Goal: Task Accomplishment & Management: Manage account settings

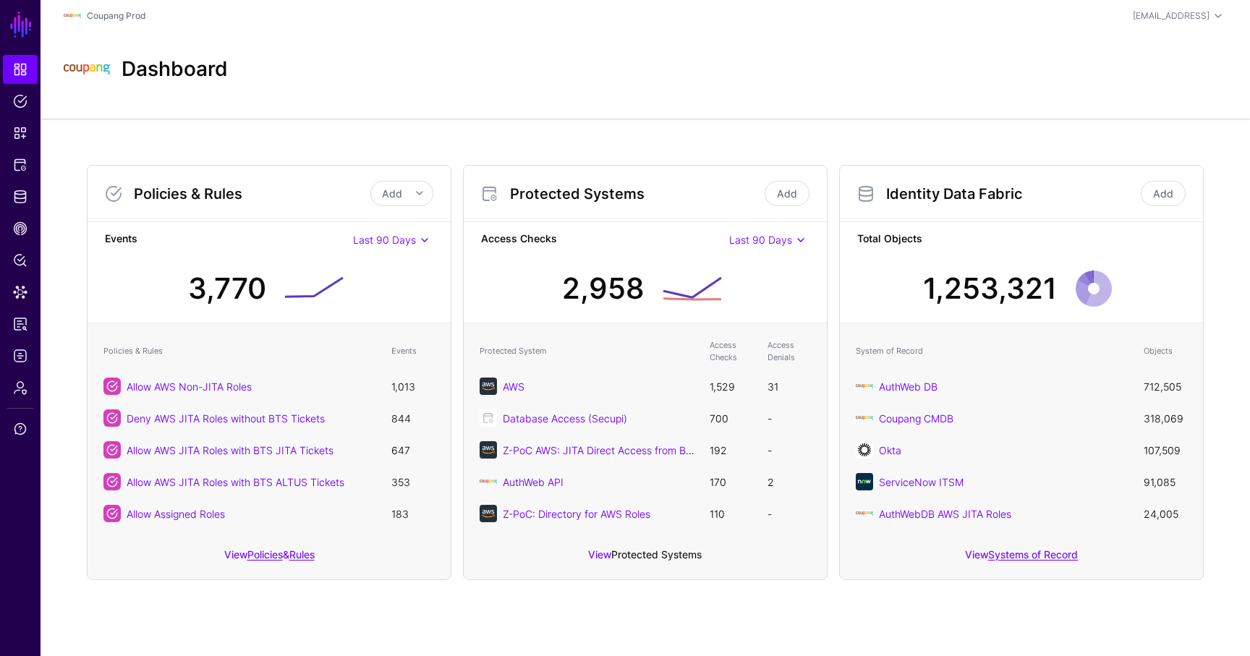
click at [650, 548] on link "Protected Systems" at bounding box center [656, 554] width 90 height 12
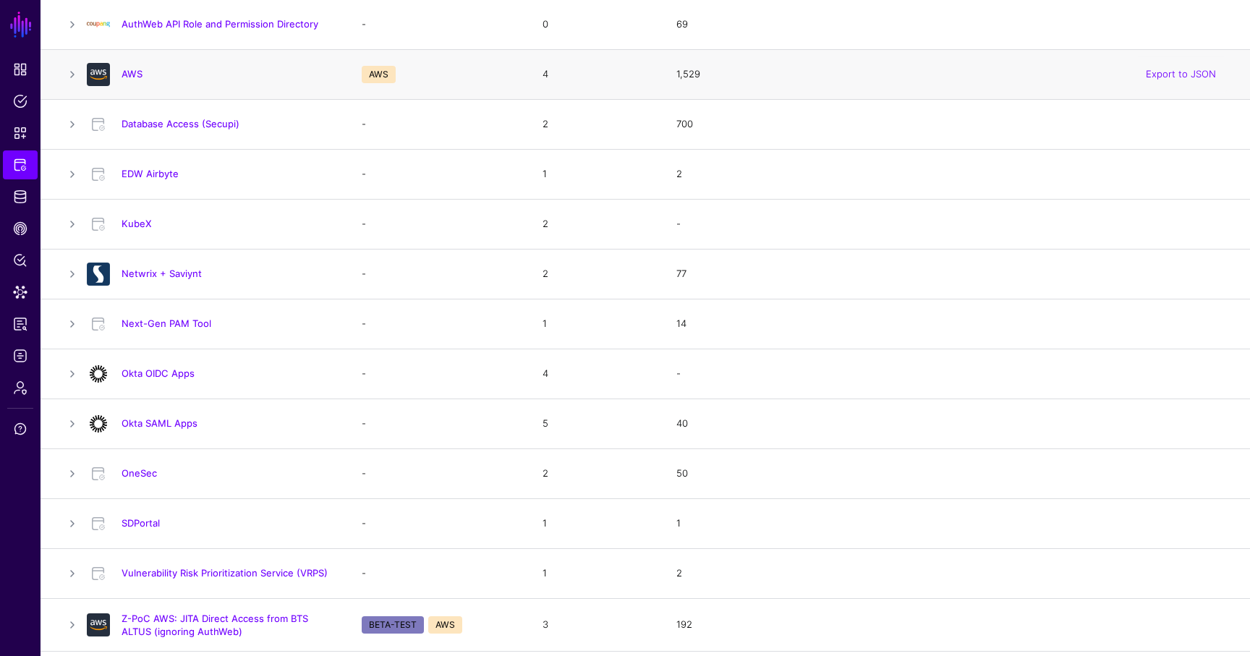
scroll to position [279, 0]
click at [179, 421] on link "Okta SAML Apps" at bounding box center [160, 422] width 76 height 12
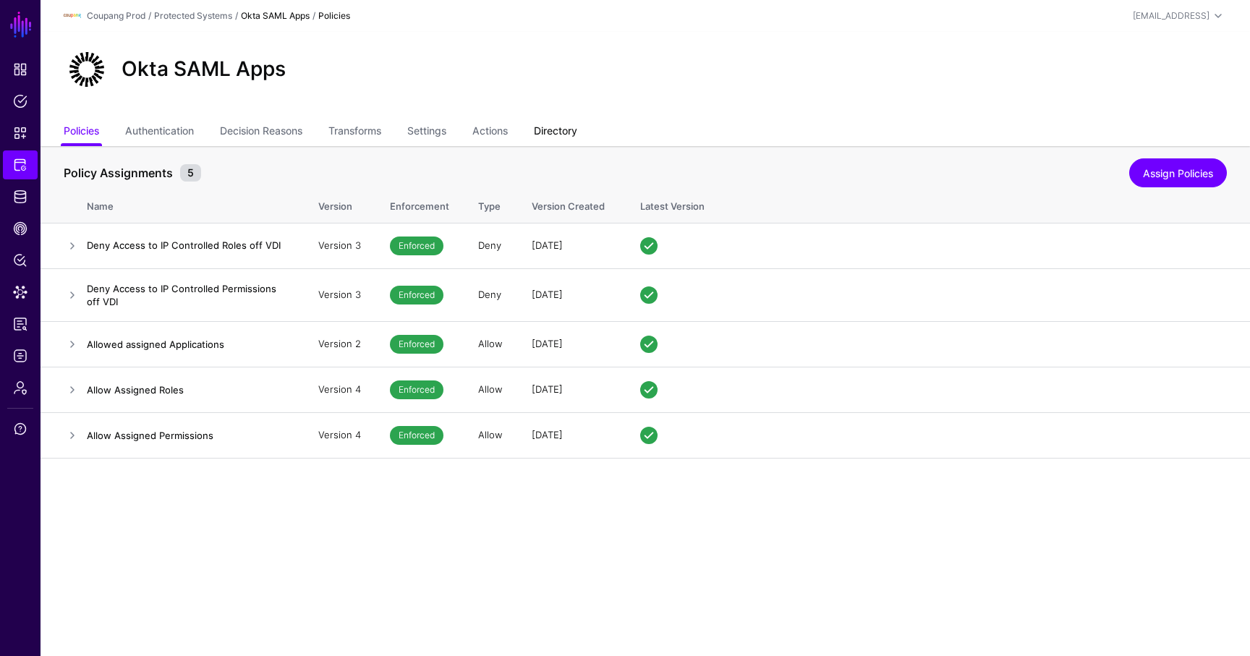
click at [564, 126] on link "Directory" at bounding box center [555, 132] width 43 height 27
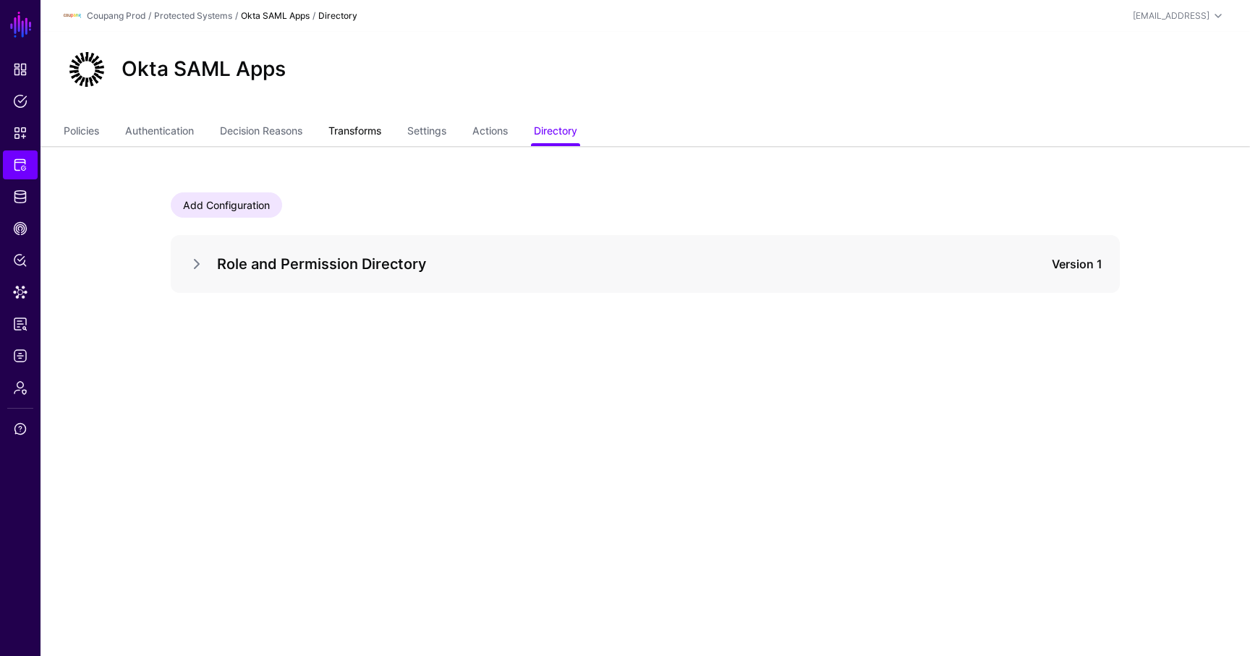
click at [351, 129] on link "Transforms" at bounding box center [354, 132] width 53 height 27
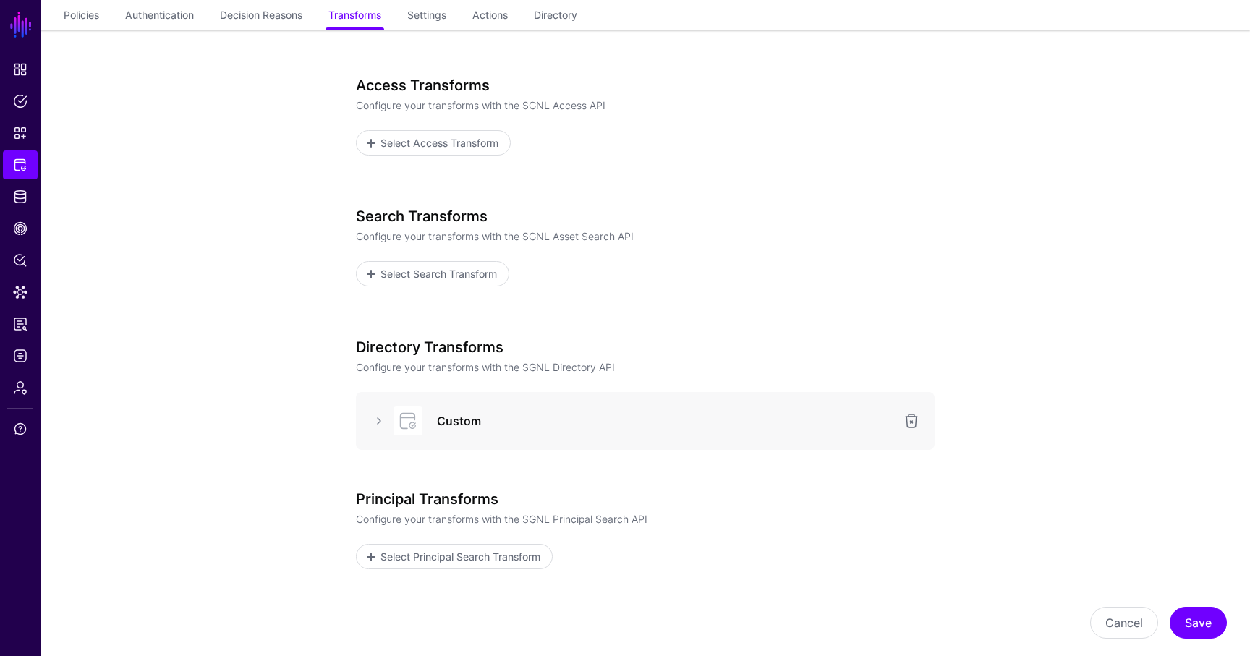
scroll to position [210, 0]
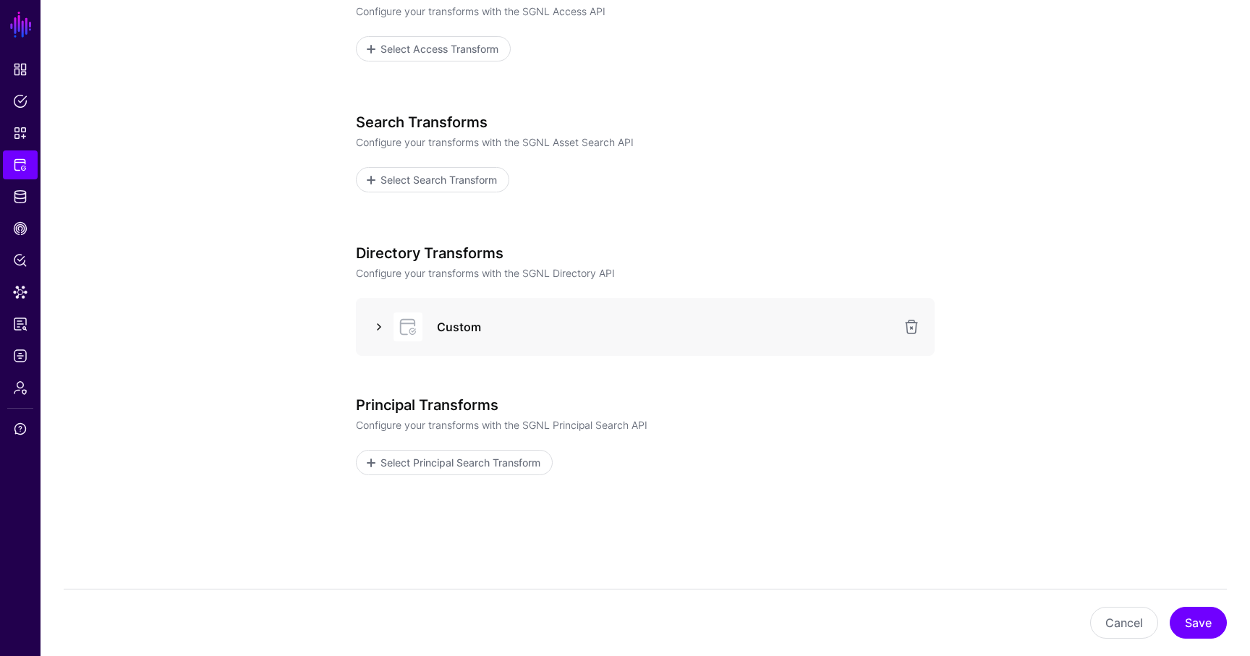
click at [383, 331] on link at bounding box center [378, 326] width 17 height 17
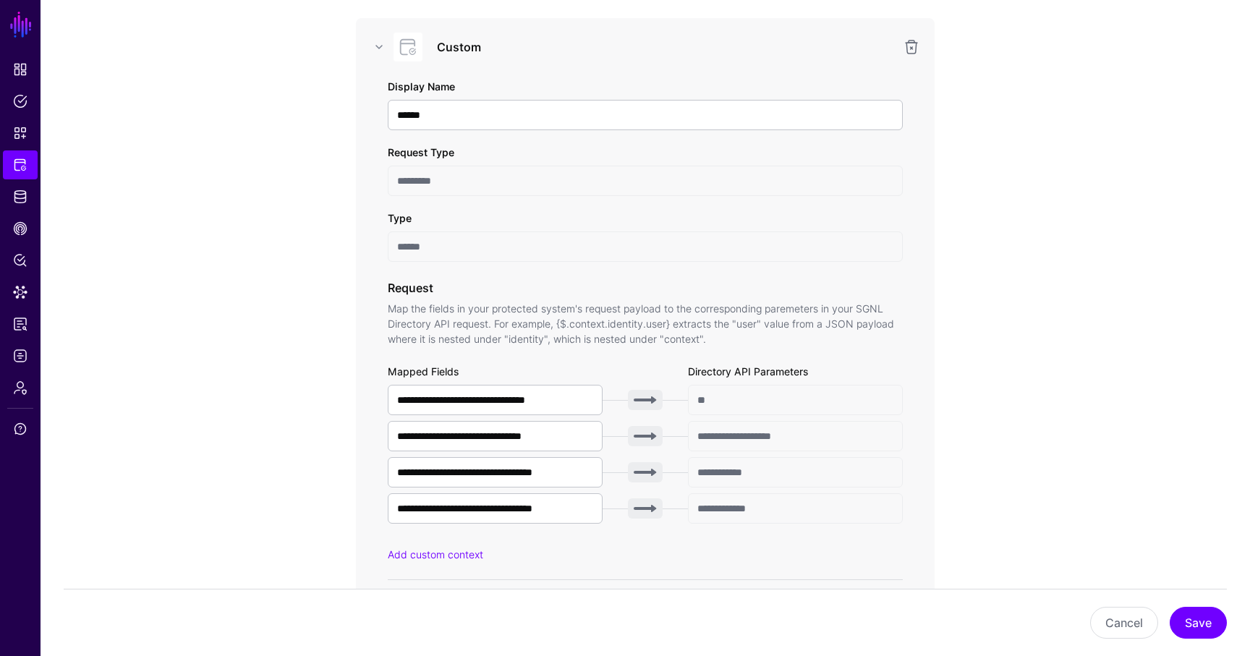
scroll to position [669, 0]
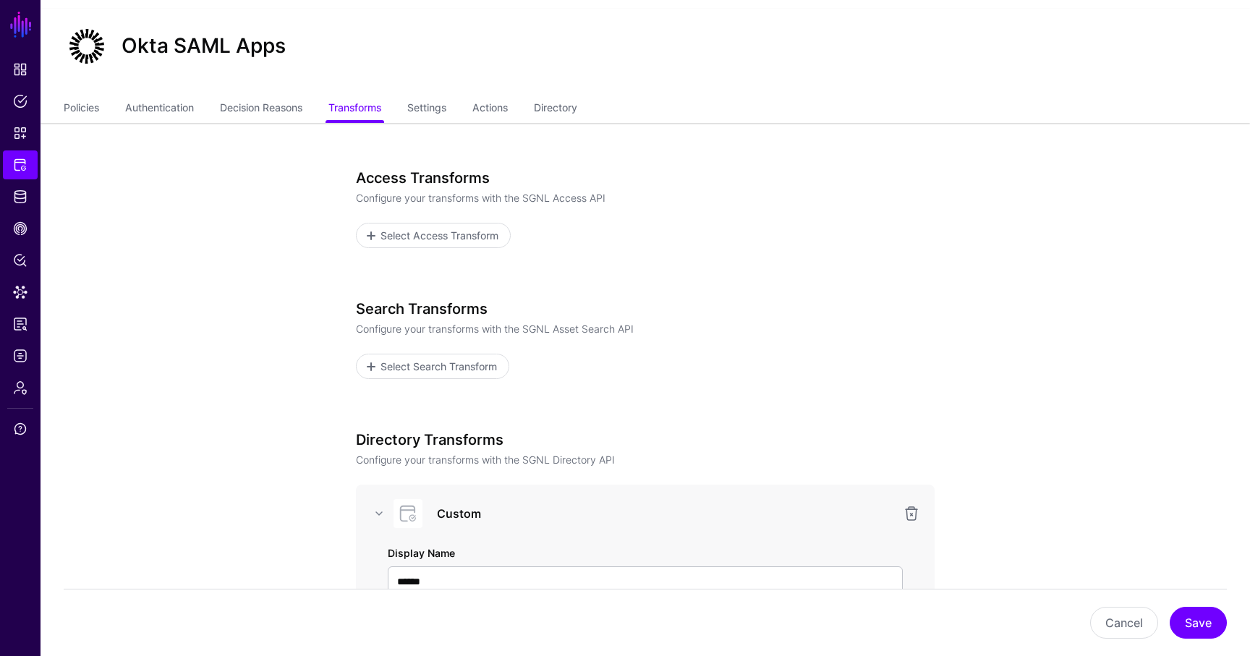
scroll to position [0, 0]
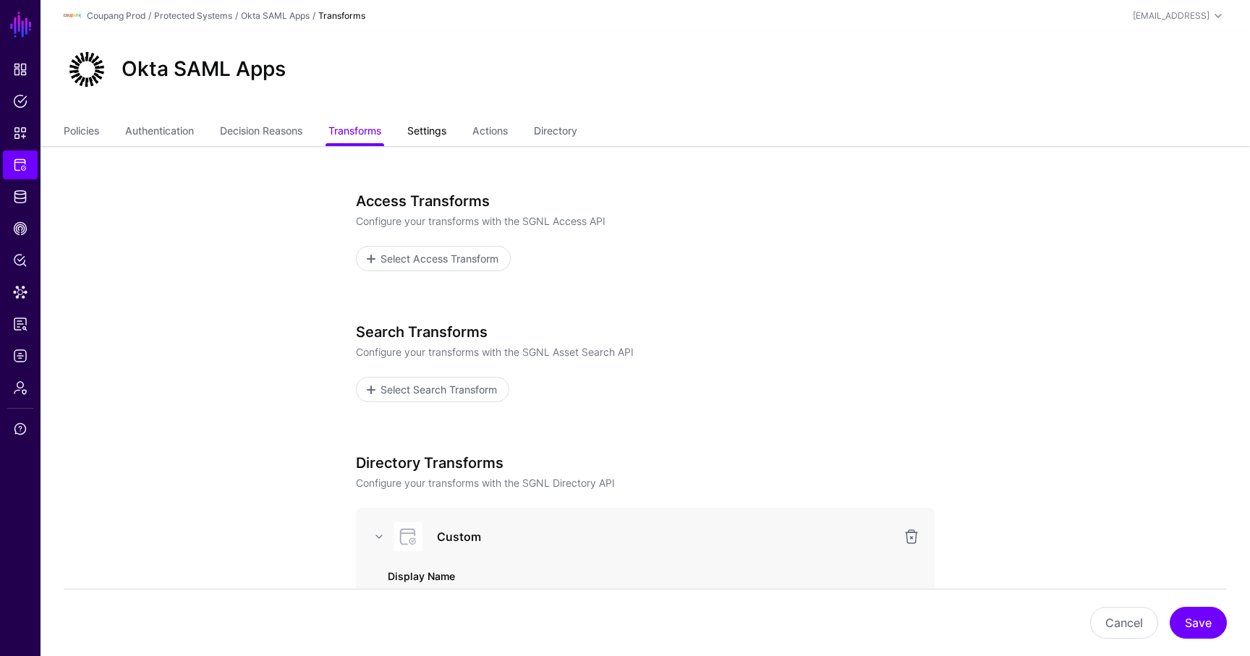
click at [444, 130] on link "Settings" at bounding box center [426, 132] width 39 height 27
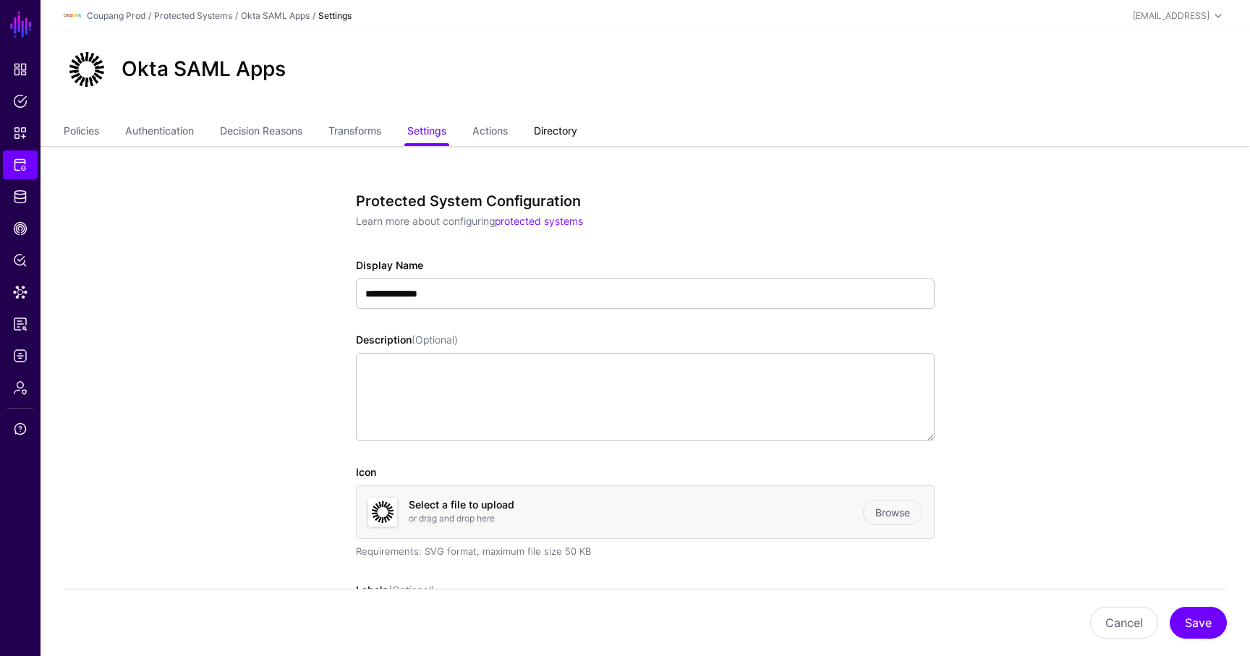
click at [573, 133] on link "Directory" at bounding box center [555, 132] width 43 height 27
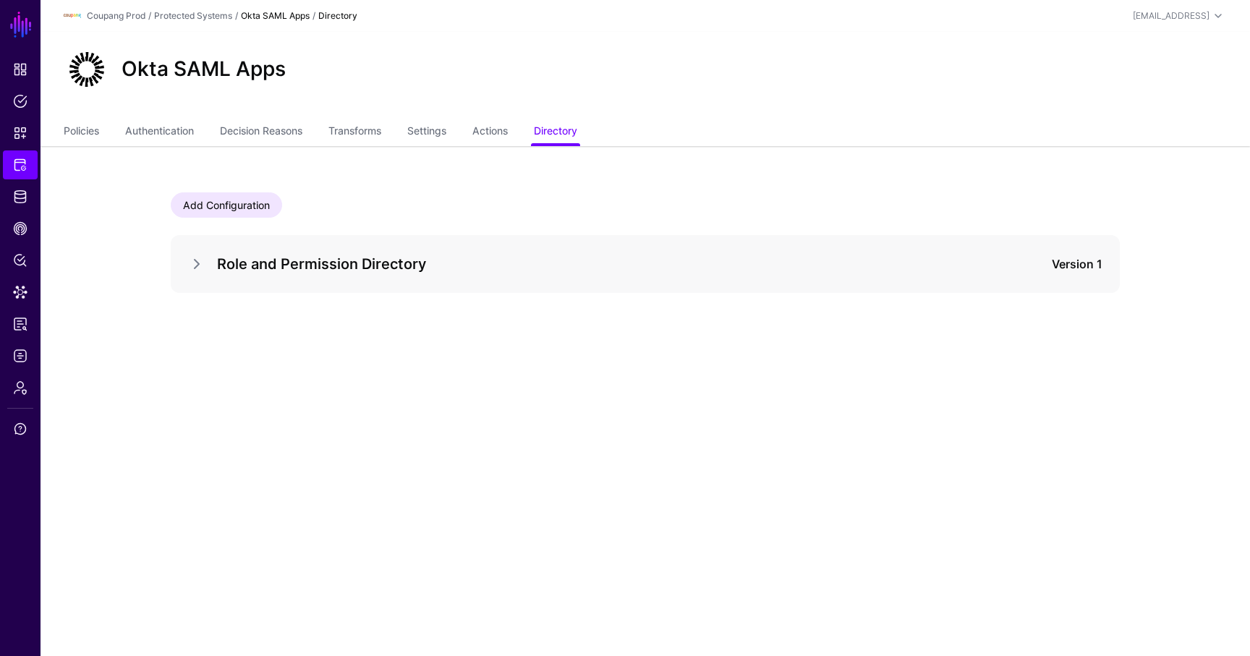
click at [218, 263] on h5 "Role and Permission Directory" at bounding box center [591, 264] width 748 height 23
click at [199, 266] on link at bounding box center [196, 263] width 17 height 17
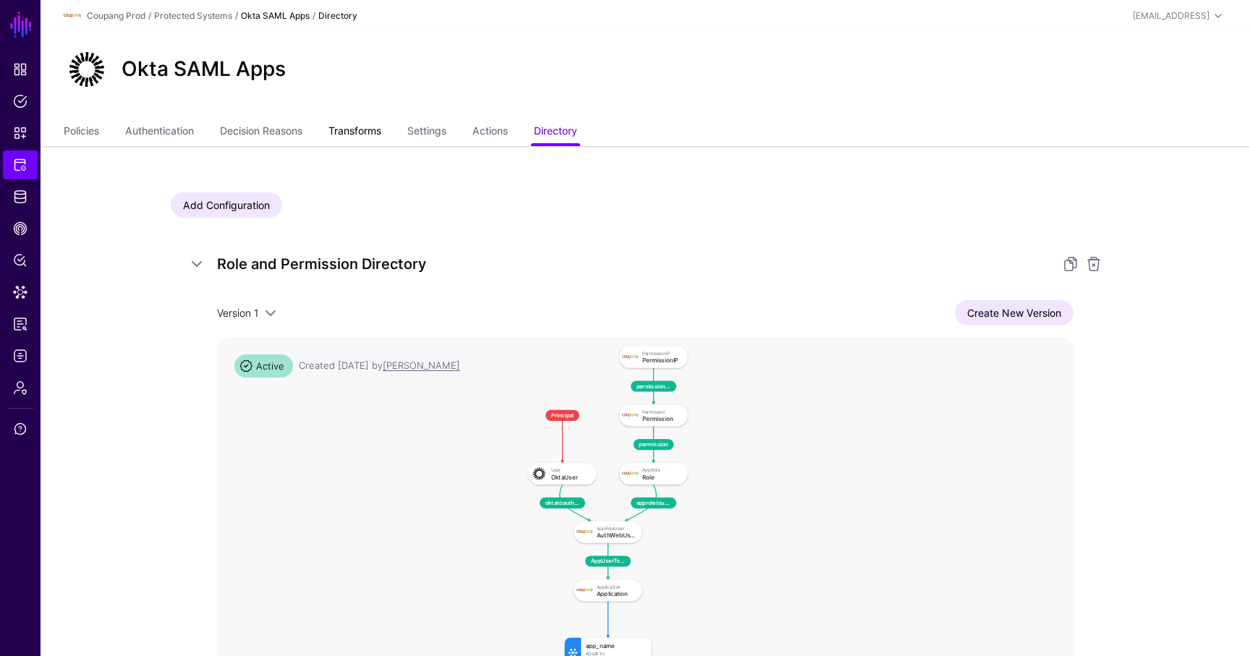
click at [359, 129] on link "Transforms" at bounding box center [354, 132] width 53 height 27
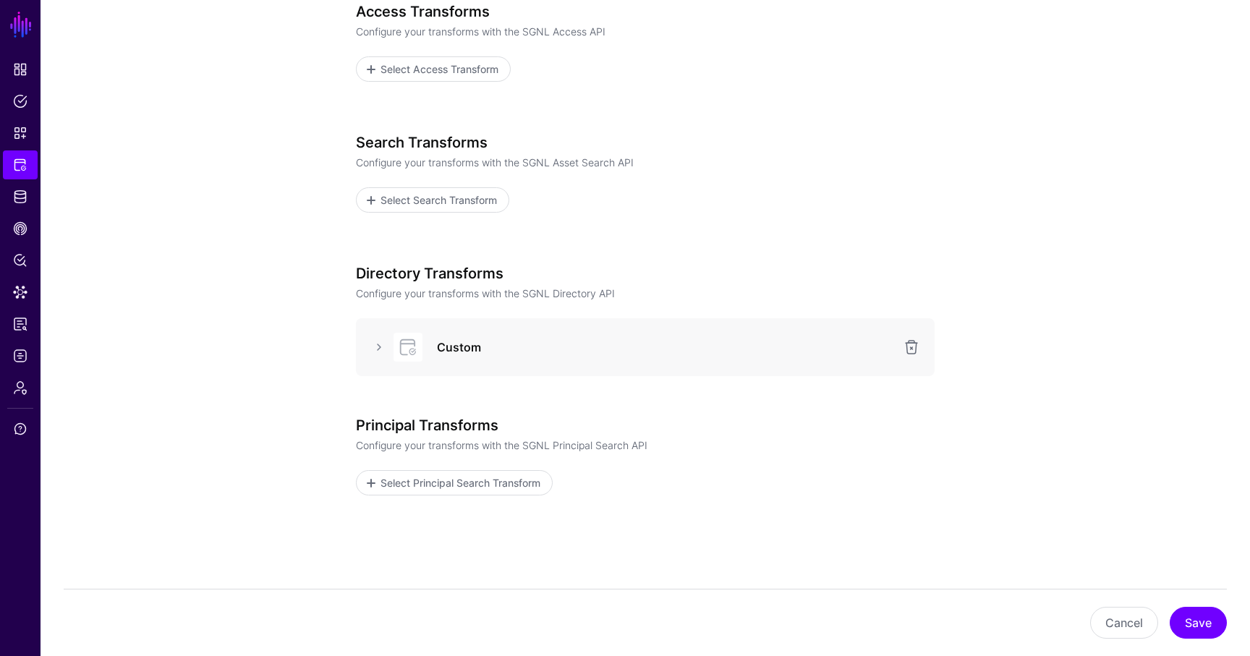
scroll to position [243, 0]
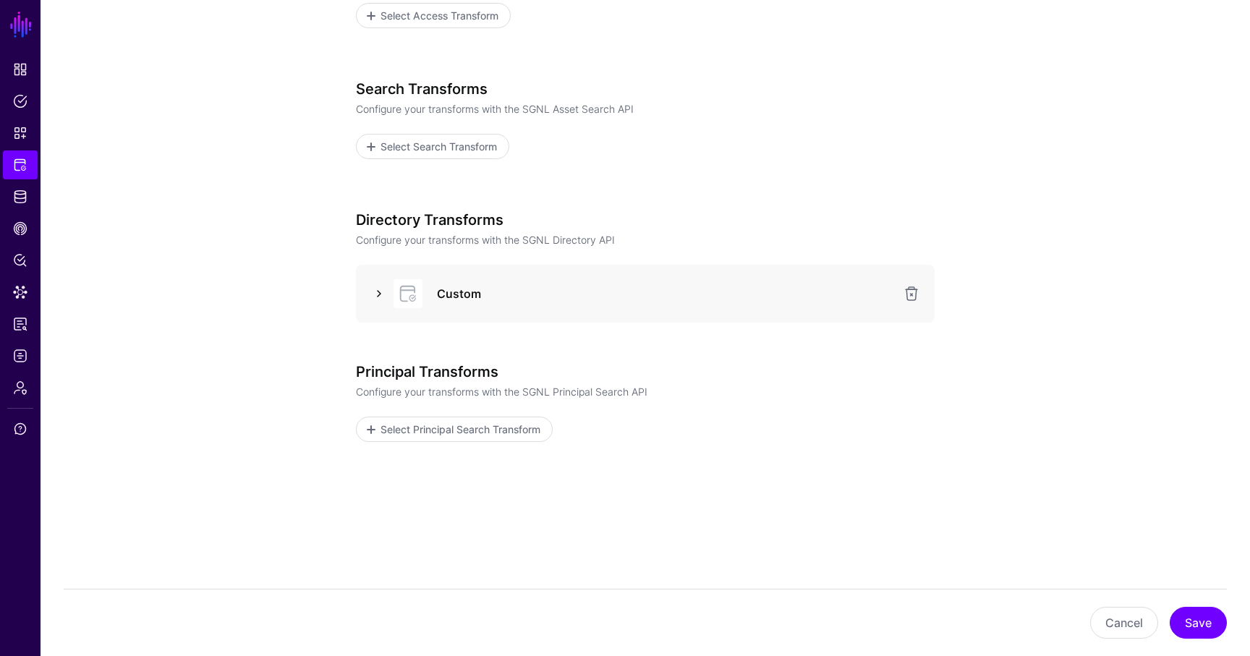
click at [380, 289] on link at bounding box center [378, 293] width 17 height 17
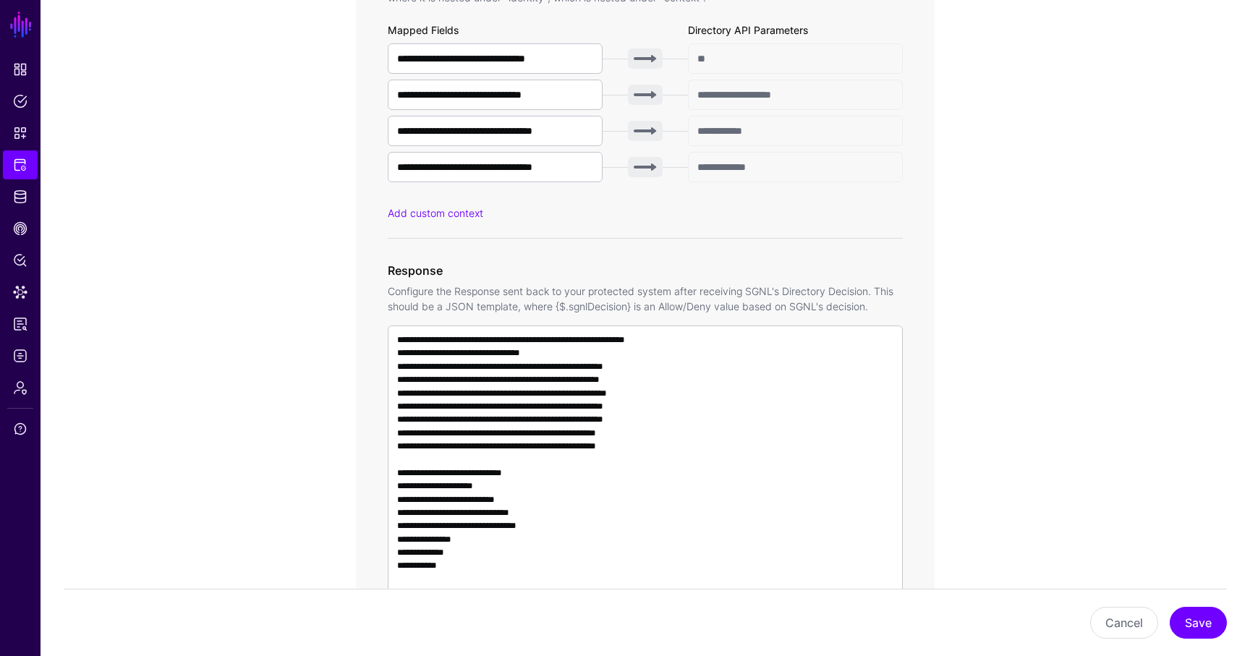
scroll to position [857, 0]
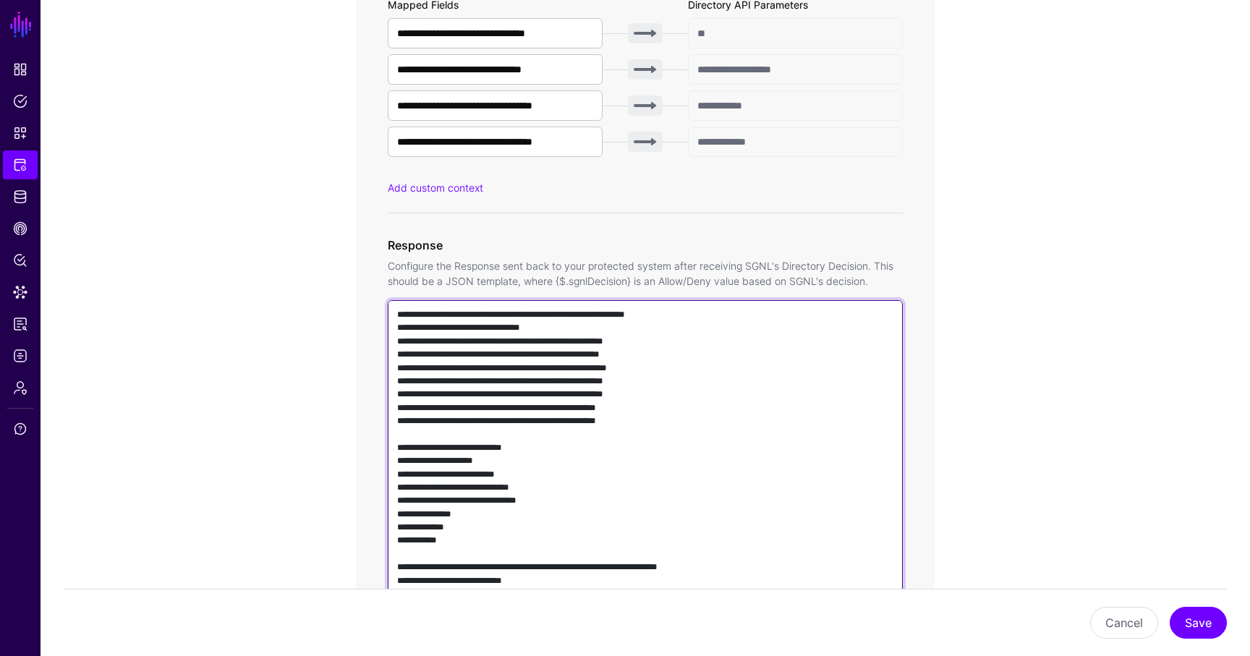
click at [811, 380] on textarea at bounding box center [645, 507] width 515 height 415
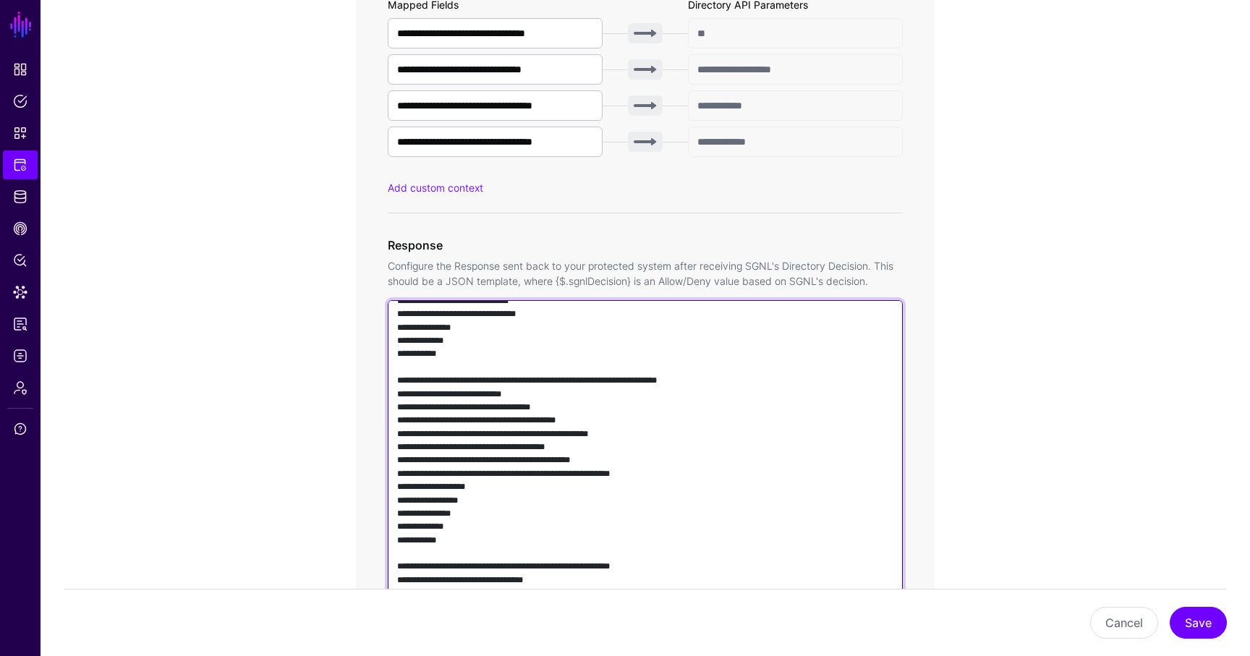
scroll to position [197, 0]
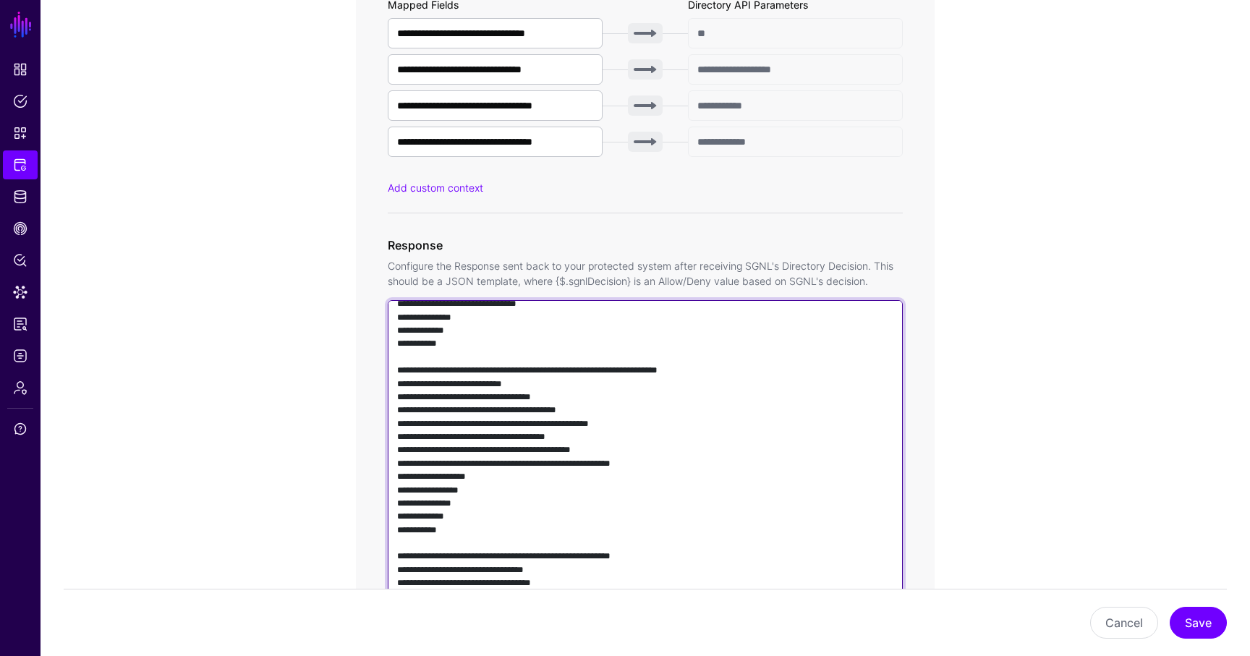
click at [796, 381] on textarea at bounding box center [645, 507] width 515 height 415
click at [717, 389] on textarea at bounding box center [645, 507] width 515 height 415
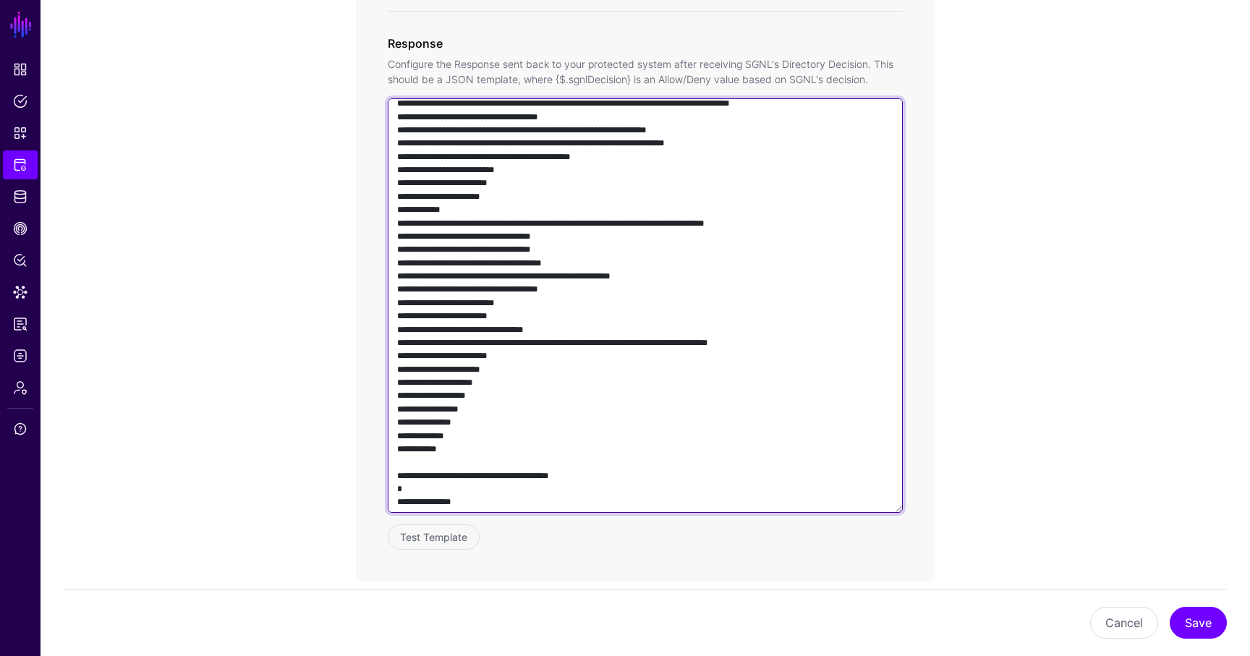
scroll to position [1069, 0]
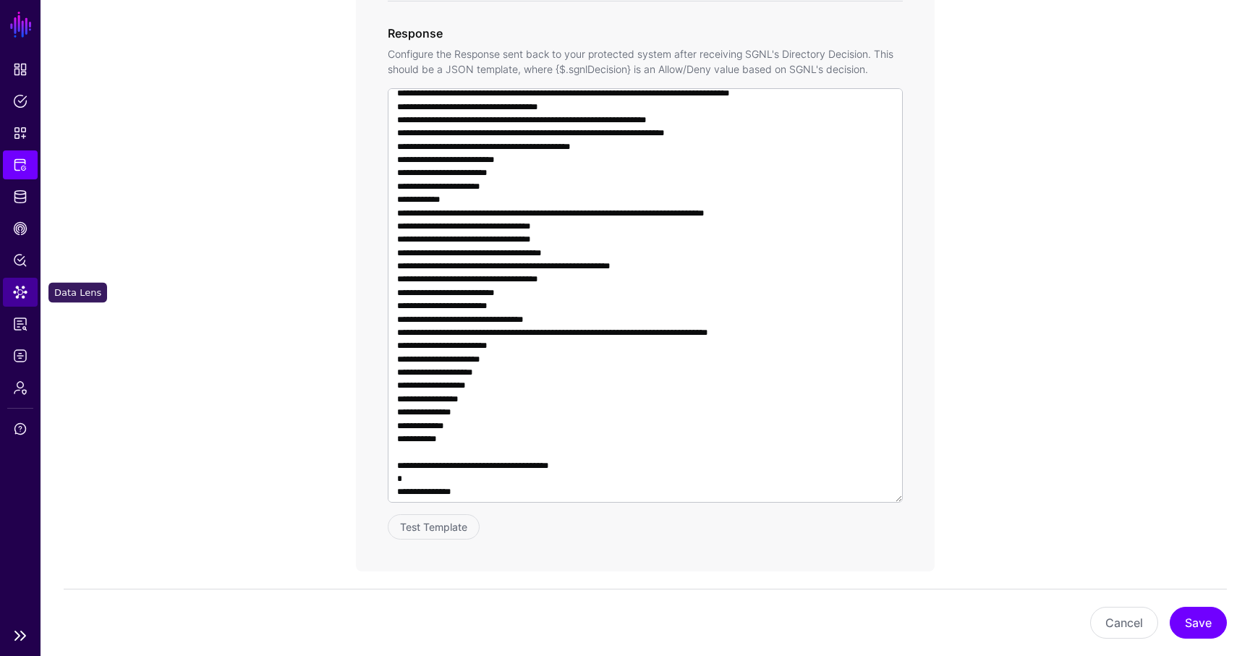
click at [13, 300] on link "Data Lens" at bounding box center [20, 292] width 35 height 29
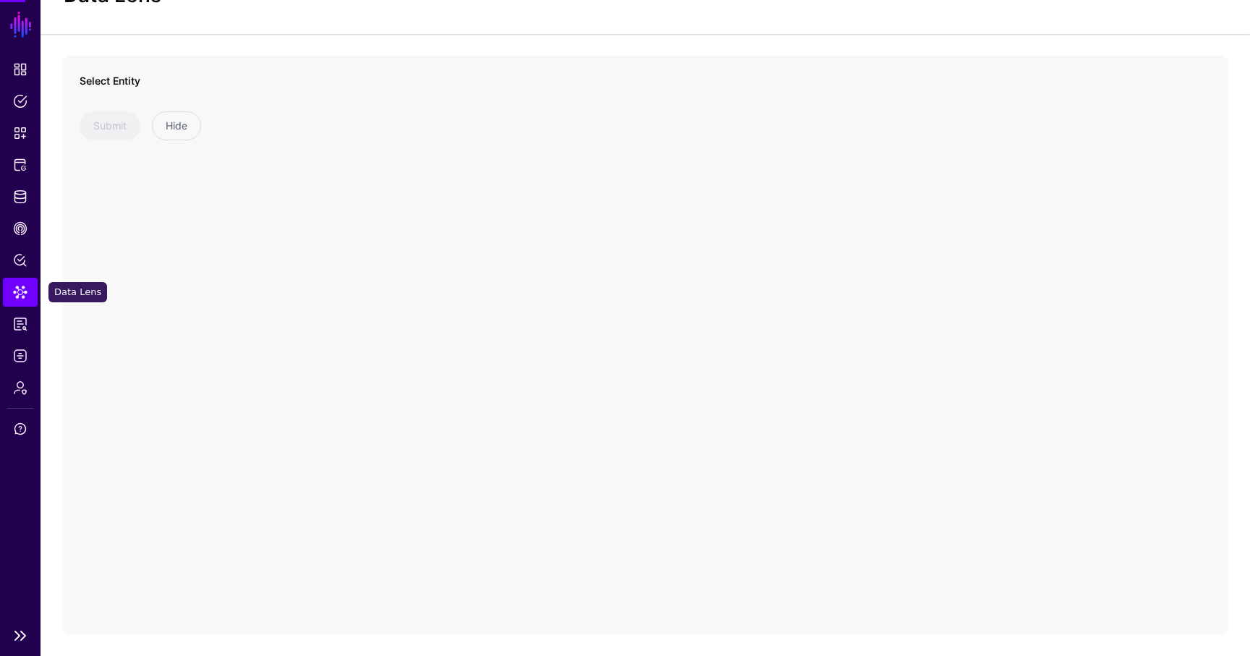
scroll to position [62, 0]
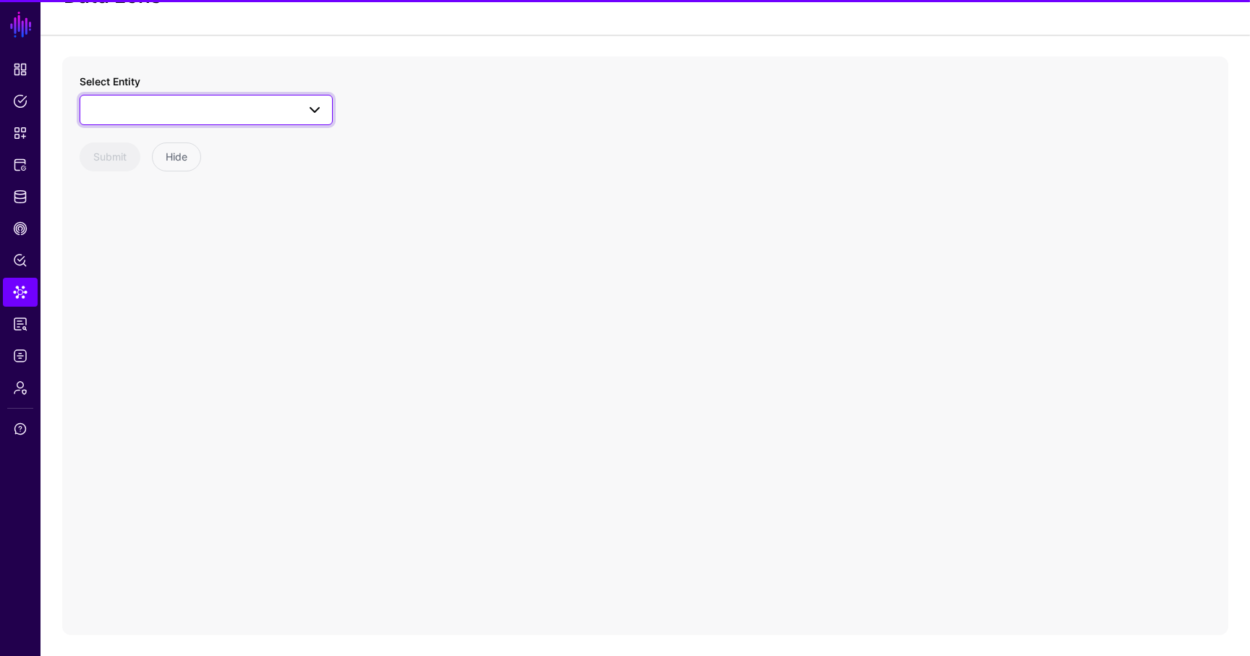
click at [211, 101] on span at bounding box center [206, 109] width 234 height 17
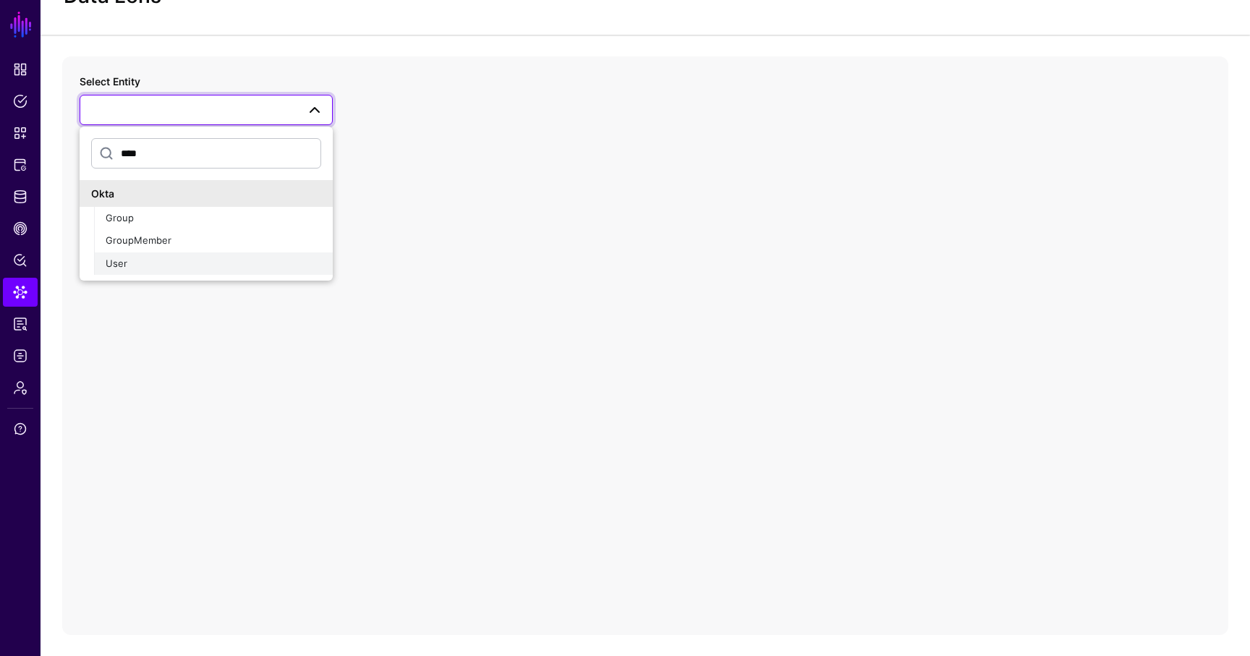
type input "****"
click at [182, 271] on button "User" at bounding box center [213, 264] width 239 height 23
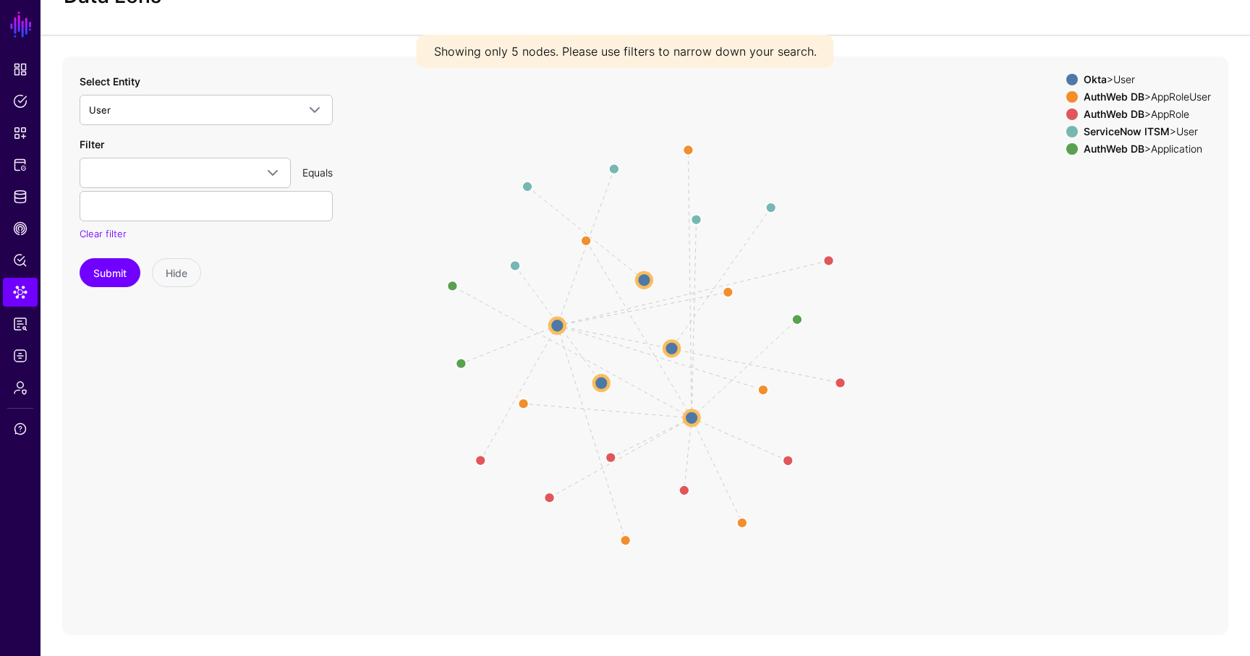
click at [672, 352] on circle at bounding box center [671, 348] width 15 height 15
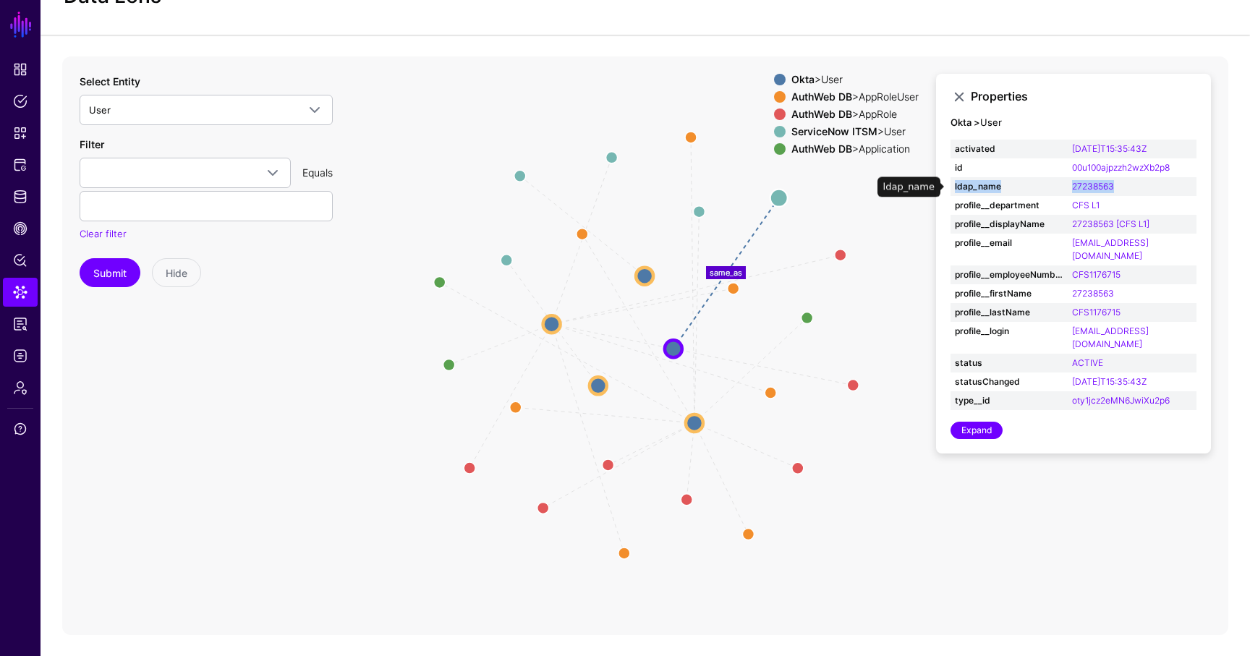
drag, startPoint x: 954, startPoint y: 188, endPoint x: 1124, endPoint y: 185, distance: 170.8
click at [1124, 185] on tr "ldap_name 27238563" at bounding box center [1074, 186] width 246 height 19
click at [25, 191] on span "Identity Data Fabric" at bounding box center [20, 197] width 14 height 14
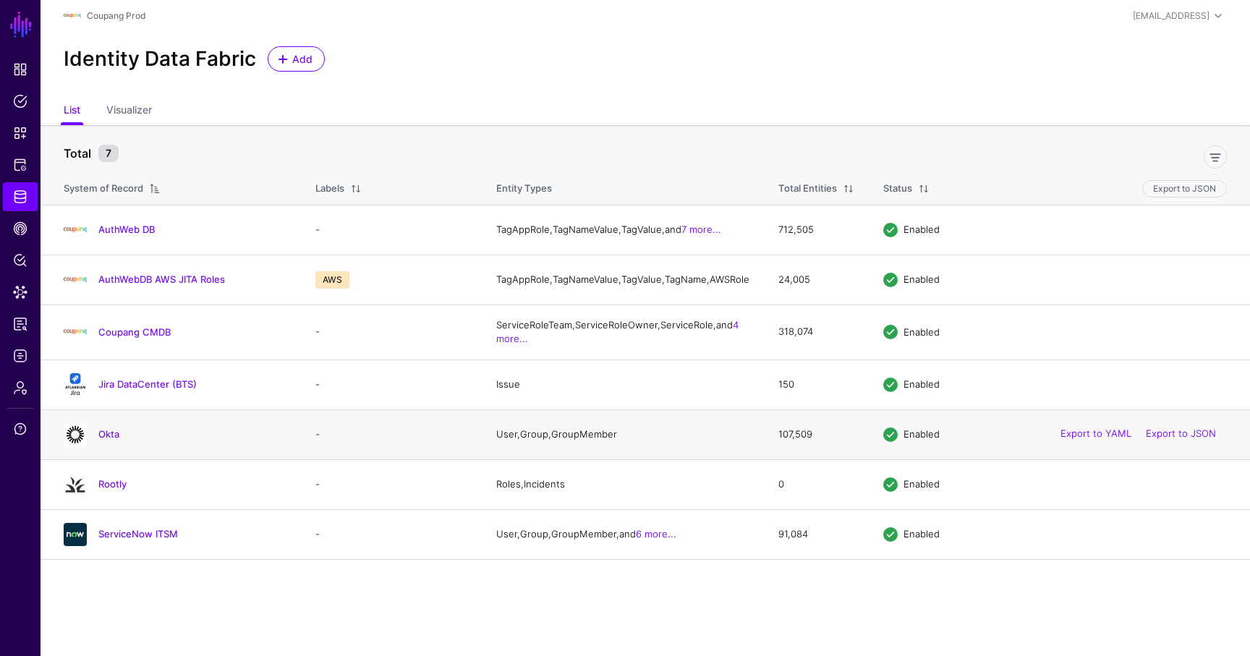
click at [116, 446] on div "Okta" at bounding box center [175, 434] width 234 height 23
click at [109, 440] on link "Okta" at bounding box center [108, 434] width 21 height 12
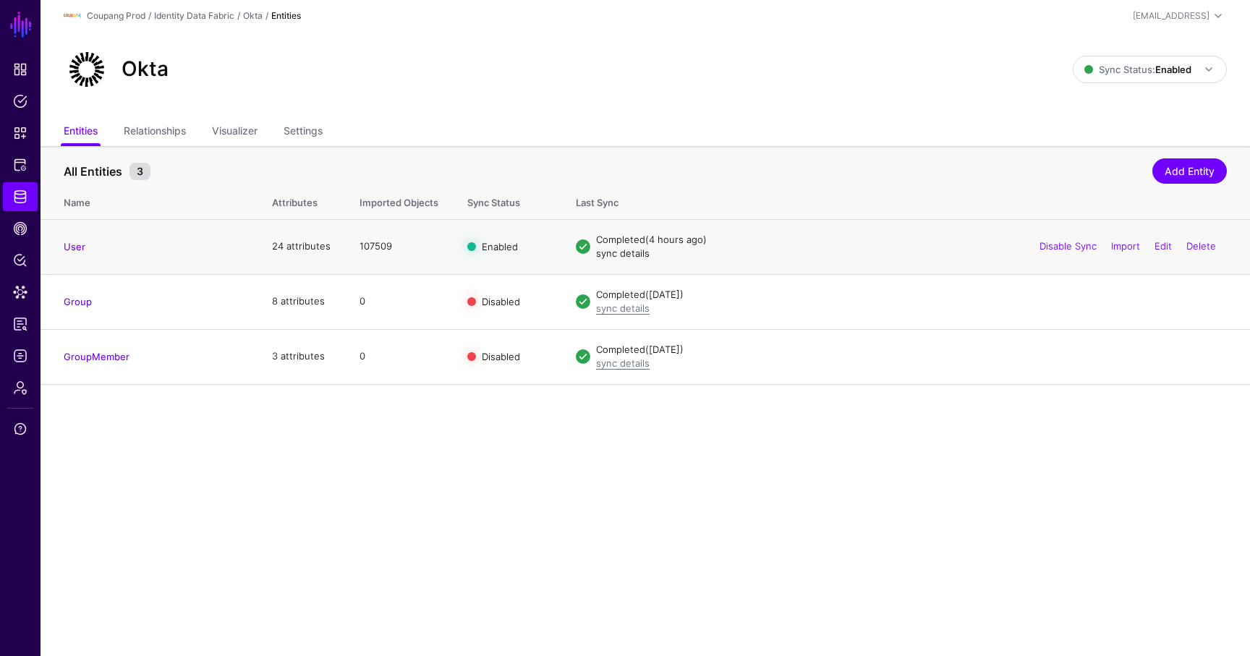
click at [629, 253] on link "sync details" at bounding box center [623, 253] width 54 height 12
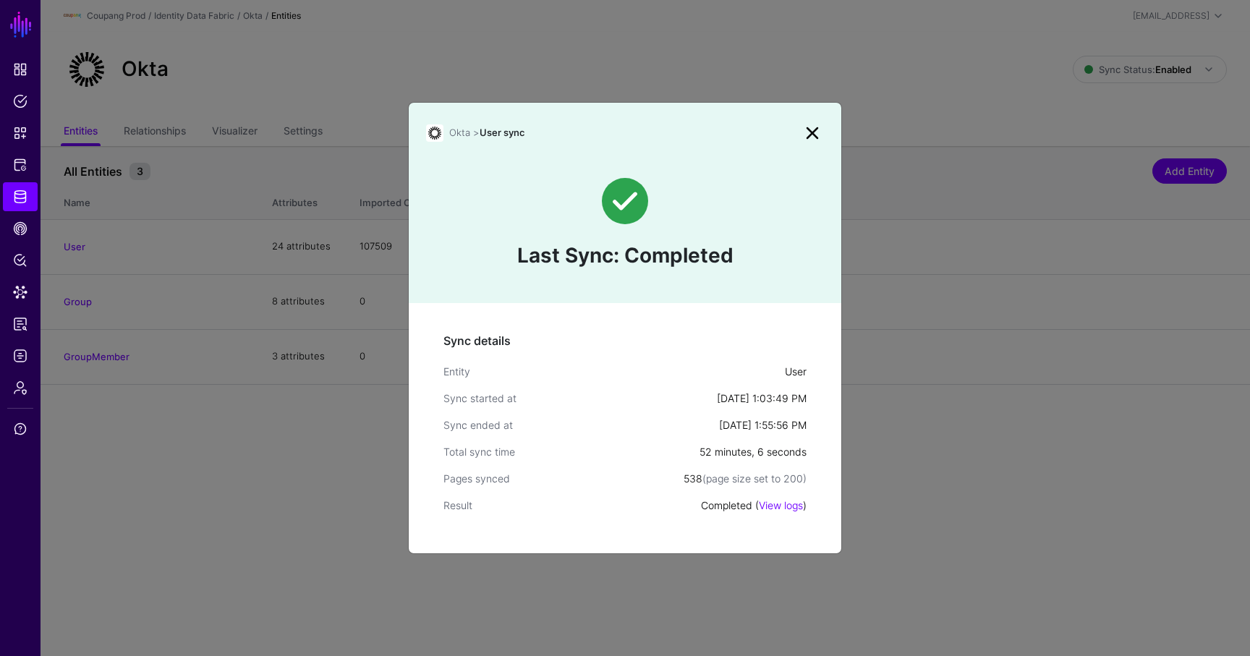
click at [805, 133] on link at bounding box center [812, 133] width 23 height 23
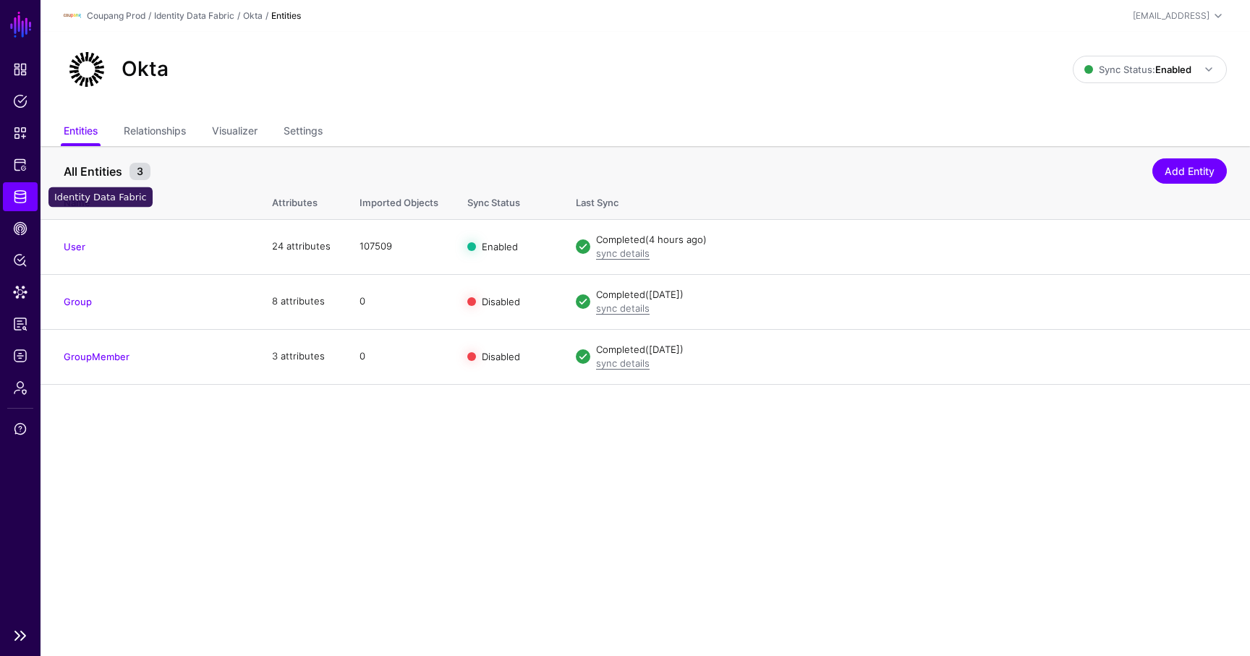
click at [21, 196] on span "Identity Data Fabric" at bounding box center [20, 197] width 14 height 14
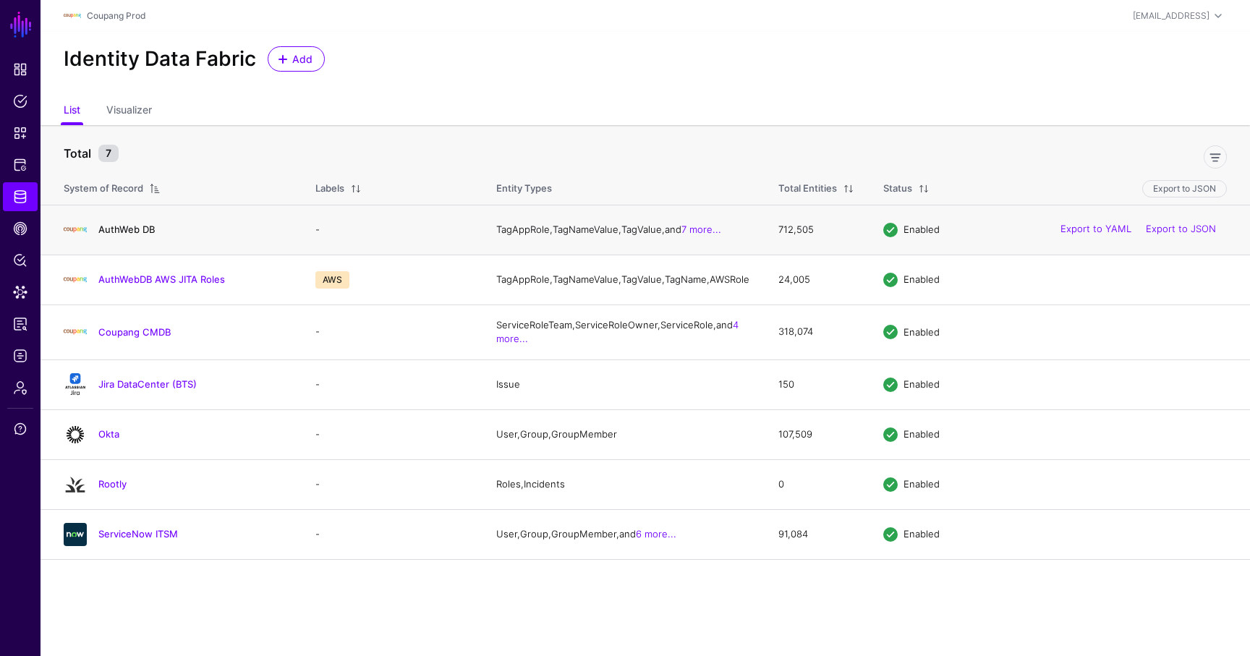
click at [130, 235] on link "AuthWeb DB" at bounding box center [126, 230] width 56 height 12
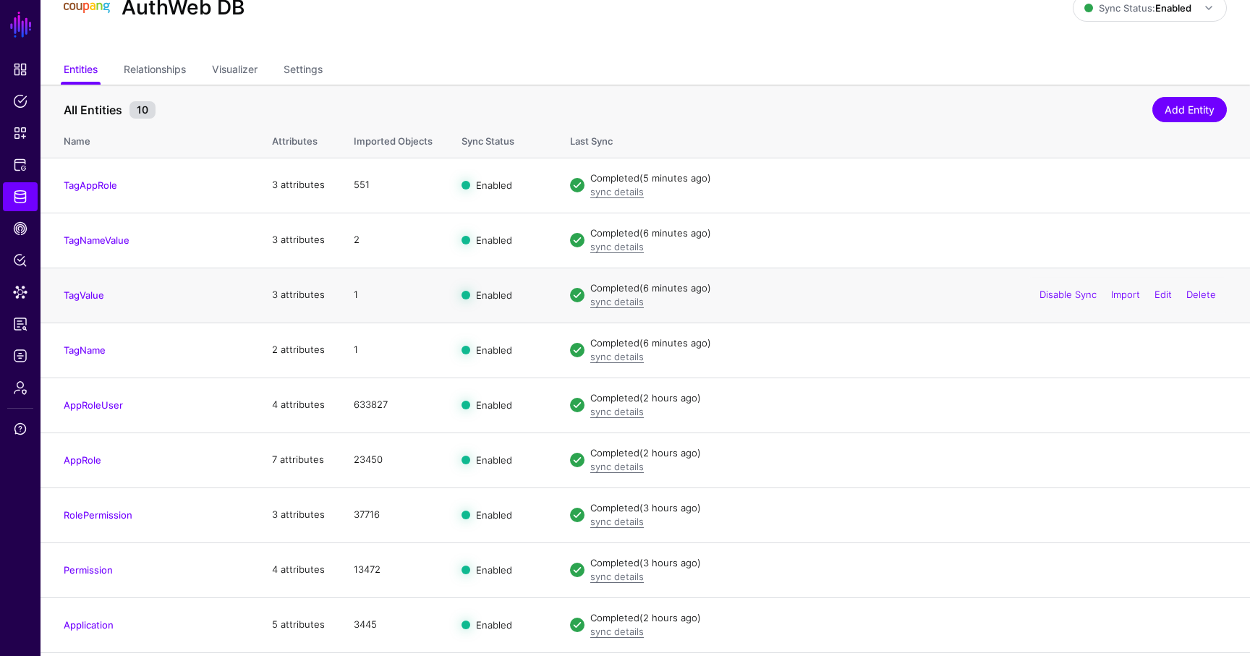
scroll to position [113, 0]
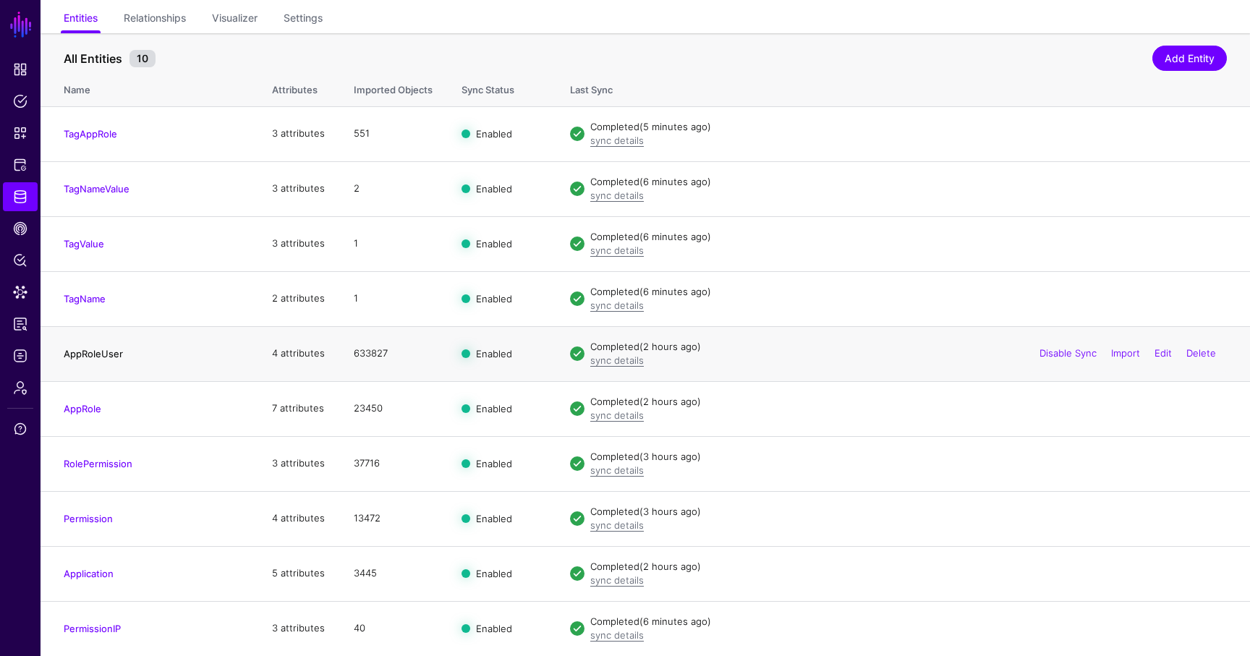
click at [102, 355] on link "AppRoleUser" at bounding box center [93, 354] width 59 height 12
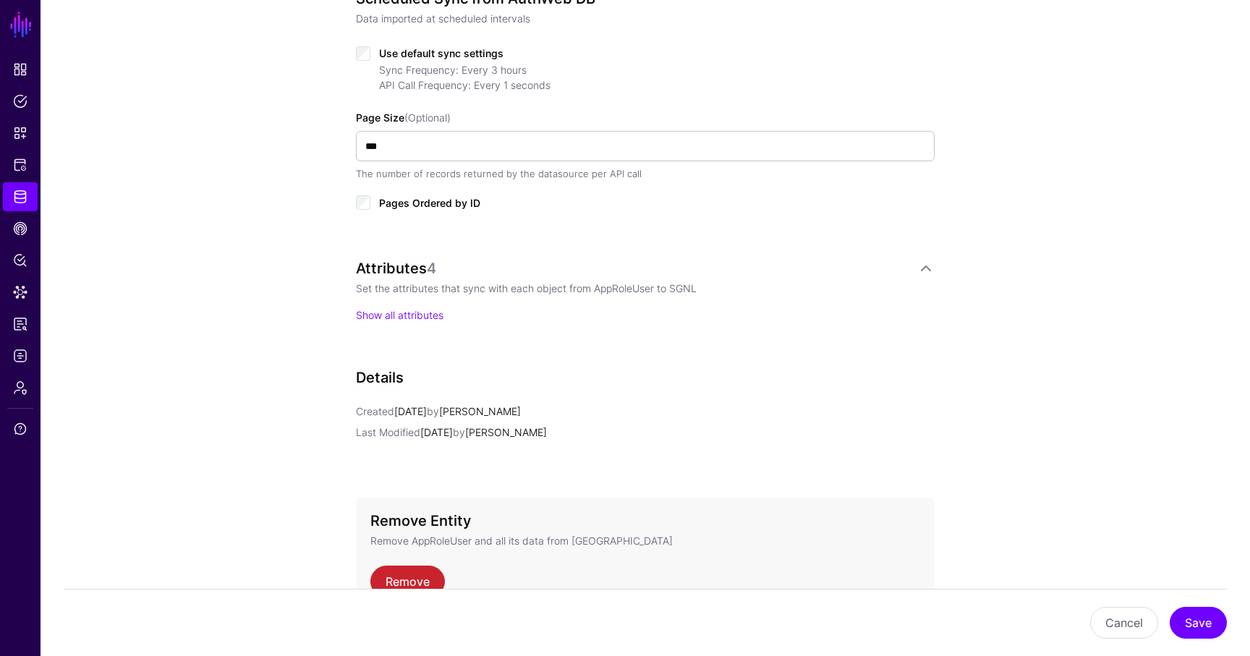
scroll to position [843, 0]
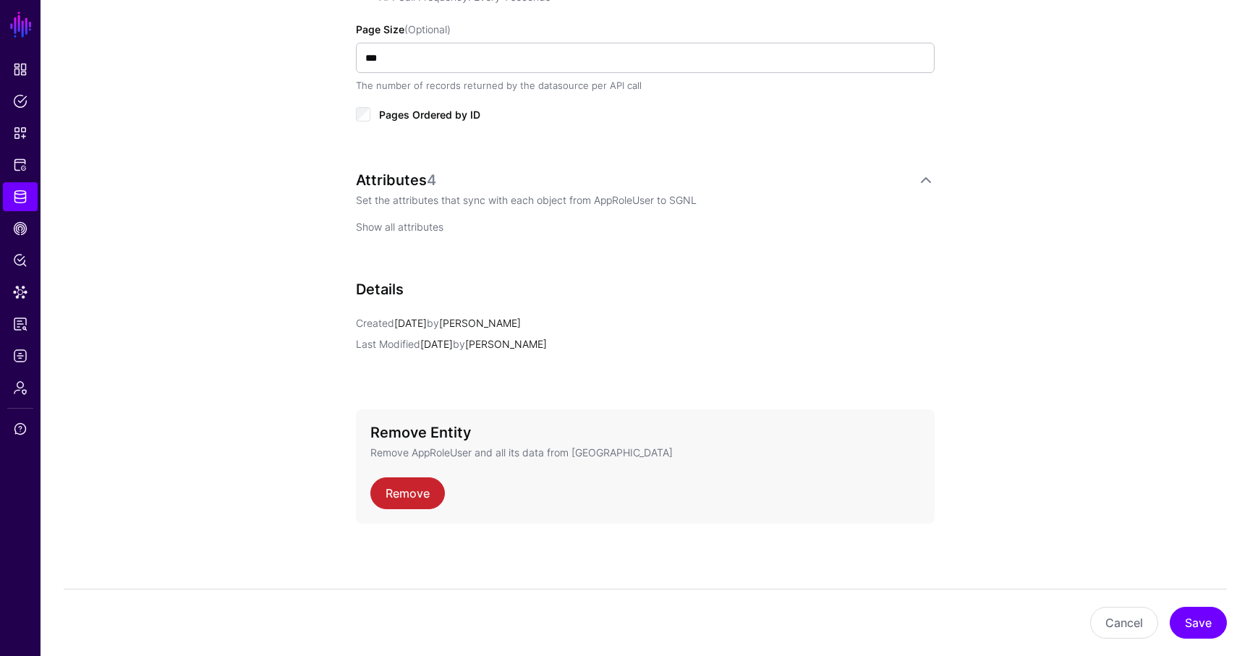
click at [395, 232] on link "Show all attributes" at bounding box center [400, 227] width 88 height 12
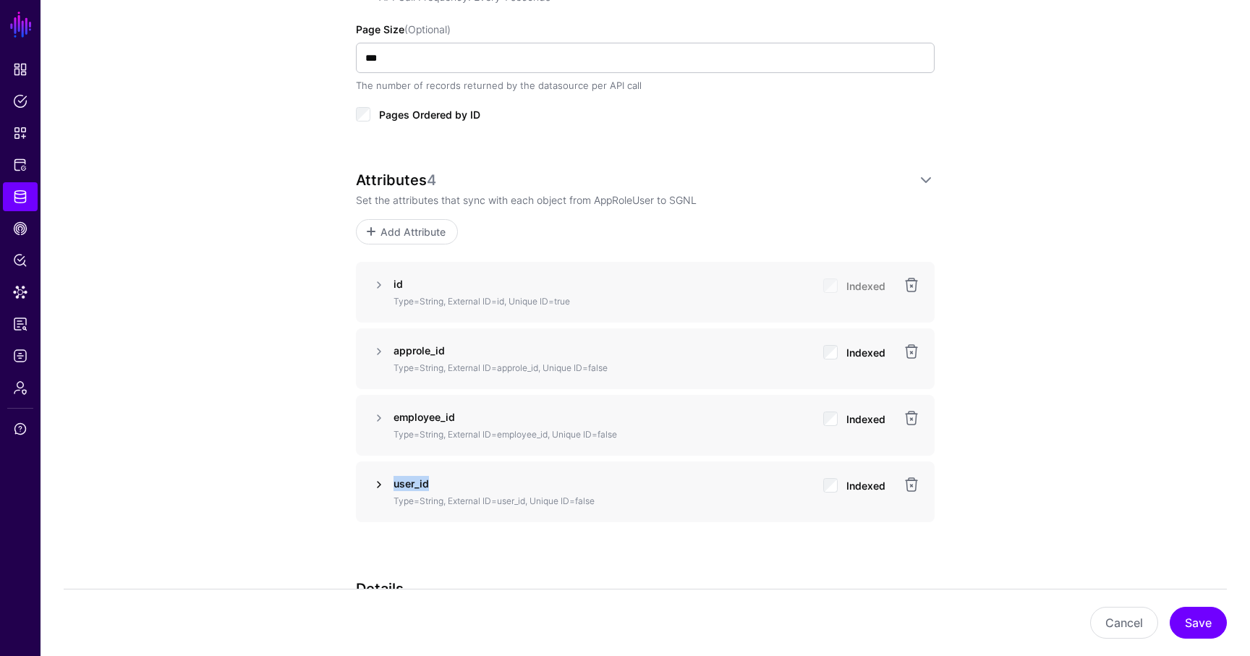
drag, startPoint x: 439, startPoint y: 480, endPoint x: 379, endPoint y: 480, distance: 60.1
click at [379, 480] on div "user_id Type=String, External ID=user_id, Unique ID=false Indexed" at bounding box center [645, 492] width 550 height 32
copy div "user_id"
click at [15, 170] on span "Protected Systems" at bounding box center [20, 165] width 14 height 14
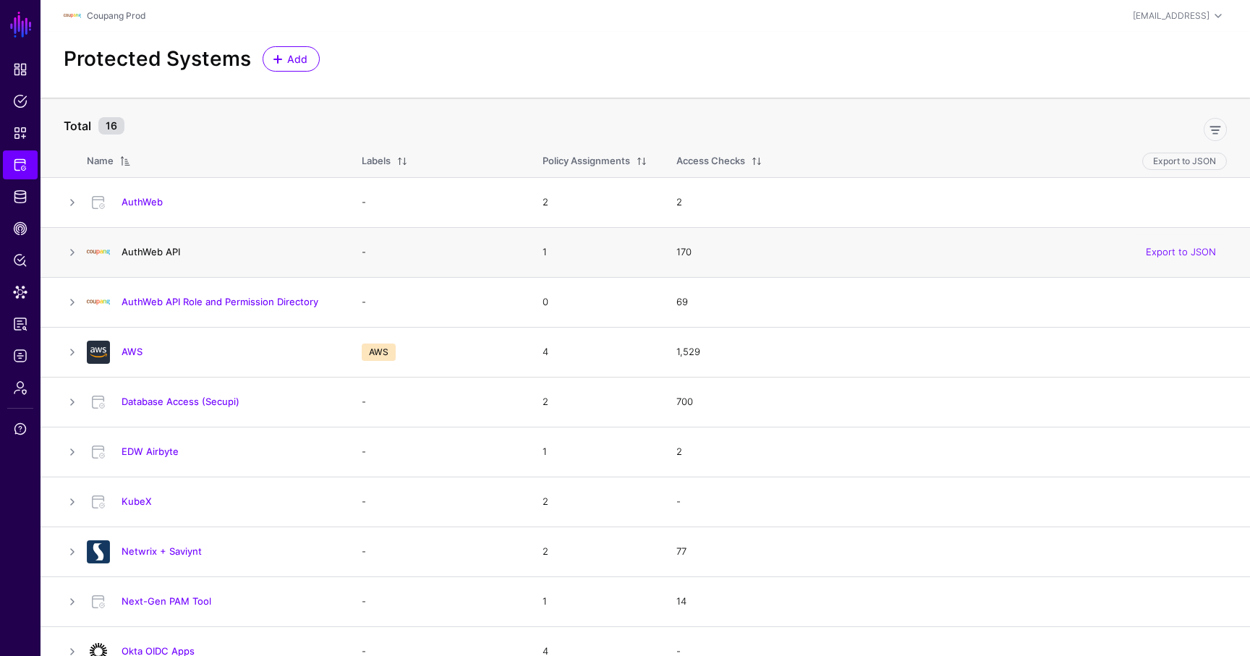
click at [154, 250] on link "AuthWeb API" at bounding box center [151, 252] width 59 height 12
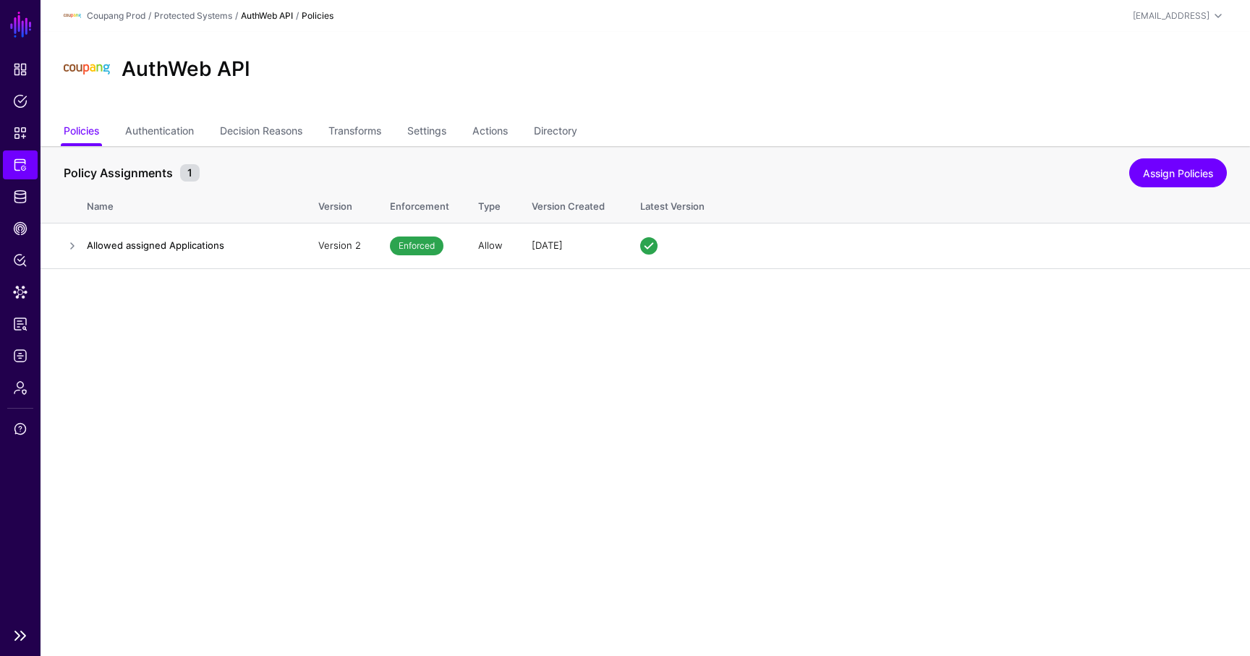
click at [28, 148] on ul "Dashboard Policies Snippets Protected Systems Identity Data Fabric CAEP Hub Pol…" at bounding box center [20, 337] width 41 height 565
click at [21, 166] on span "Protected Systems" at bounding box center [20, 165] width 14 height 14
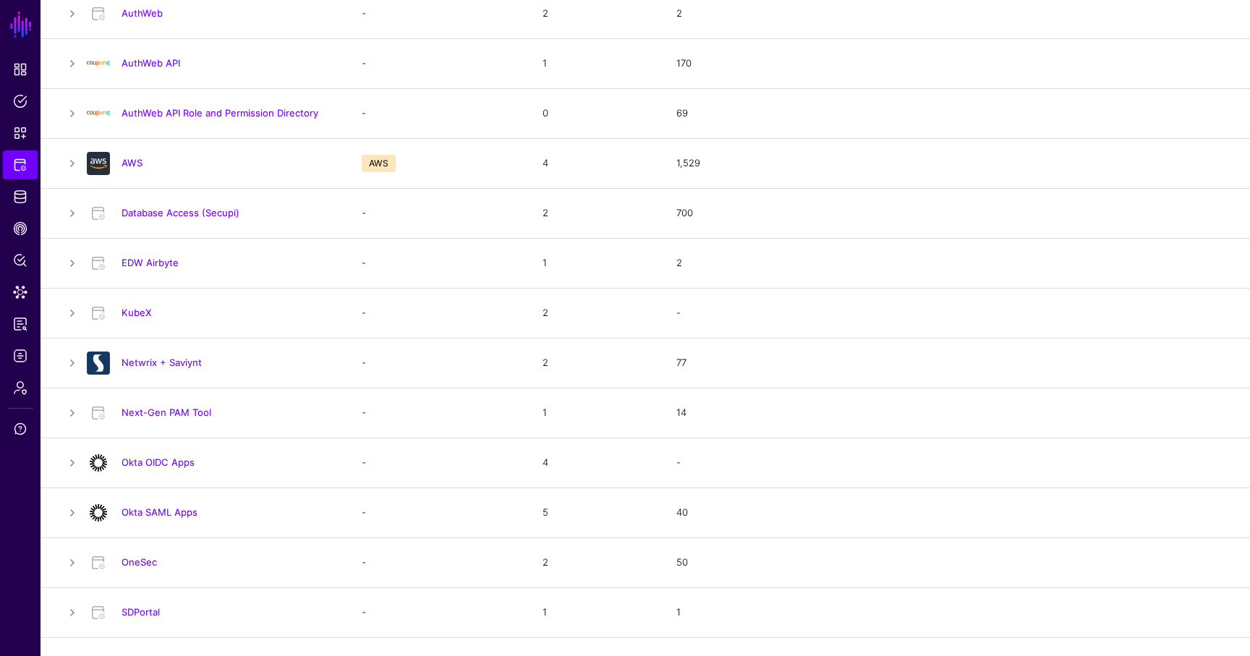
scroll to position [323, 0]
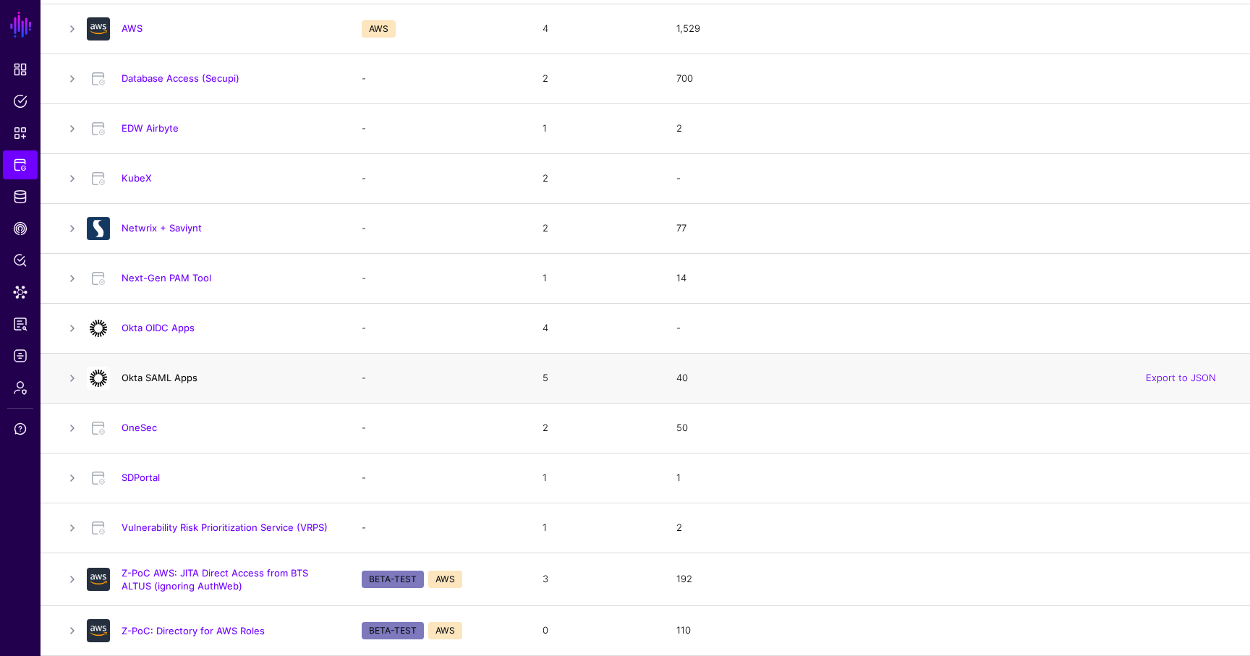
click at [172, 372] on link "Okta SAML Apps" at bounding box center [160, 378] width 76 height 12
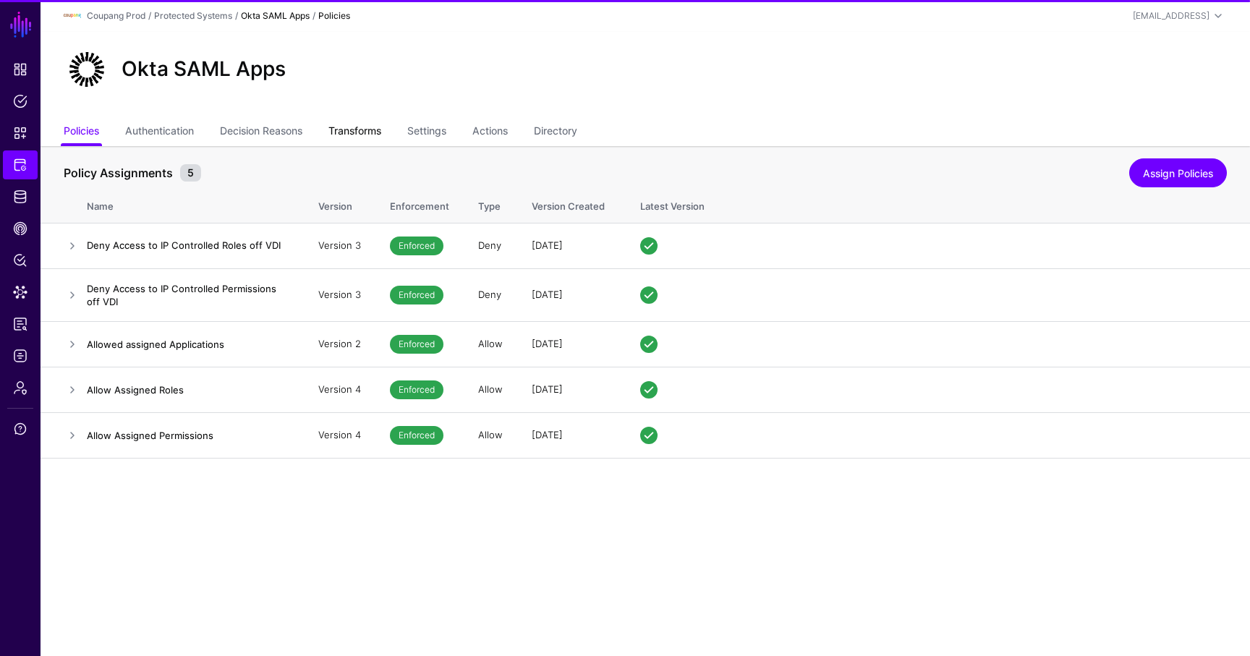
click at [381, 128] on link "Transforms" at bounding box center [354, 132] width 53 height 27
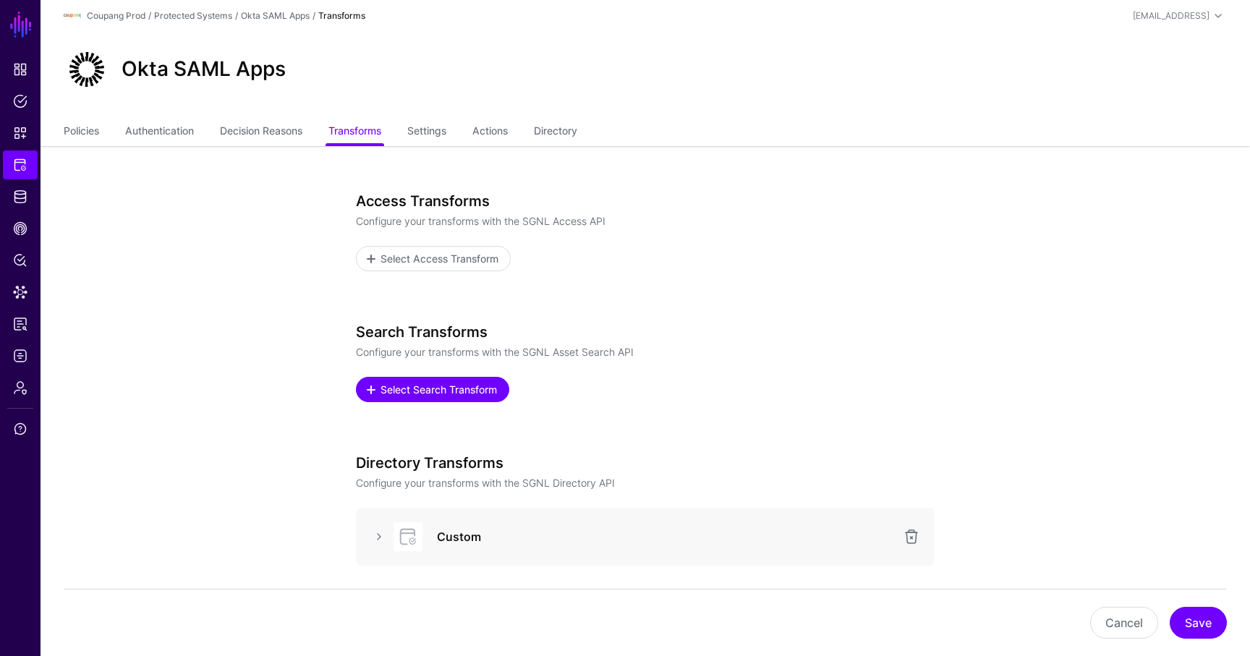
scroll to position [243, 0]
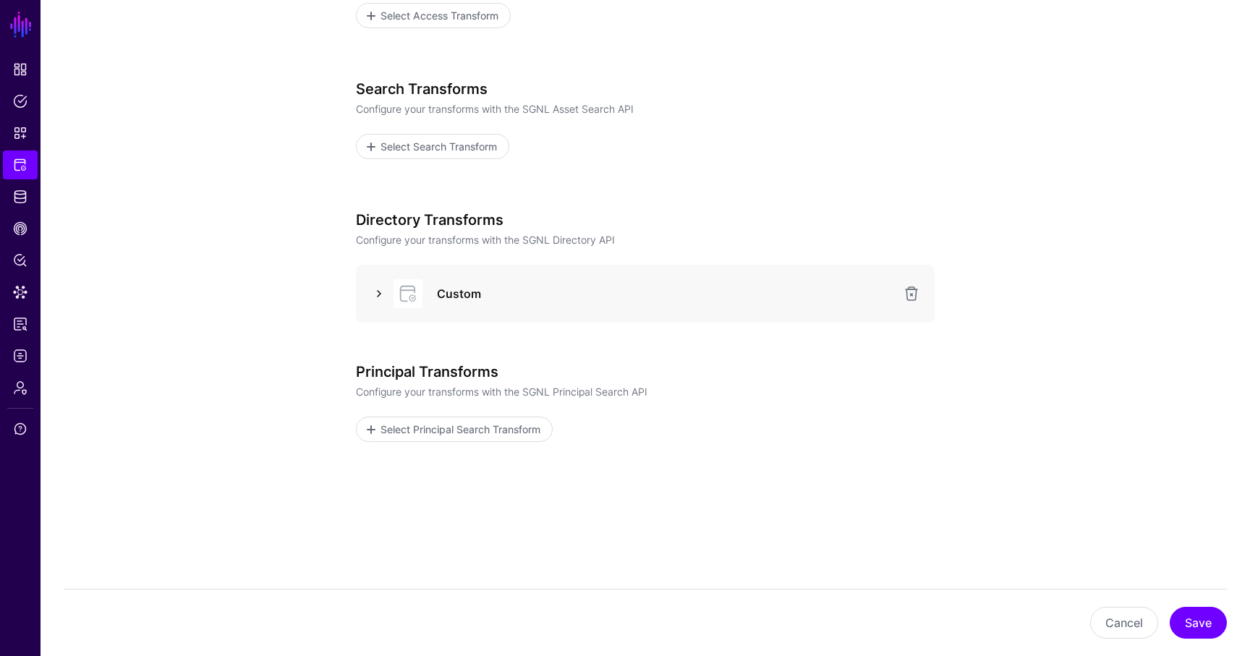
click at [383, 292] on link at bounding box center [378, 293] width 17 height 17
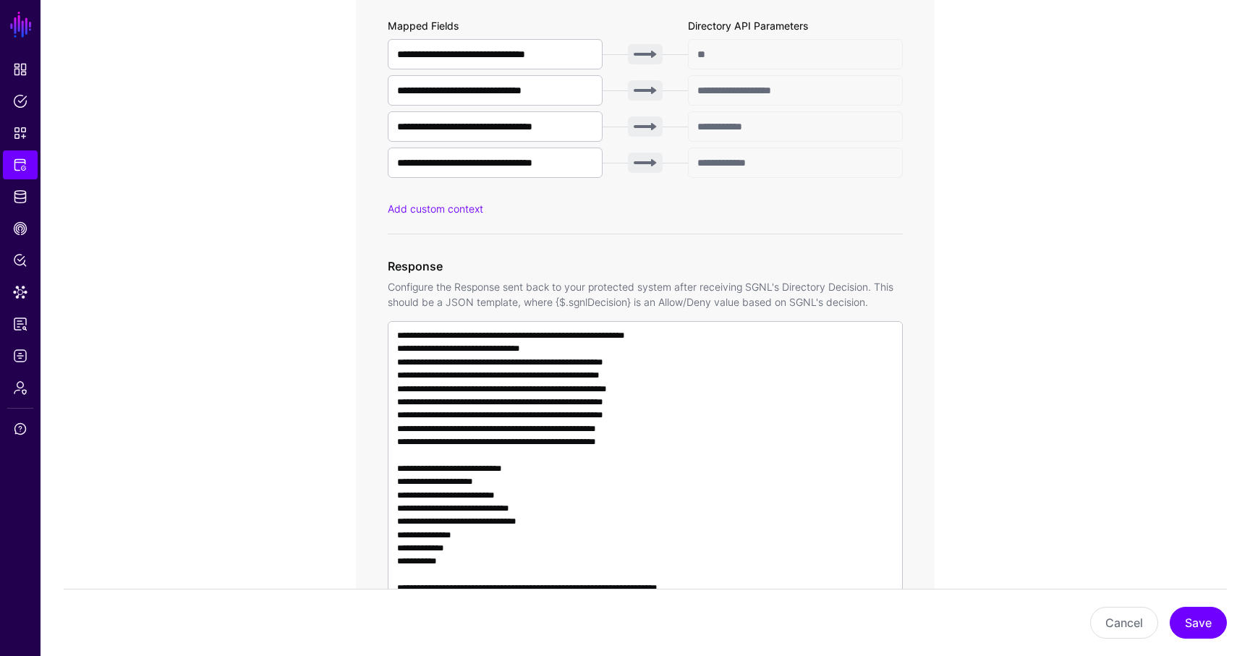
scroll to position [970, 0]
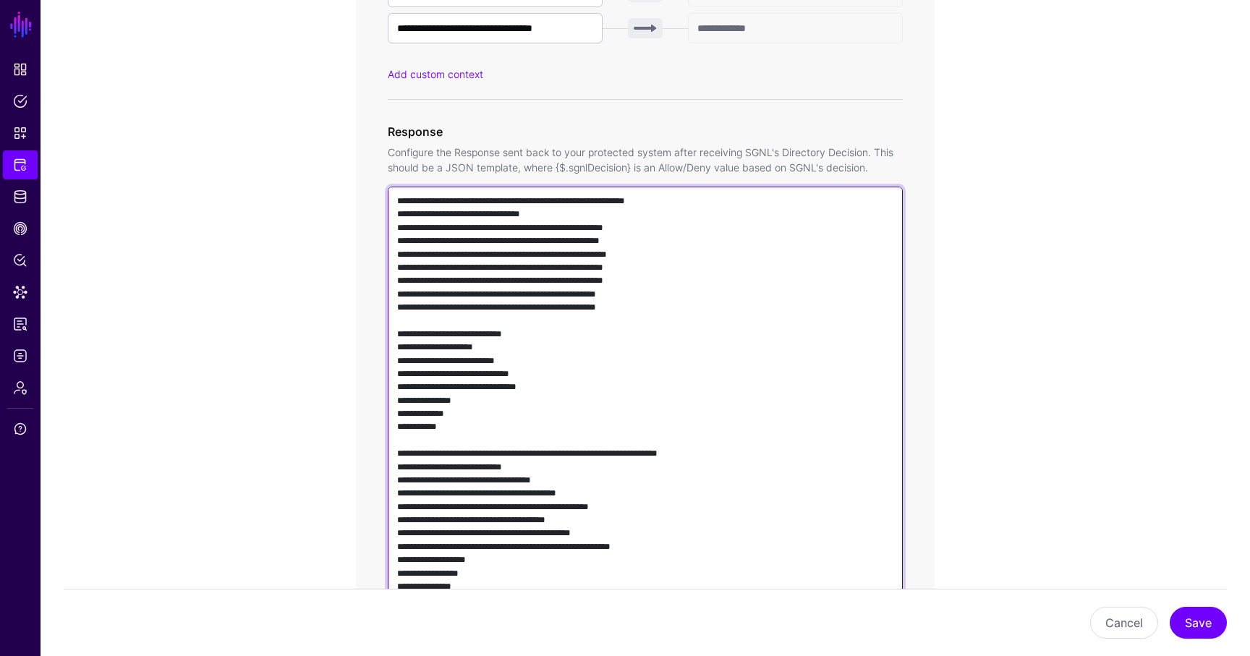
click at [515, 367] on textarea at bounding box center [645, 394] width 515 height 415
paste textarea "**********"
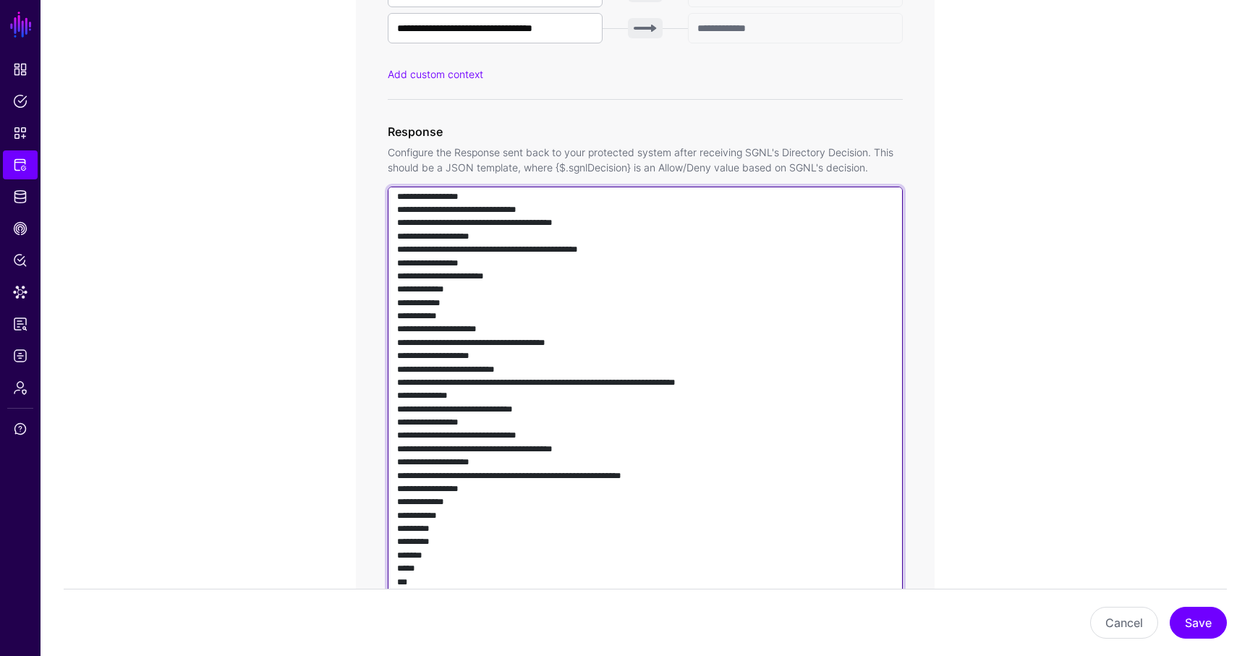
scroll to position [1170, 0]
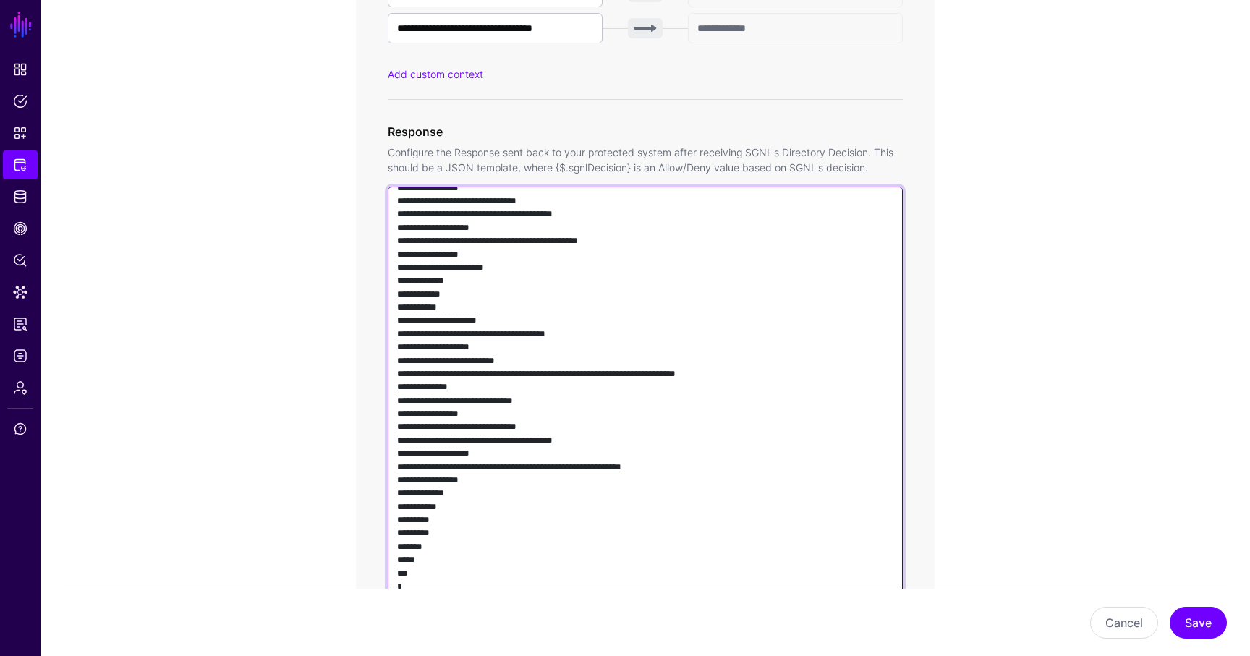
click at [797, 451] on textarea at bounding box center [645, 394] width 515 height 415
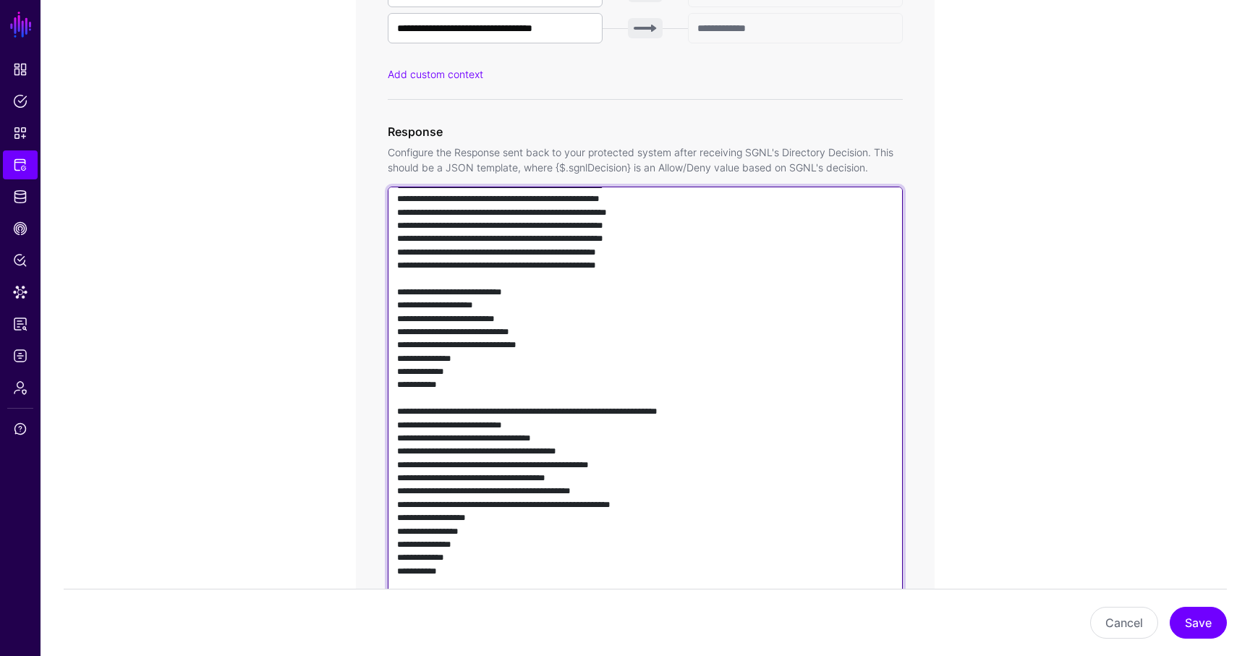
scroll to position [41, 0]
click at [602, 392] on textarea at bounding box center [645, 394] width 515 height 415
paste textarea "**********"
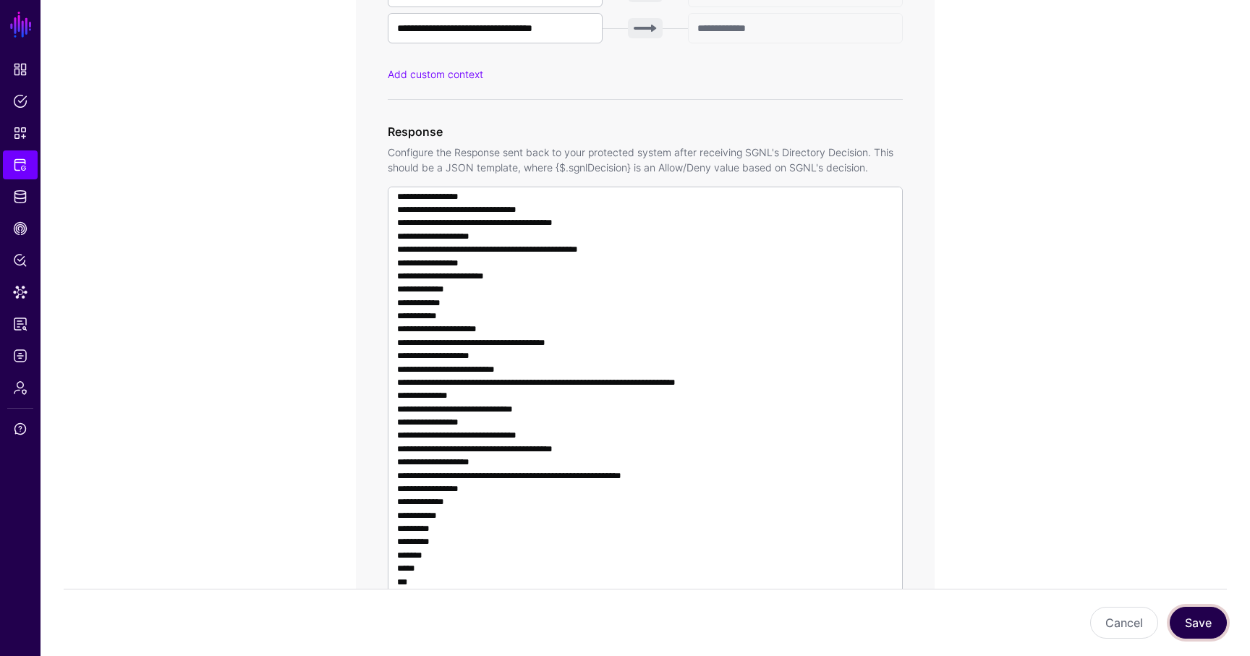
click at [1194, 629] on button "Save" at bounding box center [1198, 623] width 57 height 32
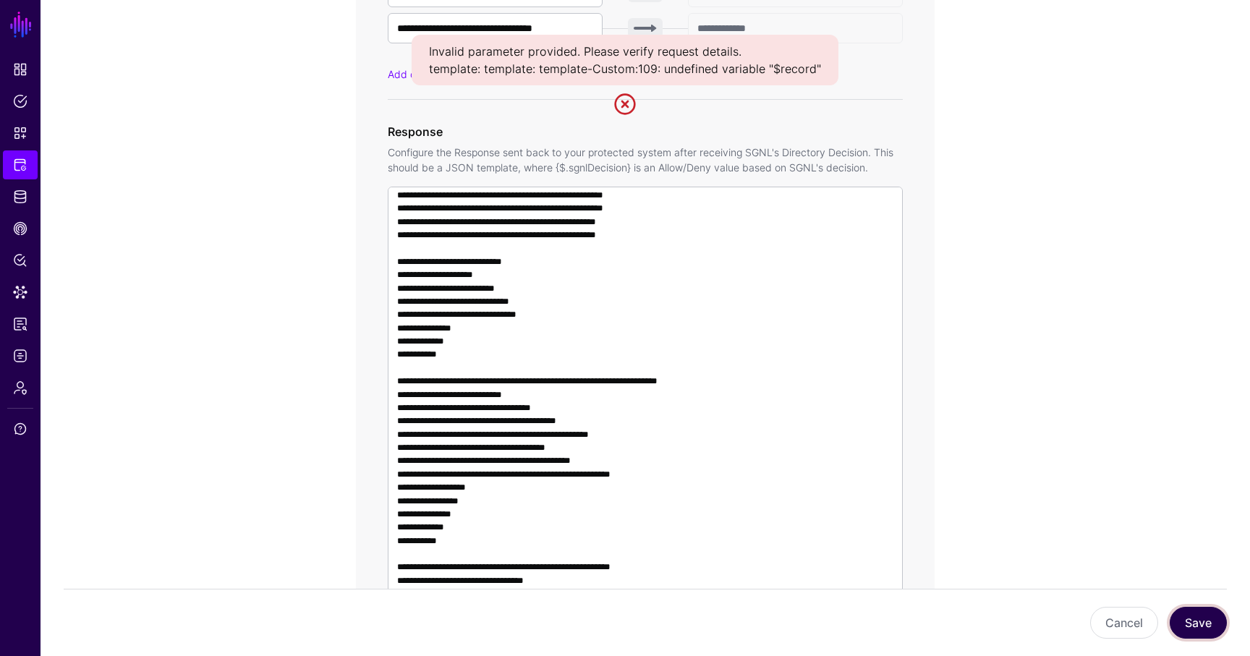
scroll to position [84, 0]
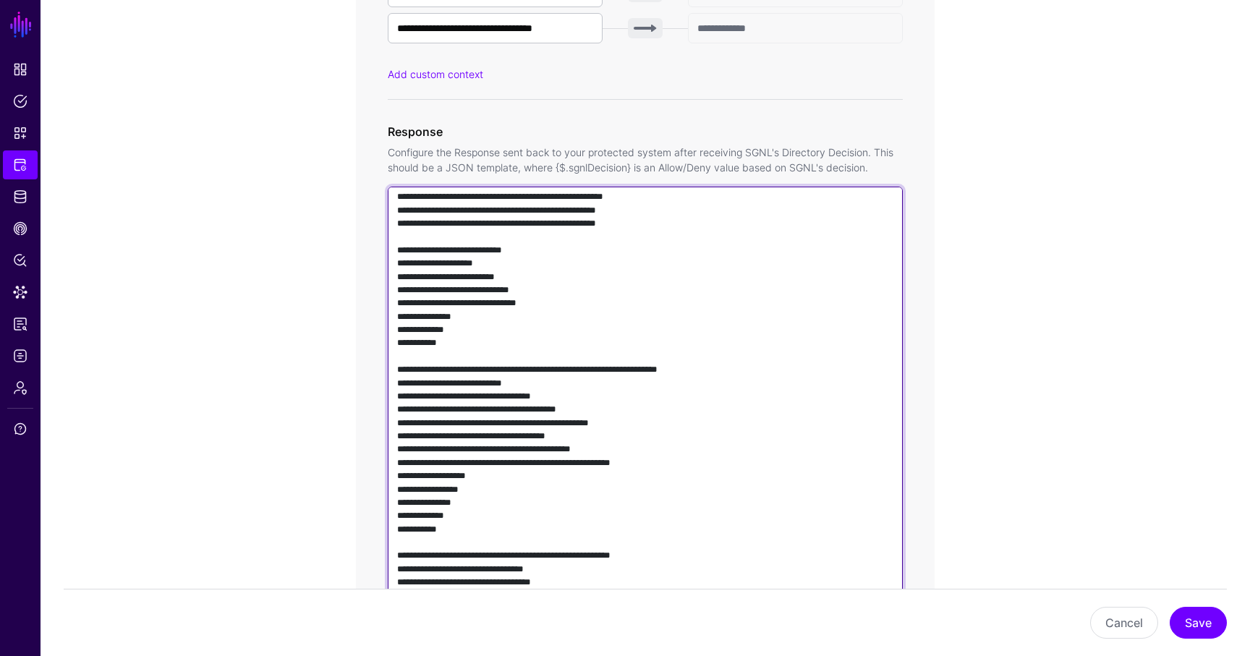
click at [506, 423] on textarea at bounding box center [645, 394] width 515 height 415
click at [491, 431] on textarea at bounding box center [645, 394] width 515 height 415
click at [495, 428] on textarea at bounding box center [645, 394] width 515 height 415
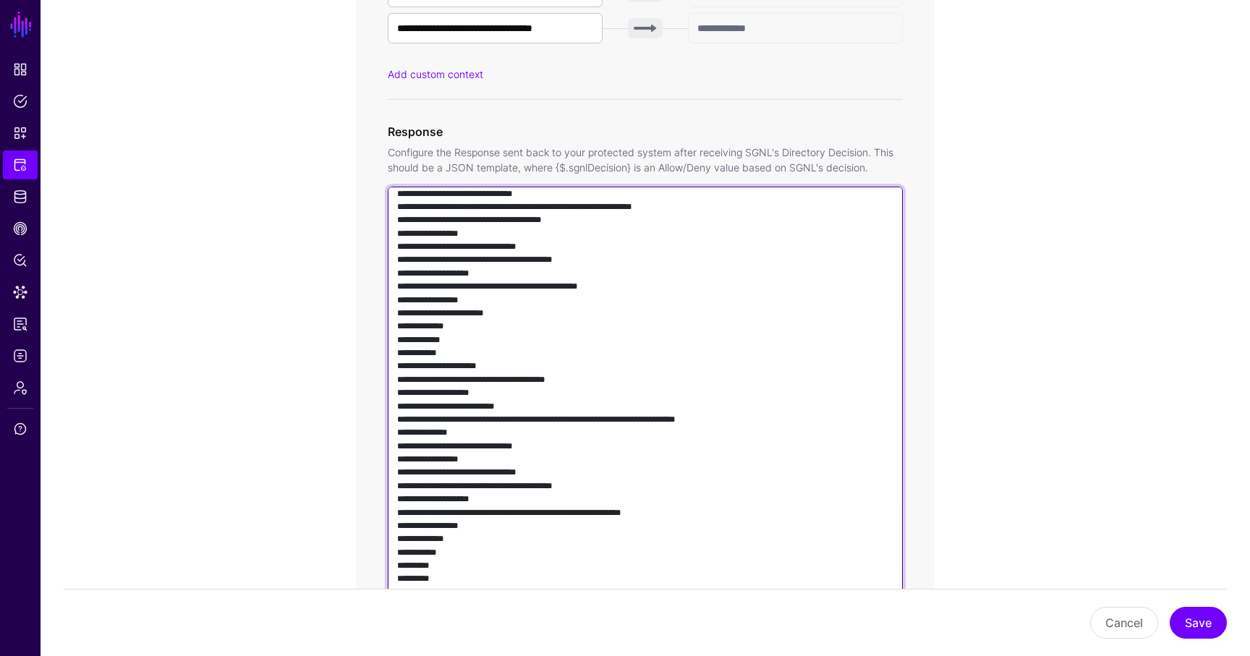
scroll to position [1170, 0]
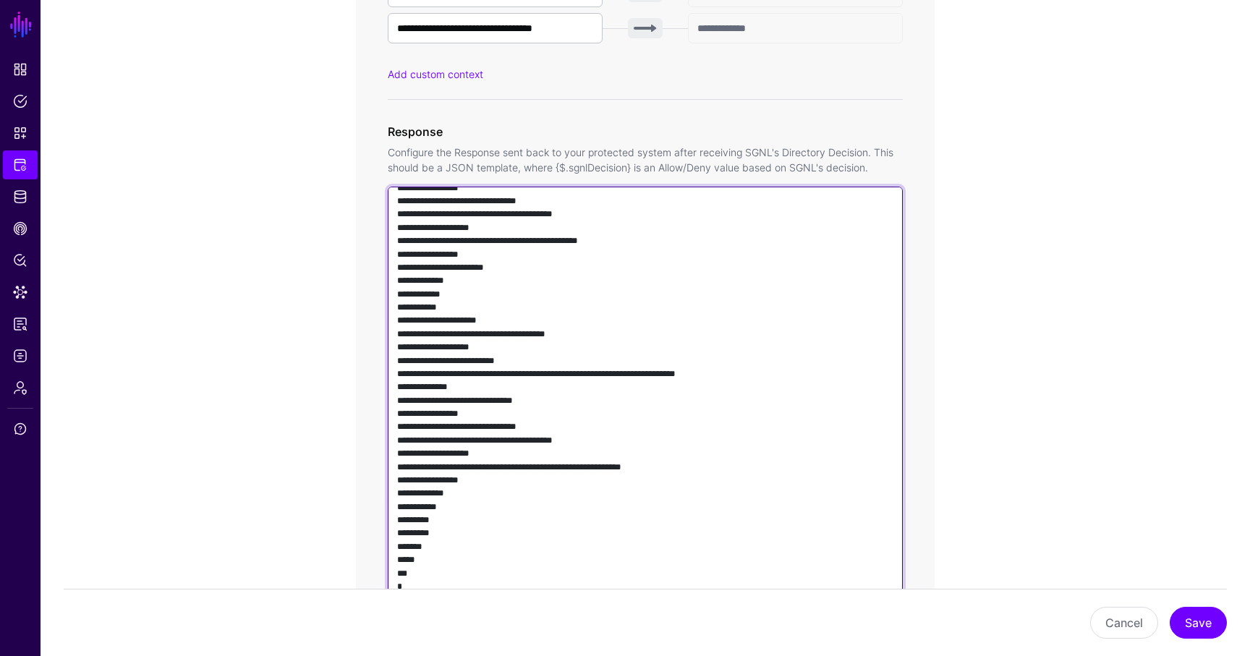
drag, startPoint x: 569, startPoint y: 467, endPoint x: 662, endPoint y: 465, distance: 93.4
click at [663, 465] on textarea at bounding box center [645, 394] width 515 height 415
paste textarea
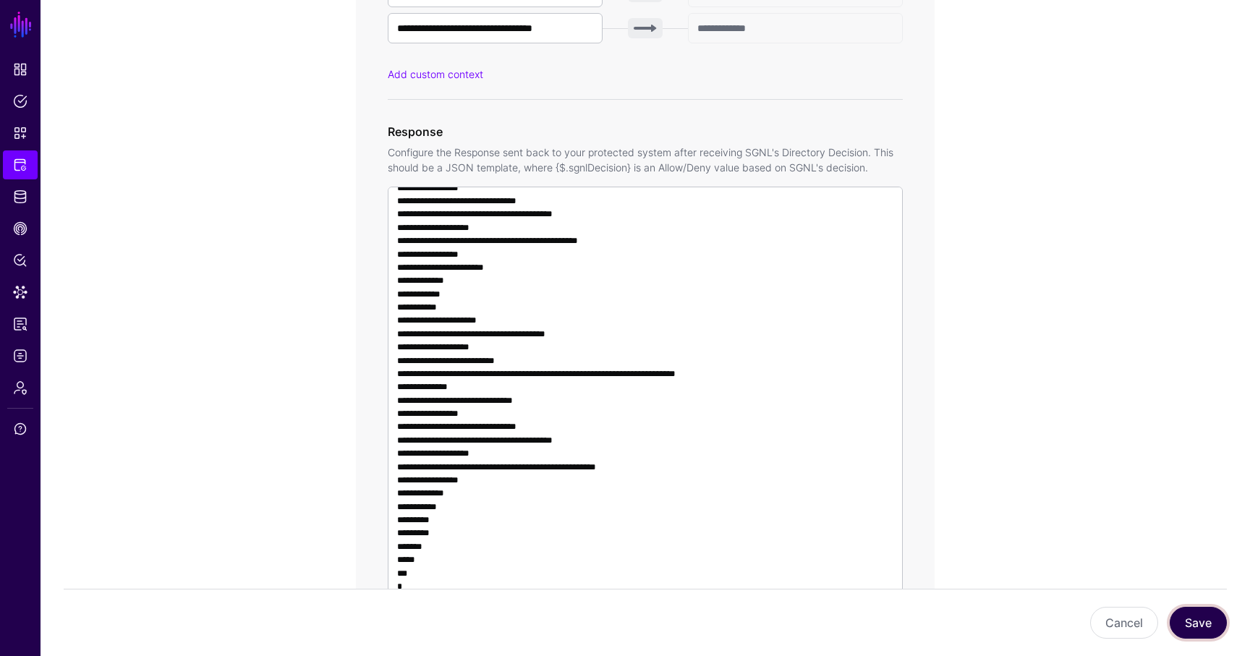
click at [1206, 627] on button "Save" at bounding box center [1198, 623] width 57 height 32
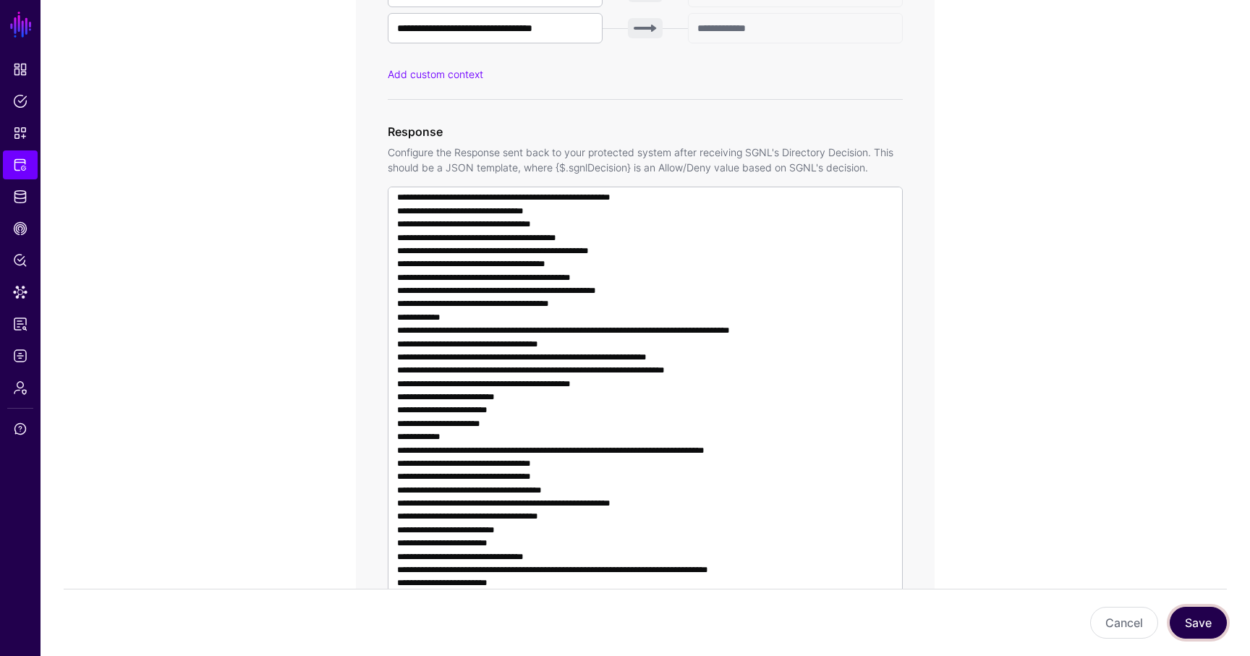
scroll to position [381, 0]
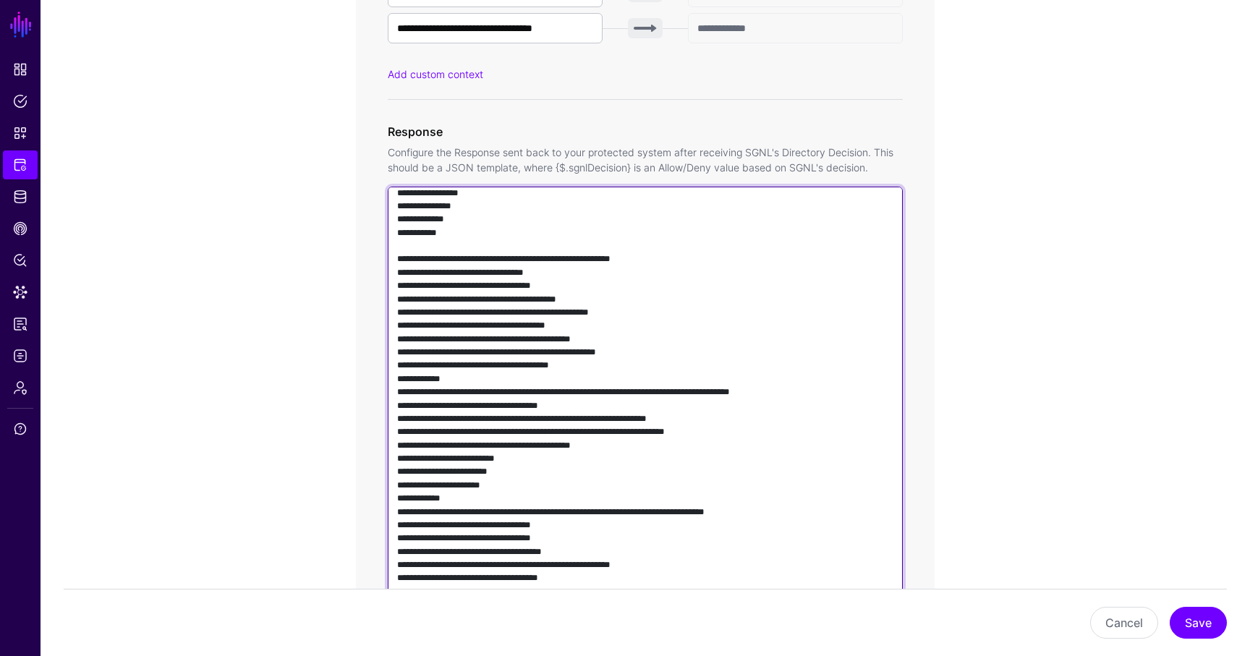
click at [655, 334] on textarea at bounding box center [645, 394] width 515 height 415
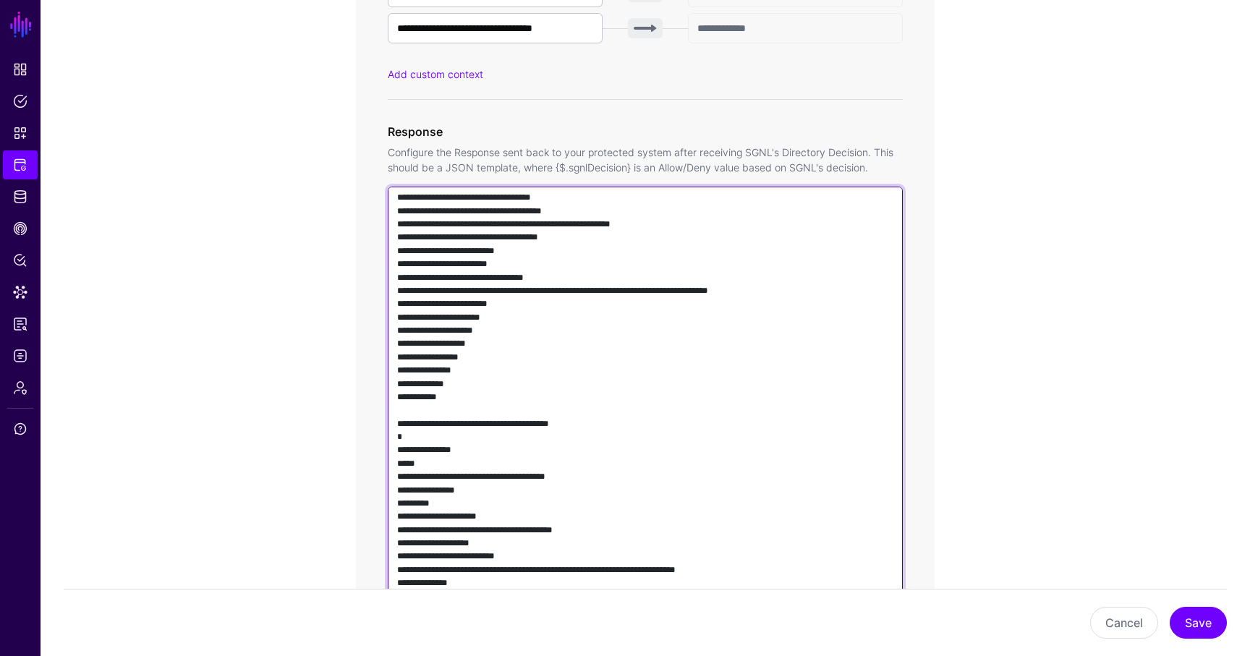
scroll to position [1170, 0]
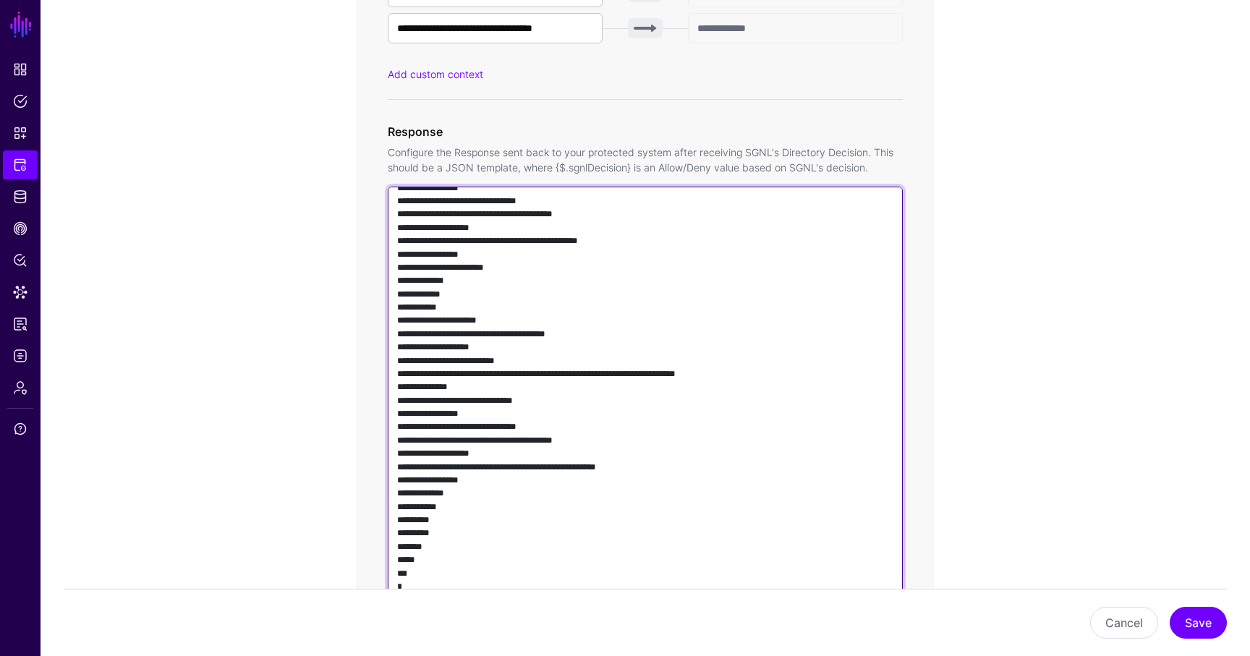
click at [580, 337] on textarea at bounding box center [645, 394] width 515 height 415
click at [766, 422] on textarea at bounding box center [645, 394] width 515 height 415
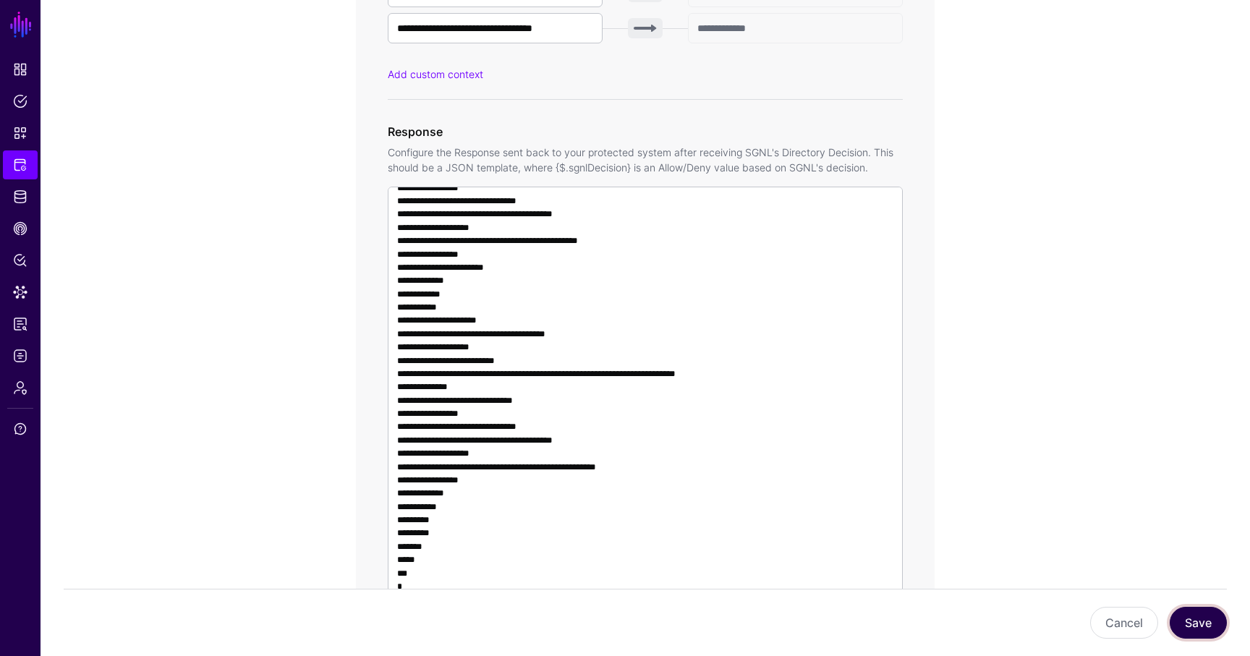
click at [1205, 624] on button "Save" at bounding box center [1198, 623] width 57 height 32
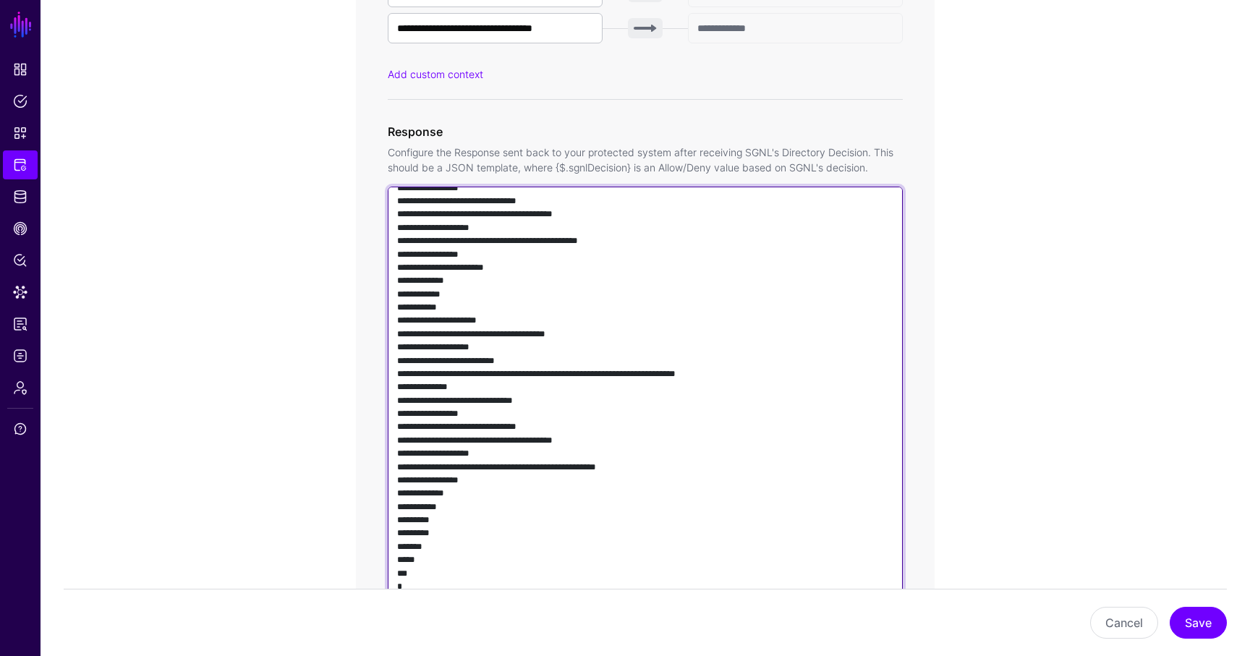
click at [566, 466] on textarea at bounding box center [645, 394] width 515 height 415
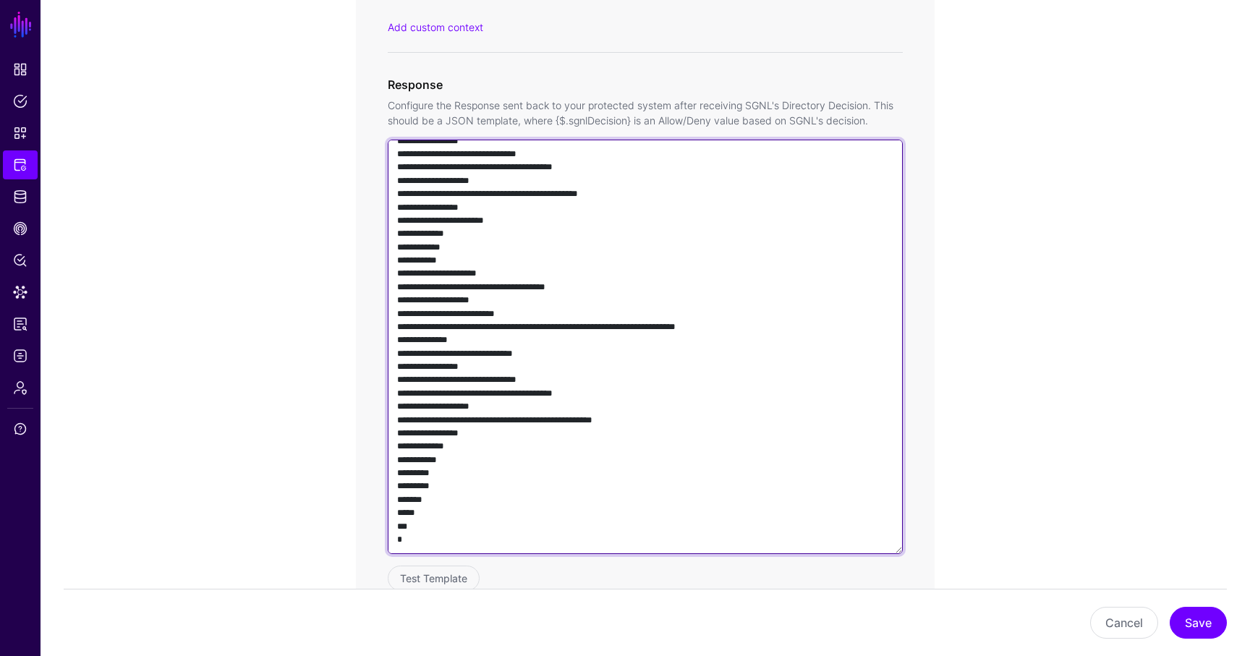
click at [665, 420] on textarea at bounding box center [645, 347] width 515 height 415
click at [576, 420] on textarea at bounding box center [645, 347] width 515 height 415
click at [619, 421] on textarea at bounding box center [645, 347] width 515 height 415
paste textarea "*********"
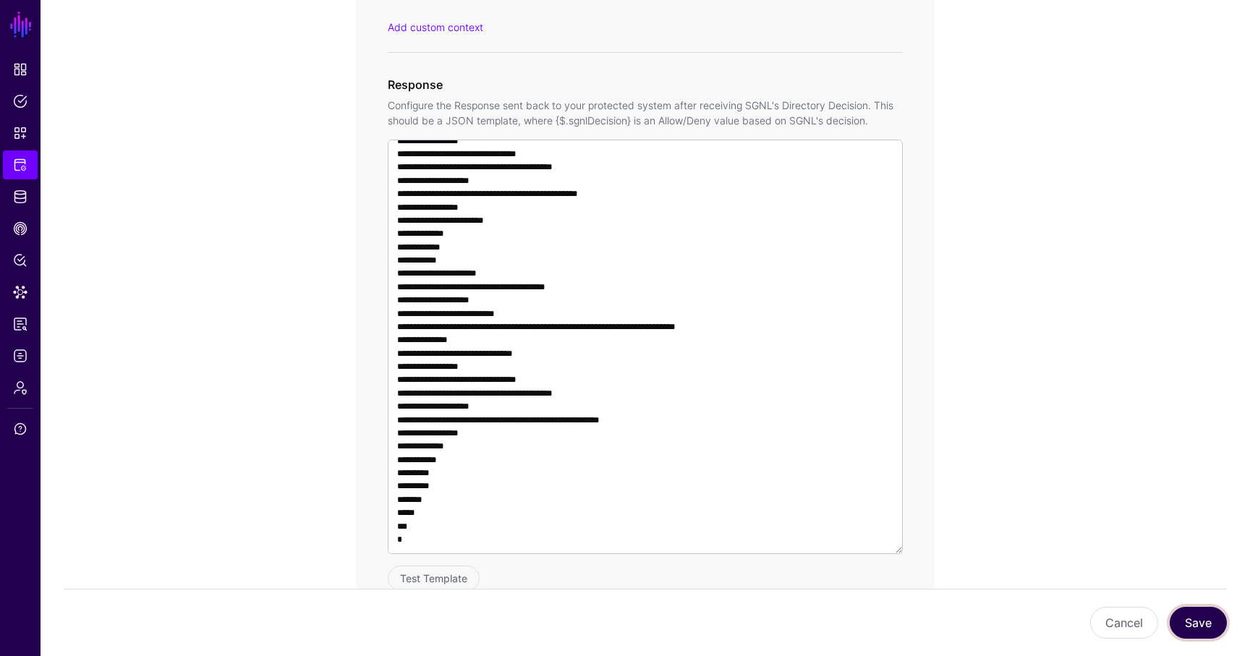
click at [1194, 617] on button "Save" at bounding box center [1198, 623] width 57 height 32
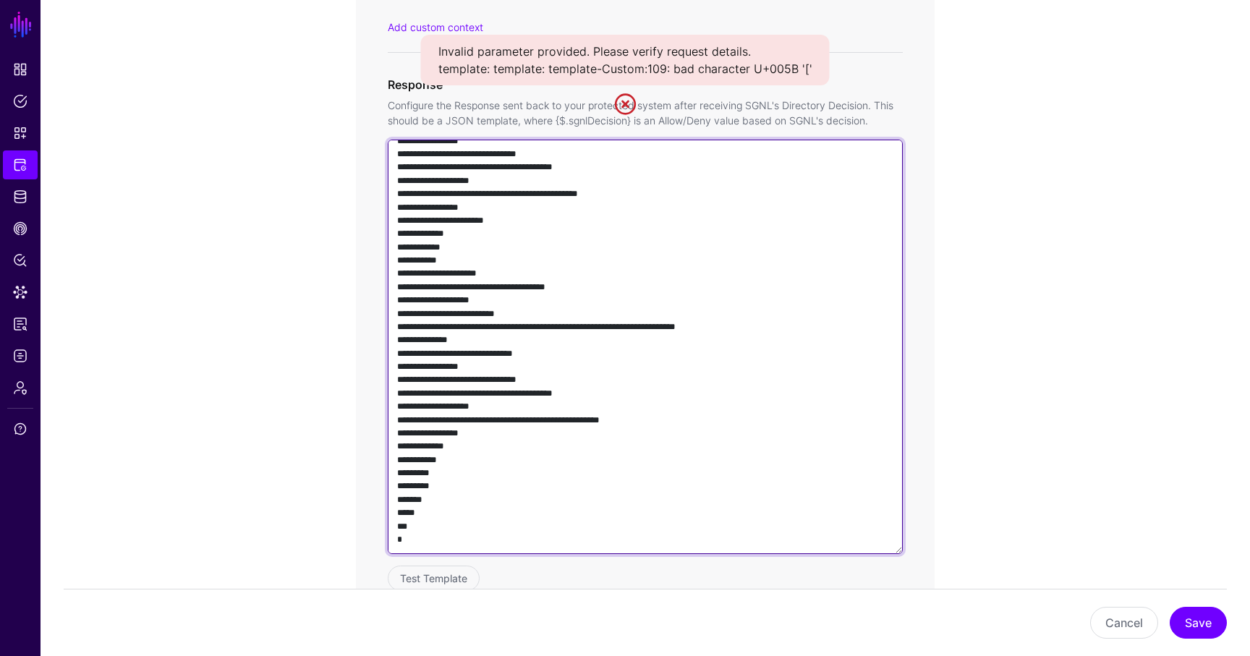
click at [609, 421] on textarea at bounding box center [645, 347] width 515 height 415
click at [609, 424] on textarea at bounding box center [645, 347] width 515 height 415
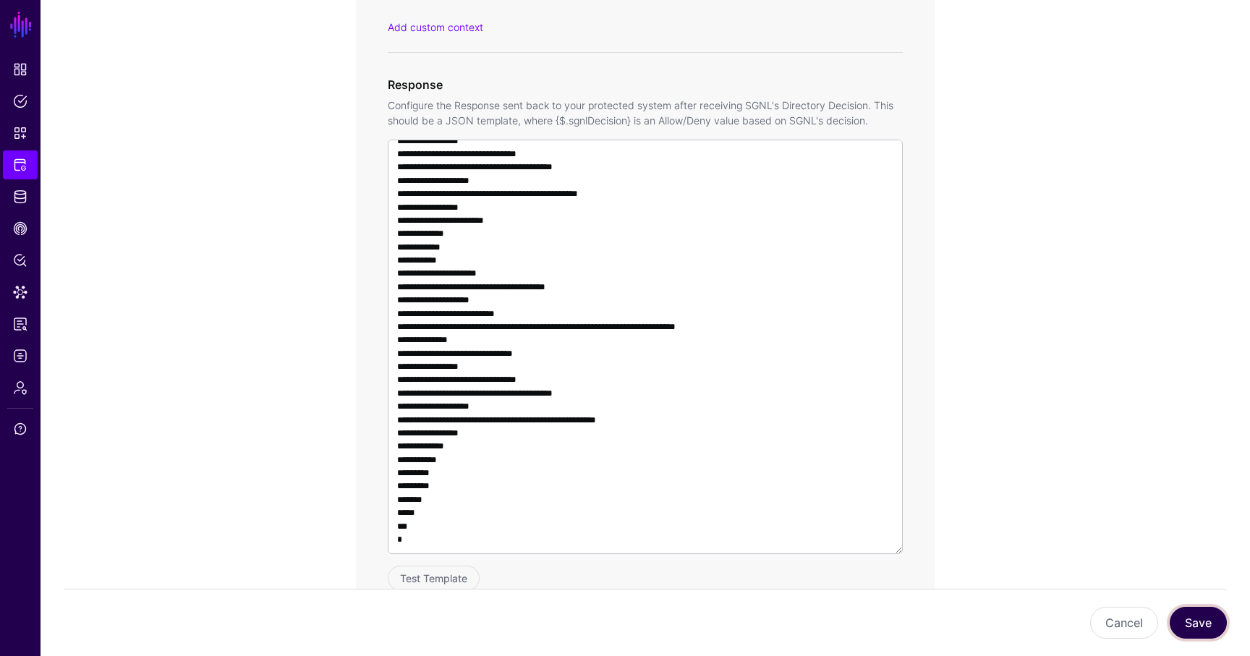
click at [1182, 623] on button "Save" at bounding box center [1198, 623] width 57 height 32
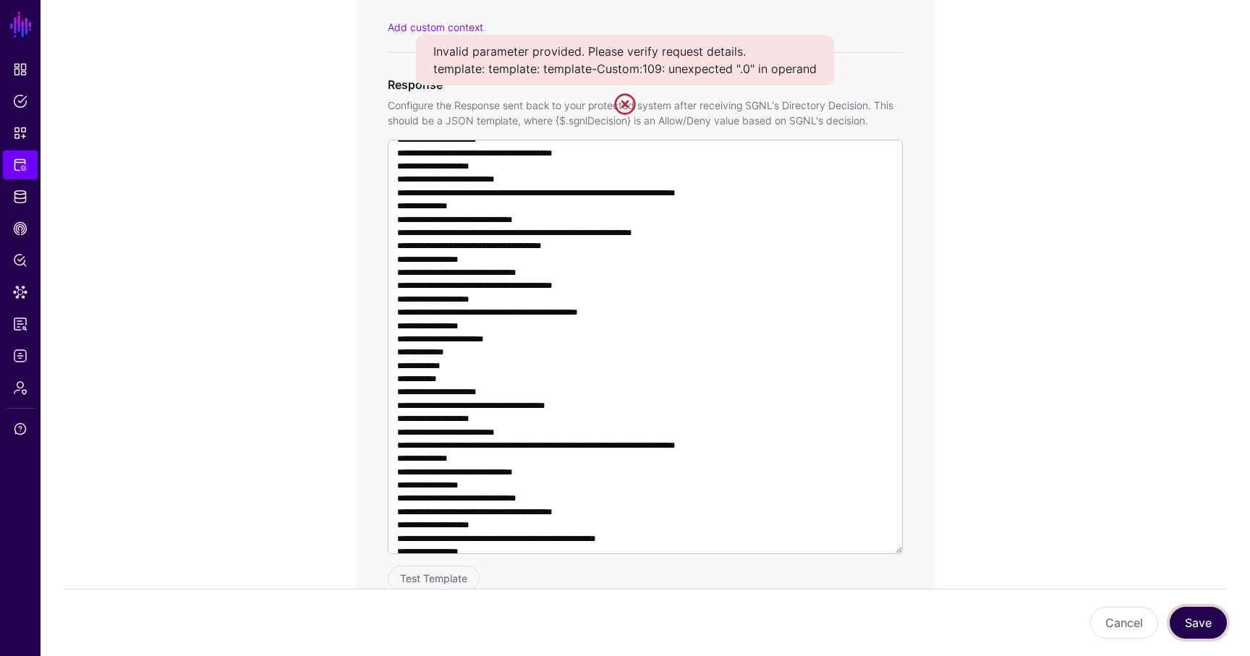
scroll to position [1139, 0]
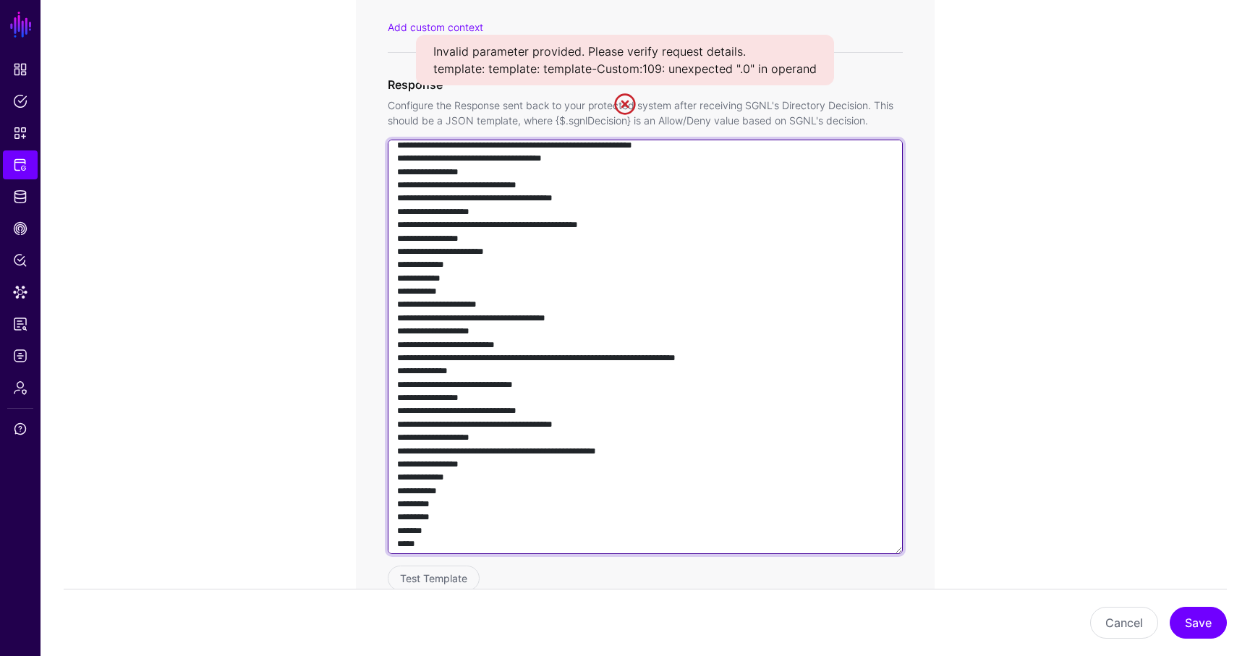
click at [619, 451] on textarea at bounding box center [645, 347] width 515 height 415
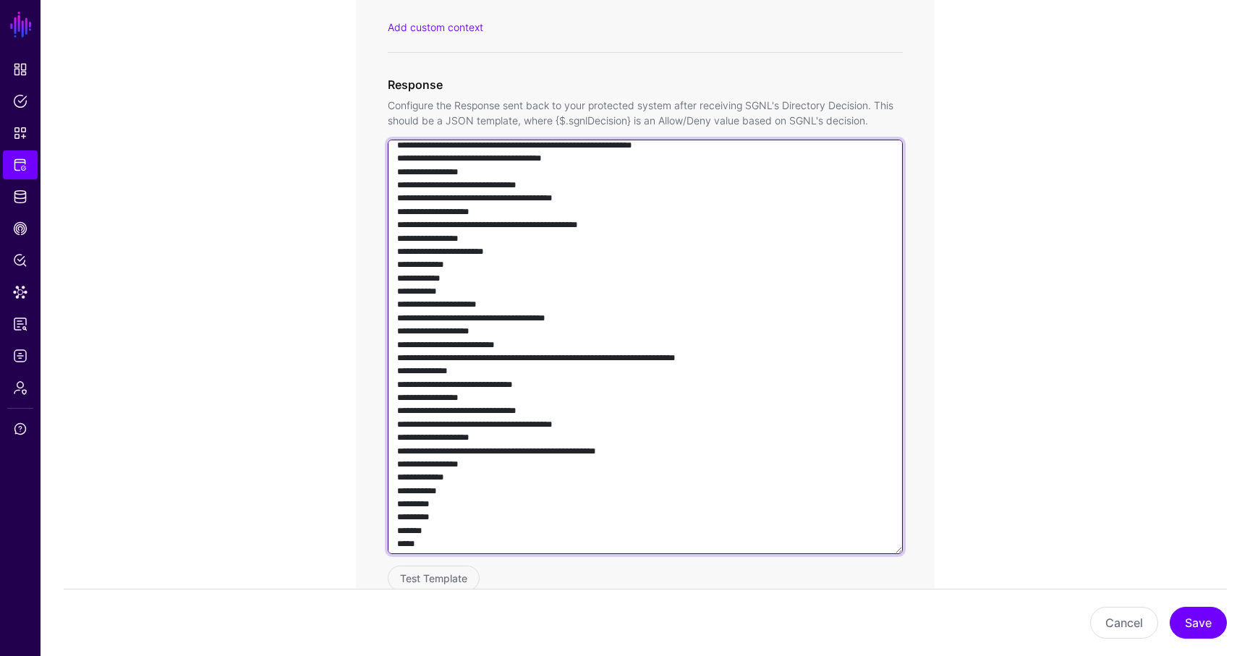
click at [614, 454] on textarea at bounding box center [645, 347] width 515 height 415
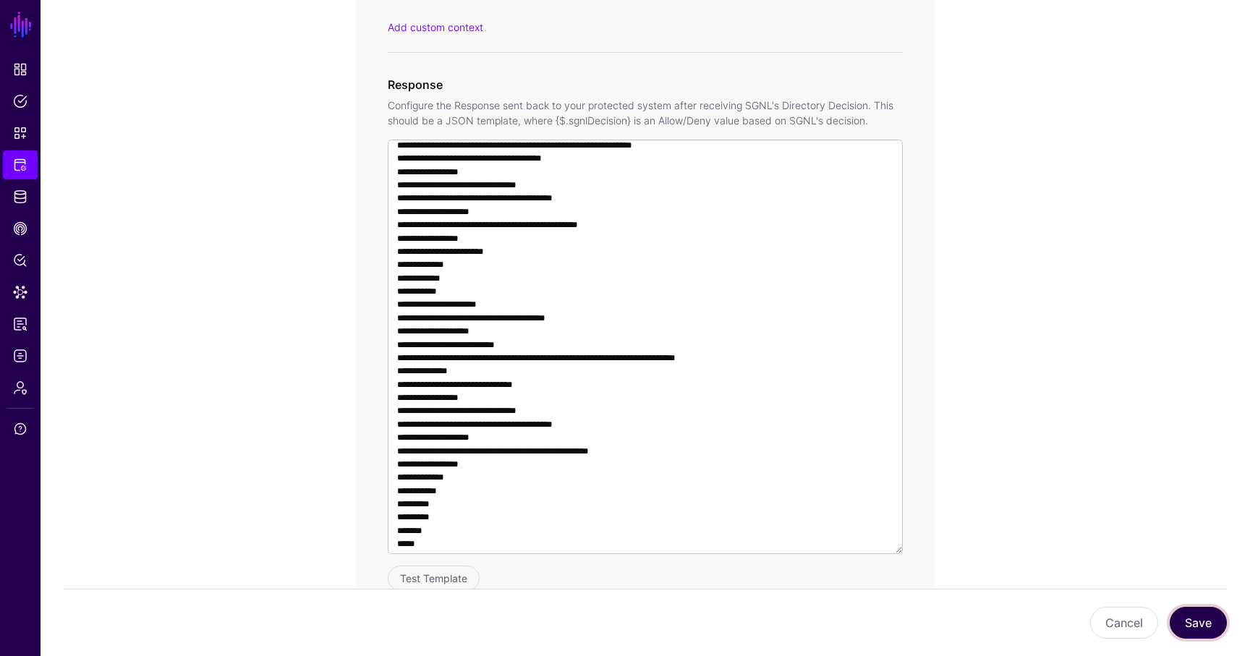
click at [1182, 624] on button "Save" at bounding box center [1198, 623] width 57 height 32
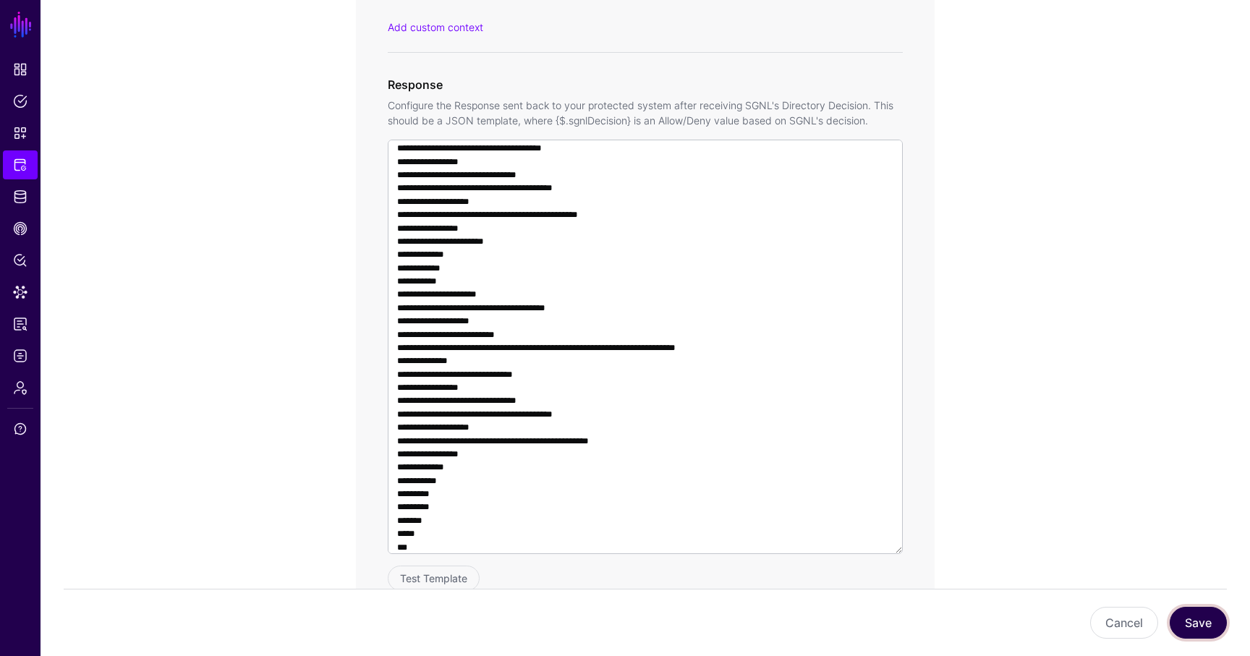
scroll to position [1170, 0]
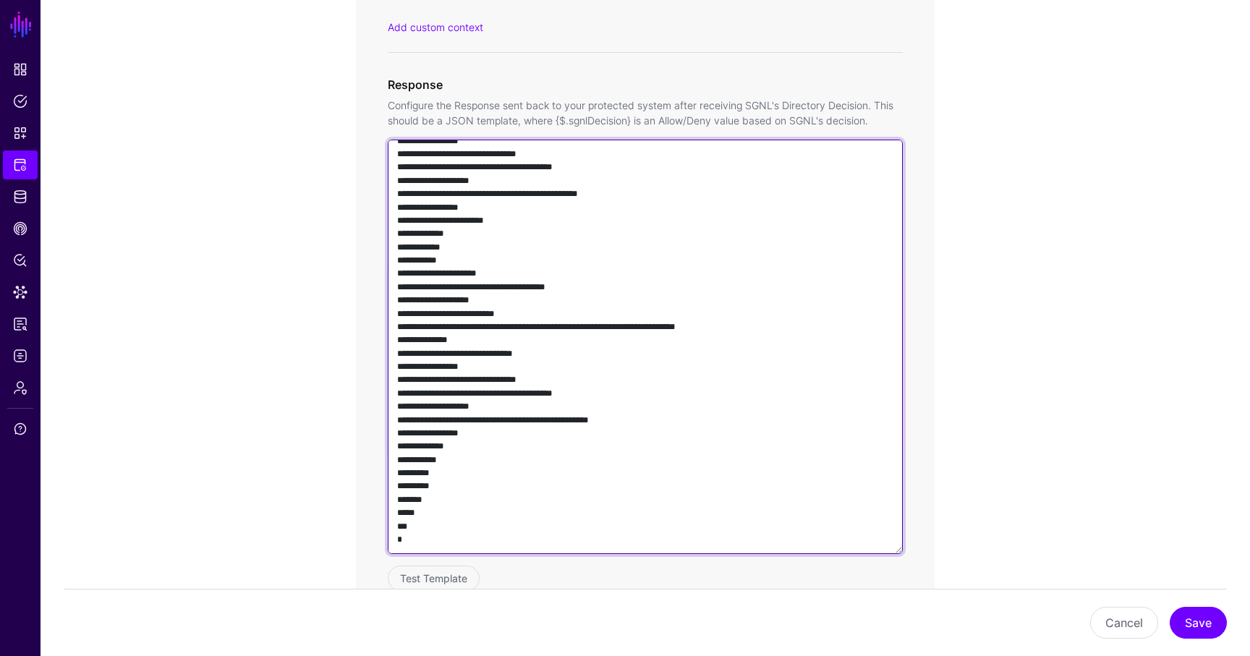
click at [569, 420] on textarea at bounding box center [645, 347] width 515 height 415
click at [593, 427] on textarea at bounding box center [645, 347] width 515 height 415
click at [591, 420] on textarea at bounding box center [645, 347] width 515 height 415
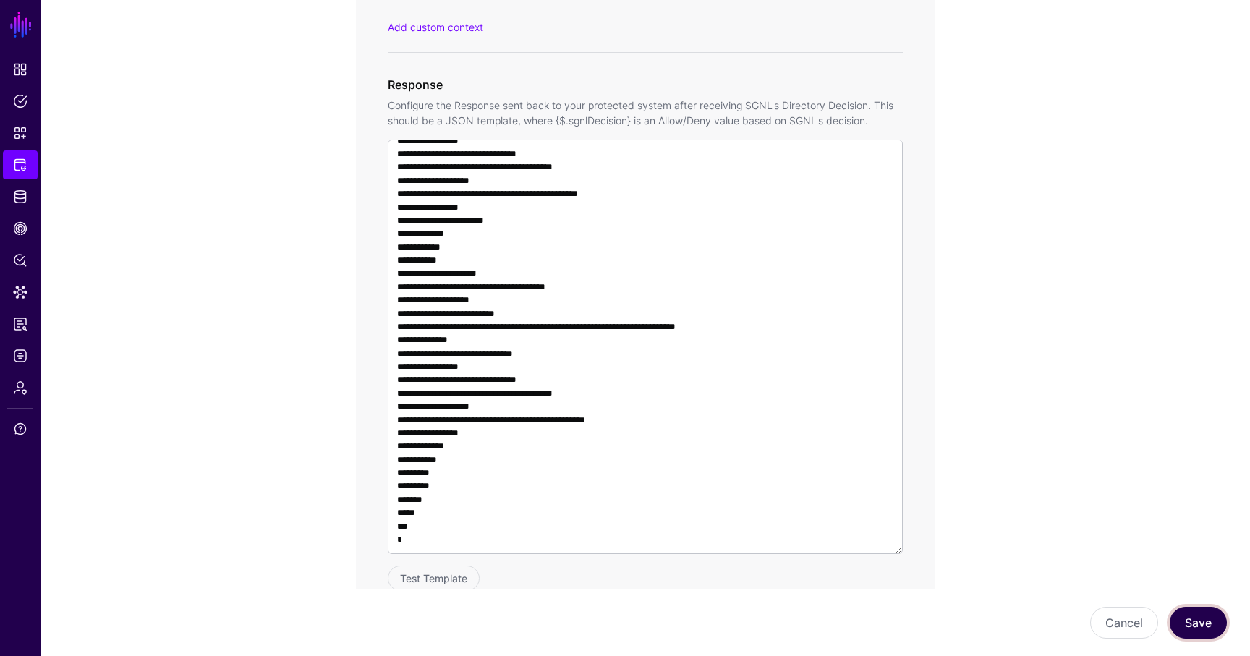
click at [1187, 632] on button "Save" at bounding box center [1198, 623] width 57 height 32
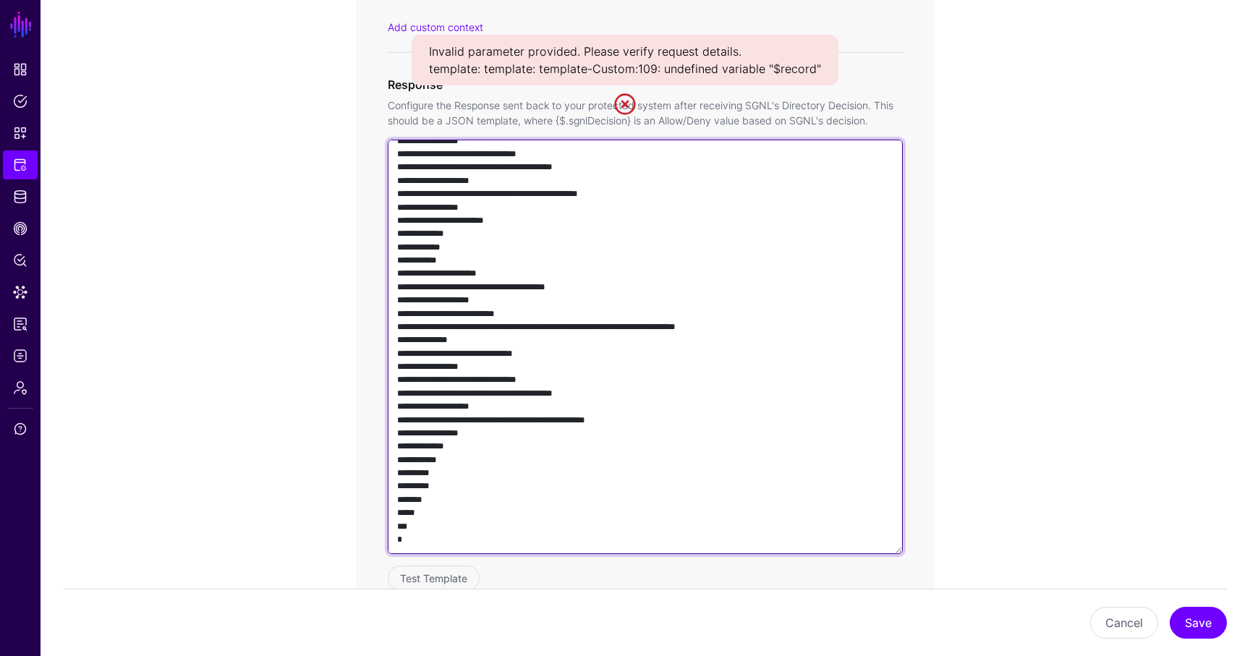
click at [567, 421] on textarea at bounding box center [645, 347] width 515 height 415
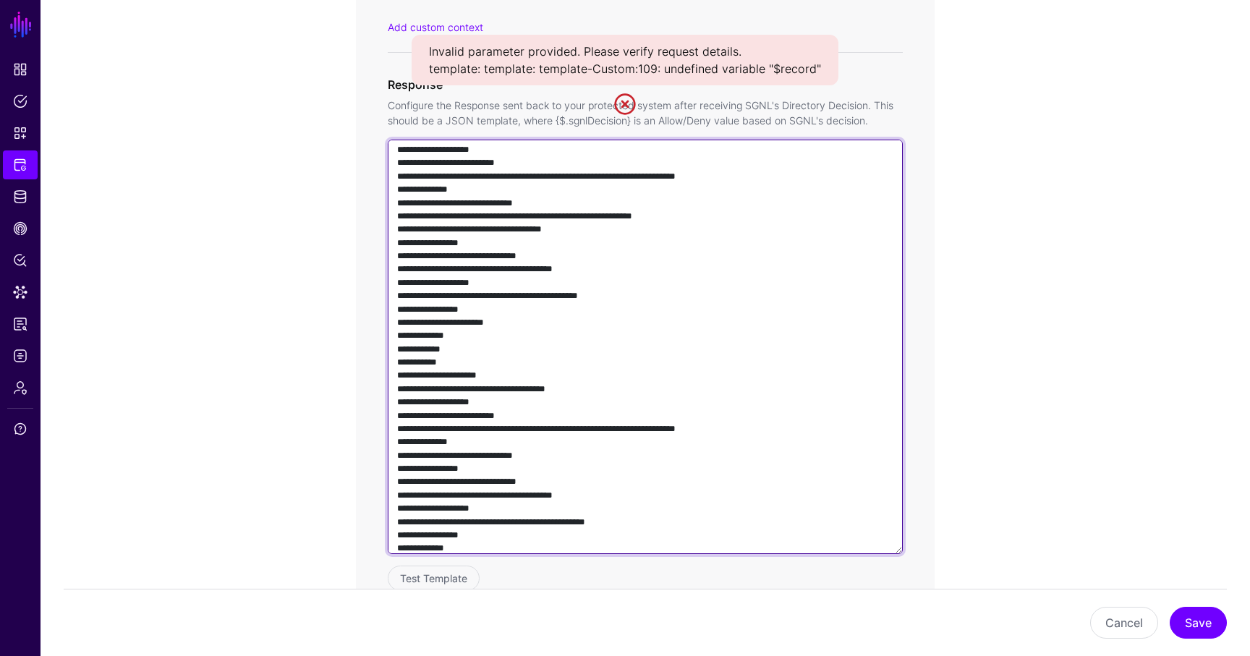
scroll to position [1069, 0]
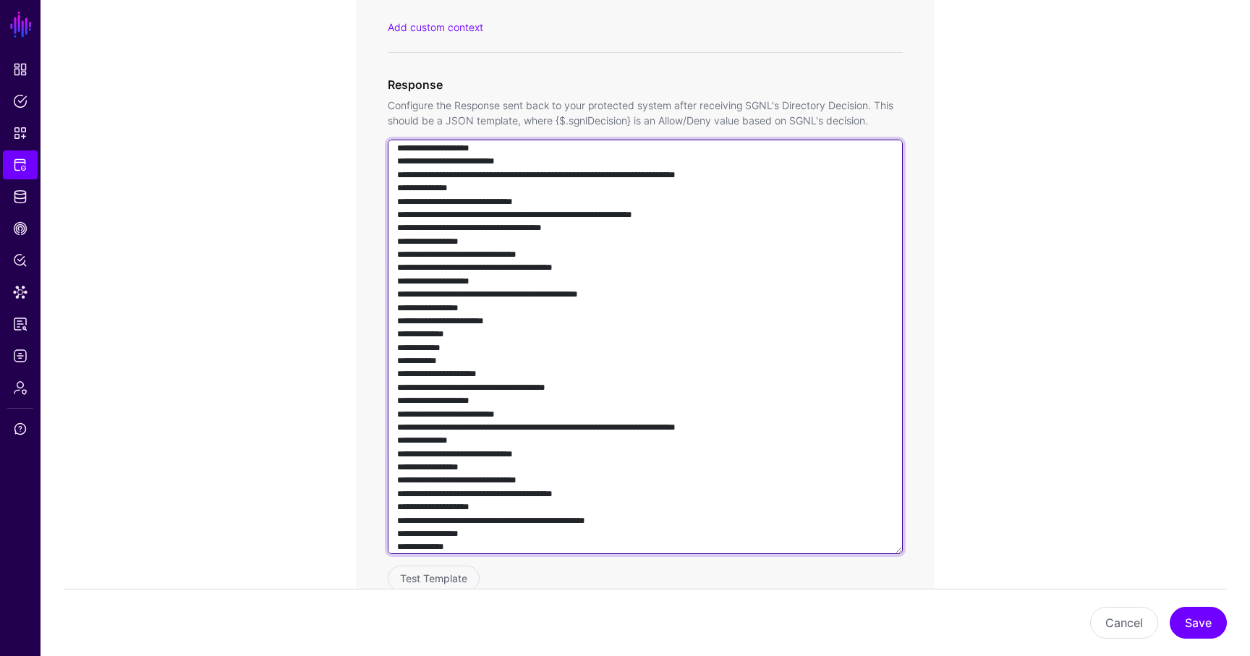
click at [588, 520] on textarea at bounding box center [645, 347] width 515 height 415
click at [614, 523] on textarea at bounding box center [645, 347] width 515 height 415
type textarea "**********"
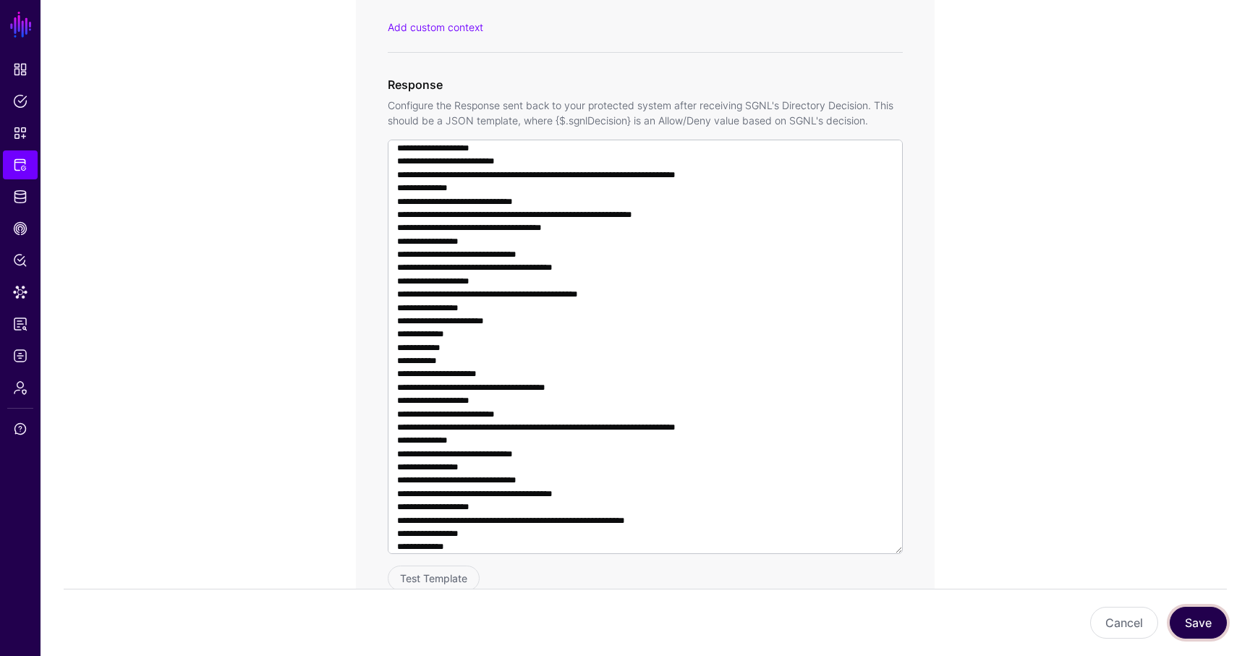
click at [1182, 609] on button "Save" at bounding box center [1198, 623] width 57 height 32
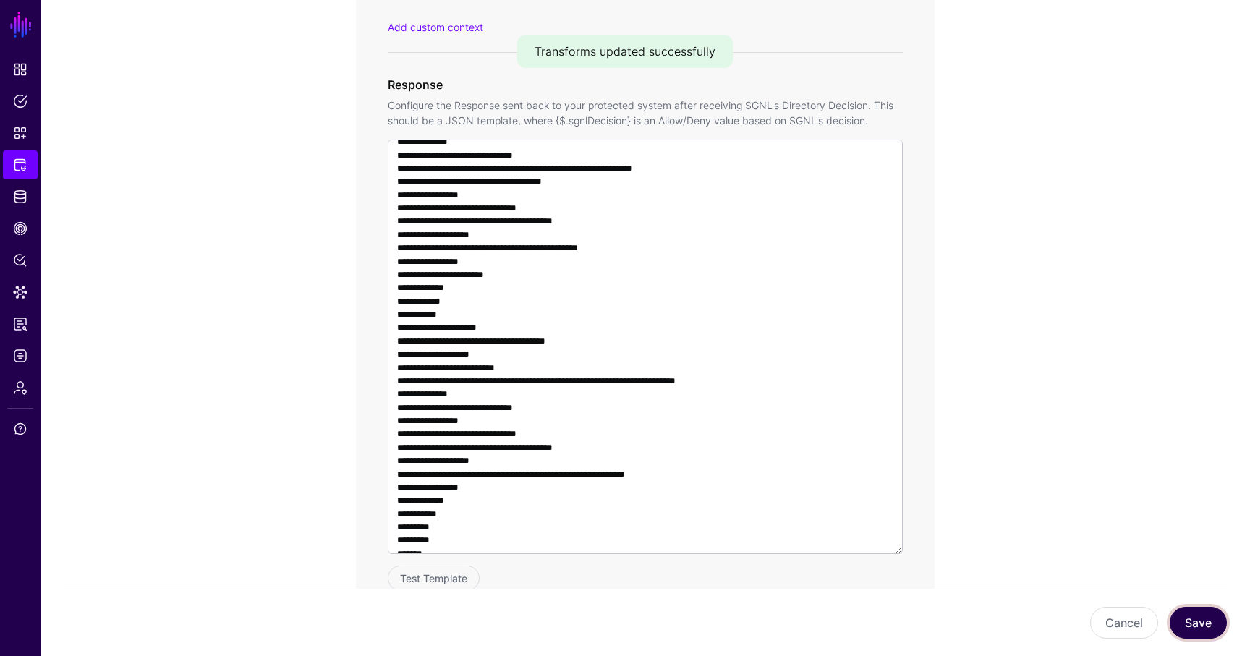
scroll to position [1170, 0]
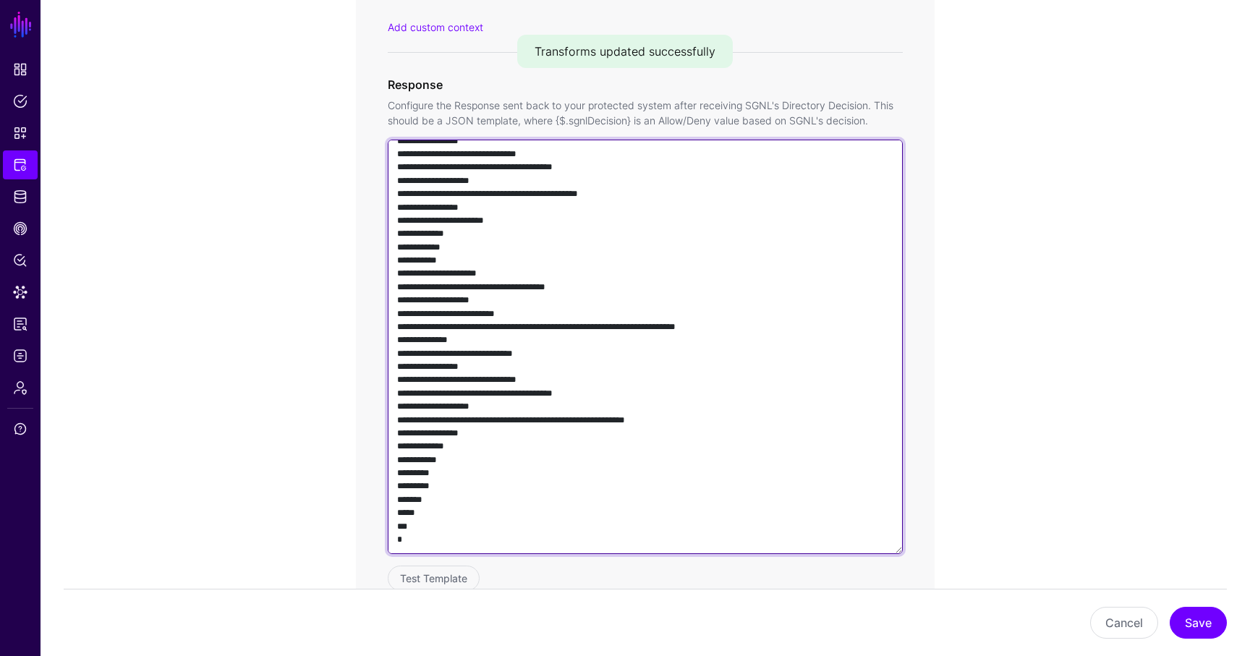
click at [686, 445] on textarea at bounding box center [645, 347] width 515 height 415
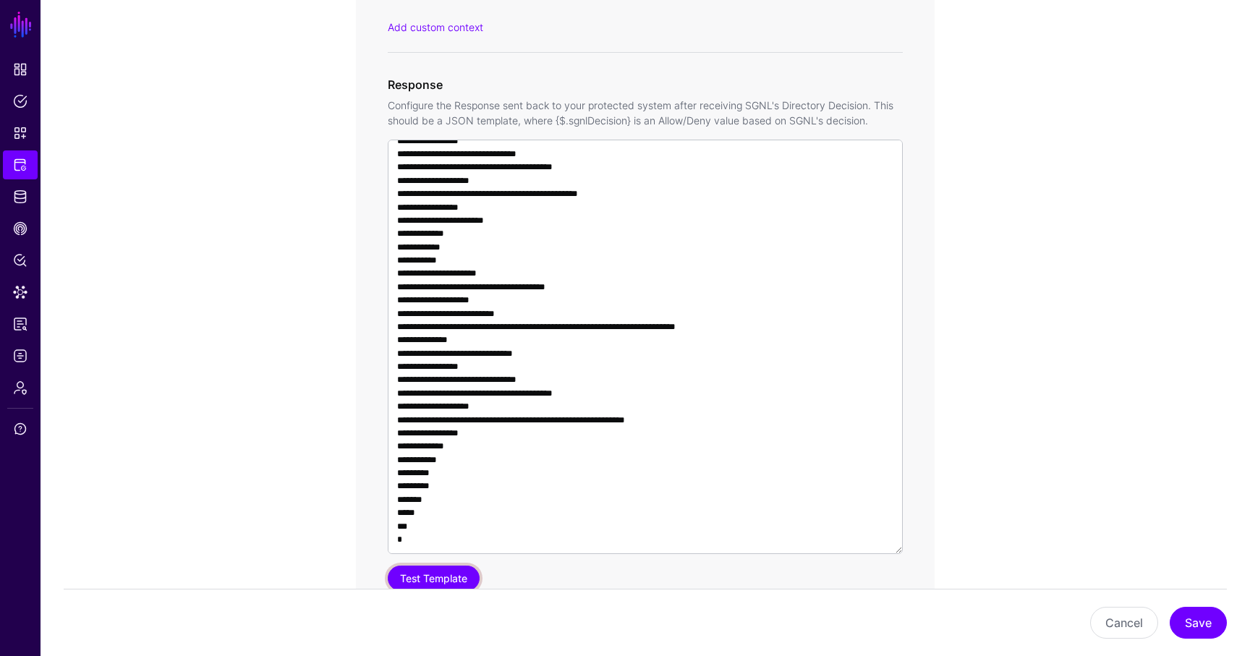
click at [444, 572] on button "Test Template" at bounding box center [434, 578] width 92 height 25
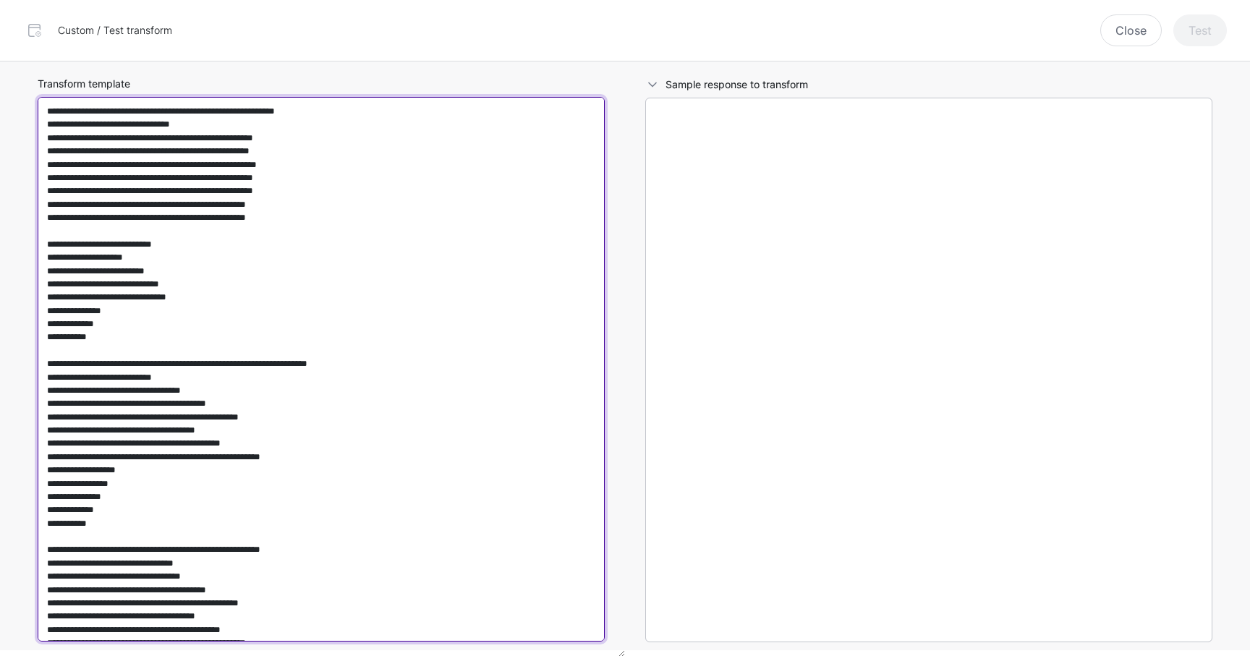
click at [499, 274] on textarea "Transform template" at bounding box center [321, 369] width 567 height 545
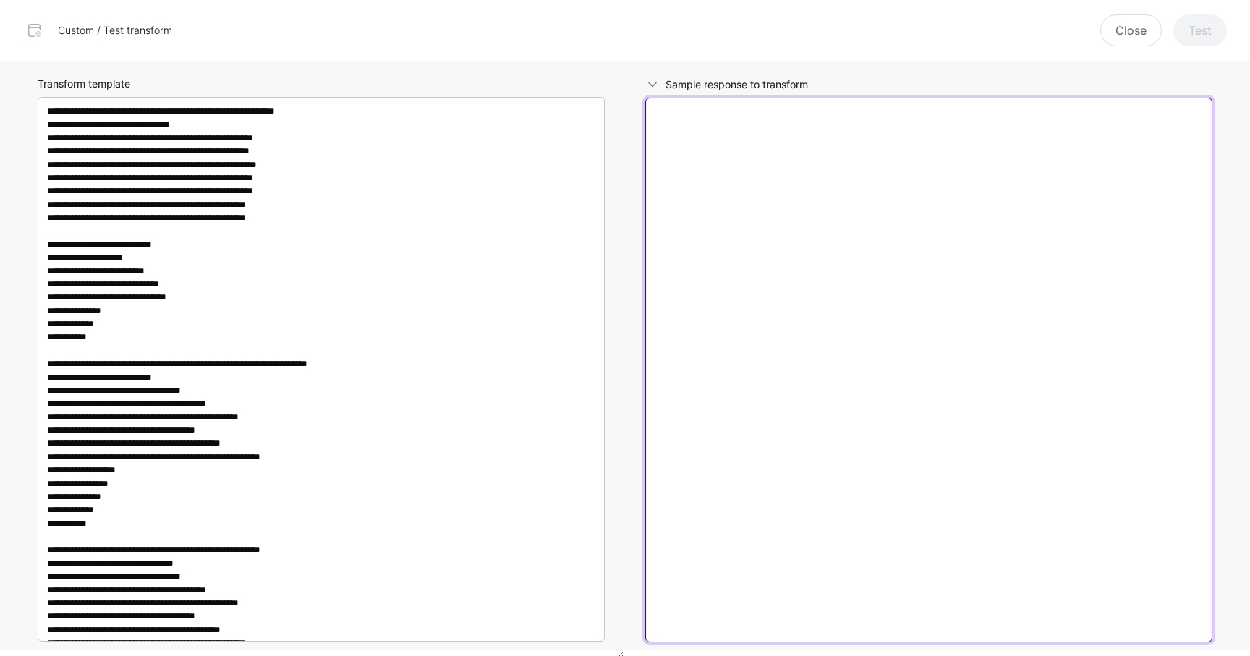
click at [820, 227] on textarea at bounding box center [928, 370] width 567 height 545
click at [781, 279] on textarea at bounding box center [928, 370] width 567 height 545
paste textarea "**********"
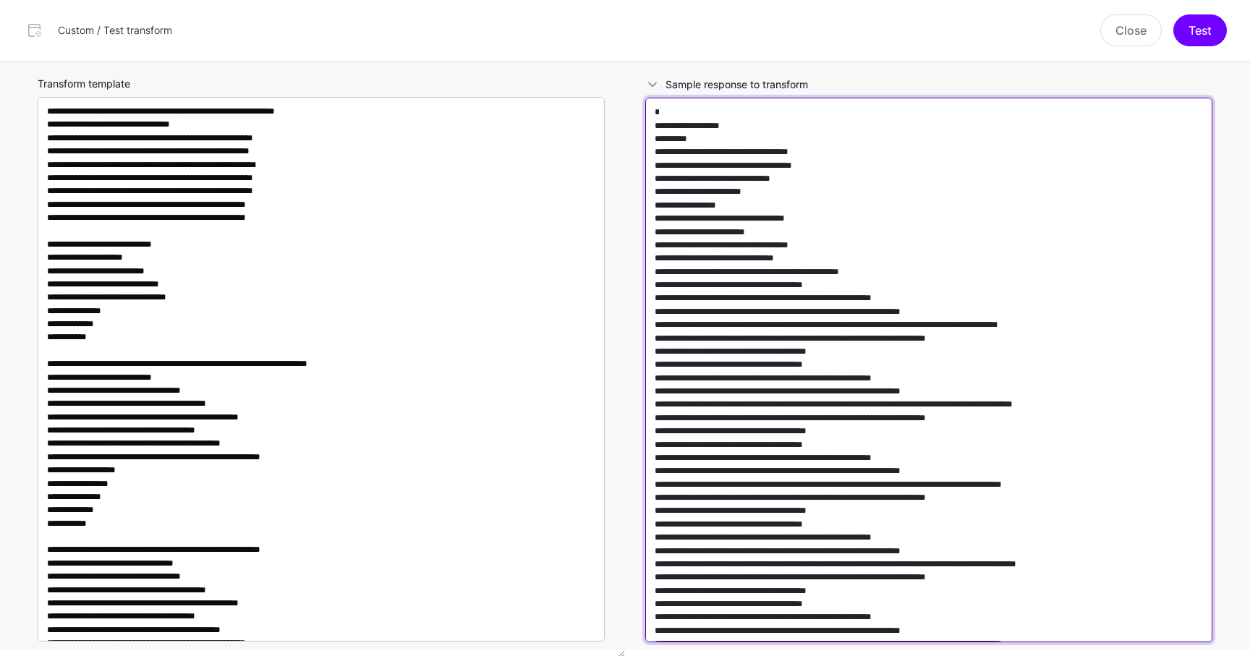
scroll to position [9832, 0]
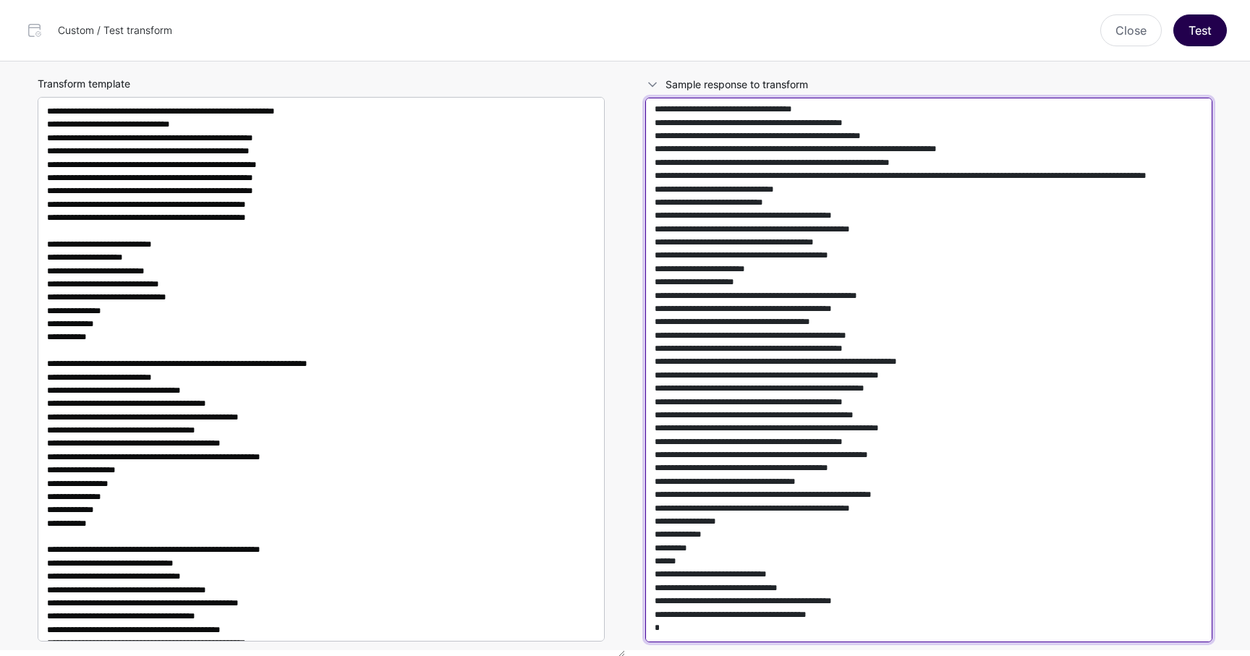
type textarea "**********"
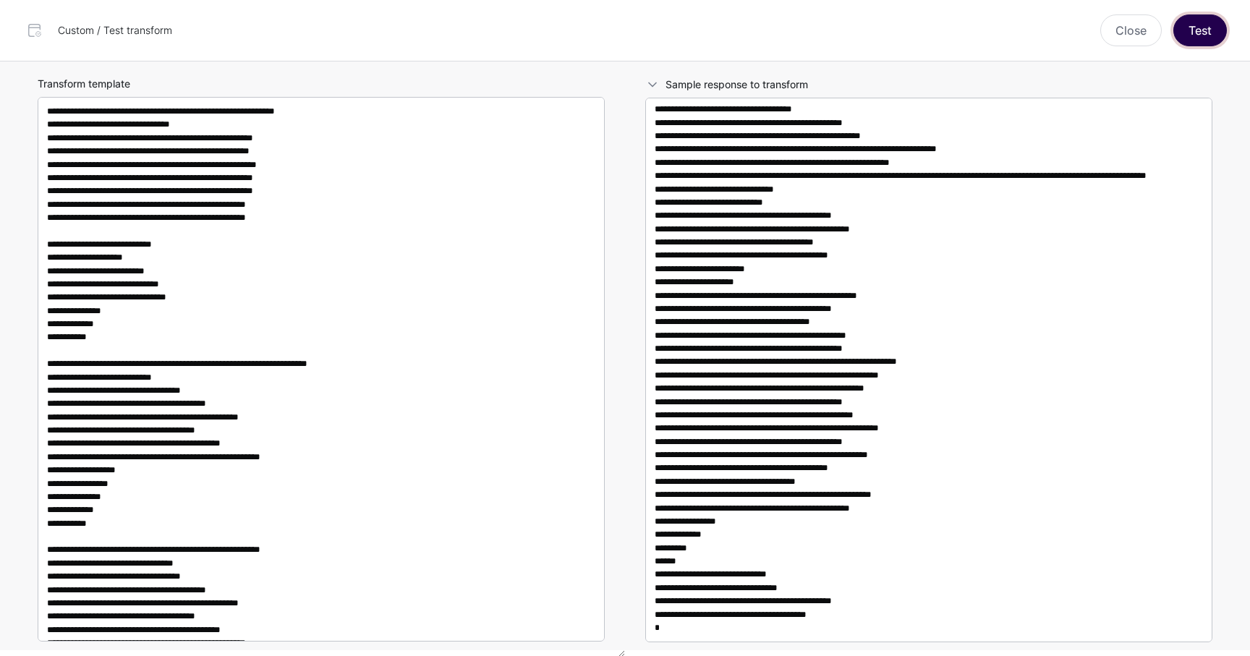
click at [1192, 19] on button "Test" at bounding box center [1201, 30] width 54 height 32
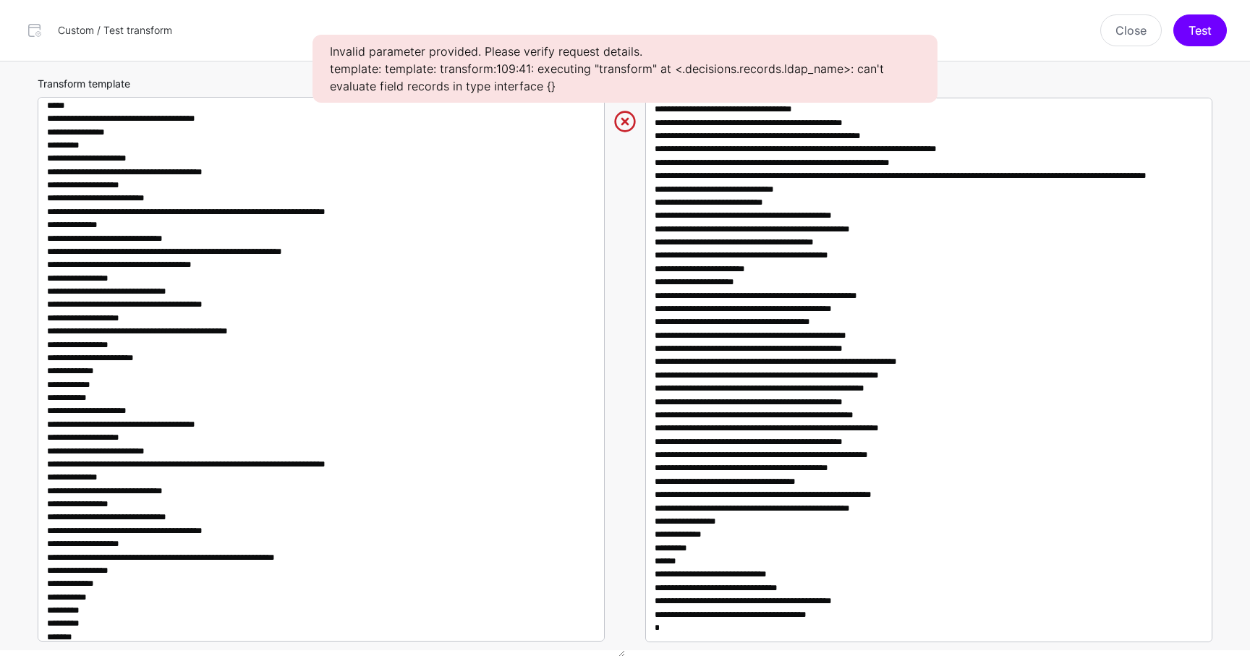
scroll to position [1040, 0]
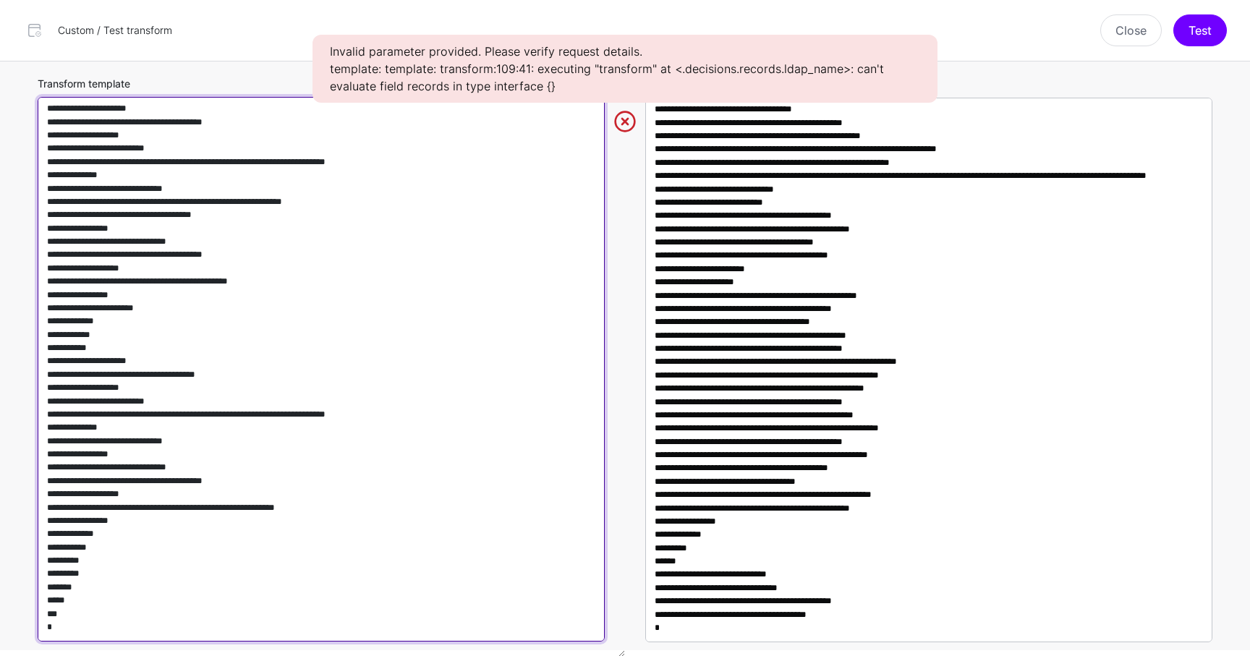
click at [269, 507] on textarea "Transform template" at bounding box center [321, 369] width 567 height 545
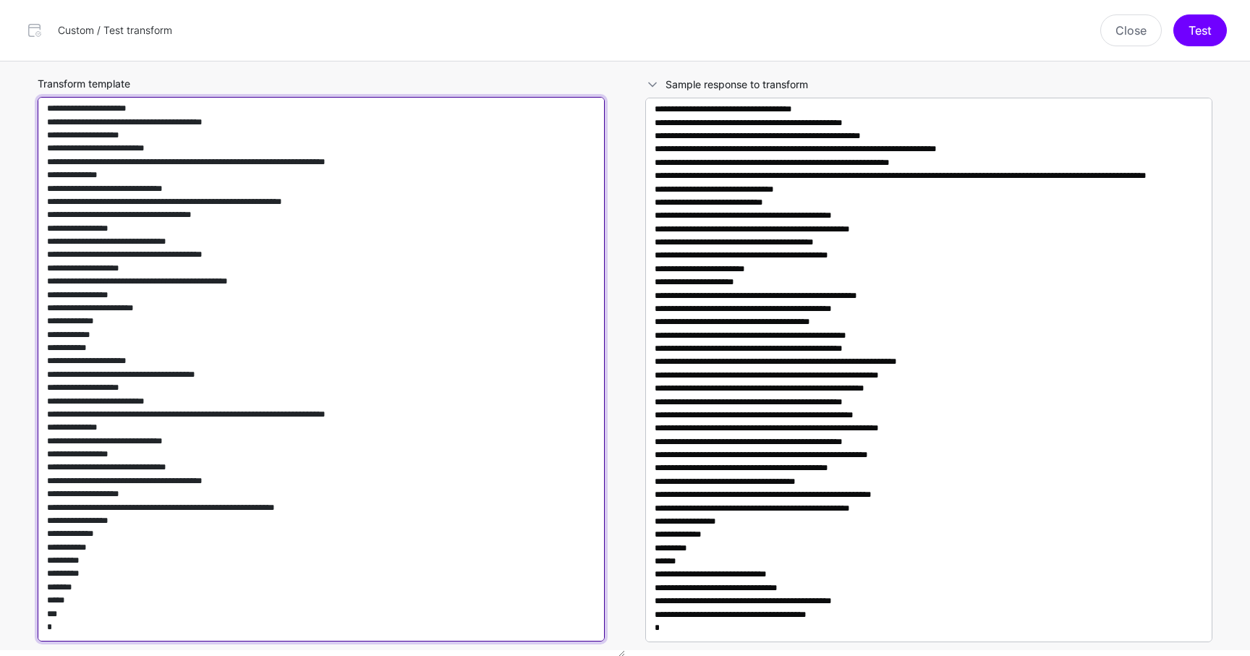
click at [263, 507] on textarea "Transform template" at bounding box center [321, 369] width 567 height 545
click at [311, 501] on textarea "Transform template" at bounding box center [321, 369] width 567 height 545
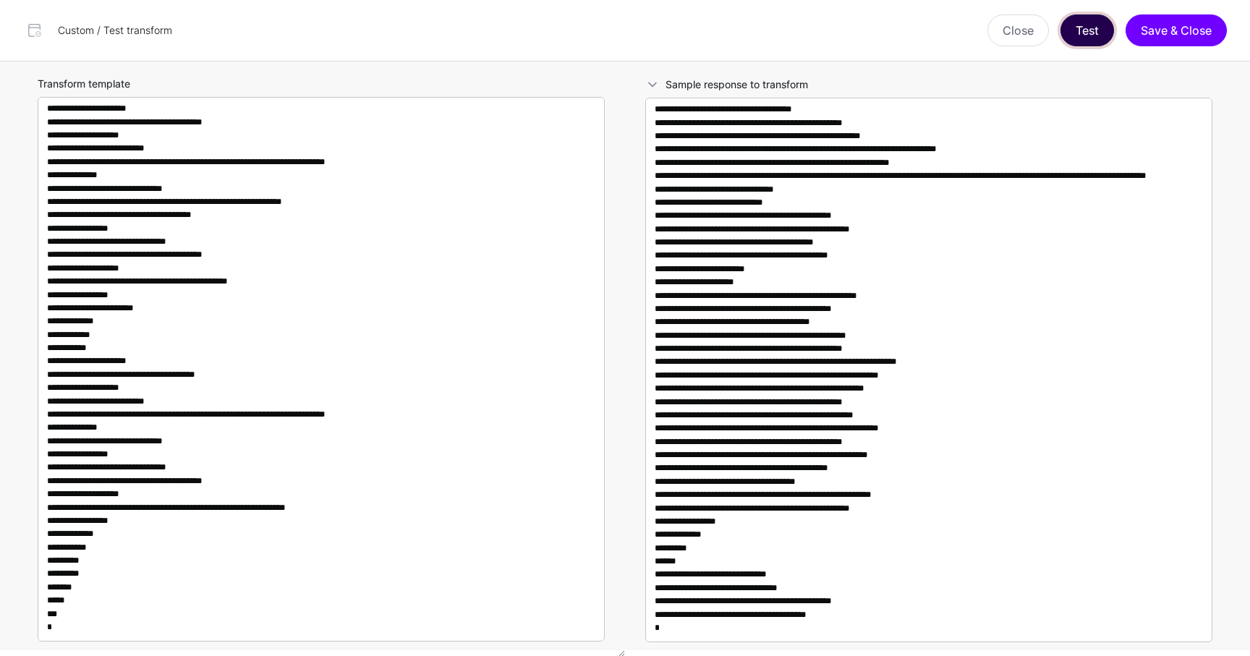
click at [1084, 44] on button "Test" at bounding box center [1088, 30] width 54 height 32
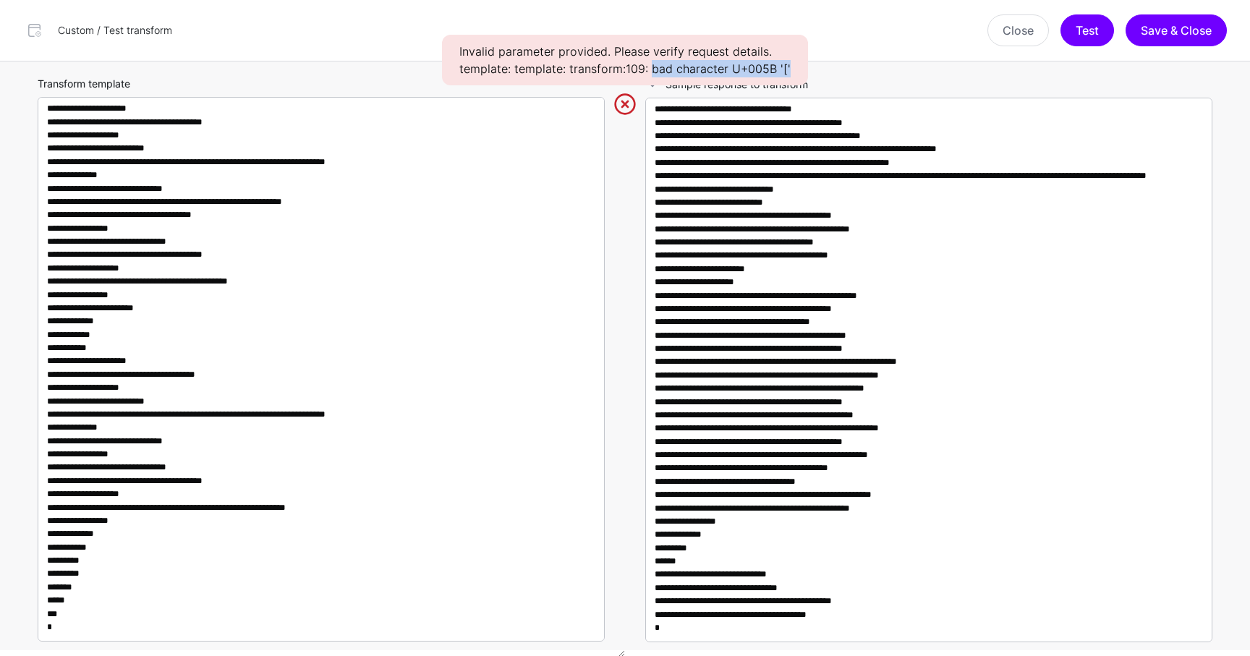
drag, startPoint x: 655, startPoint y: 69, endPoint x: 790, endPoint y: 68, distance: 135.3
click at [790, 68] on div "Invalid parameter provided. Please verify request details. template: template: …" at bounding box center [625, 60] width 366 height 51
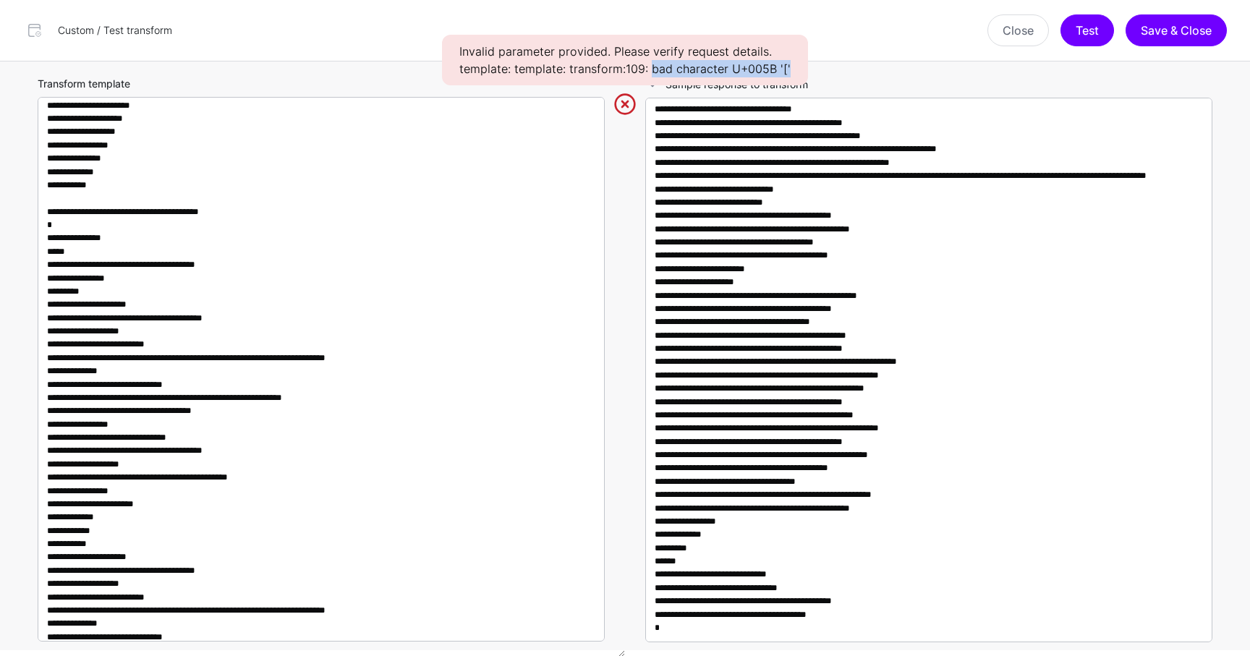
scroll to position [938, 0]
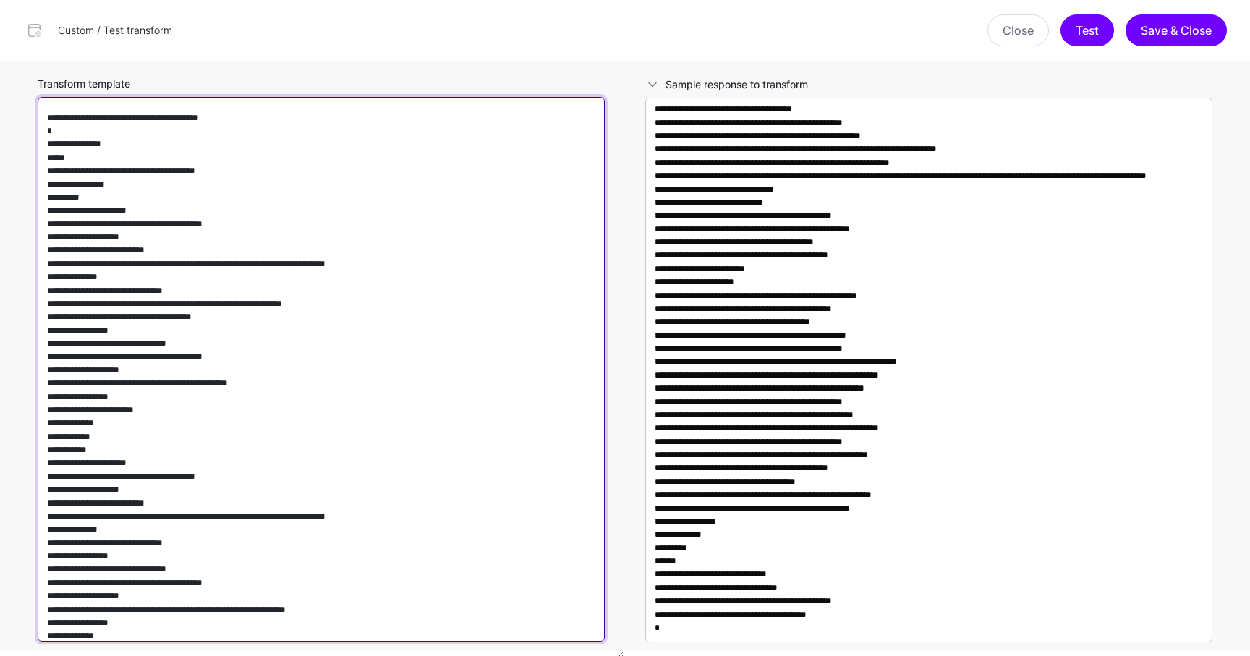
click at [492, 306] on textarea "Transform template" at bounding box center [321, 369] width 567 height 545
paste textarea "**********"
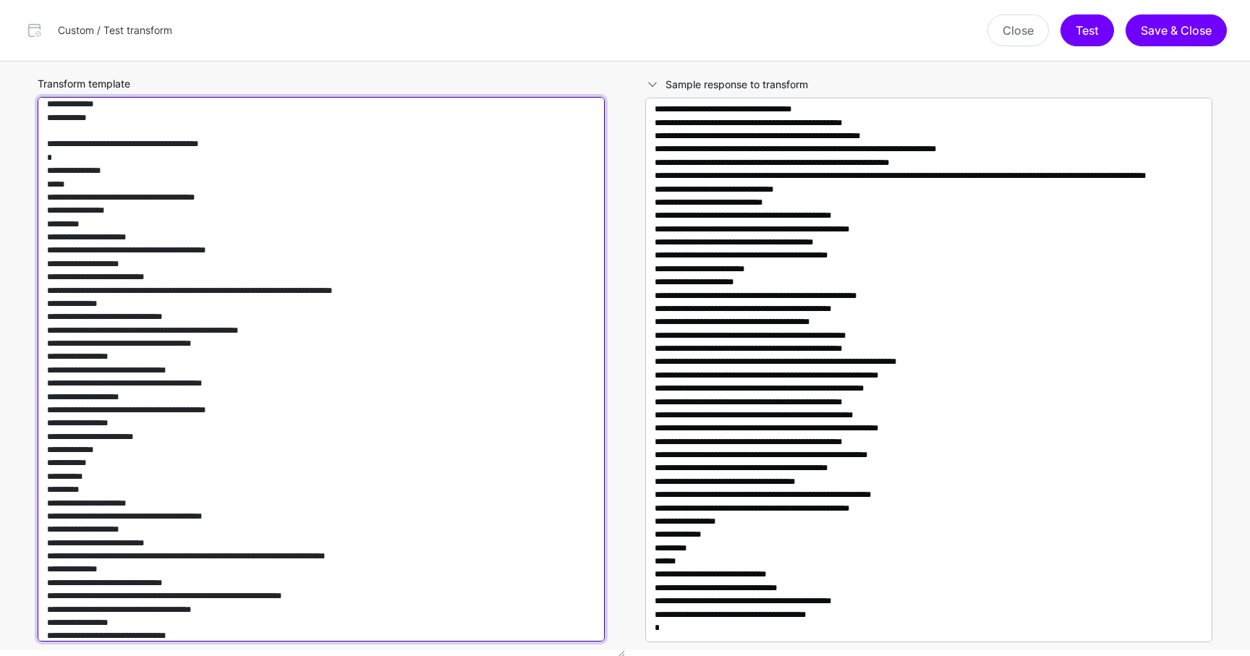
scroll to position [1323, 0]
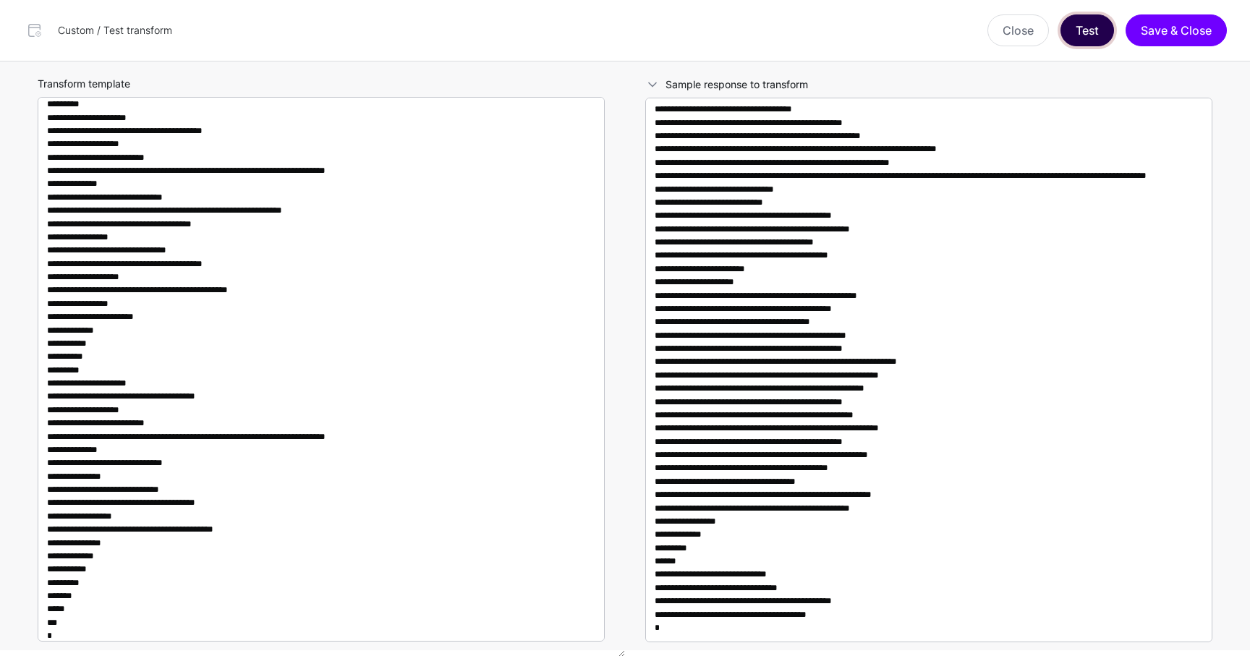
click at [1074, 38] on button "Test" at bounding box center [1088, 30] width 54 height 32
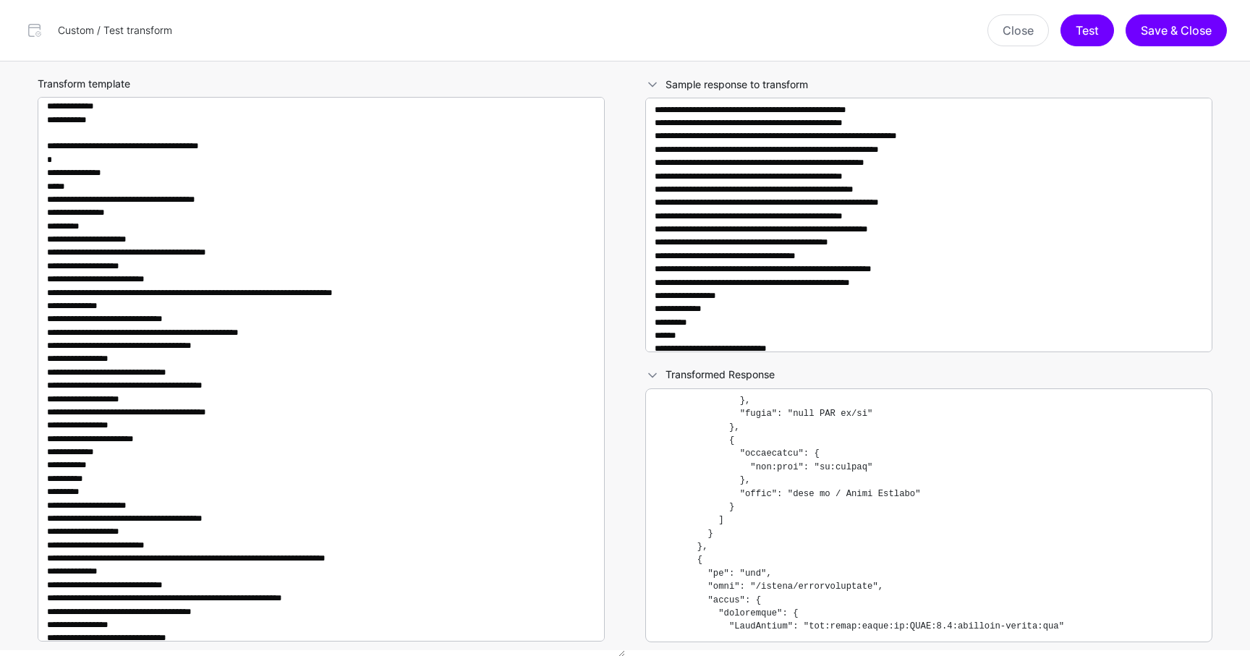
scroll to position [934, 0]
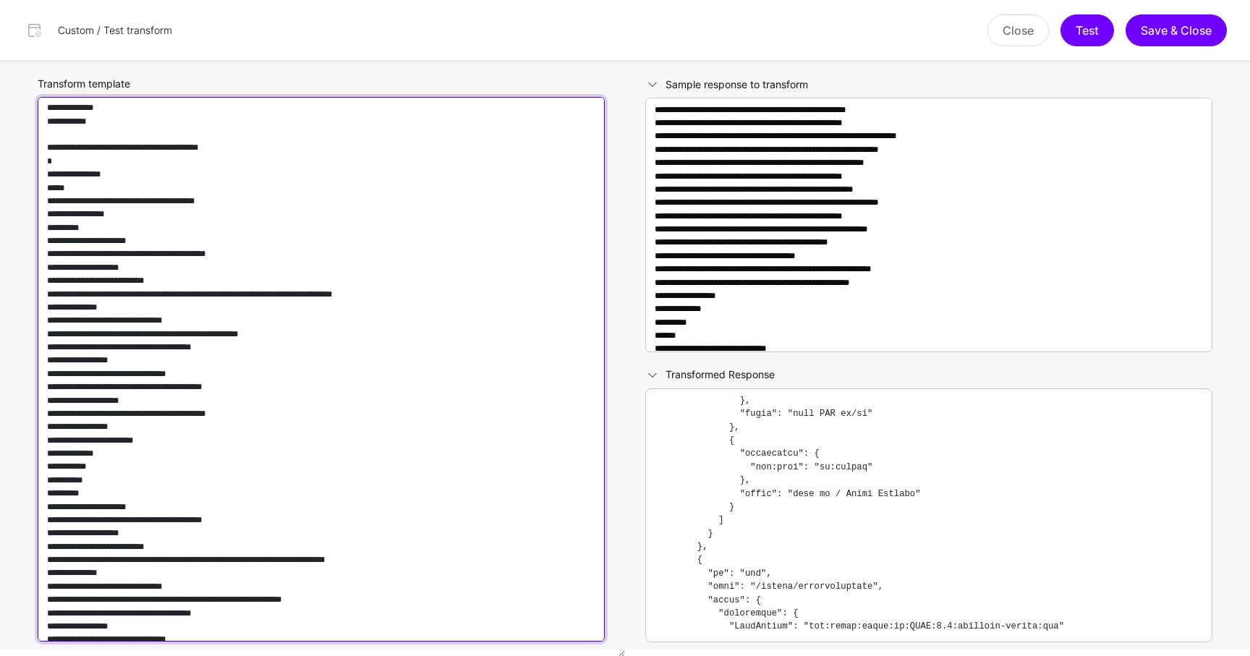
drag, startPoint x: 103, startPoint y: 478, endPoint x: 0, endPoint y: 291, distance: 214.1
click at [0, 291] on div "Transform template Sample response to transform Transformed Response" at bounding box center [625, 359] width 1250 height 595
click at [110, 274] on textarea "Transform template" at bounding box center [321, 369] width 567 height 545
drag, startPoint x: 105, startPoint y: 480, endPoint x: 18, endPoint y: 226, distance: 267.7
click at [18, 226] on div "Transform template" at bounding box center [321, 359] width 608 height 595
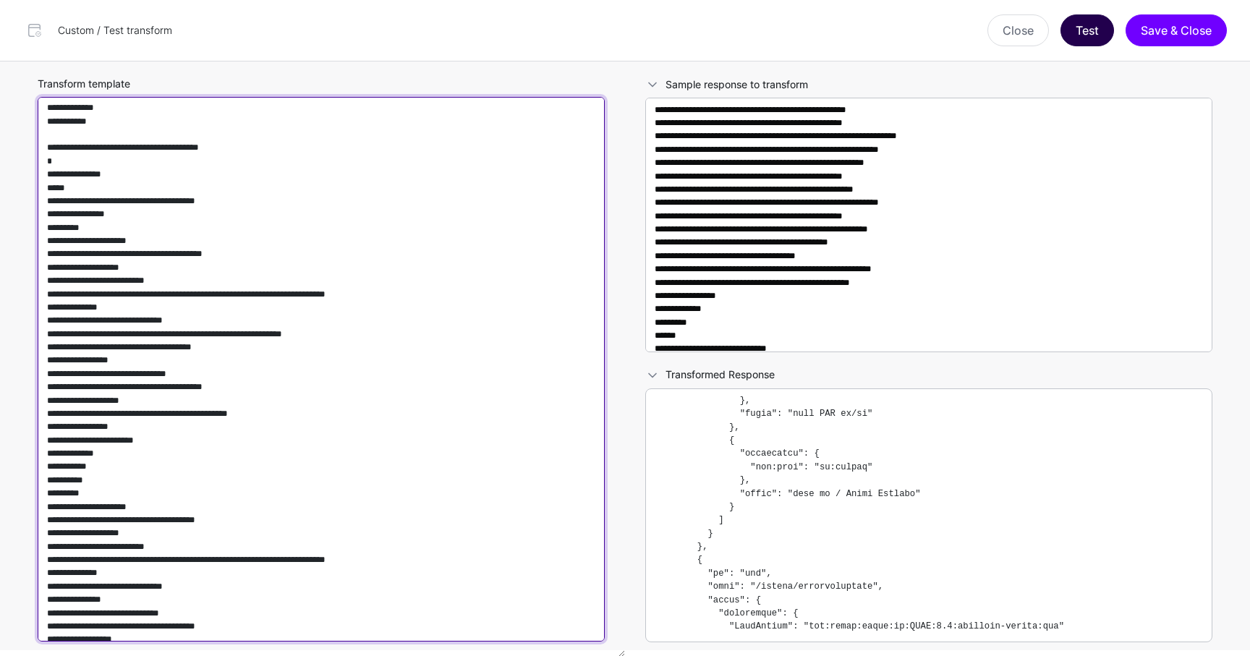
type textarea "**********"
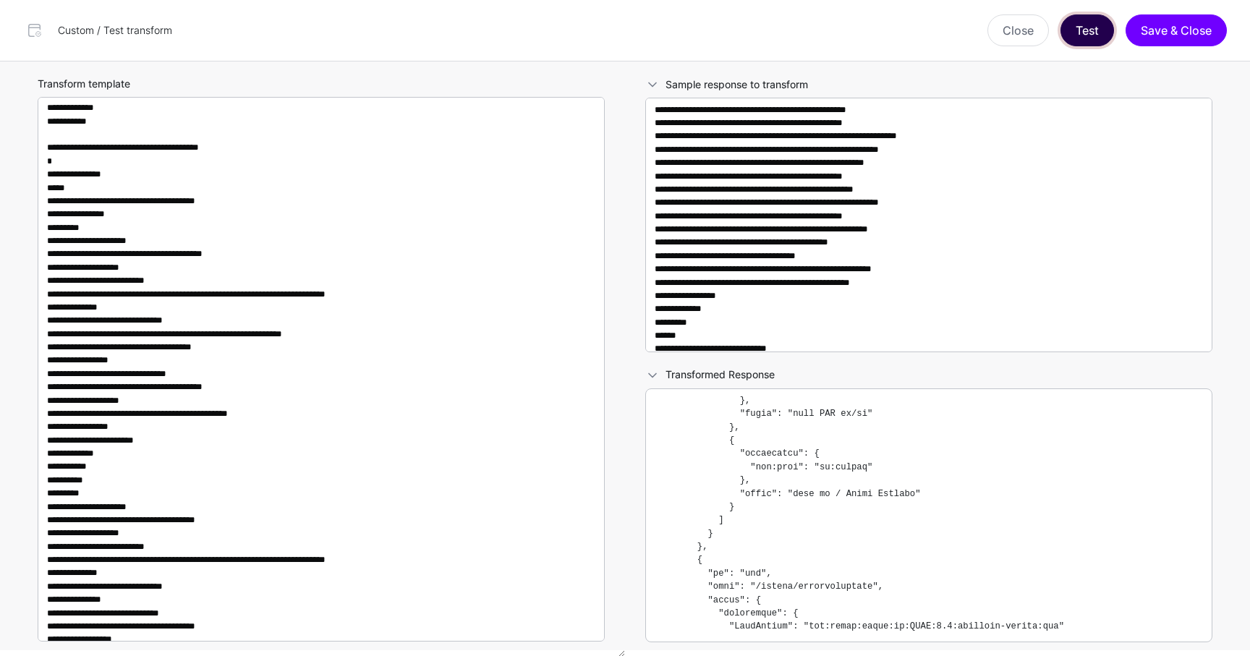
click at [1082, 38] on button "Test" at bounding box center [1088, 30] width 54 height 32
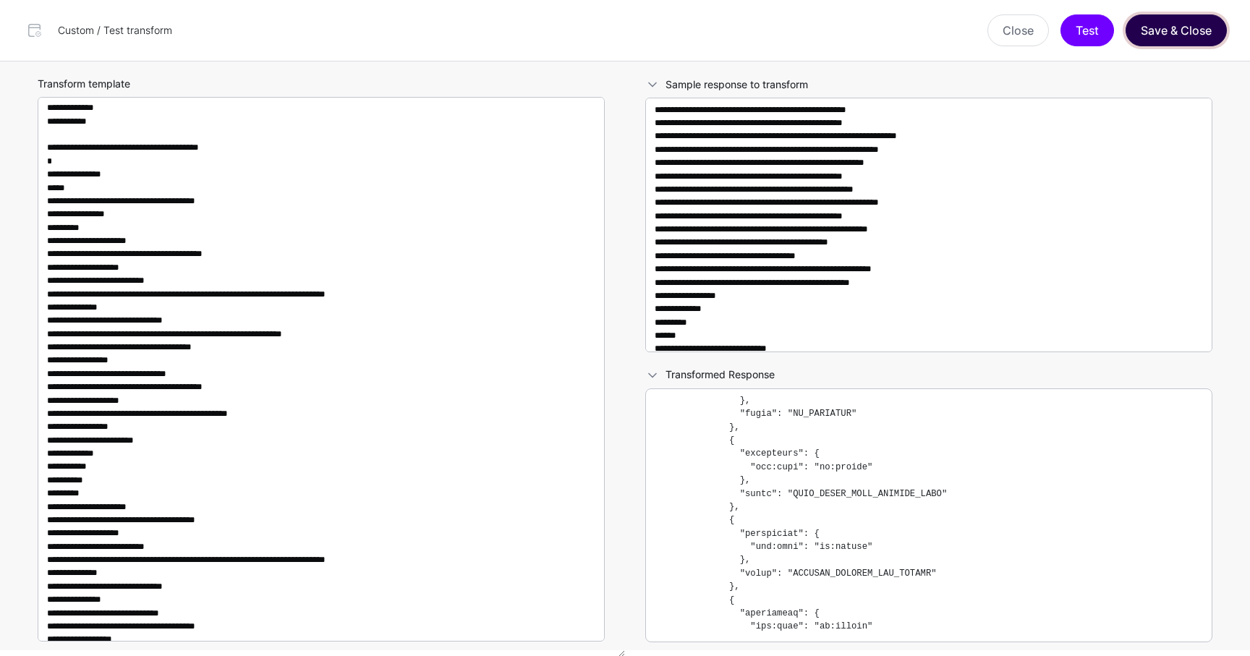
click at [1174, 39] on button "Save & Close" at bounding box center [1176, 30] width 101 height 32
type textarea "**********"
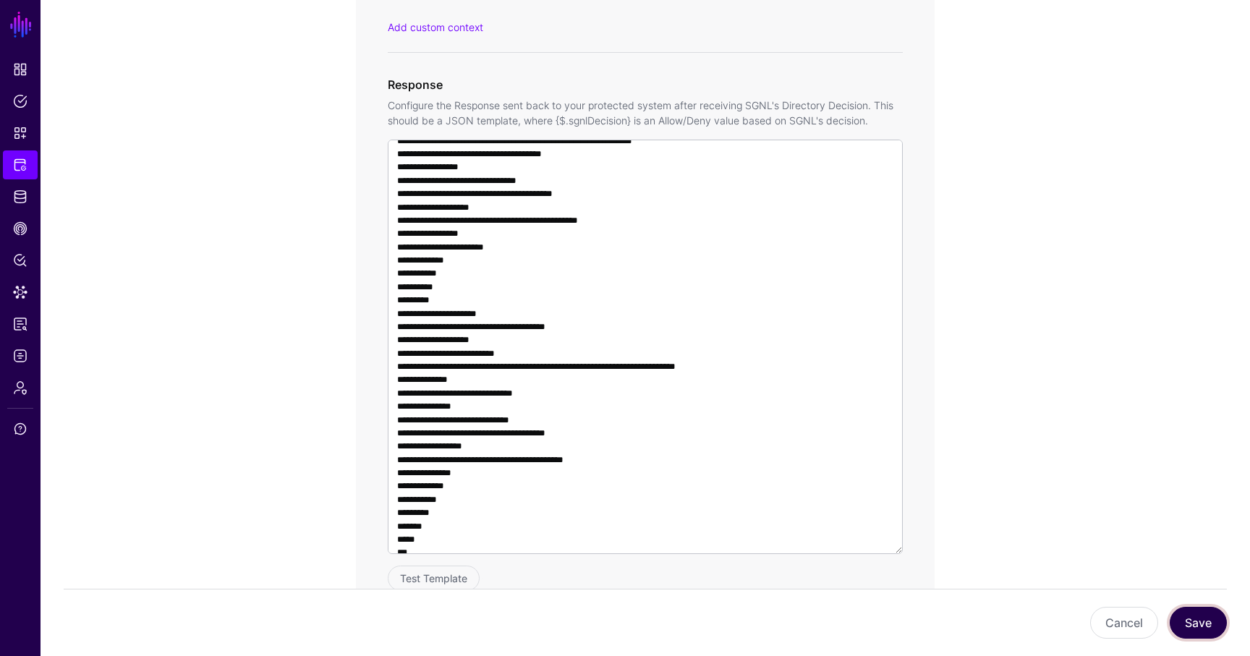
click at [1189, 616] on button "Save" at bounding box center [1198, 623] width 57 height 32
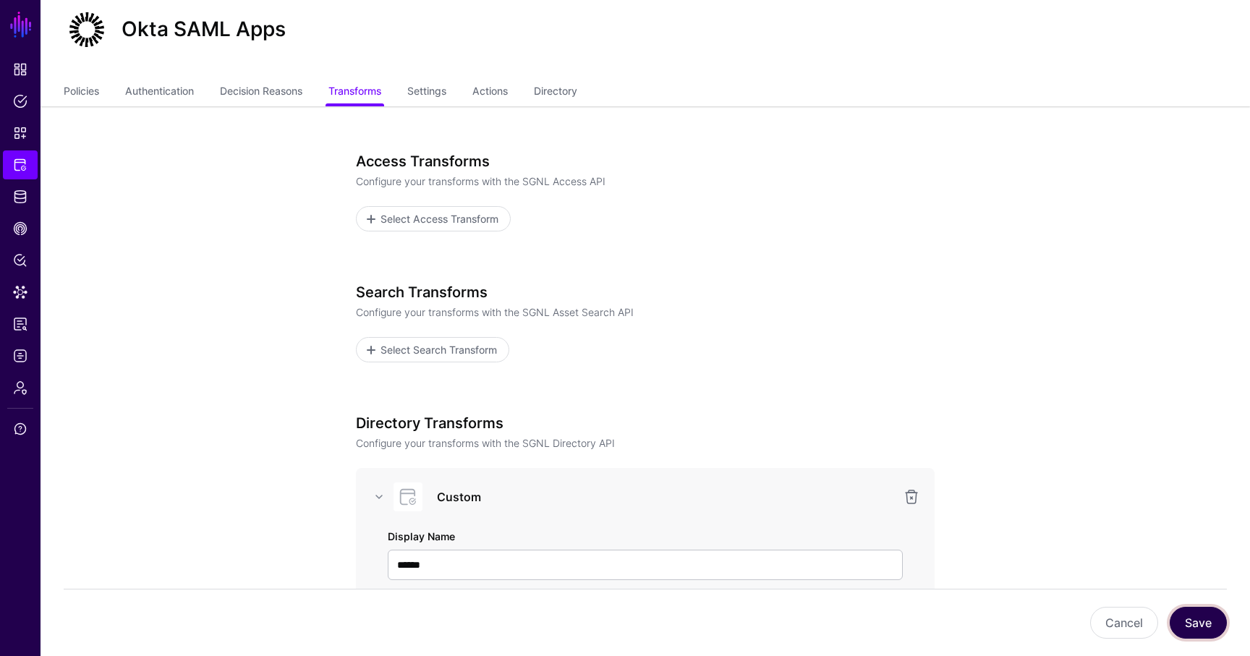
scroll to position [0, 0]
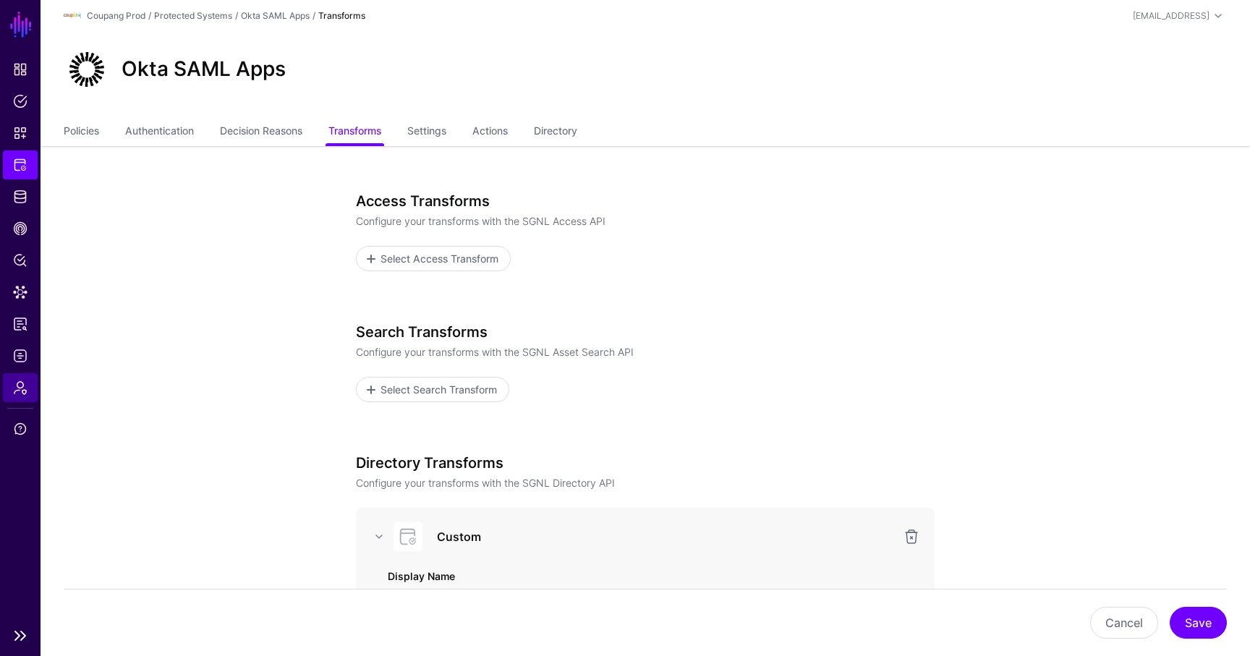
click at [24, 379] on link "Admin" at bounding box center [20, 387] width 35 height 29
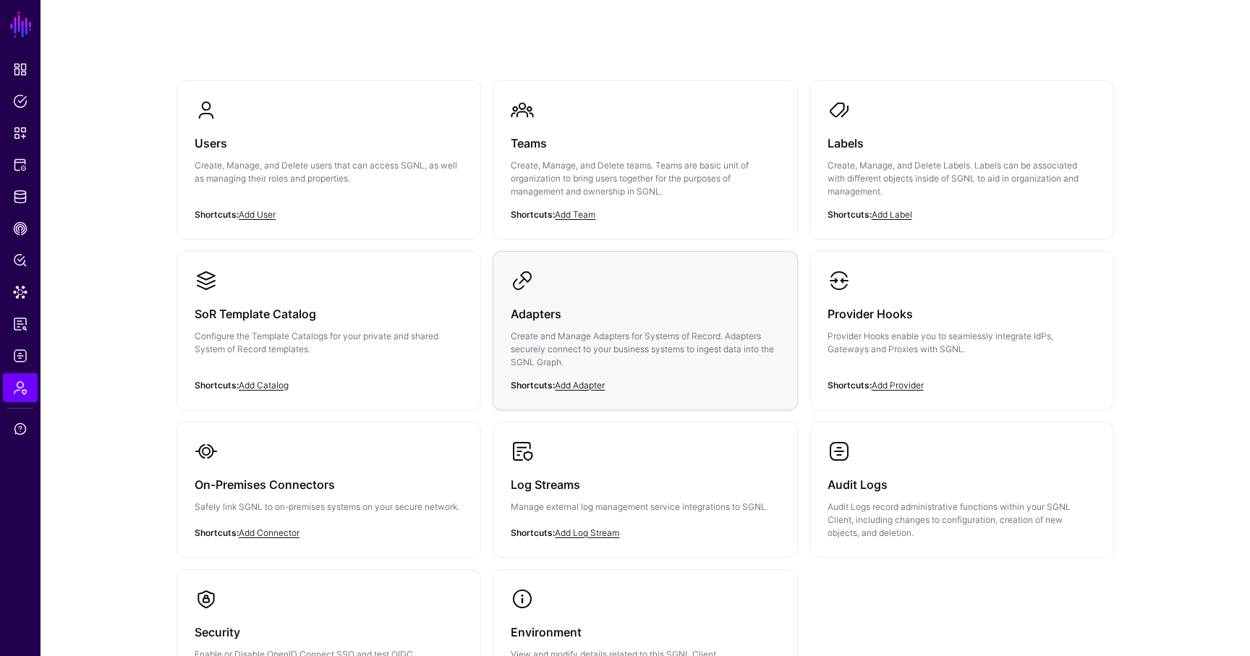
scroll to position [98, 0]
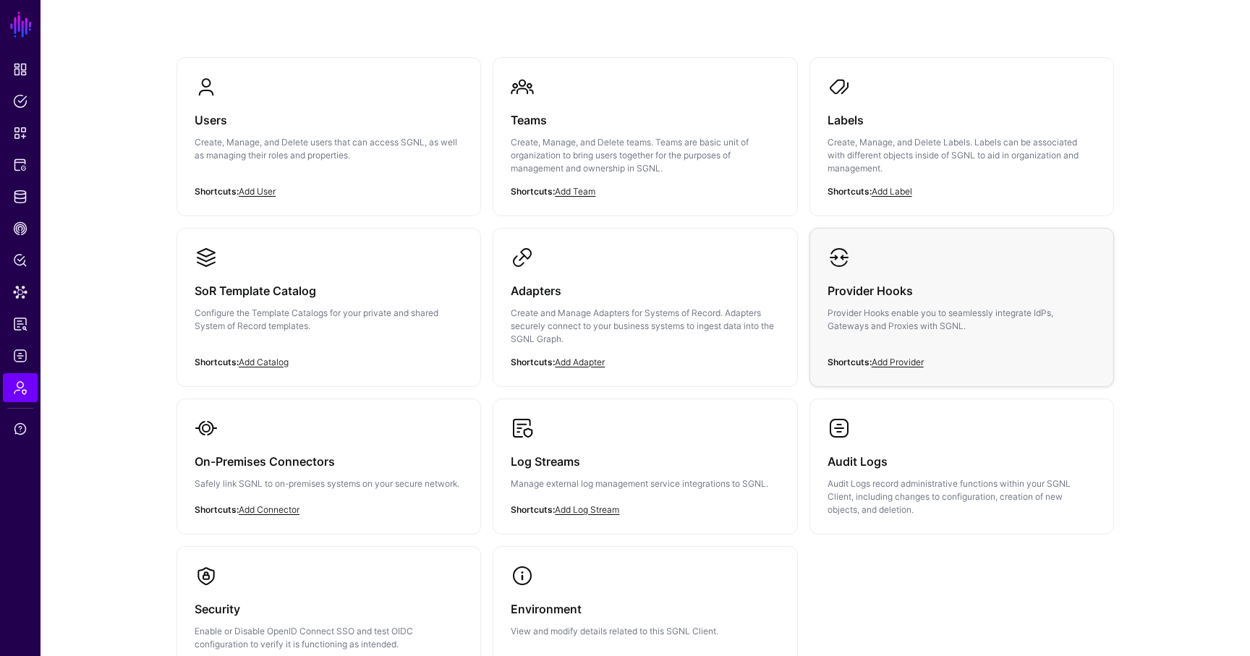
click at [862, 285] on h3 "Provider Hooks" at bounding box center [962, 291] width 268 height 20
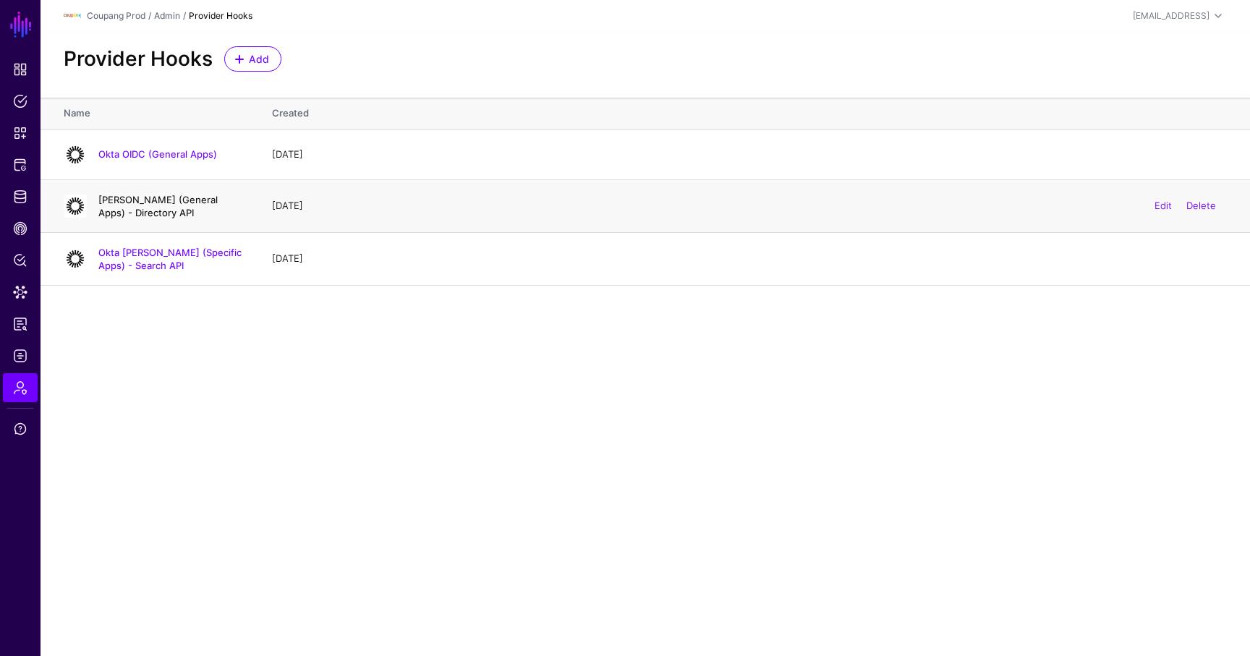
click at [203, 199] on link "Okta SAML (General Apps) - Directory API" at bounding box center [157, 206] width 119 height 25
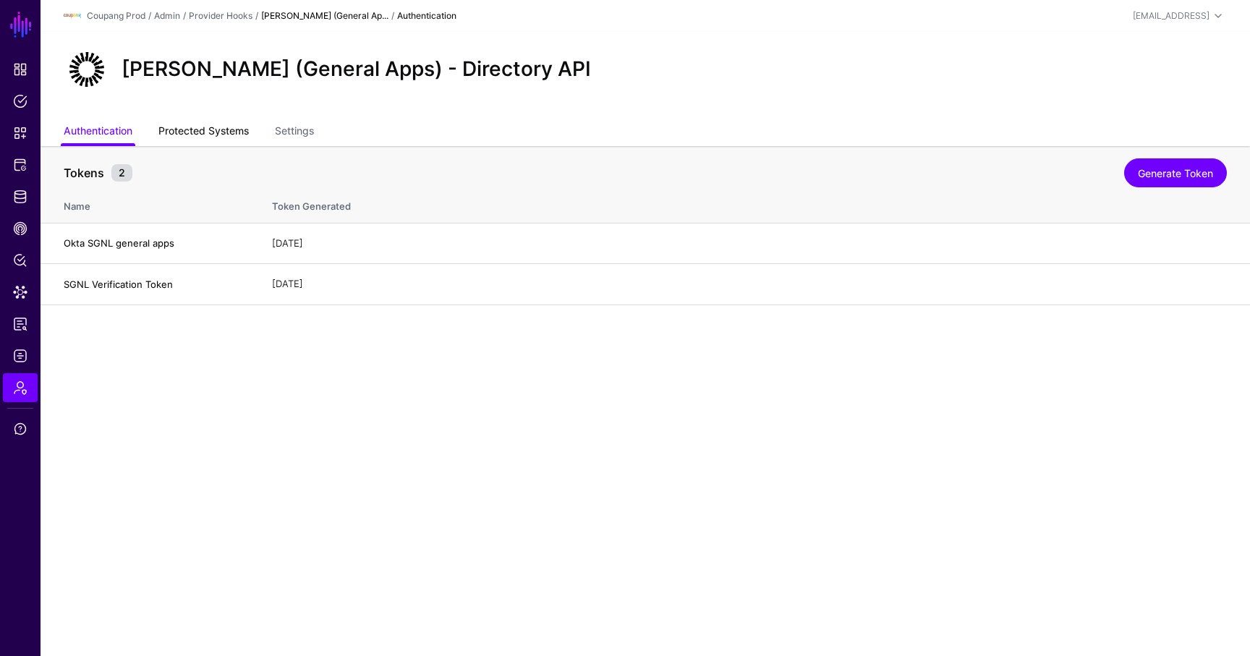
click at [224, 131] on link "Protected Systems" at bounding box center [203, 132] width 90 height 27
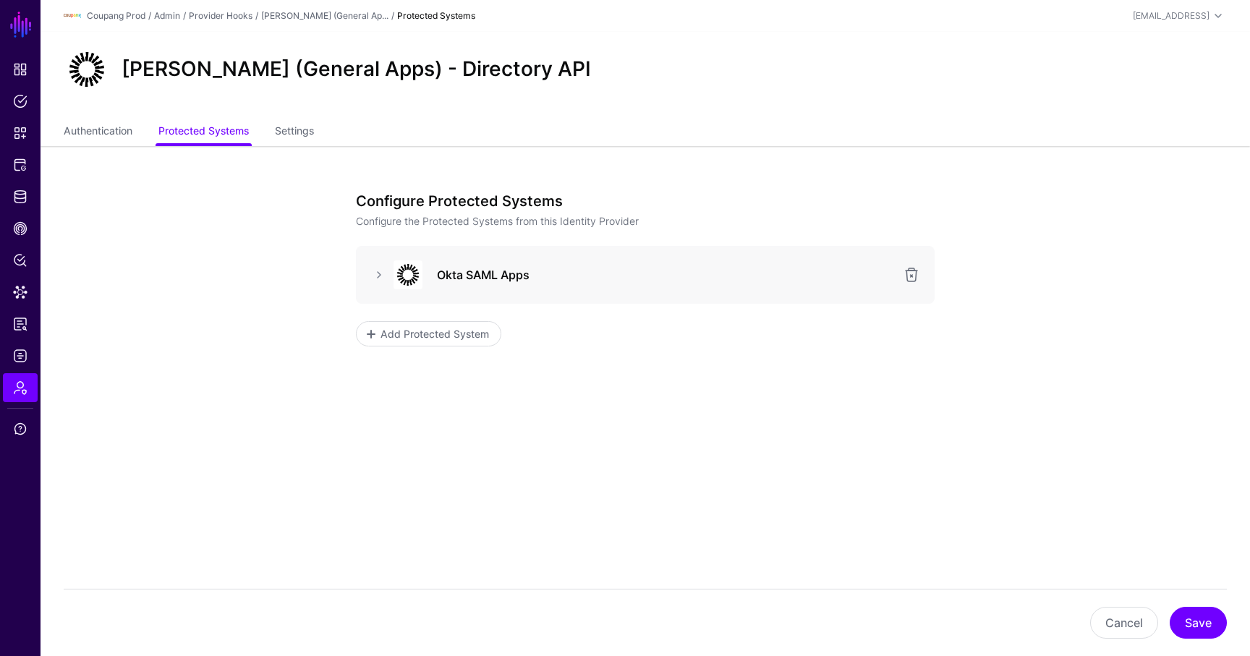
click at [389, 280] on div at bounding box center [406, 274] width 43 height 29
click at [384, 279] on link at bounding box center [378, 274] width 17 height 17
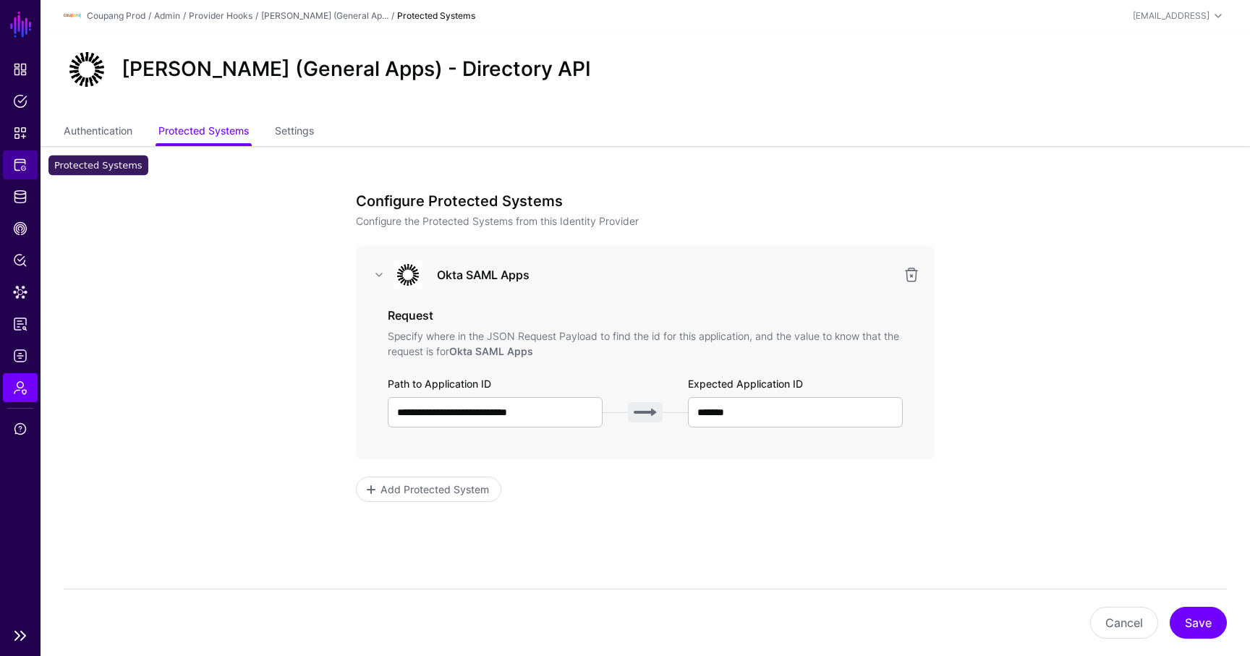
click at [22, 160] on span "Protected Systems" at bounding box center [20, 165] width 14 height 14
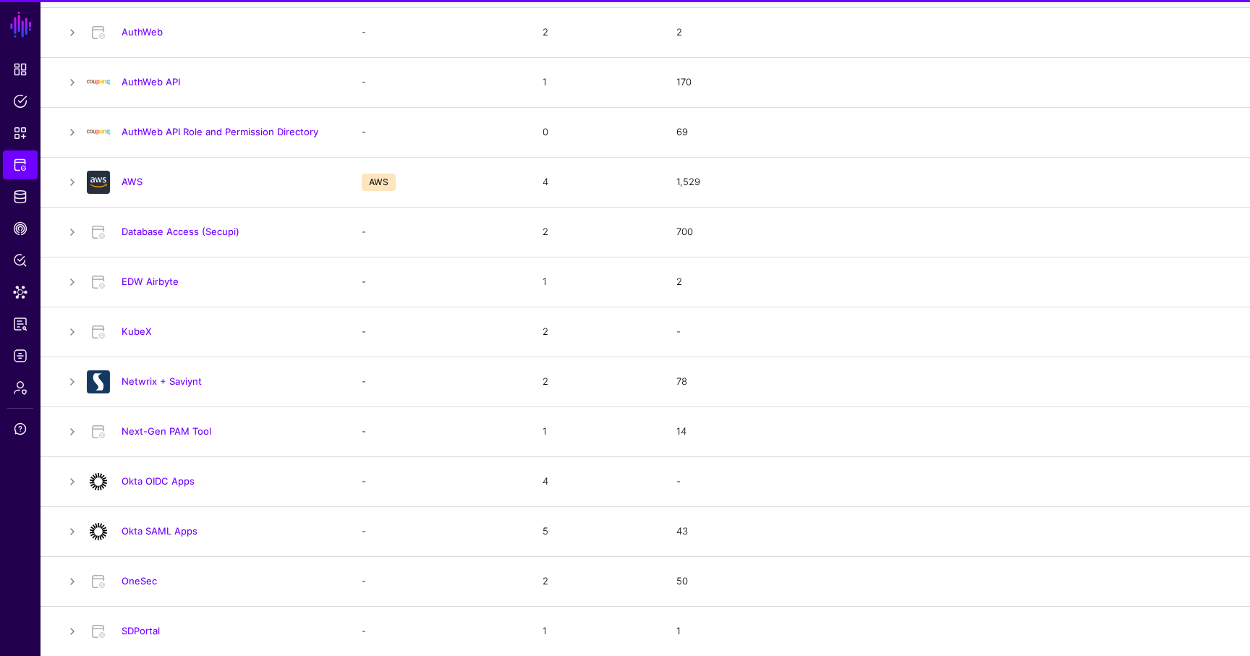
scroll to position [323, 0]
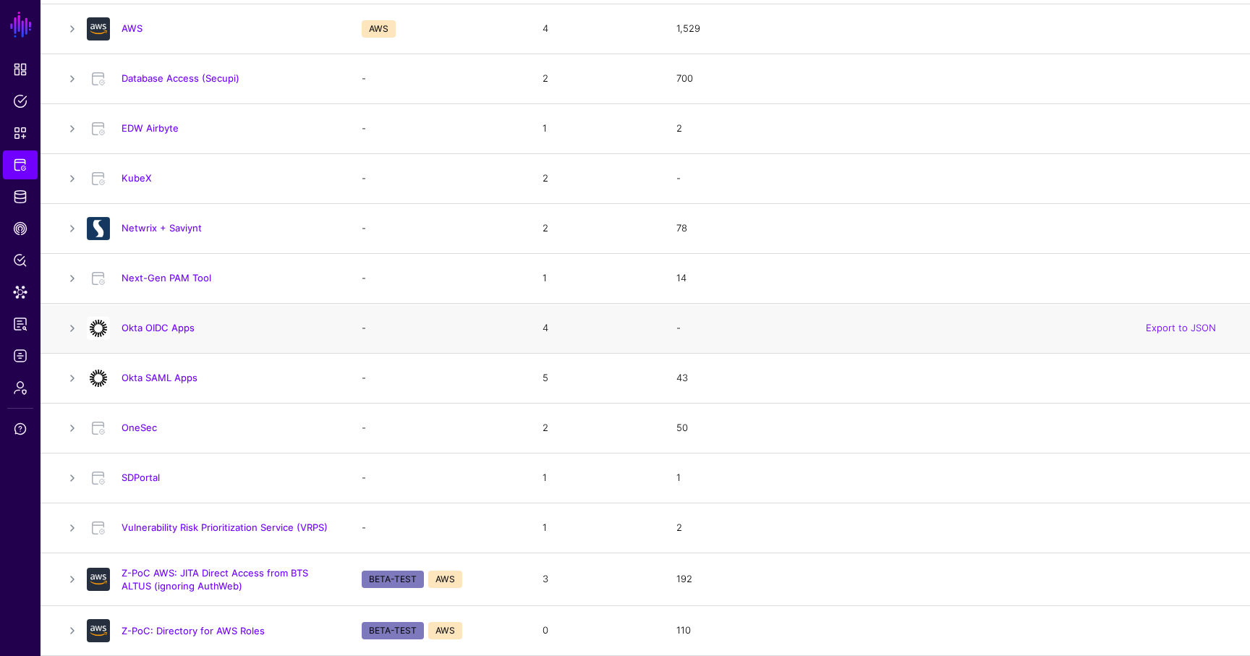
click at [168, 334] on h4 "Okta OIDC Apps" at bounding box center [227, 327] width 211 height 13
click at [168, 327] on link "Okta OIDC Apps" at bounding box center [158, 328] width 73 height 12
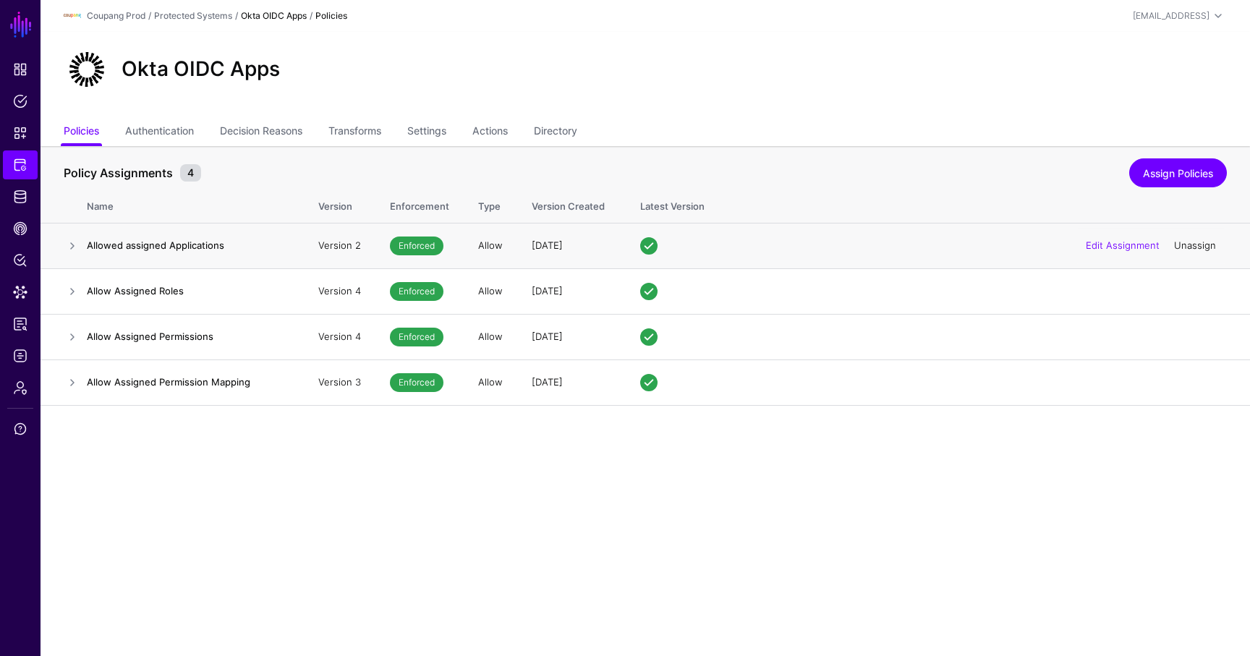
click at [1197, 248] on link "Unassign" at bounding box center [1195, 245] width 42 height 12
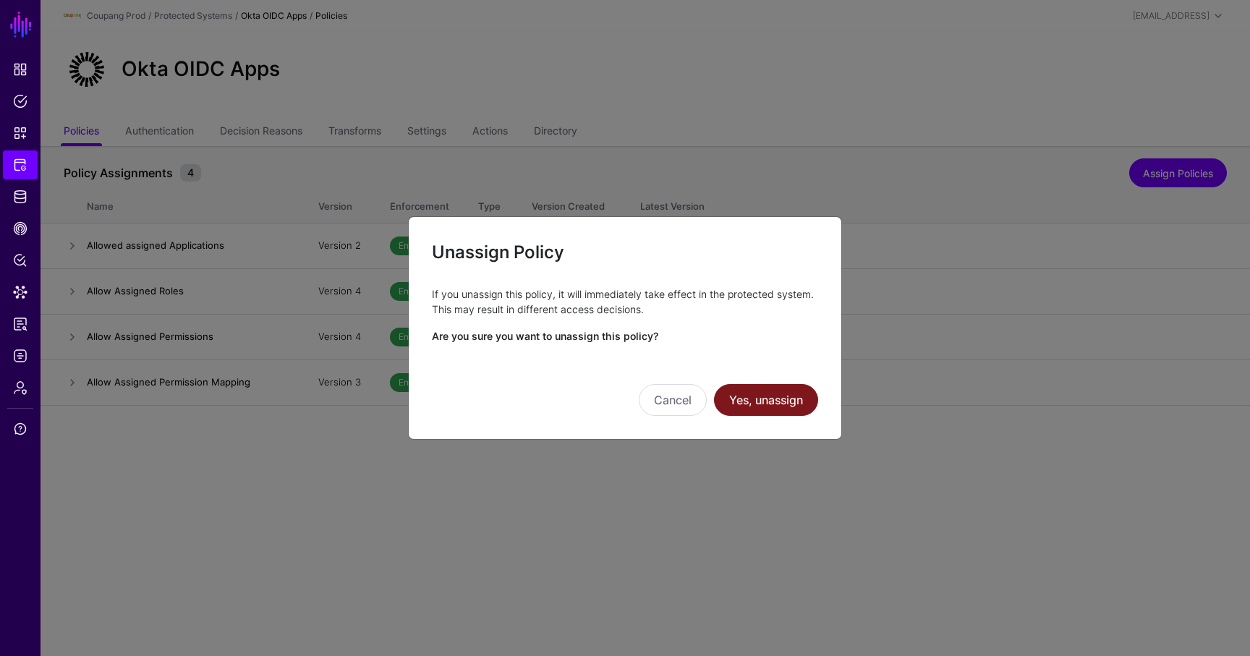
click at [768, 402] on button "Yes, unassign" at bounding box center [766, 400] width 104 height 32
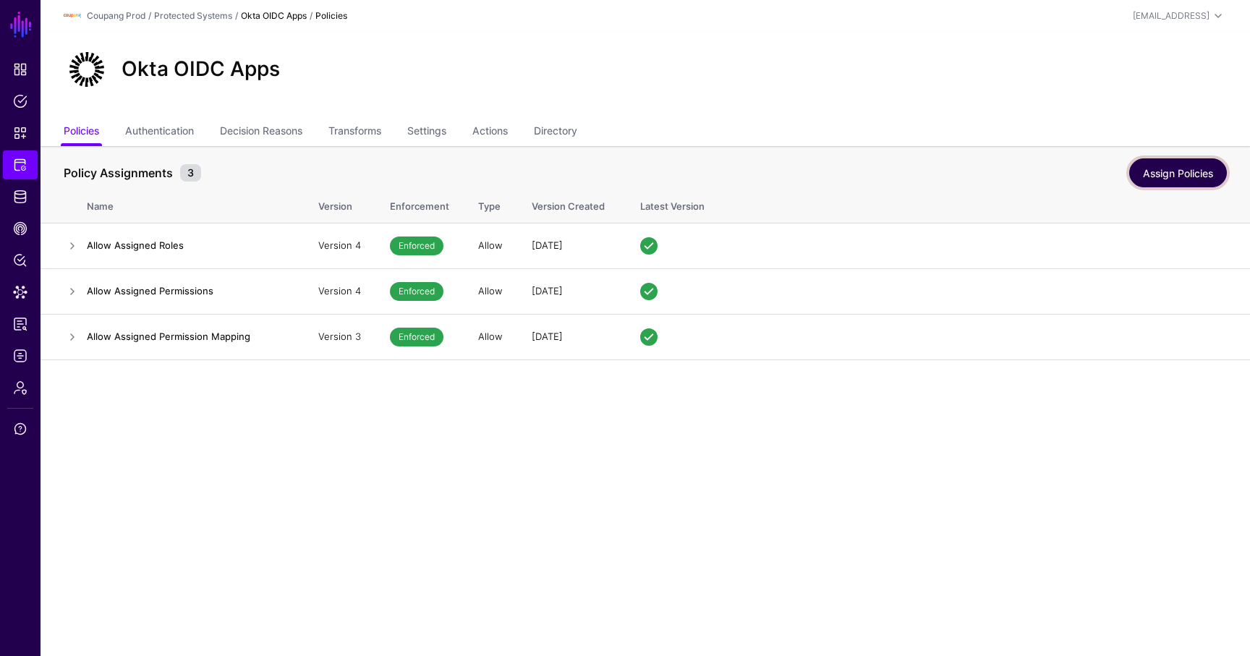
click at [1138, 172] on link "Assign Policies" at bounding box center [1178, 172] width 98 height 29
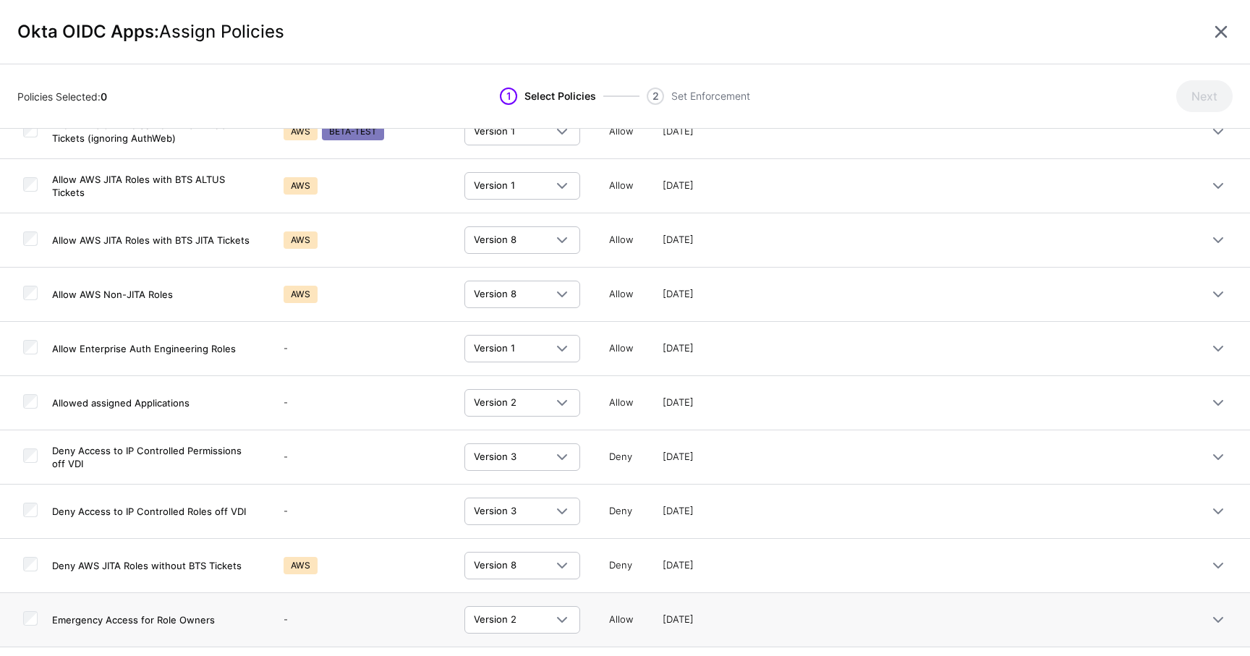
scroll to position [382, 0]
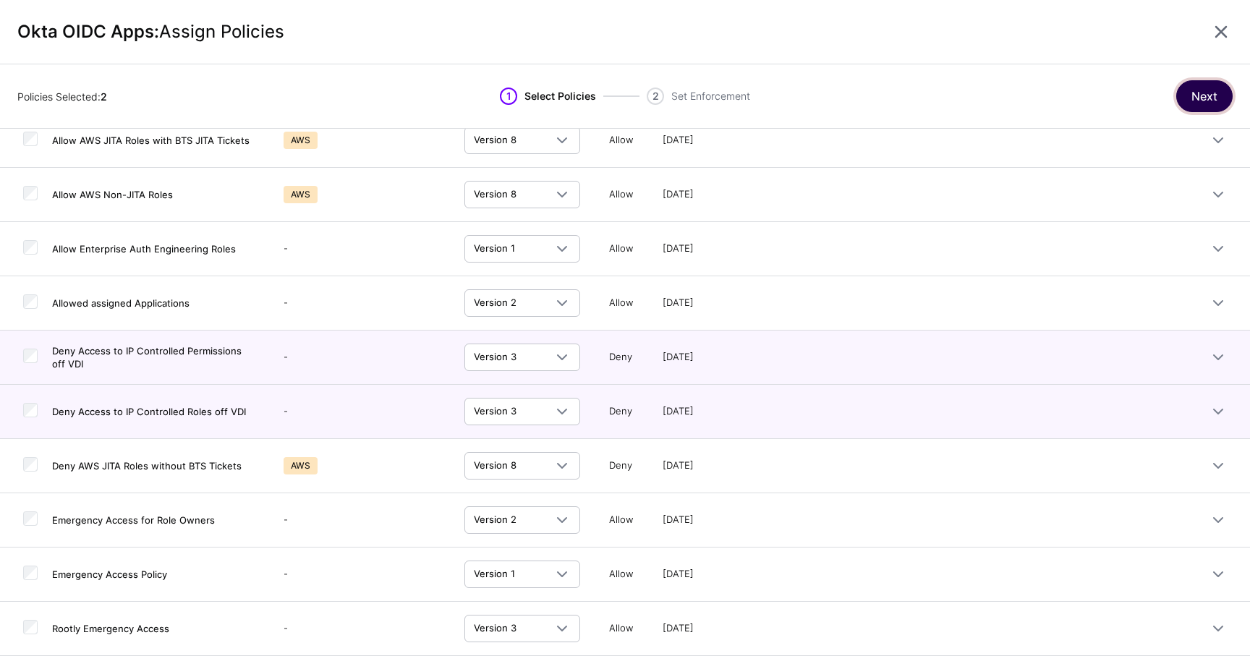
click at [1213, 93] on button "Next" at bounding box center [1204, 96] width 56 height 32
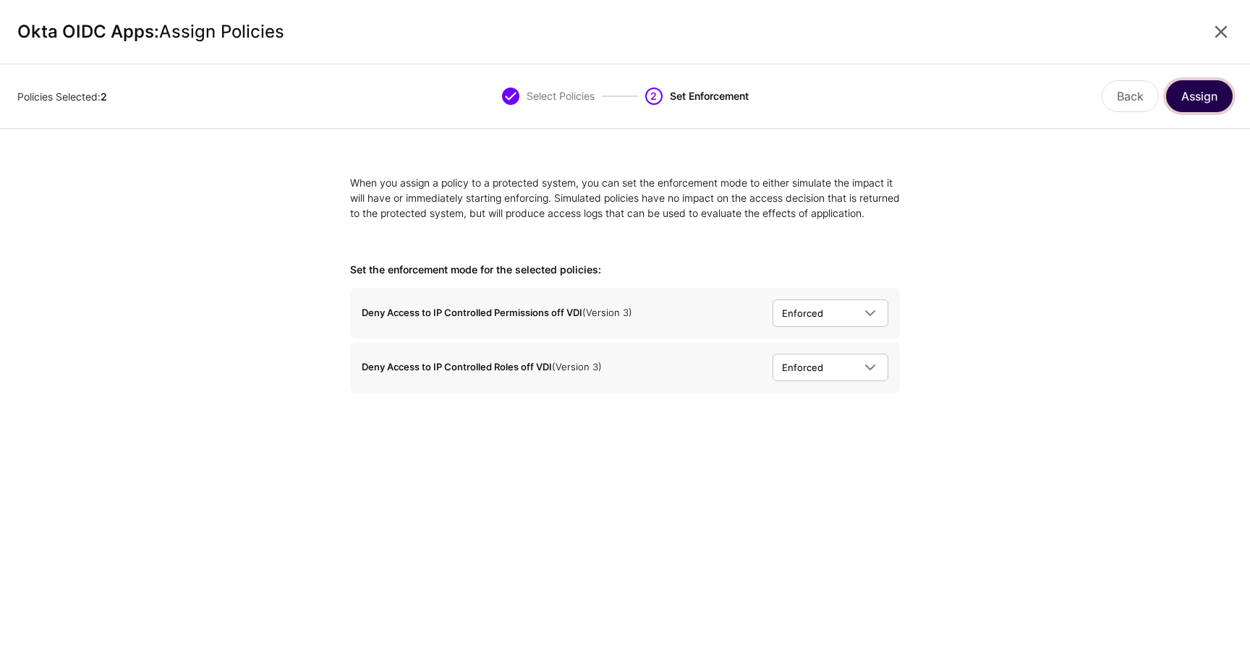
click at [1208, 94] on button "Assign" at bounding box center [1199, 96] width 67 height 32
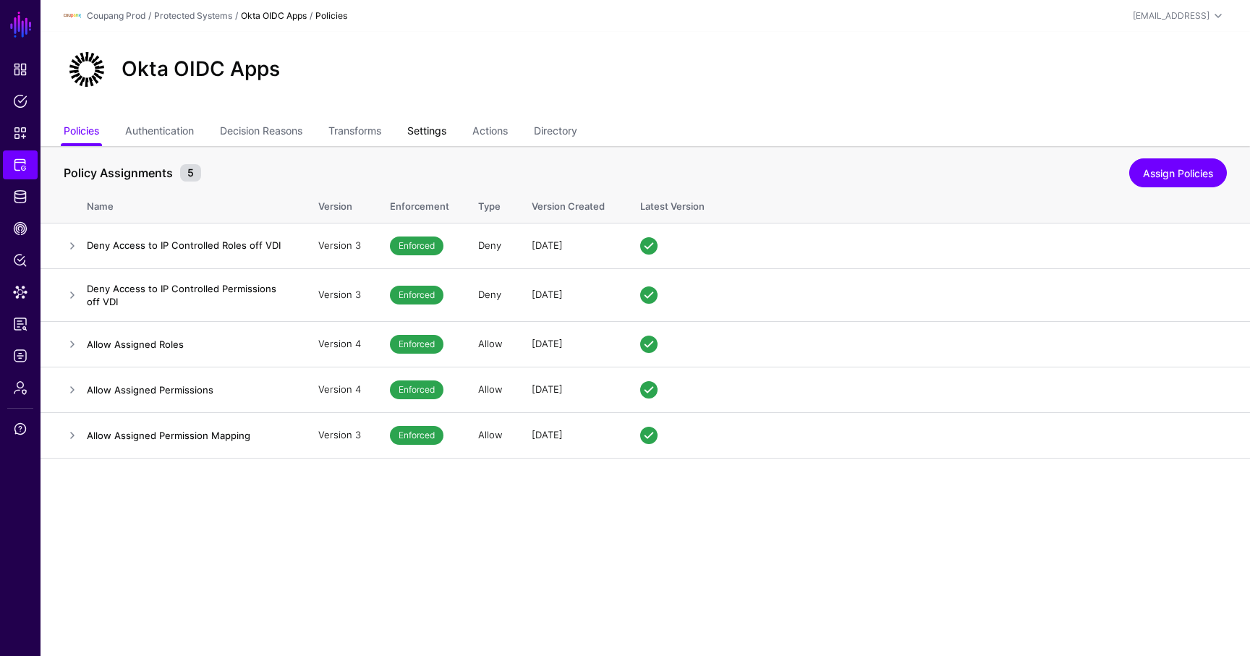
click at [441, 135] on link "Settings" at bounding box center [426, 132] width 39 height 27
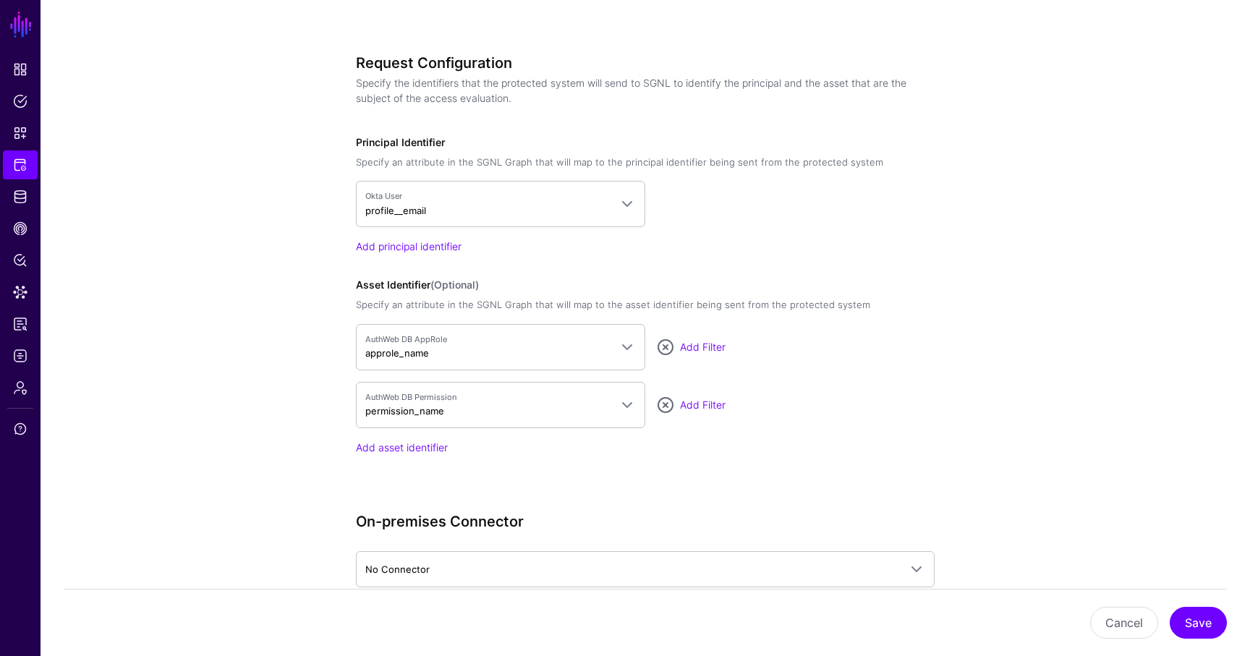
scroll to position [1080, 0]
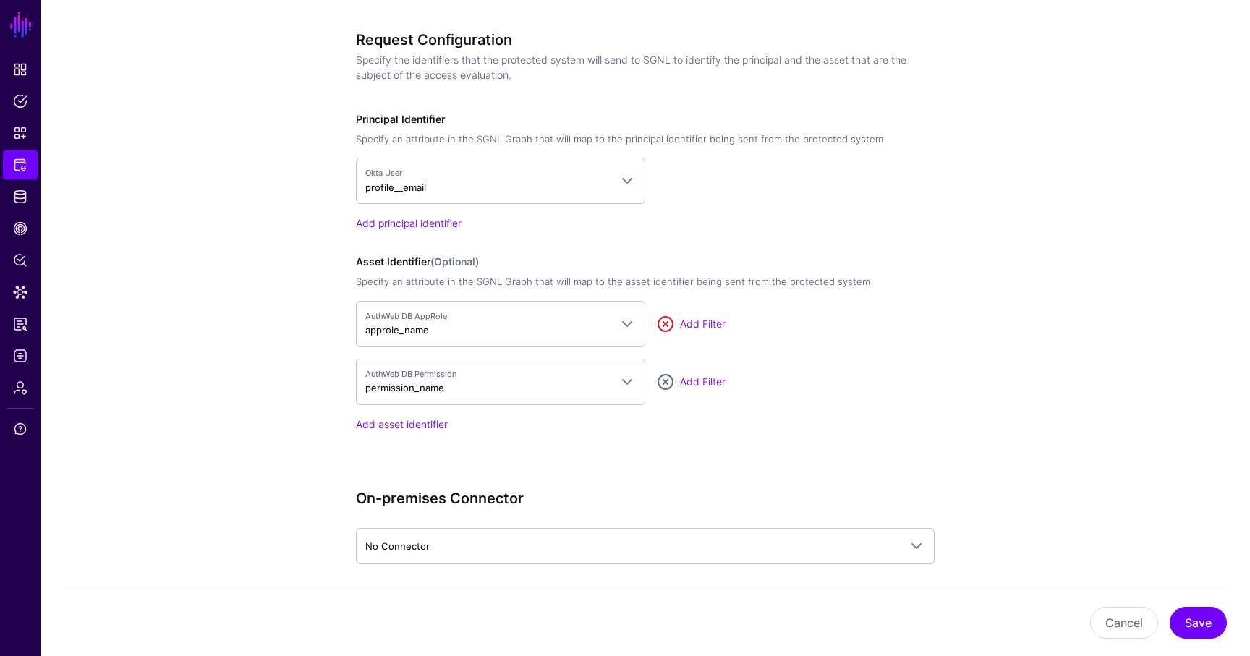
click at [664, 326] on link at bounding box center [665, 323] width 17 height 17
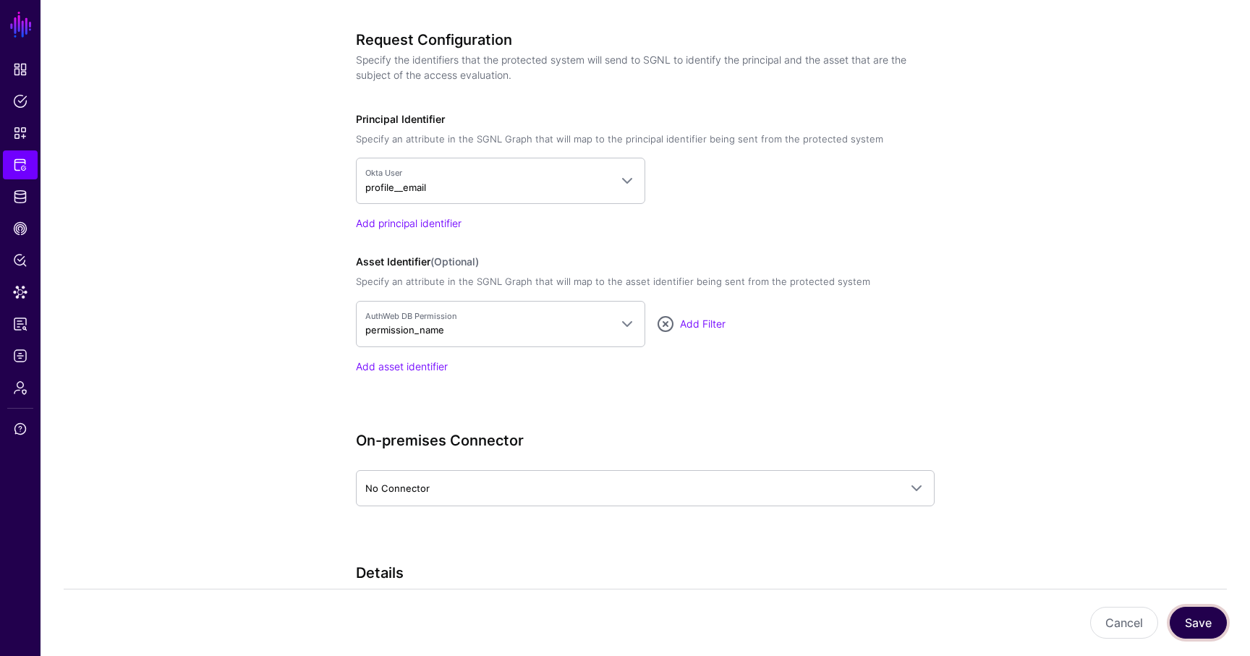
click at [1202, 622] on button "Save" at bounding box center [1198, 623] width 57 height 32
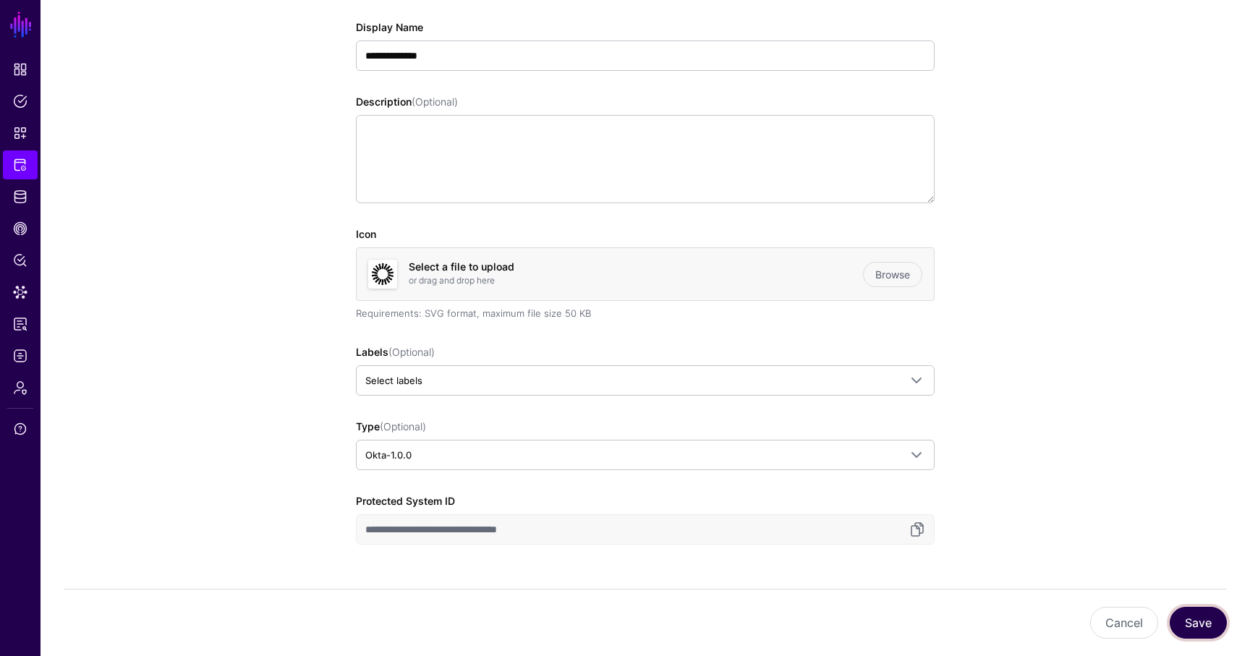
scroll to position [0, 0]
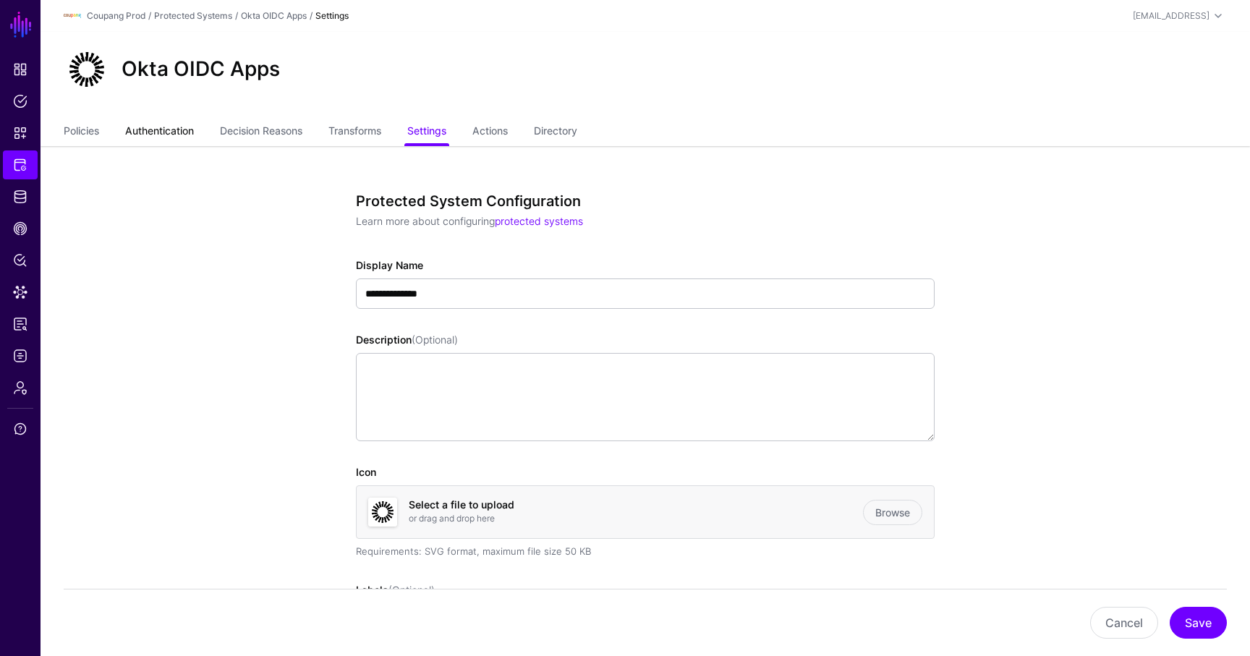
click at [158, 138] on link "Authentication" at bounding box center [159, 132] width 69 height 27
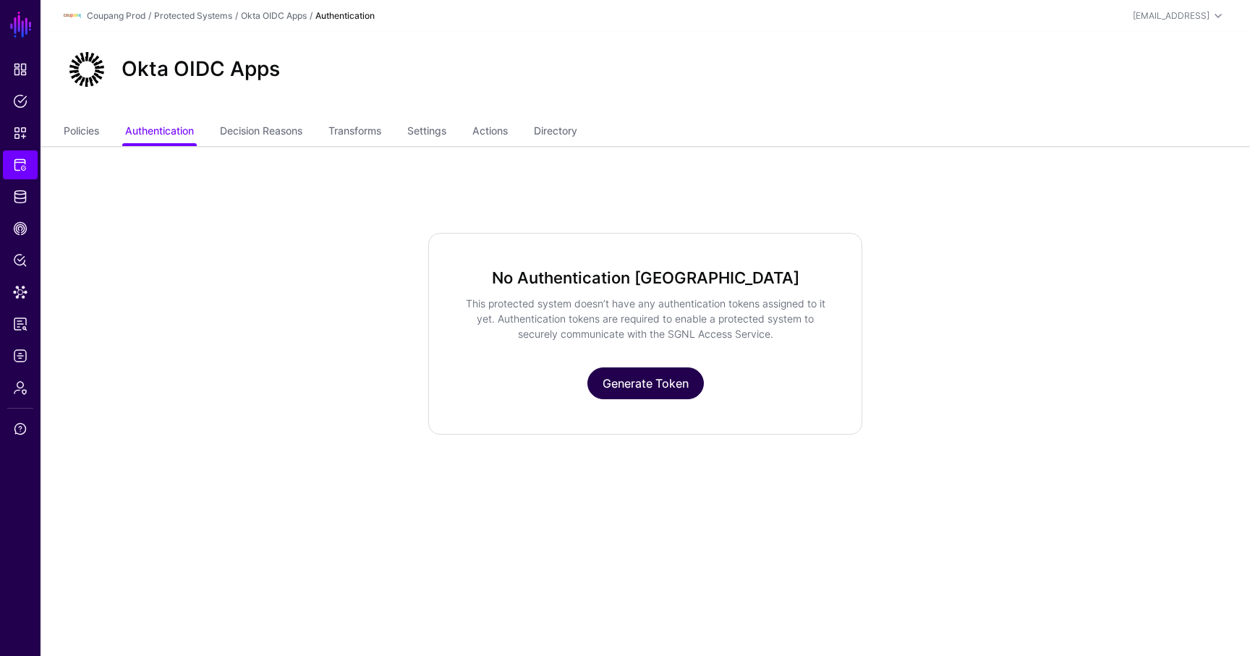
click at [636, 386] on link "Generate Token" at bounding box center [646, 384] width 116 height 32
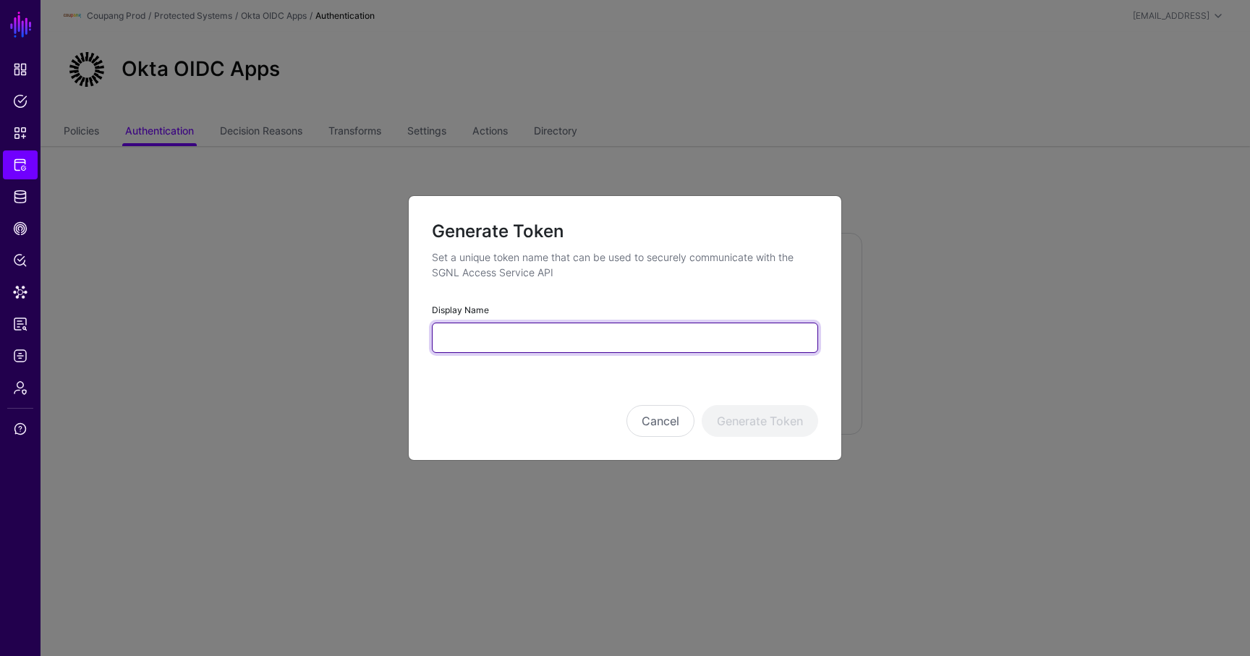
click at [569, 332] on input "Display Name" at bounding box center [625, 338] width 386 height 30
type input "**********"
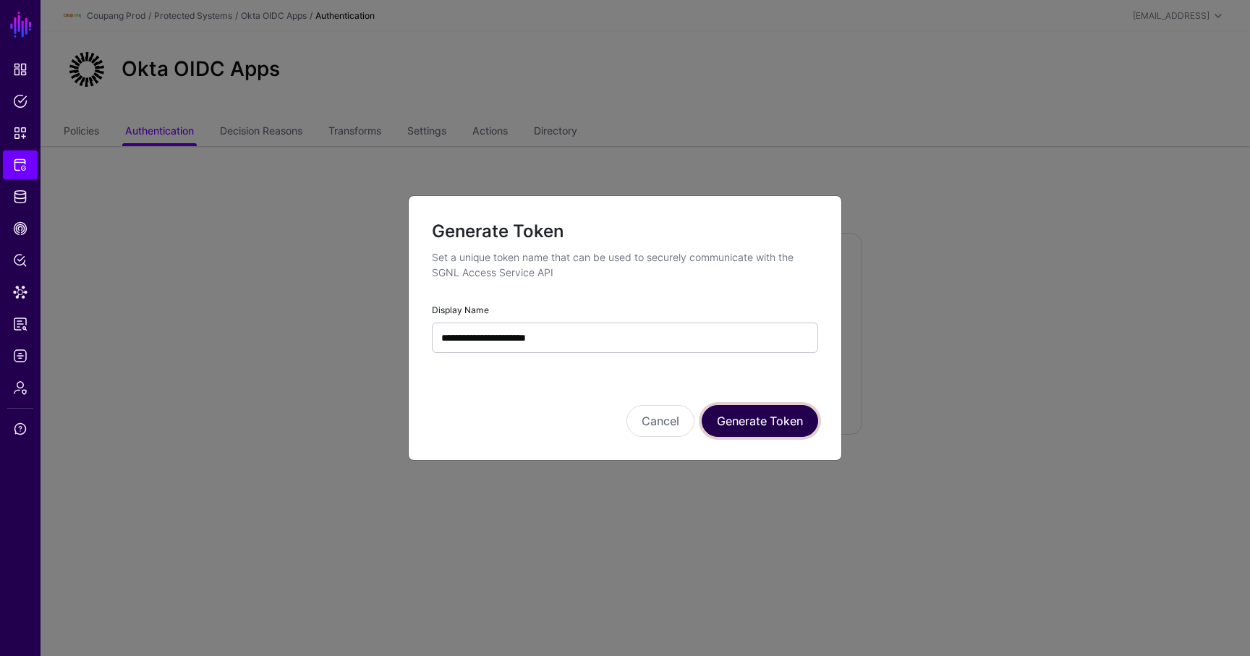
click at [797, 423] on button "Generate Token" at bounding box center [760, 421] width 116 height 32
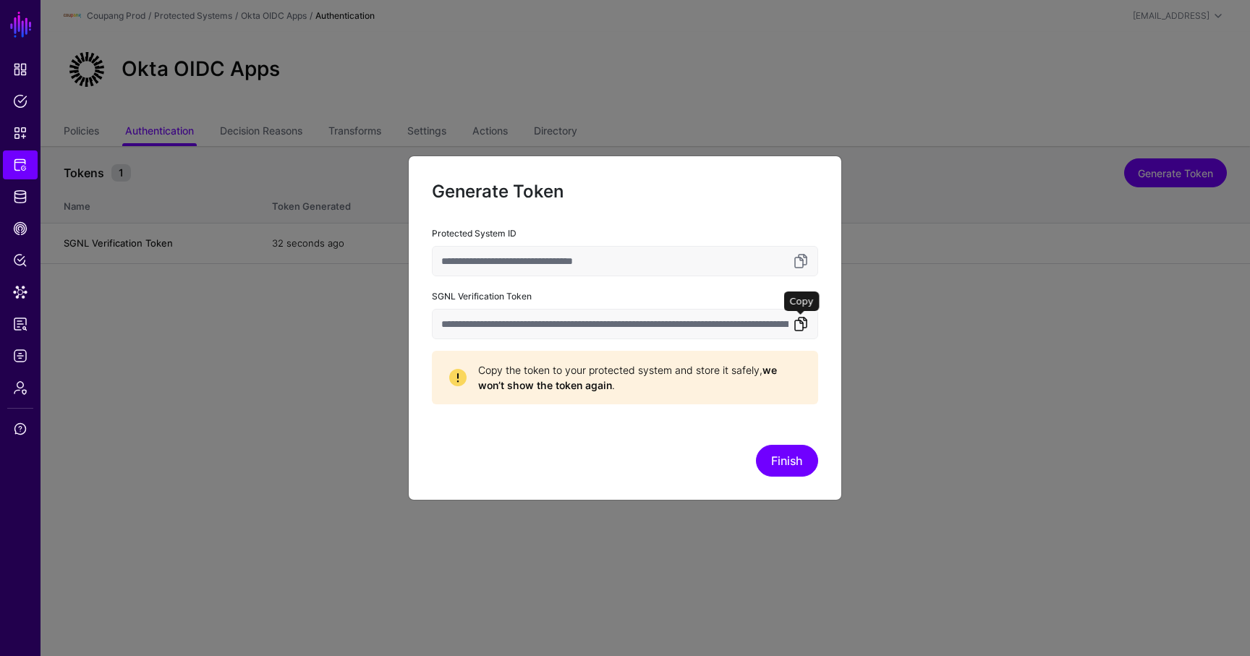
click at [796, 323] on link at bounding box center [800, 323] width 17 height 17
click at [788, 470] on button "Finish" at bounding box center [787, 461] width 62 height 32
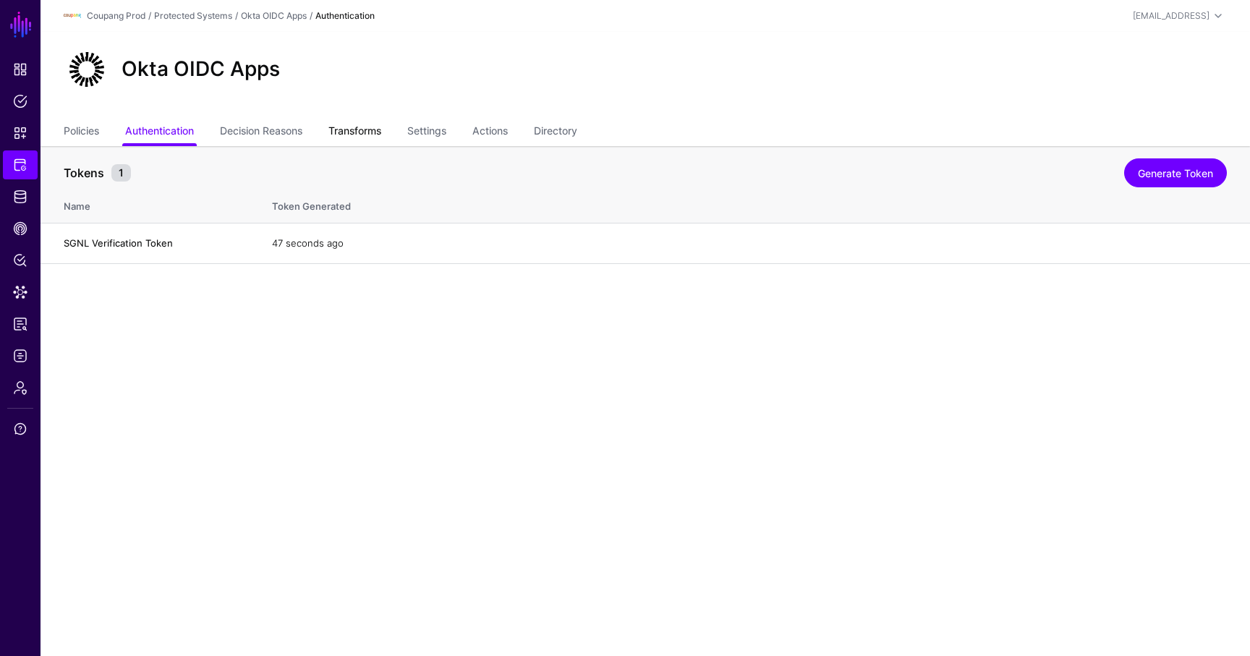
click at [365, 137] on link "Transforms" at bounding box center [354, 132] width 53 height 27
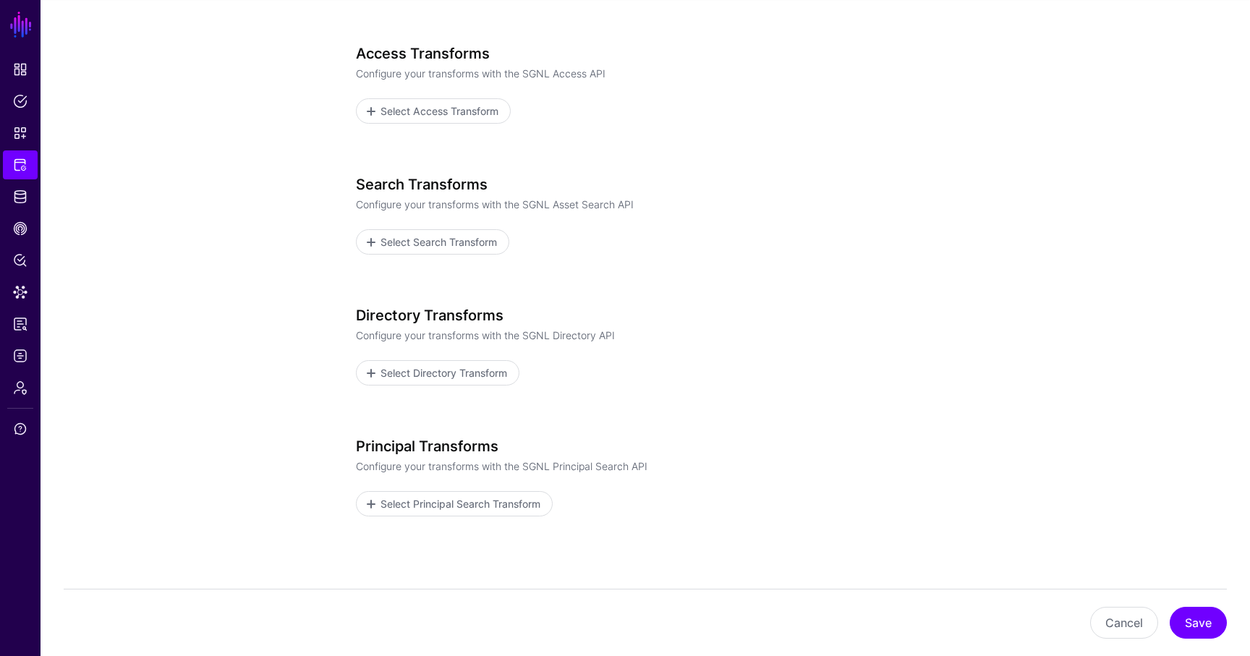
scroll to position [171, 0]
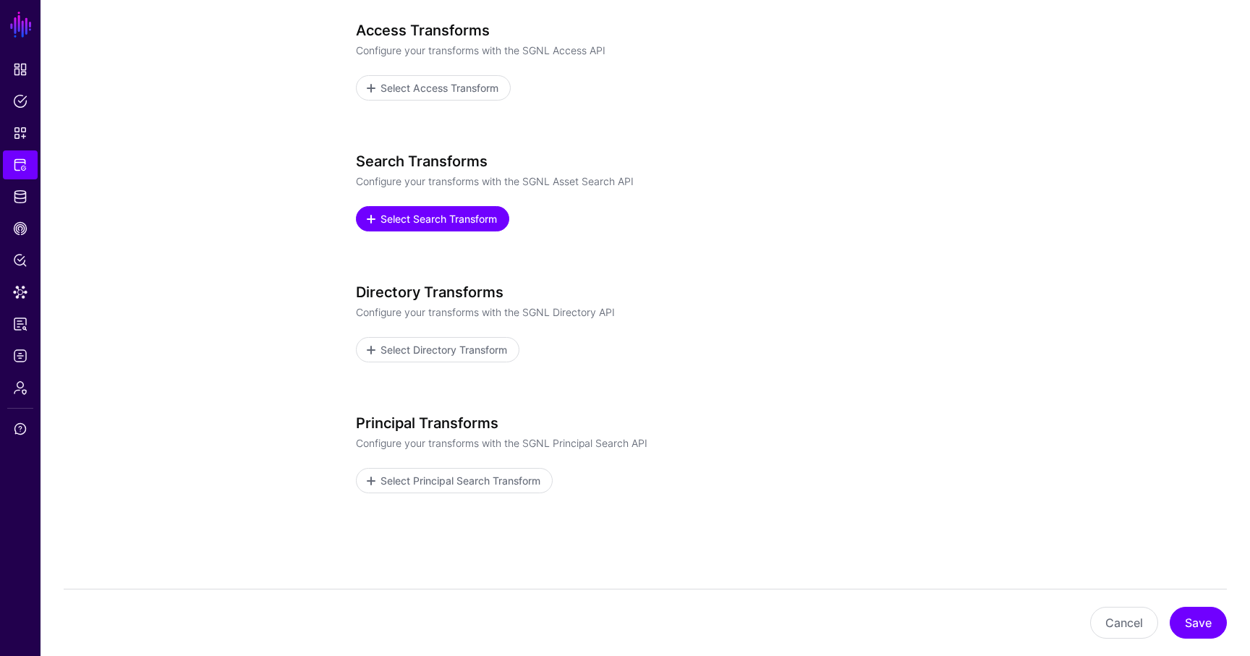
click at [455, 223] on span "Select Search Transform" at bounding box center [439, 218] width 120 height 15
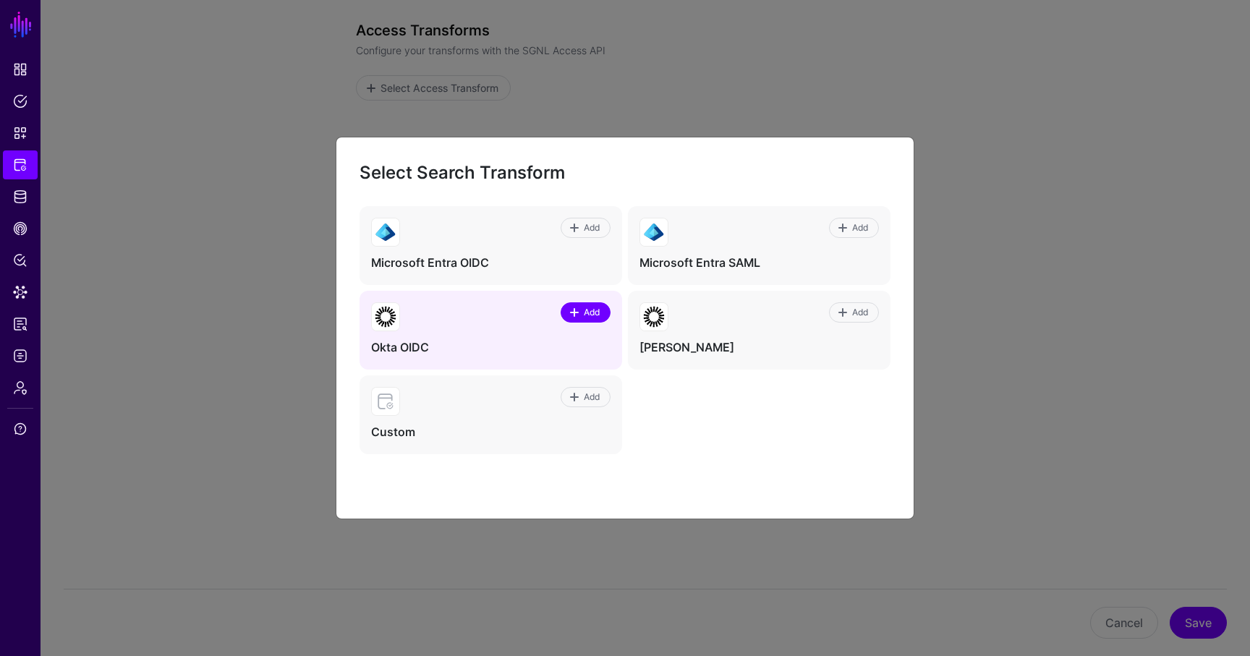
click at [582, 308] on span "Add" at bounding box center [592, 312] width 20 height 13
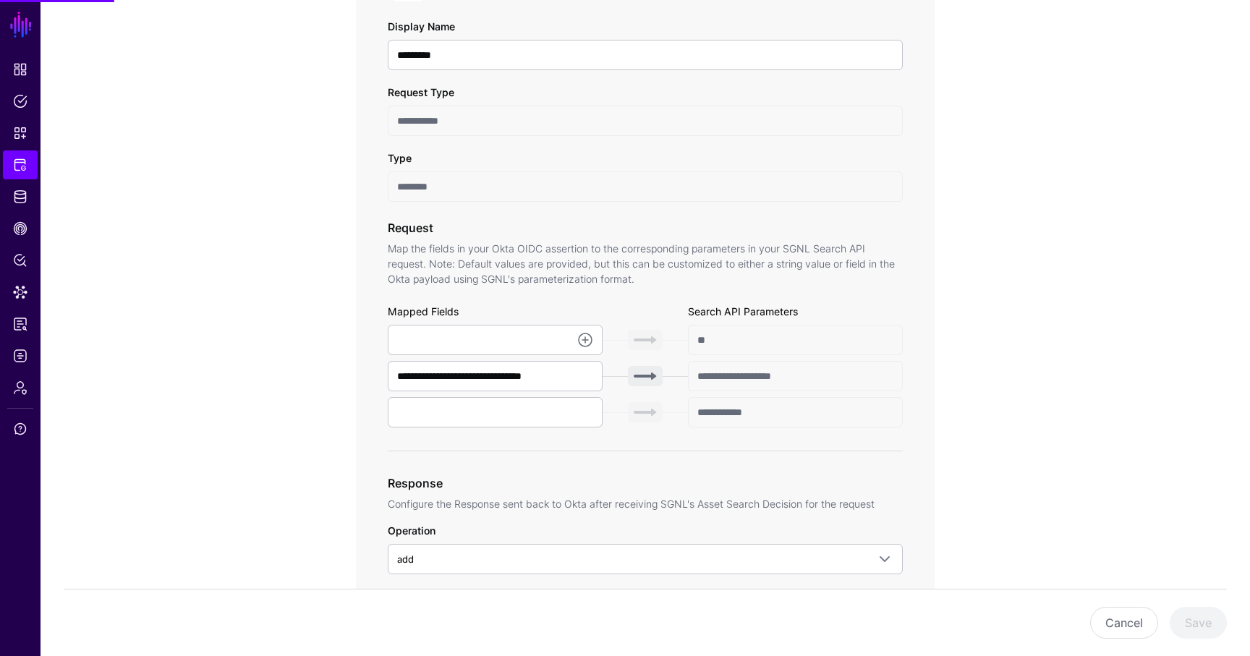
scroll to position [333, 0]
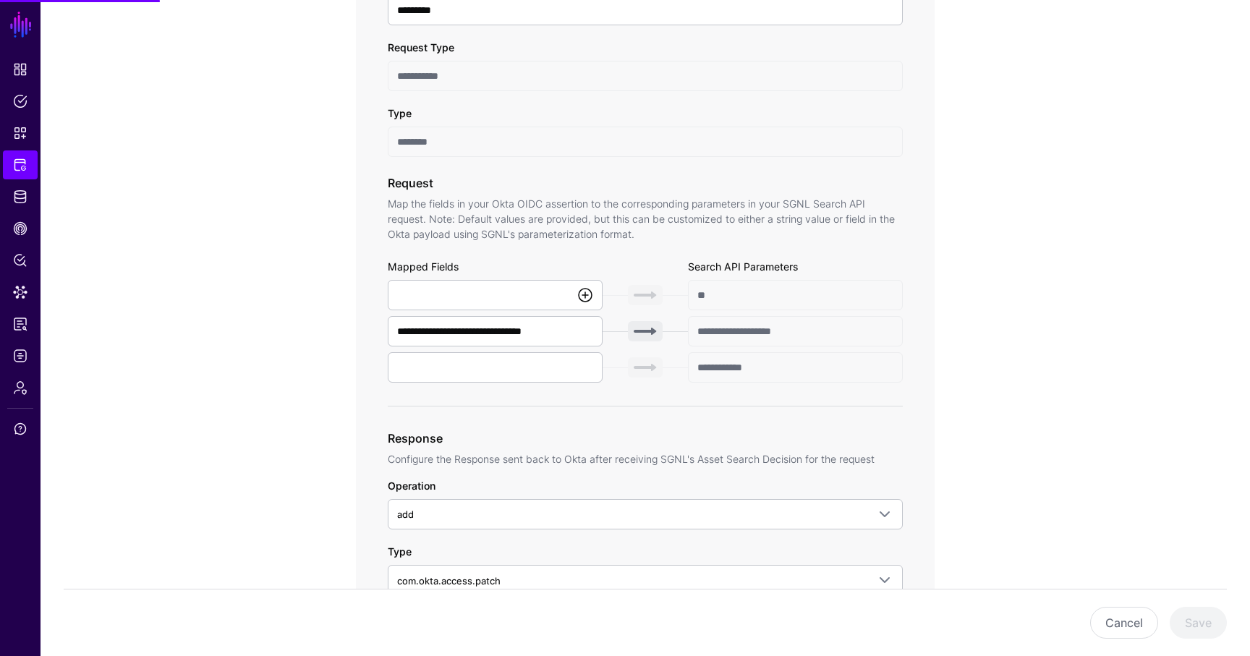
click at [582, 291] on link at bounding box center [585, 295] width 17 height 17
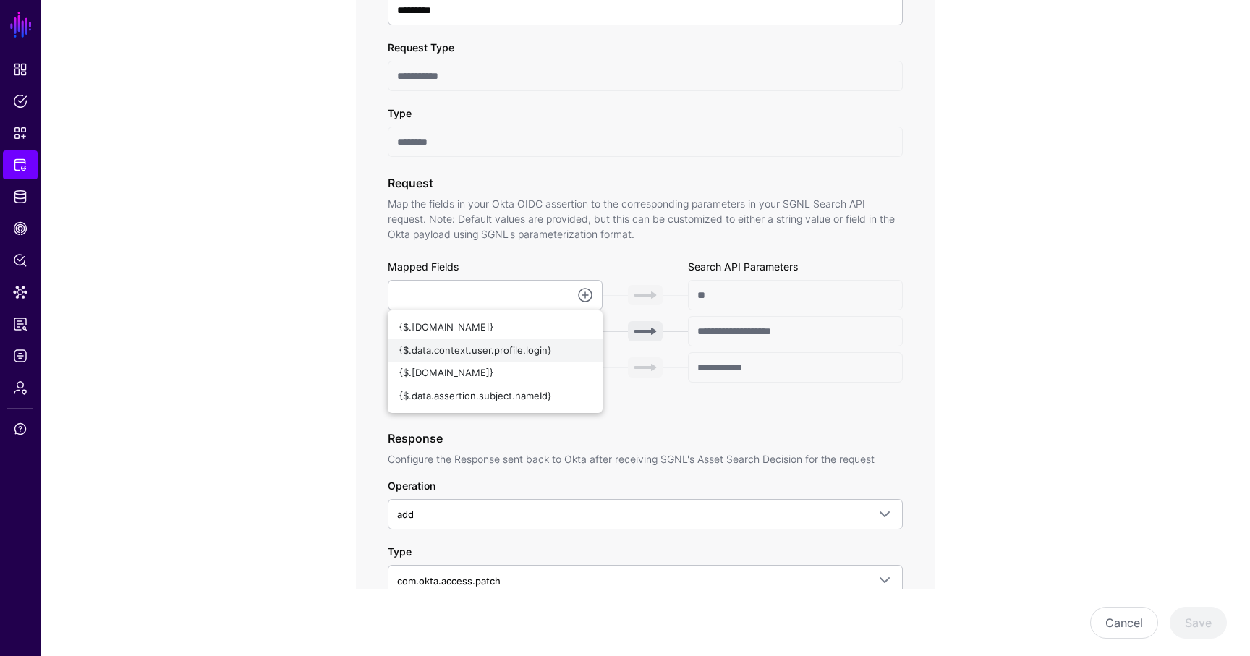
click at [554, 349] on div "{$.data.context.user.profile.login}" at bounding box center [495, 351] width 192 height 14
type input "**********"
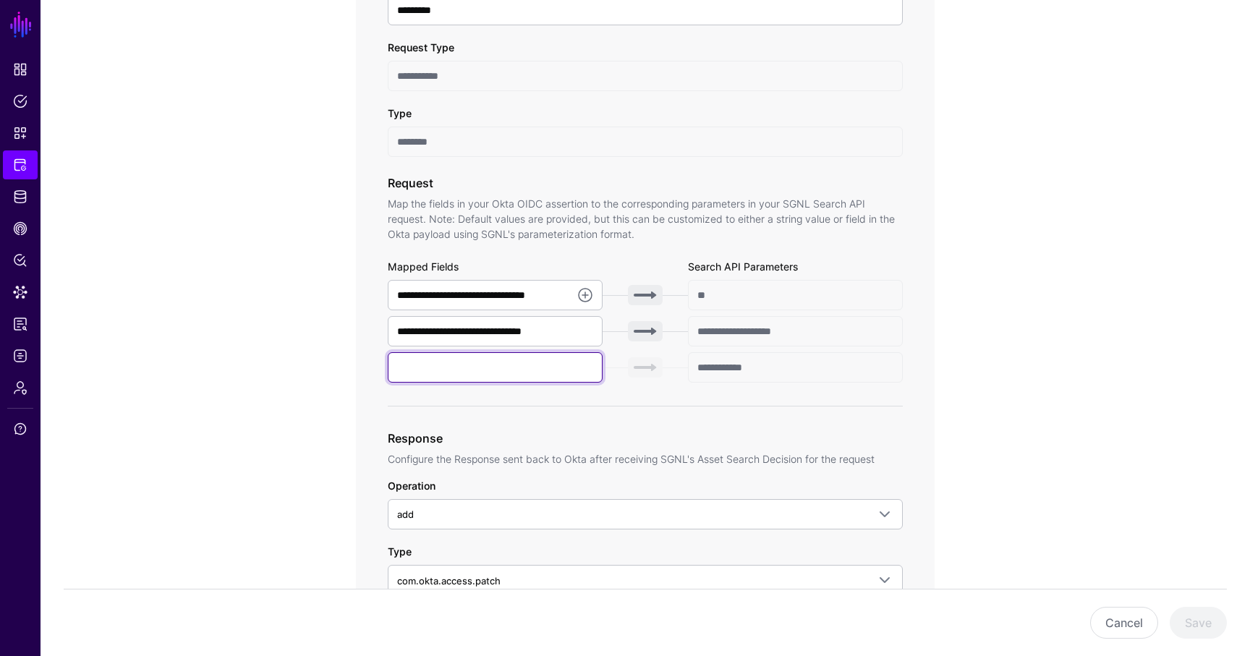
click at [577, 363] on input "text" at bounding box center [495, 367] width 215 height 30
drag, startPoint x: 576, startPoint y: 332, endPoint x: 321, endPoint y: 318, distance: 255.8
click at [321, 318] on div "**********" at bounding box center [645, 591] width 671 height 1556
click at [452, 366] on input "text" at bounding box center [495, 367] width 215 height 30
paste input "**********"
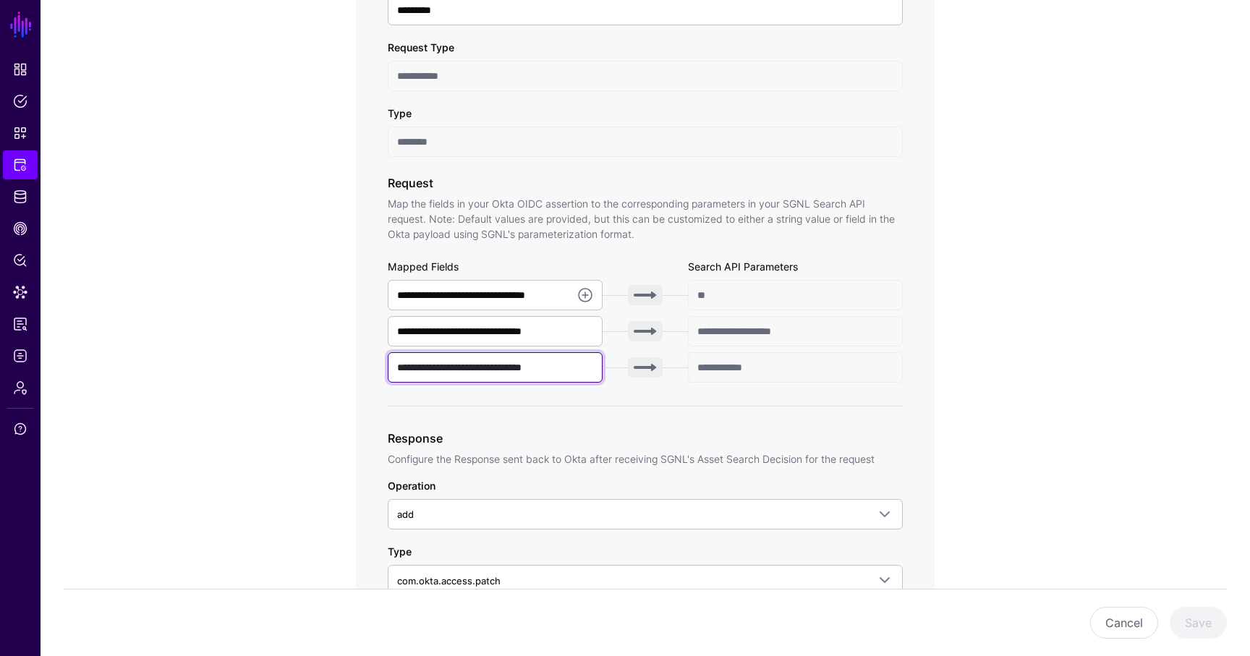
drag, startPoint x: 473, startPoint y: 369, endPoint x: 558, endPoint y: 371, distance: 84.7
click at [558, 371] on input "**********" at bounding box center [495, 367] width 215 height 30
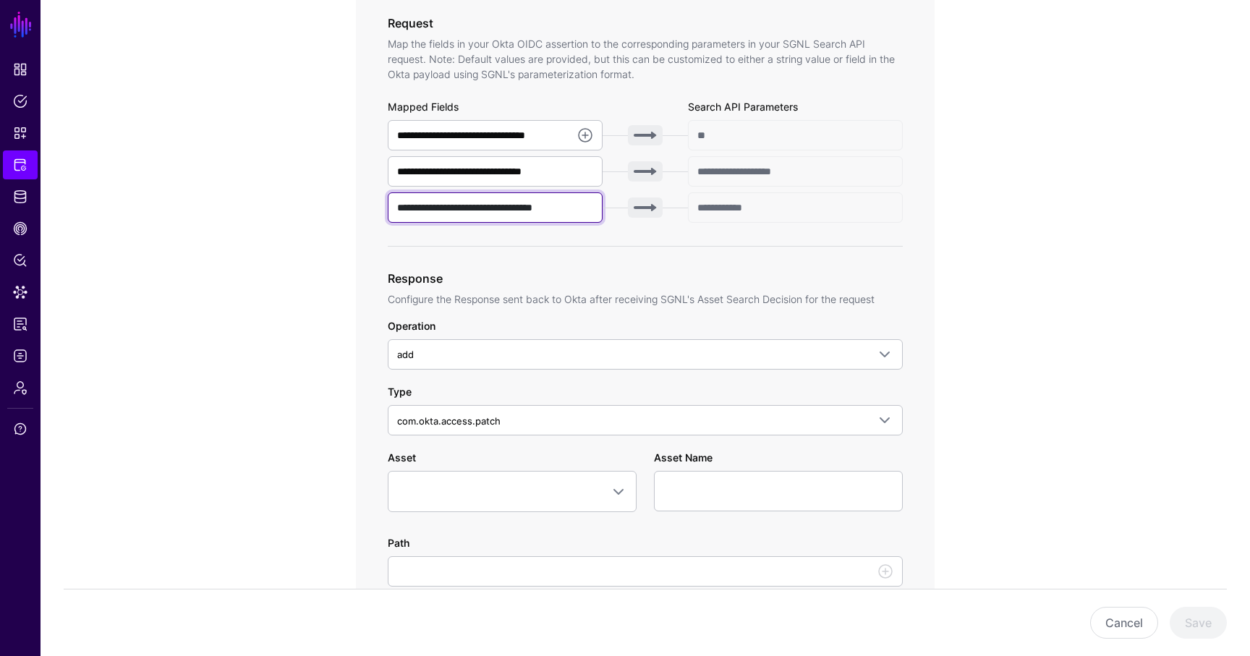
scroll to position [516, 0]
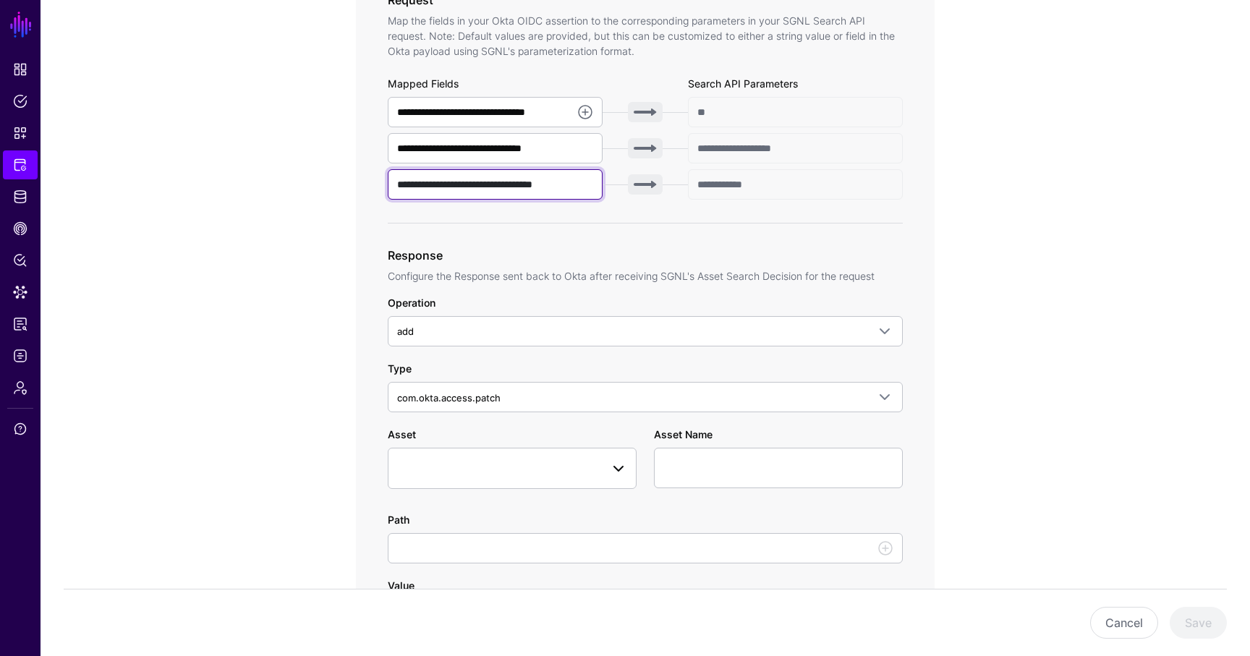
type input "**********"
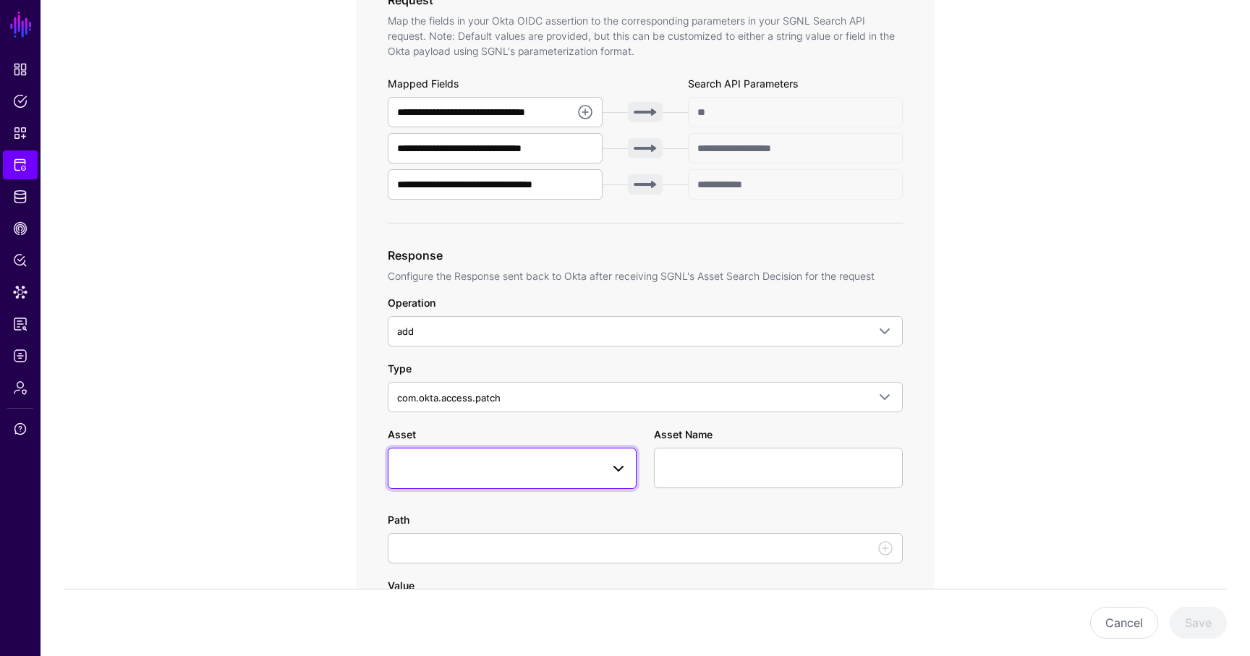
click at [585, 463] on span at bounding box center [512, 467] width 230 height 17
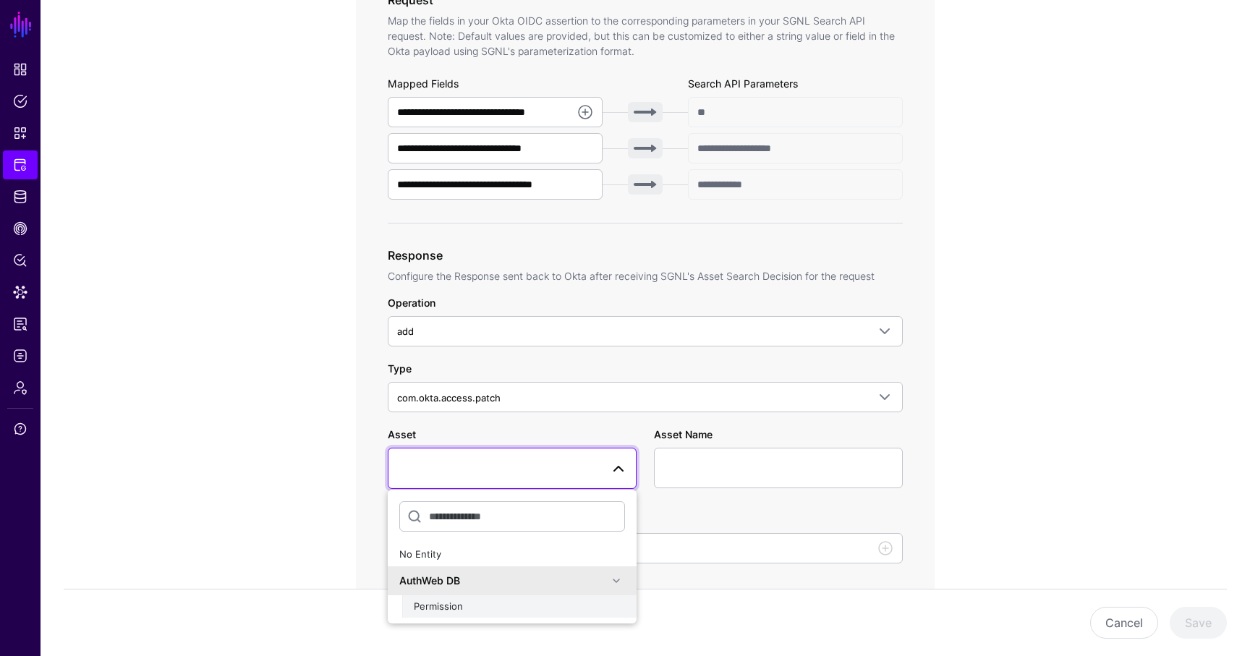
click at [496, 611] on div "Permission" at bounding box center [519, 607] width 211 height 14
type input "**********"
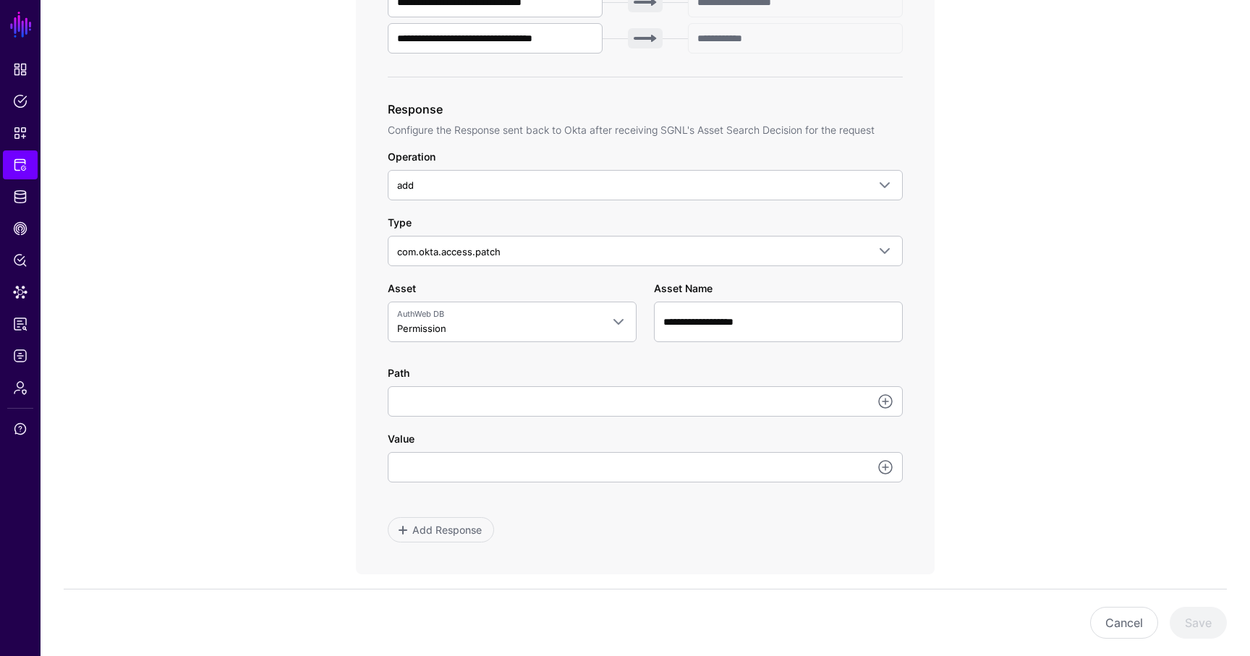
scroll to position [674, 0]
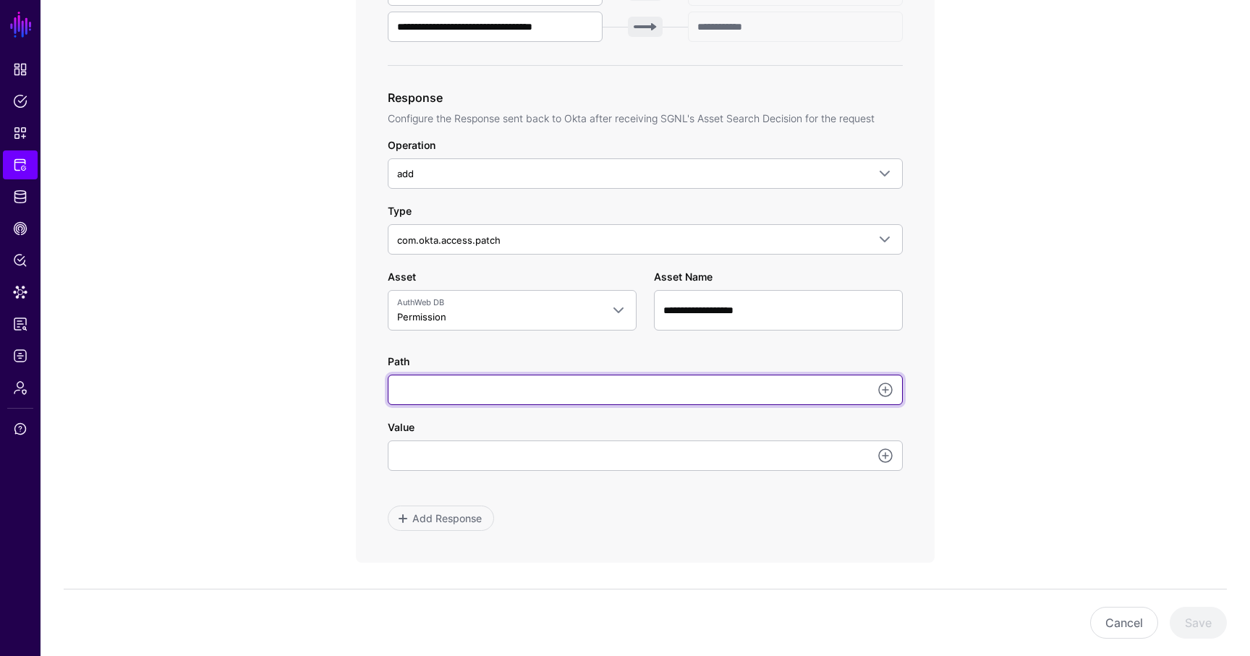
click at [772, 391] on input "Path" at bounding box center [645, 390] width 515 height 30
type input "**********"
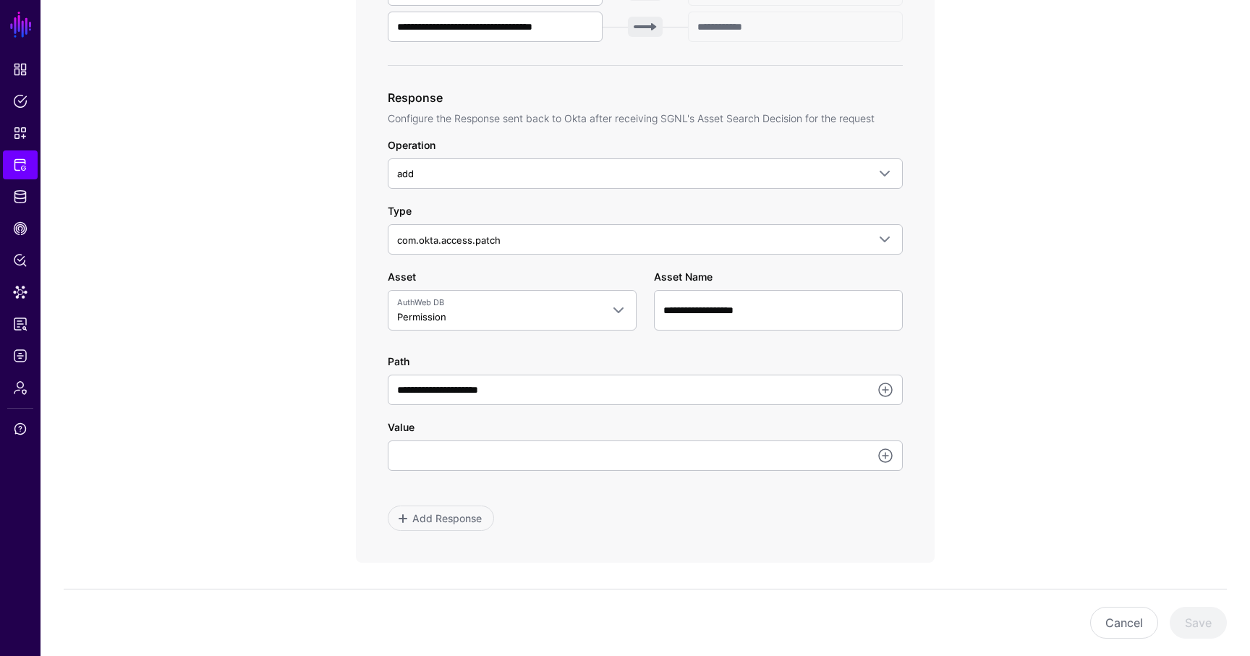
click at [876, 459] on div at bounding box center [883, 455] width 21 height 17
click at [882, 459] on link at bounding box center [885, 455] width 17 height 17
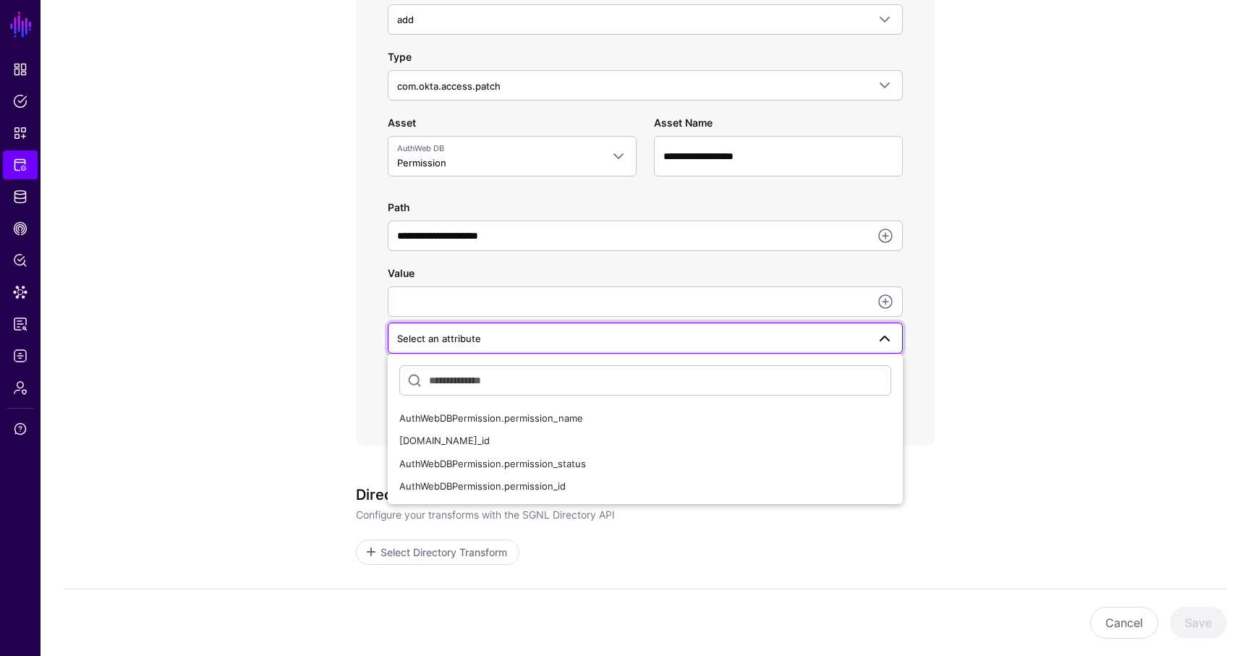
scroll to position [893, 0]
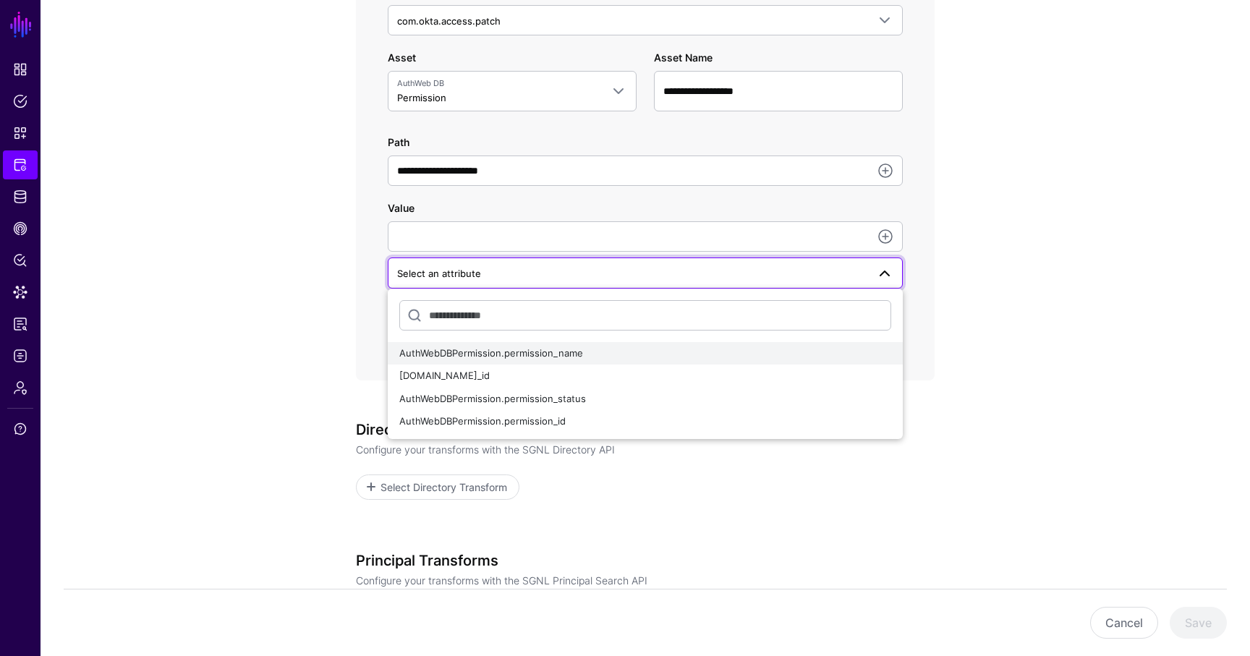
click at [638, 354] on div "AuthWebDBPermission.permission_name" at bounding box center [645, 354] width 492 height 14
type input "**********"
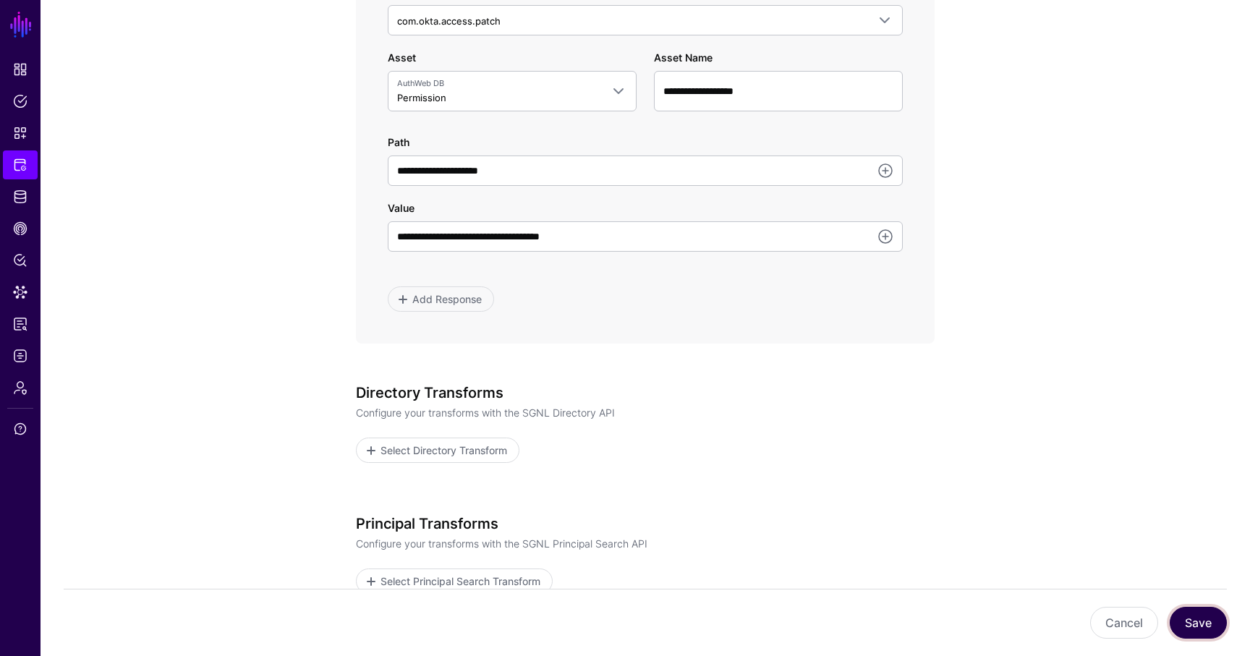
click at [1205, 624] on button "Save" at bounding box center [1198, 623] width 57 height 32
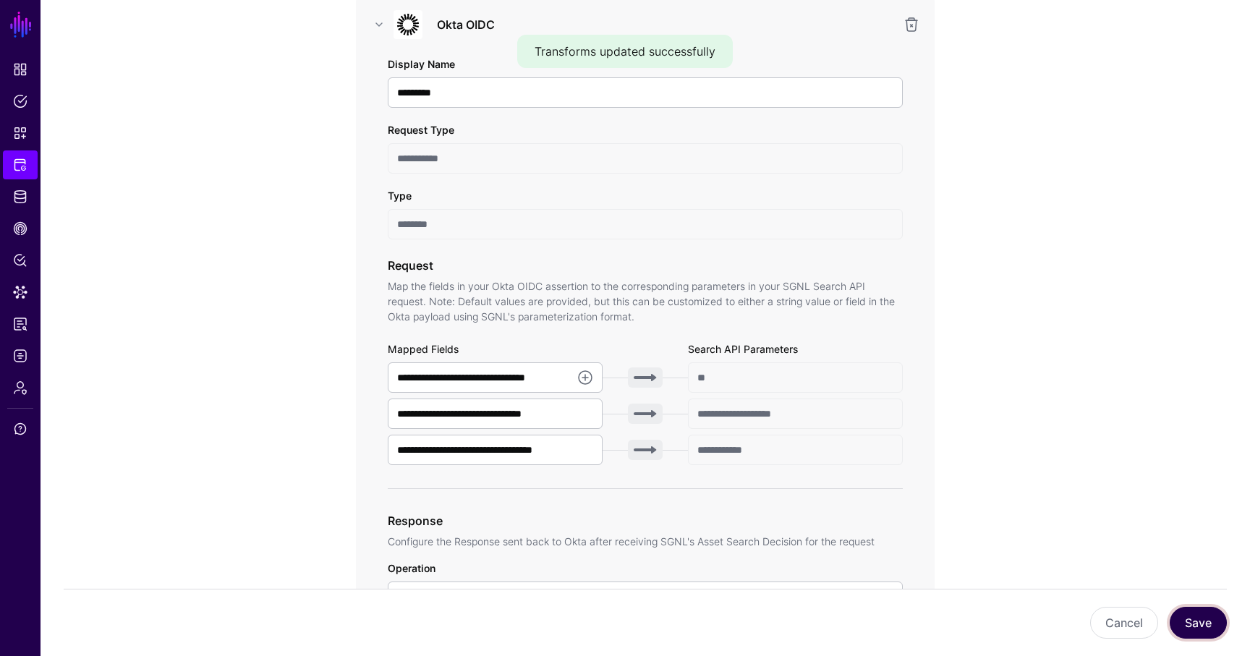
scroll to position [253, 0]
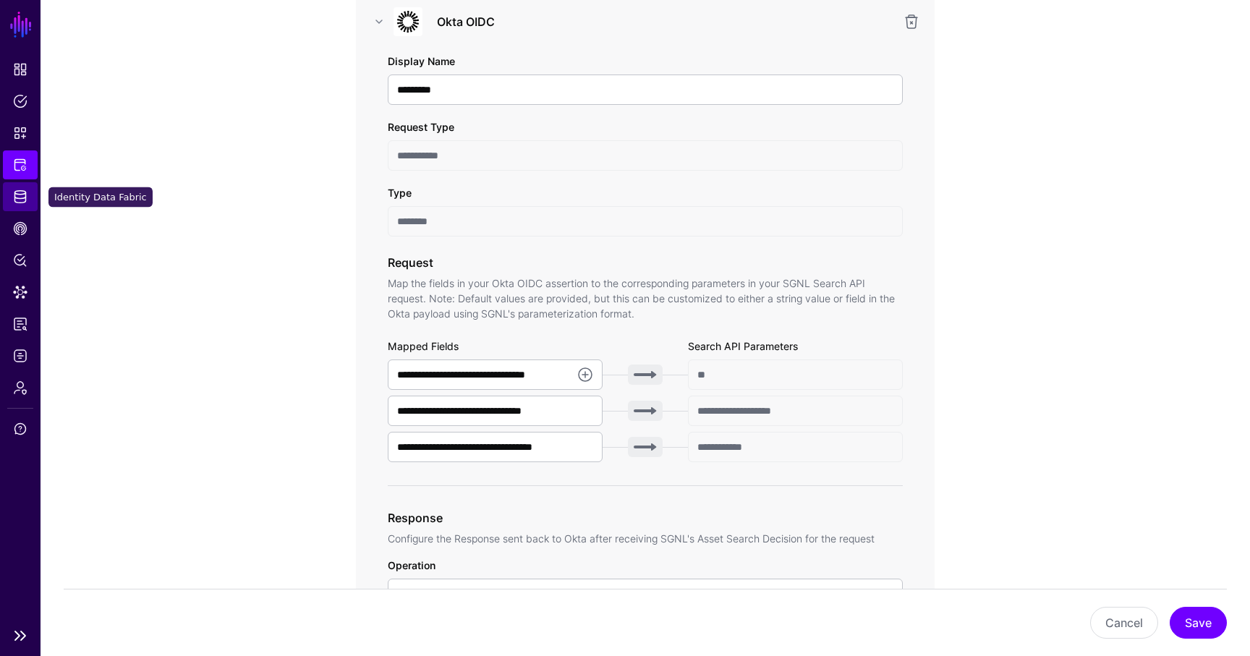
click at [17, 193] on span "Identity Data Fabric" at bounding box center [20, 197] width 14 height 14
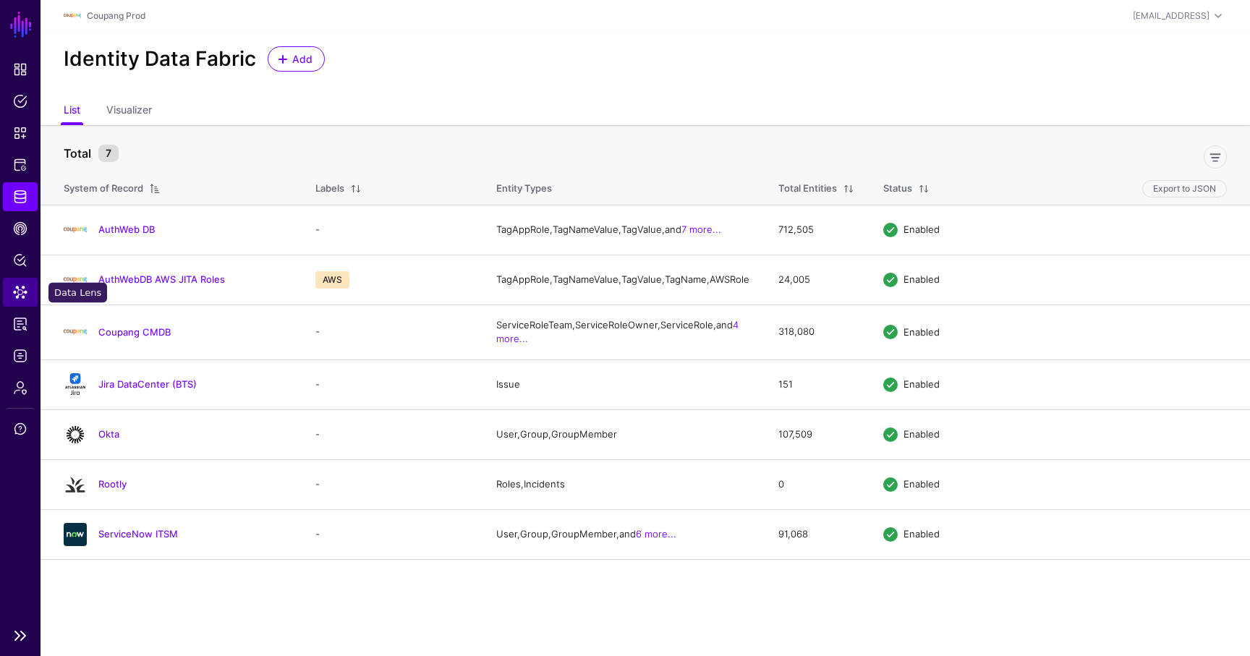
click at [20, 300] on link "Data Lens" at bounding box center [20, 292] width 35 height 29
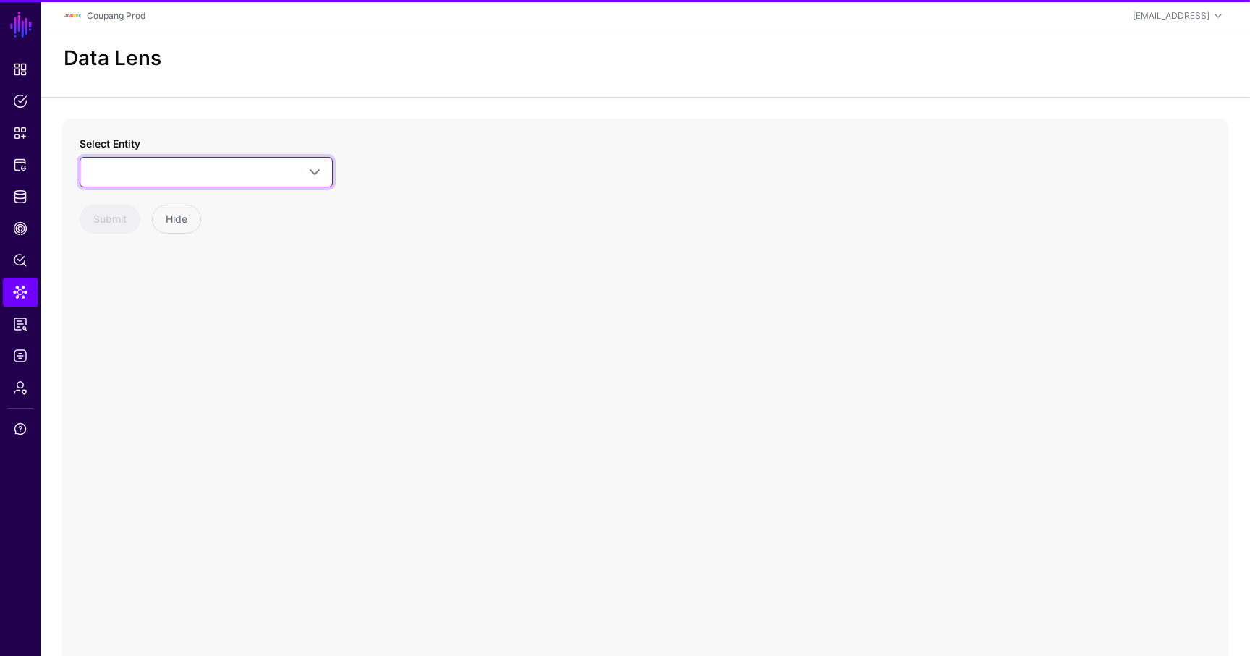
click at [148, 164] on span at bounding box center [206, 172] width 234 height 17
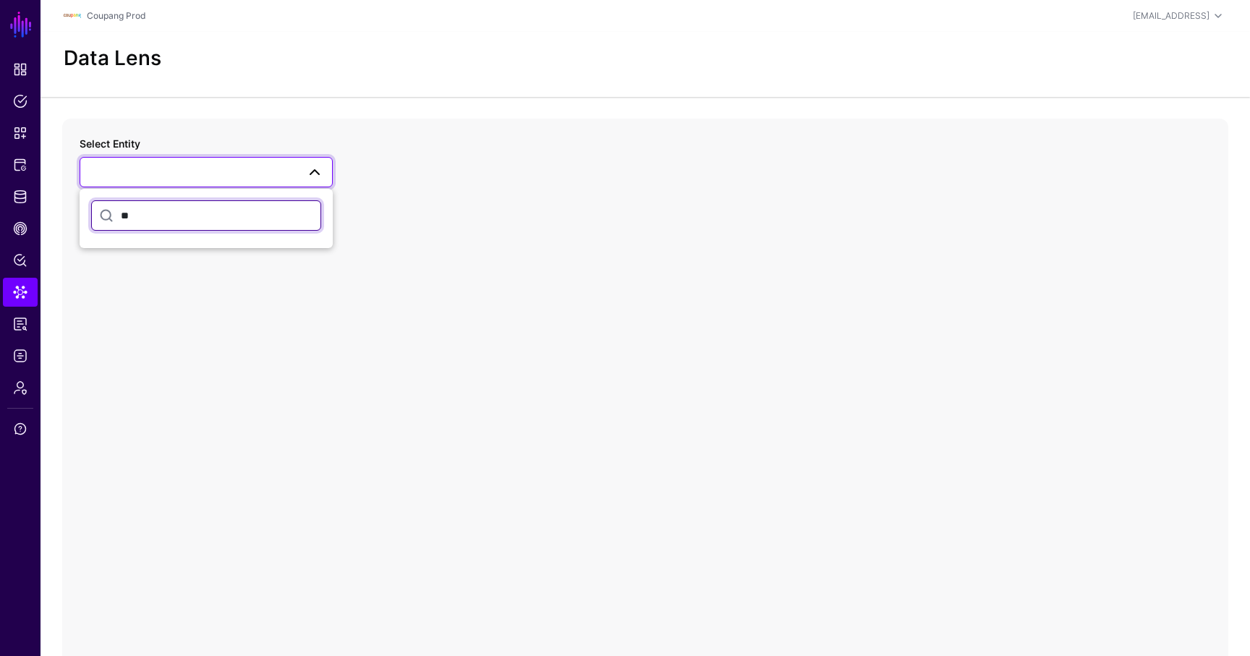
type input "*"
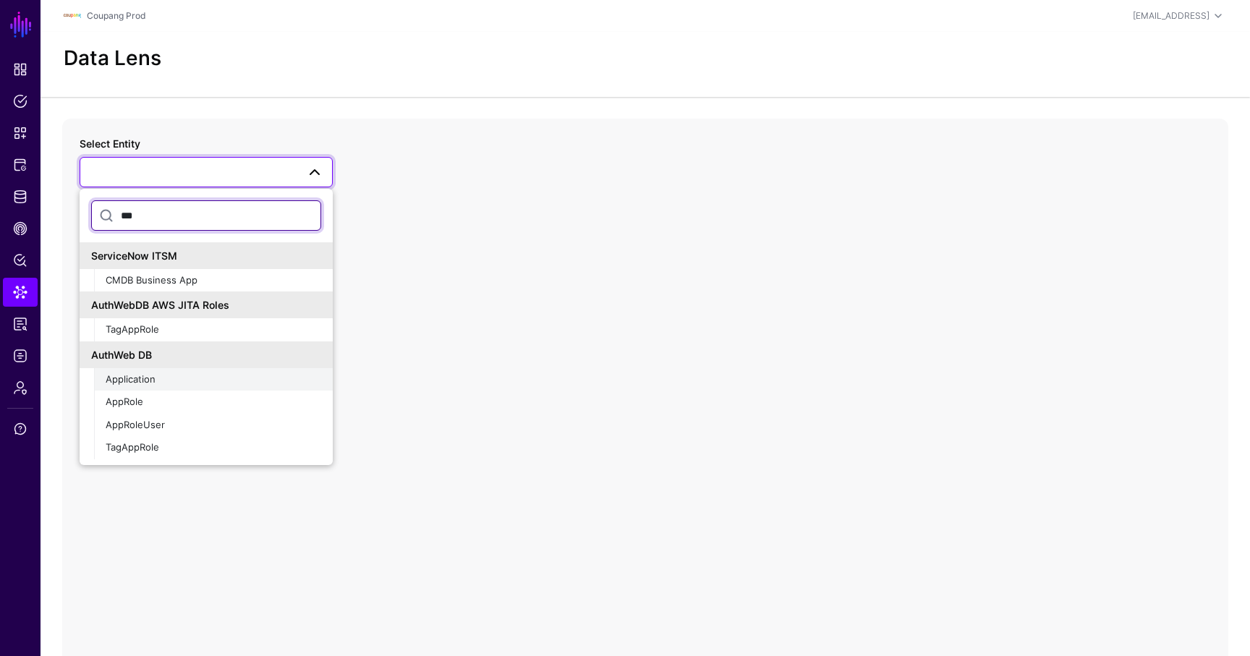
type input "***"
click at [153, 381] on span "Application" at bounding box center [131, 379] width 50 height 12
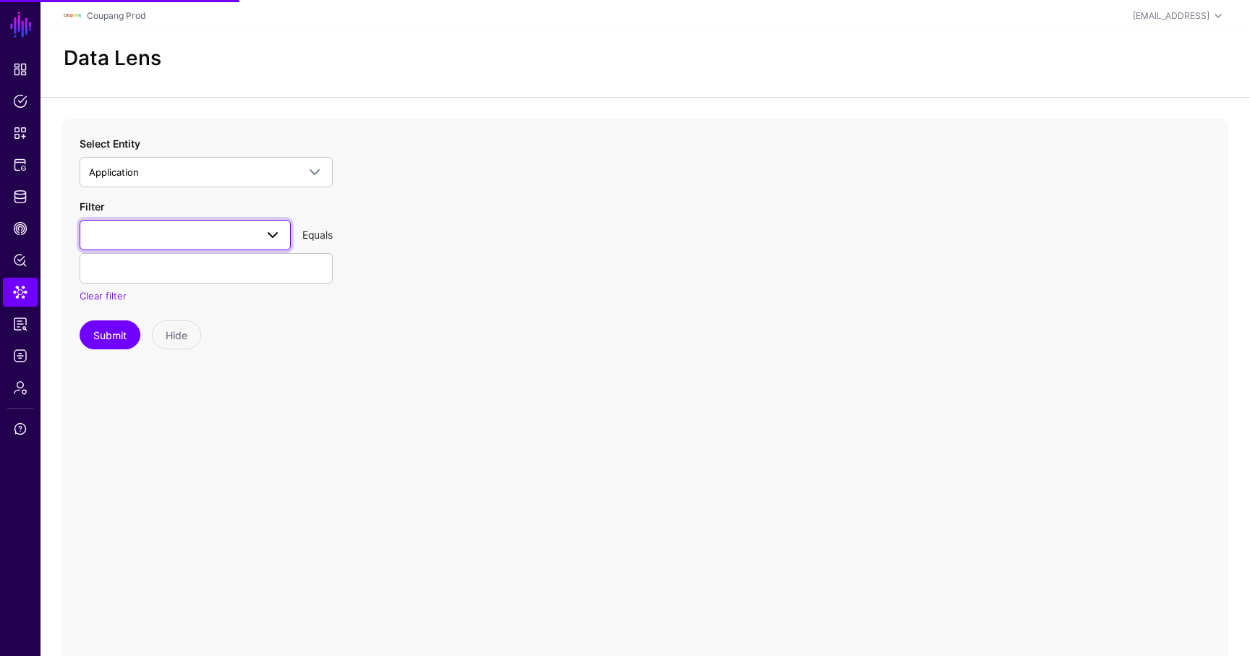
click at [180, 228] on span at bounding box center [185, 234] width 192 height 17
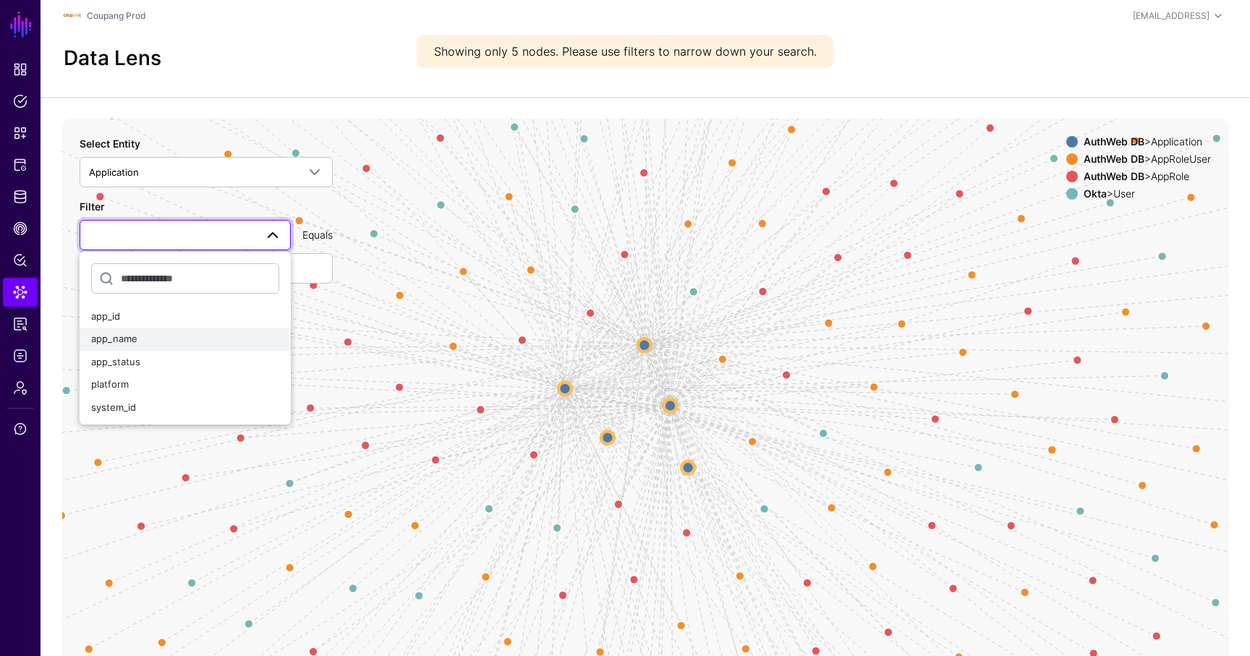
click at [151, 340] on div "app_name" at bounding box center [185, 339] width 188 height 14
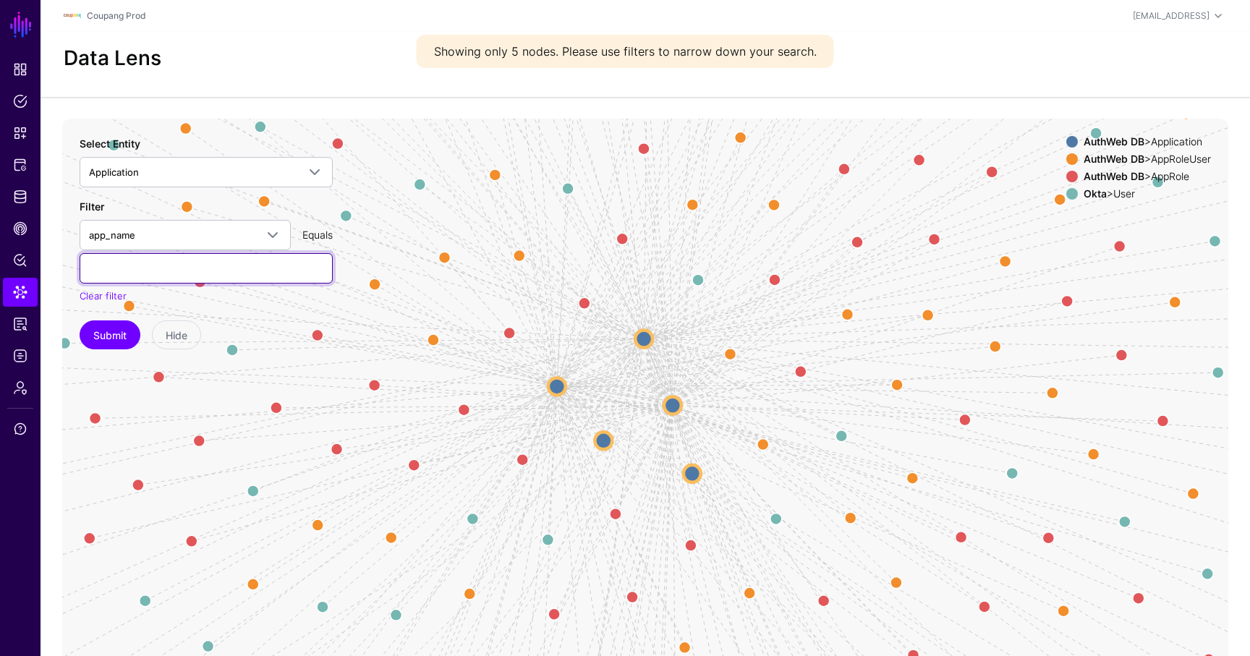
click at [158, 275] on input "text" at bounding box center [206, 268] width 253 height 30
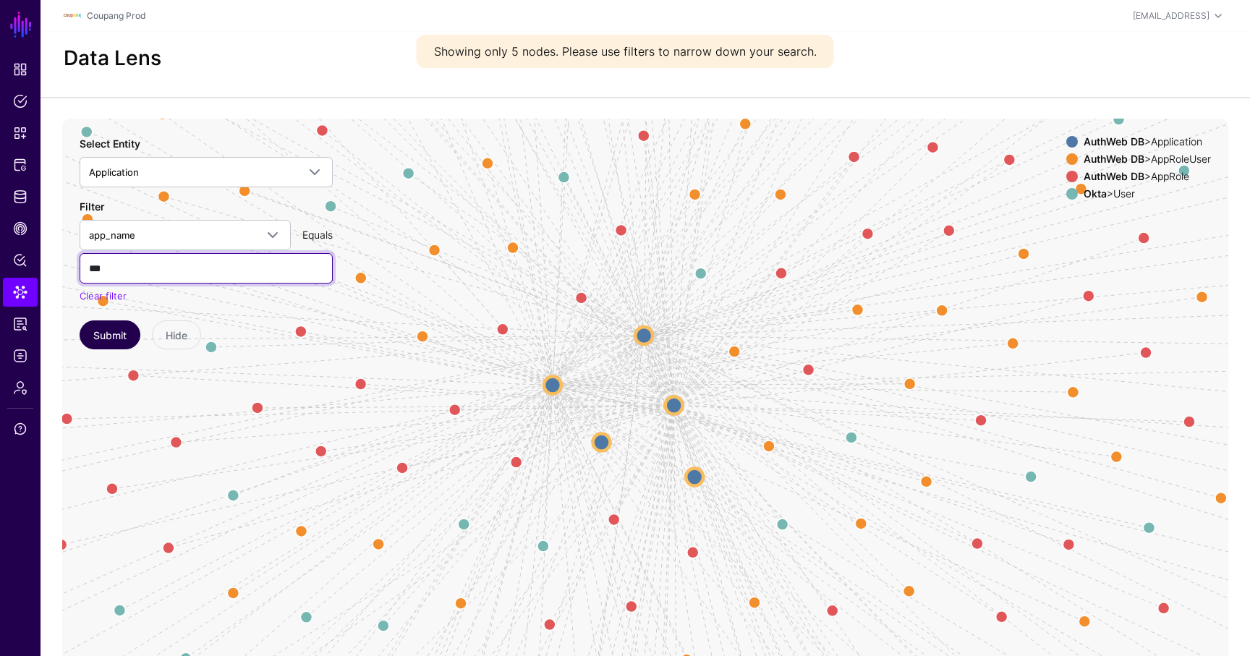
type input "***"
click at [90, 334] on button "Submit" at bounding box center [110, 335] width 61 height 29
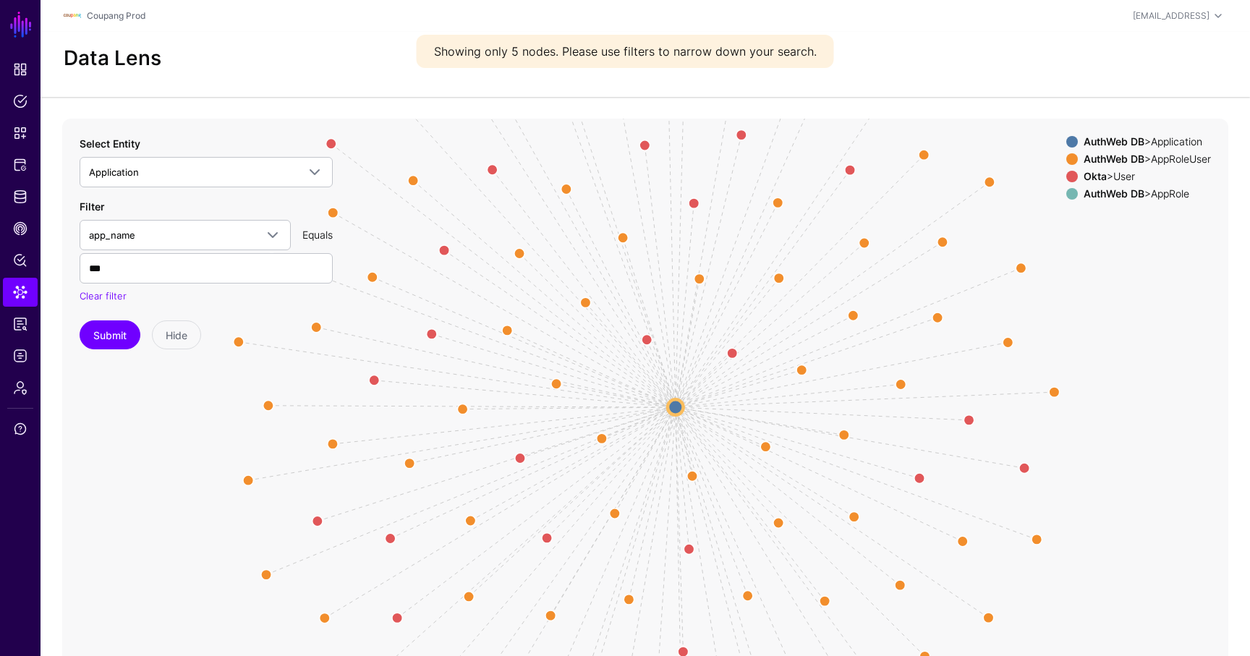
click at [678, 411] on circle at bounding box center [676, 407] width 16 height 16
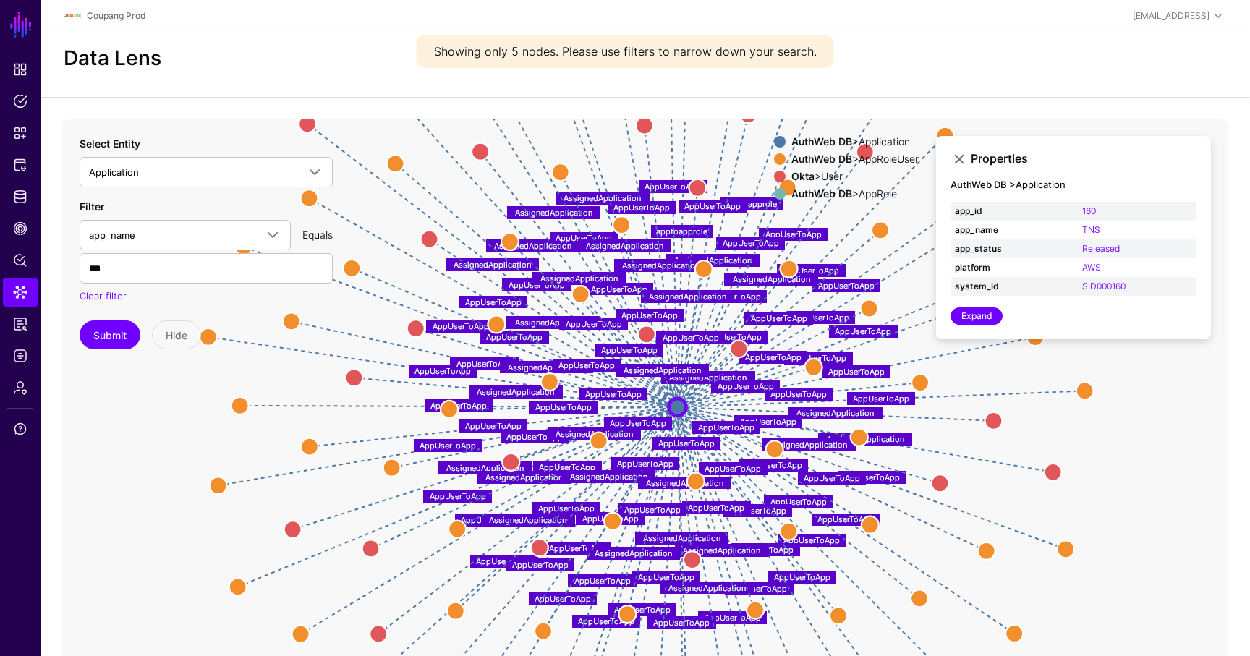
click at [679, 410] on circle at bounding box center [677, 407] width 17 height 17
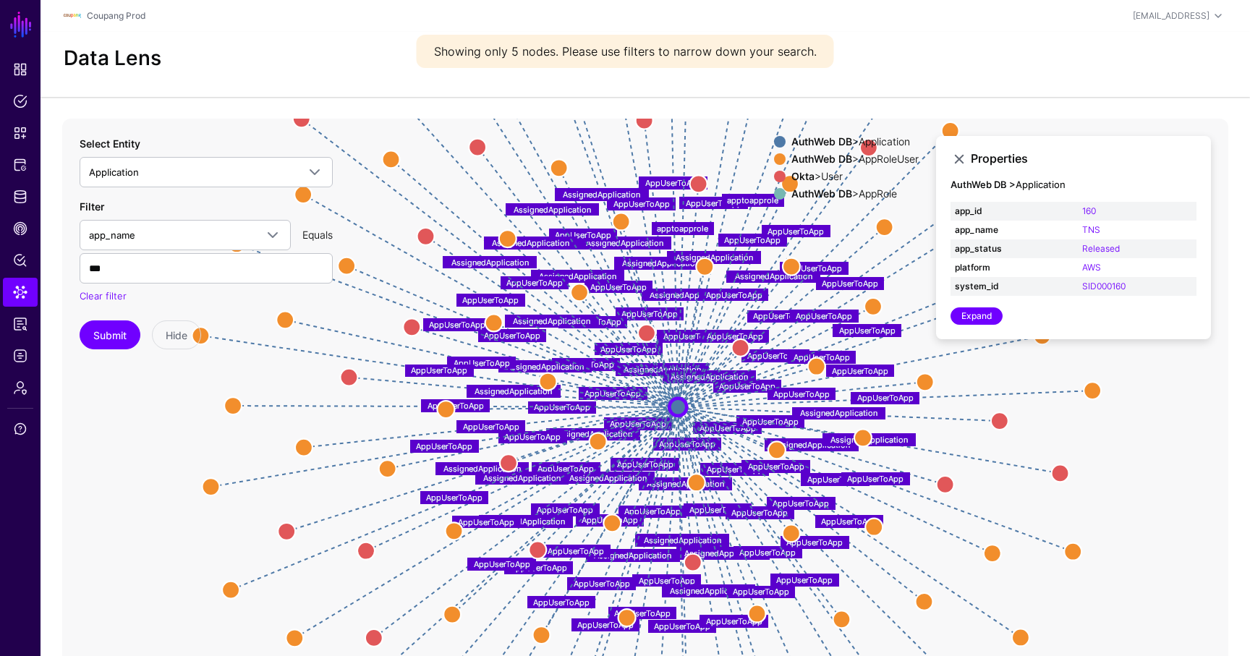
click at [848, 161] on div "AuthWeb DB > AppRoleUser" at bounding box center [855, 159] width 133 height 12
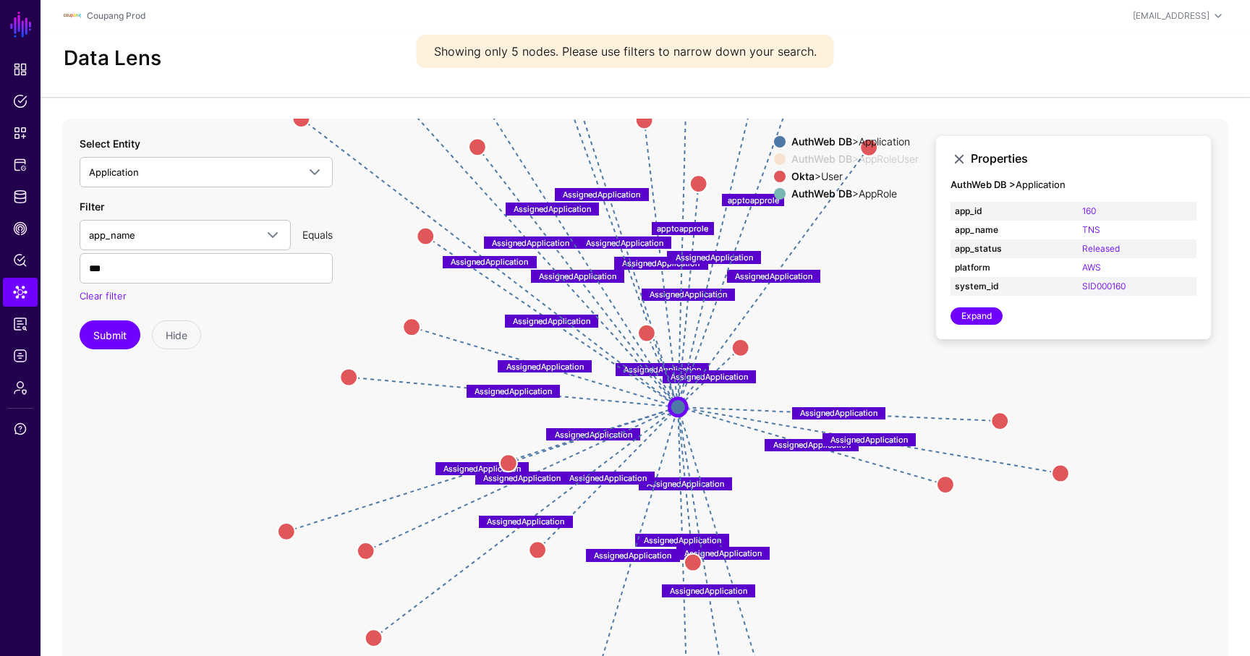
click at [861, 140] on div "AuthWeb DB > Application" at bounding box center [855, 142] width 133 height 12
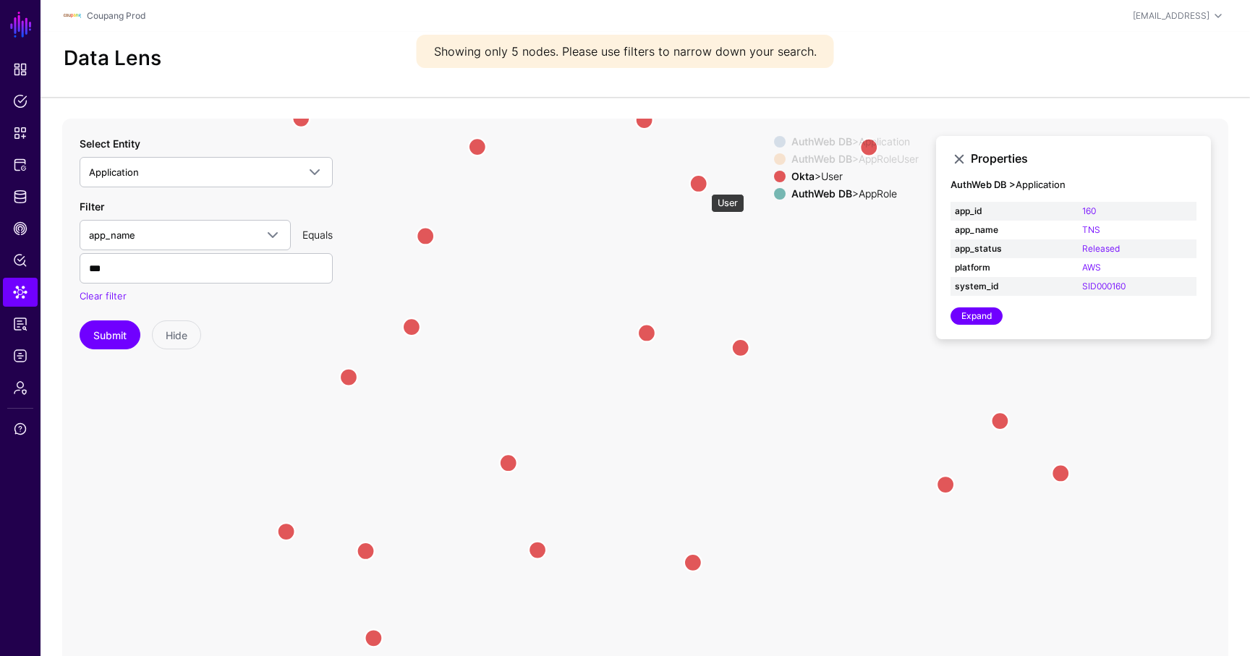
click at [700, 182] on circle at bounding box center [698, 183] width 17 height 17
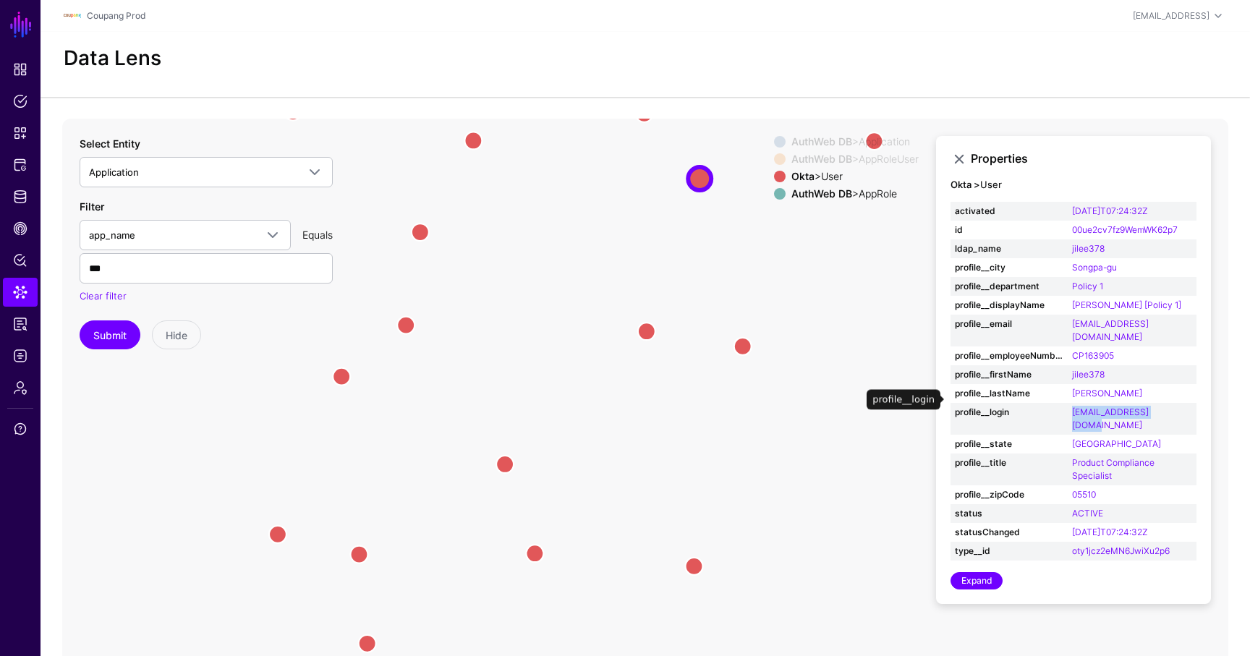
copy link "jilee378@coupang.com"
drag, startPoint x: 1182, startPoint y: 398, endPoint x: 1069, endPoint y: 402, distance: 113.0
click at [1069, 403] on td "jilee378@coupang.com" at bounding box center [1132, 419] width 129 height 32
click at [25, 194] on span "Identity Data Fabric" at bounding box center [20, 197] width 14 height 14
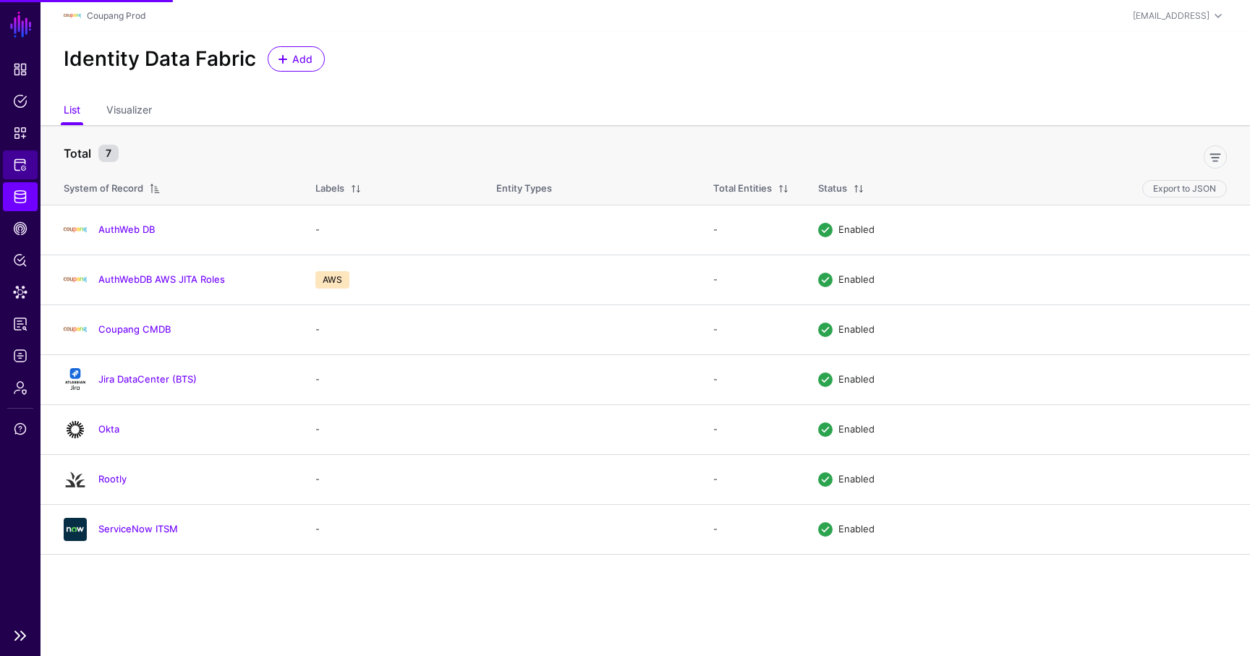
click at [21, 163] on span "Protected Systems" at bounding box center [20, 165] width 14 height 14
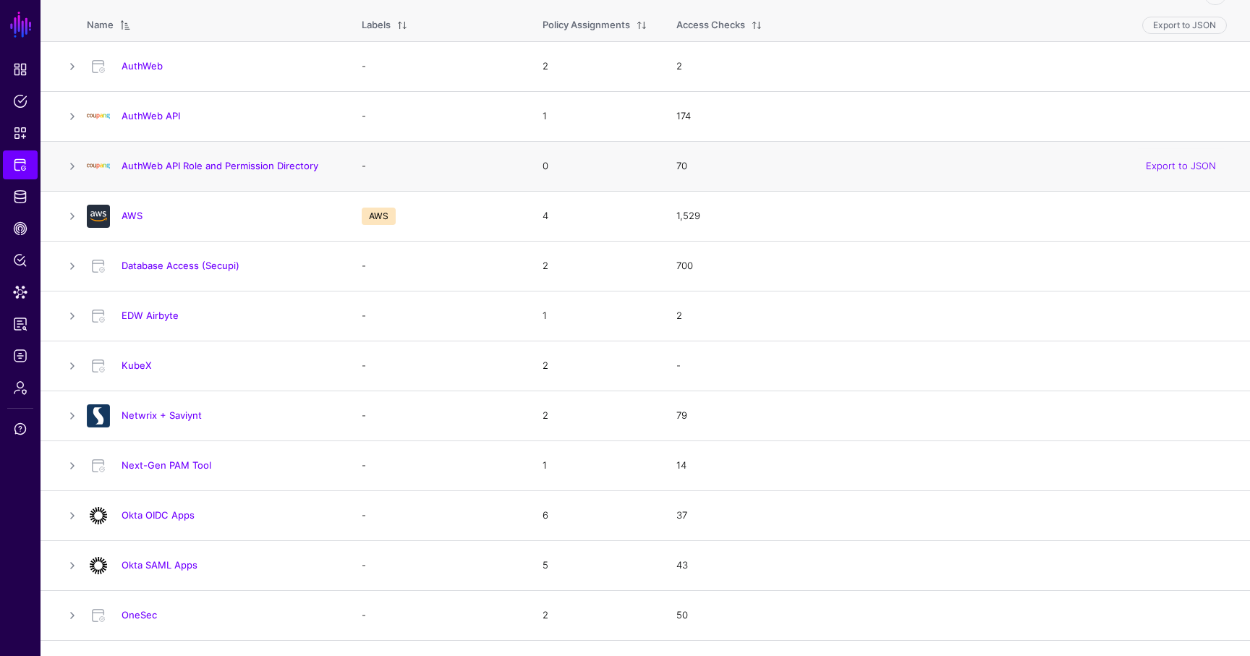
scroll to position [205, 0]
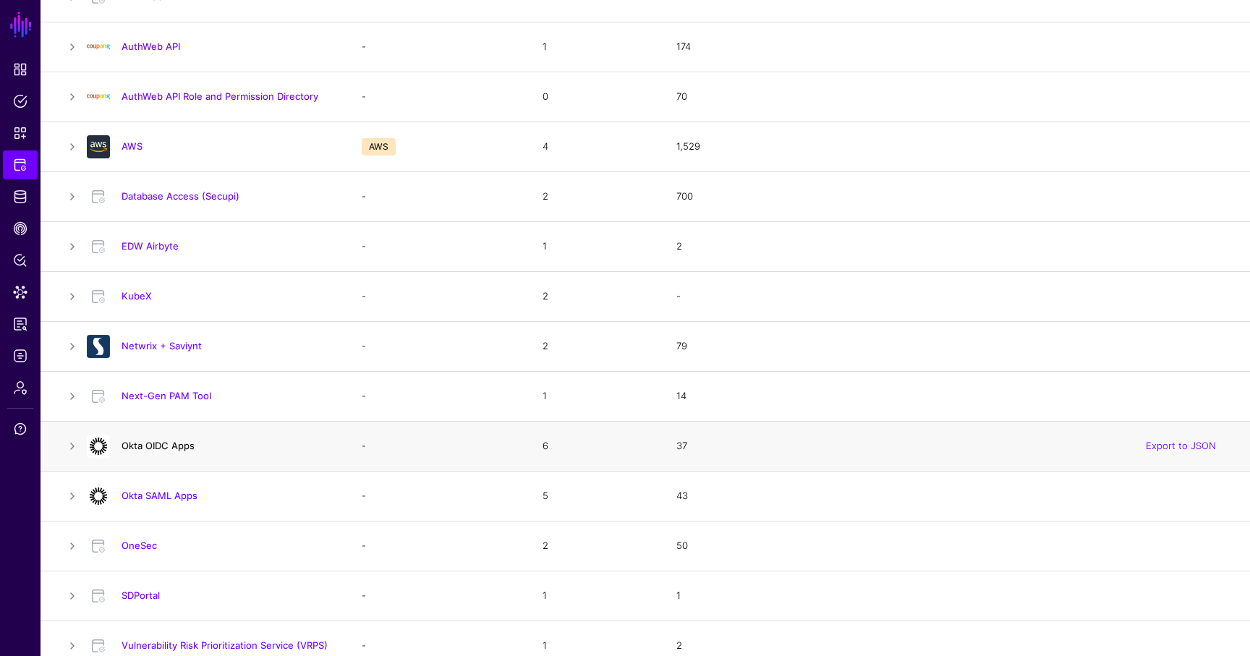
click at [138, 443] on link "Okta OIDC Apps" at bounding box center [158, 446] width 73 height 12
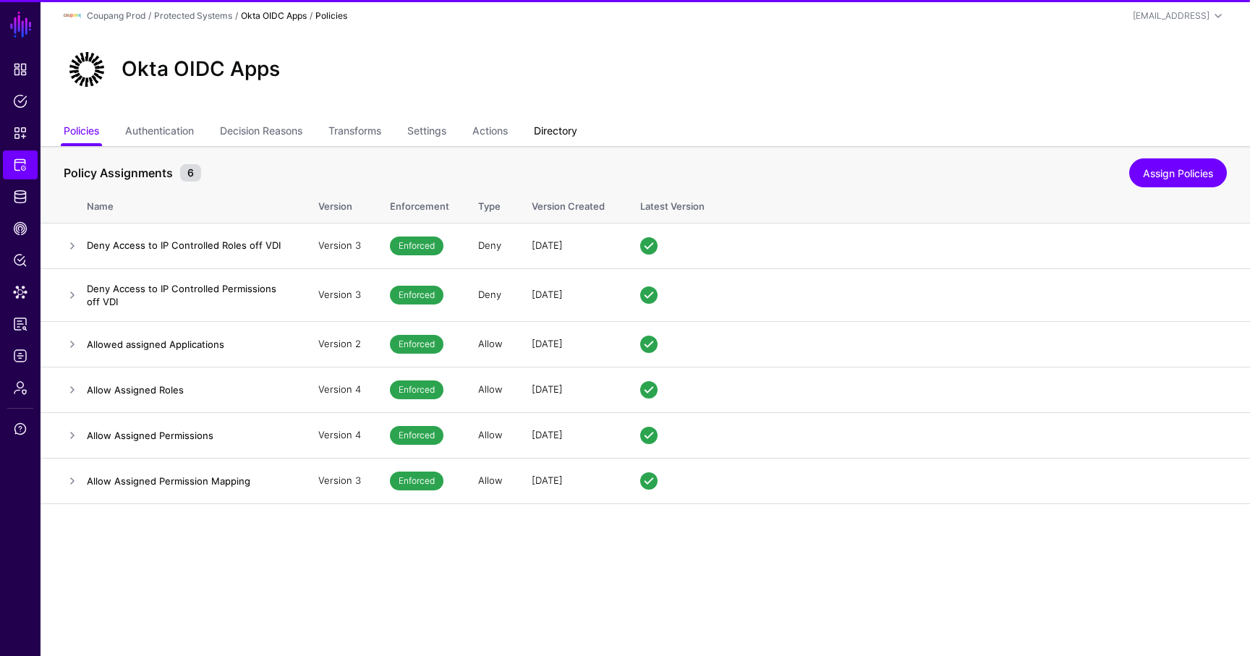
click at [562, 135] on link "Directory" at bounding box center [555, 132] width 43 height 27
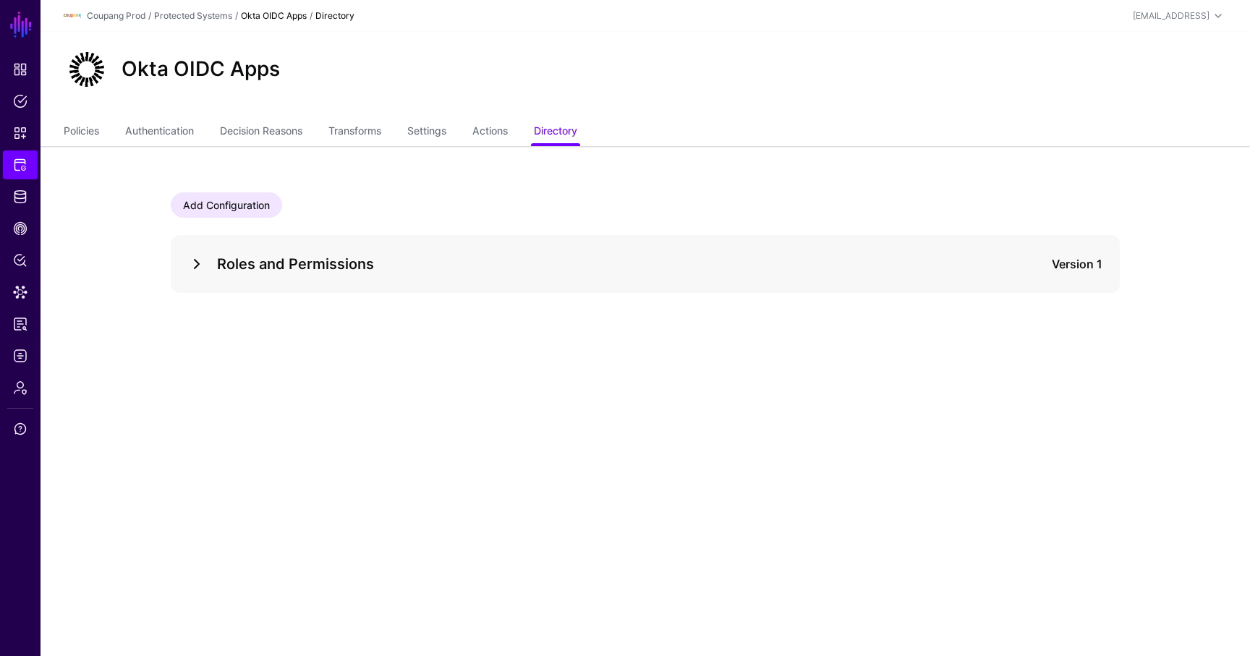
click at [200, 268] on link at bounding box center [196, 263] width 17 height 17
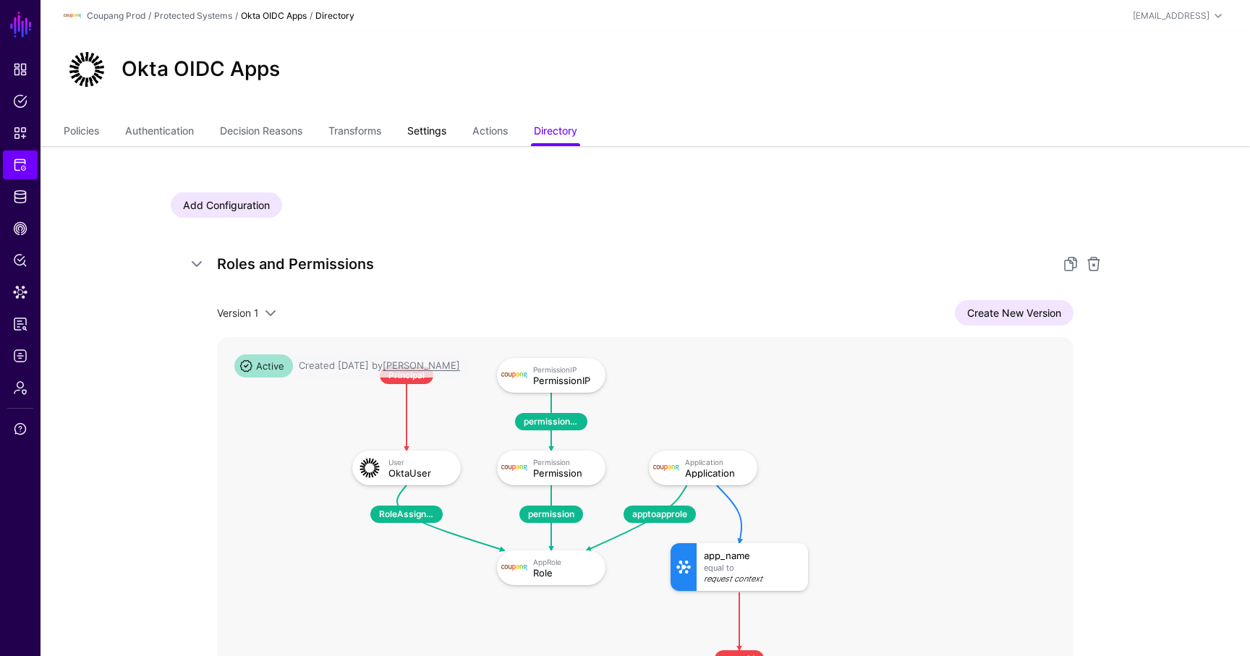
click at [446, 137] on link "Settings" at bounding box center [426, 132] width 39 height 27
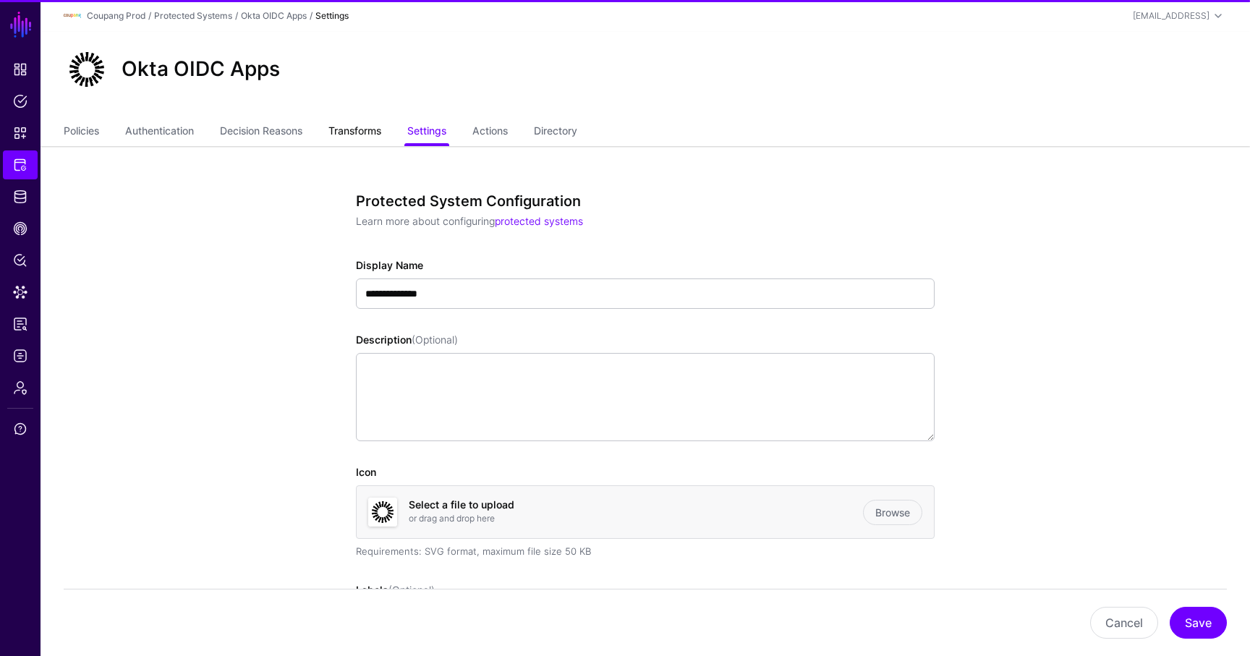
click at [350, 130] on link "Transforms" at bounding box center [354, 132] width 53 height 27
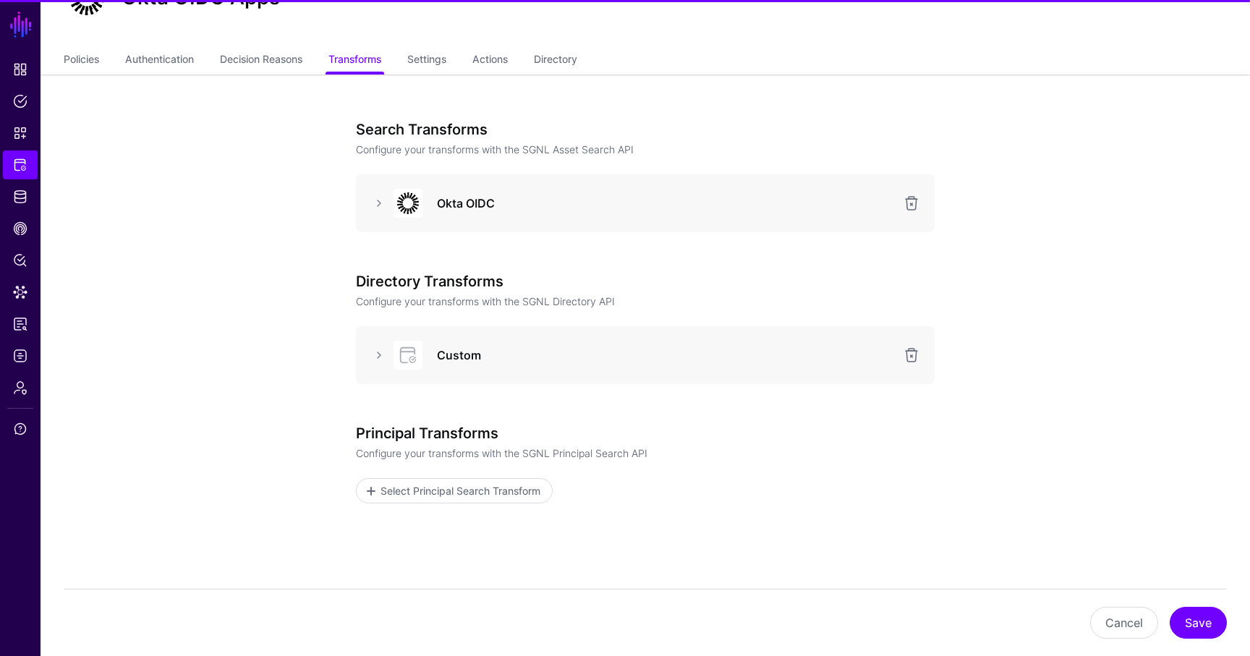
scroll to position [102, 0]
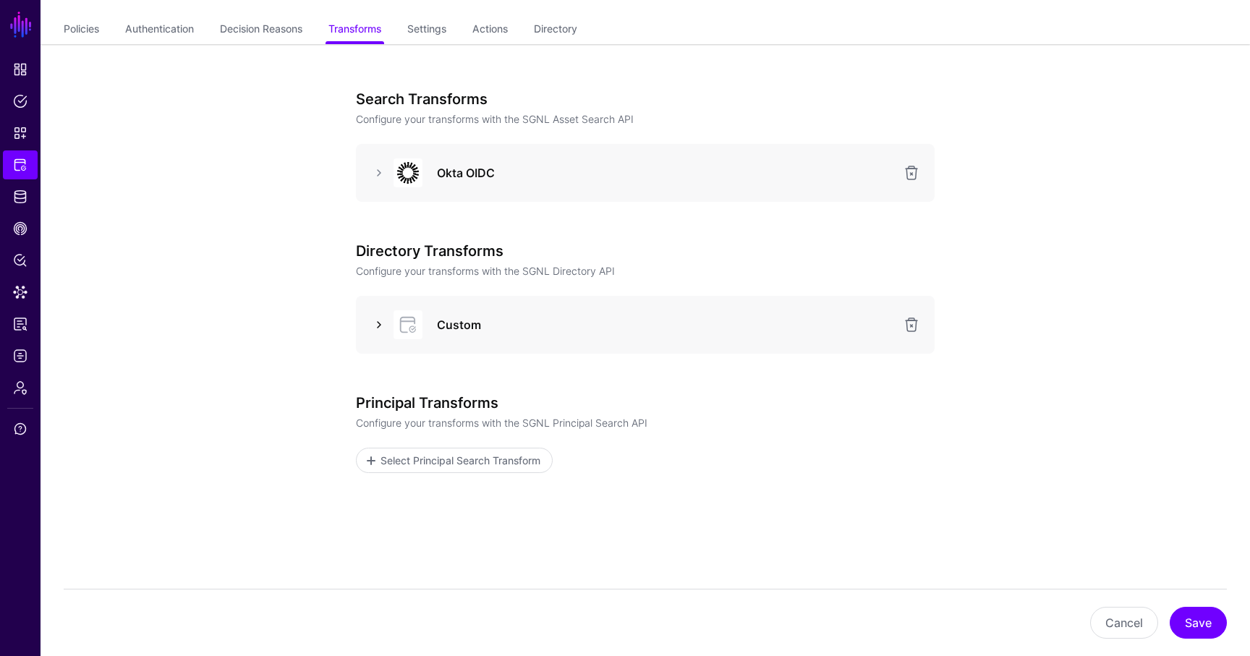
click at [373, 328] on link at bounding box center [378, 324] width 17 height 17
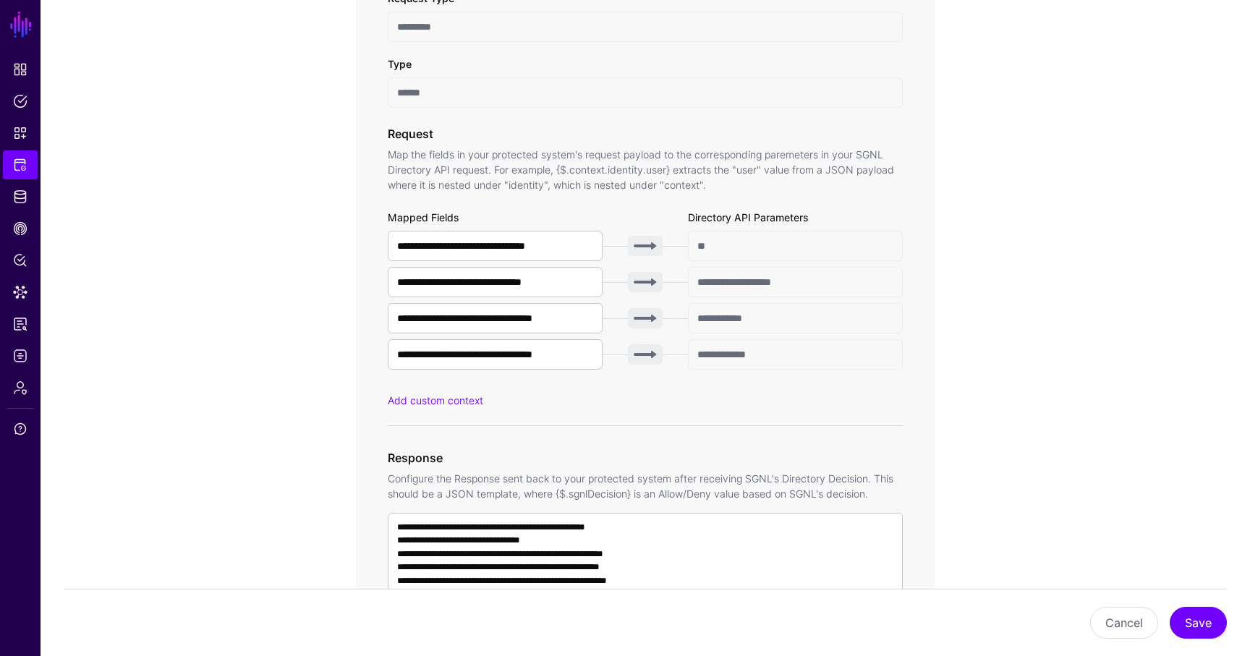
scroll to position [538, 0]
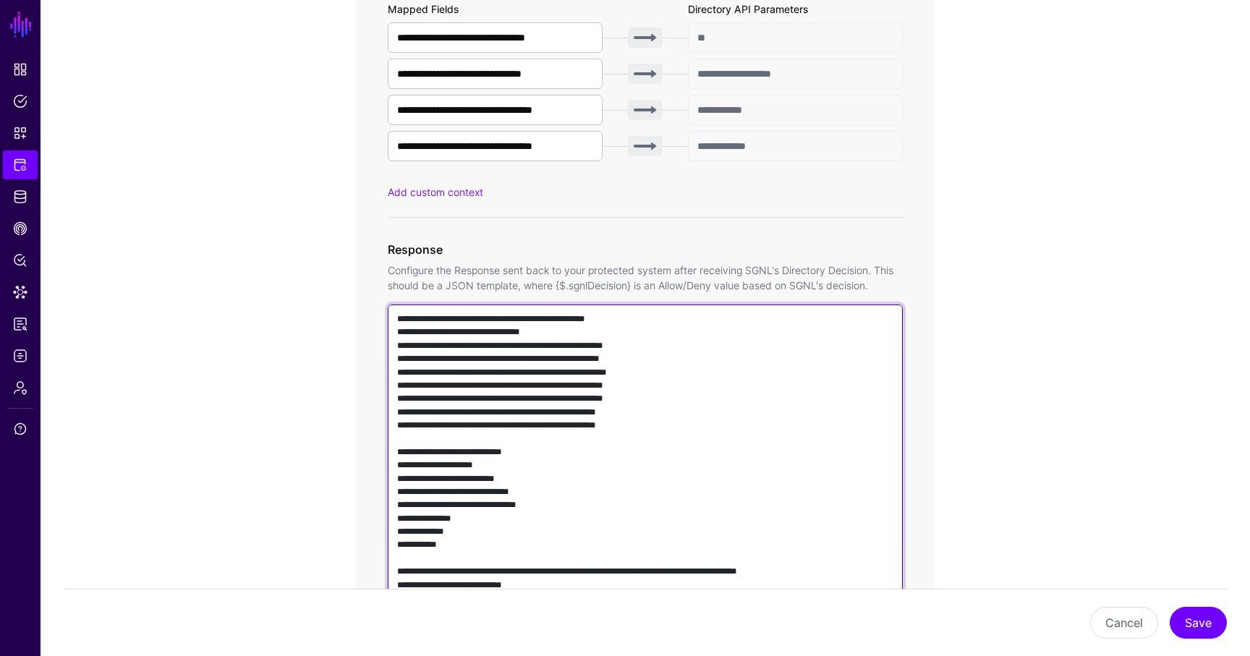
scroll to position [930, 0]
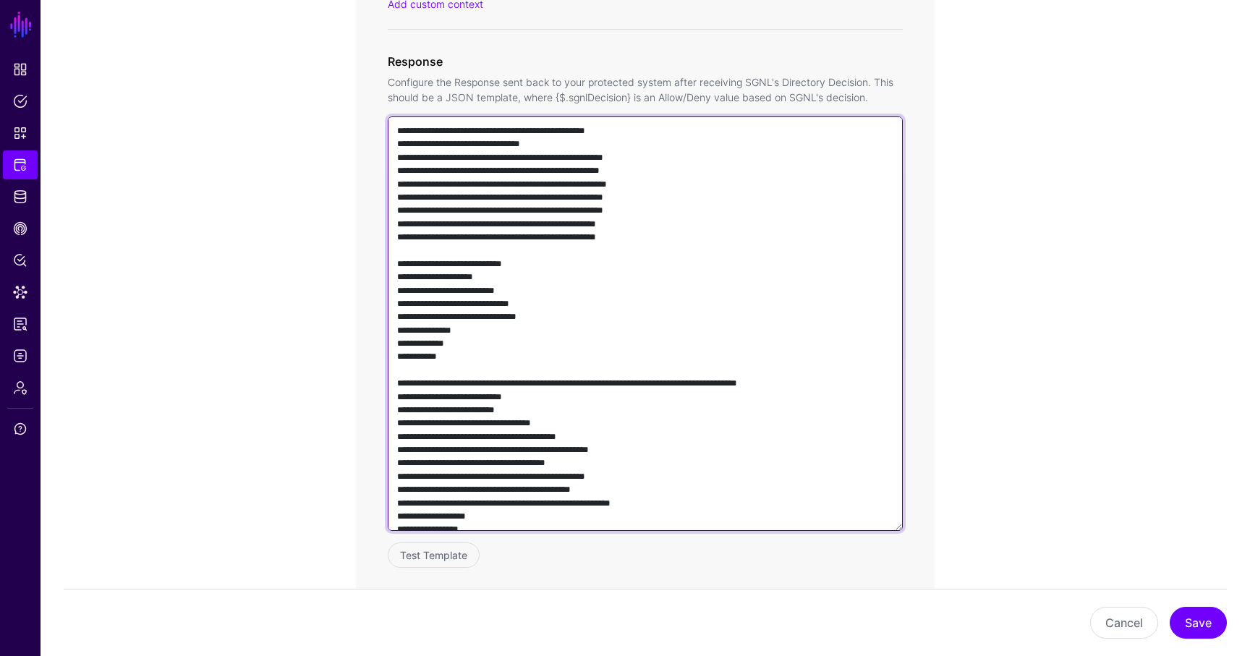
click at [604, 402] on textarea at bounding box center [645, 323] width 515 height 415
click at [525, 346] on textarea at bounding box center [645, 323] width 515 height 415
paste textarea "**********"
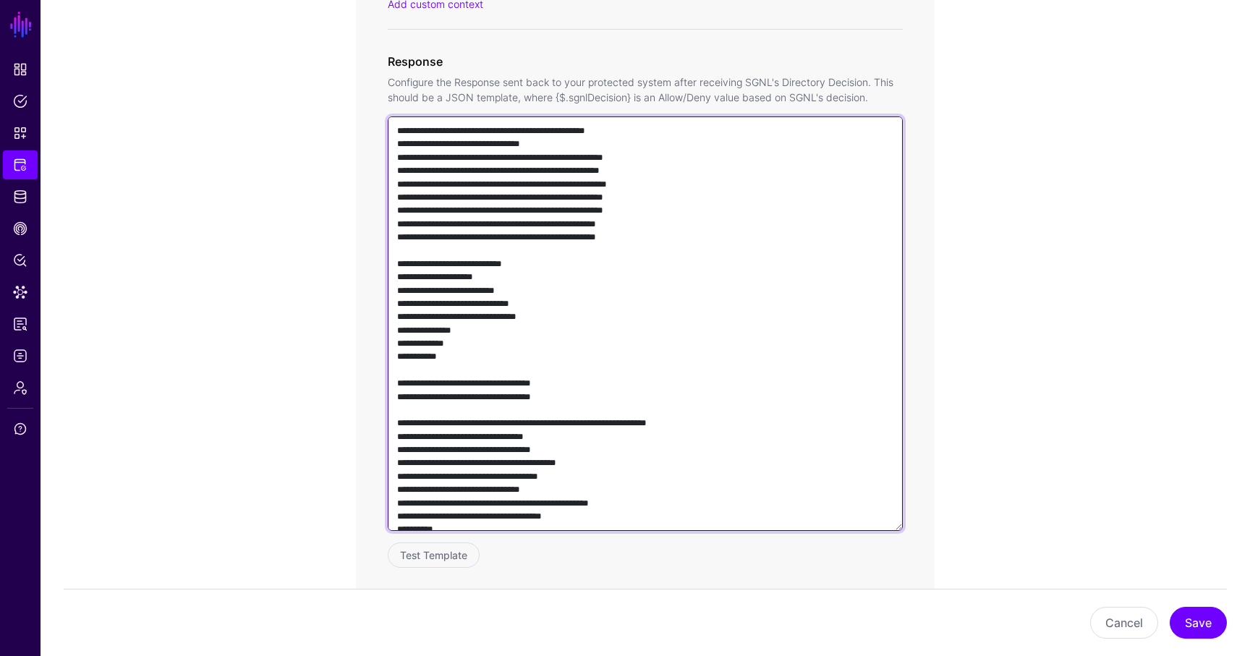
scroll to position [988, 0]
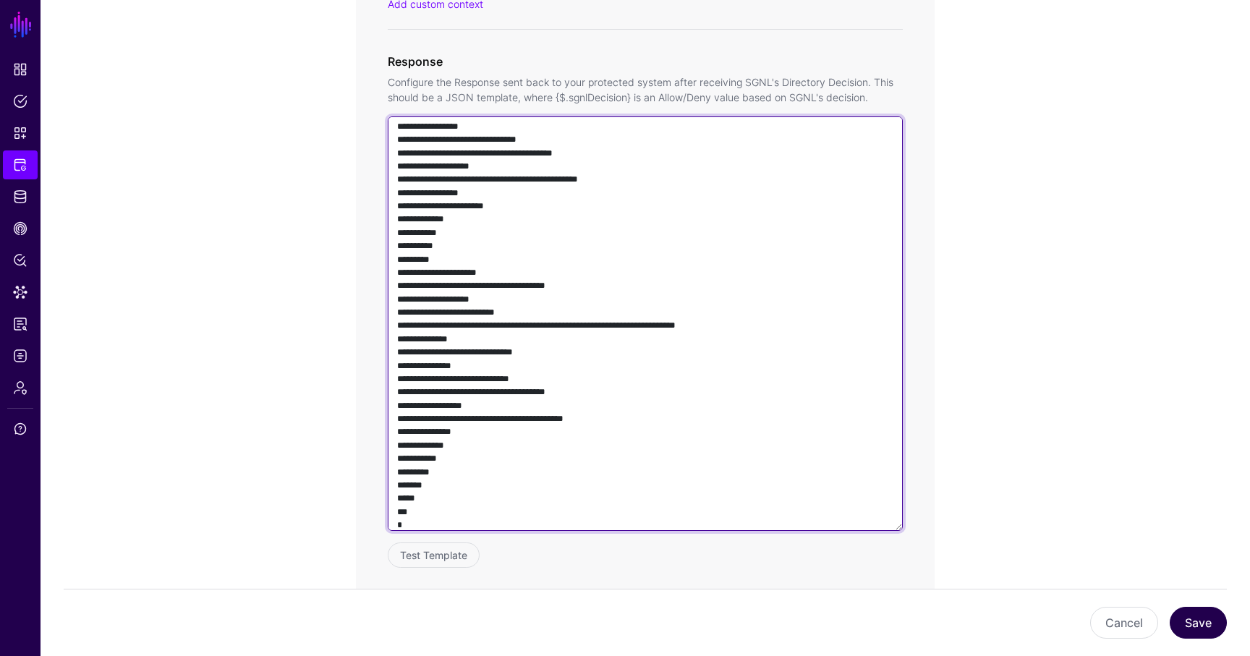
type textarea "**********"
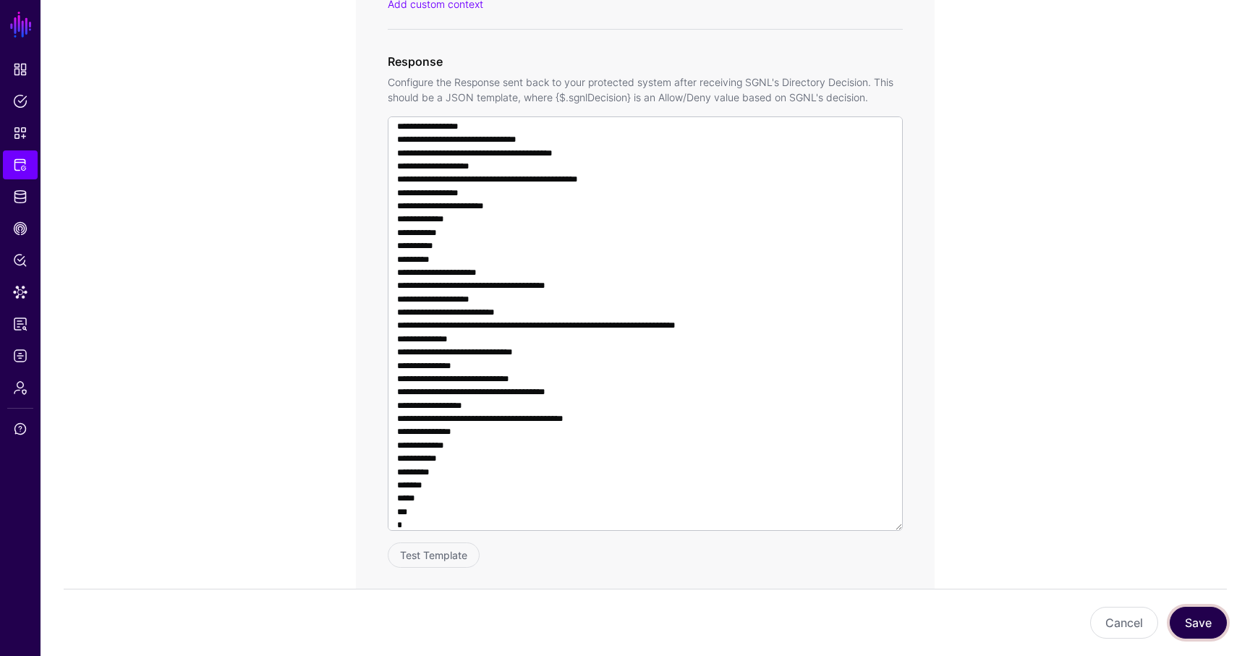
click at [1203, 627] on button "Save" at bounding box center [1198, 623] width 57 height 32
click at [25, 166] on span "Protected Systems" at bounding box center [20, 165] width 14 height 14
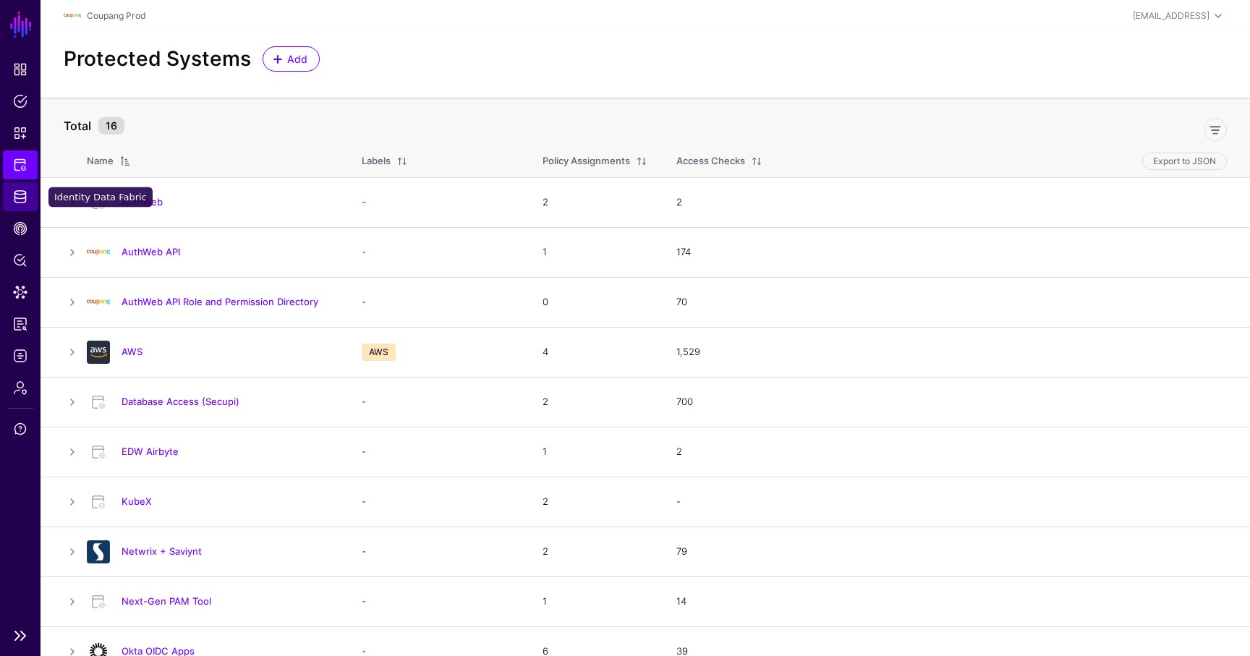
click at [12, 192] on link "Identity Data Fabric" at bounding box center [20, 196] width 35 height 29
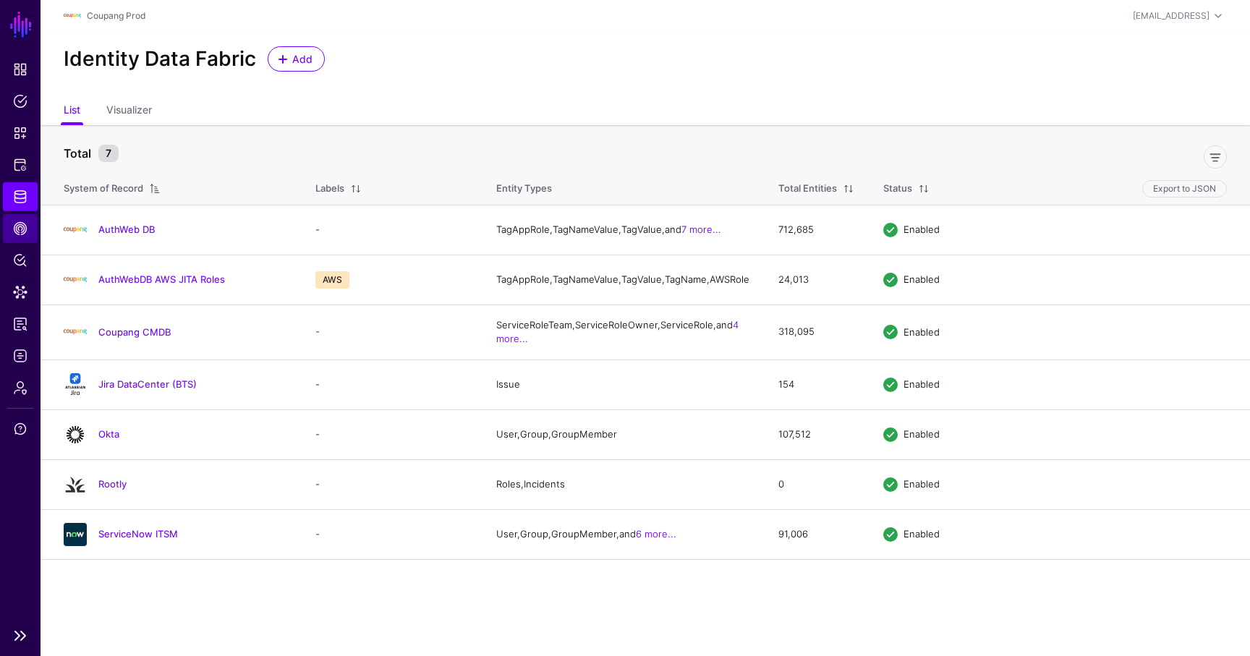
click at [25, 237] on link "CAEP Hub" at bounding box center [20, 228] width 35 height 29
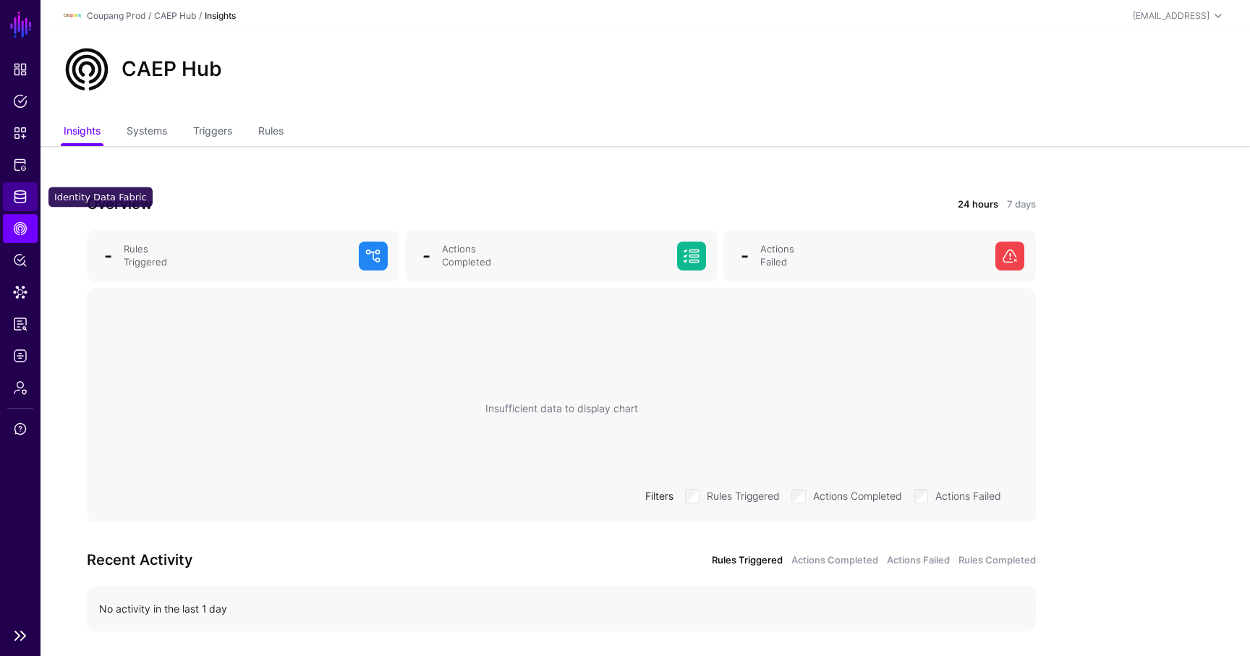
click at [27, 190] on link "Identity Data Fabric" at bounding box center [20, 196] width 35 height 29
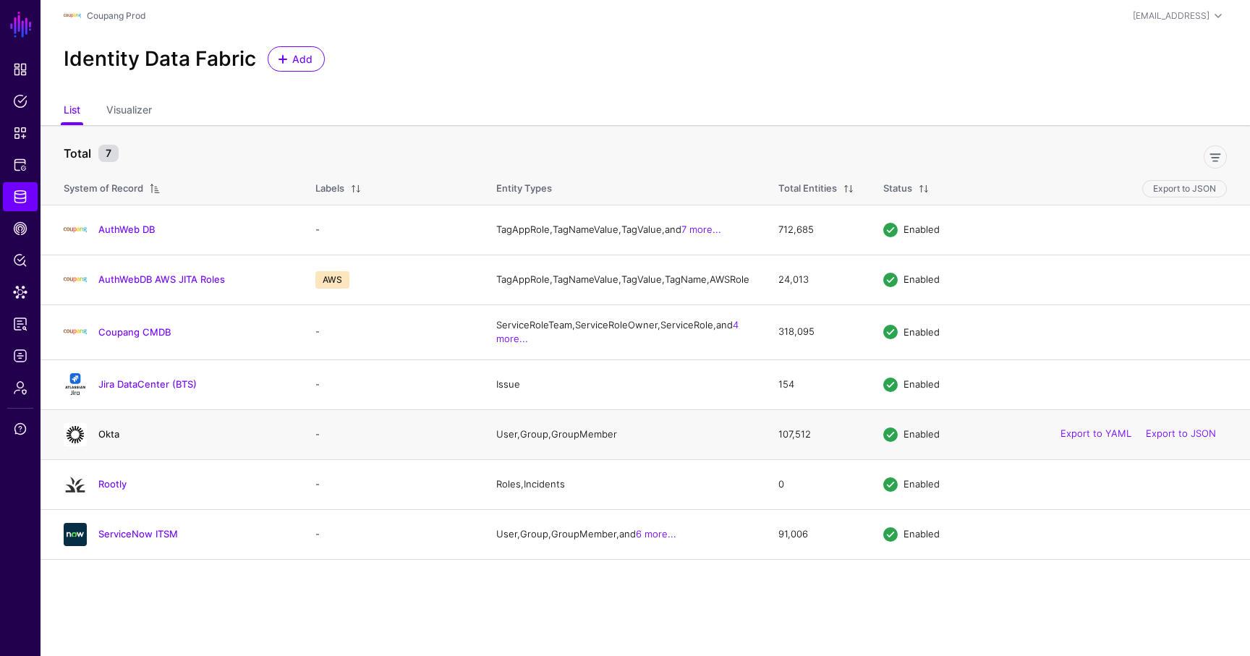
click at [105, 440] on link "Okta" at bounding box center [108, 434] width 21 height 12
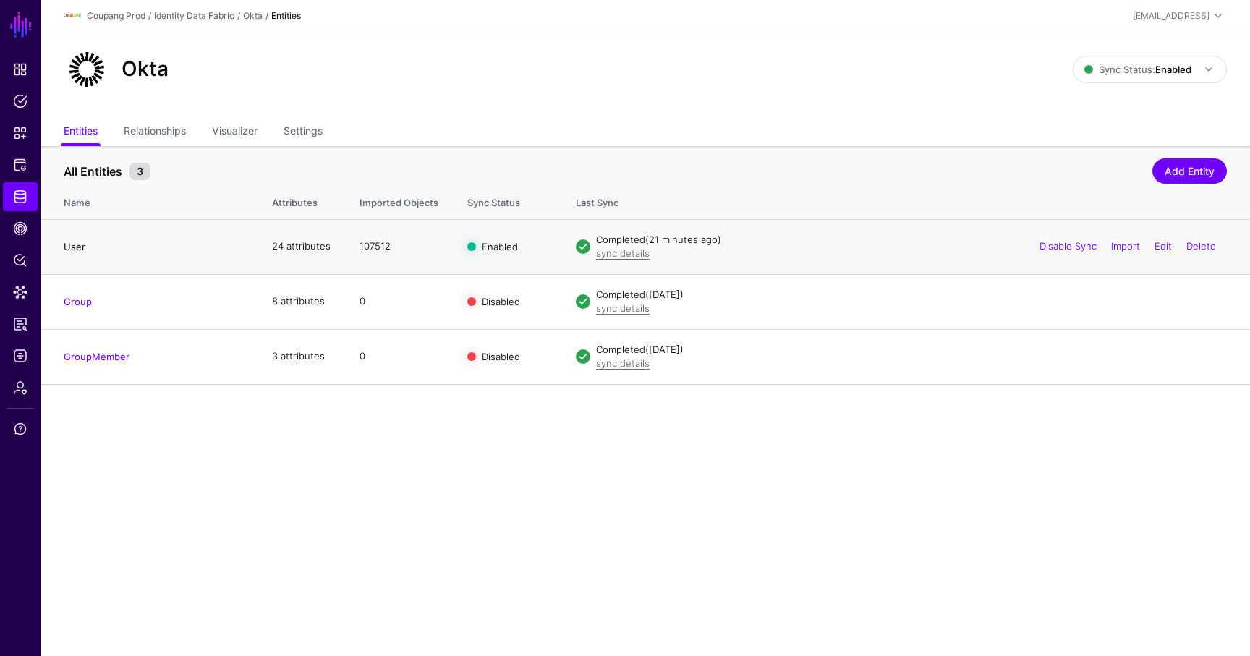
click at [73, 245] on link "User" at bounding box center [75, 247] width 22 height 12
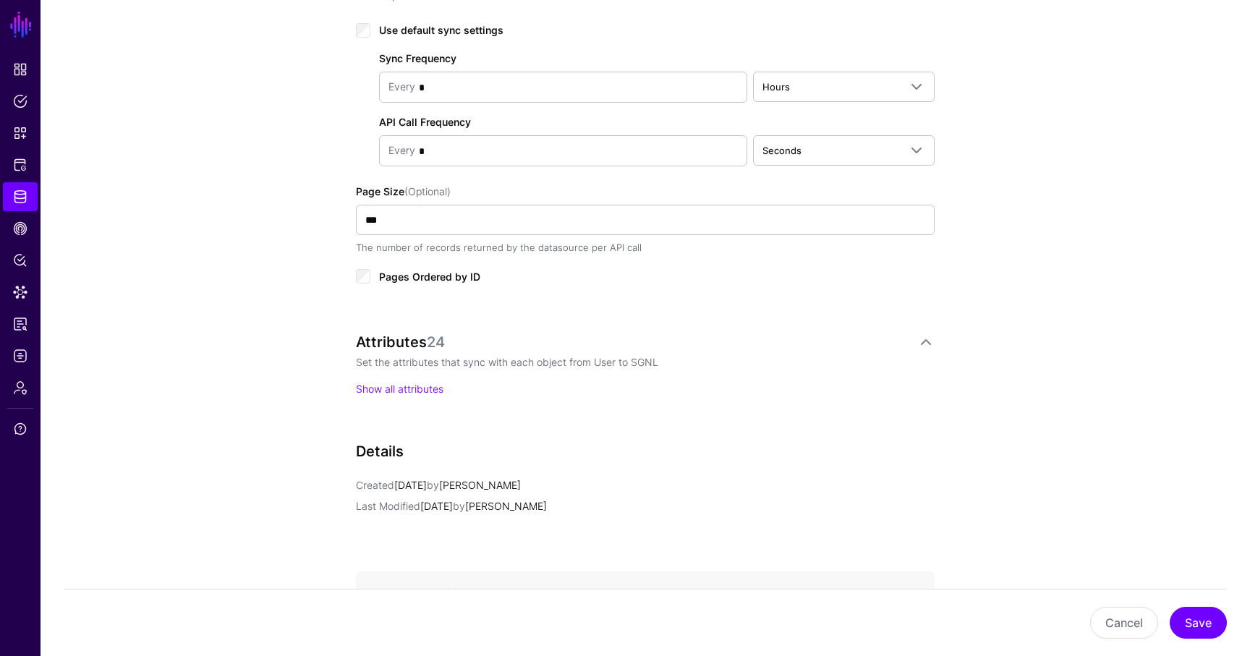
scroll to position [805, 0]
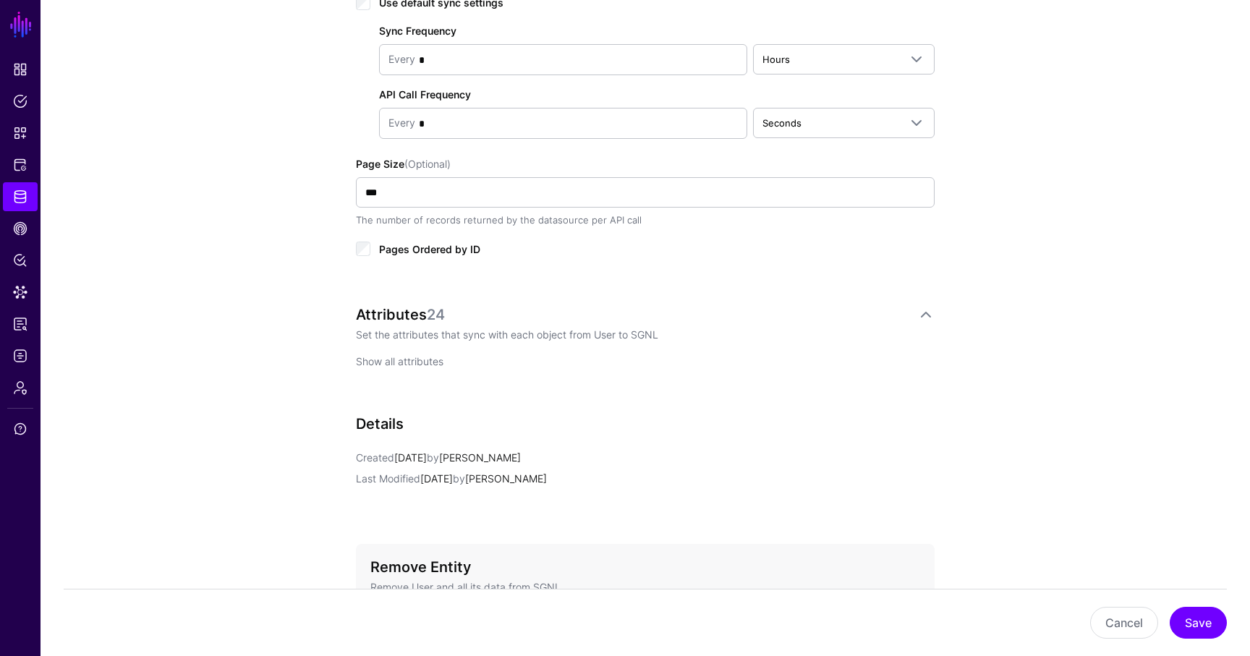
click at [382, 357] on link "Show all attributes" at bounding box center [400, 361] width 88 height 12
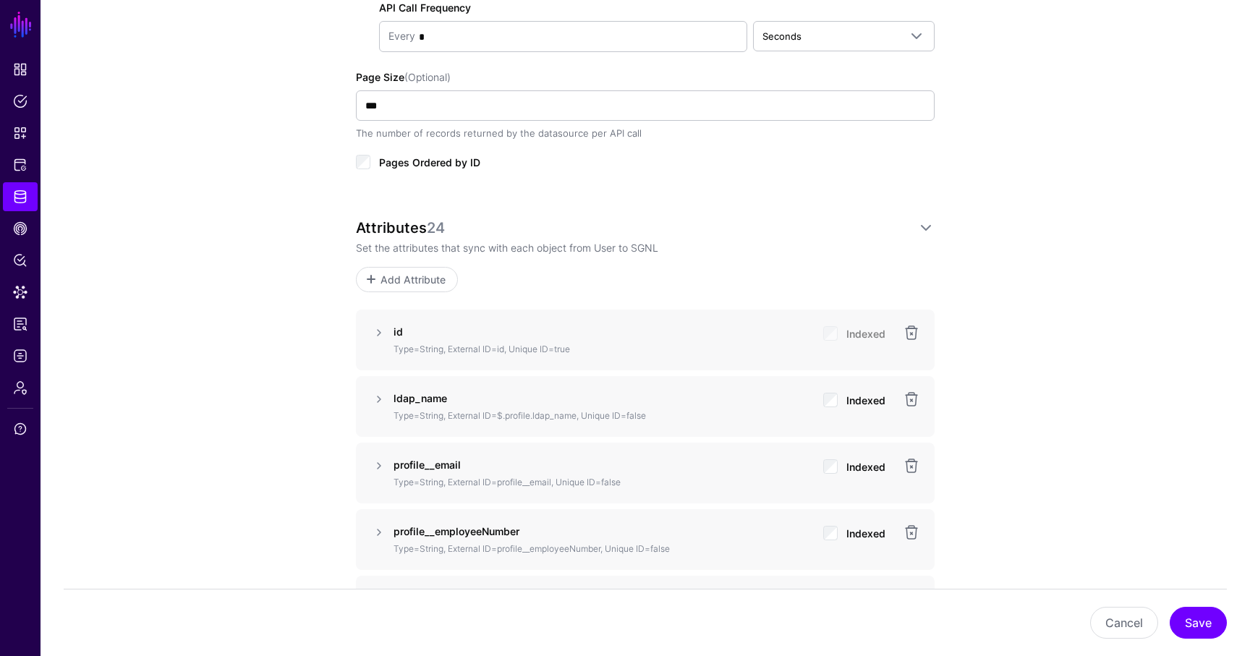
scroll to position [972, 0]
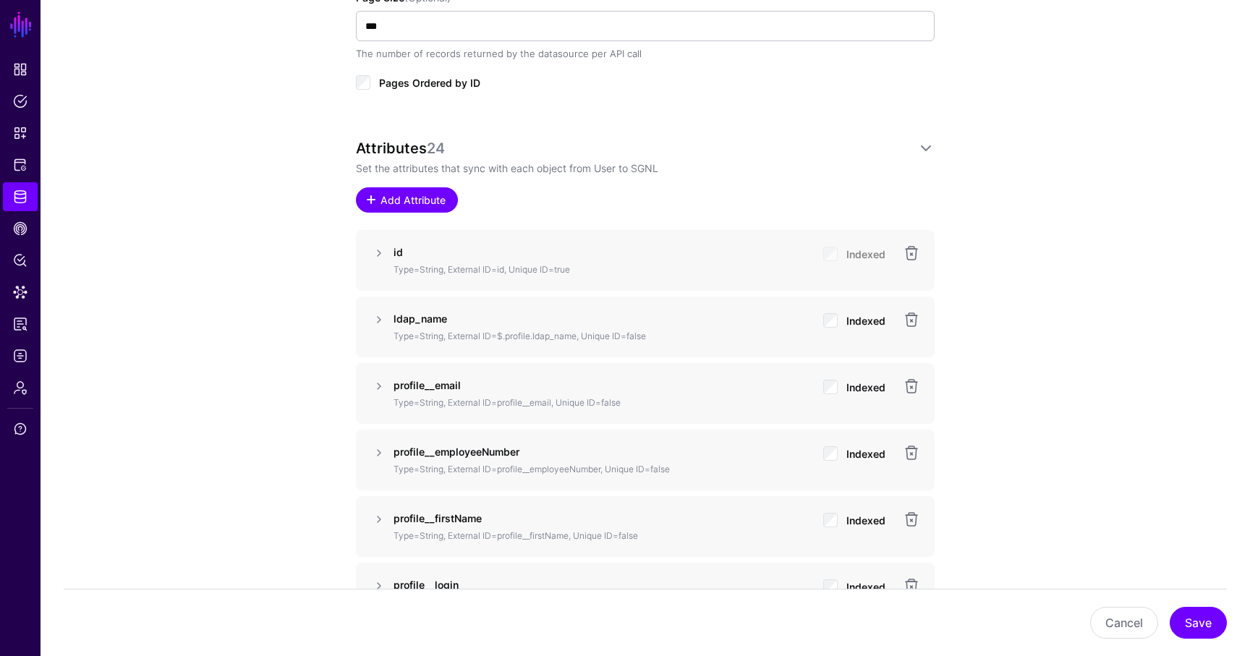
click at [420, 192] on span "Add Attribute" at bounding box center [413, 199] width 69 height 15
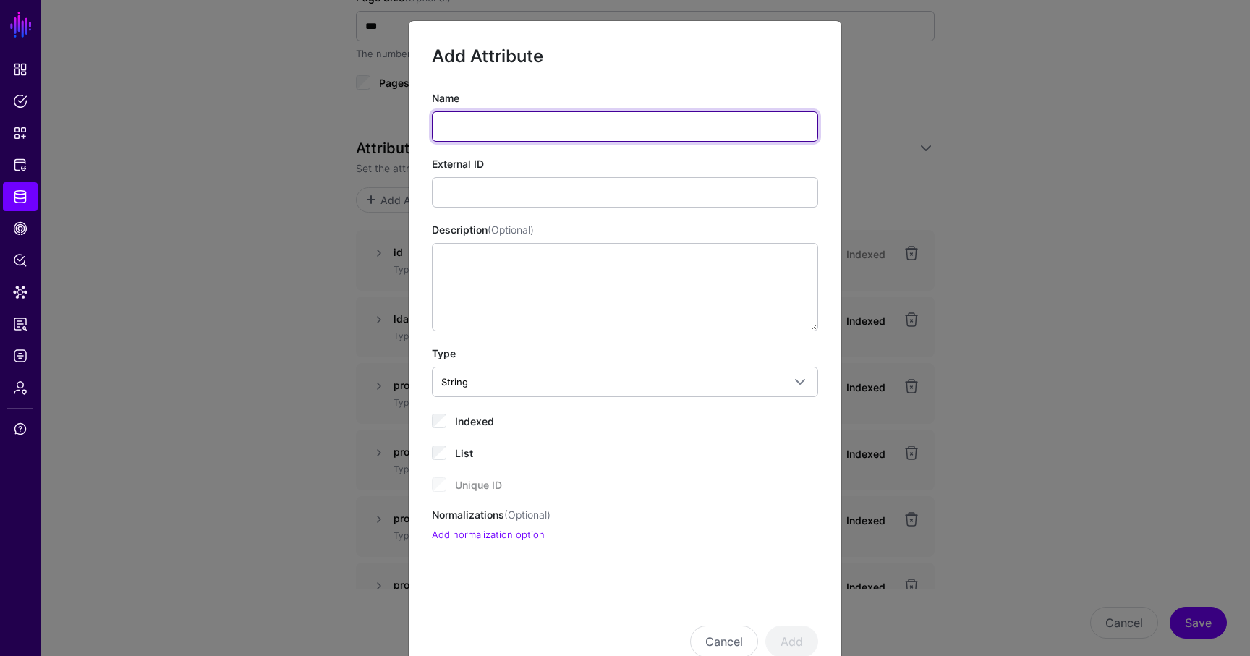
click at [513, 131] on input "Name" at bounding box center [625, 126] width 386 height 30
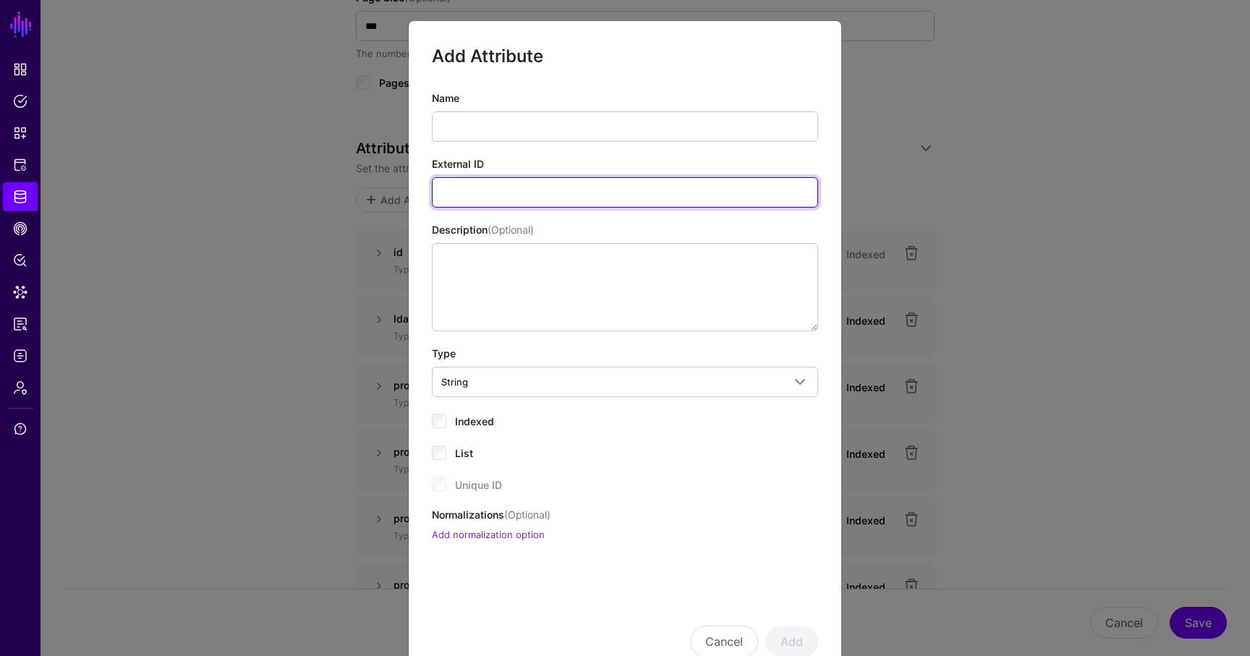
click at [466, 200] on input "External ID" at bounding box center [625, 192] width 386 height 30
paste input "**********"
type input "**********"
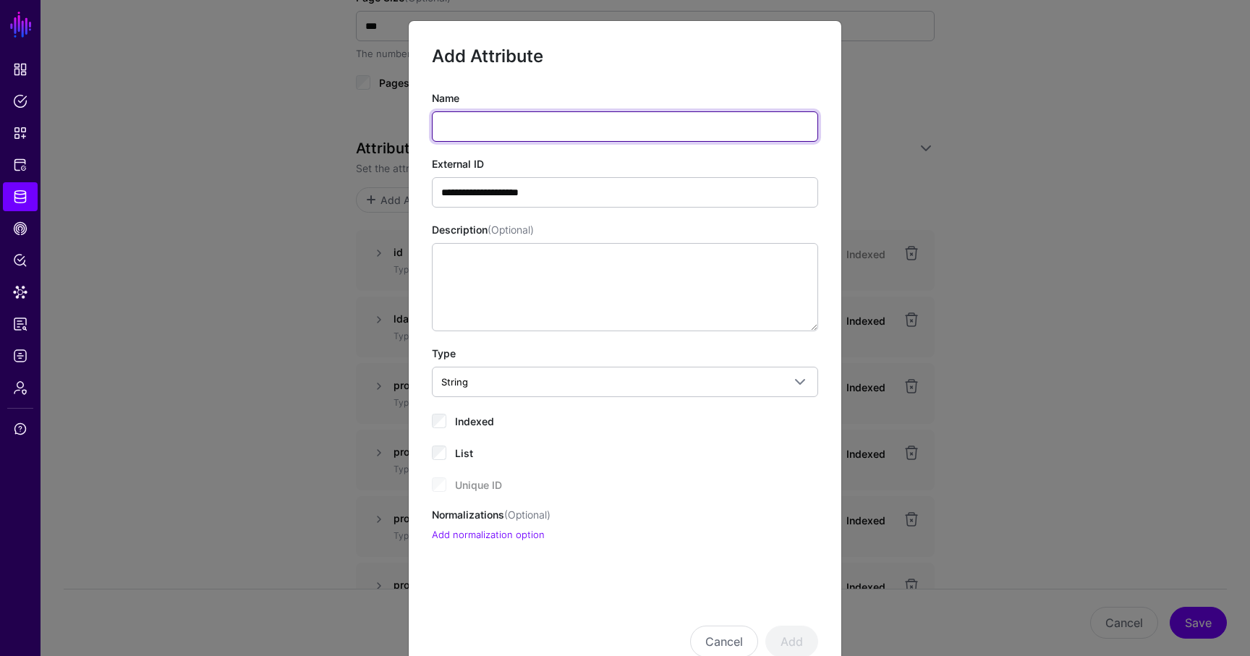
click at [499, 126] on input "Name" at bounding box center [625, 126] width 386 height 30
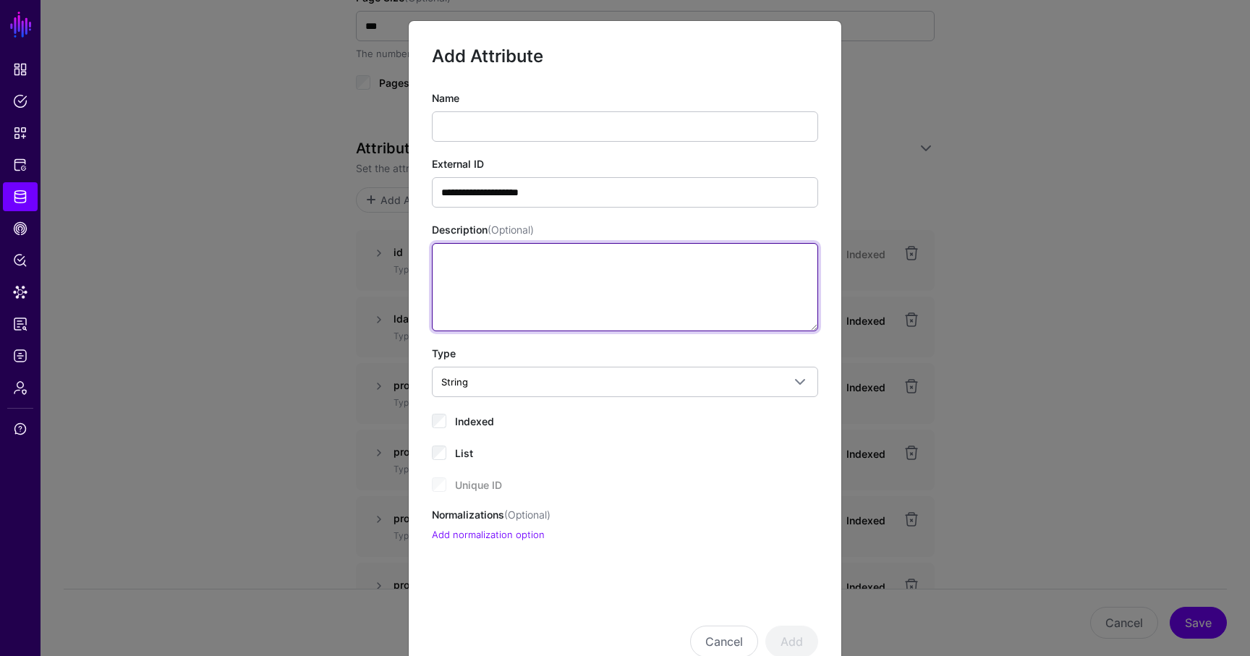
click at [465, 299] on textarea "Description (Optional)" at bounding box center [625, 287] width 386 height 88
type textarea "**********"
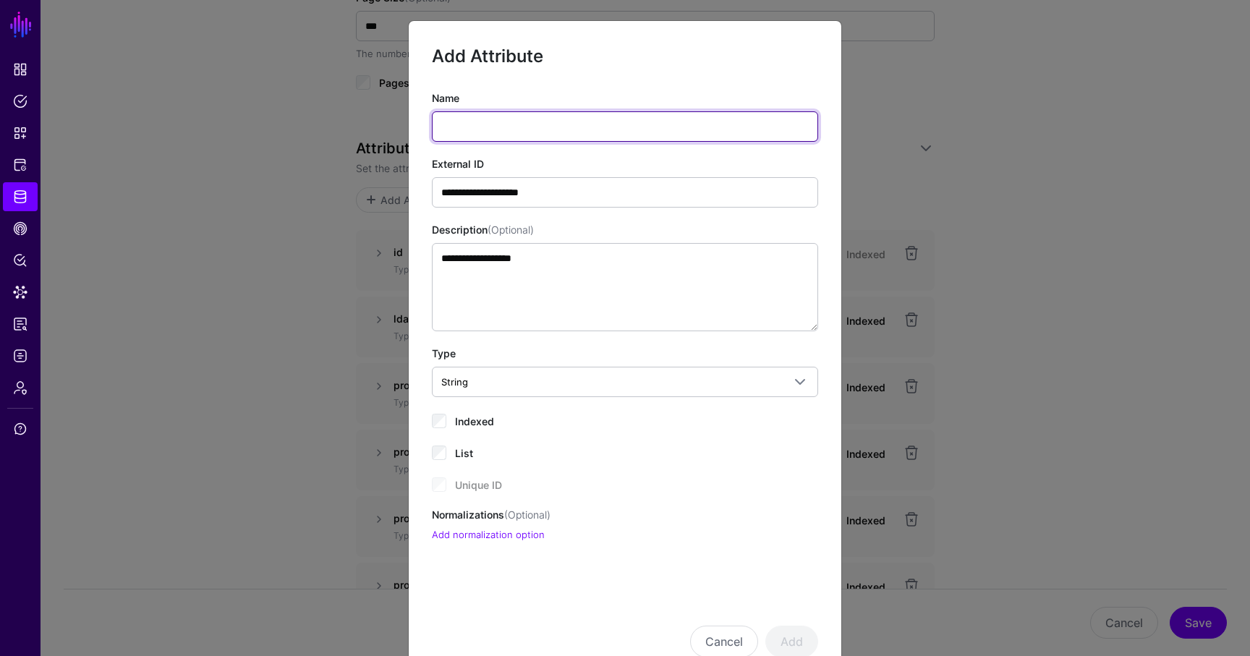
paste input "**********"
type input "**********"
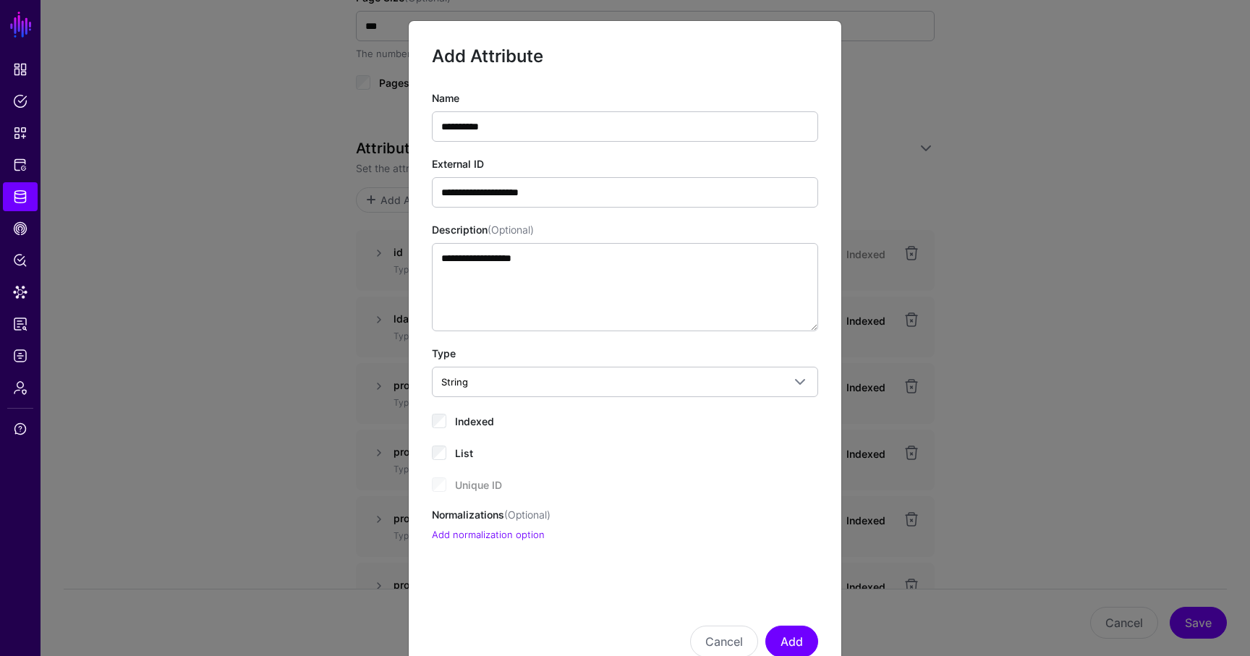
click at [473, 414] on label "Indexed" at bounding box center [474, 420] width 39 height 17
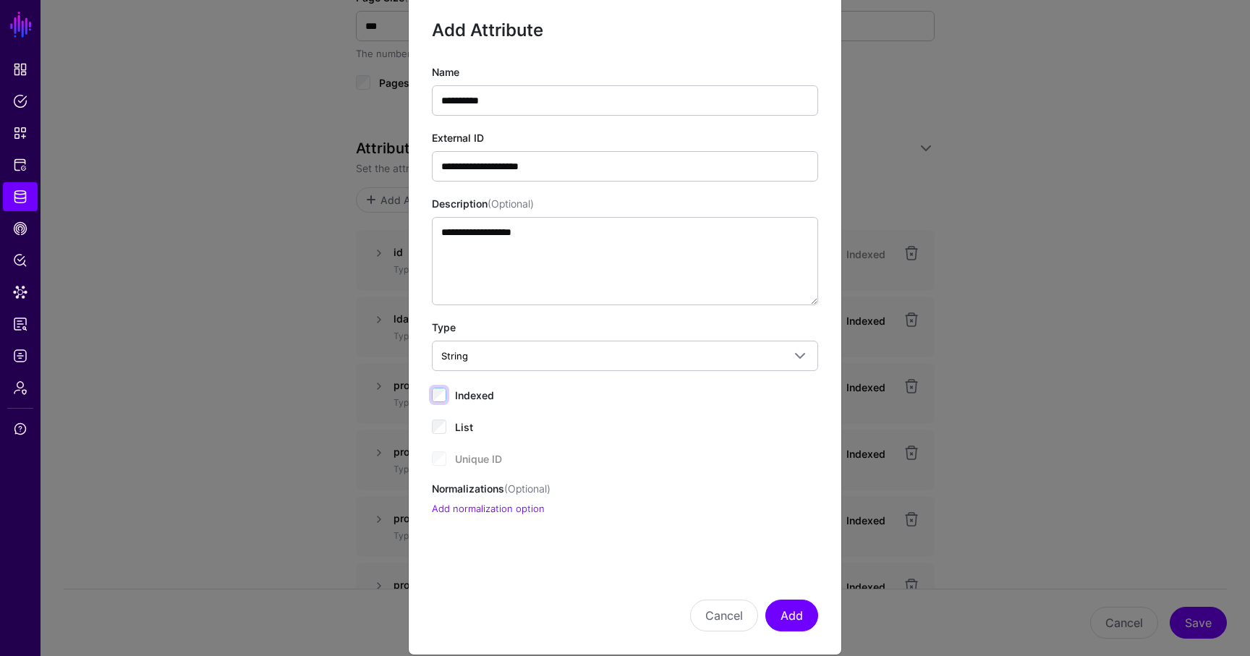
scroll to position [46, 0]
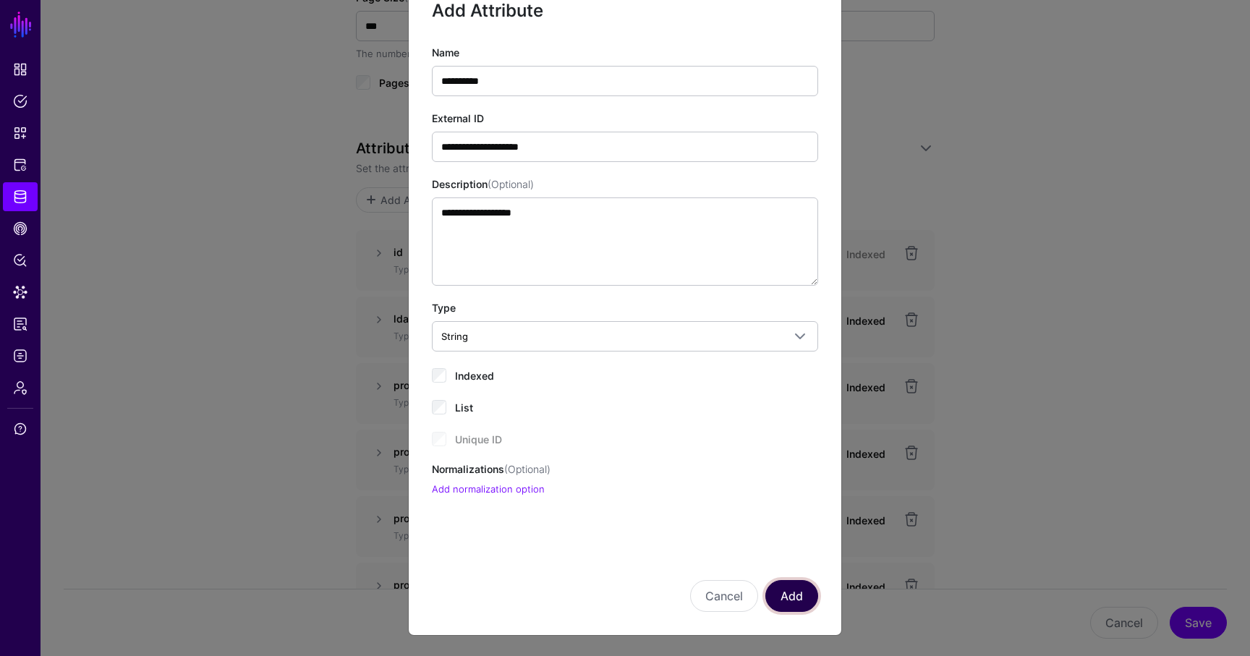
click at [790, 599] on button "Add" at bounding box center [792, 596] width 53 height 32
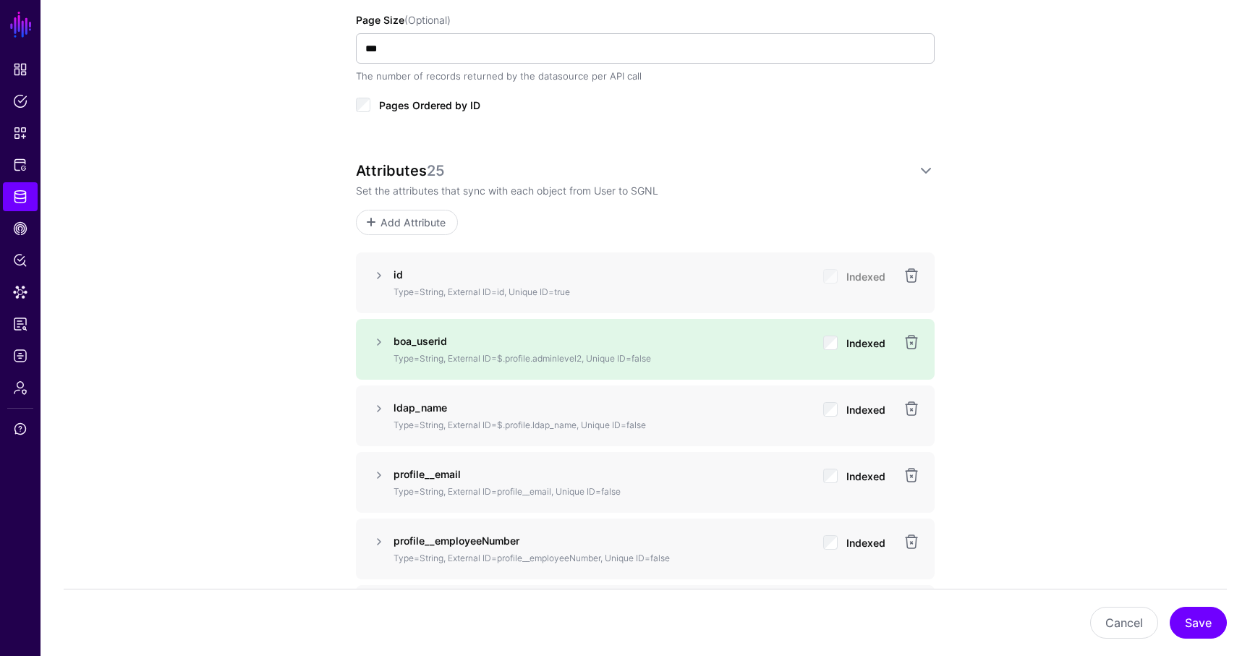
scroll to position [948, 0]
click at [376, 407] on link at bounding box center [378, 410] width 17 height 17
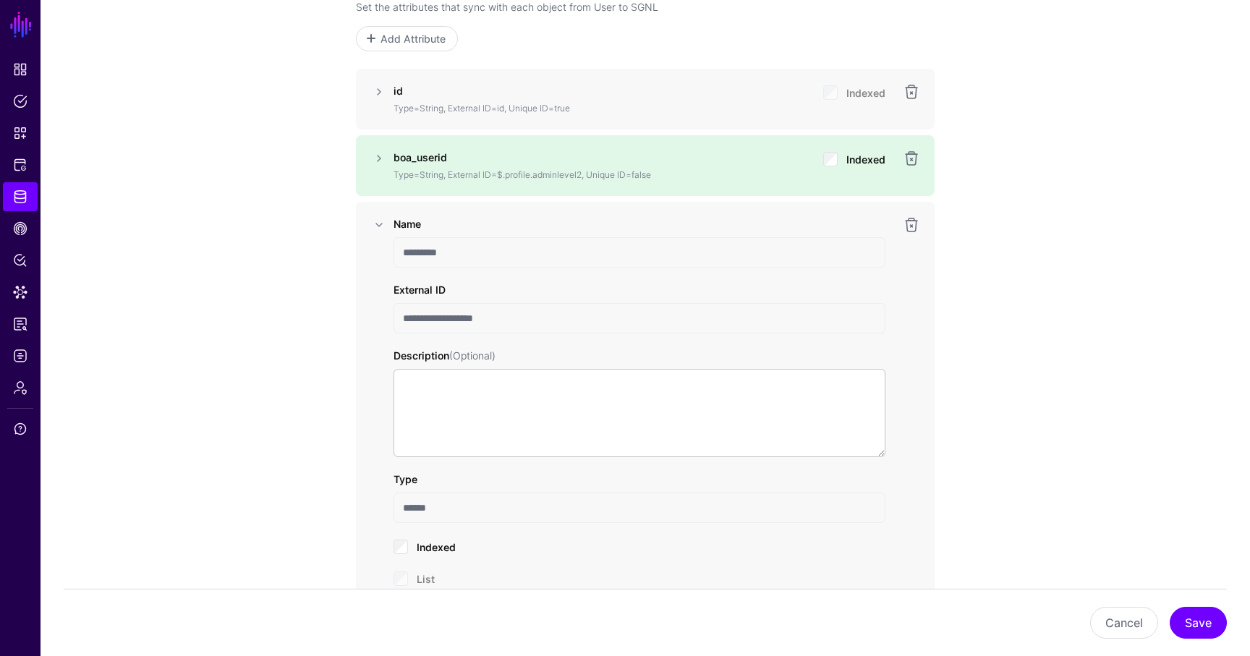
scroll to position [1135, 0]
click at [383, 156] on link at bounding box center [378, 156] width 17 height 17
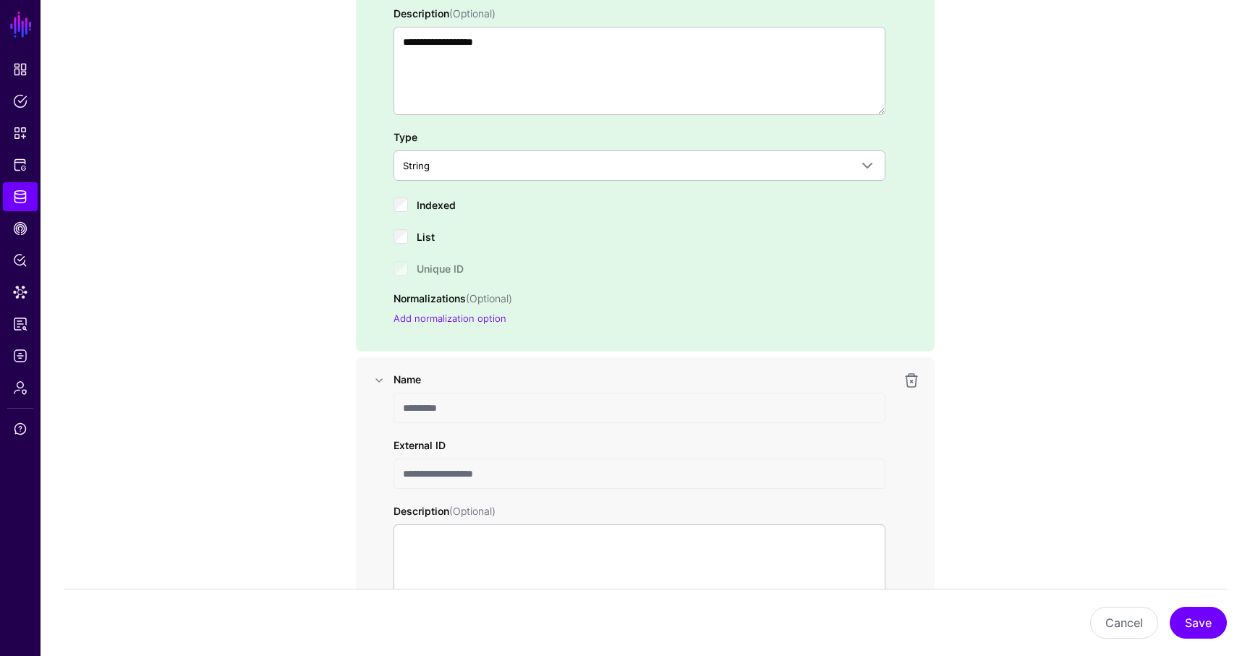
scroll to position [1408, 0]
click at [1205, 619] on button "Save" at bounding box center [1198, 623] width 57 height 32
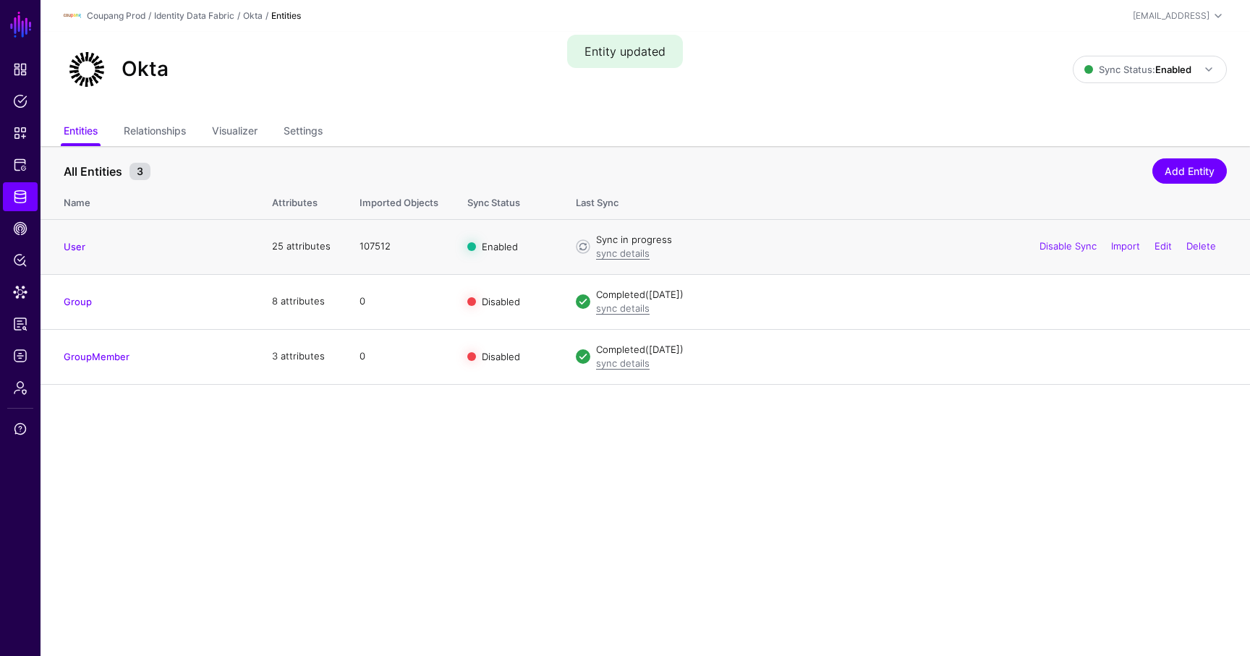
click at [70, 252] on h4 "User" at bounding box center [153, 246] width 179 height 13
click at [72, 247] on link "User" at bounding box center [75, 247] width 22 height 12
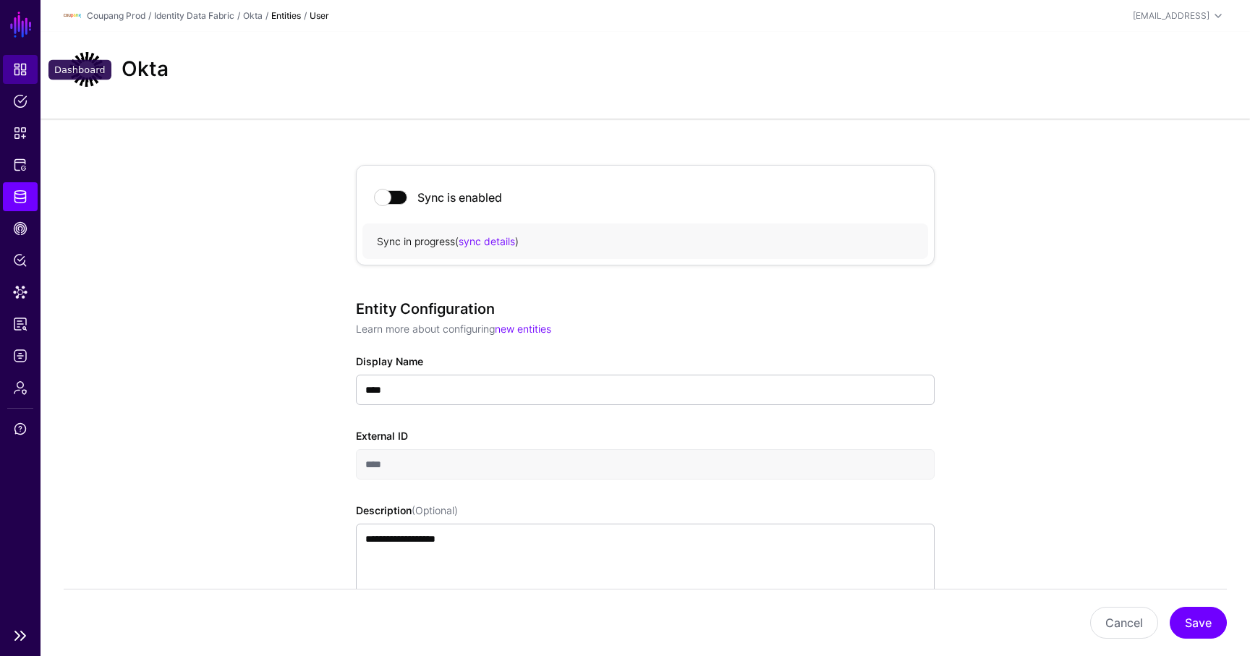
click at [30, 71] on link "Dashboard" at bounding box center [20, 69] width 35 height 29
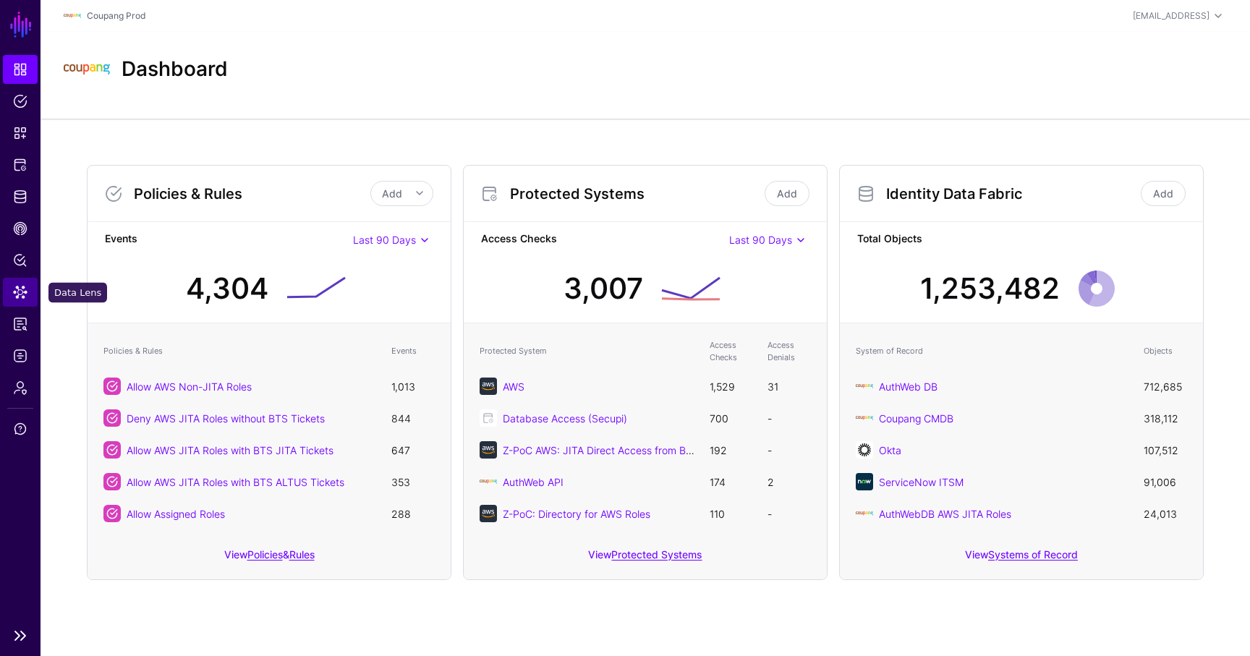
click at [22, 297] on span "Data Lens" at bounding box center [20, 292] width 14 height 14
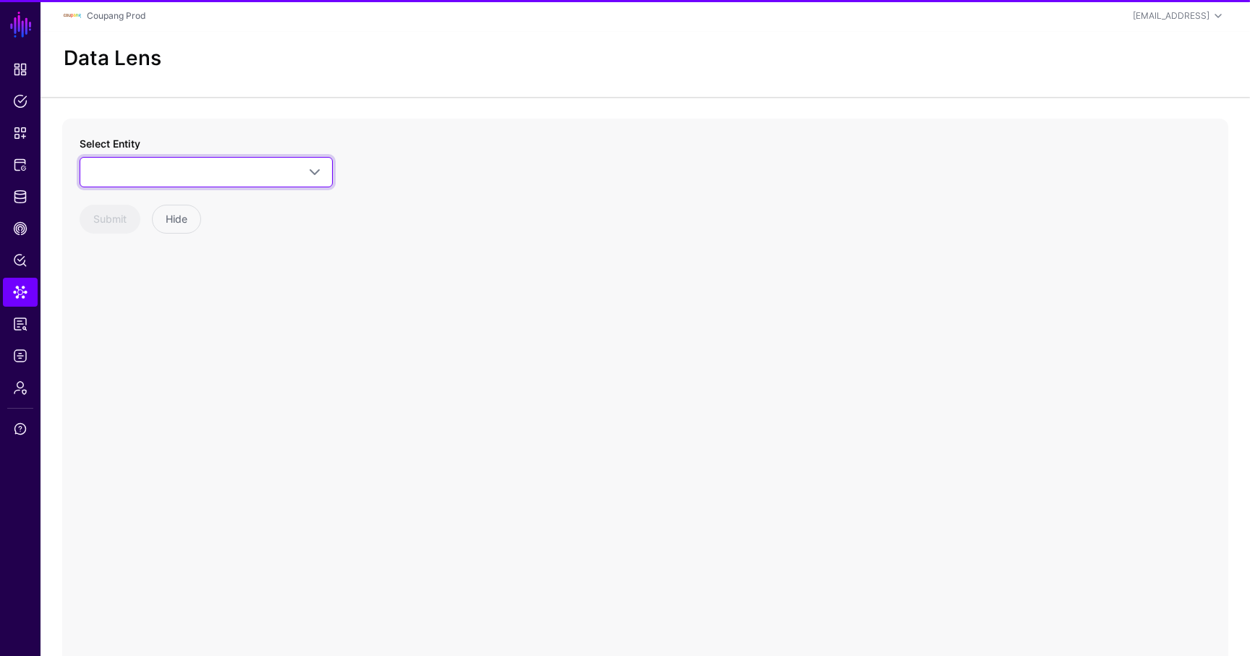
click at [185, 169] on span at bounding box center [206, 172] width 234 height 17
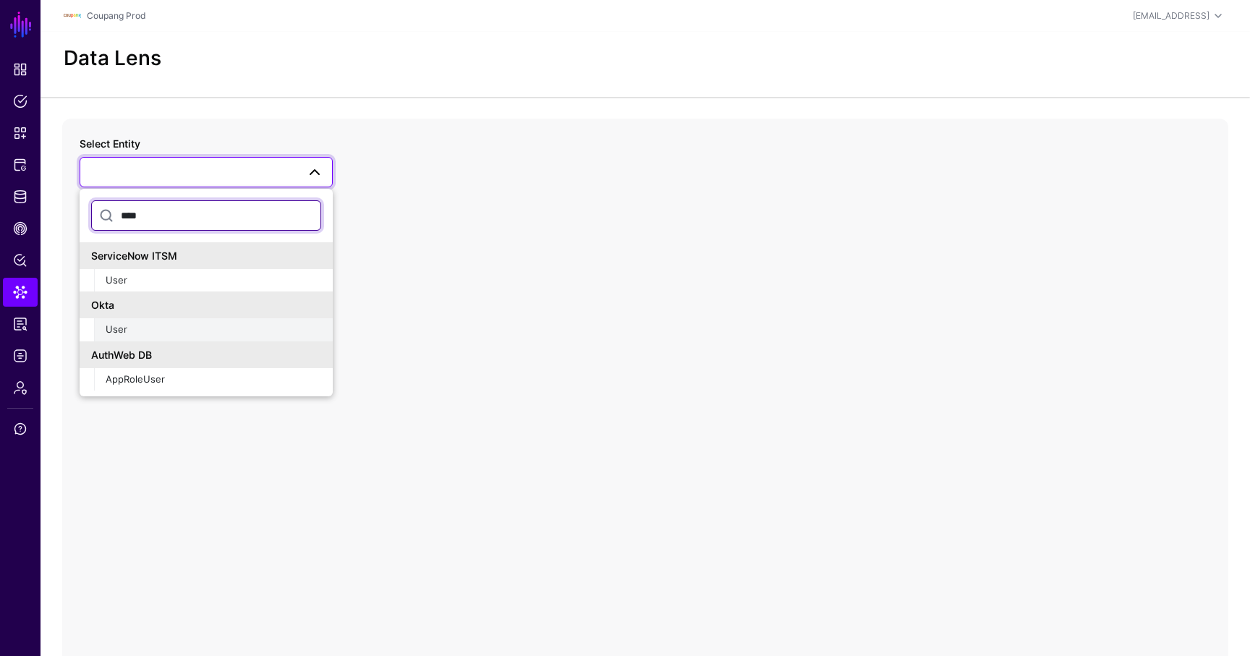
type input "****"
click at [150, 334] on div "User" at bounding box center [214, 330] width 216 height 14
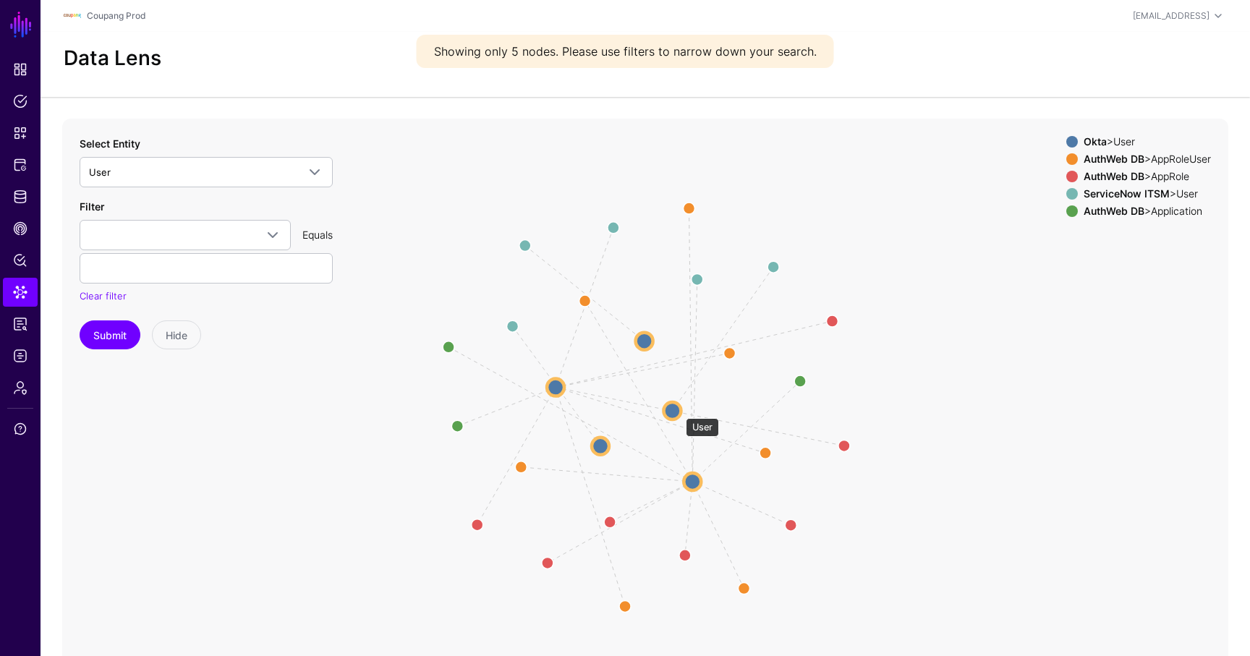
click at [676, 409] on circle at bounding box center [671, 410] width 17 height 17
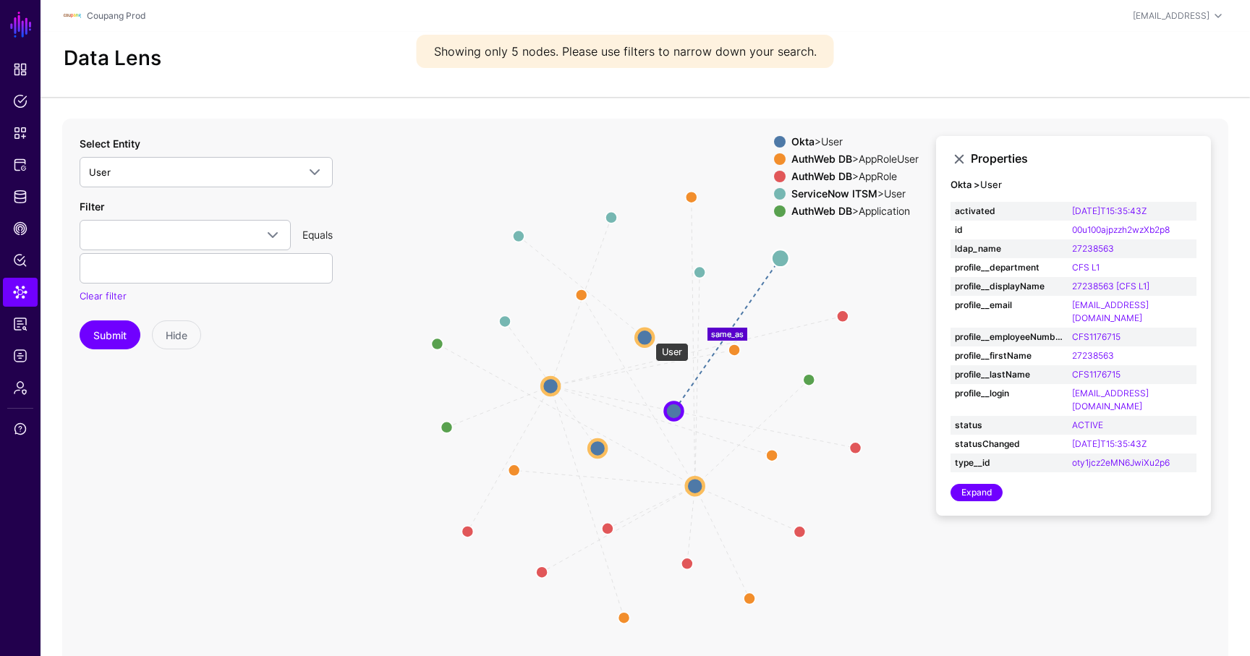
click at [648, 336] on circle at bounding box center [644, 336] width 17 height 17
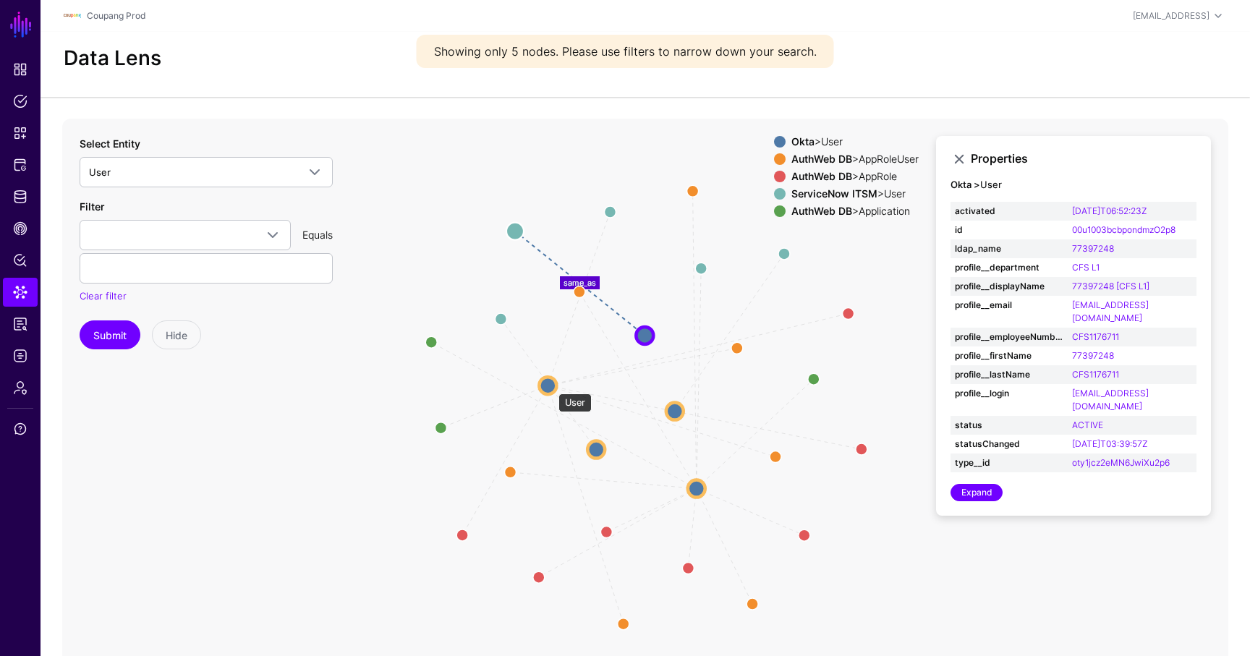
click at [551, 386] on circle at bounding box center [547, 385] width 17 height 17
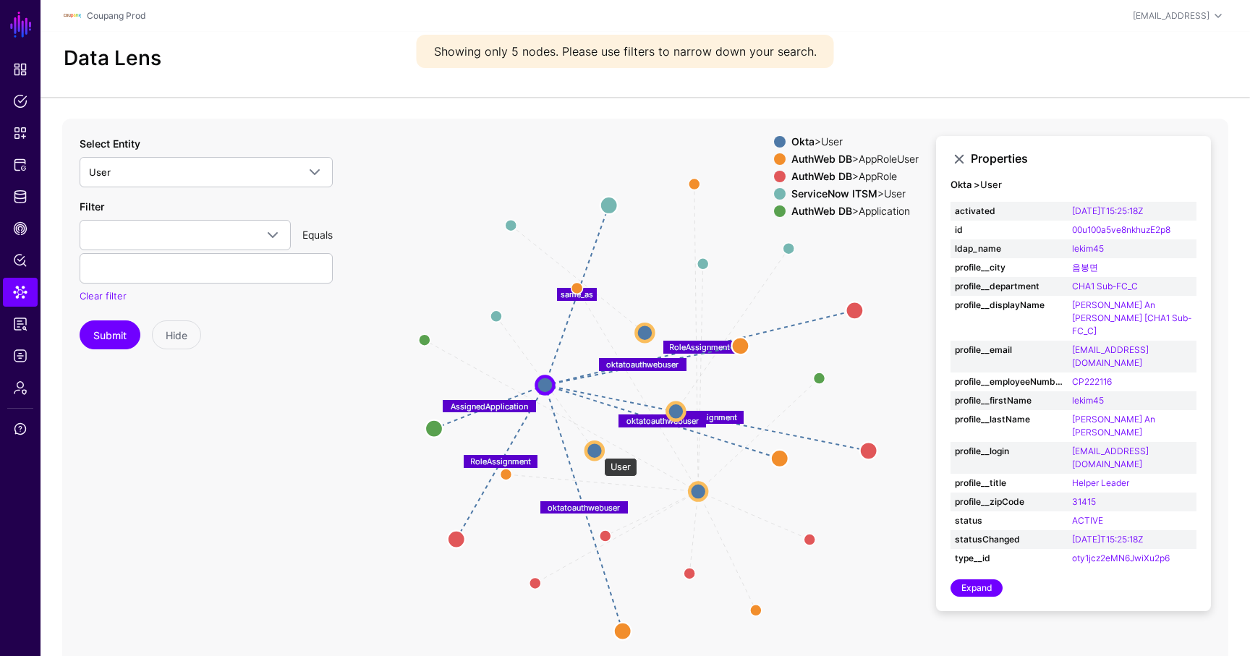
click at [595, 451] on circle at bounding box center [594, 450] width 17 height 17
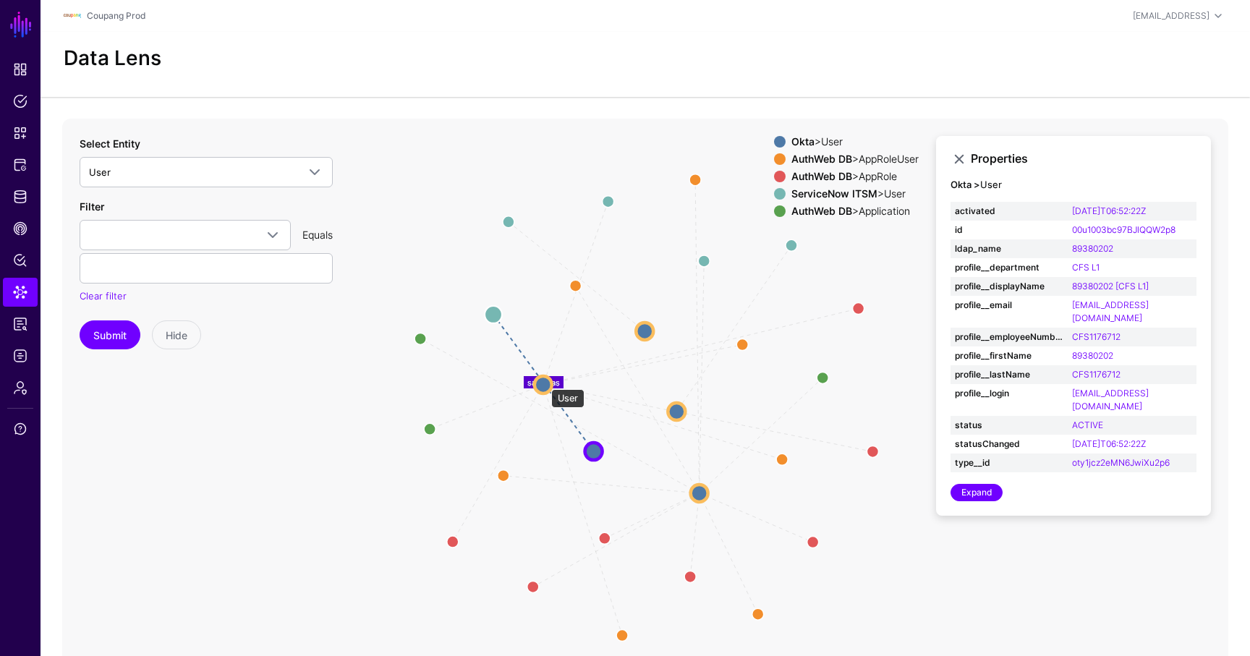
click at [544, 382] on circle at bounding box center [543, 384] width 17 height 17
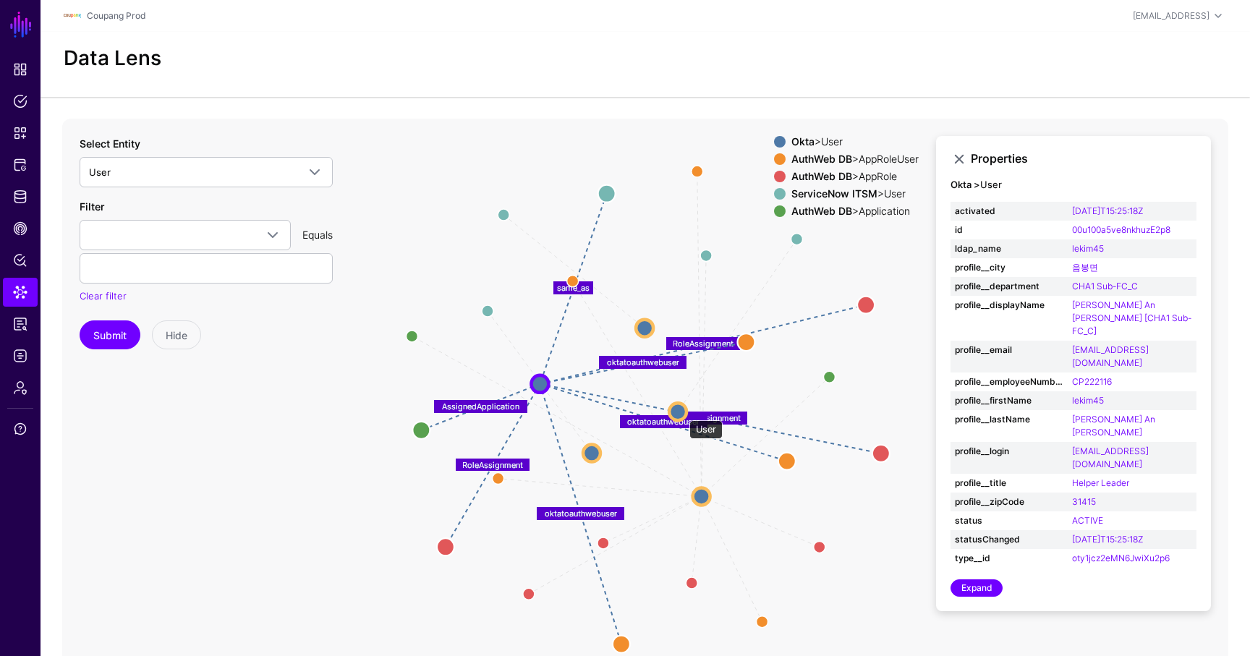
click at [682, 413] on circle at bounding box center [677, 411] width 17 height 17
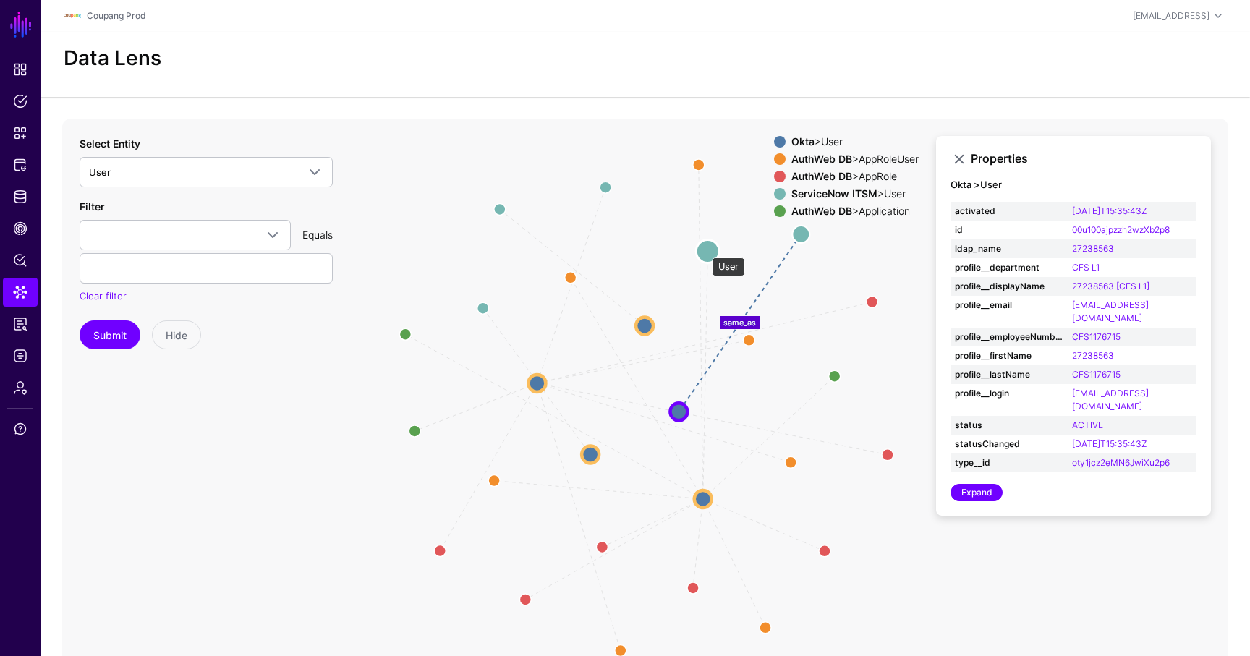
click at [705, 250] on circle at bounding box center [707, 250] width 23 height 23
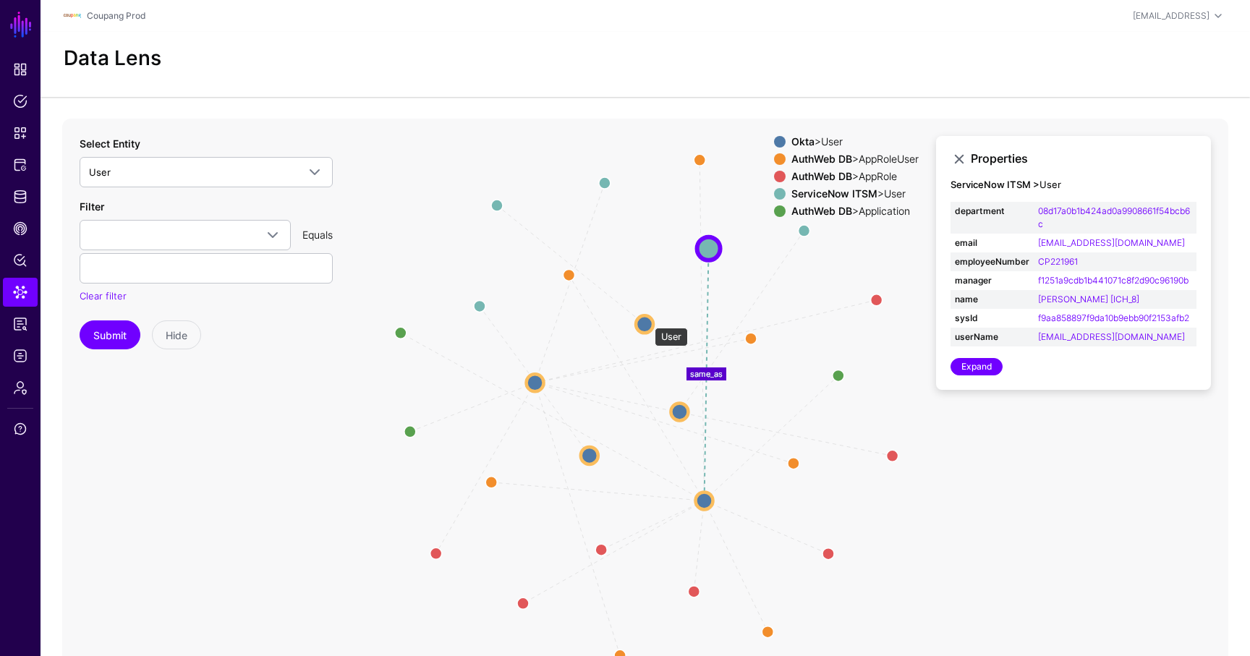
click at [648, 321] on circle at bounding box center [644, 323] width 17 height 17
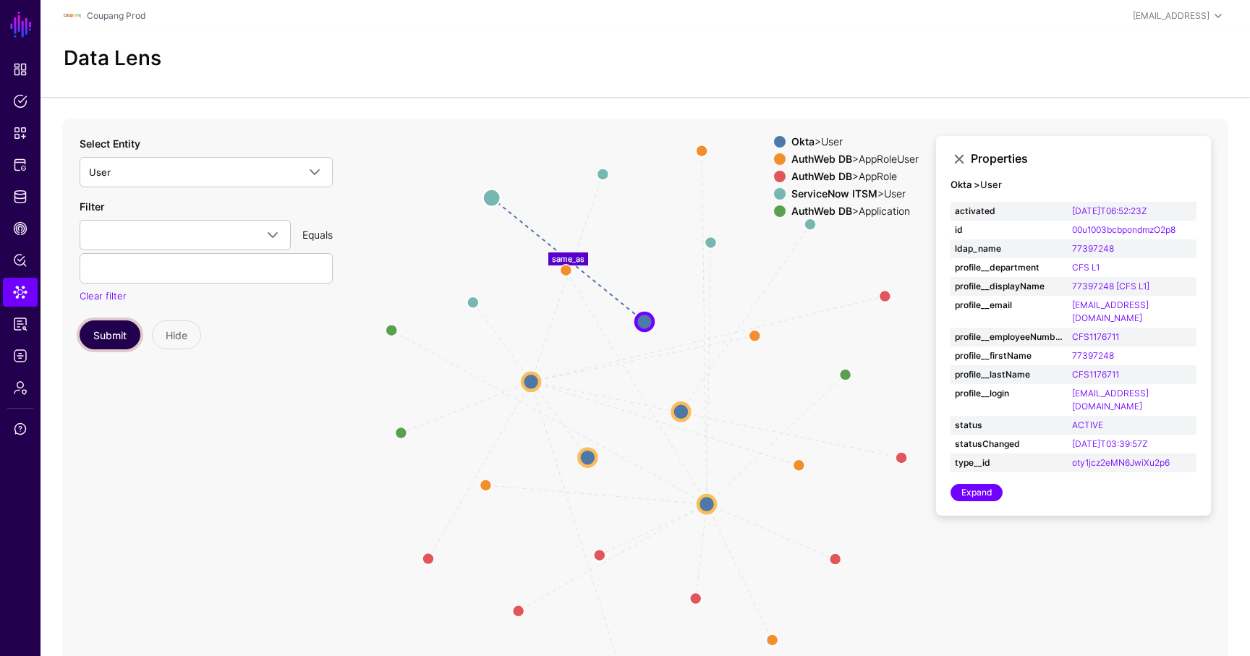
click at [108, 334] on button "Submit" at bounding box center [110, 335] width 61 height 29
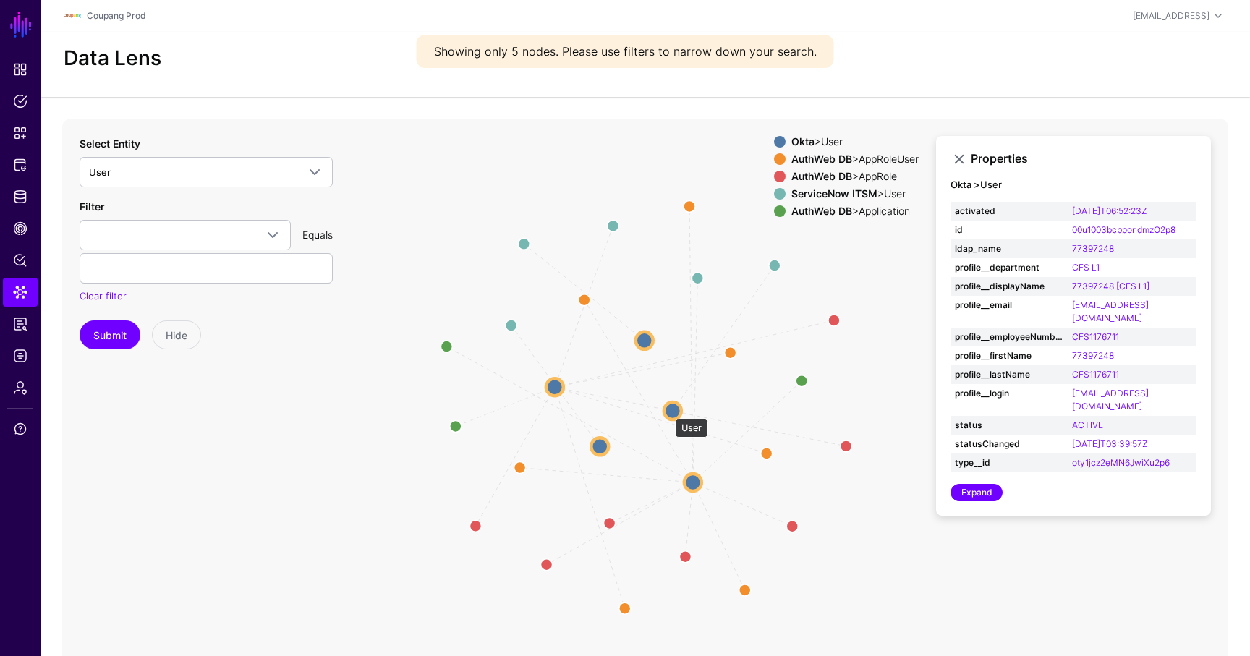
click at [668, 412] on circle at bounding box center [672, 410] width 17 height 17
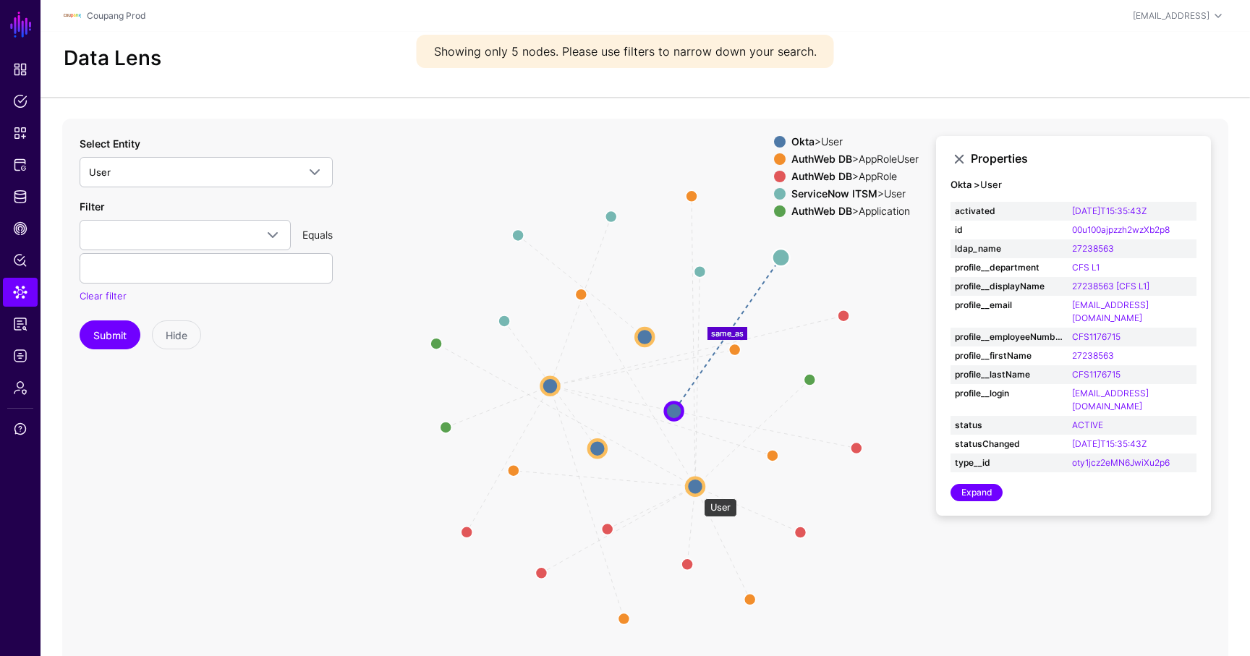
click at [698, 487] on circle at bounding box center [695, 486] width 17 height 17
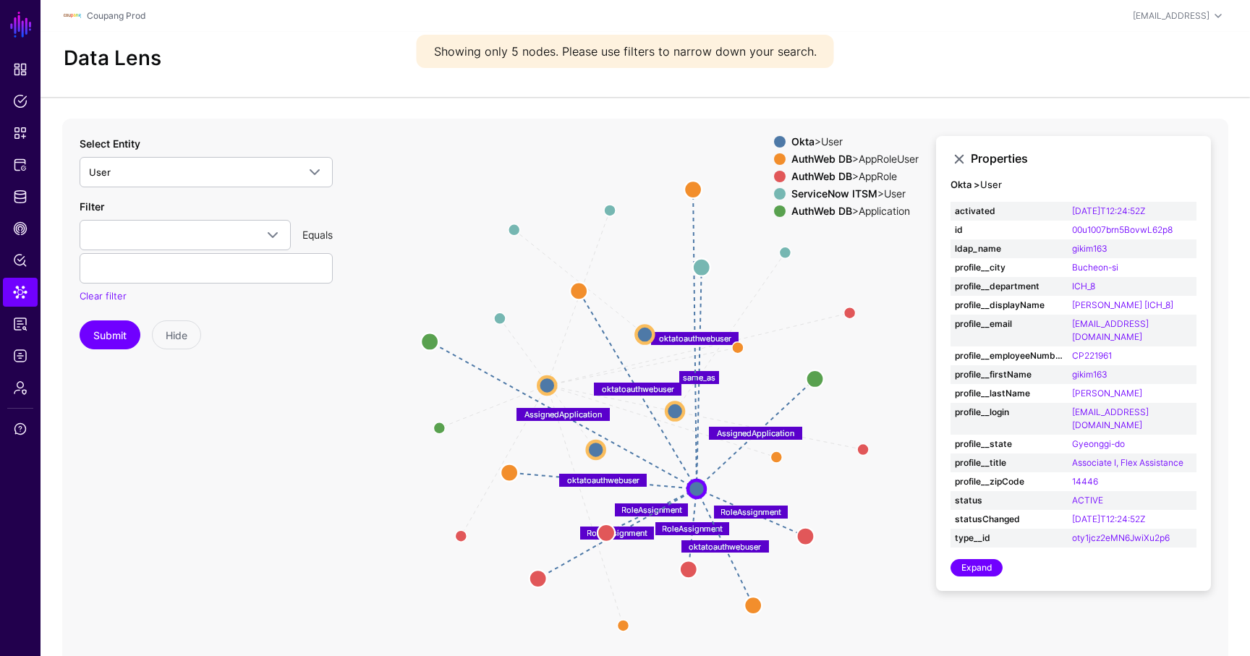
click at [637, 327] on circle at bounding box center [644, 334] width 17 height 17
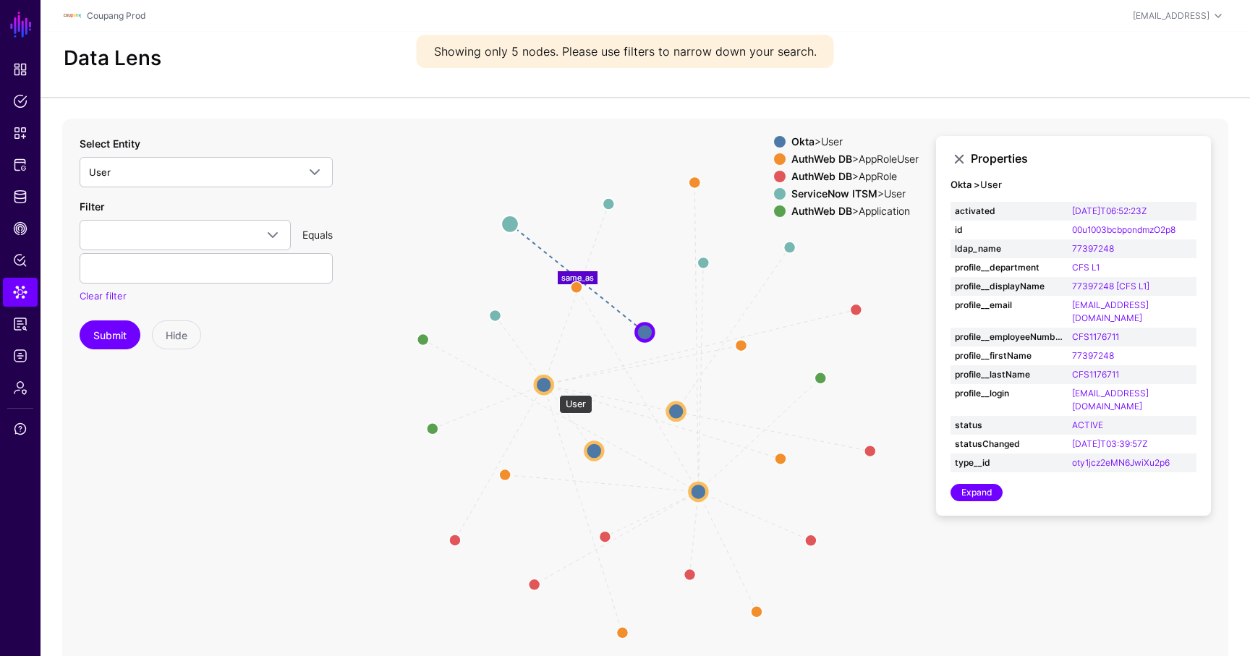
click at [543, 382] on circle at bounding box center [543, 384] width 17 height 17
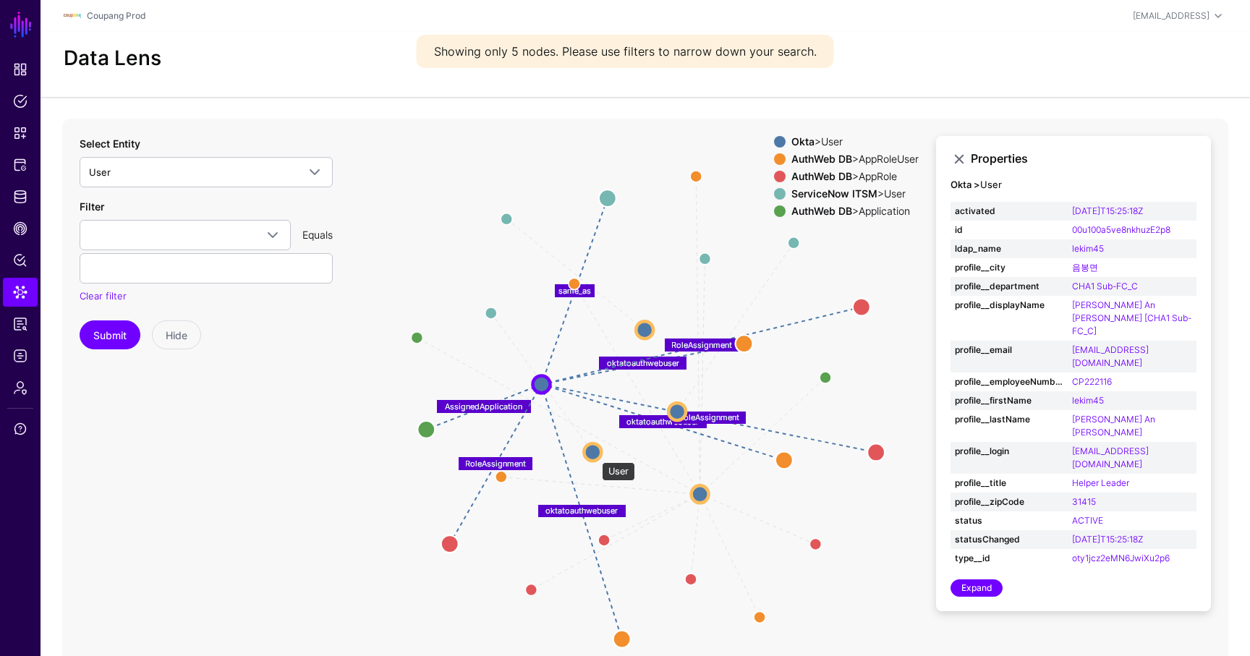
click at [595, 455] on circle at bounding box center [592, 452] width 17 height 17
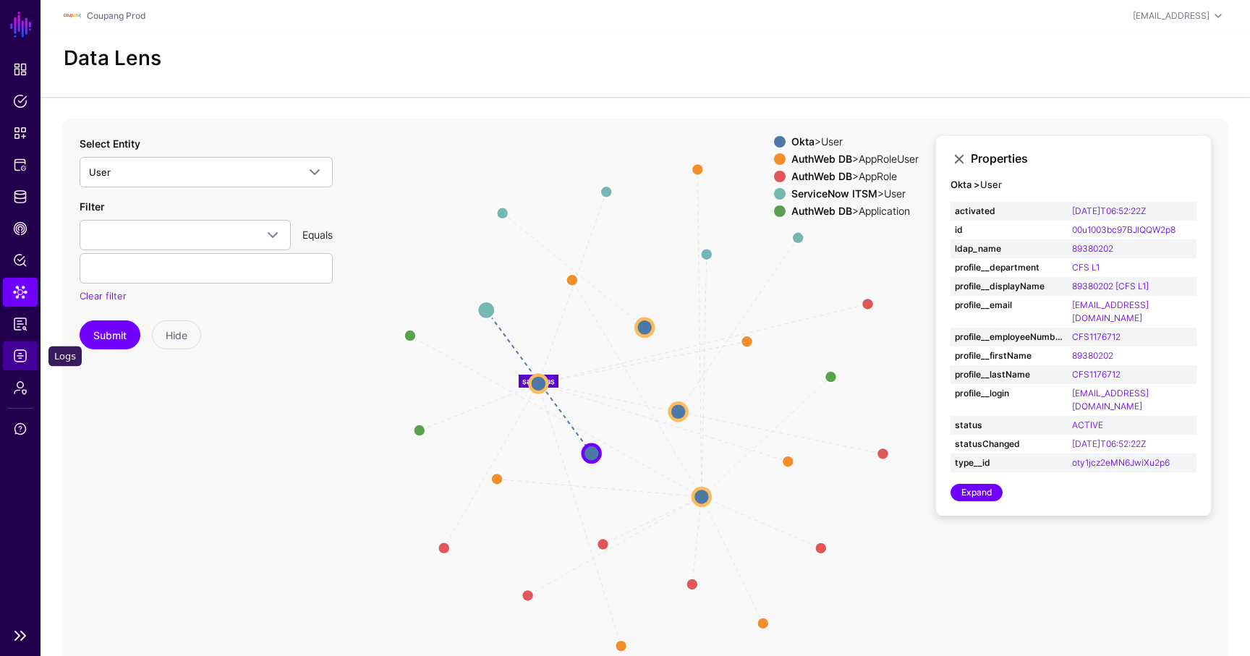
click at [30, 353] on link "Logs" at bounding box center [20, 356] width 35 height 29
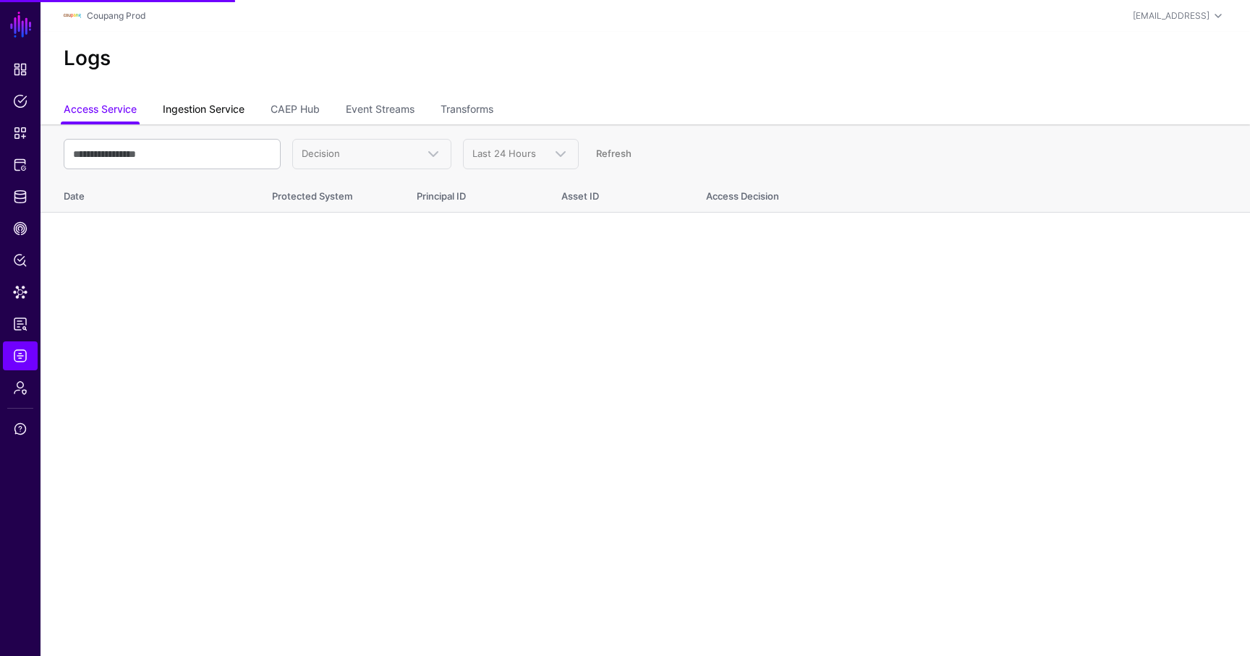
click at [213, 110] on link "Ingestion Service" at bounding box center [204, 110] width 82 height 27
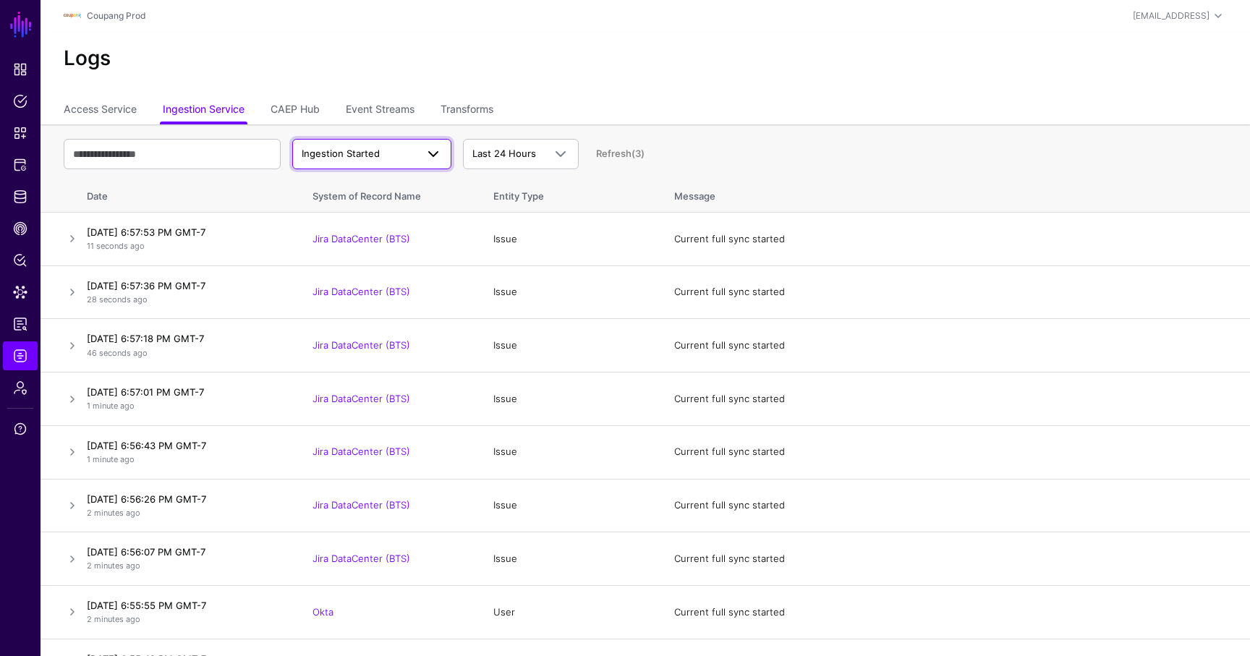
click at [382, 159] on span "Ingestion Started" at bounding box center [359, 154] width 114 height 14
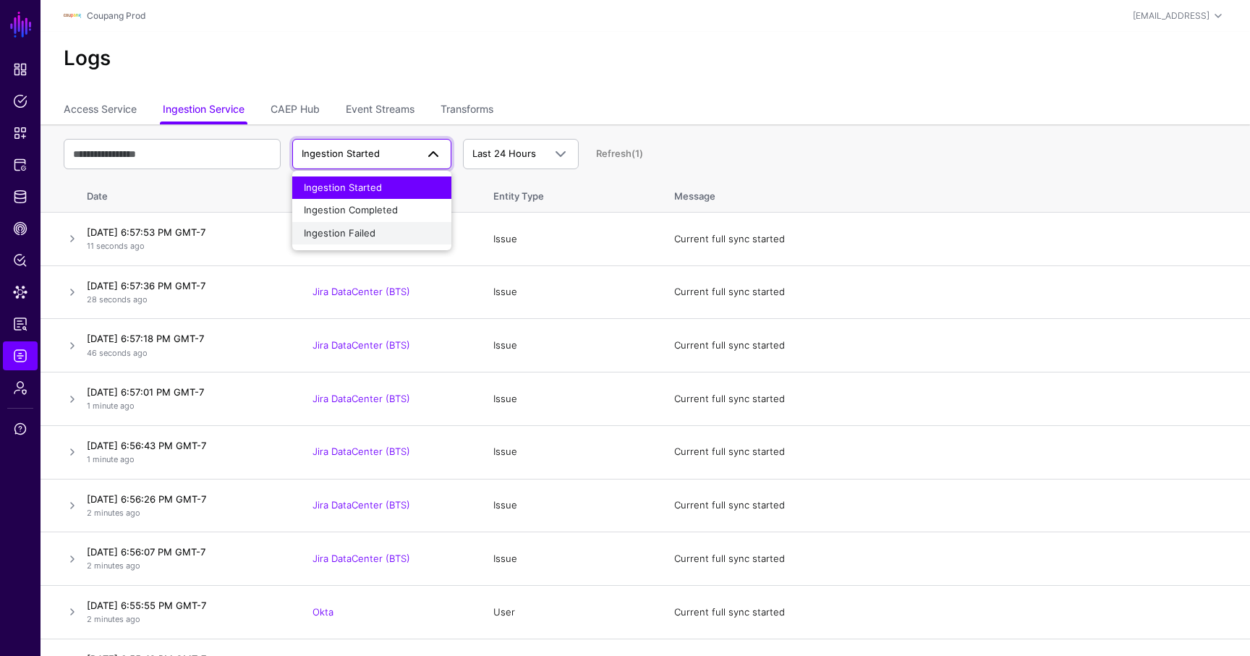
click at [378, 231] on div "Ingestion Failed" at bounding box center [372, 233] width 136 height 14
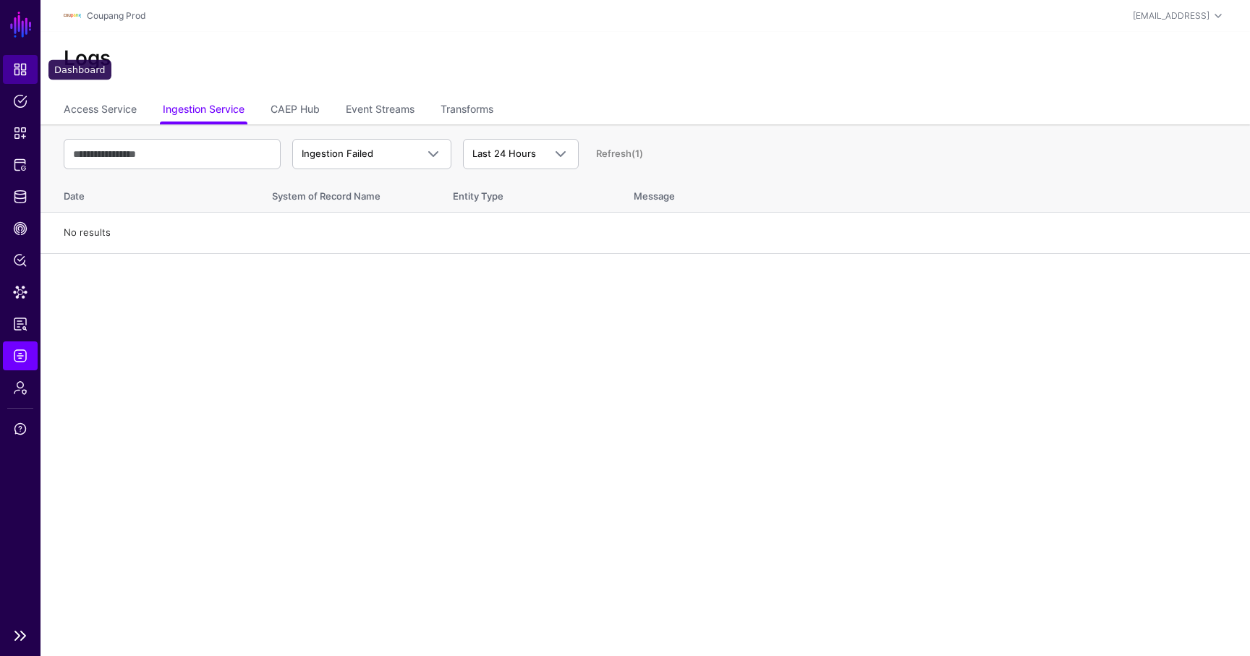
click at [27, 73] on span "Dashboard" at bounding box center [20, 69] width 14 height 14
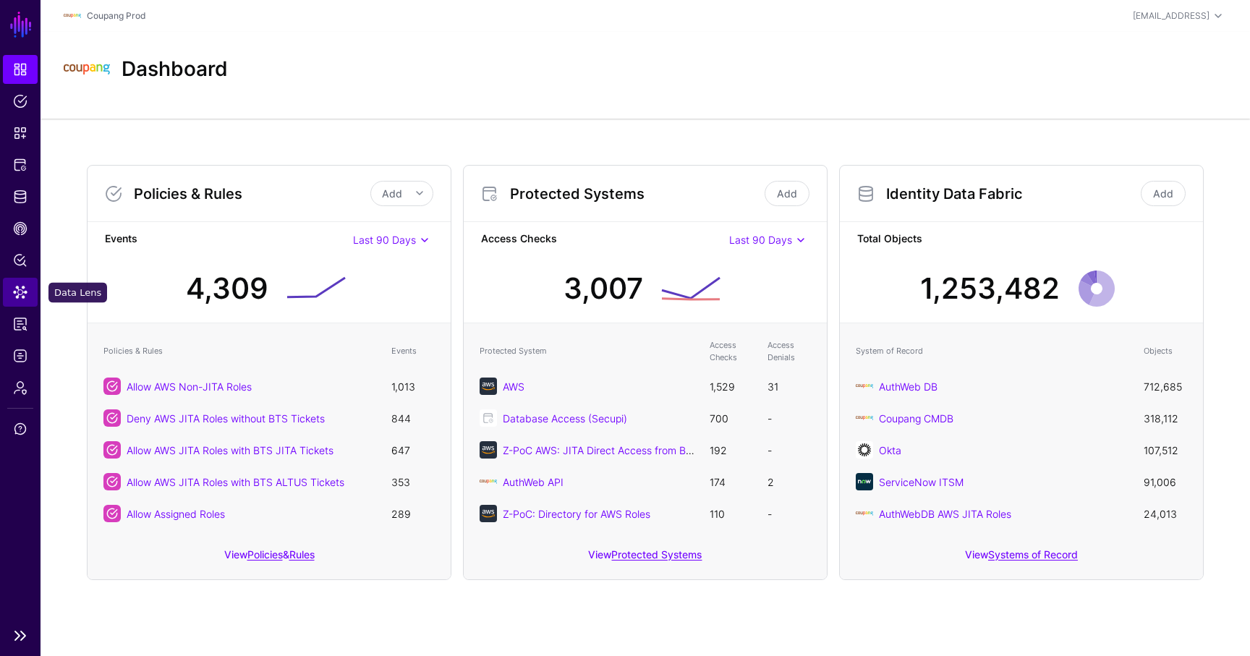
click at [24, 292] on span "Data Lens" at bounding box center [20, 292] width 14 height 14
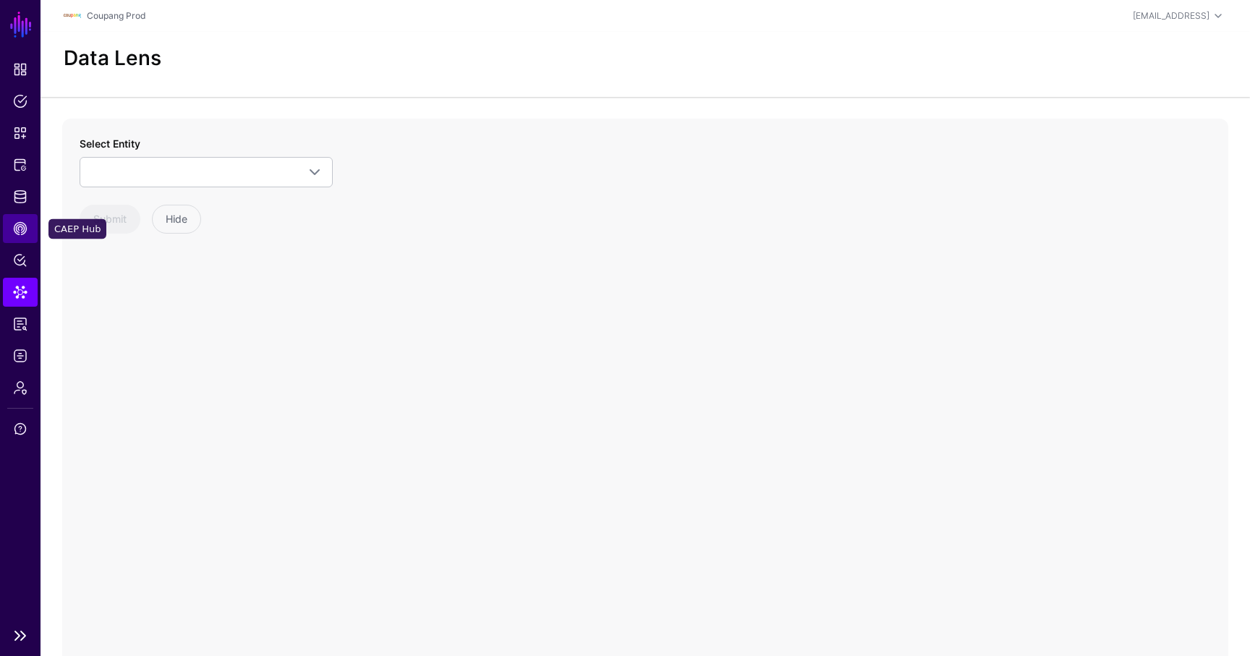
click at [29, 230] on link "CAEP Hub" at bounding box center [20, 228] width 35 height 29
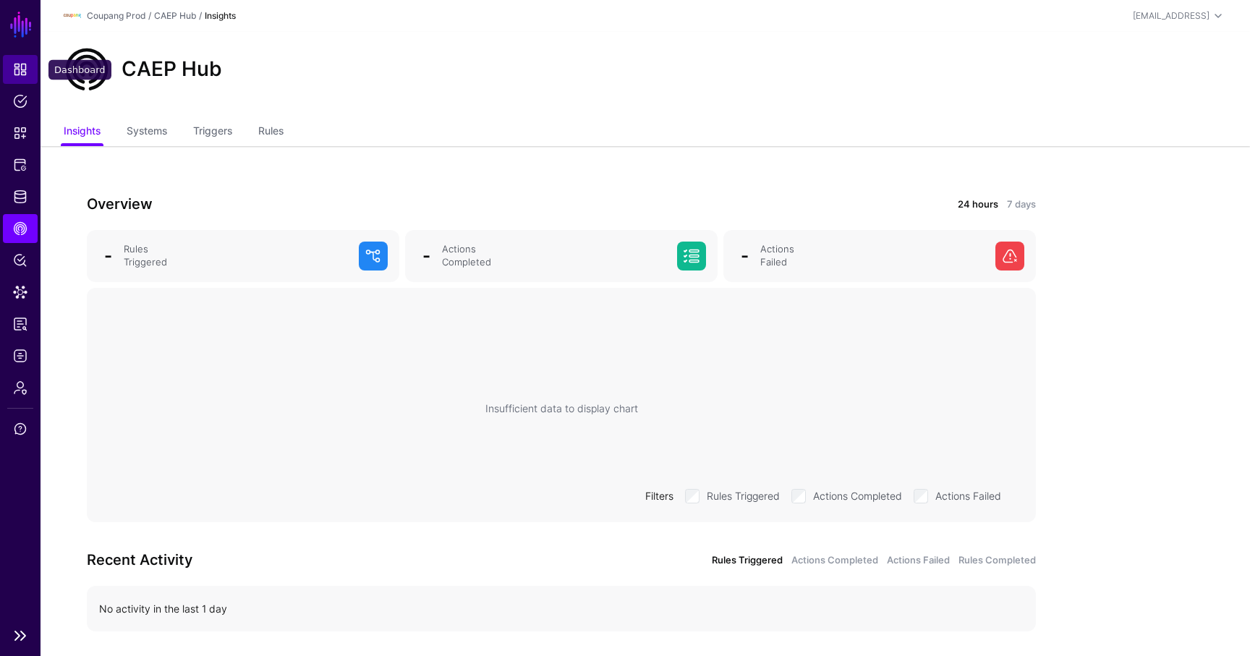
click at [16, 69] on span "Dashboard" at bounding box center [20, 69] width 14 height 14
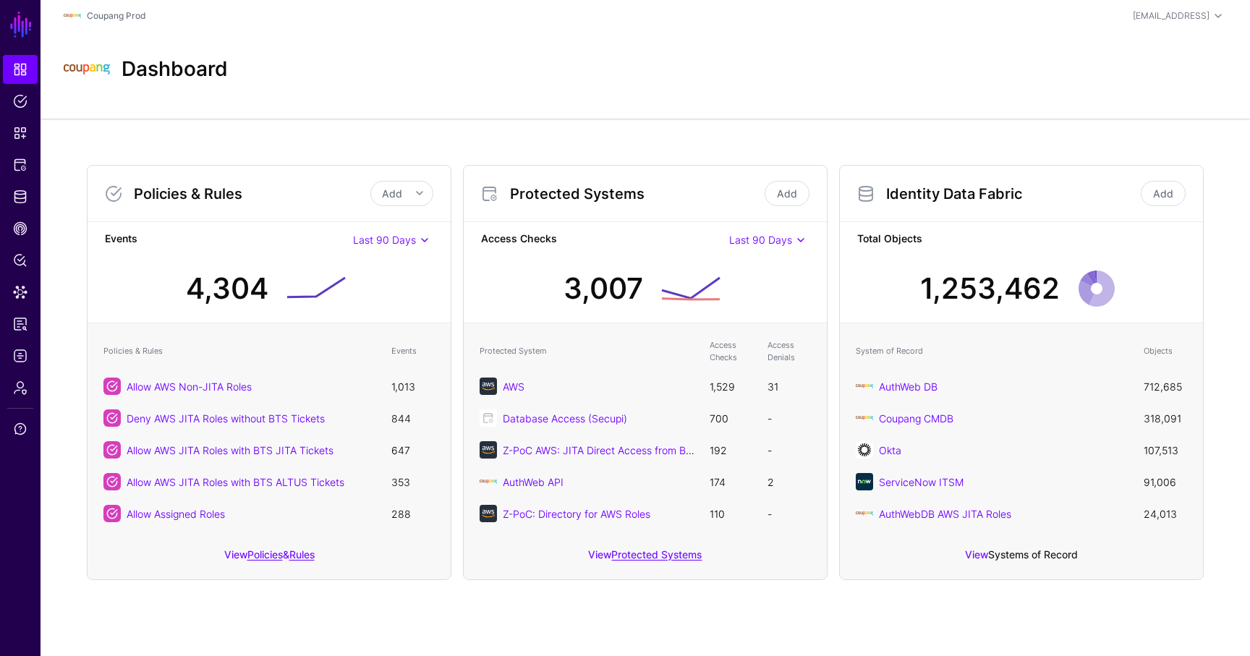
click at [999, 554] on link "Systems of Record" at bounding box center [1033, 554] width 90 height 12
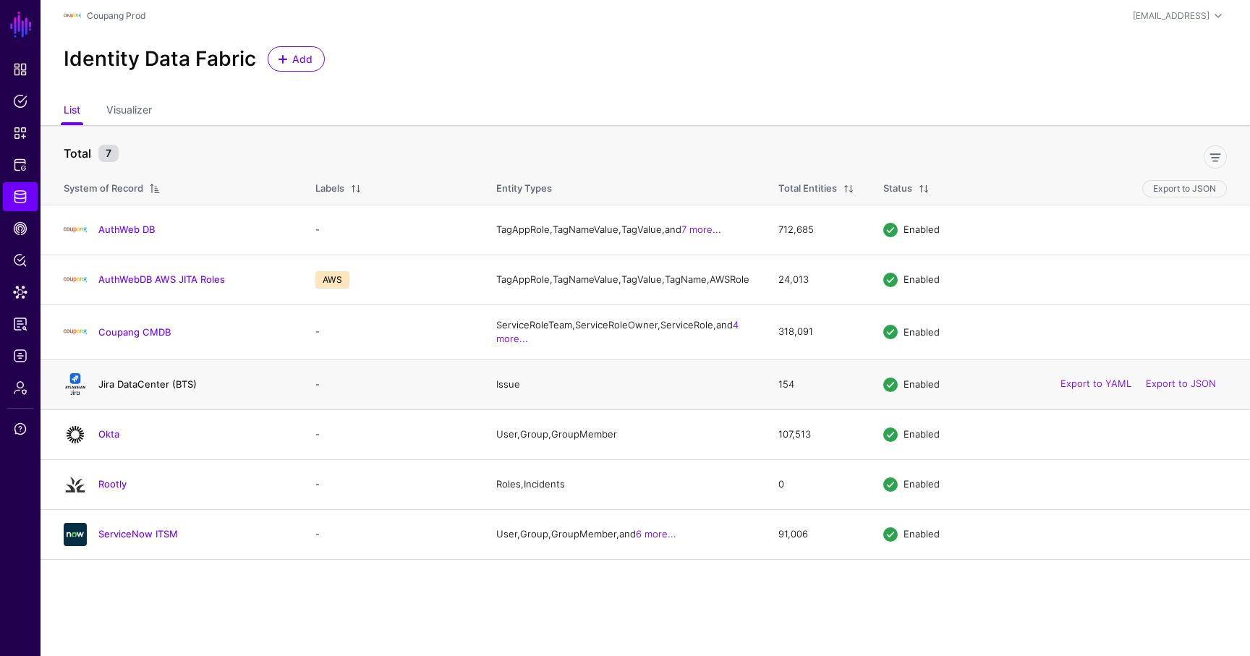
click at [134, 390] on link "Jira DataCenter (BTS)" at bounding box center [147, 384] width 98 height 12
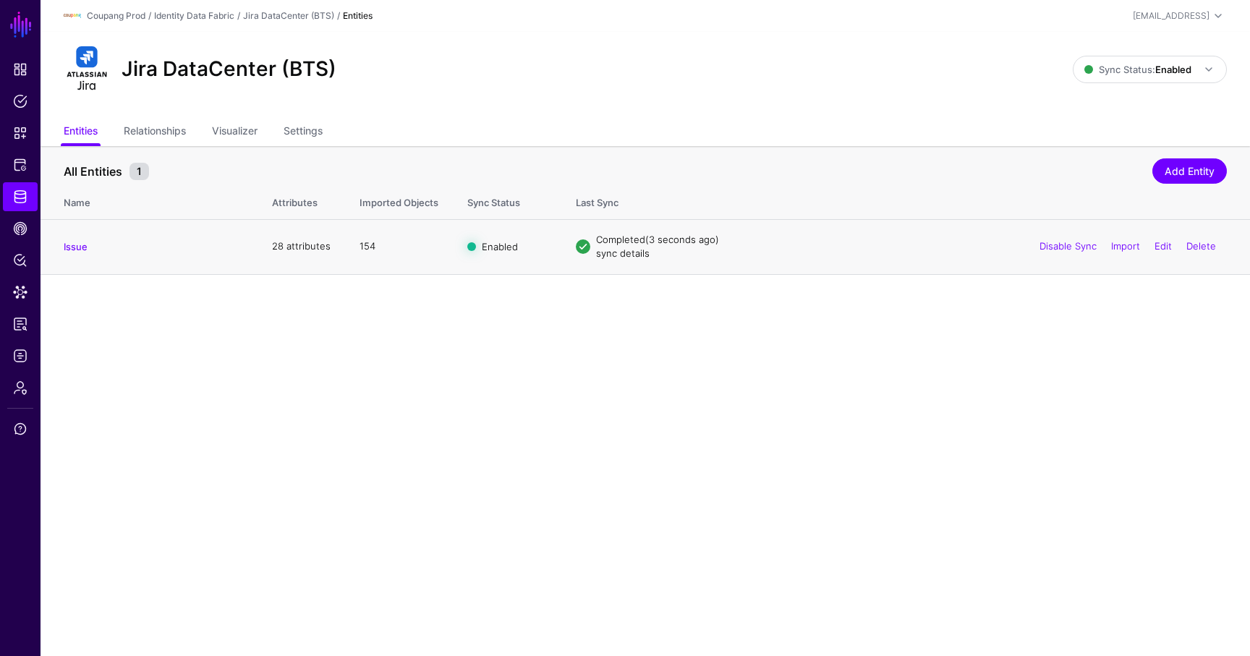
click at [618, 255] on link "sync details" at bounding box center [623, 253] width 54 height 12
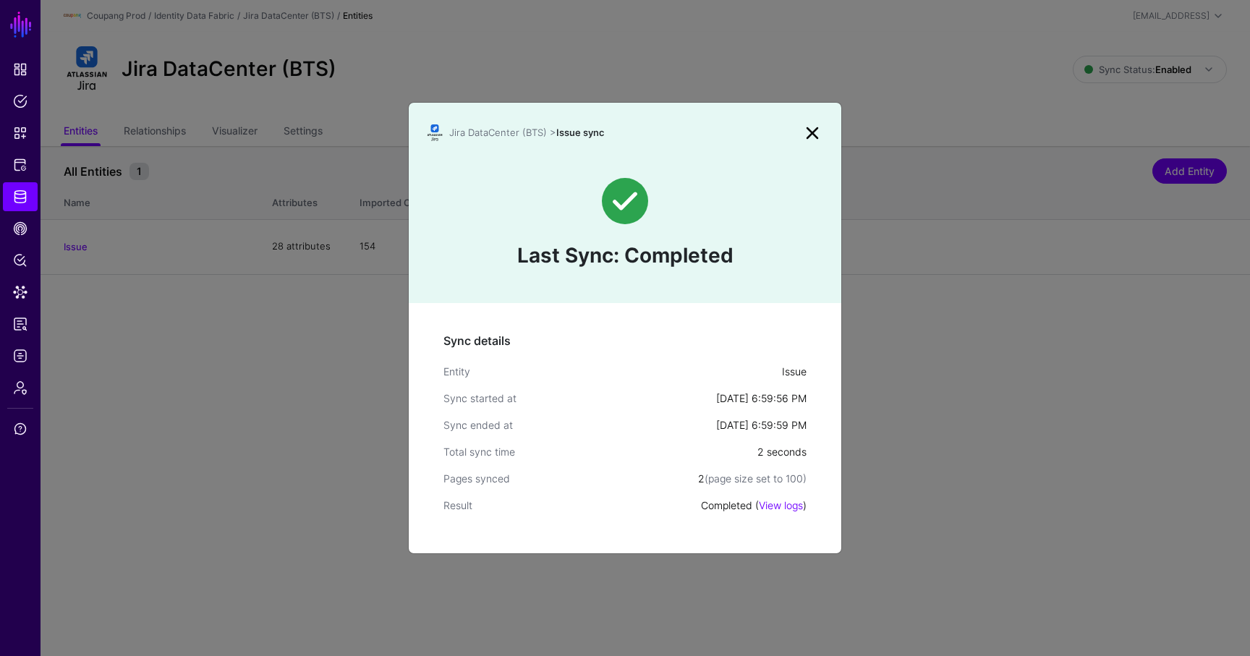
drag, startPoint x: 817, startPoint y: 456, endPoint x: 733, endPoint y: 454, distance: 83.9
click at [732, 454] on div "Sync details Entity Issue Sync started at Aug 19, 2025, 6:59:56 PM Sync ended a…" at bounding box center [625, 428] width 433 height 250
drag, startPoint x: 810, startPoint y: 424, endPoint x: 684, endPoint y: 401, distance: 128.7
click at [683, 401] on div "Sync details Entity Issue Sync started at Aug 19, 2025, 6:59:56 PM Sync ended a…" at bounding box center [625, 428] width 433 height 250
click at [784, 507] on link "View logs" at bounding box center [781, 505] width 44 height 12
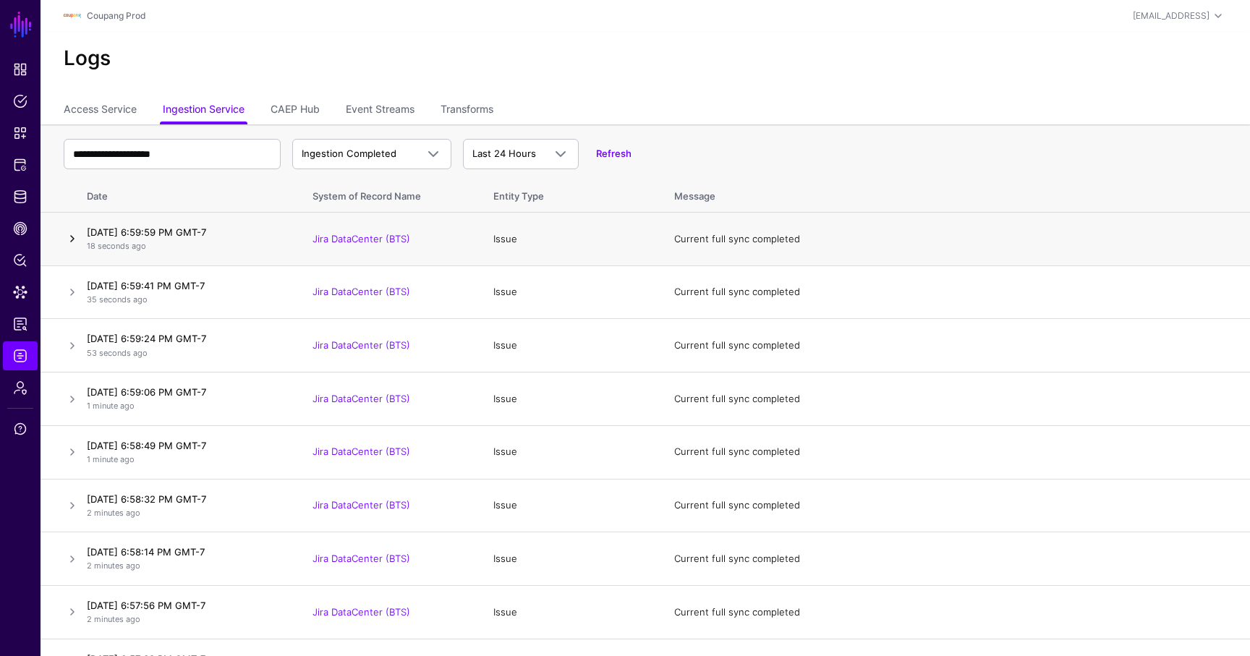
click at [71, 240] on link at bounding box center [72, 238] width 17 height 17
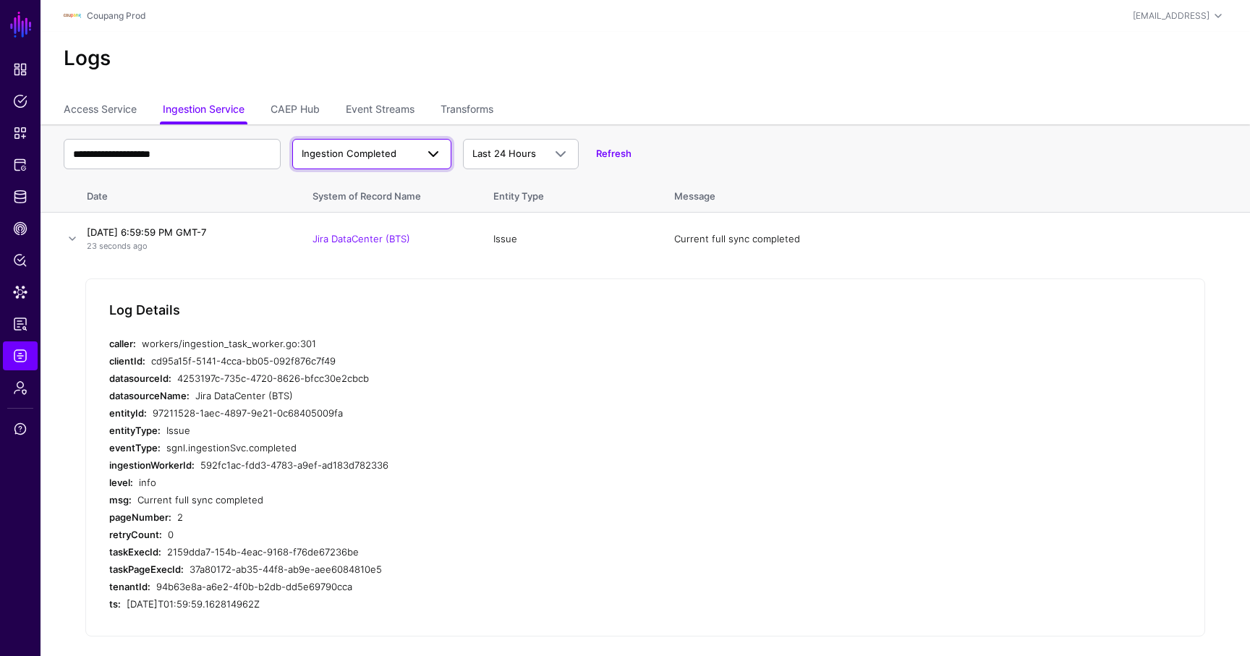
click at [388, 163] on link "Ingestion Completed" at bounding box center [371, 154] width 159 height 30
click at [391, 189] on div "Ingestion Started" at bounding box center [372, 188] width 136 height 14
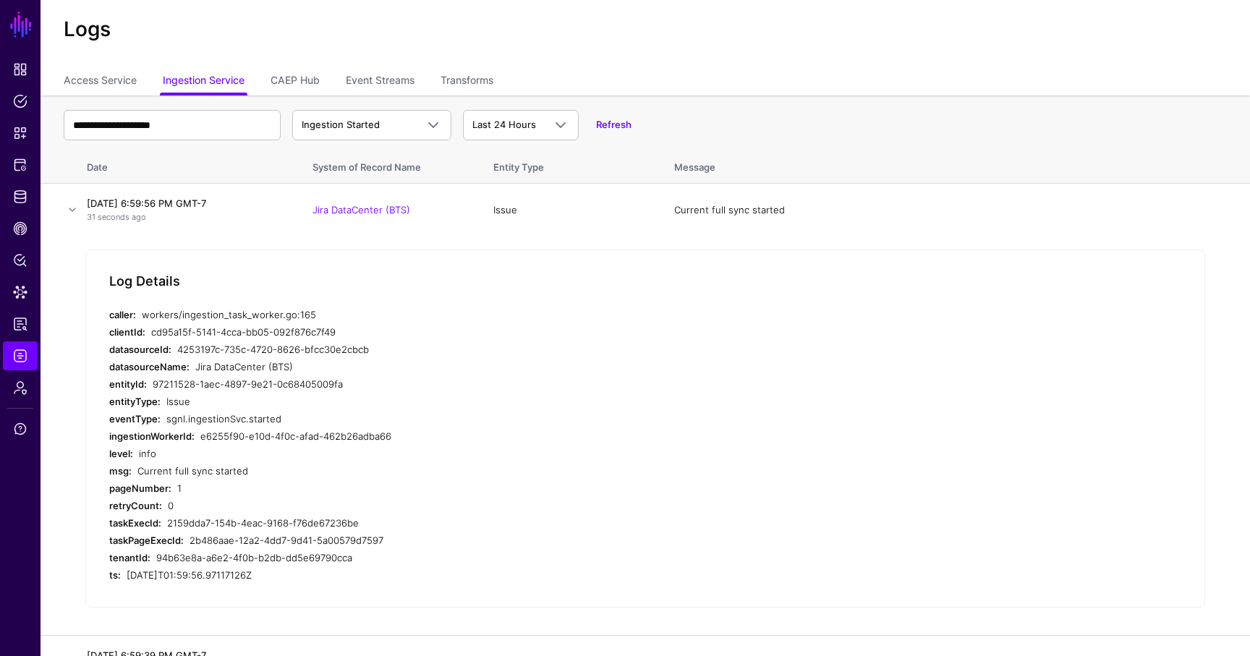
scroll to position [38, 0]
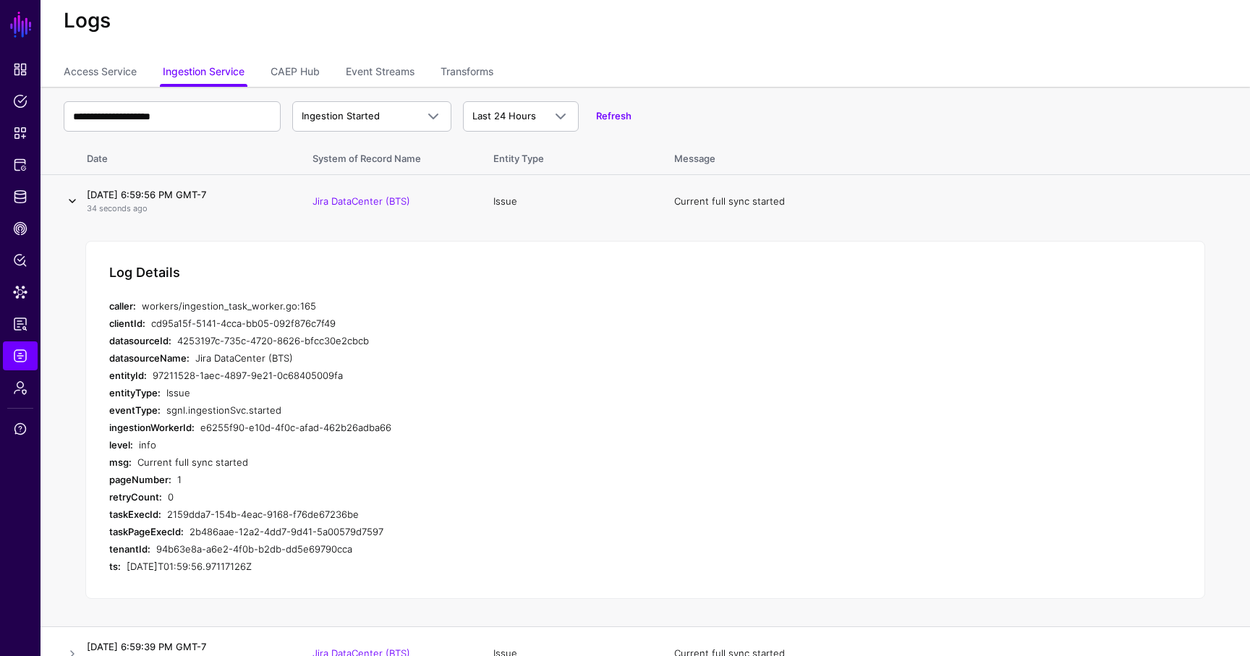
click at [64, 197] on link at bounding box center [72, 200] width 17 height 17
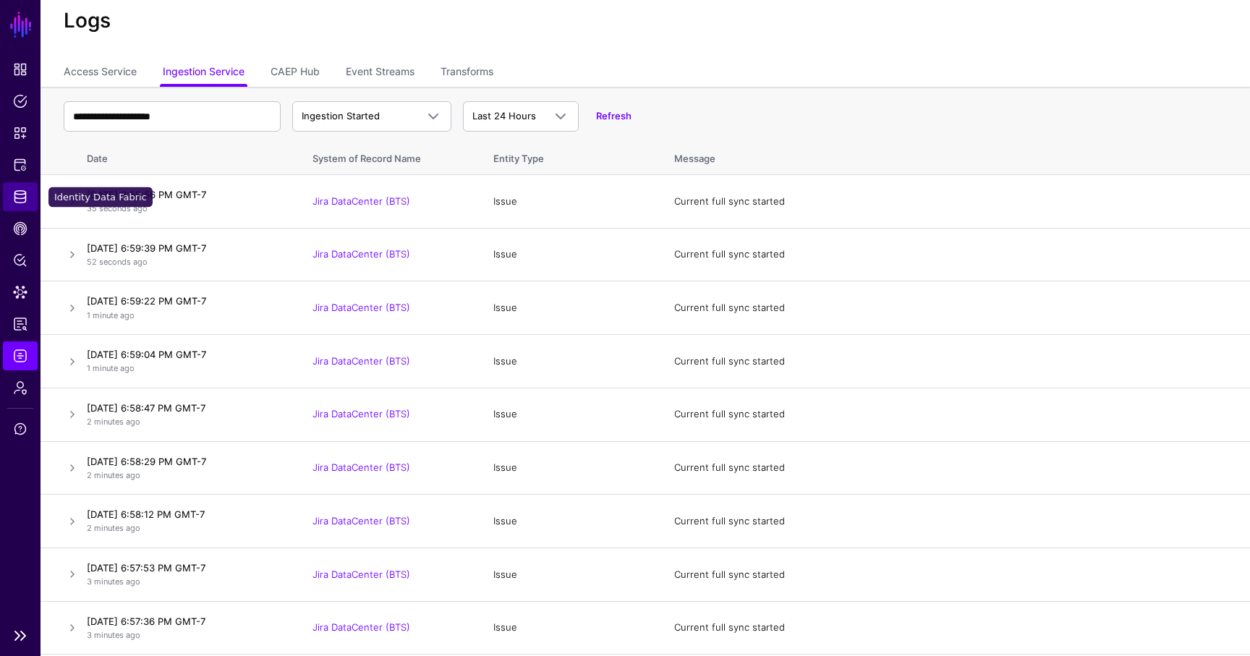
click at [26, 199] on span "Identity Data Fabric" at bounding box center [20, 197] width 14 height 14
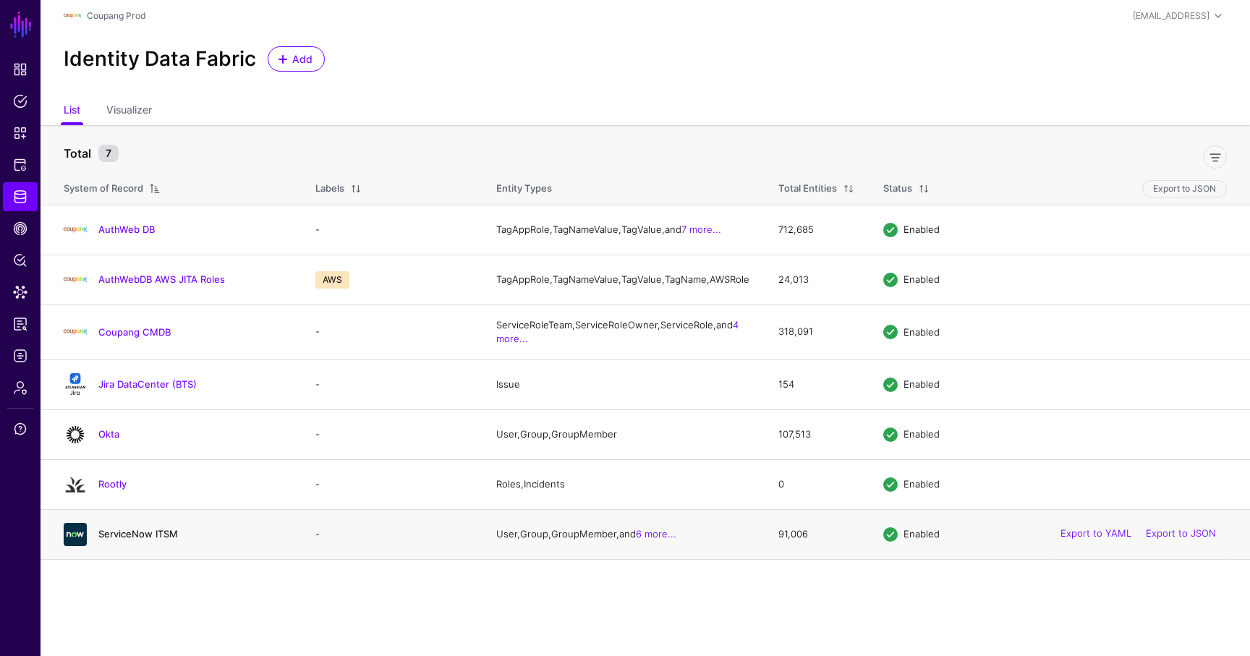
click at [150, 540] on link "ServiceNow ITSM" at bounding box center [138, 534] width 80 height 12
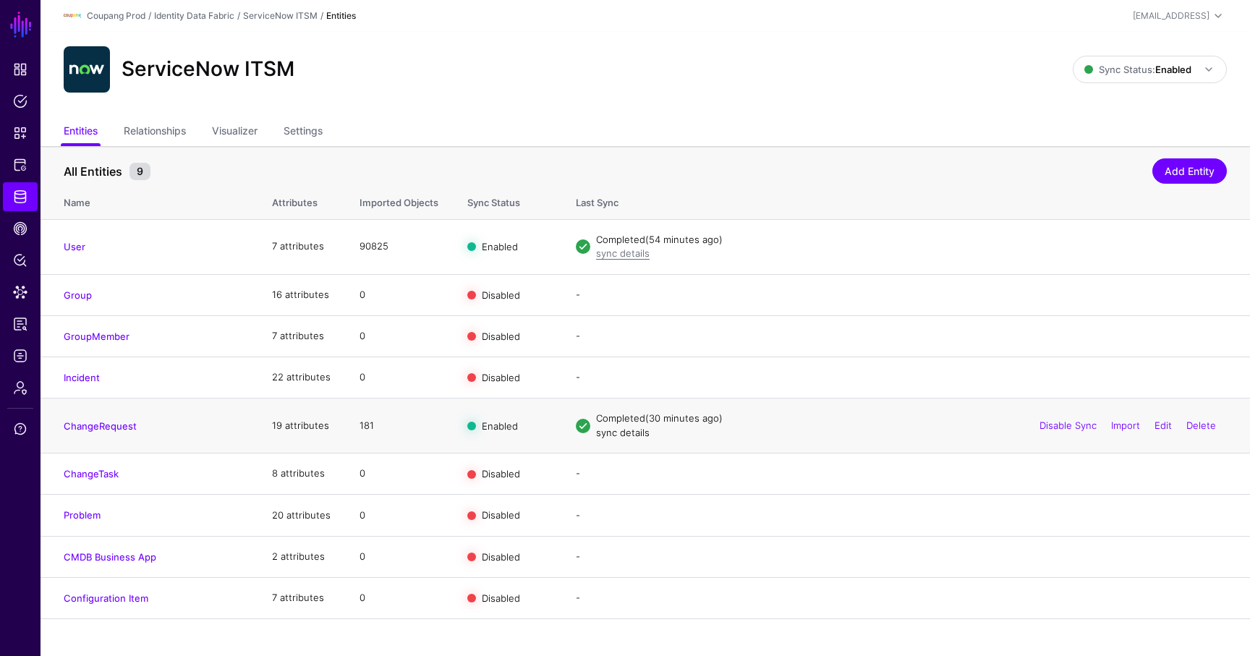
click at [614, 437] on link "sync details" at bounding box center [623, 433] width 54 height 12
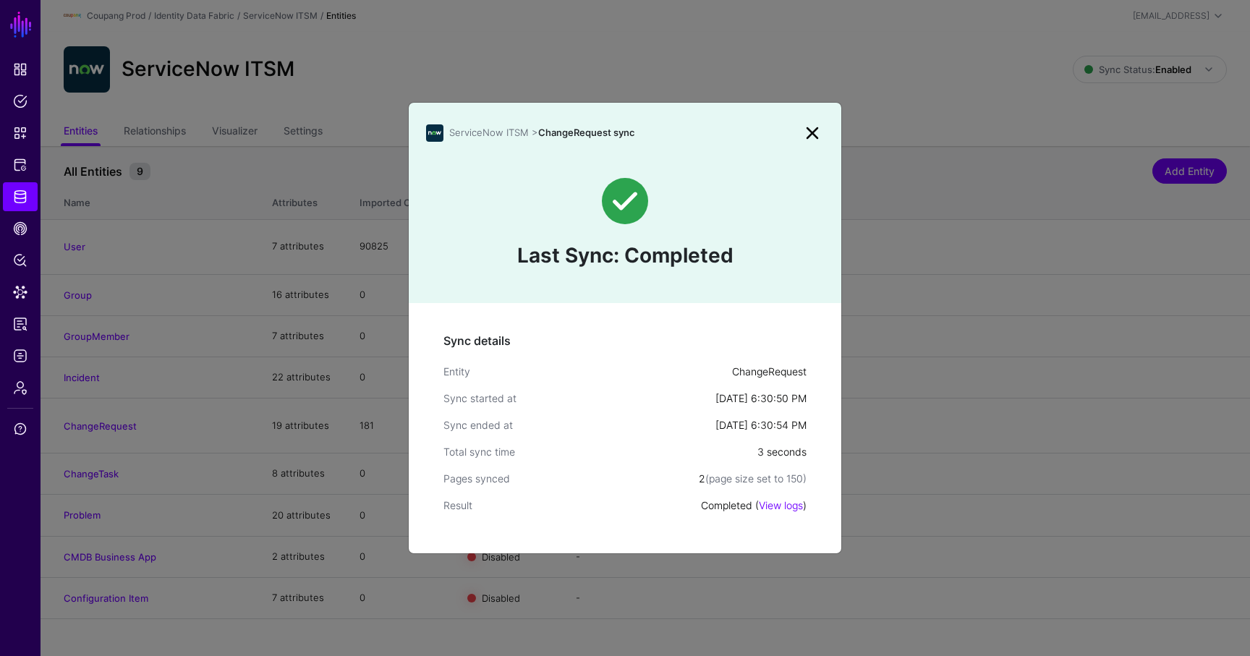
drag, startPoint x: 810, startPoint y: 455, endPoint x: 750, endPoint y: 447, distance: 60.6
click at [750, 448] on div "Sync details Entity ChangeRequest Sync started at Aug 19, 2025, 6:30:50 PM Sync…" at bounding box center [625, 428] width 433 height 250
click at [813, 136] on link at bounding box center [812, 133] width 23 height 23
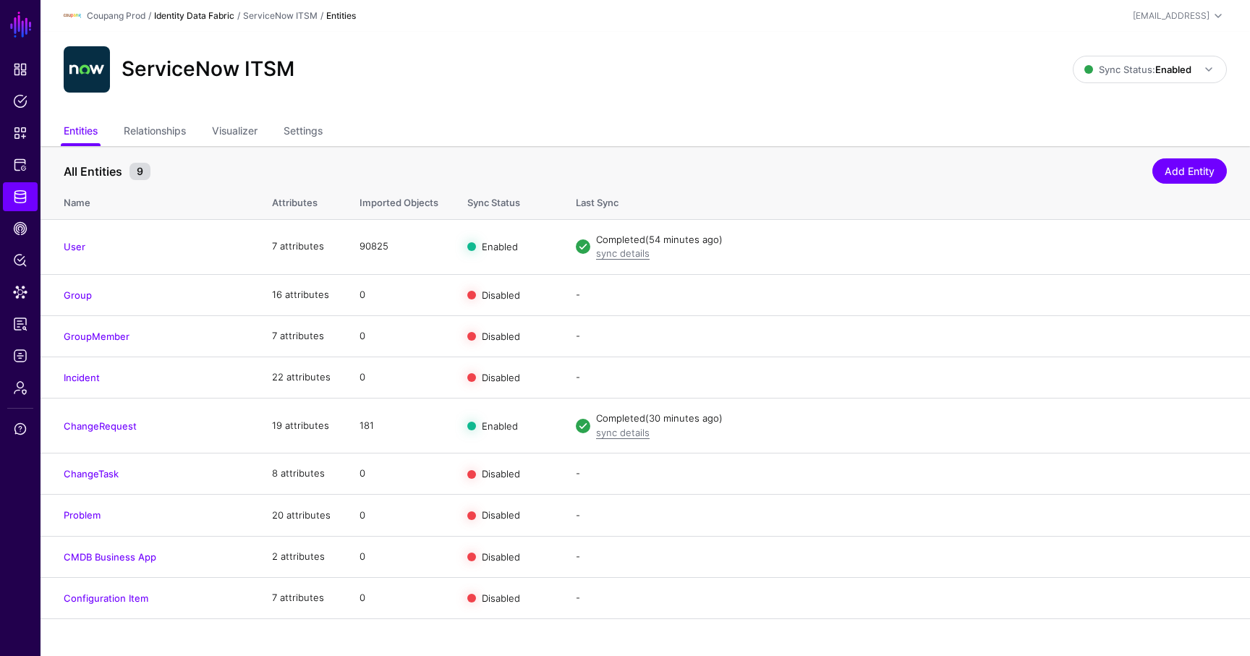
click at [201, 12] on link "Identity Data Fabric" at bounding box center [194, 15] width 80 height 11
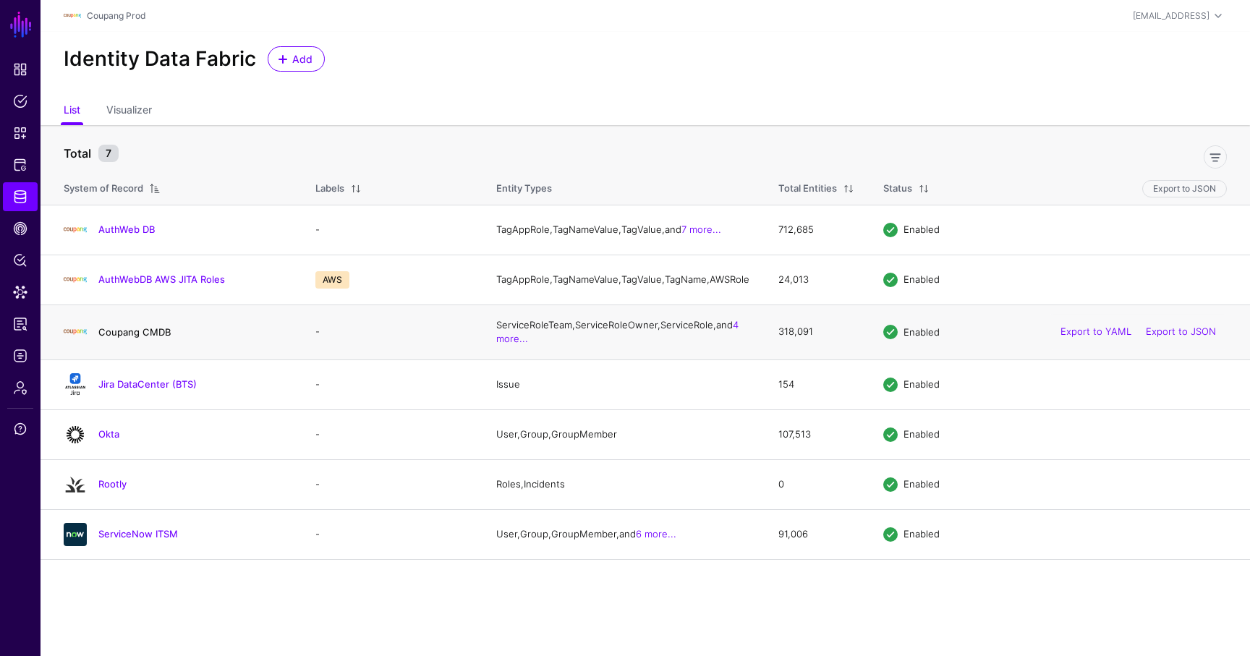
click at [162, 338] on link "Coupang CMDB" at bounding box center [134, 332] width 72 height 12
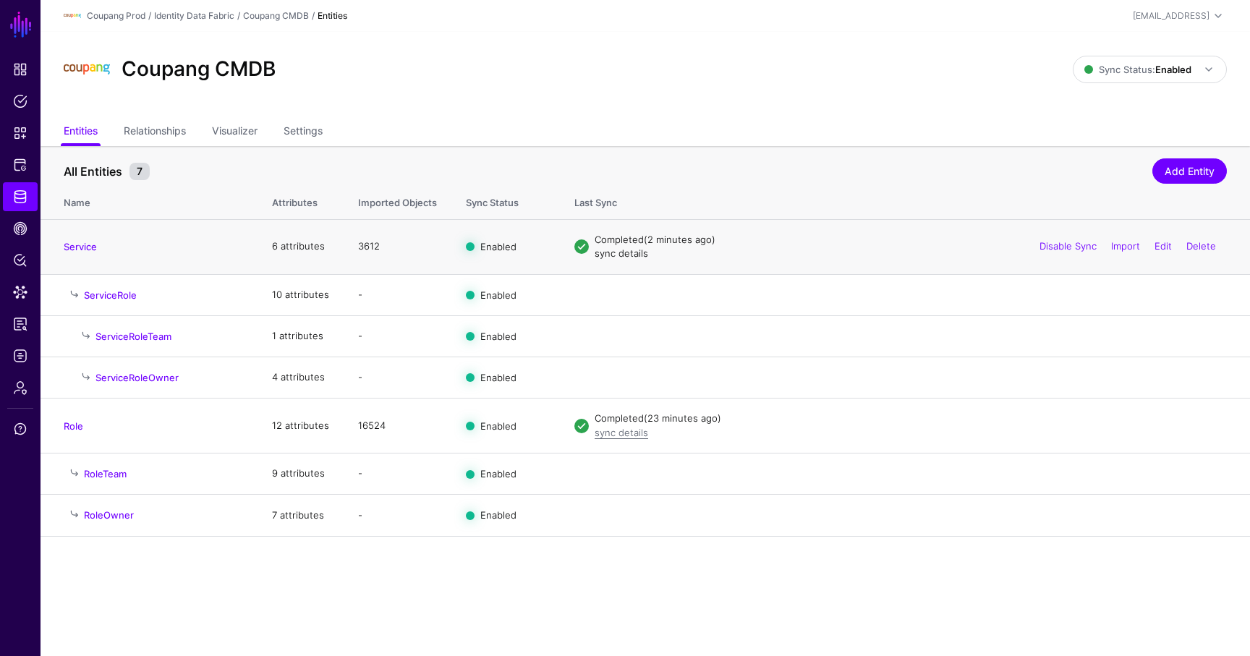
click at [614, 252] on link "sync details" at bounding box center [622, 253] width 54 height 12
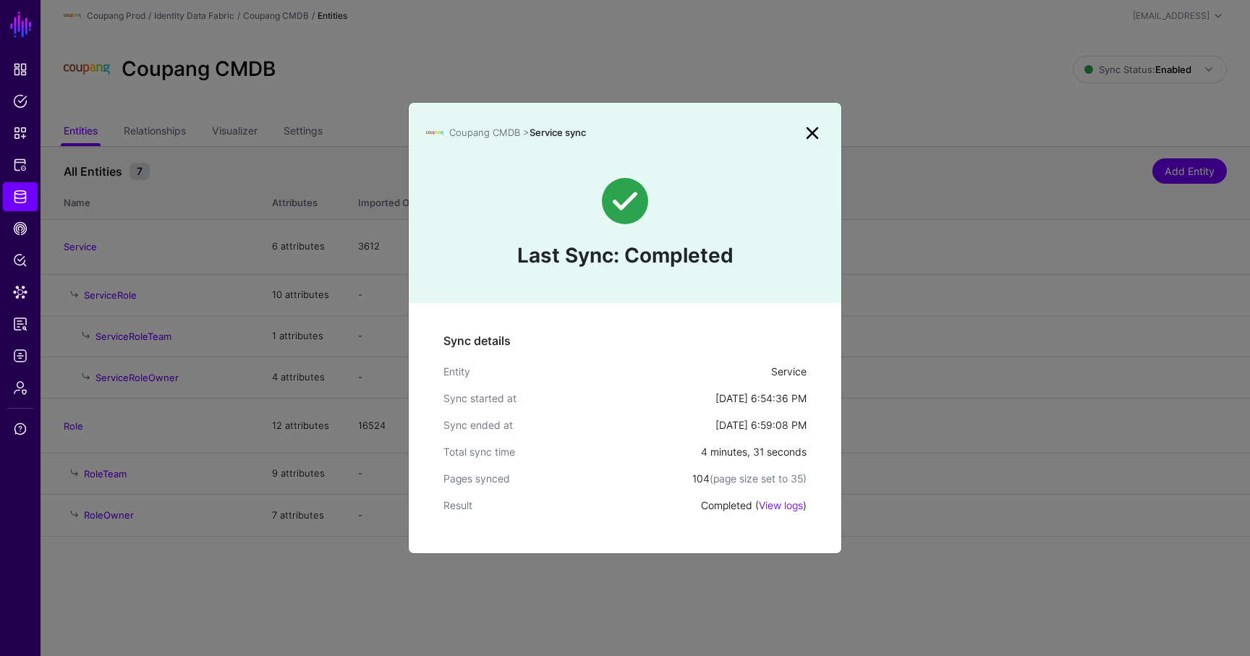
drag, startPoint x: 809, startPoint y: 456, endPoint x: 687, endPoint y: 457, distance: 122.3
click at [687, 457] on div "Sync details Entity Service Sync started at Aug 19, 2025, 6:54:36 PM Sync ended…" at bounding box center [625, 428] width 433 height 250
click at [809, 130] on link at bounding box center [812, 133] width 23 height 23
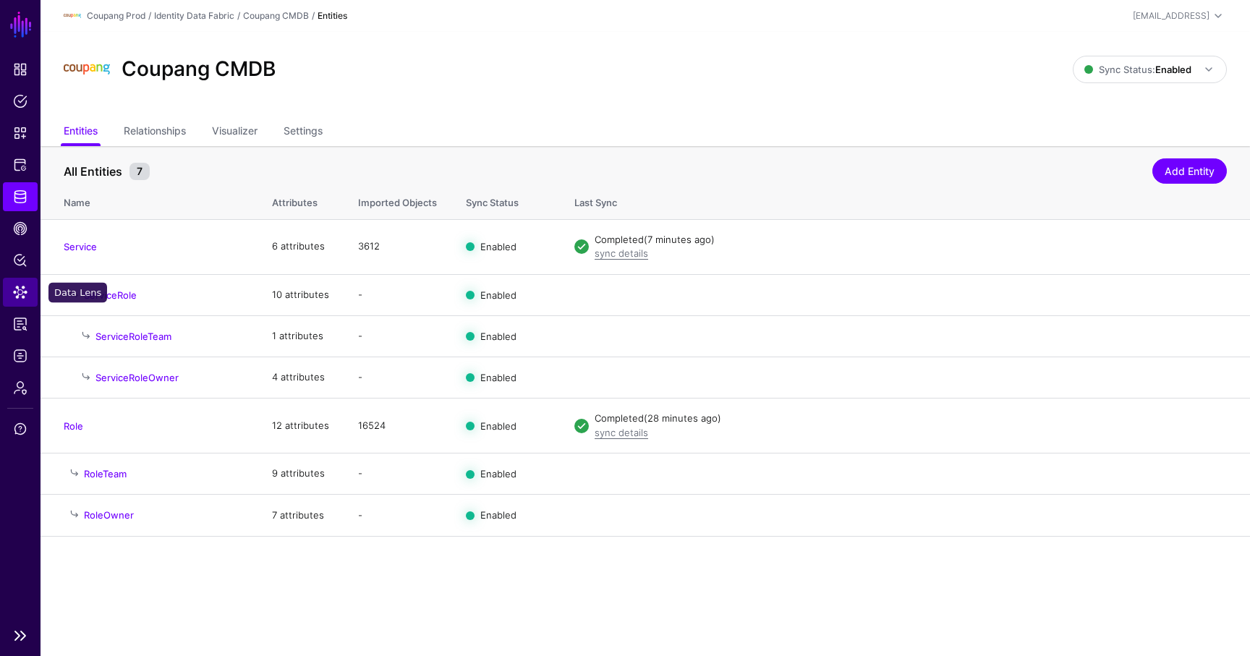
click at [17, 293] on span "Data Lens" at bounding box center [20, 292] width 14 height 14
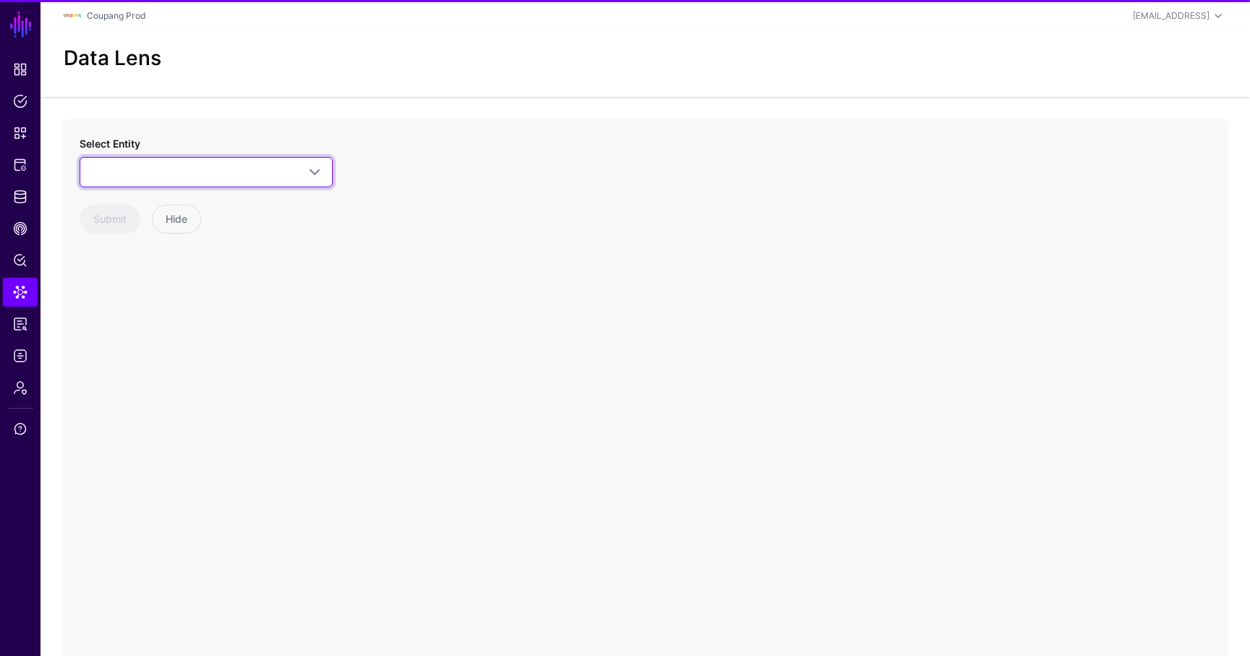
click at [171, 165] on span at bounding box center [206, 172] width 234 height 17
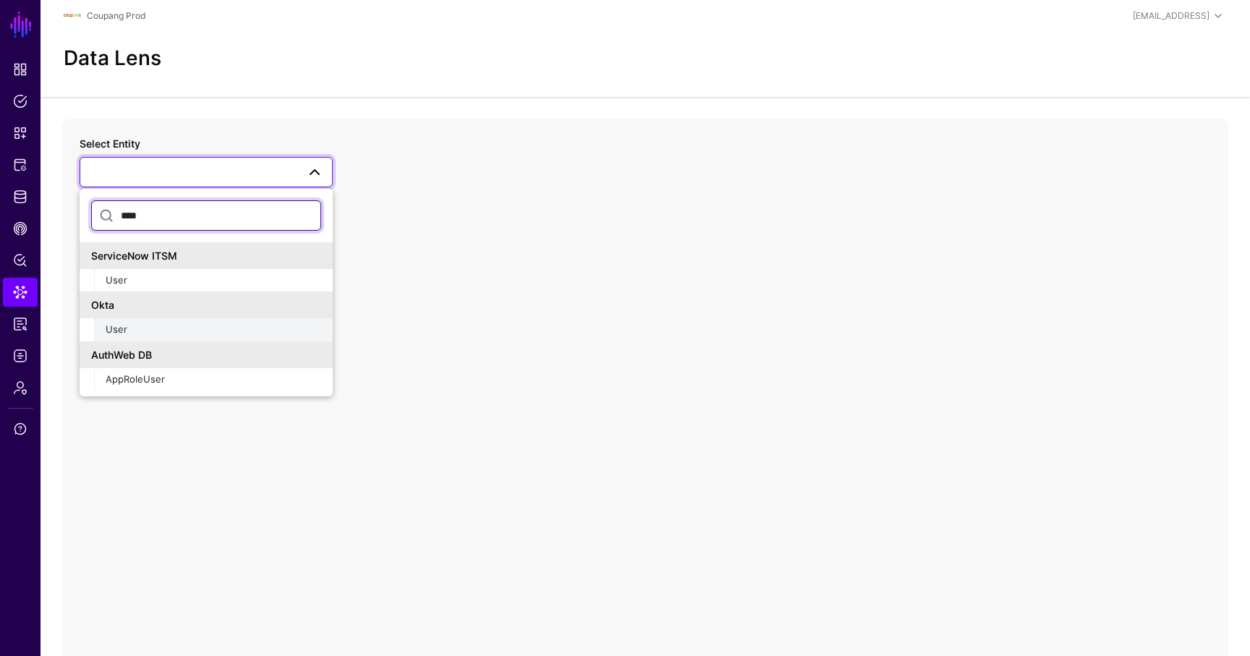
type input "****"
click at [185, 324] on div "User" at bounding box center [214, 330] width 216 height 14
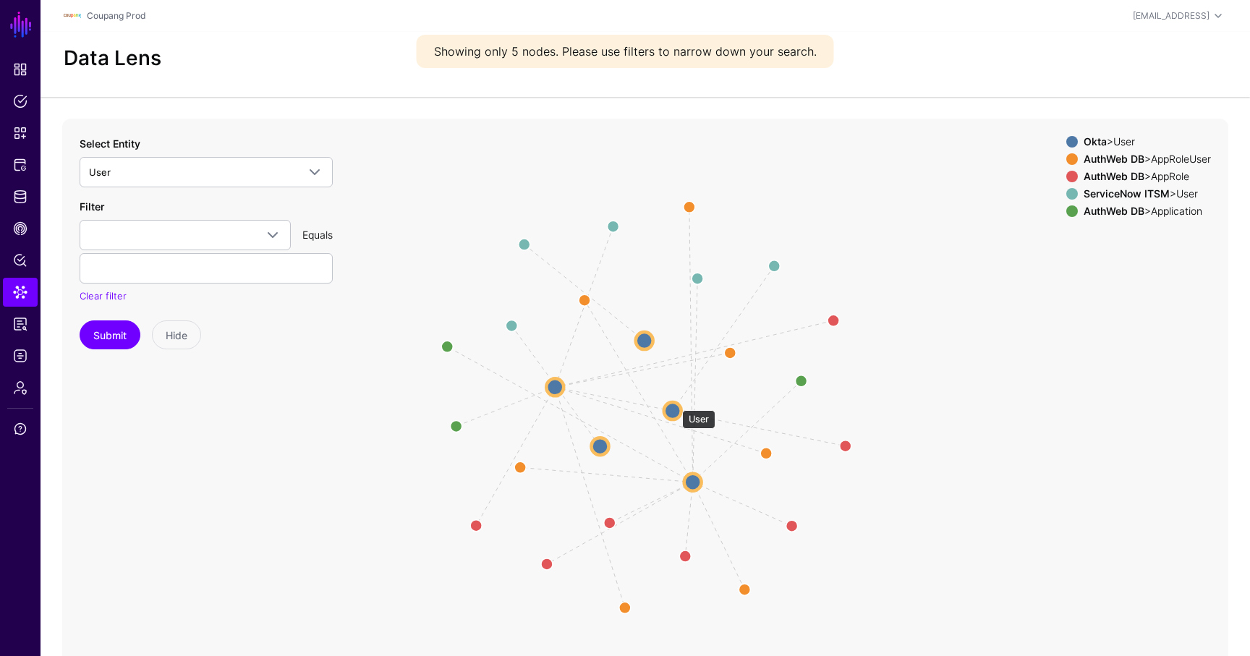
click at [675, 403] on circle at bounding box center [672, 410] width 17 height 17
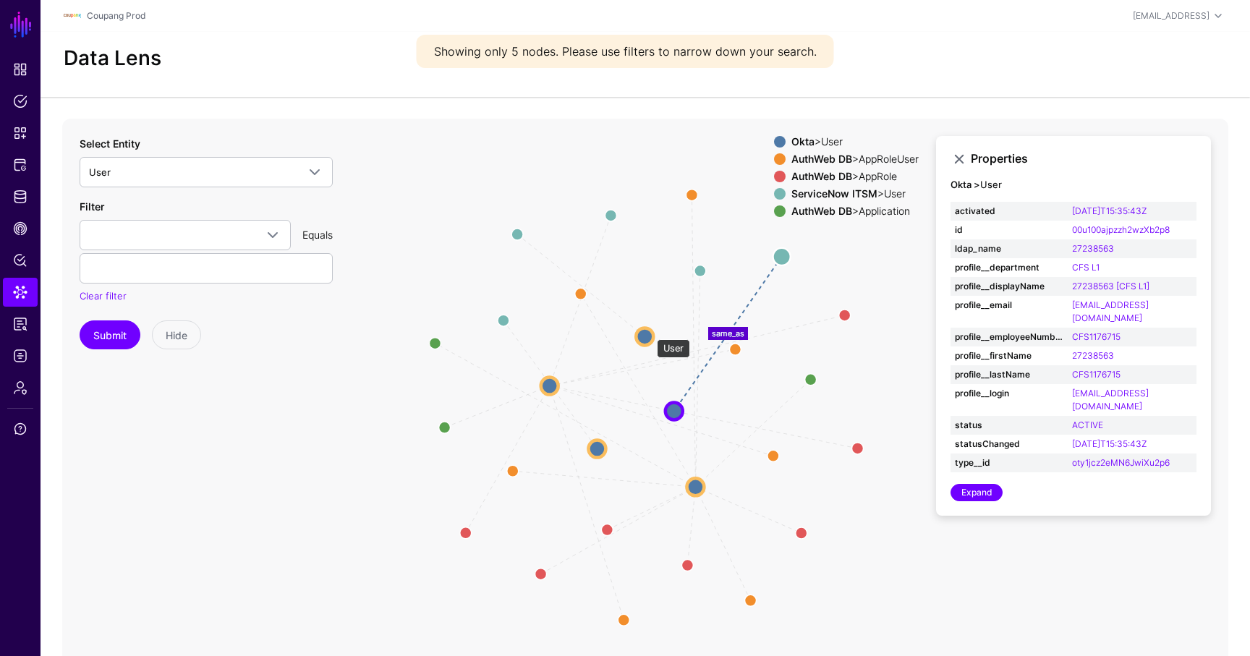
click at [650, 333] on circle at bounding box center [644, 336] width 17 height 17
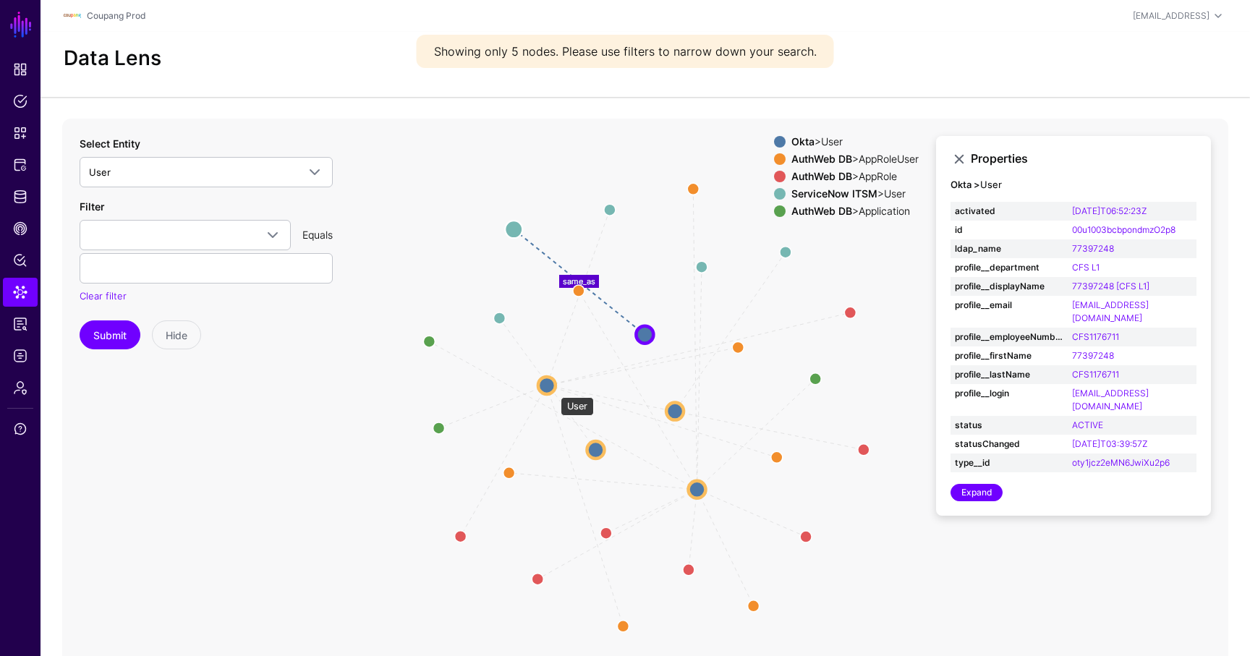
click at [548, 387] on circle at bounding box center [546, 384] width 17 height 17
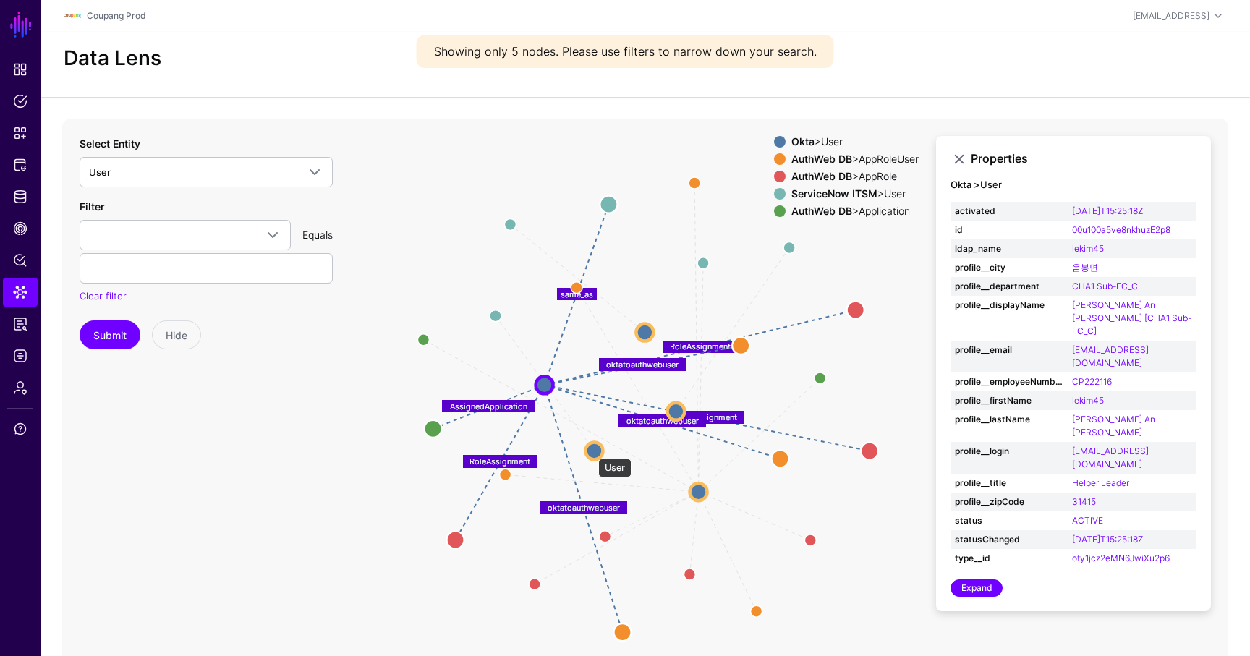
click at [591, 451] on circle at bounding box center [593, 450] width 17 height 17
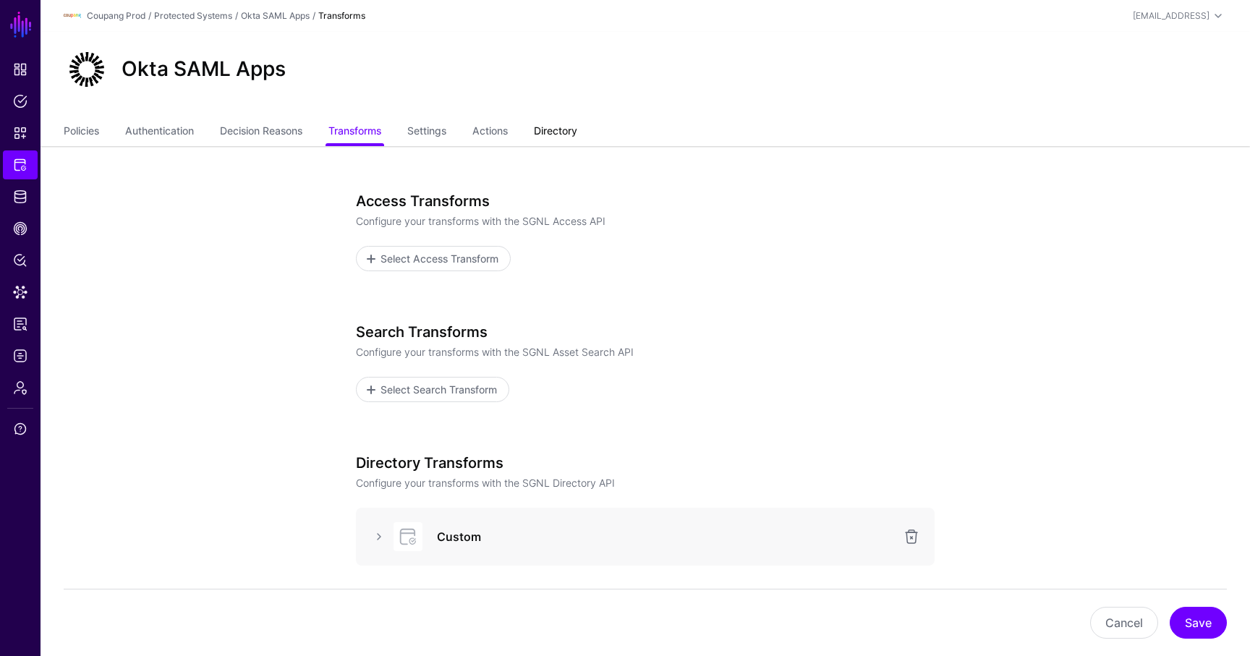
click at [546, 121] on link "Directory" at bounding box center [555, 132] width 43 height 27
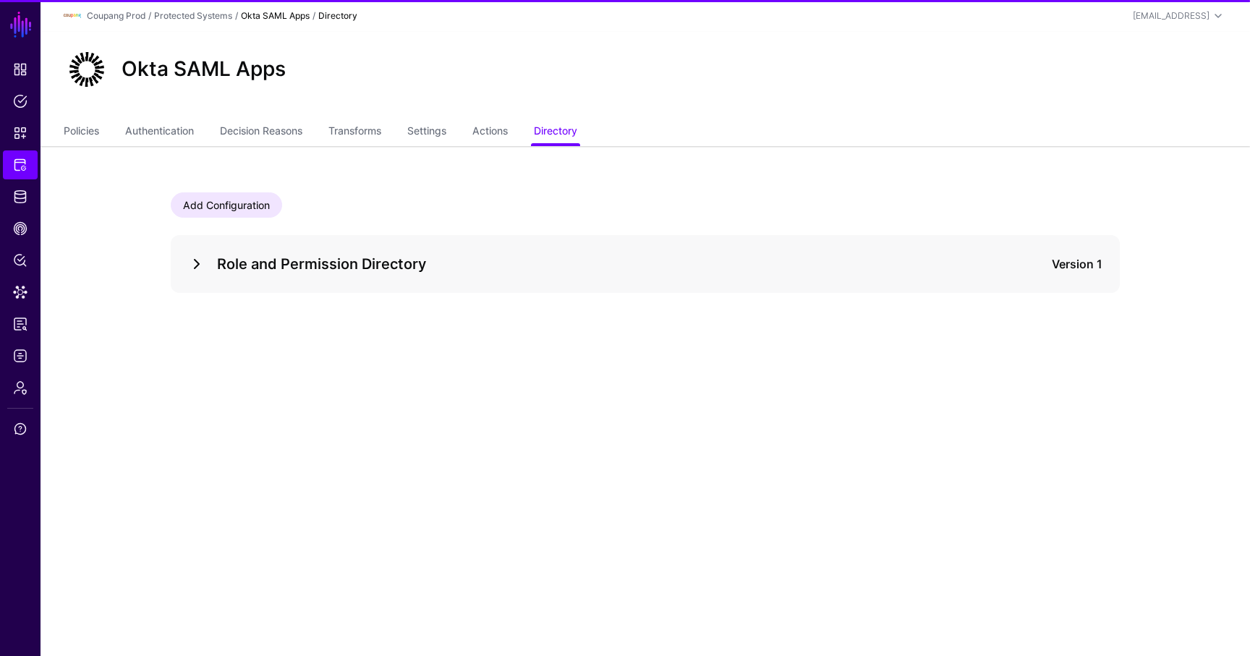
click at [194, 260] on link at bounding box center [196, 263] width 17 height 17
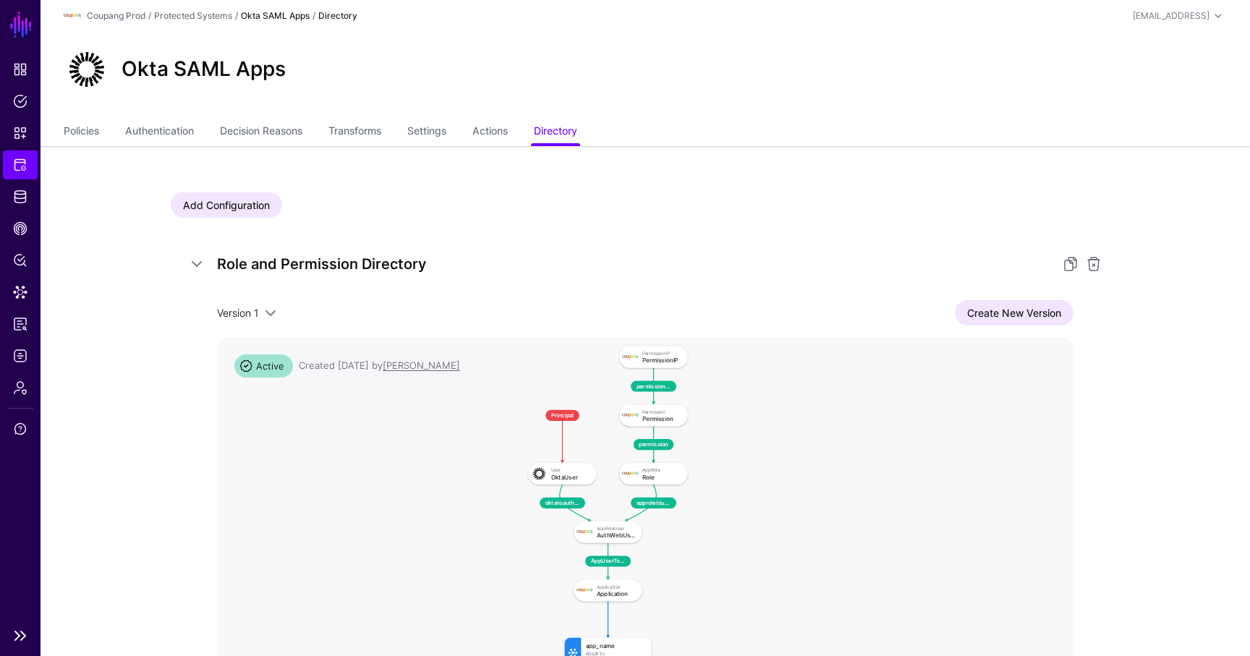
click at [25, 166] on span "Protected Systems" at bounding box center [20, 165] width 14 height 14
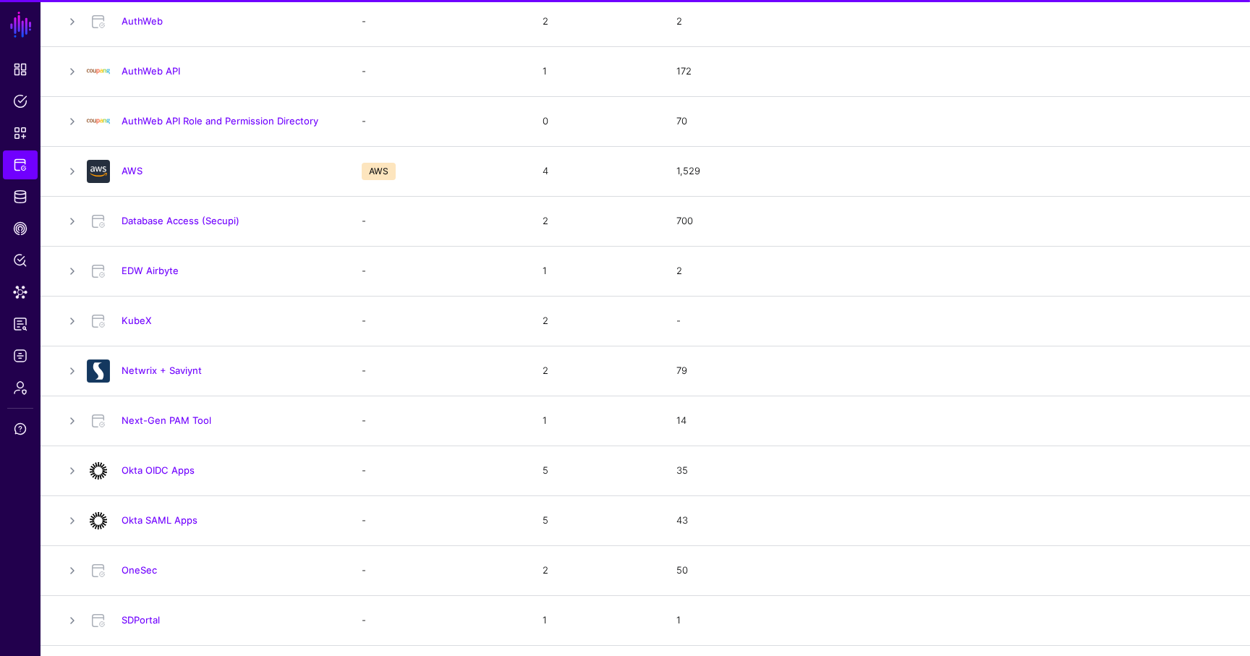
scroll to position [323, 0]
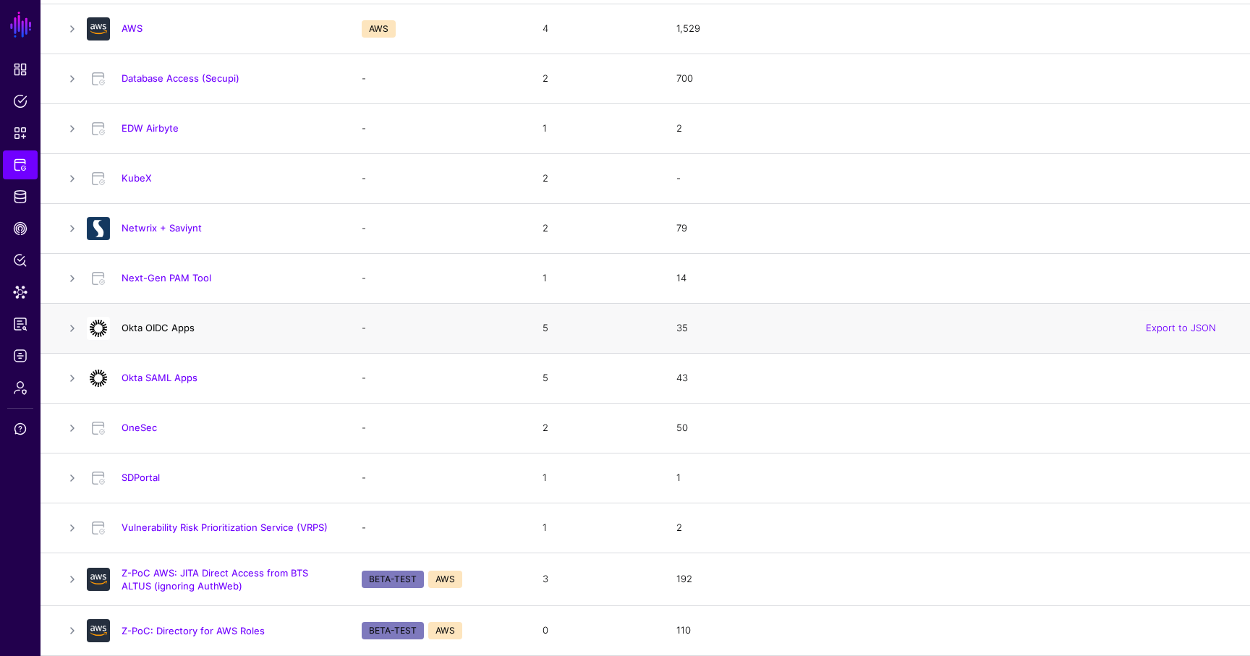
click at [167, 324] on link "Okta OIDC Apps" at bounding box center [158, 328] width 73 height 12
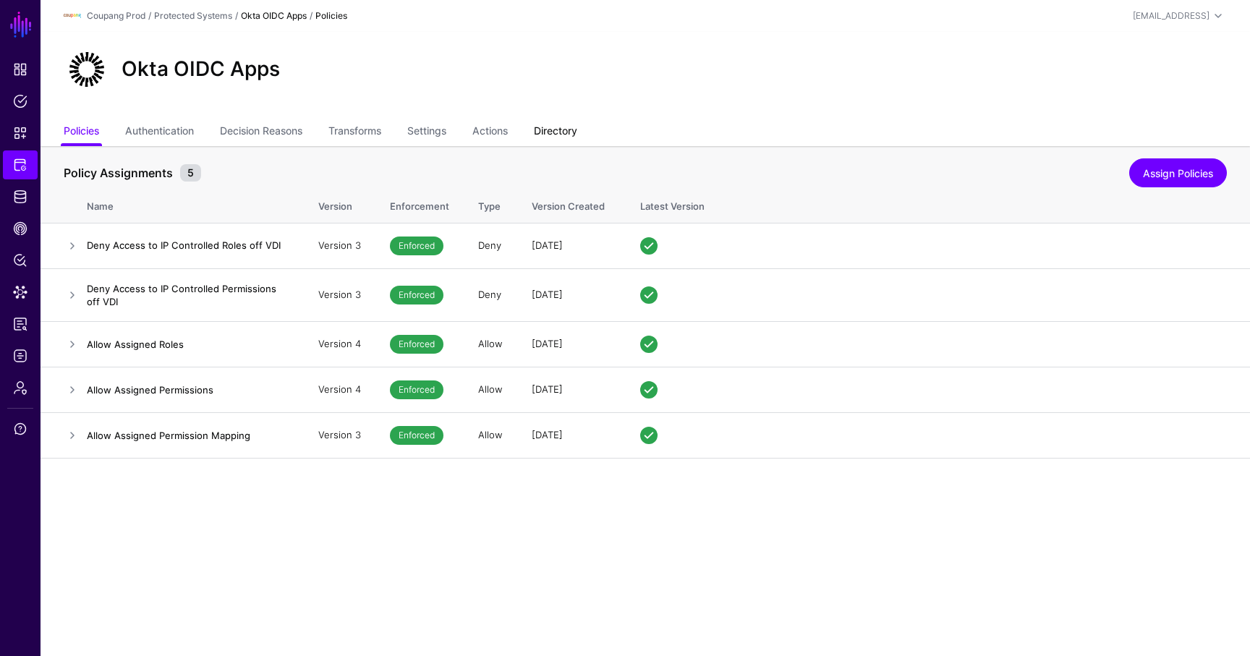
click at [561, 127] on link "Directory" at bounding box center [555, 132] width 43 height 27
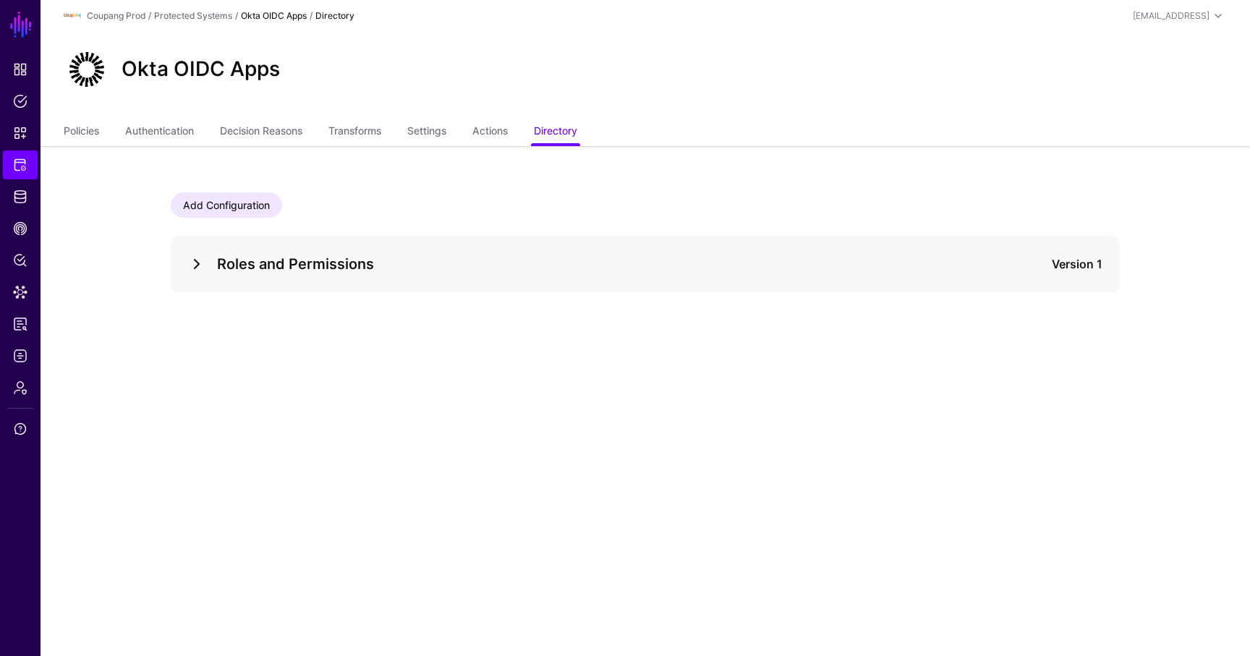
click at [198, 271] on link at bounding box center [196, 263] width 17 height 17
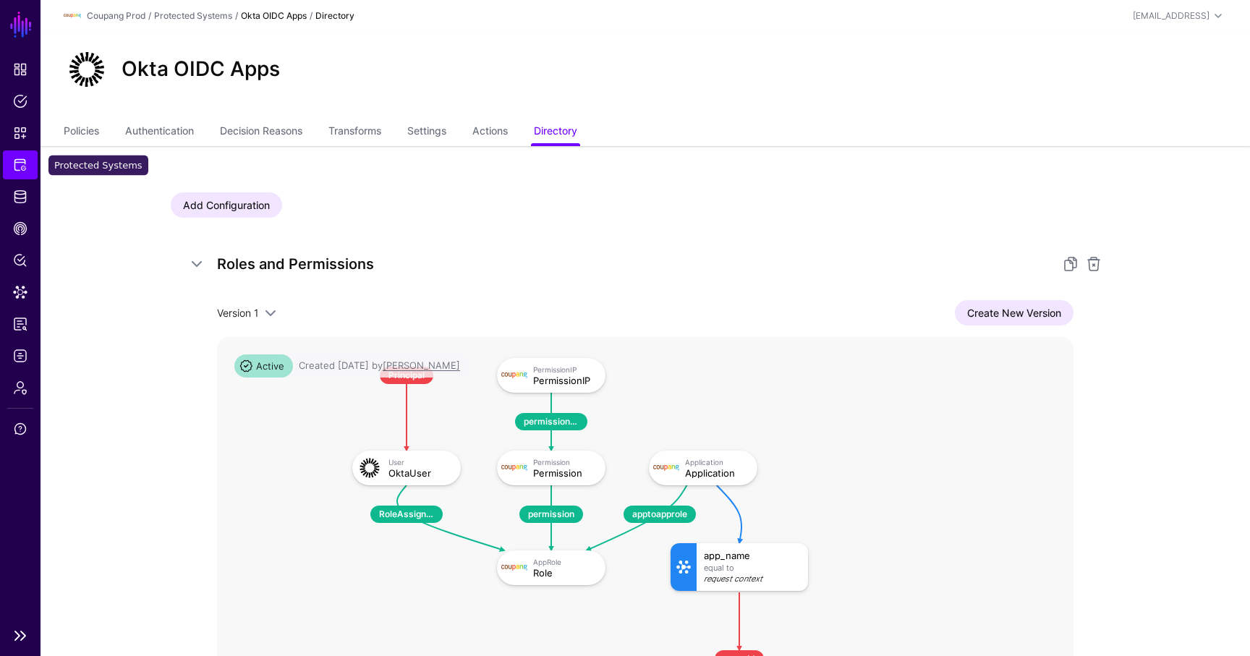
click at [23, 164] on span "Protected Systems" at bounding box center [20, 165] width 14 height 14
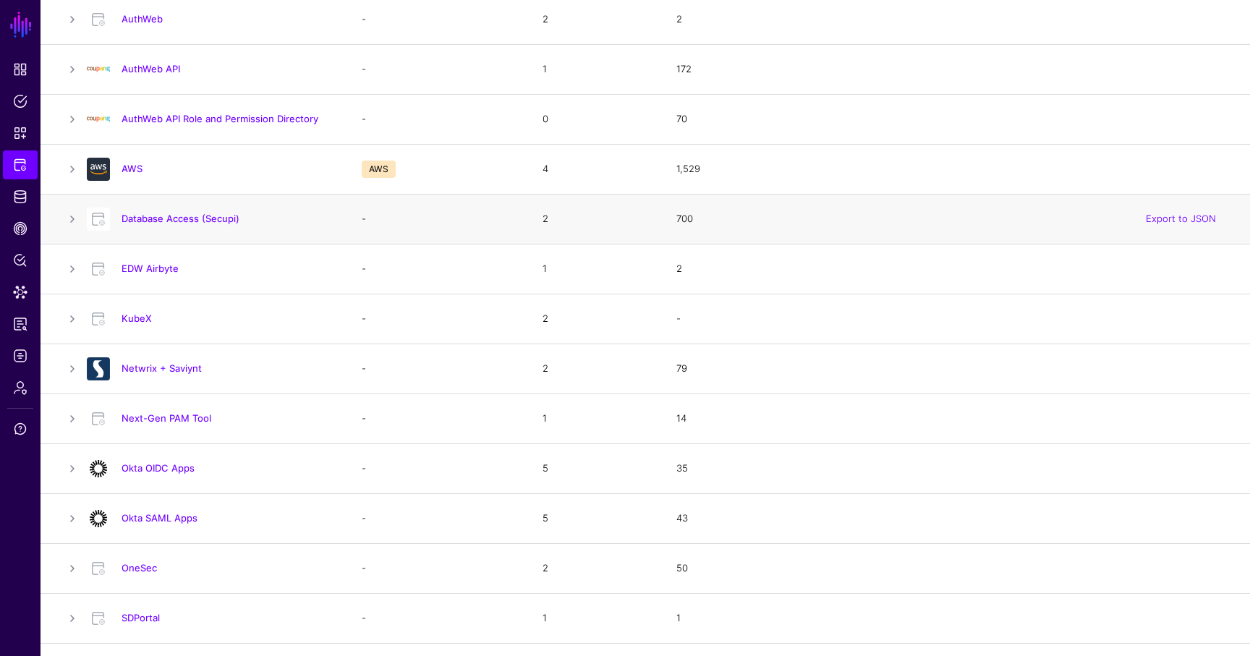
scroll to position [318, 0]
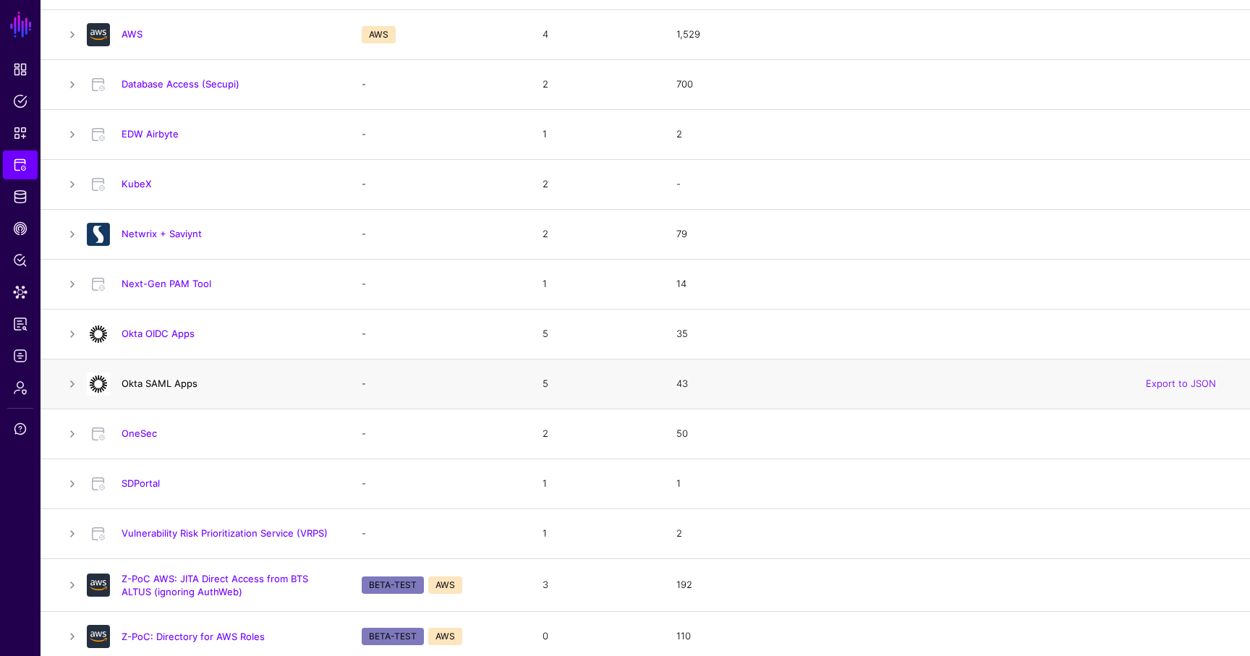
click at [163, 388] on link "Okta SAML Apps" at bounding box center [160, 384] width 76 height 12
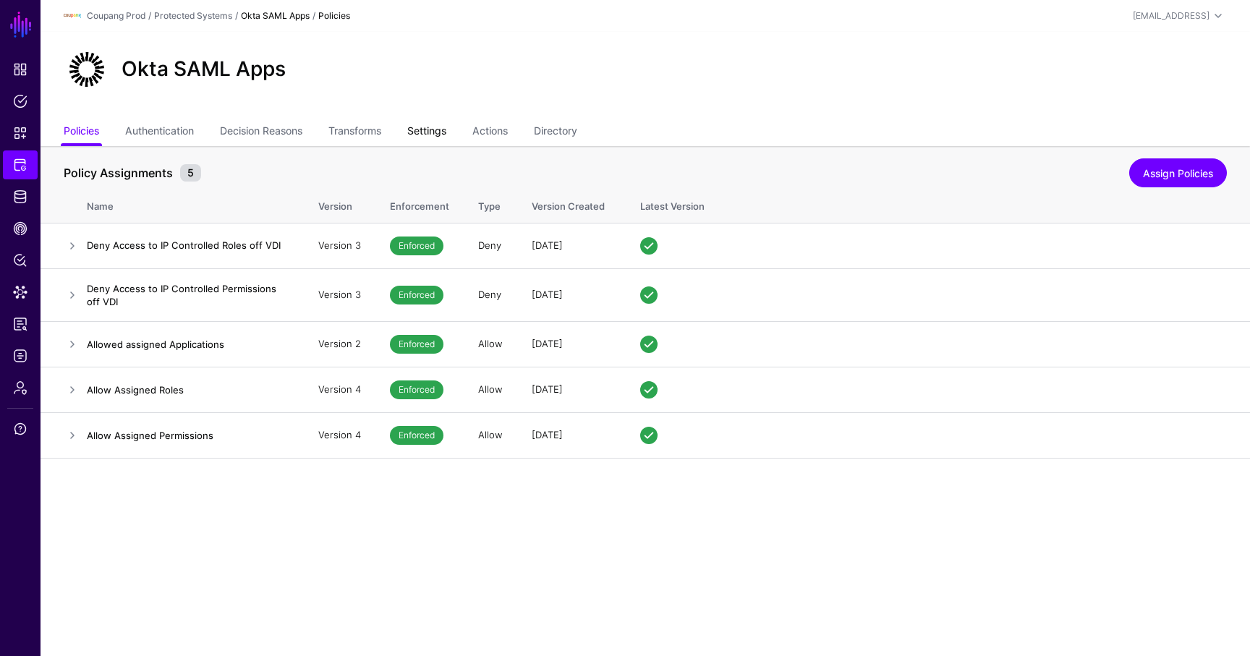
click at [429, 133] on link "Settings" at bounding box center [426, 132] width 39 height 27
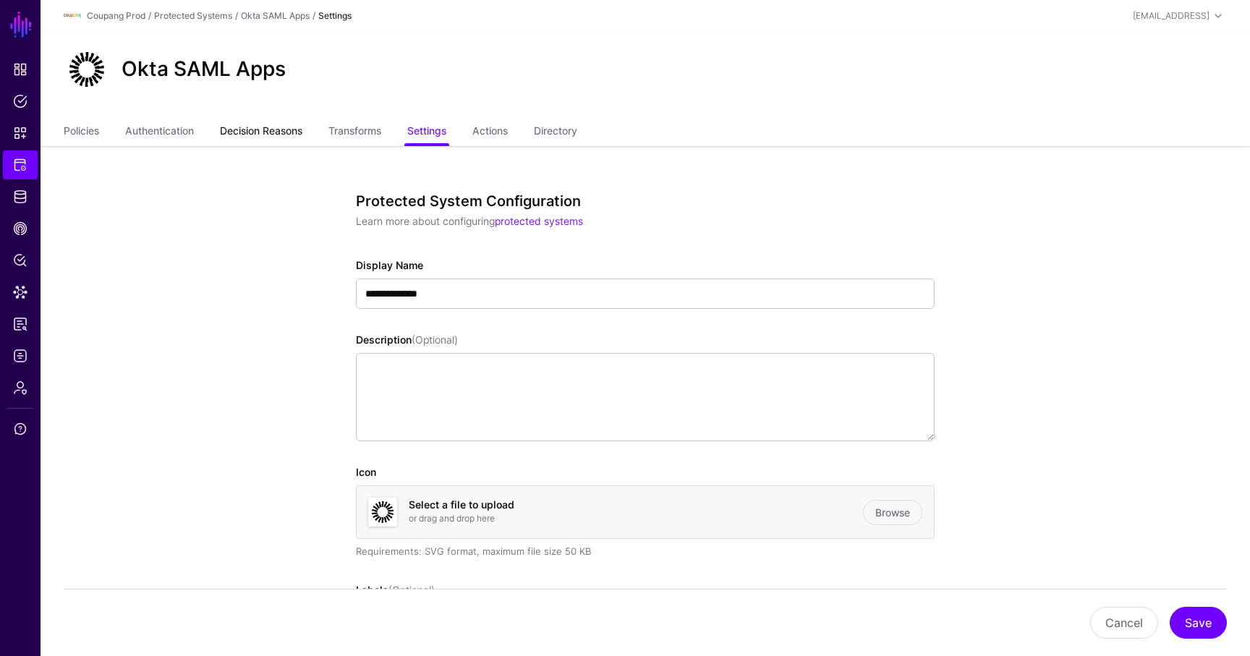
click at [278, 141] on link "Decision Reasons" at bounding box center [261, 132] width 82 height 27
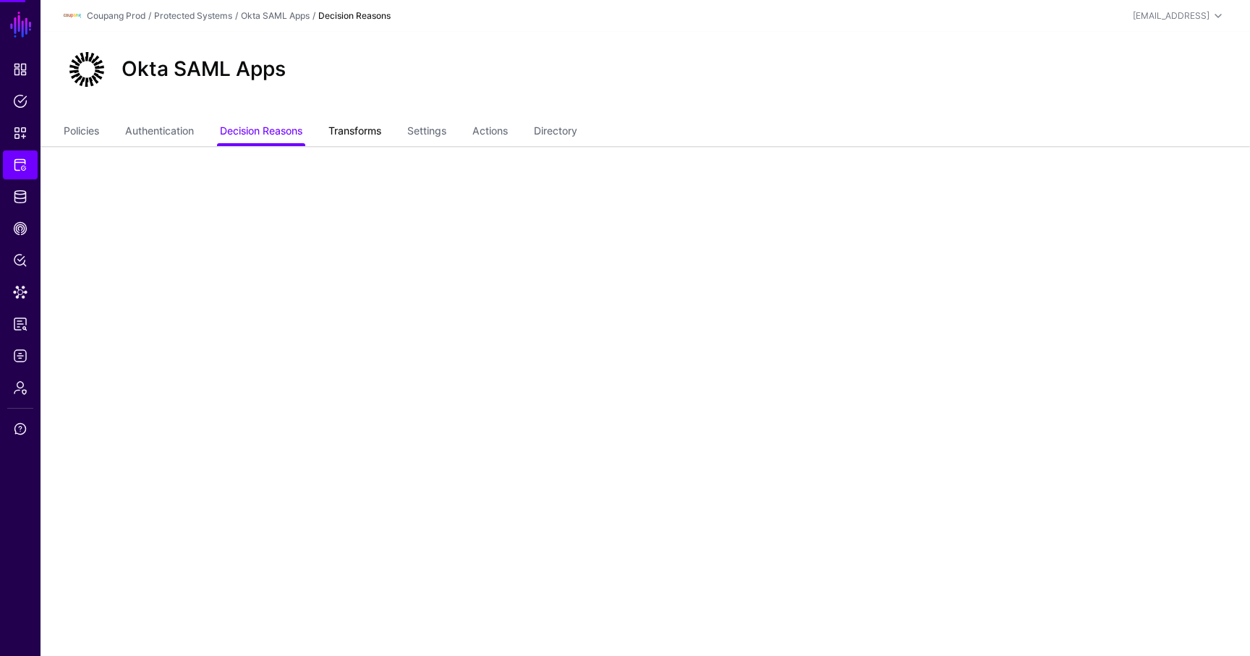
click at [366, 141] on link "Transforms" at bounding box center [354, 132] width 53 height 27
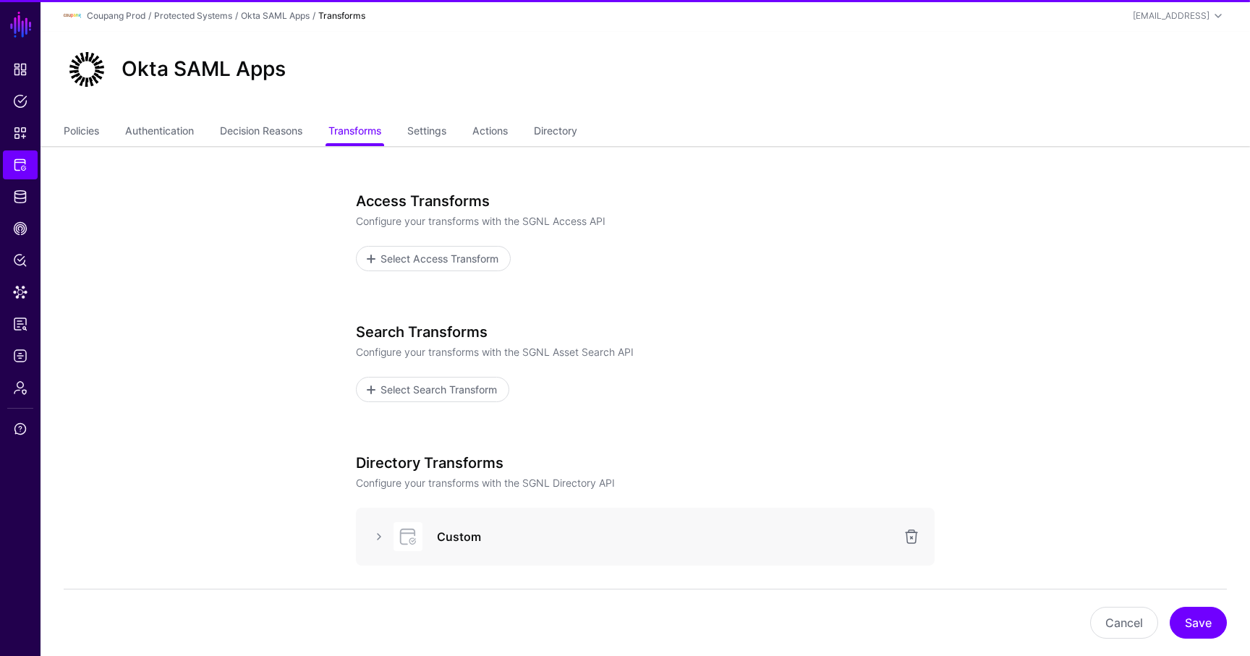
scroll to position [243, 0]
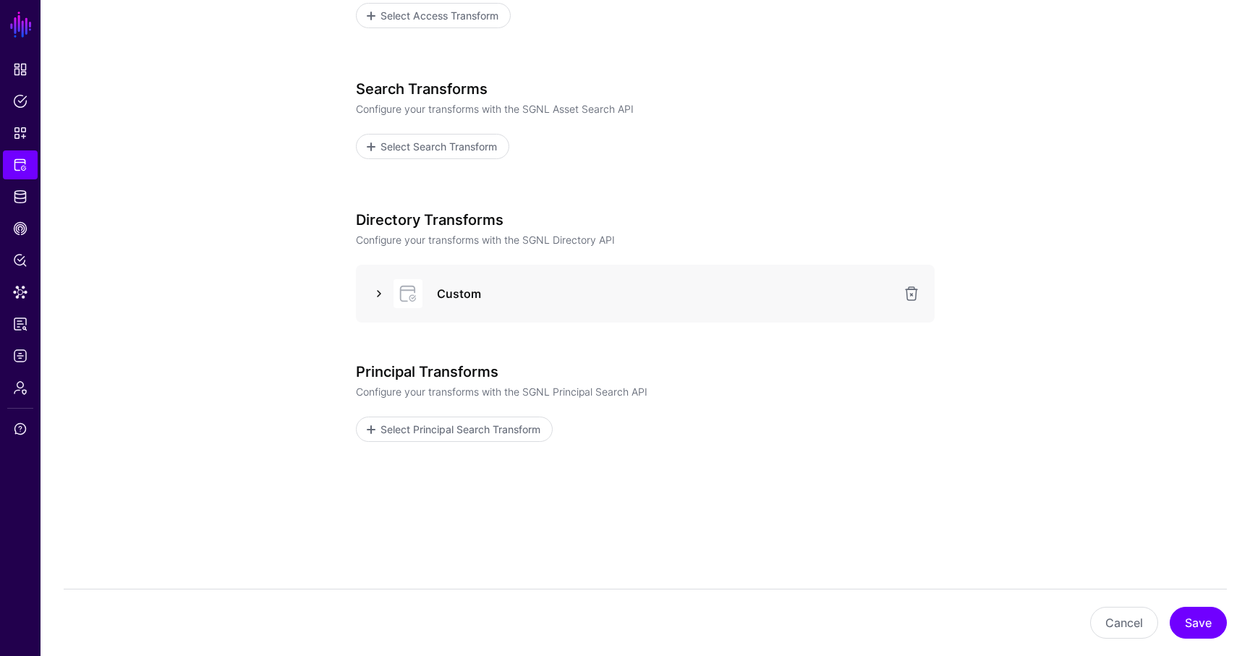
click at [383, 293] on link at bounding box center [378, 293] width 17 height 17
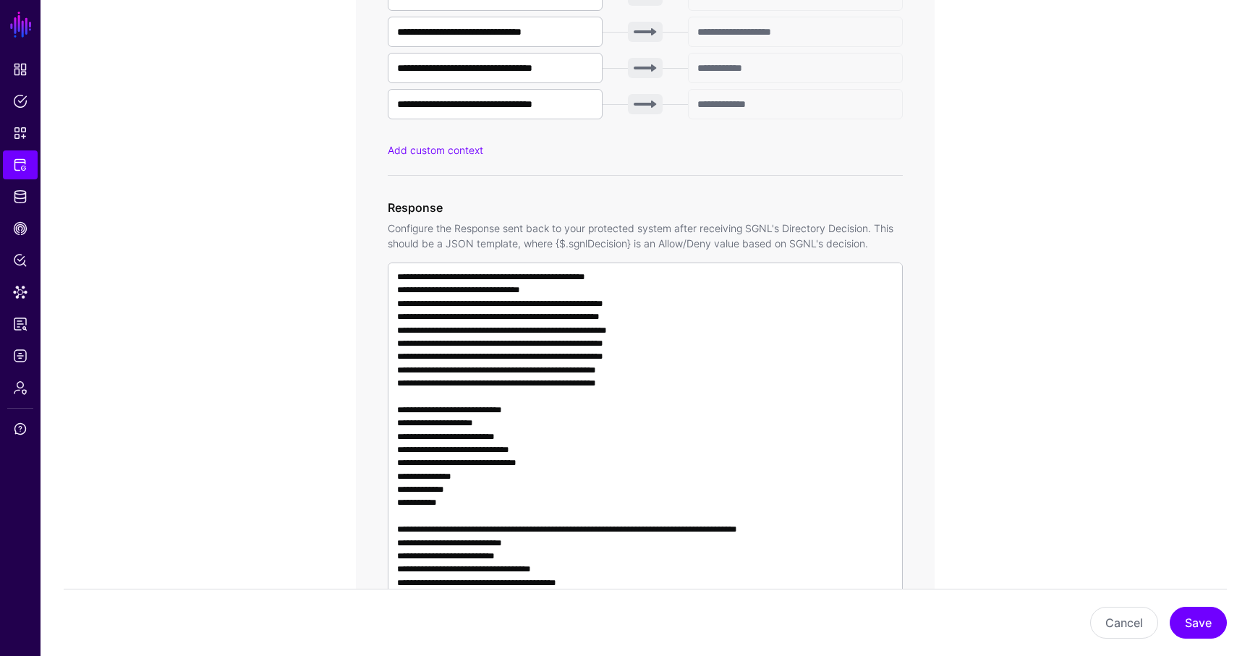
scroll to position [918, 0]
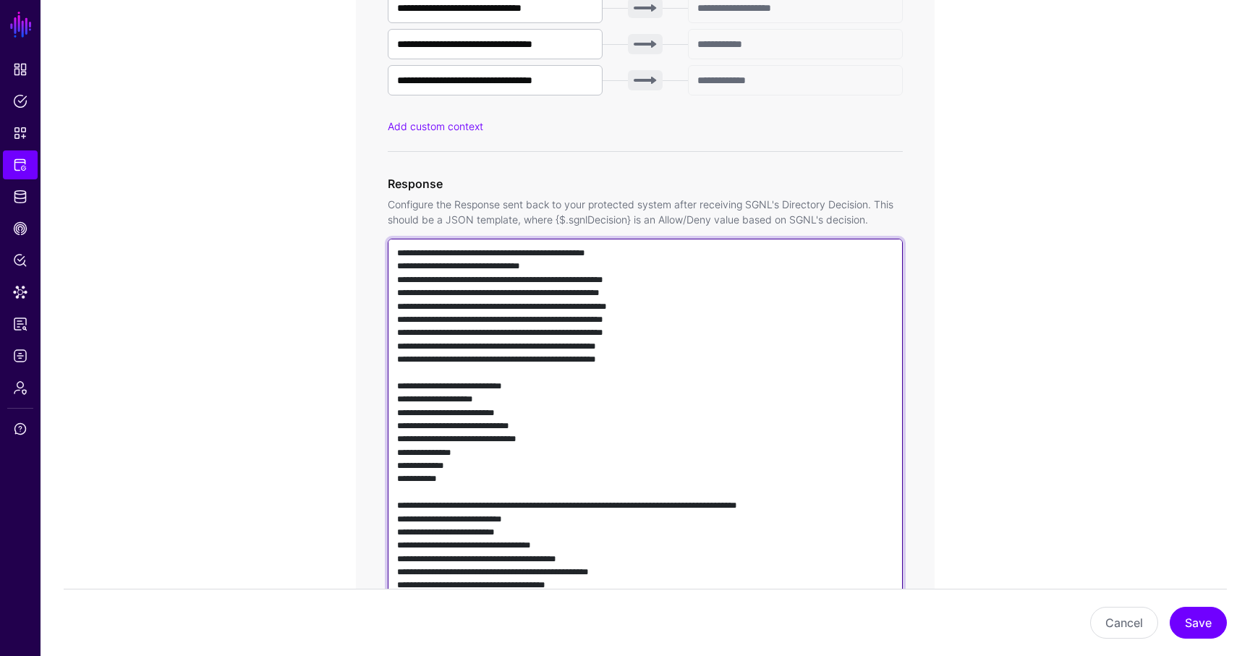
click at [460, 389] on textarea at bounding box center [645, 446] width 515 height 415
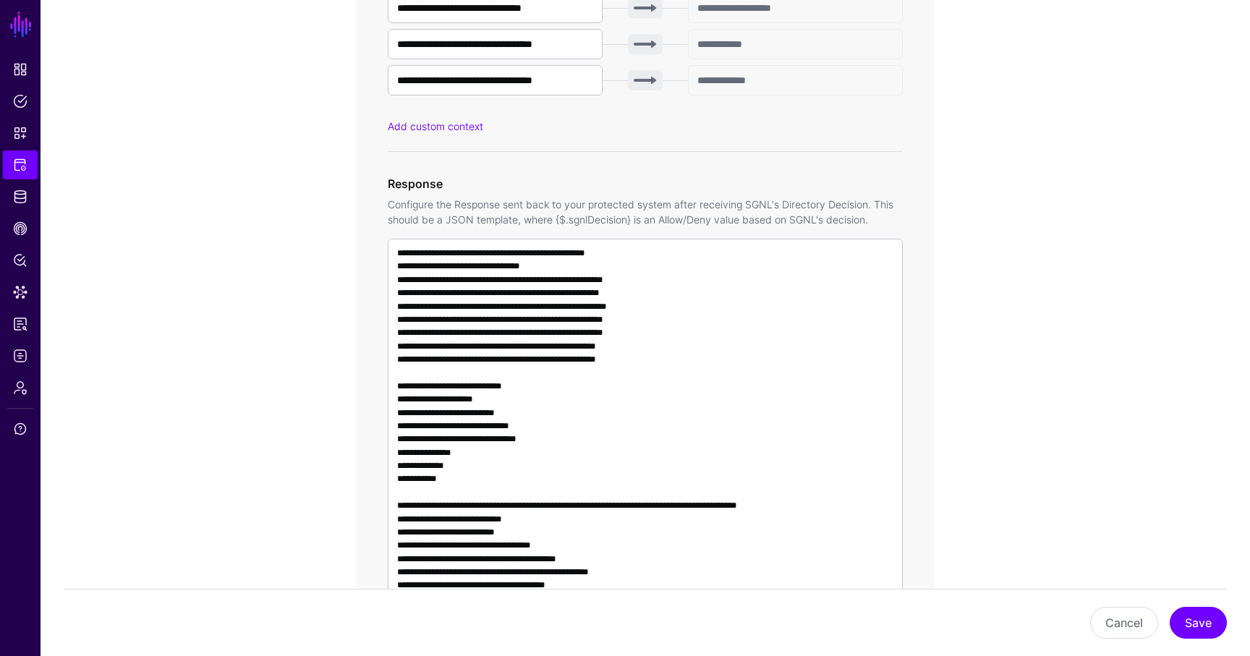
click at [1093, 611] on div "Cancel Save" at bounding box center [645, 623] width 1163 height 32
click at [1096, 613] on button "Cancel" at bounding box center [1124, 623] width 68 height 32
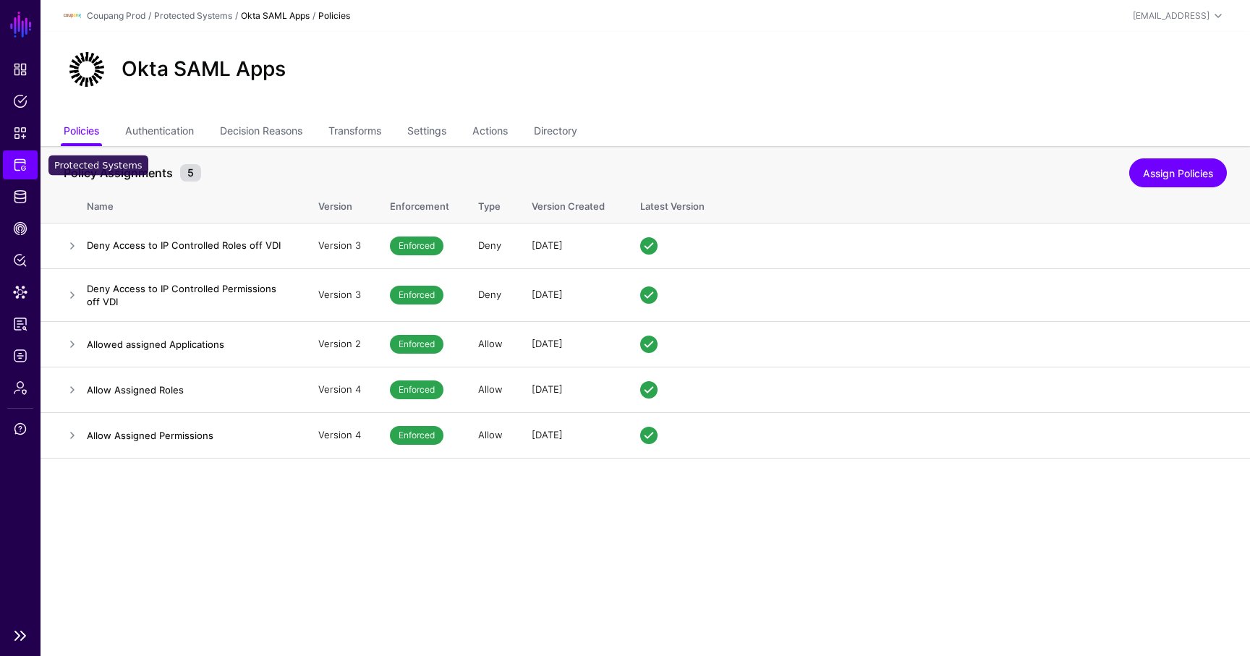
click at [18, 164] on span "Protected Systems" at bounding box center [20, 165] width 14 height 14
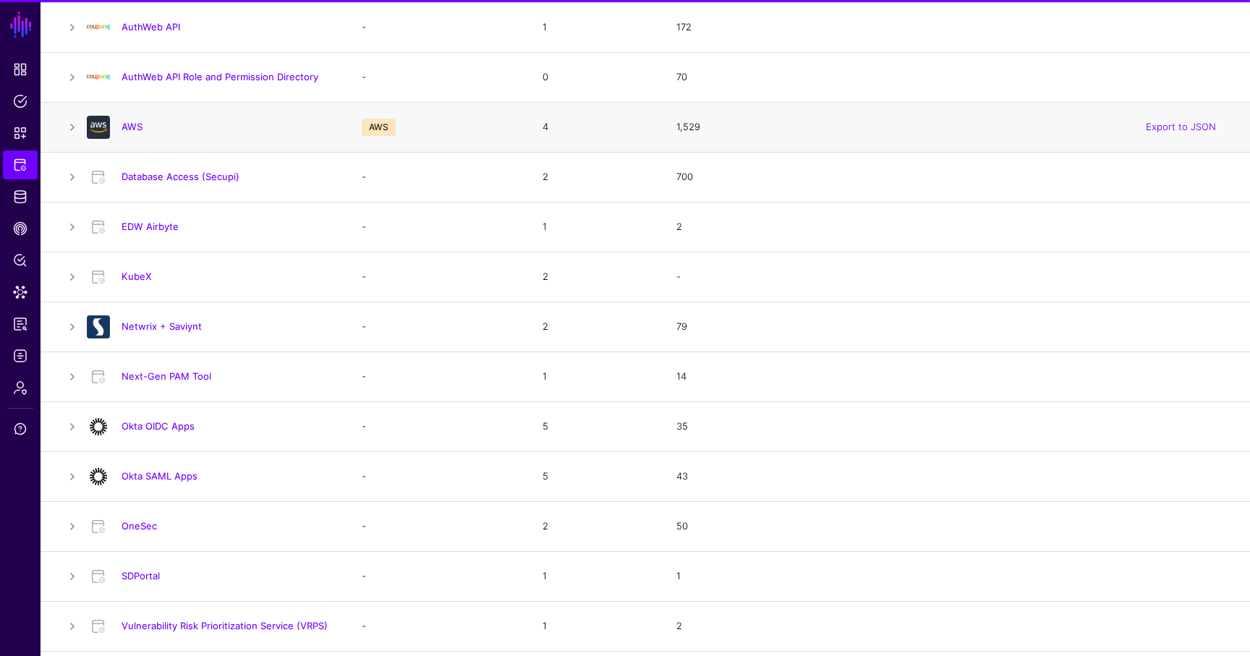
scroll to position [288, 0]
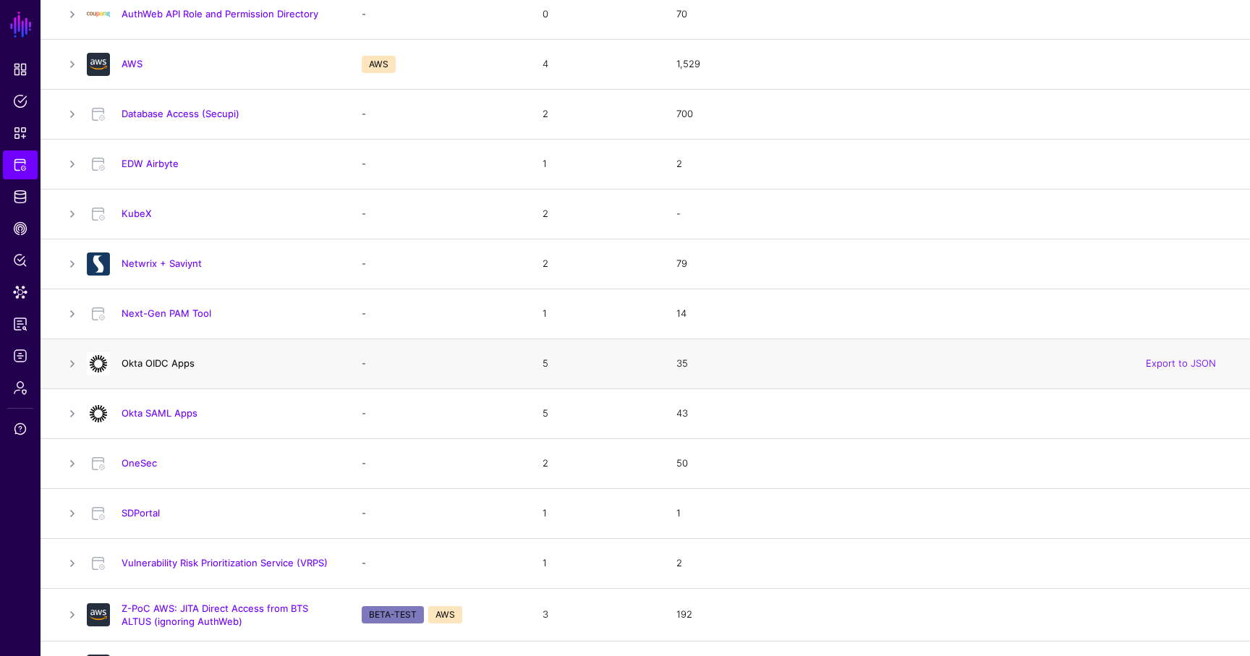
click at [169, 362] on link "Okta OIDC Apps" at bounding box center [158, 363] width 73 height 12
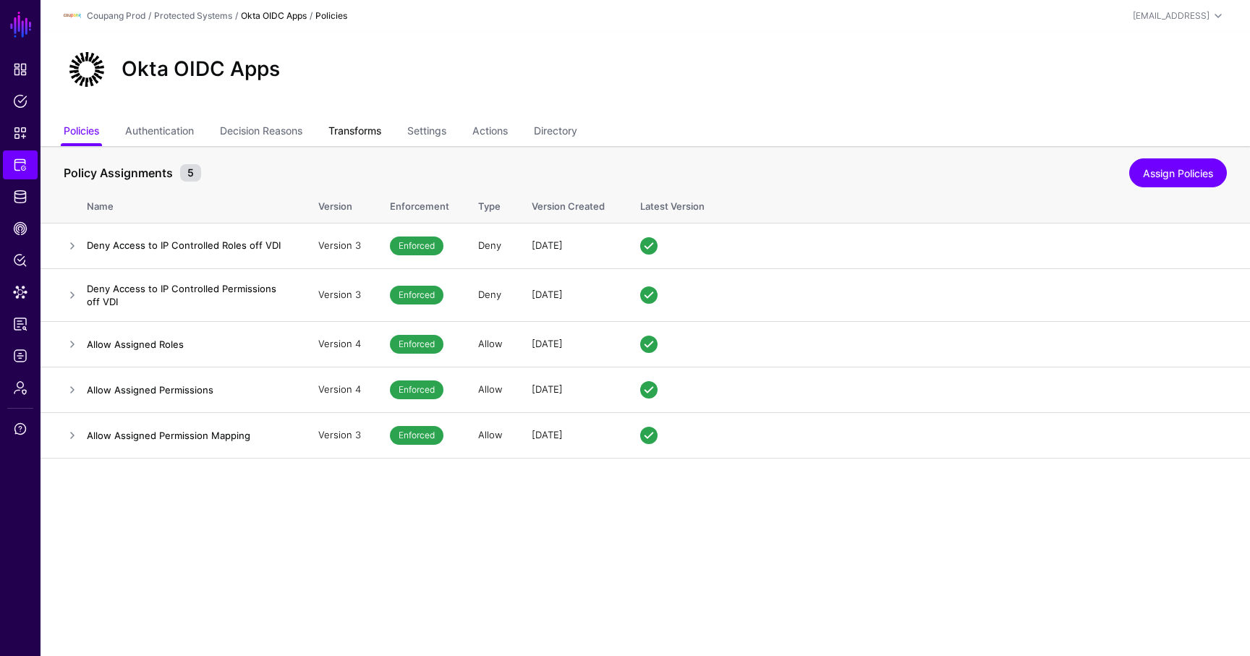
click at [359, 131] on link "Transforms" at bounding box center [354, 132] width 53 height 27
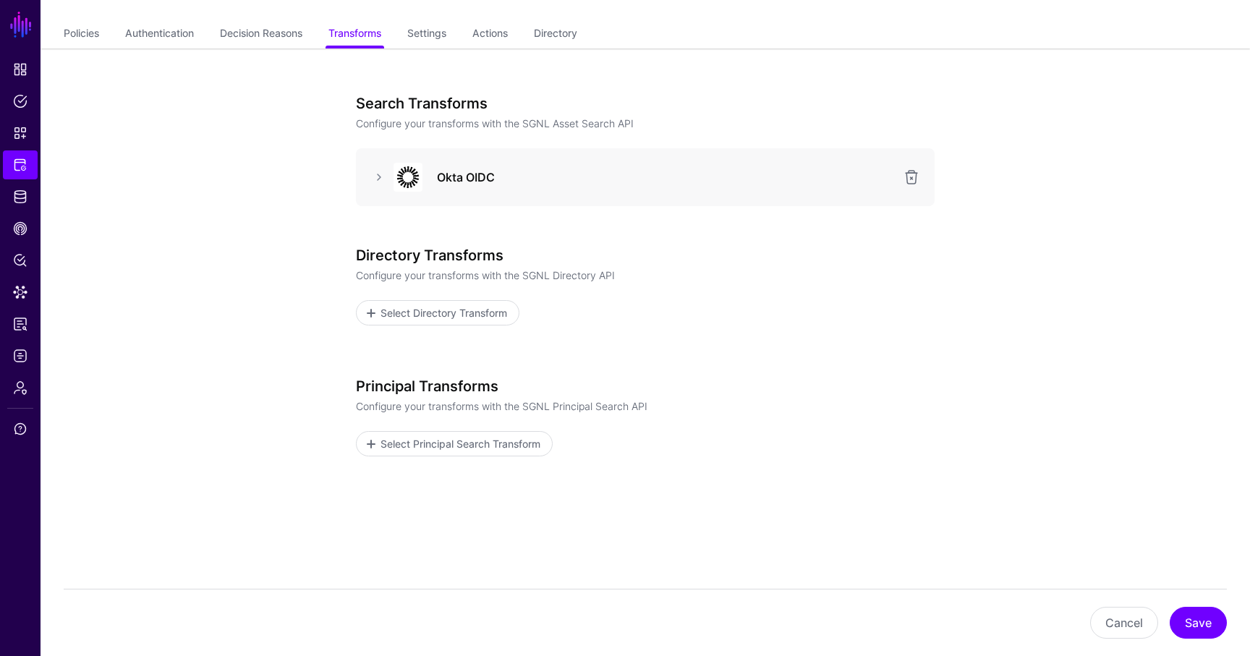
scroll to position [112, 0]
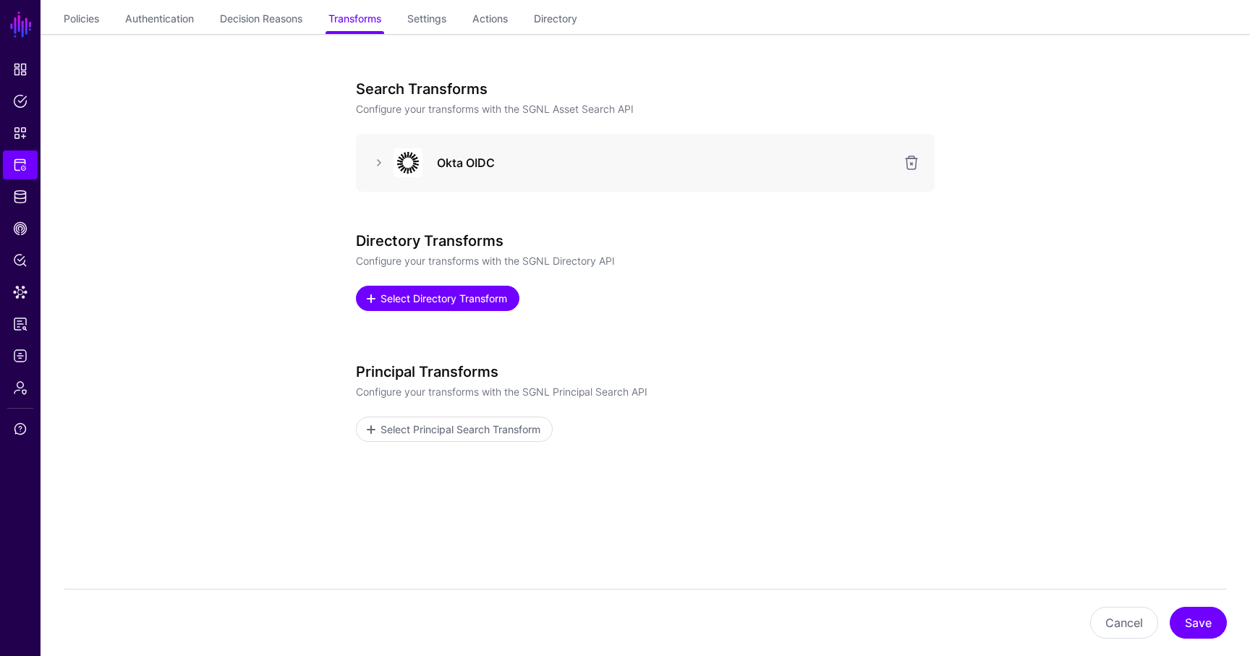
click at [454, 302] on span "Select Directory Transform" at bounding box center [444, 298] width 130 height 15
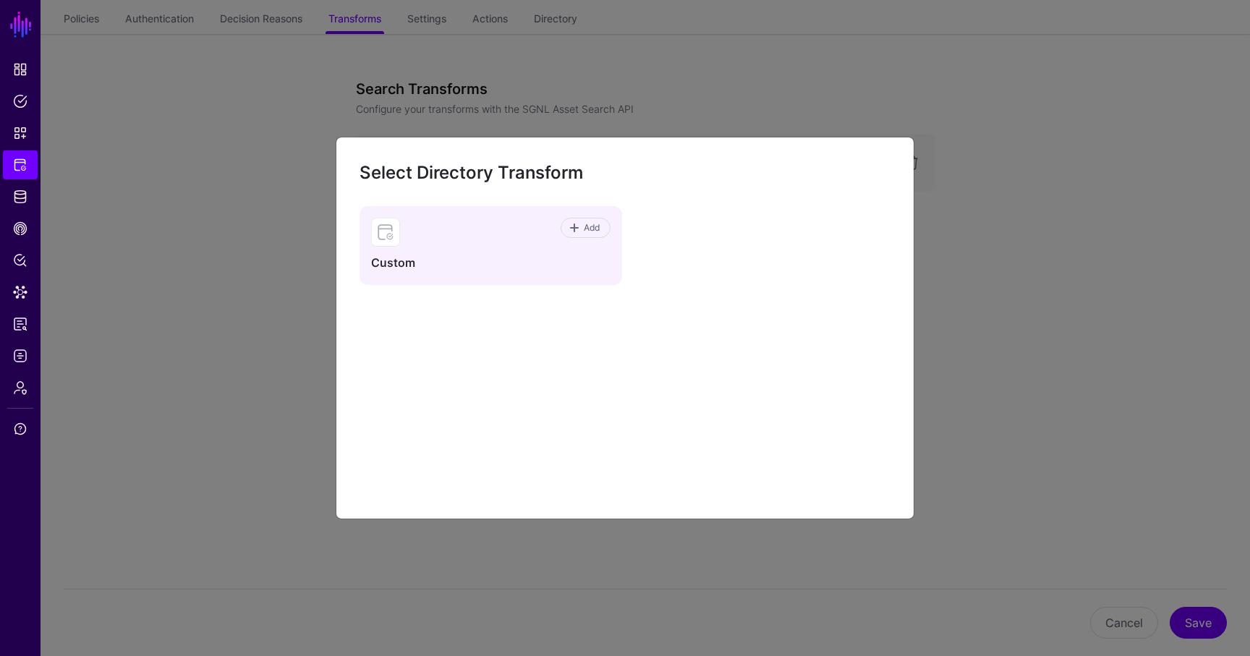
click at [613, 234] on div "Add Custom" at bounding box center [491, 245] width 263 height 79
click at [594, 233] on span "Add" at bounding box center [592, 227] width 20 height 13
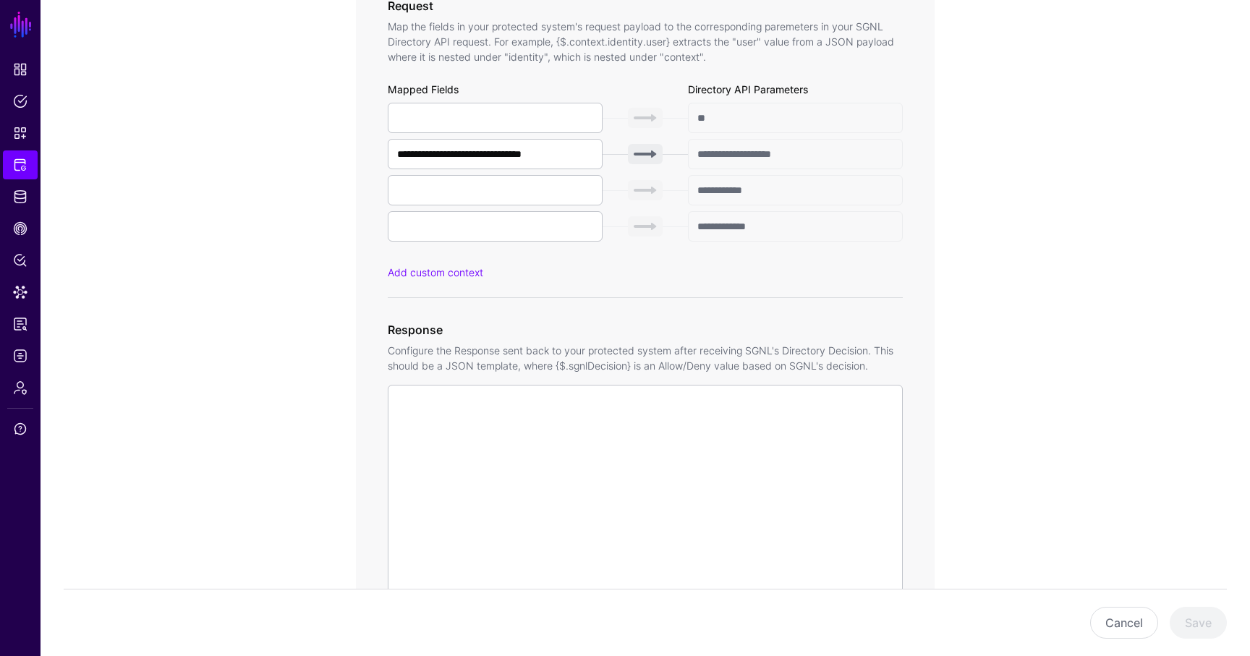
scroll to position [717, 0]
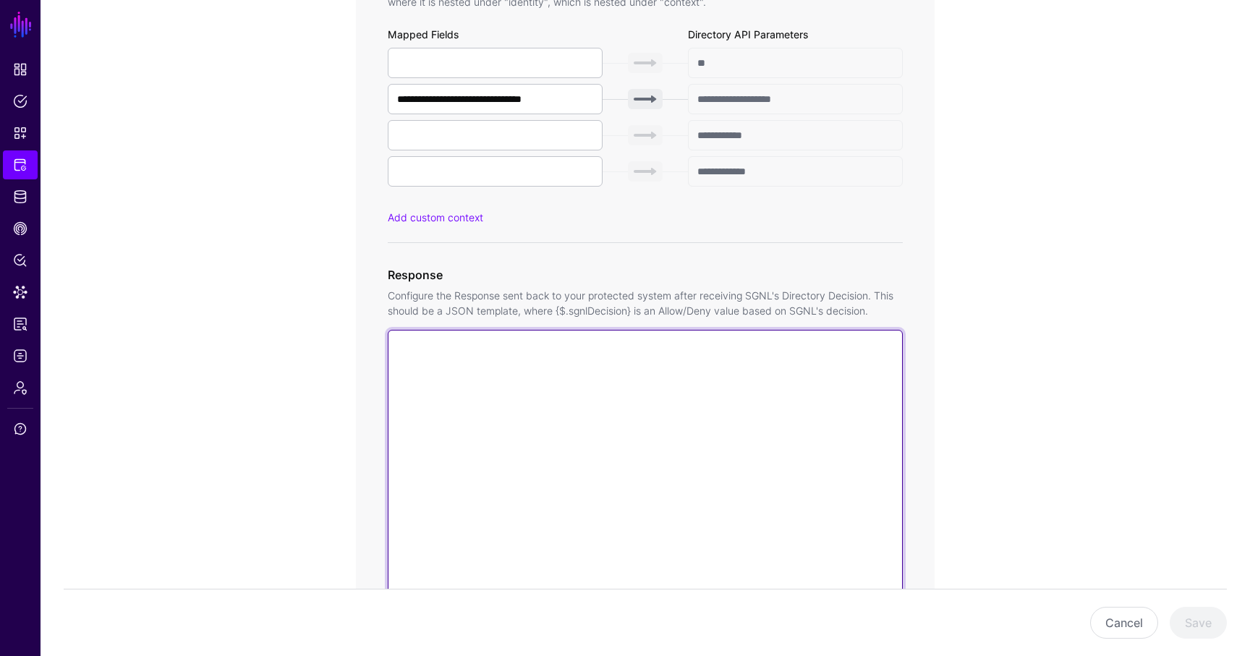
click at [502, 462] on textarea at bounding box center [645, 537] width 515 height 415
paste textarea "**********"
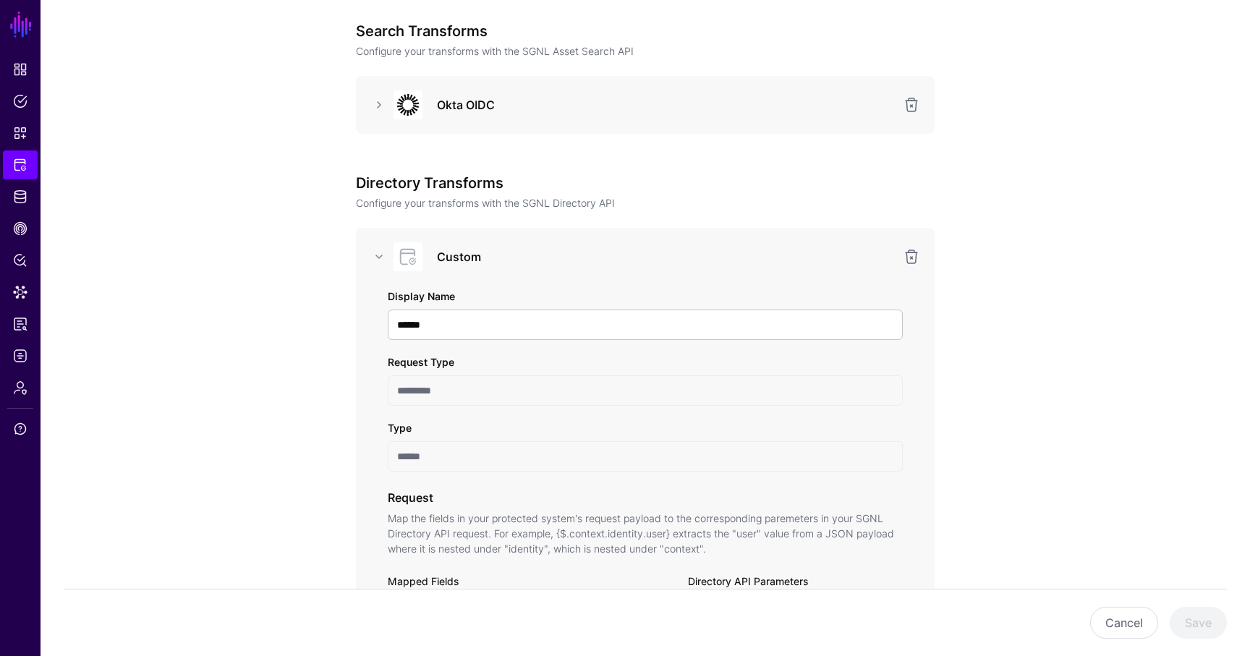
scroll to position [158, 0]
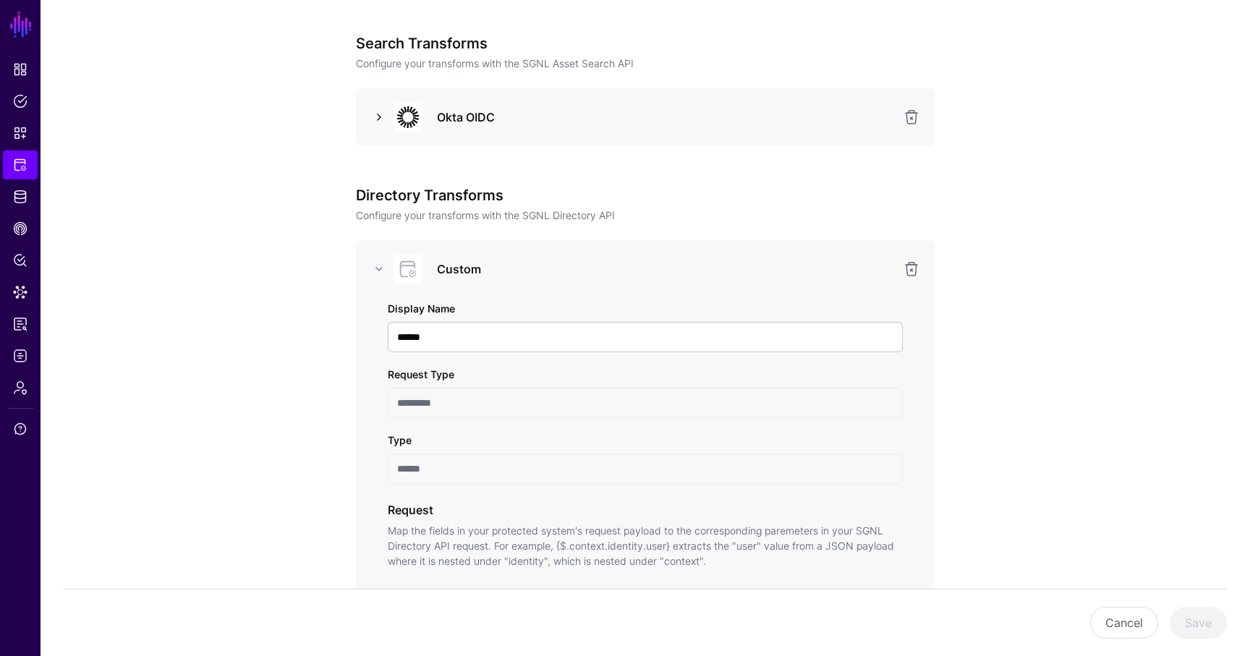
type textarea "**********"
click at [382, 119] on link at bounding box center [378, 117] width 17 height 17
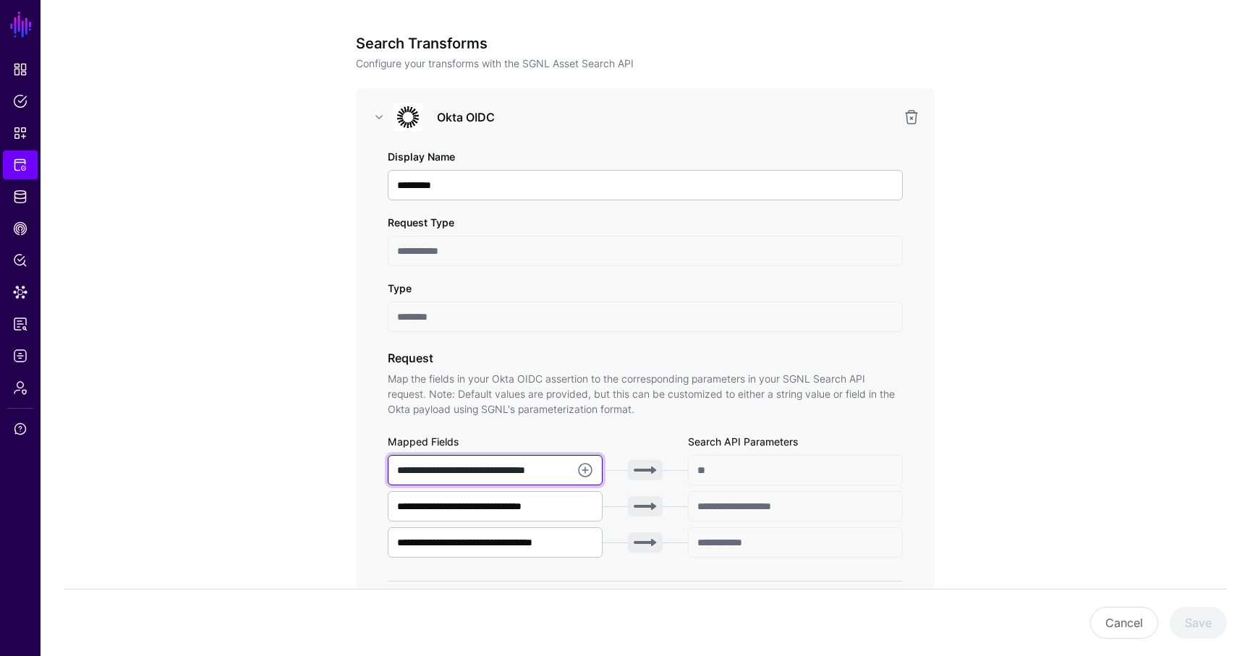
click at [533, 476] on input "**********" at bounding box center [495, 470] width 215 height 30
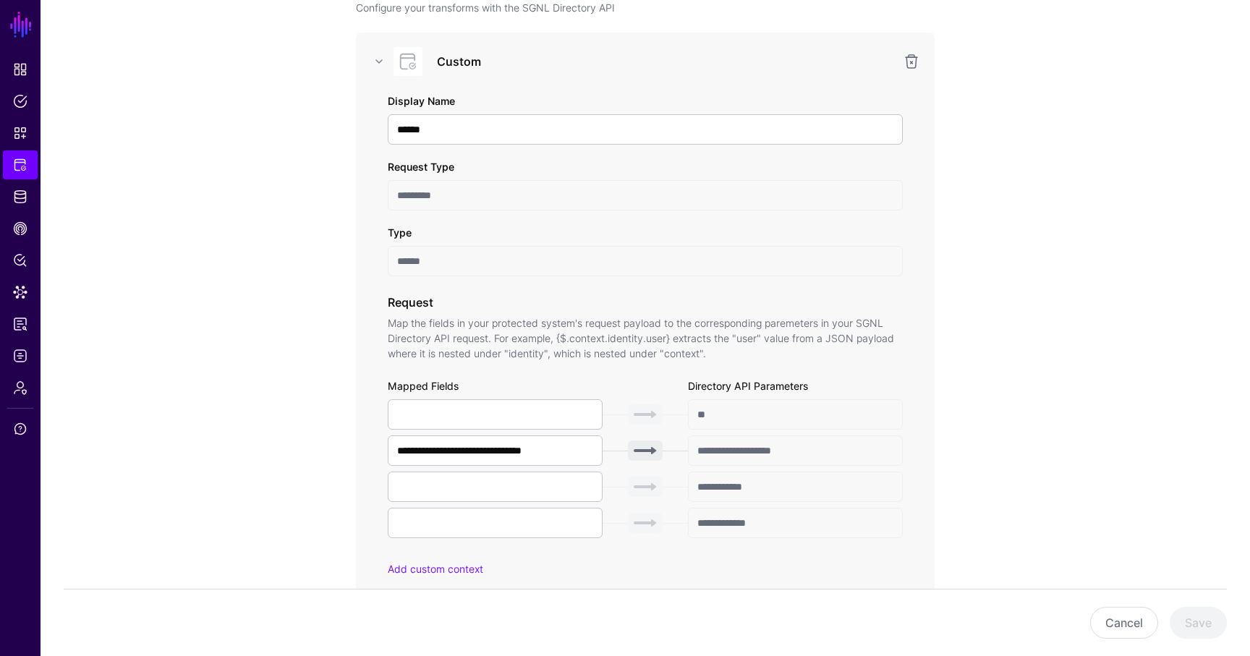
scroll to position [1303, 0]
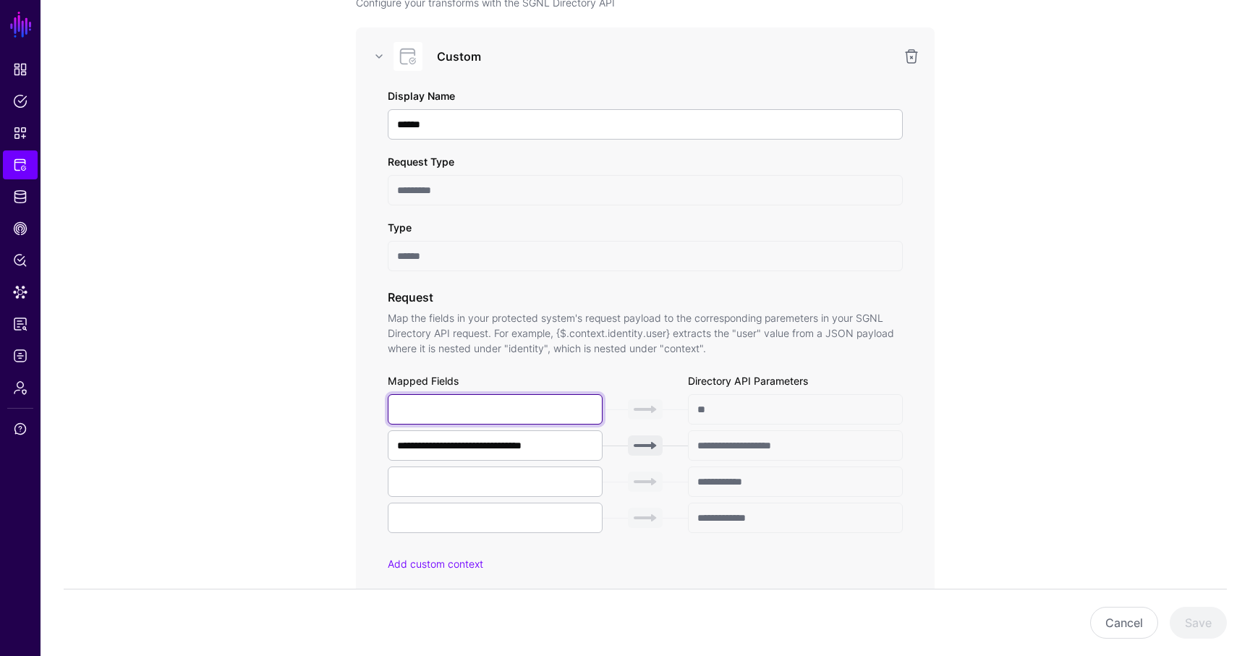
click at [463, 417] on input "text" at bounding box center [495, 409] width 215 height 30
paste input "**********"
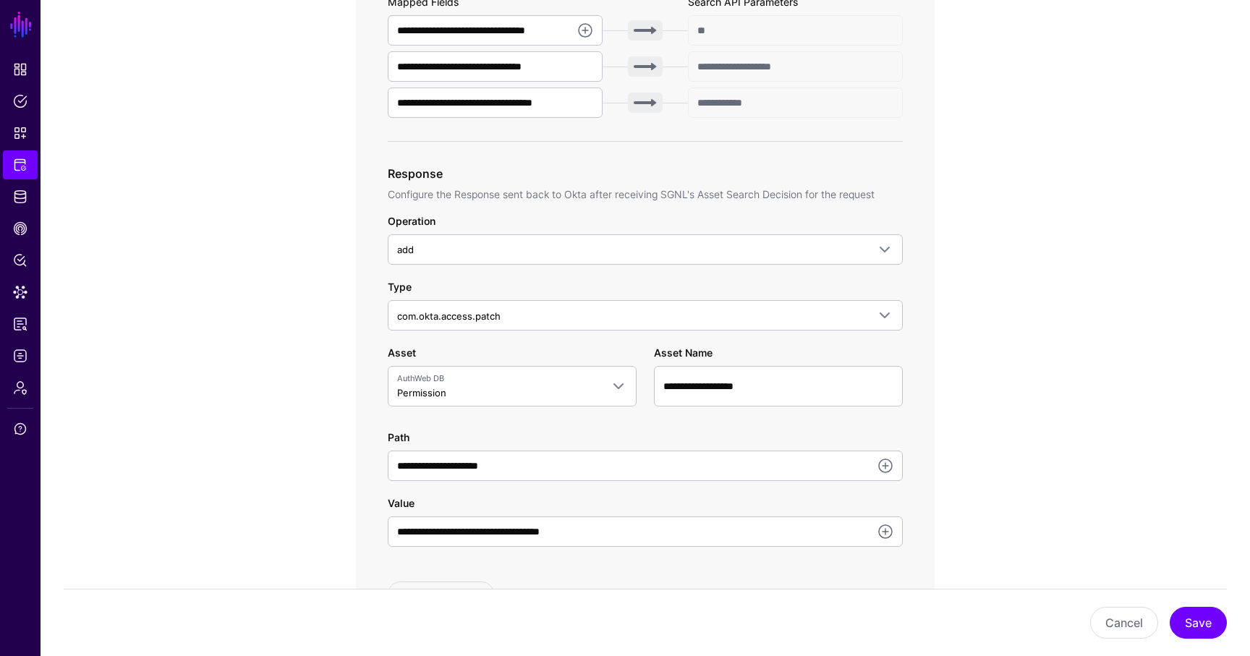
scroll to position [593, 0]
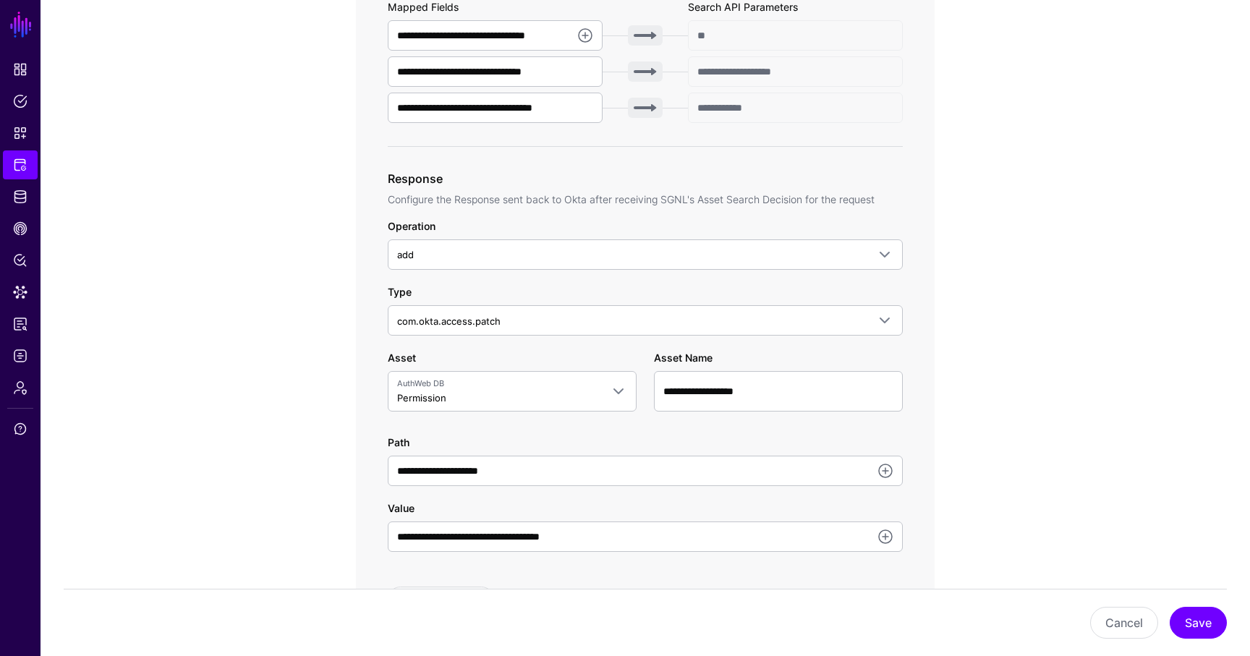
type input "**********"
drag, startPoint x: 585, startPoint y: 106, endPoint x: 355, endPoint y: 100, distance: 229.5
click at [356, 100] on div "**********" at bounding box center [645, 148] width 579 height 991
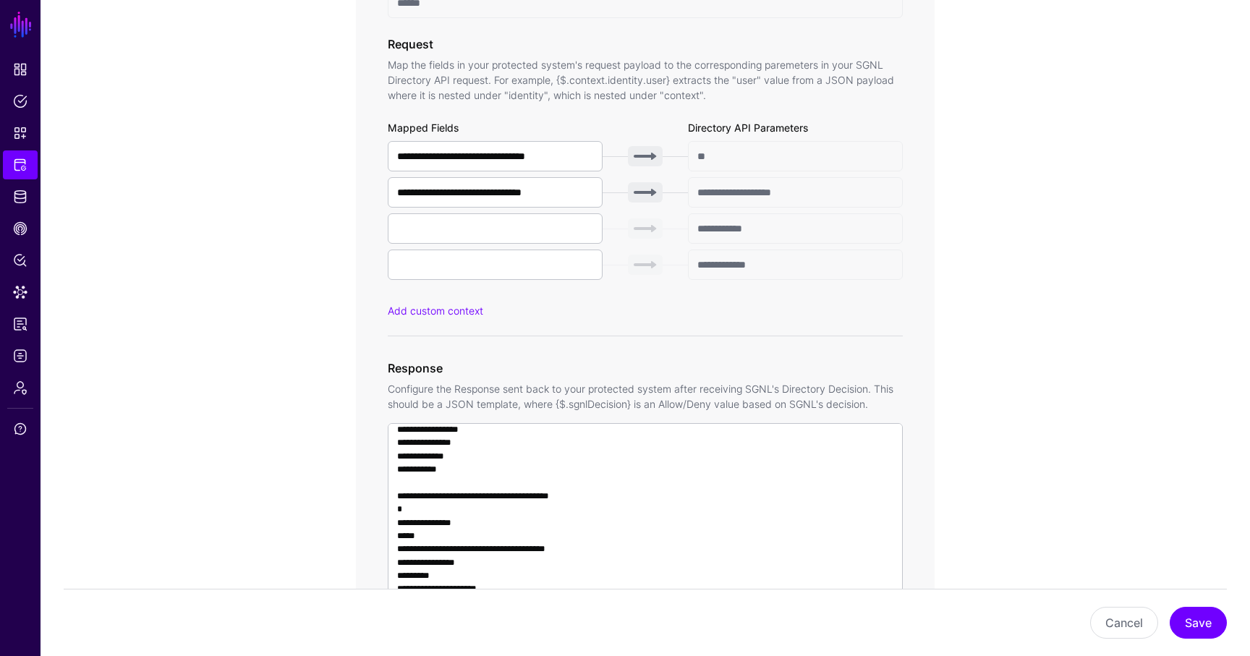
scroll to position [1594, 0]
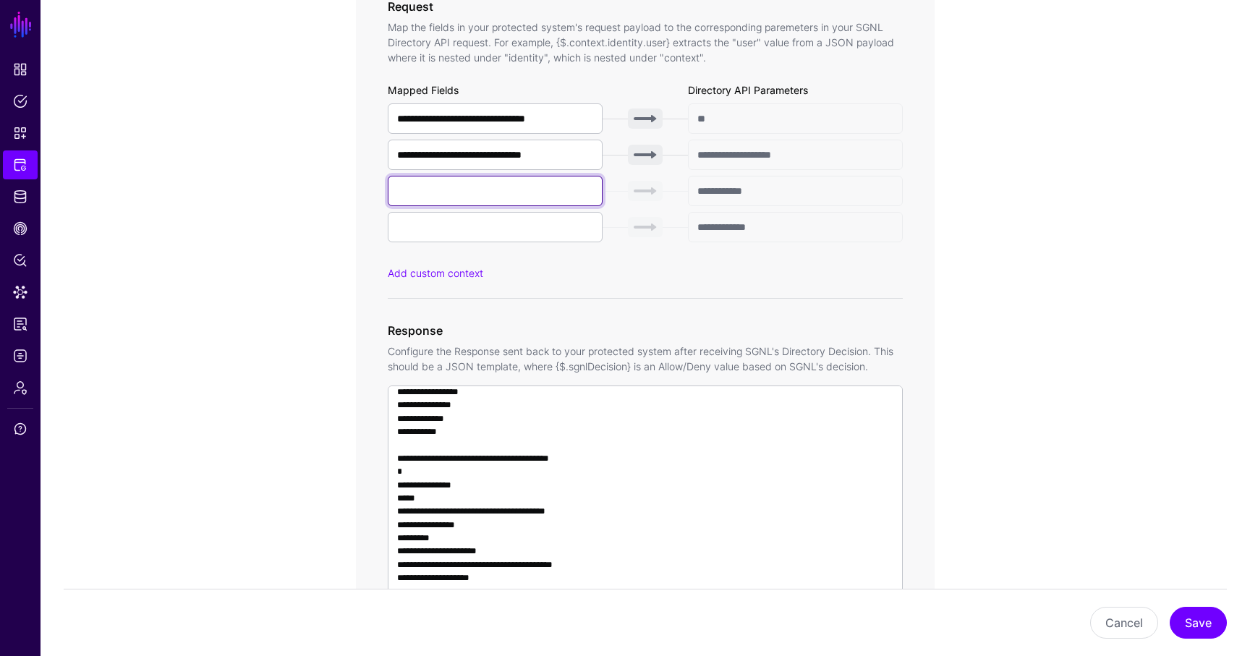
click at [454, 188] on input "text" at bounding box center [495, 191] width 215 height 30
paste input "**********"
type input "**********"
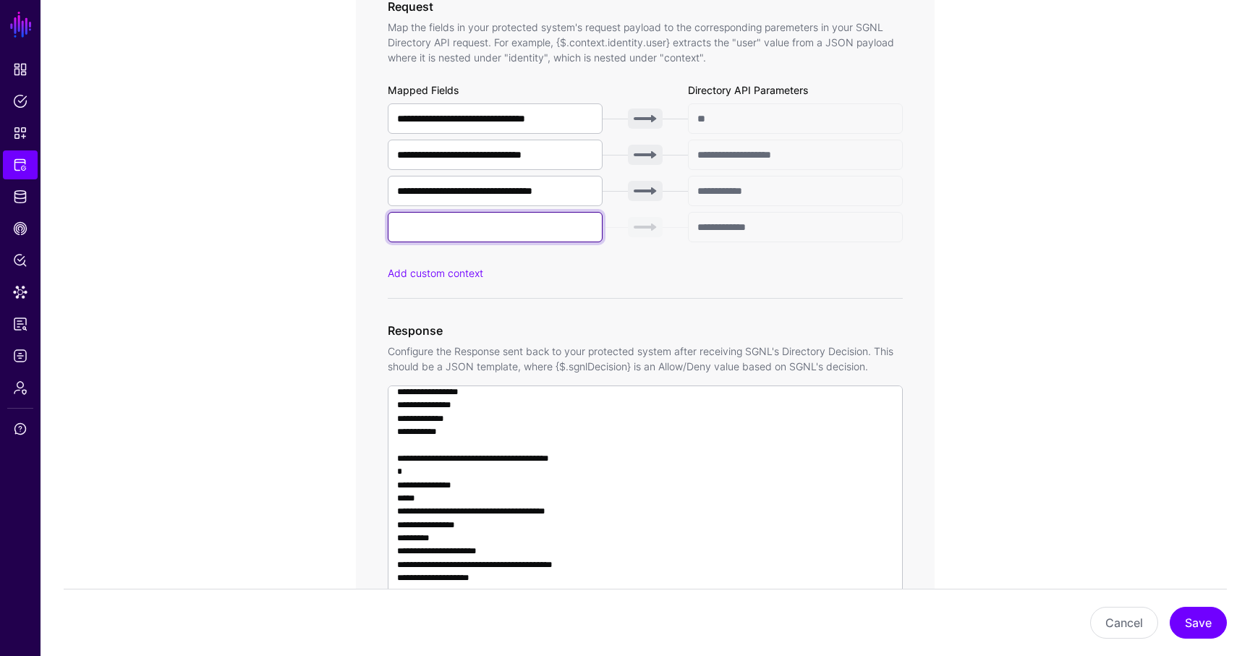
click at [433, 222] on input "text" at bounding box center [495, 227] width 215 height 30
paste input "**********"
type input "**********"
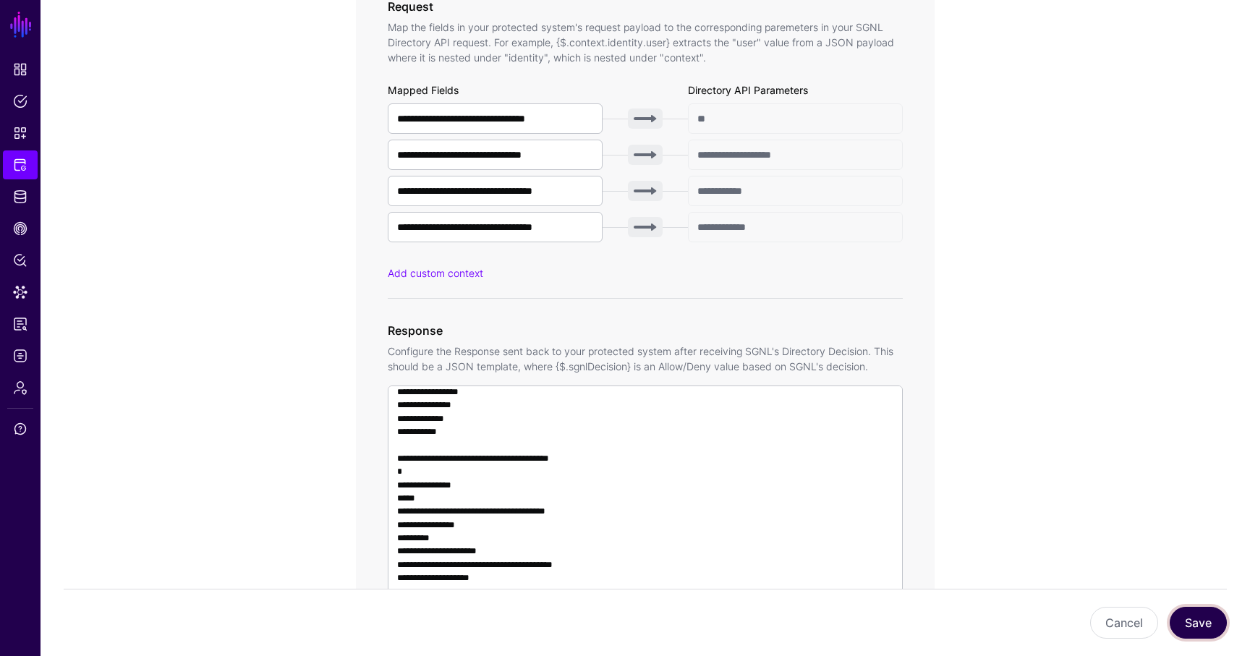
click at [1206, 627] on button "Save" at bounding box center [1198, 623] width 57 height 32
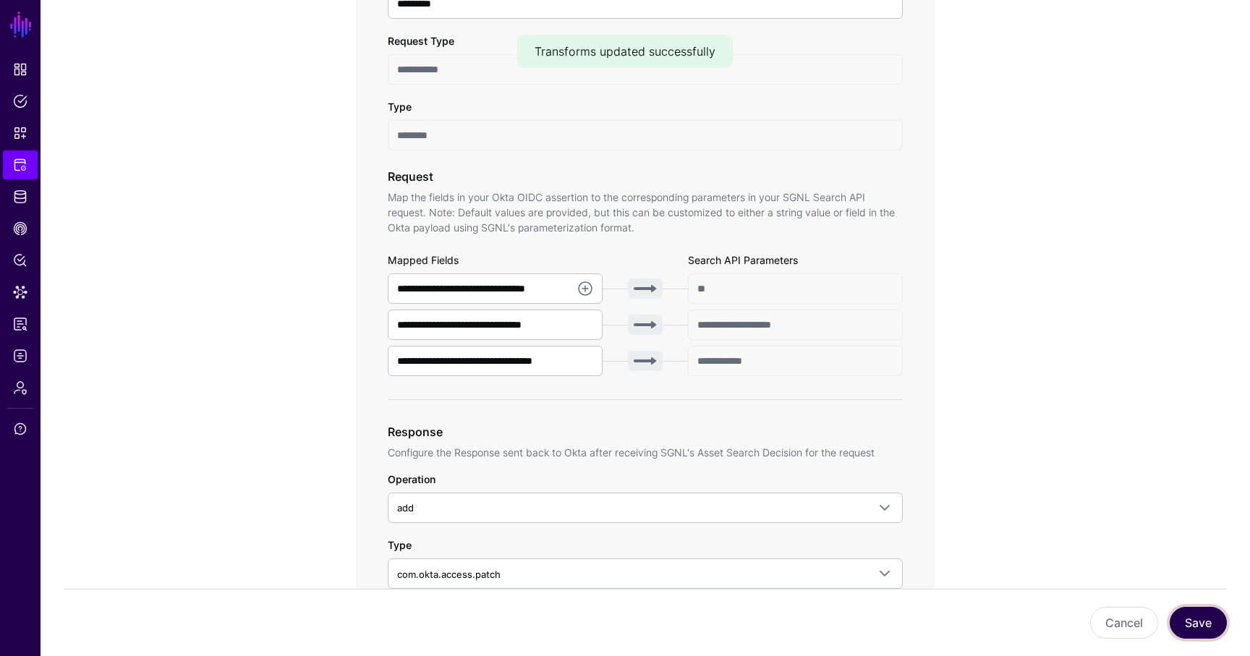
scroll to position [0, 0]
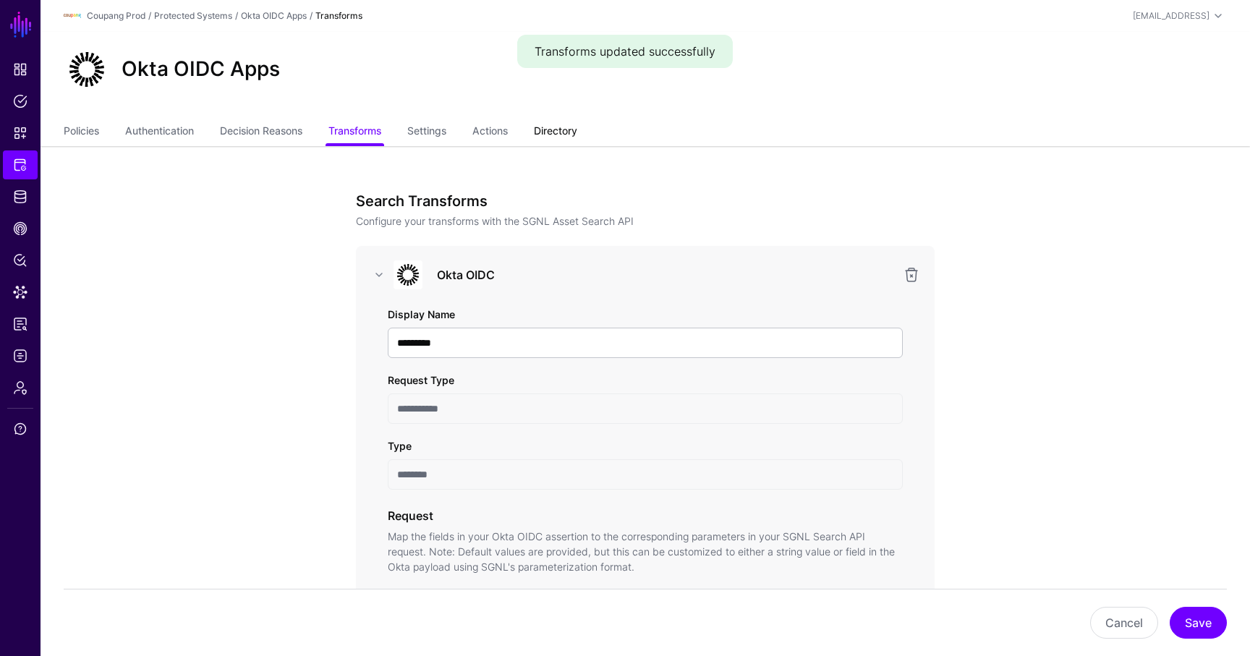
click at [564, 136] on link "Directory" at bounding box center [555, 132] width 43 height 27
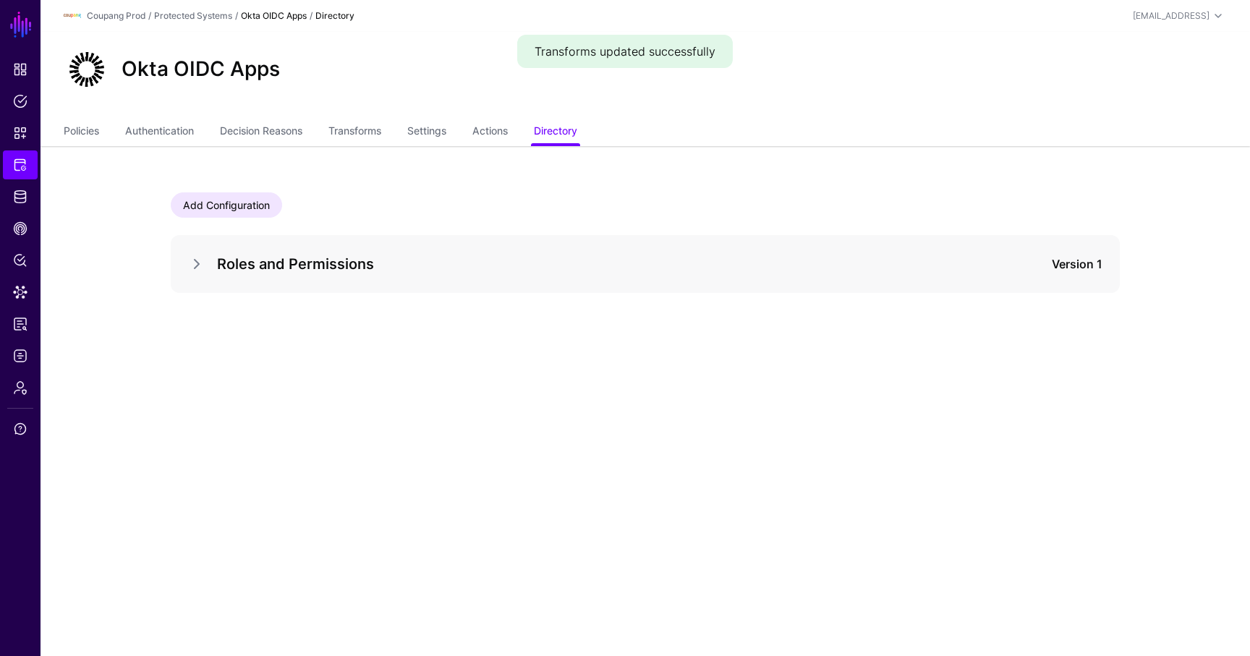
click at [206, 256] on div at bounding box center [202, 263] width 29 height 17
click at [203, 258] on link at bounding box center [196, 263] width 17 height 17
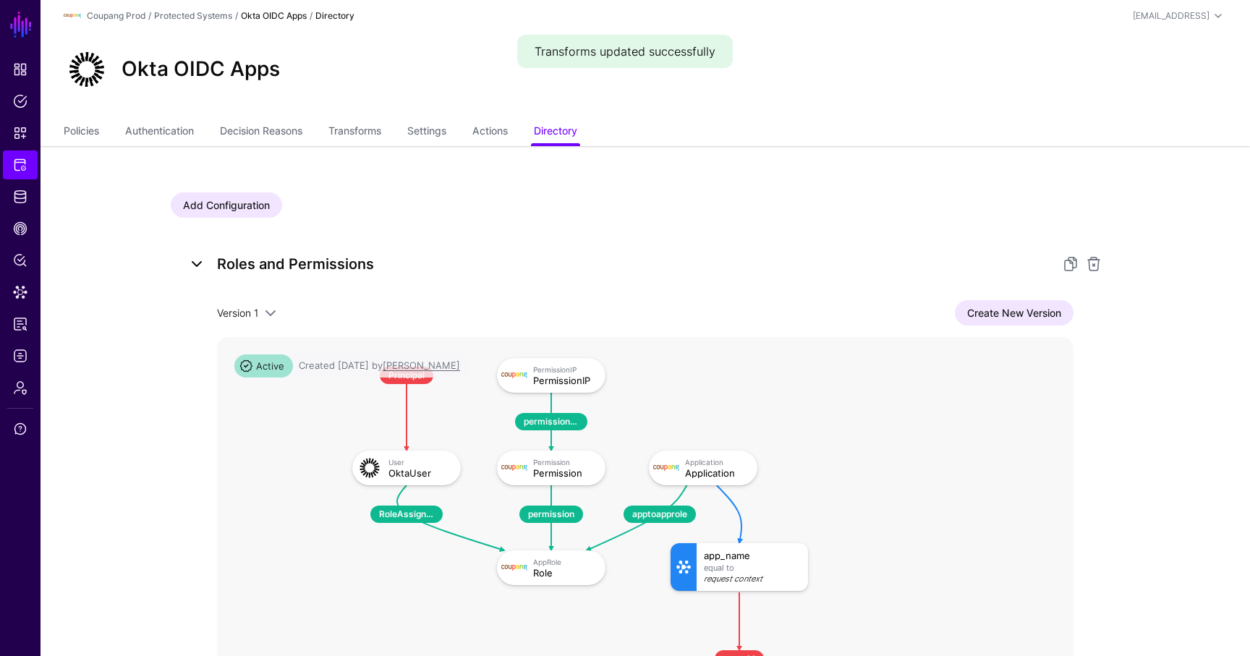
click at [203, 258] on link at bounding box center [196, 263] width 17 height 17
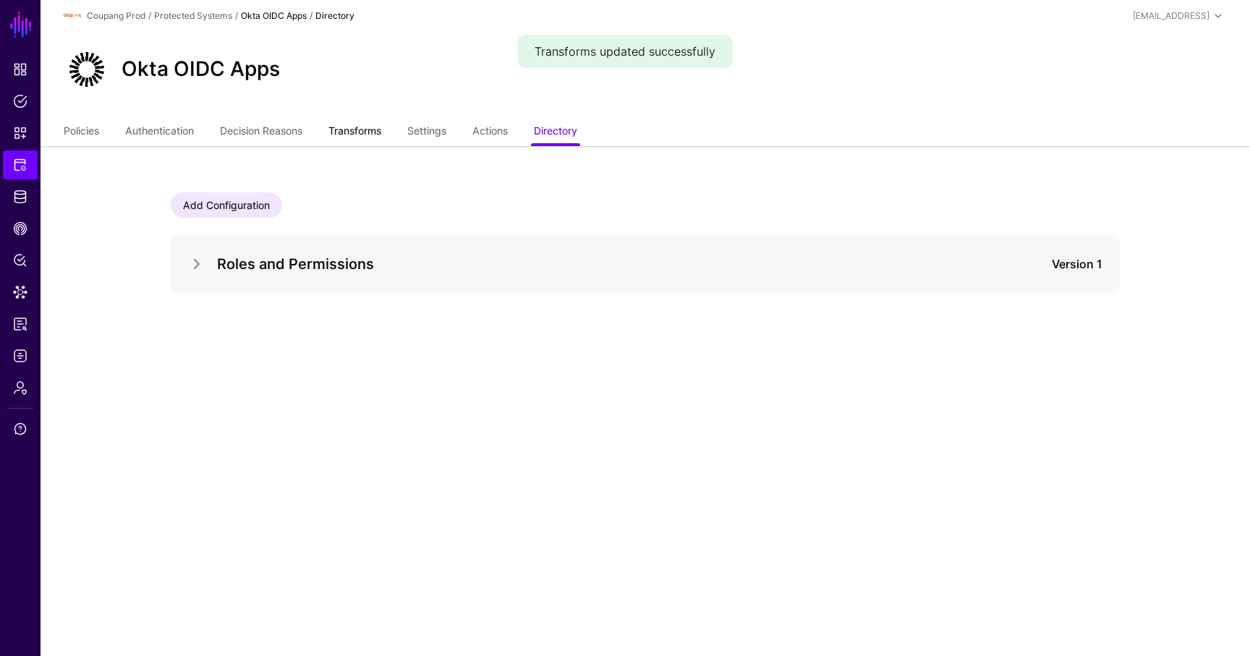
click at [381, 131] on link "Transforms" at bounding box center [354, 132] width 53 height 27
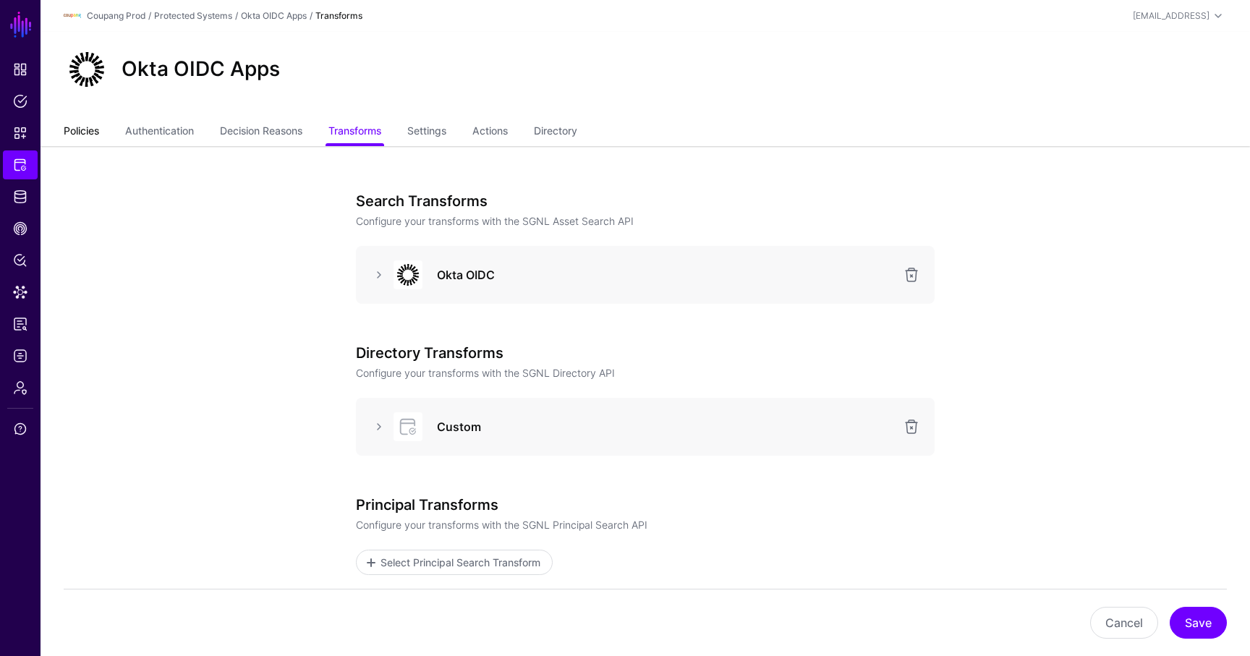
click at [70, 132] on link "Policies" at bounding box center [81, 132] width 35 height 27
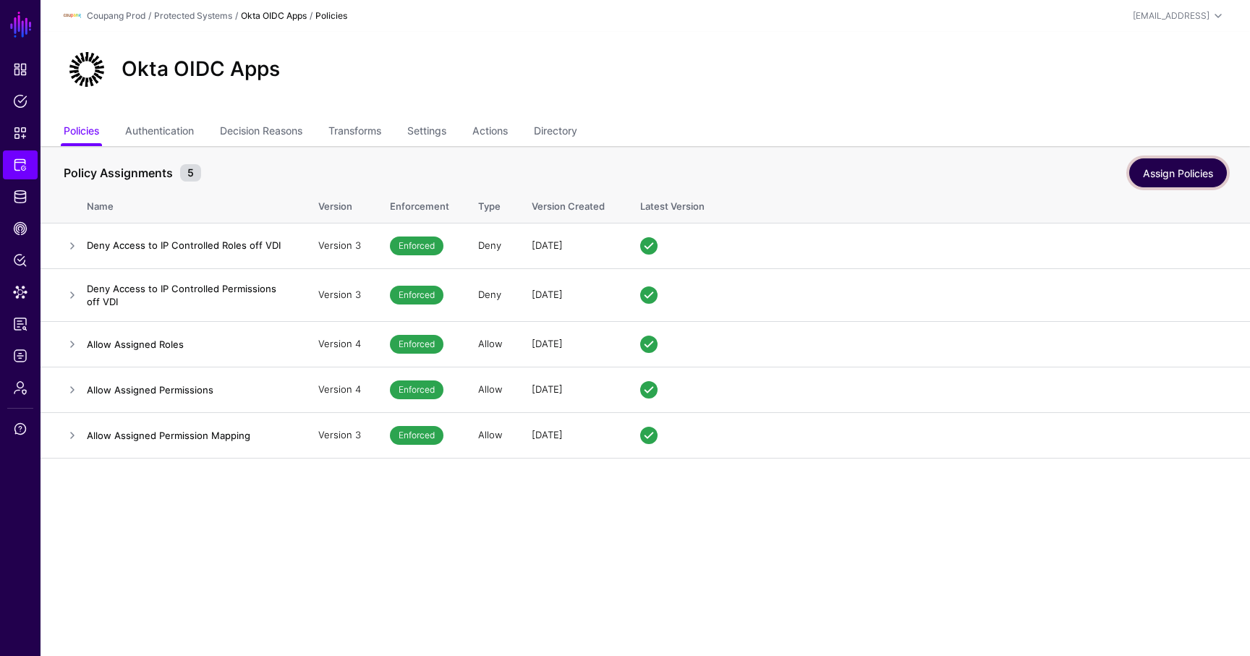
click at [1150, 164] on link "Assign Policies" at bounding box center [1178, 172] width 98 height 29
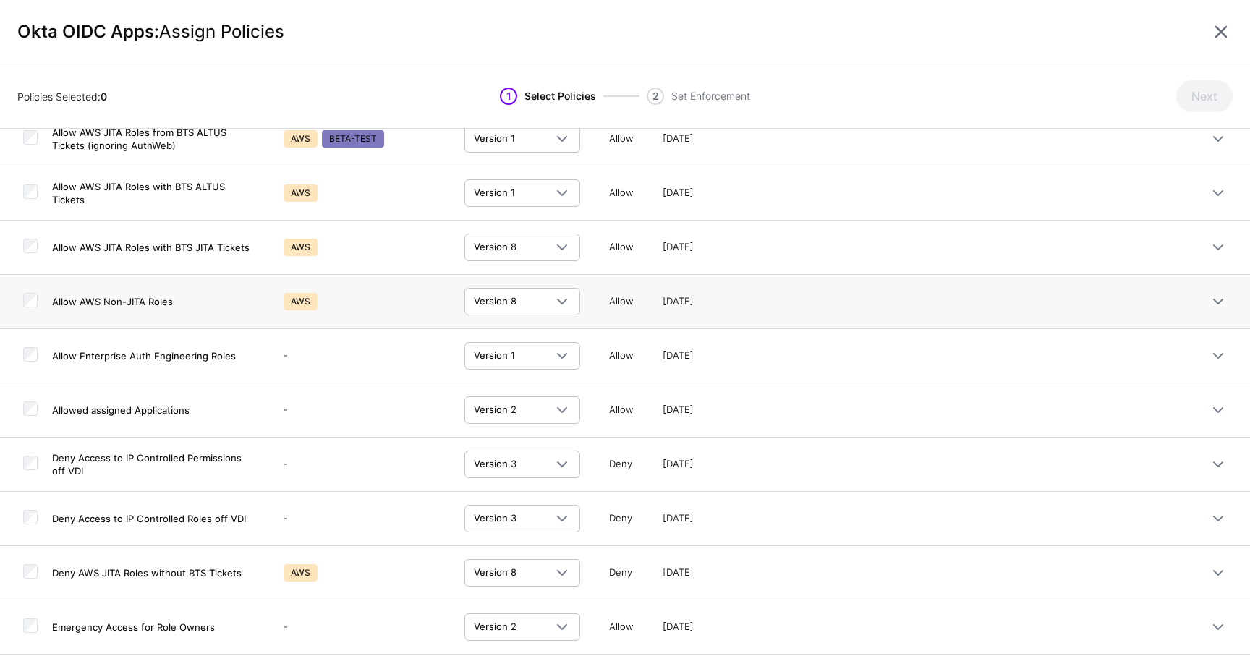
scroll to position [281, 0]
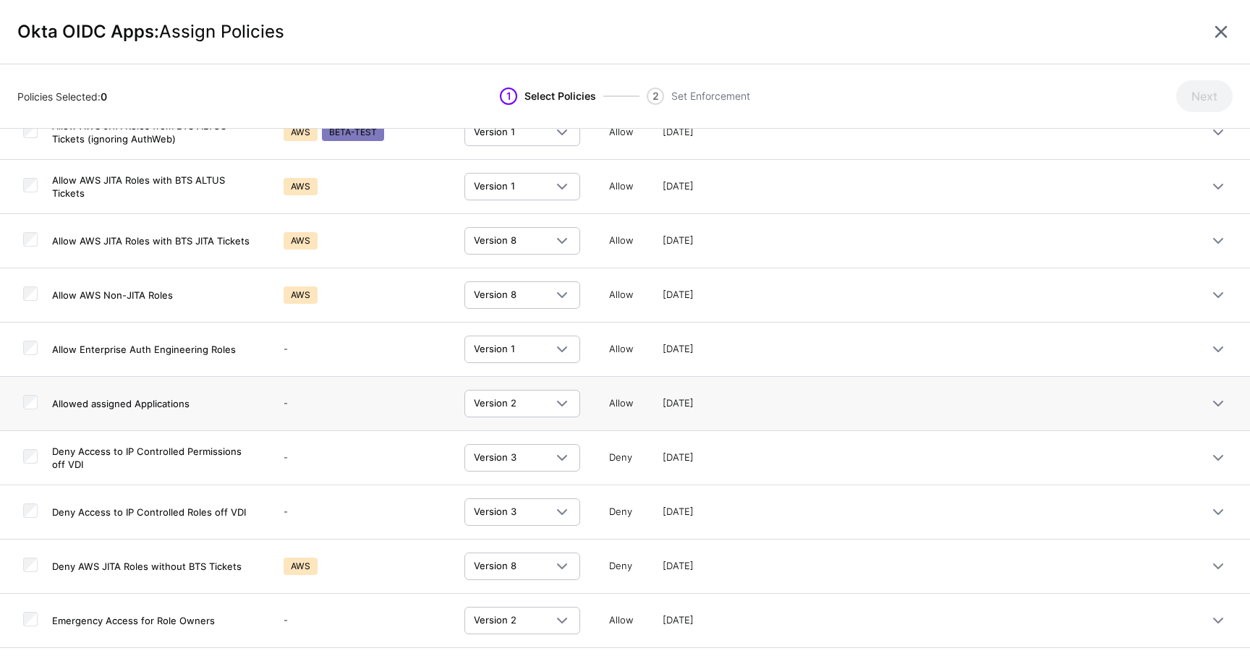
click at [42, 408] on td at bounding box center [26, 404] width 52 height 54
click at [1178, 93] on button "Next" at bounding box center [1204, 96] width 56 height 32
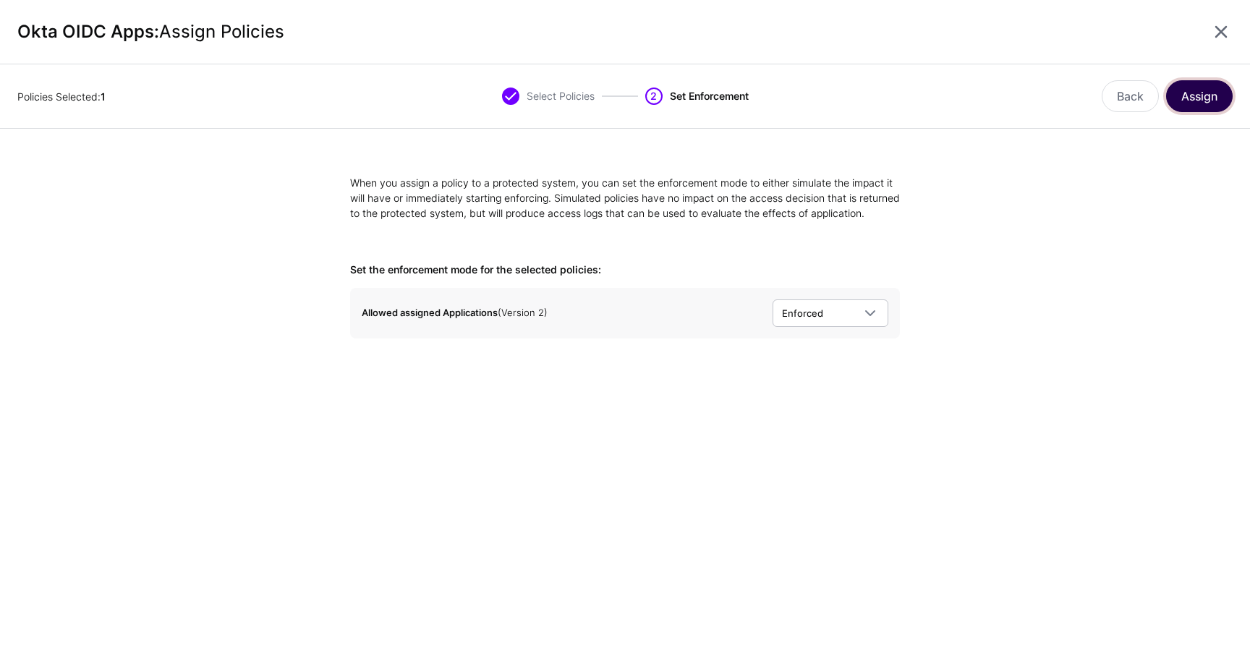
click at [1194, 93] on button "Assign" at bounding box center [1199, 96] width 67 height 32
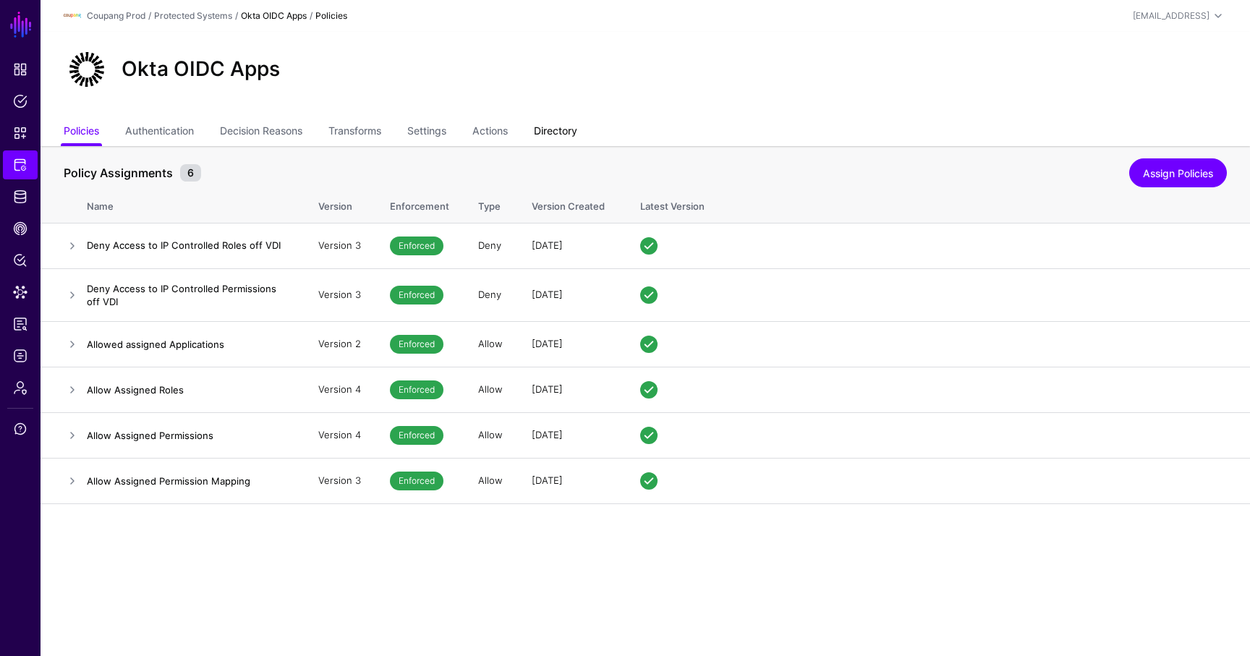
click at [573, 119] on link "Directory" at bounding box center [555, 132] width 43 height 27
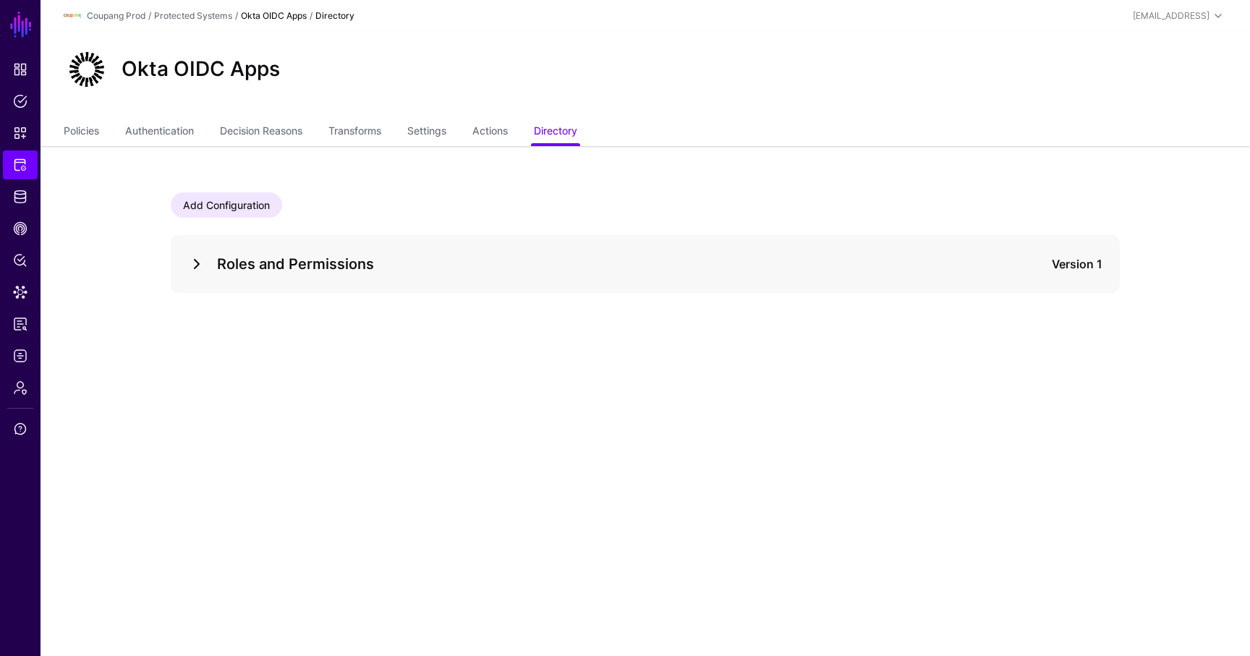
click at [205, 267] on link at bounding box center [196, 263] width 17 height 17
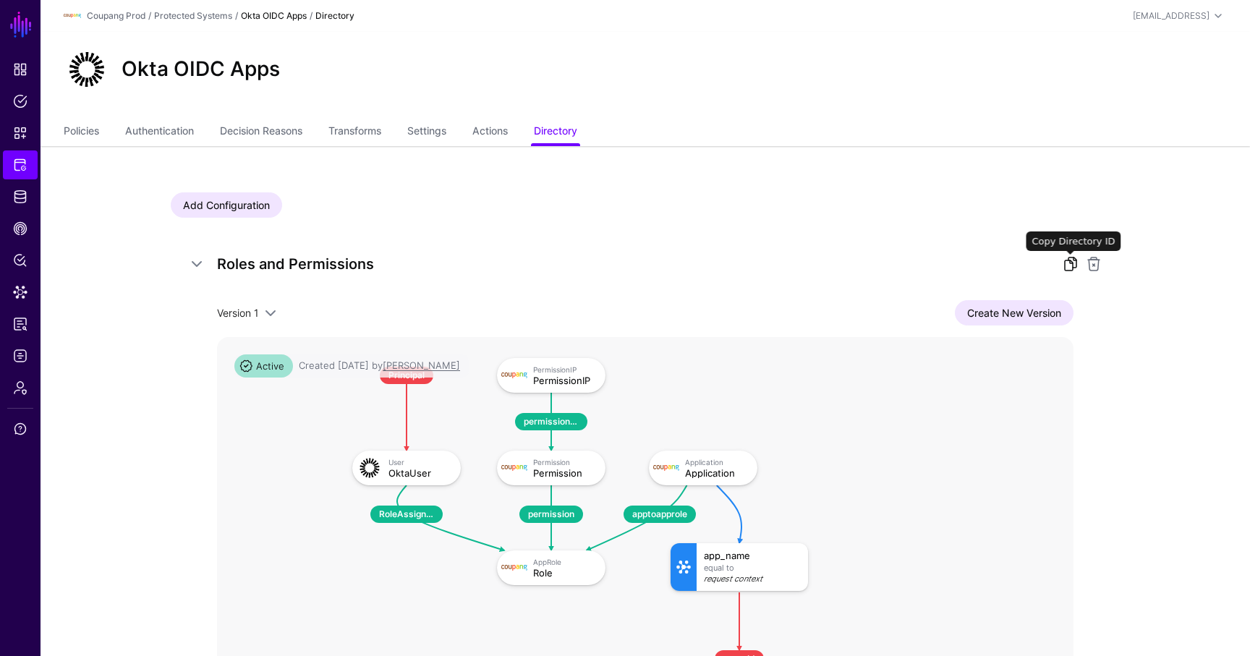
click at [1073, 266] on link at bounding box center [1070, 263] width 17 height 17
click at [103, 132] on ul "Policies Authentication Decision Reasons Transforms Settings Actions Directory" at bounding box center [645, 132] width 1163 height 27
click at [96, 132] on link "Policies" at bounding box center [81, 132] width 35 height 27
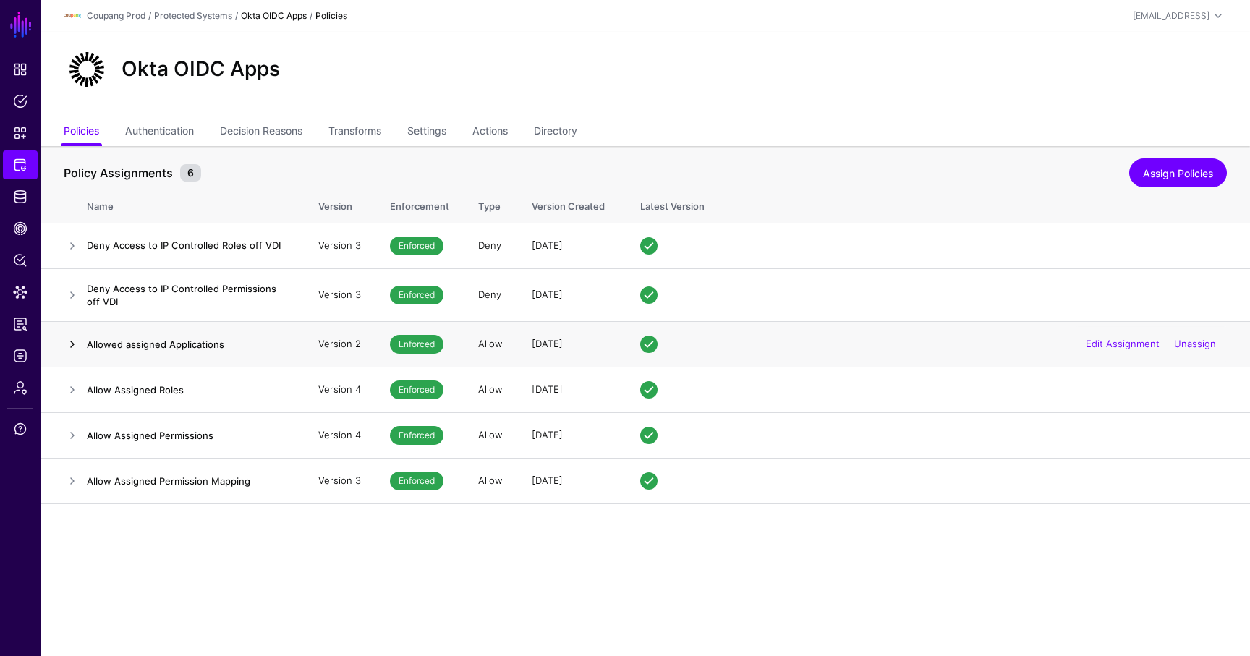
click at [69, 348] on link at bounding box center [72, 344] width 17 height 17
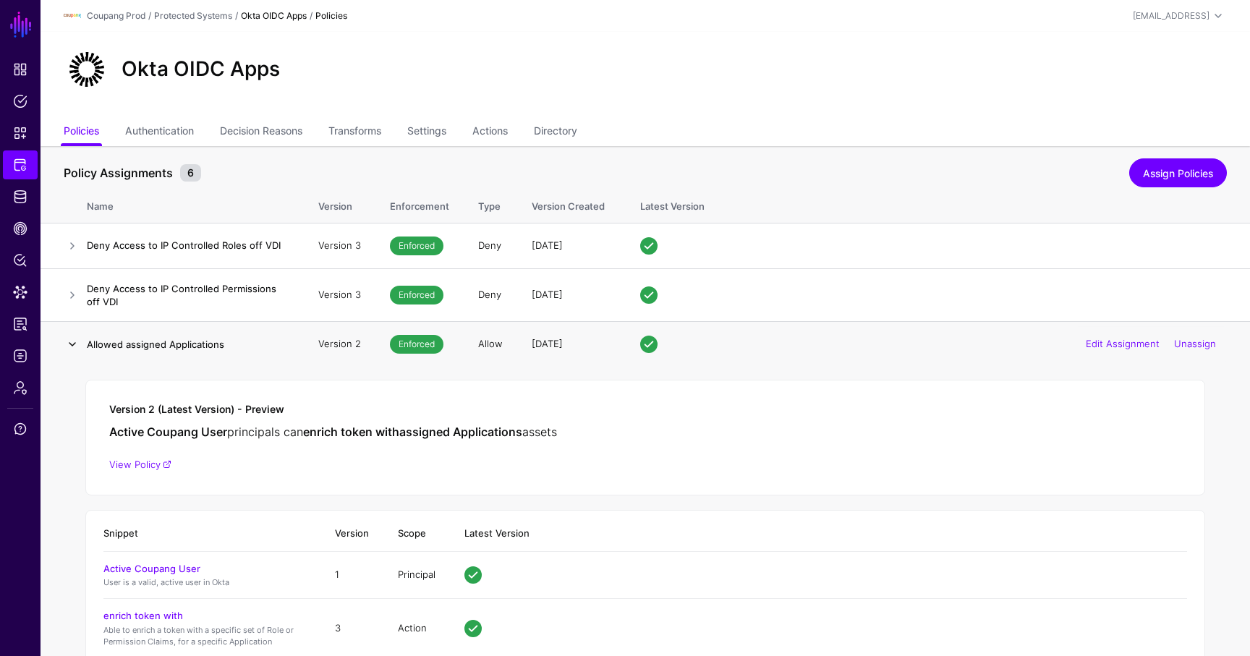
click at [69, 348] on link at bounding box center [72, 344] width 17 height 17
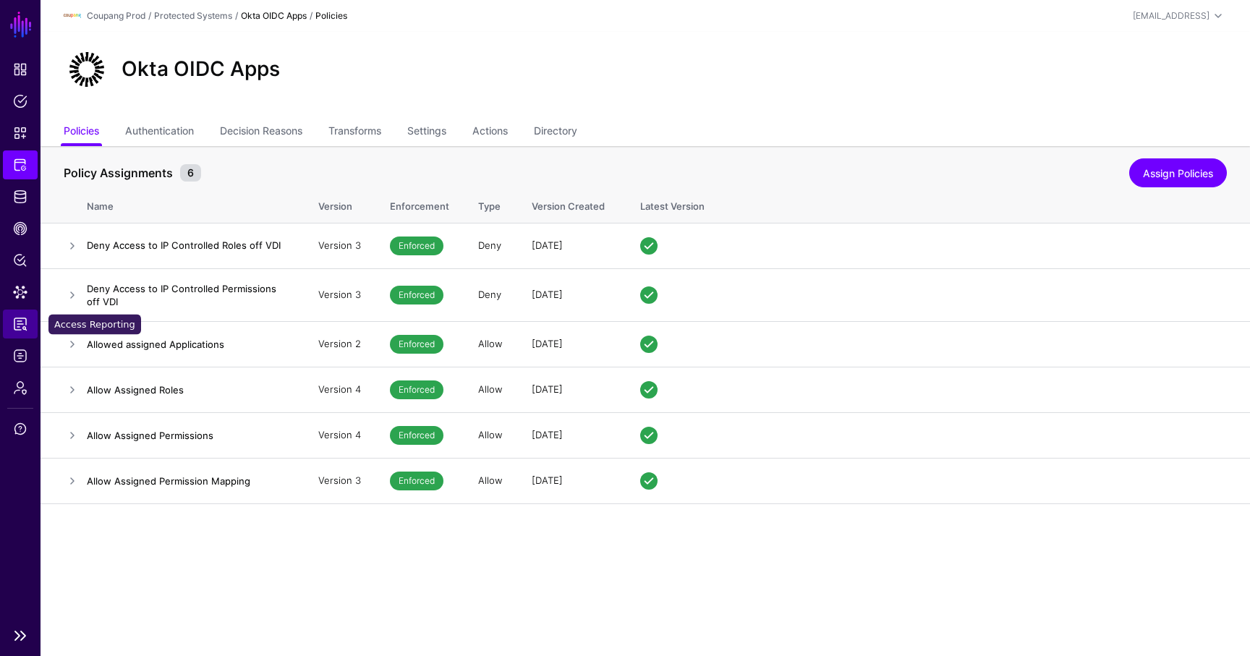
click at [30, 321] on link "Access Reporting" at bounding box center [20, 324] width 35 height 29
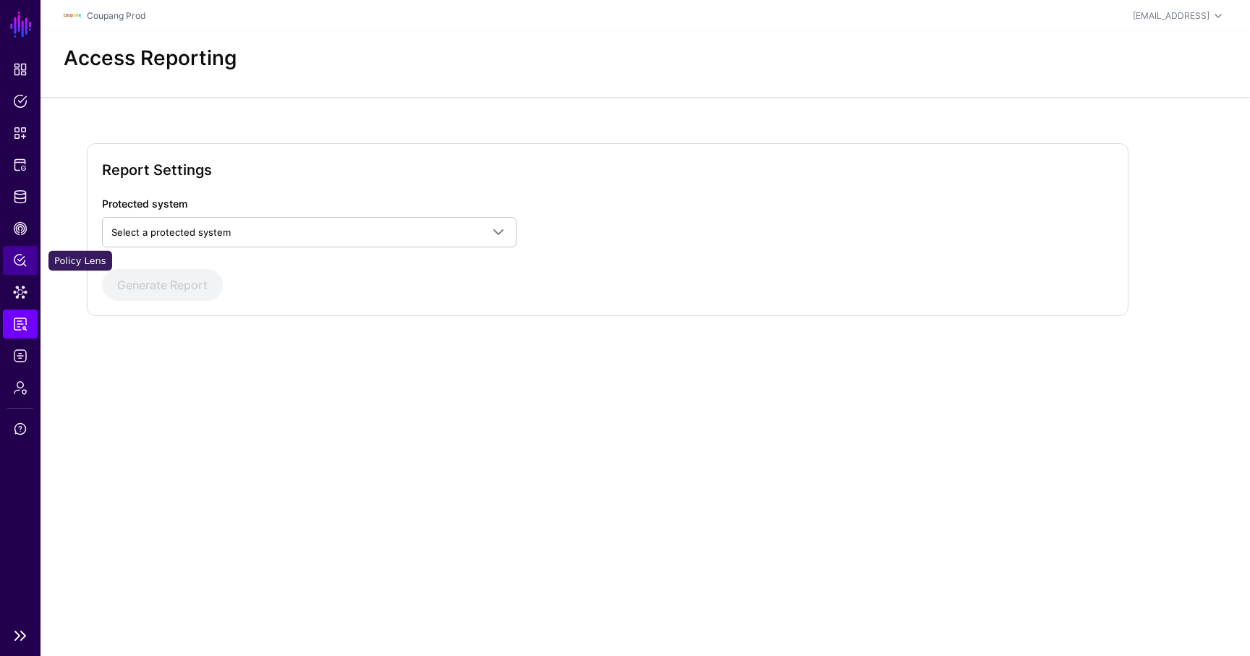
click at [25, 258] on span "Policy Lens" at bounding box center [20, 260] width 14 height 14
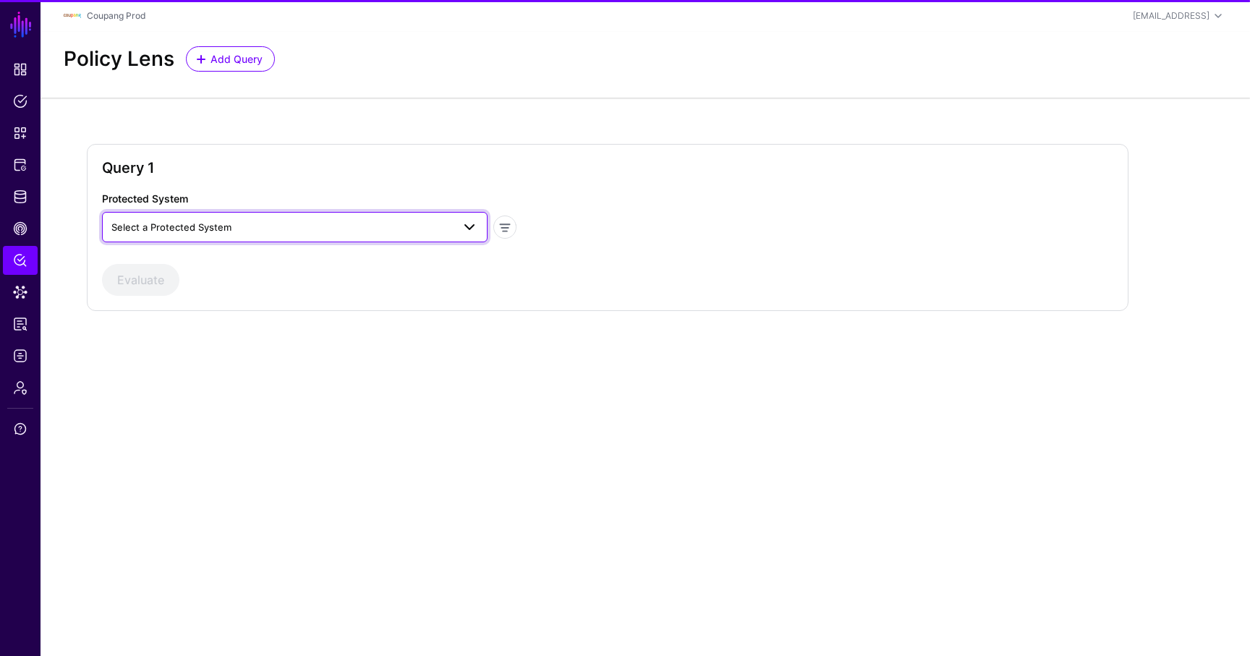
click at [287, 221] on span "Select a Protected System" at bounding box center [281, 227] width 341 height 16
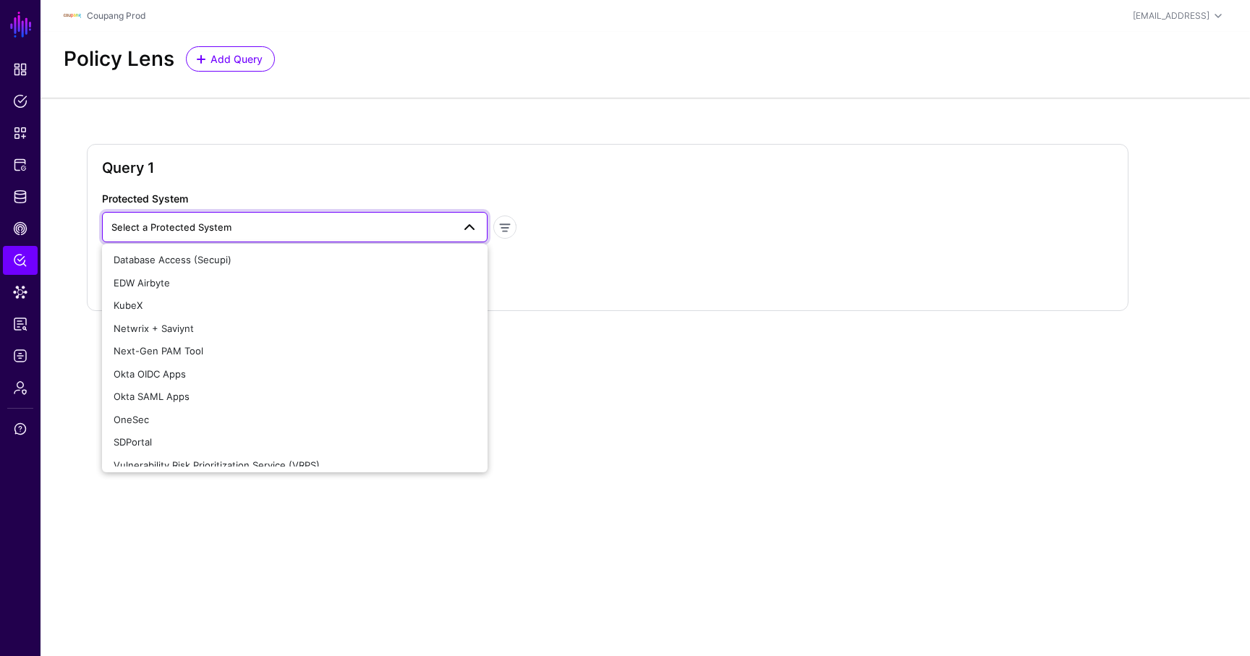
scroll to position [148, 0]
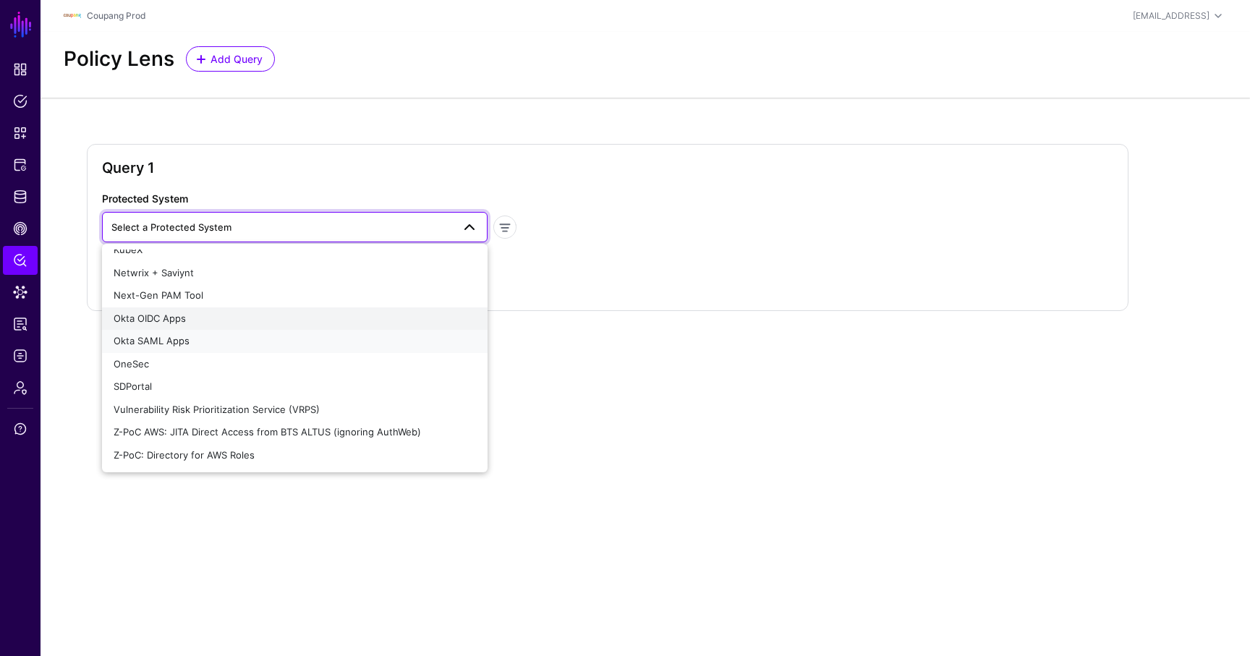
drag, startPoint x: 185, startPoint y: 329, endPoint x: 176, endPoint y: 322, distance: 11.9
click at [176, 322] on ul "AuthWeb AuthWeb API AuthWeb API Role and Permission Directory AWS Database Acce…" at bounding box center [295, 358] width 386 height 217
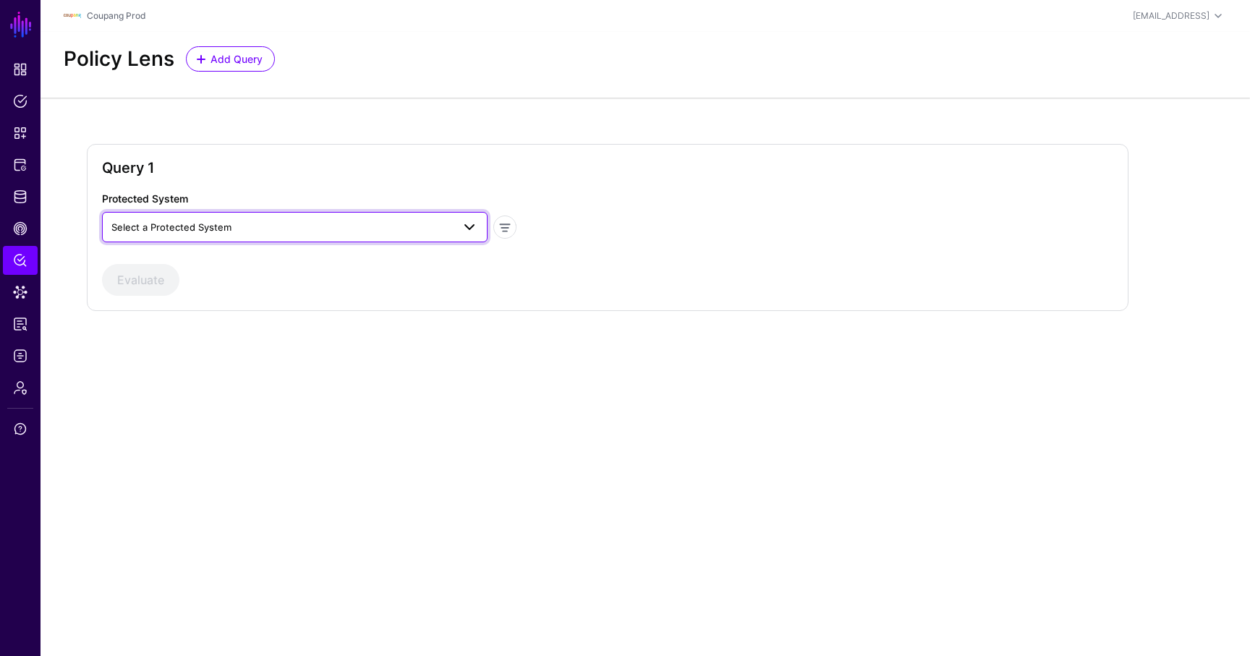
click at [198, 229] on span "Select a Protected System" at bounding box center [171, 227] width 120 height 12
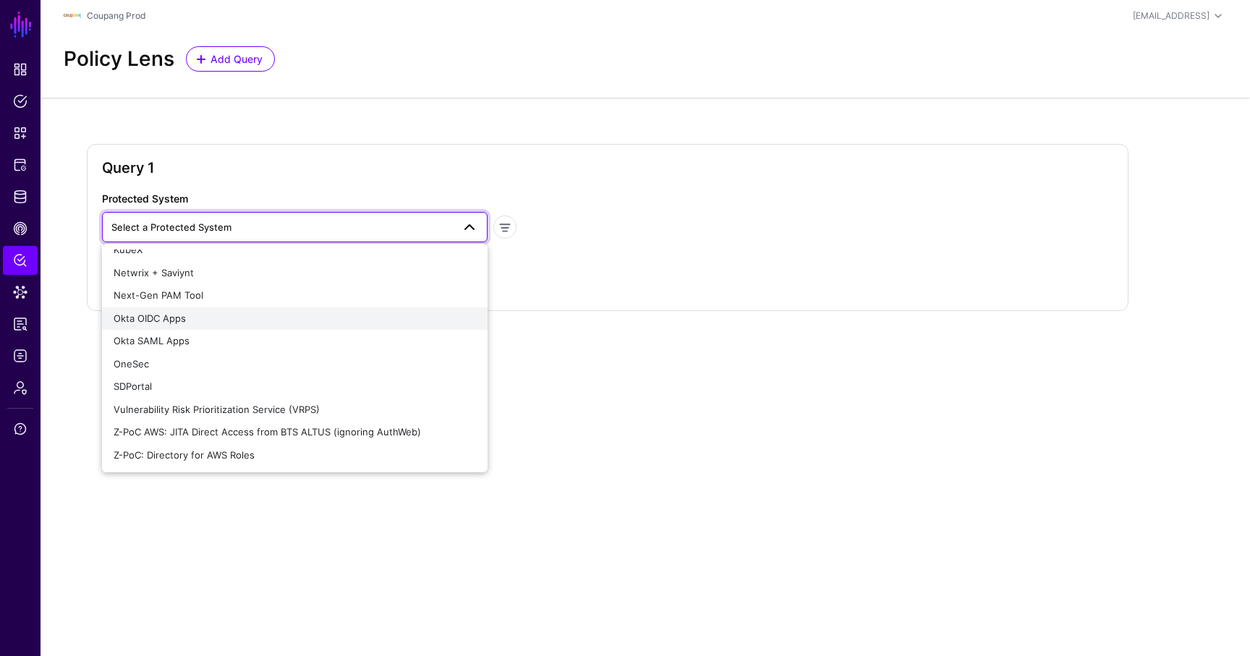
click at [190, 326] on button "Okta OIDC Apps" at bounding box center [295, 319] width 386 height 23
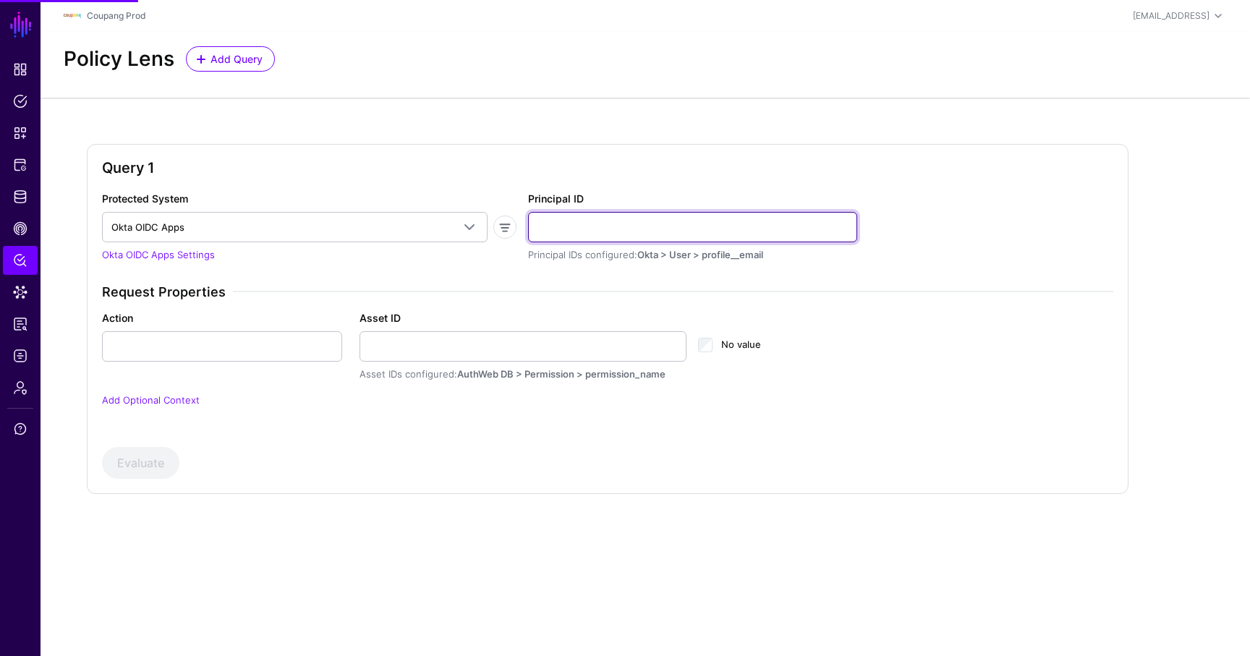
click at [581, 229] on input "Principal ID" at bounding box center [692, 227] width 329 height 30
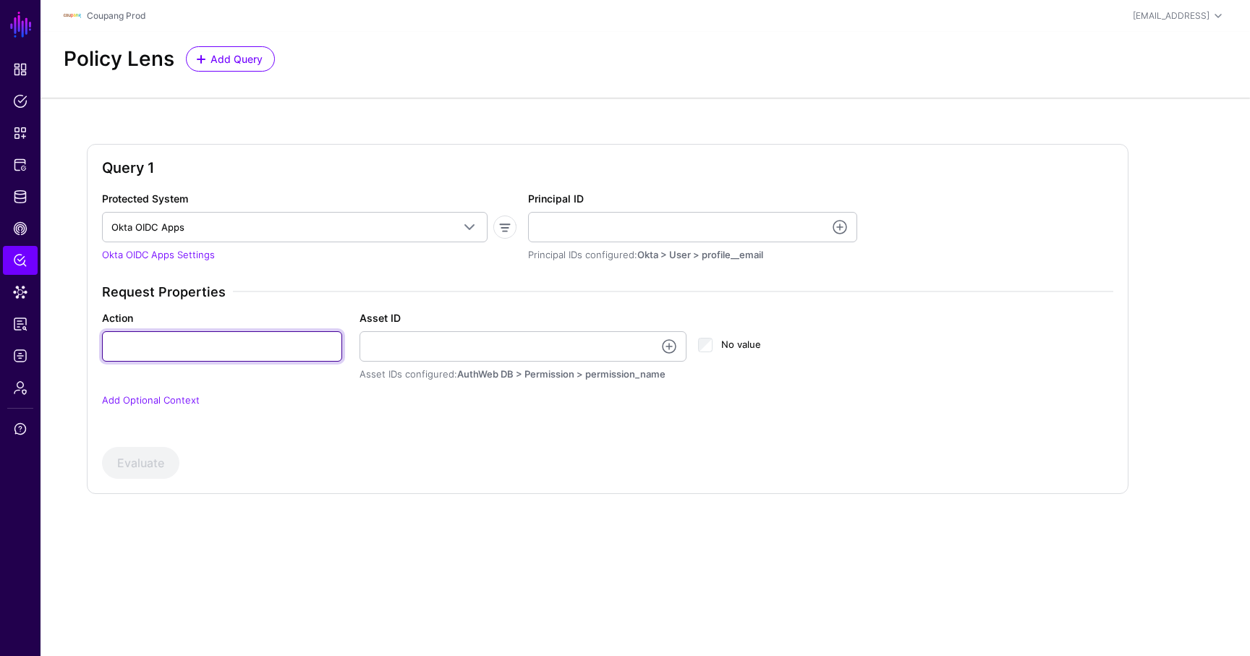
click at [229, 338] on input "Action" at bounding box center [222, 346] width 240 height 30
paste input "***"
type input "***"
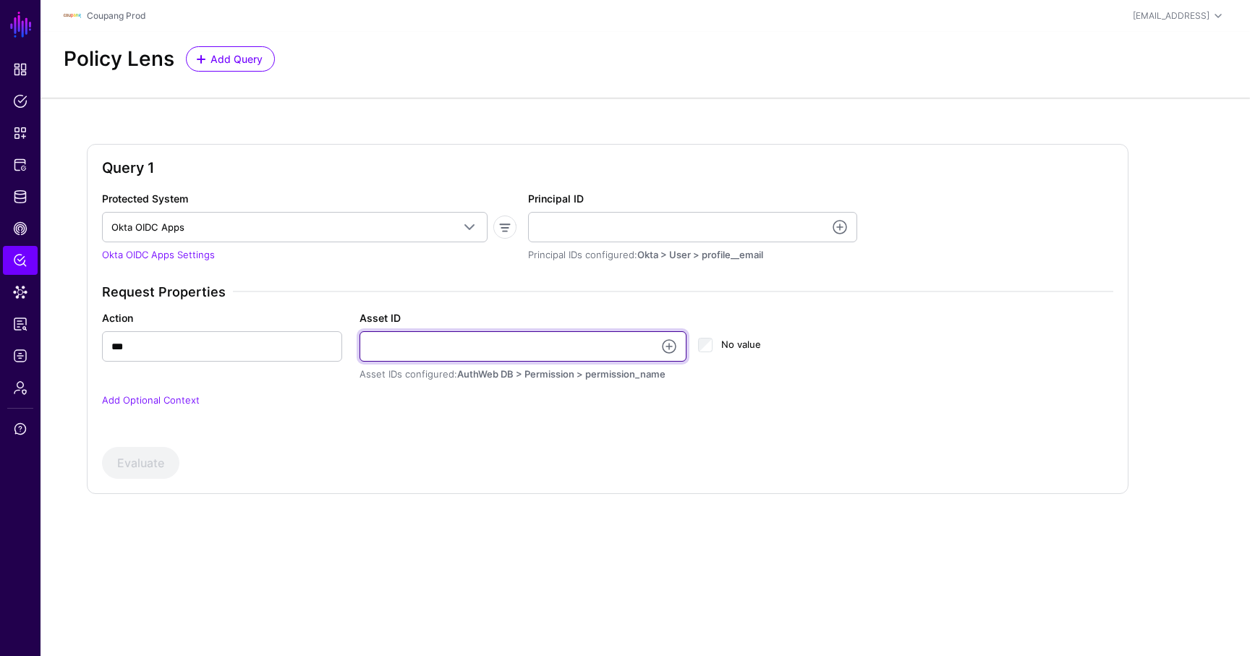
click at [423, 338] on input "Asset ID" at bounding box center [524, 346] width 328 height 30
paste input "***"
type input "***"
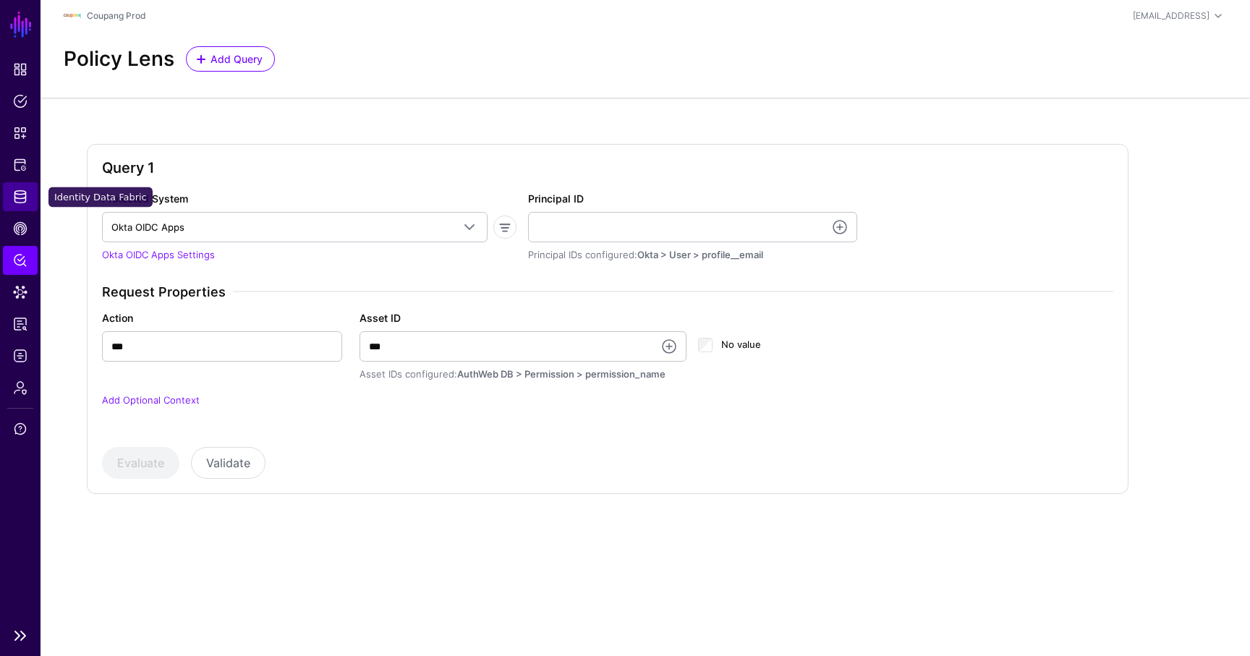
click at [30, 191] on link "Identity Data Fabric" at bounding box center [20, 196] width 35 height 29
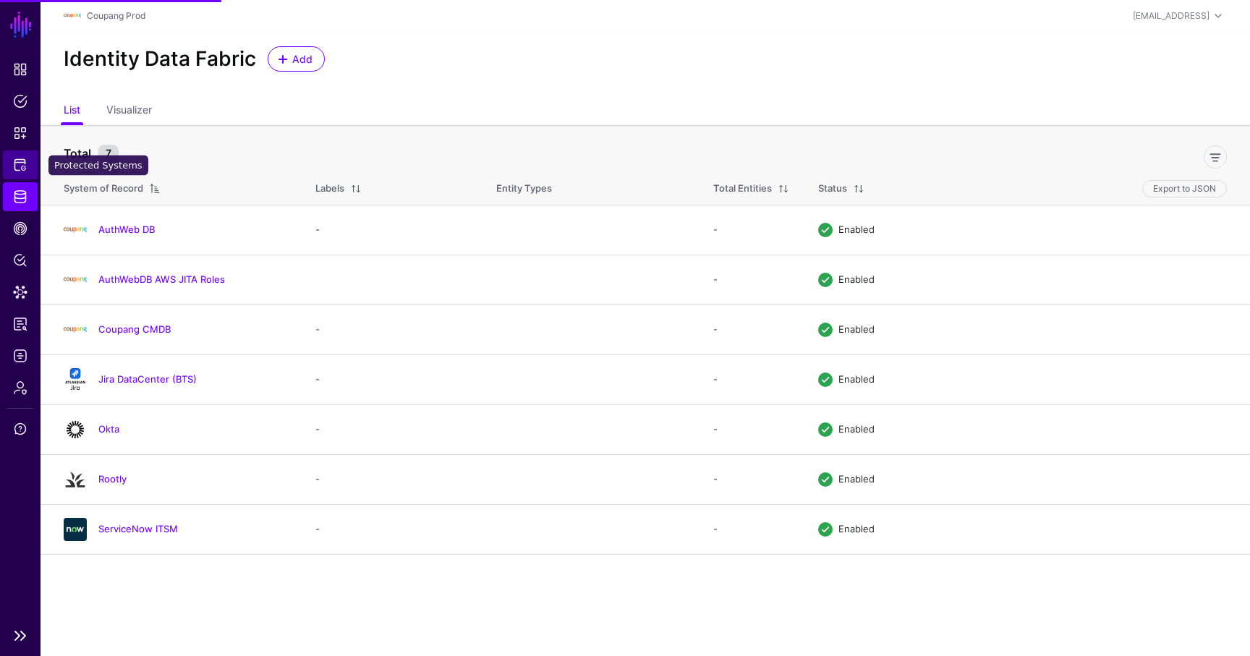
click at [23, 171] on span "Protected Systems" at bounding box center [20, 165] width 14 height 14
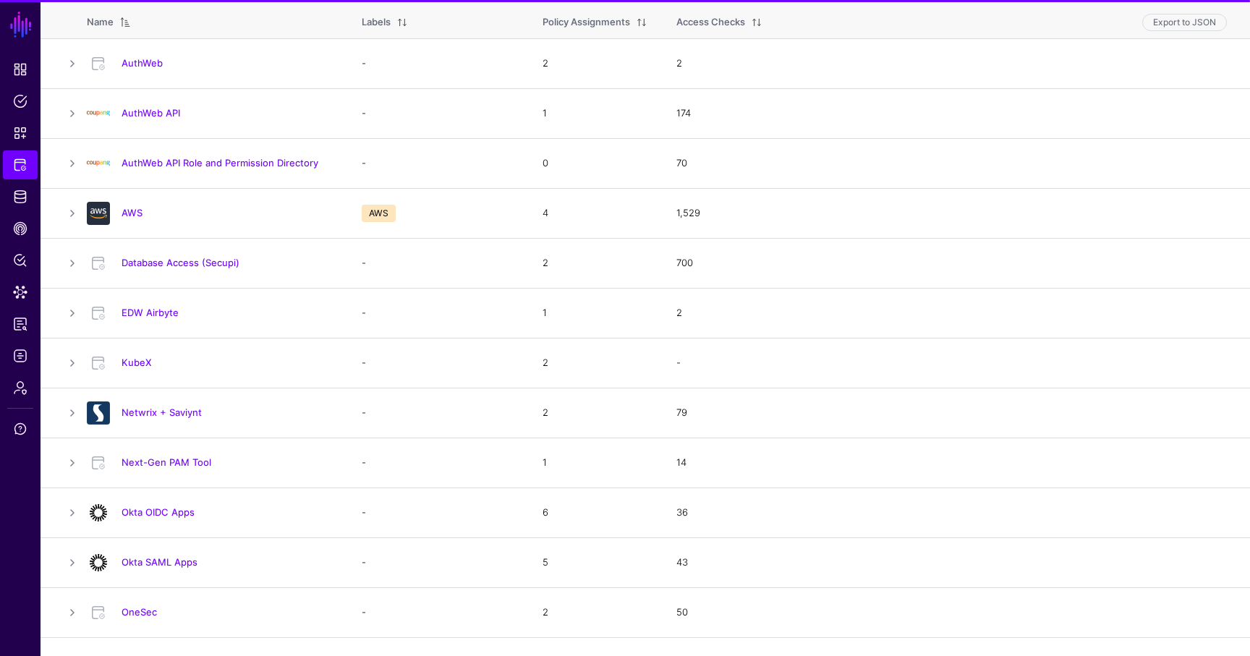
scroll to position [323, 0]
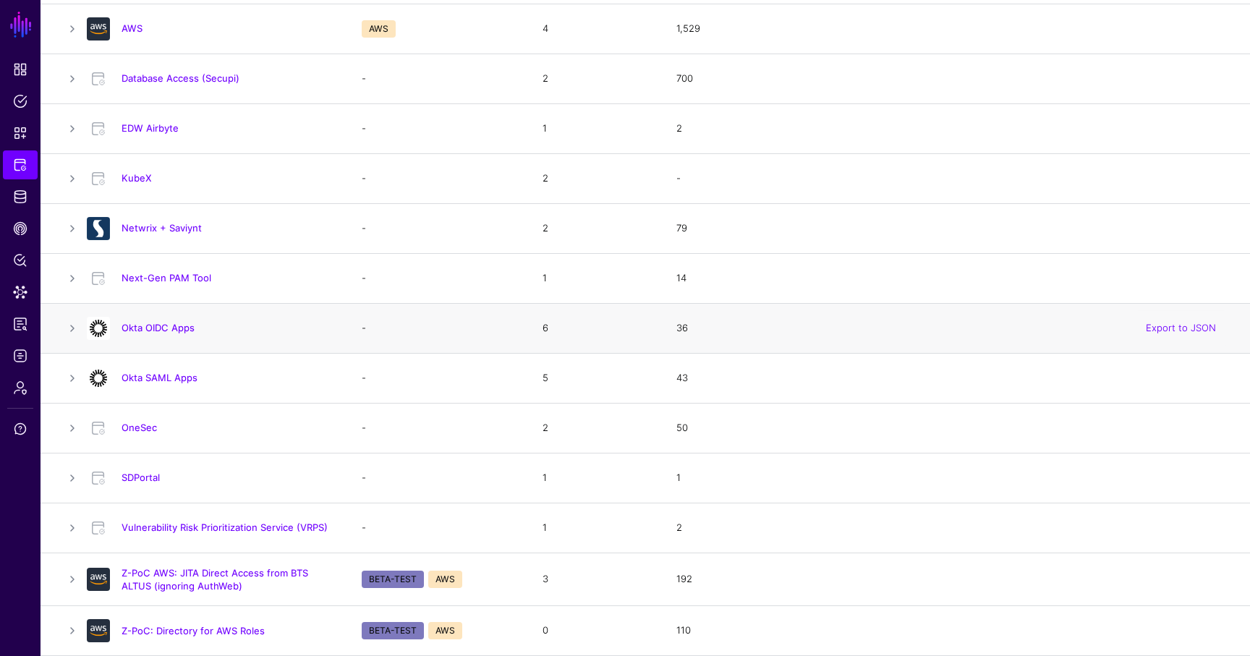
click at [174, 318] on div "Okta OIDC Apps" at bounding box center [210, 328] width 258 height 23
click at [171, 321] on div "Okta OIDC Apps" at bounding box center [210, 328] width 258 height 23
click at [166, 331] on link "Okta OIDC Apps" at bounding box center [158, 328] width 73 height 12
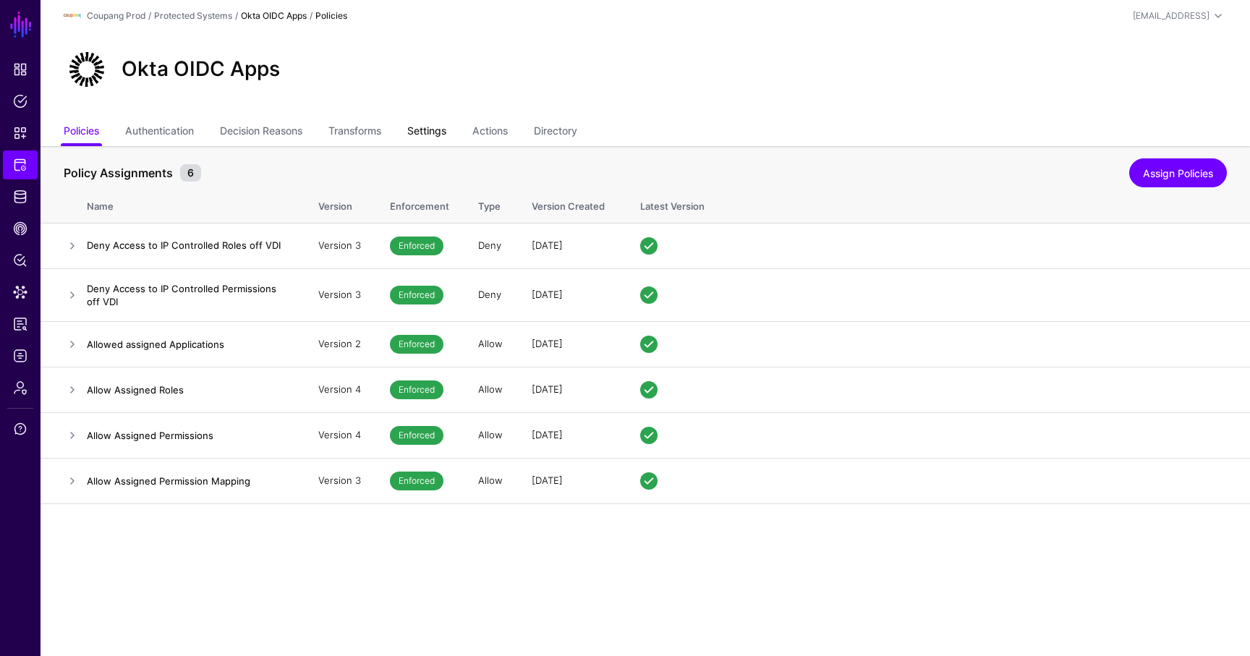
click at [437, 132] on link "Settings" at bounding box center [426, 132] width 39 height 27
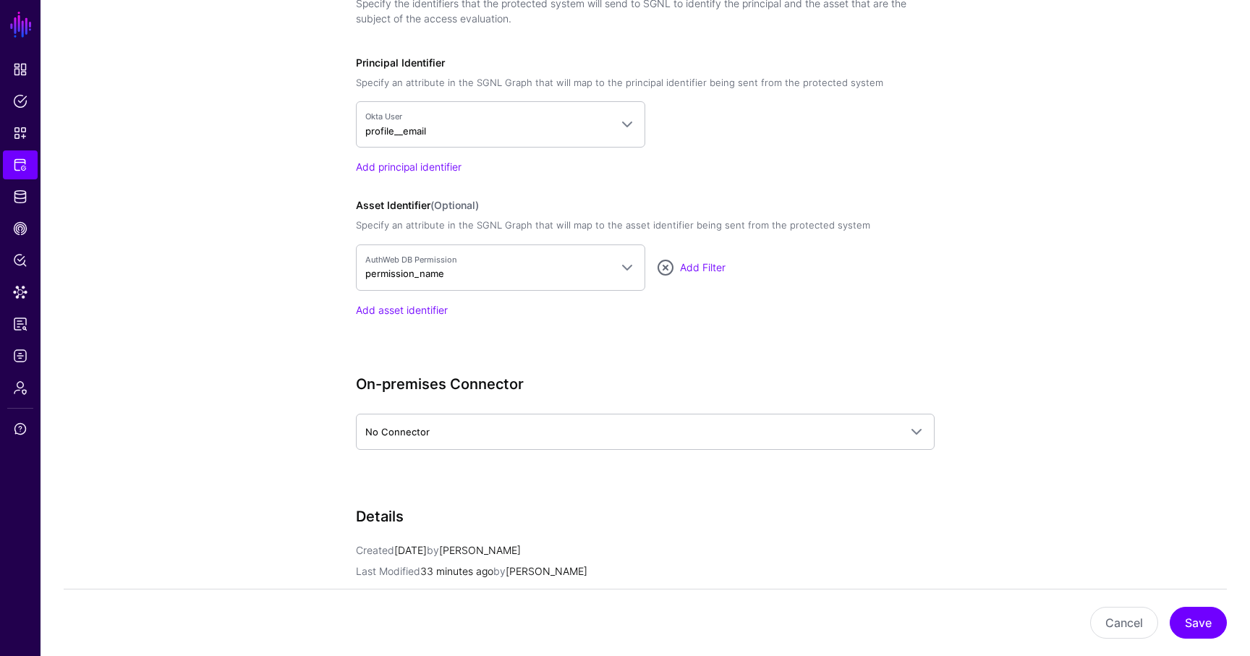
scroll to position [1127, 0]
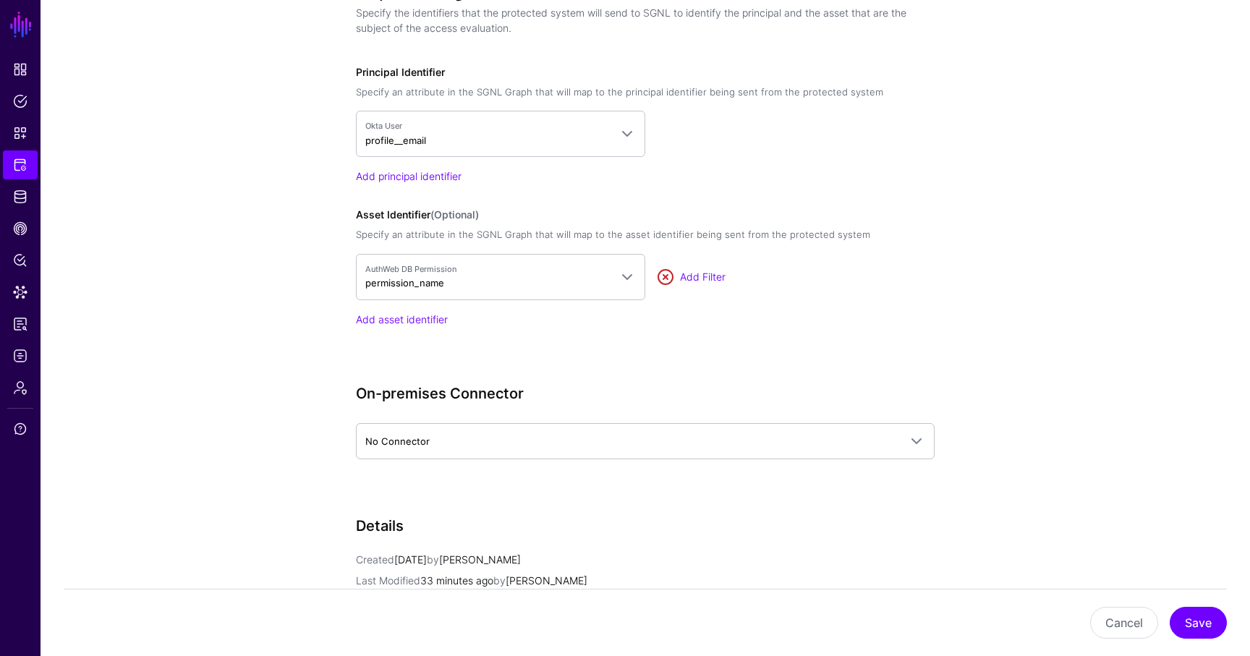
click at [667, 274] on link at bounding box center [665, 276] width 17 height 17
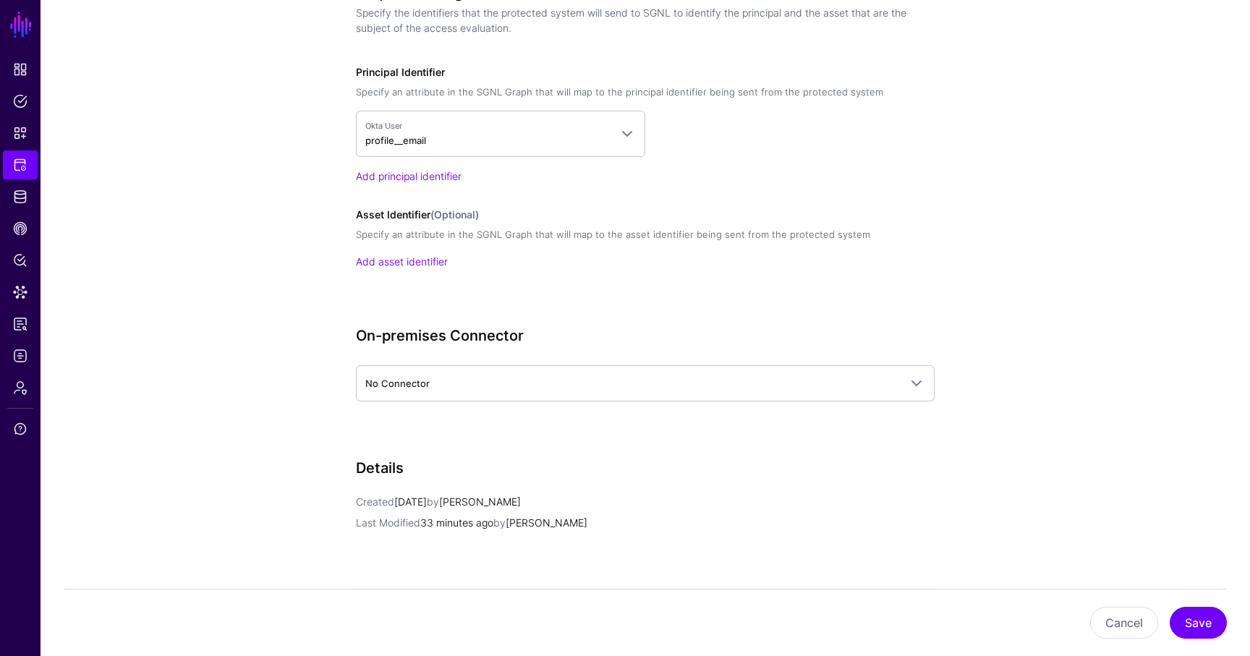
click at [451, 260] on div "Add asset identifier" at bounding box center [645, 261] width 579 height 15
click at [436, 260] on link "Add asset identifier" at bounding box center [402, 261] width 92 height 12
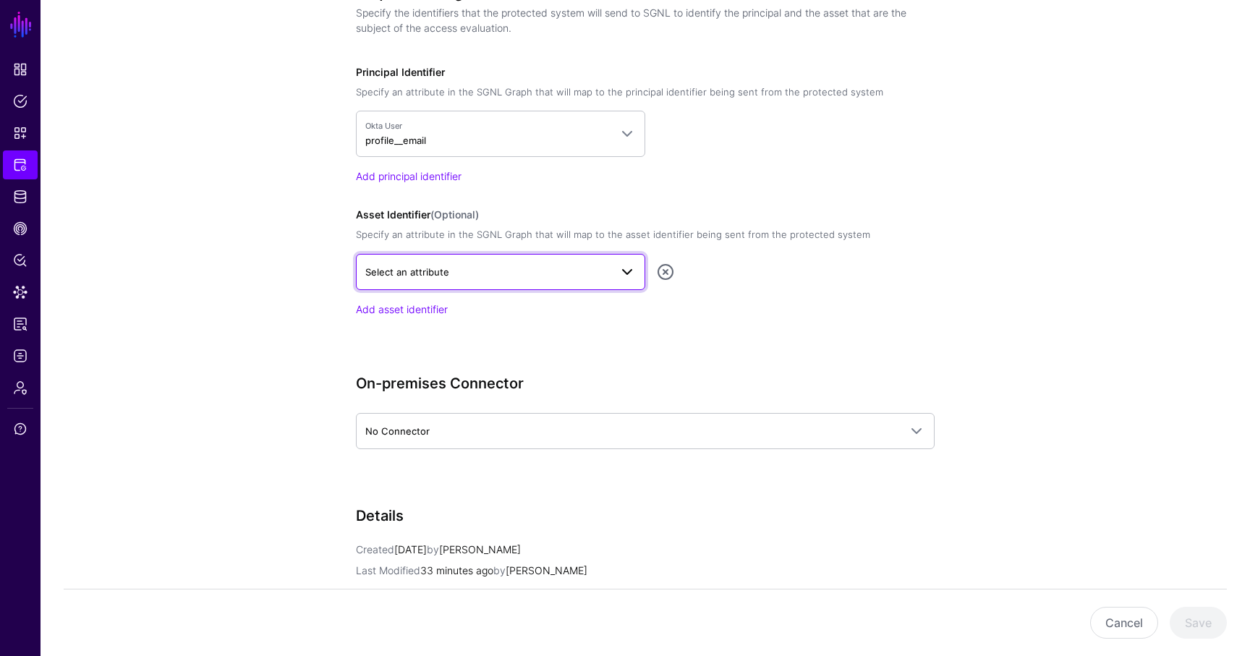
click at [483, 267] on span "Select an attribute" at bounding box center [487, 272] width 245 height 16
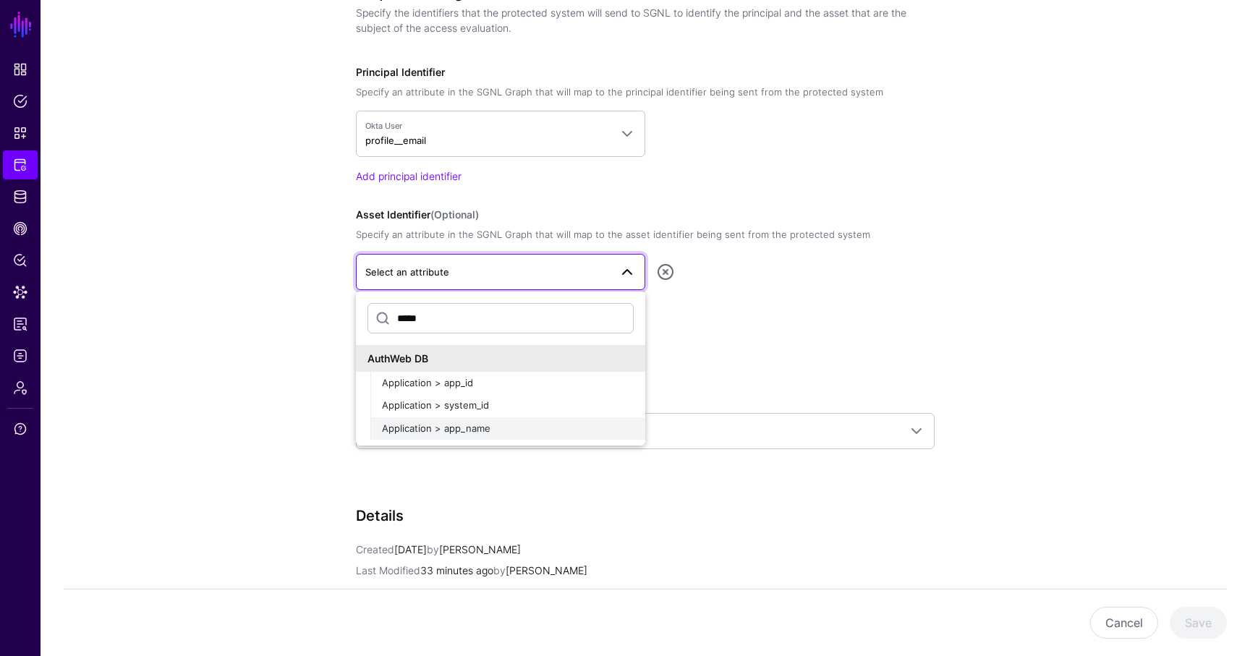
type input "*****"
click at [478, 428] on span "Application > app_name" at bounding box center [436, 429] width 109 height 12
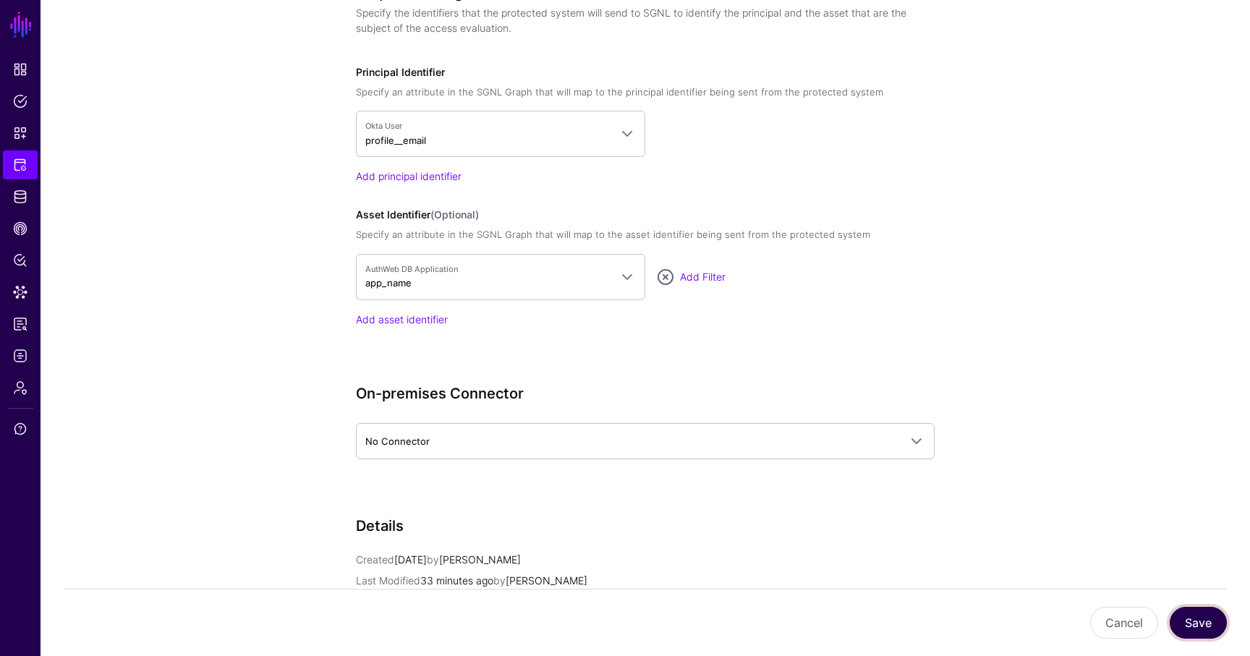
click at [1187, 624] on button "Save" at bounding box center [1198, 623] width 57 height 32
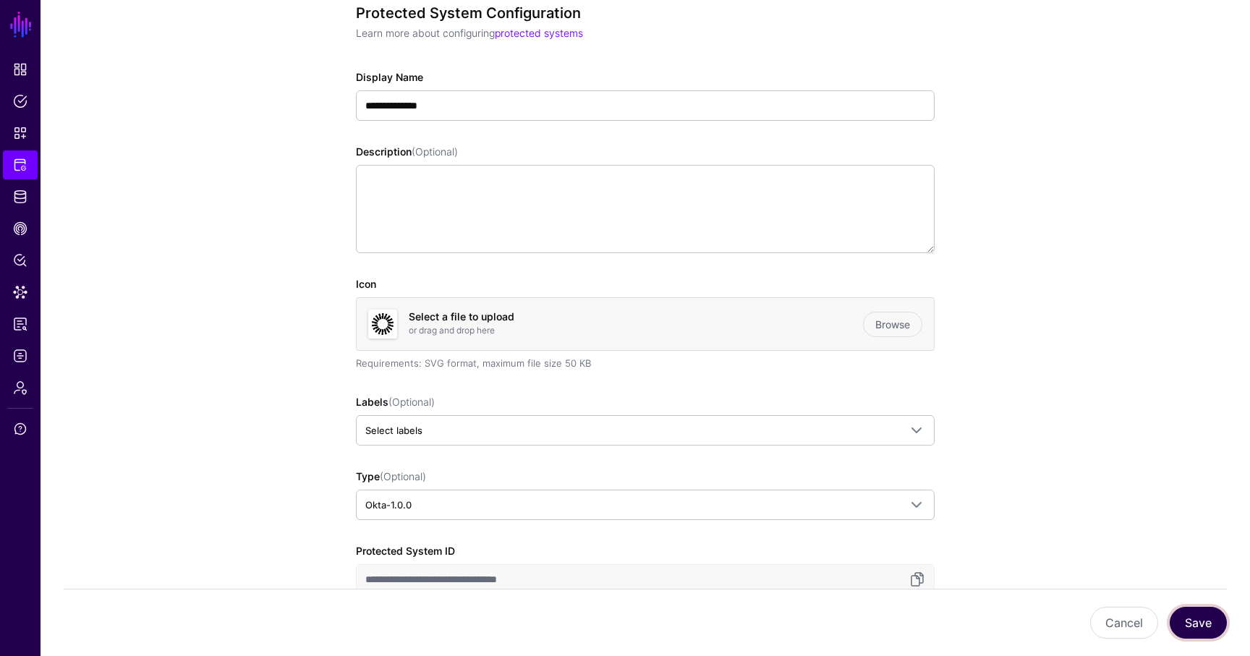
scroll to position [0, 0]
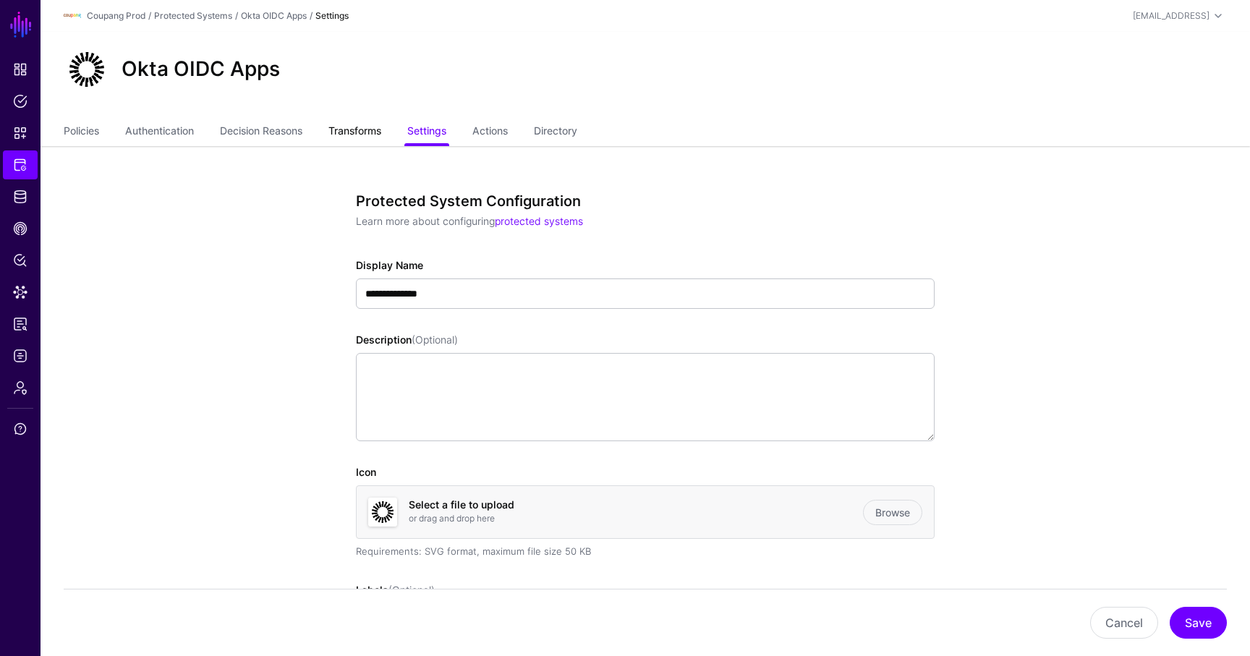
click at [356, 126] on link "Transforms" at bounding box center [354, 132] width 53 height 27
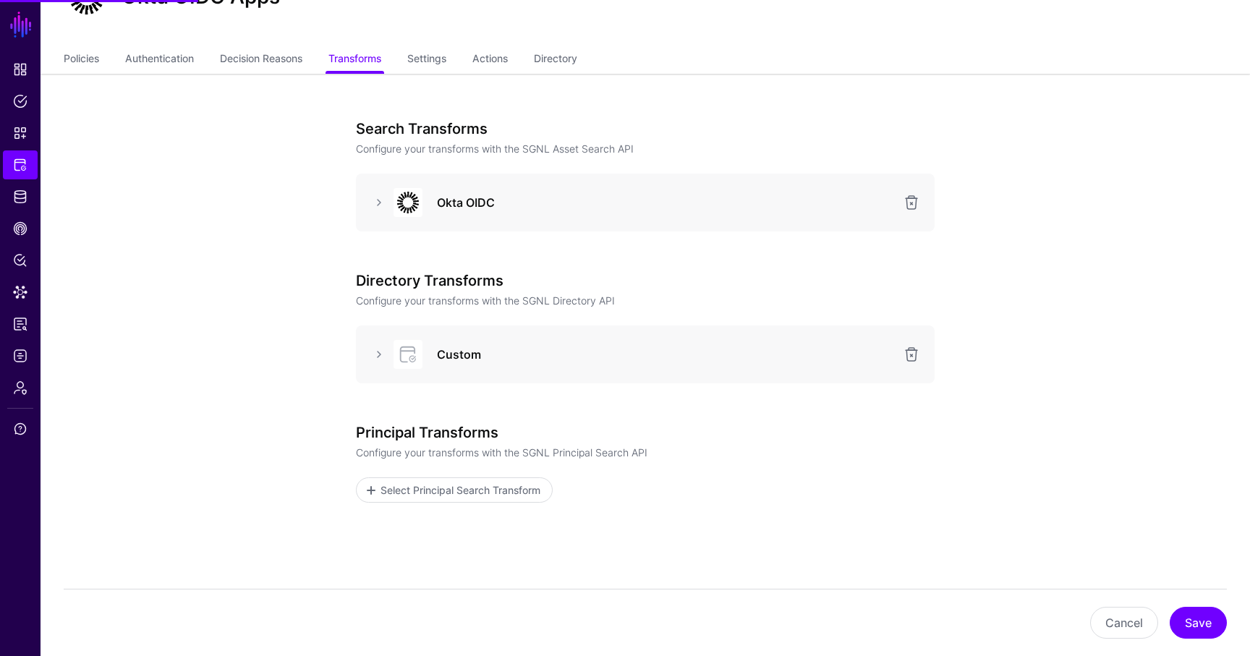
scroll to position [89, 0]
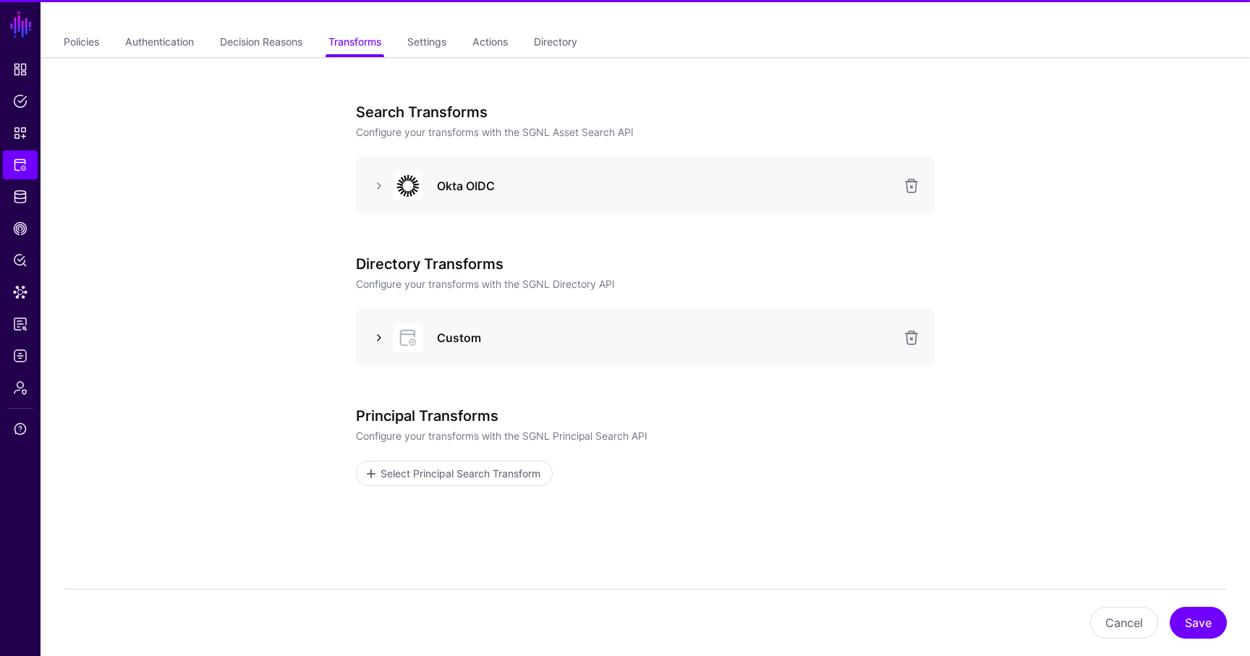
click at [371, 340] on link at bounding box center [378, 337] width 17 height 17
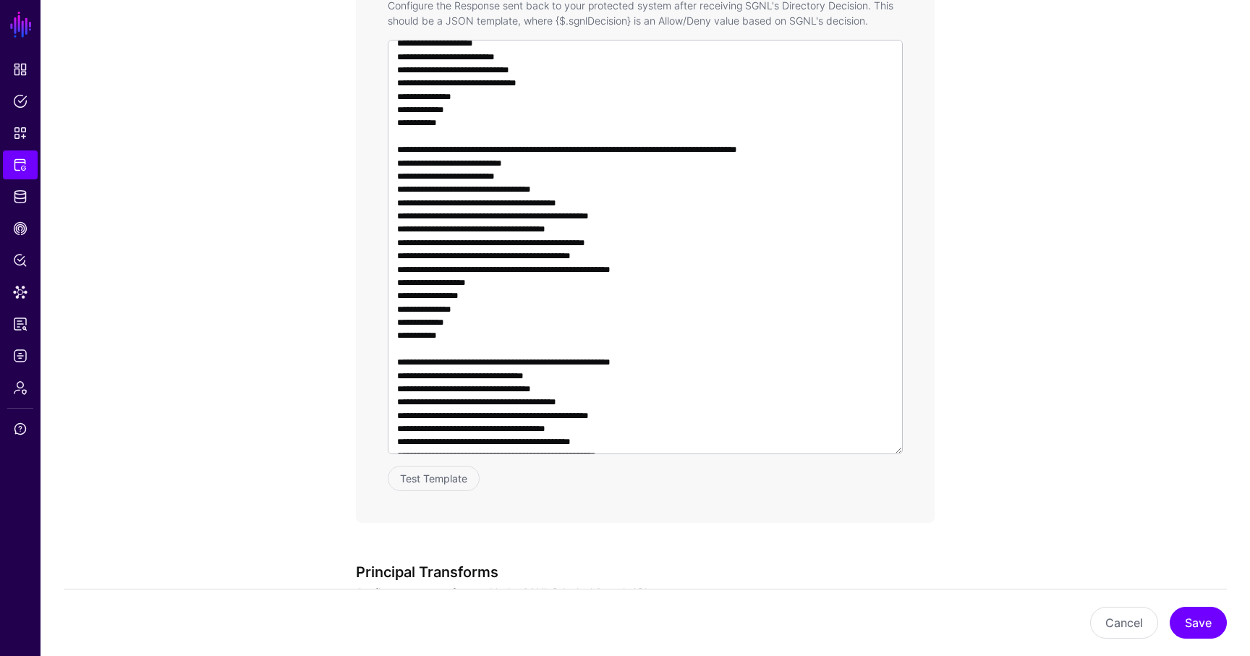
scroll to position [164, 0]
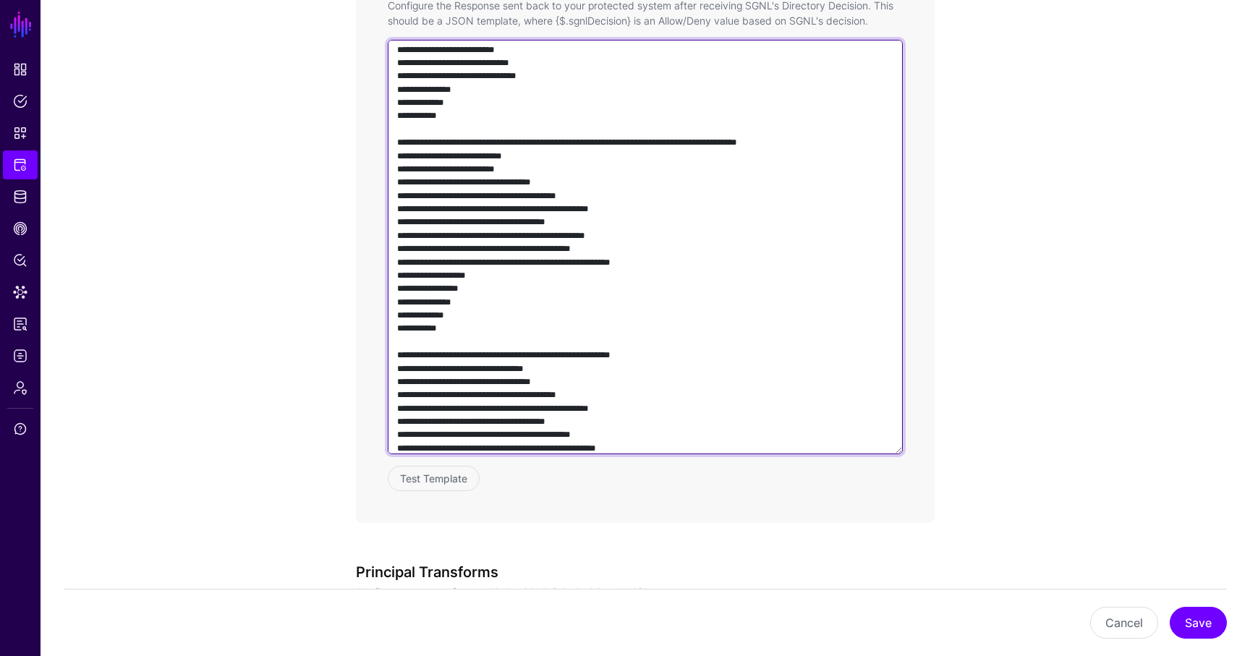
click at [527, 187] on textarea at bounding box center [645, 247] width 515 height 415
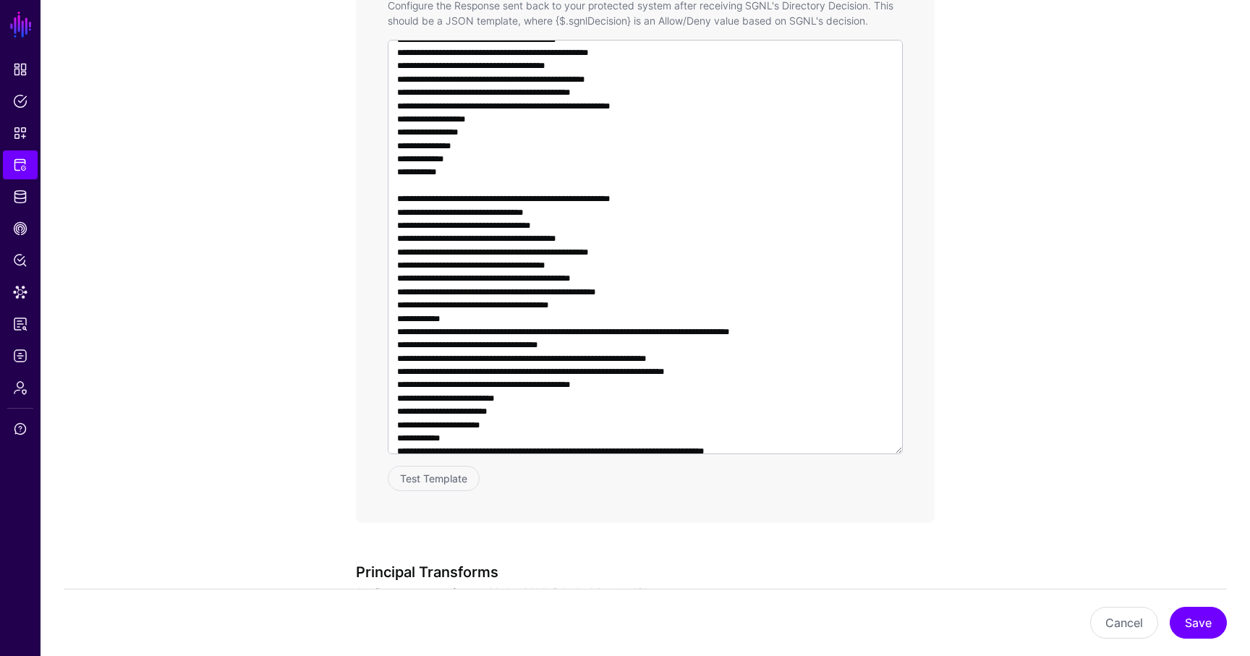
scroll to position [320, 0]
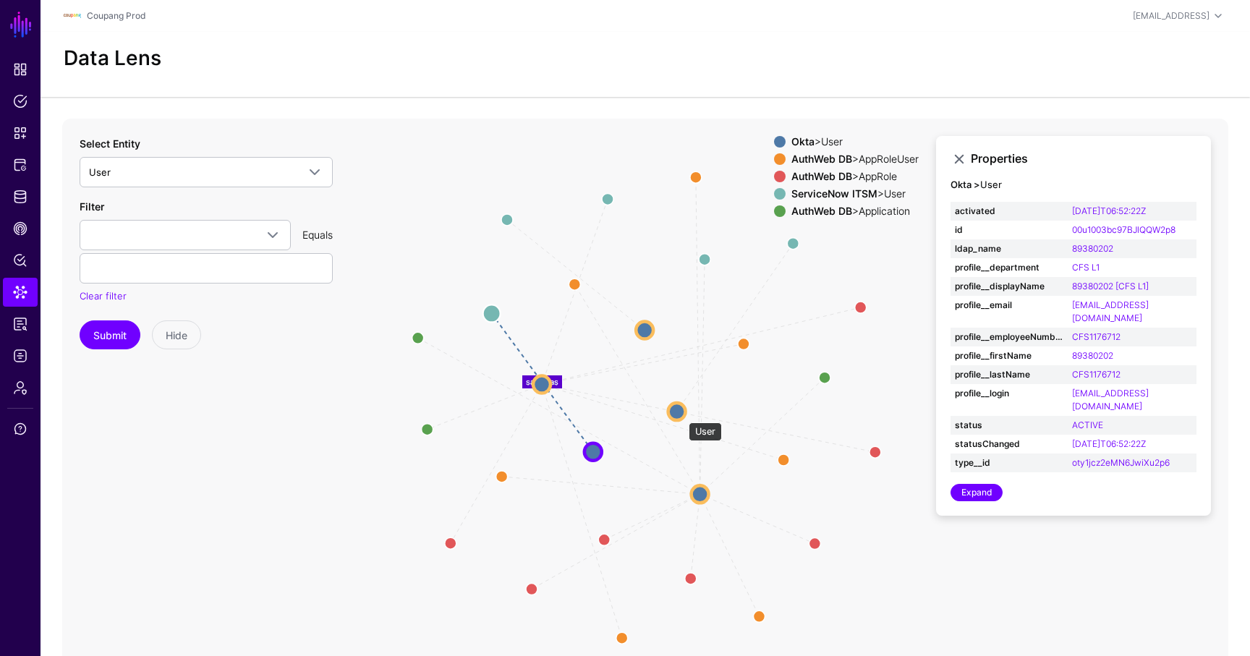
click at [682, 415] on circle at bounding box center [677, 411] width 17 height 17
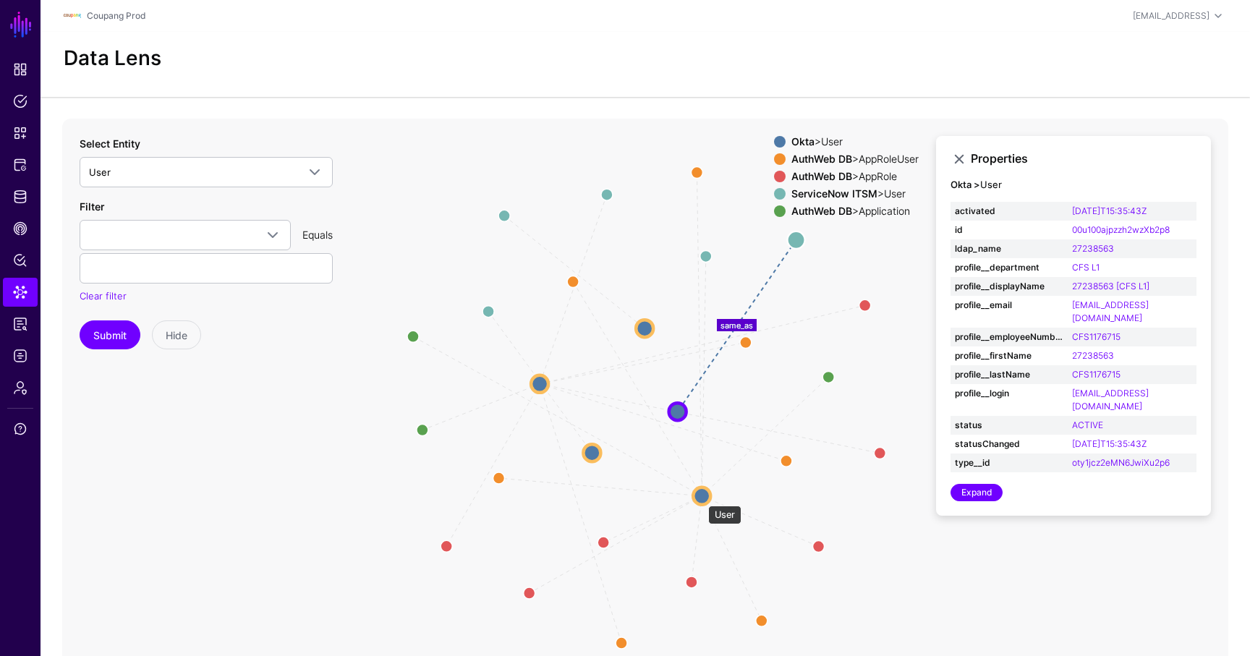
click at [702, 499] on circle at bounding box center [701, 495] width 17 height 17
click at [703, 496] on circle at bounding box center [703, 497] width 17 height 17
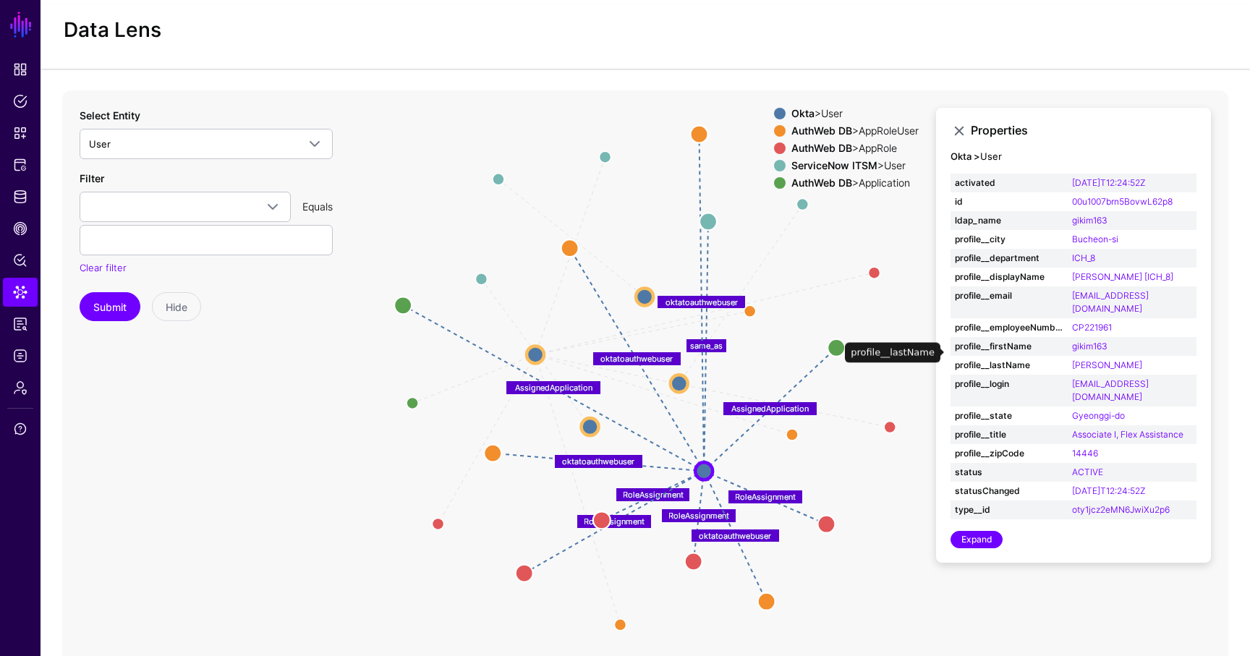
scroll to position [43, 0]
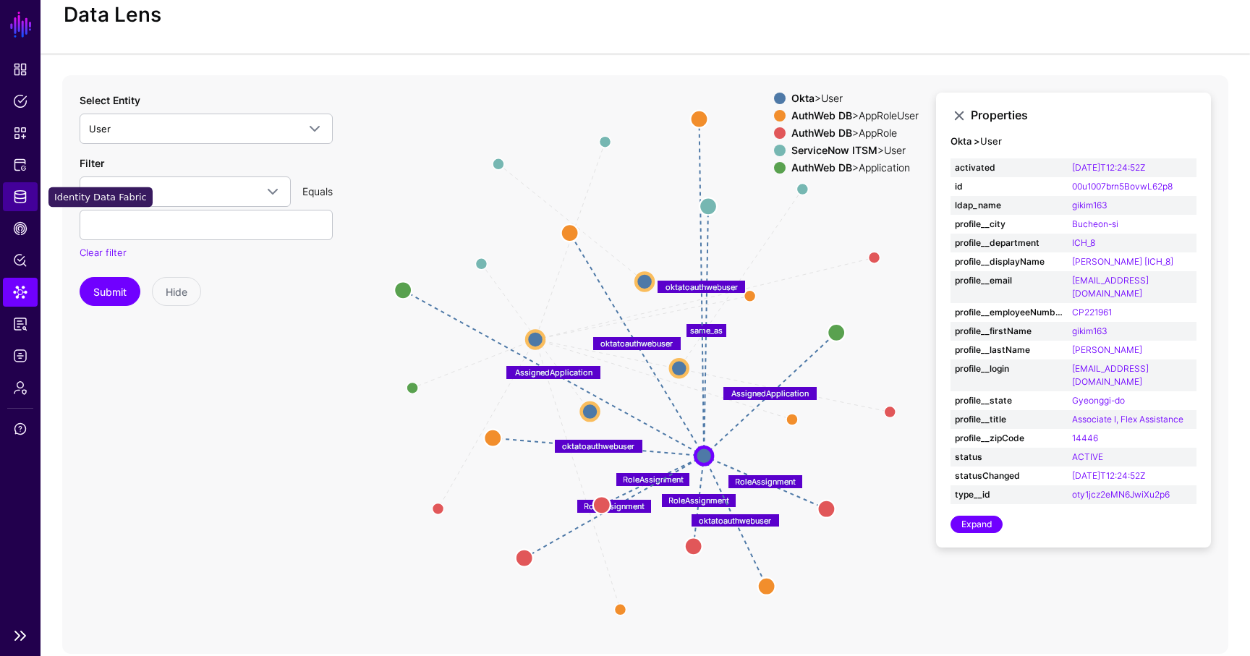
click at [21, 195] on span "Identity Data Fabric" at bounding box center [20, 197] width 14 height 14
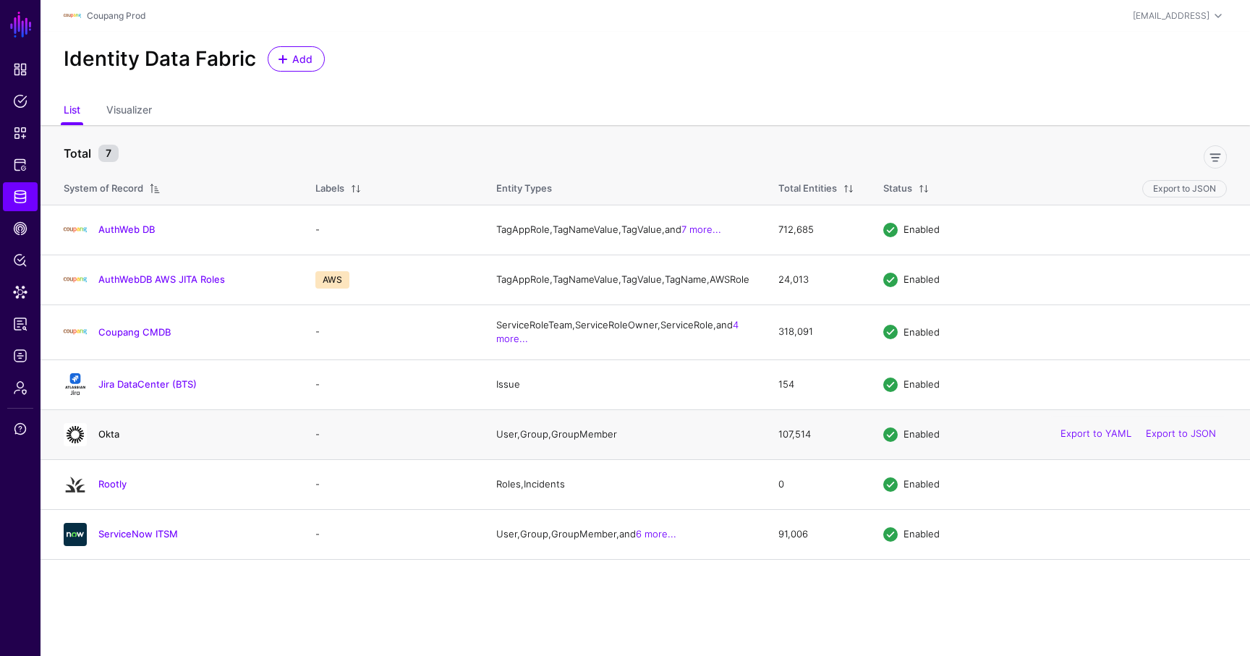
click at [112, 440] on link "Okta" at bounding box center [108, 434] width 21 height 12
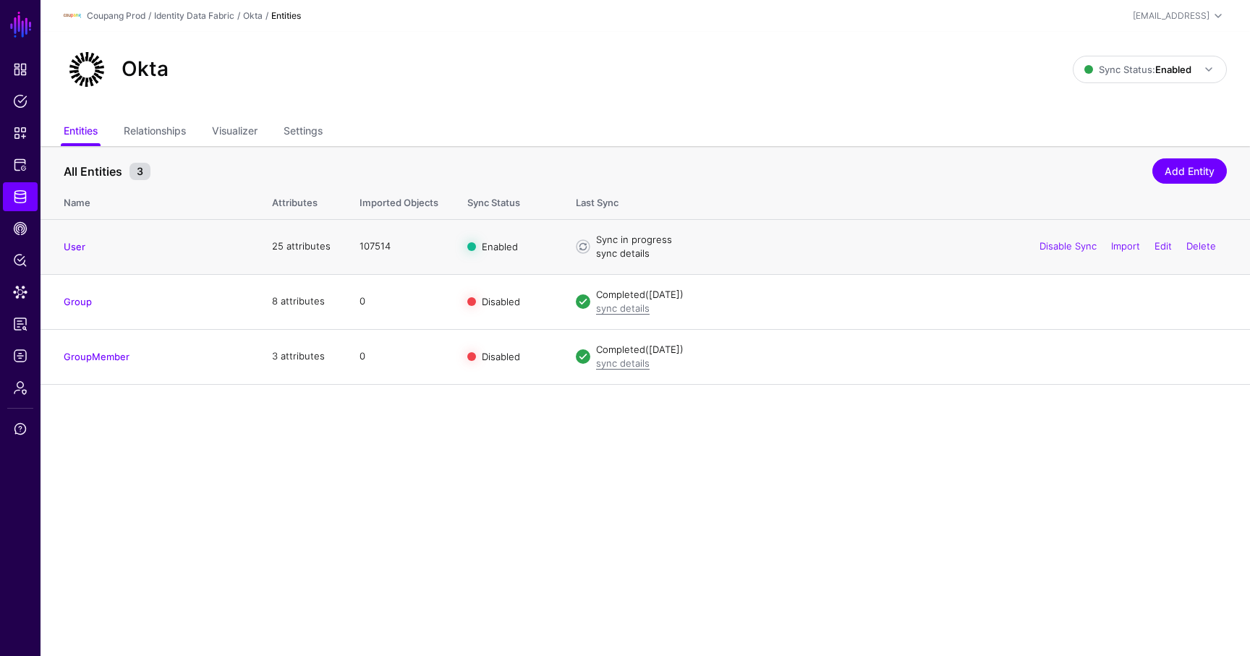
click at [639, 255] on link "sync details" at bounding box center [623, 253] width 54 height 12
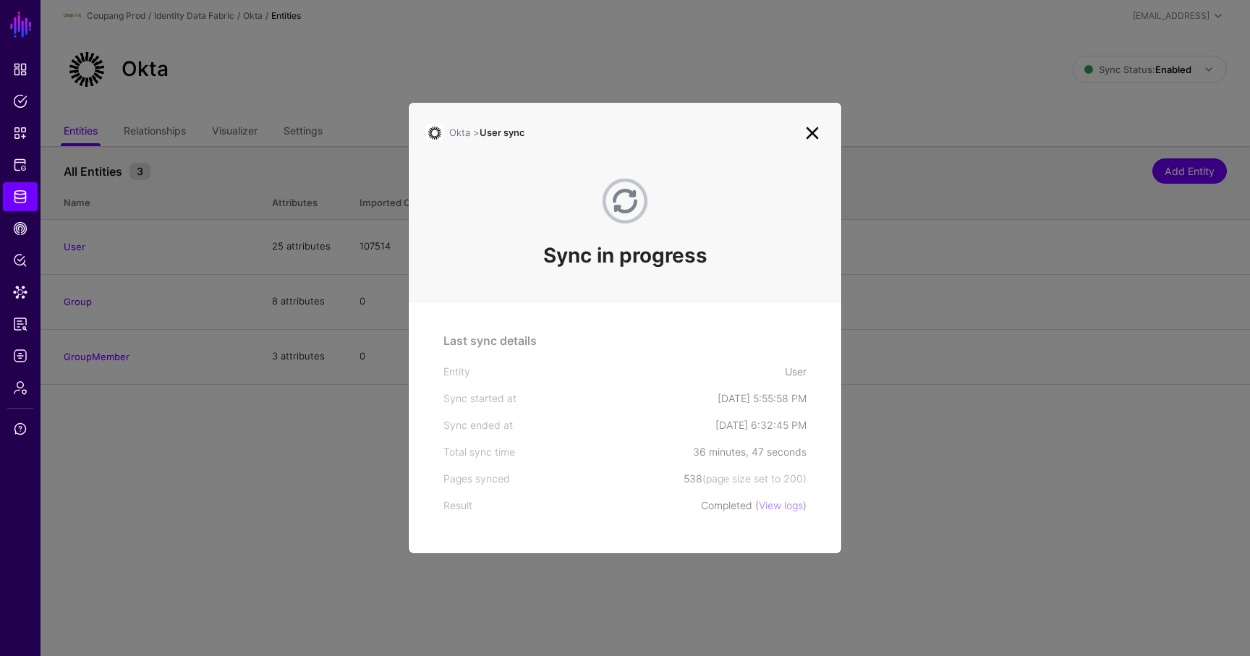
click at [813, 129] on link at bounding box center [812, 133] width 23 height 23
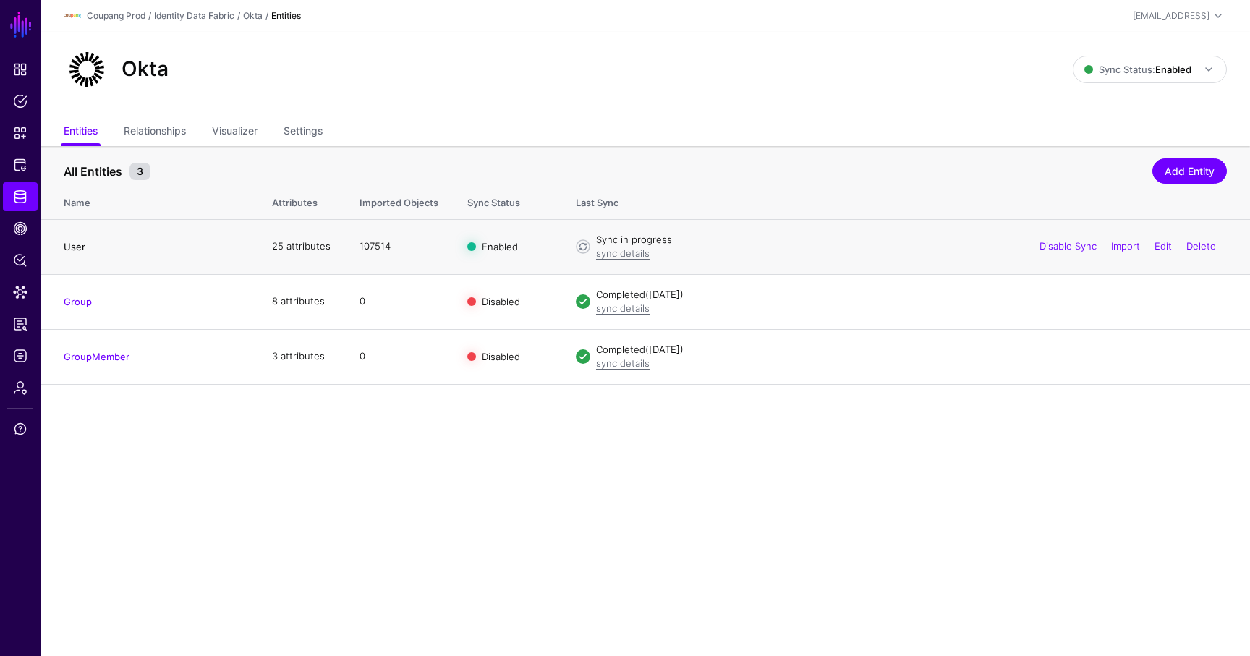
click at [72, 245] on link "User" at bounding box center [75, 247] width 22 height 12
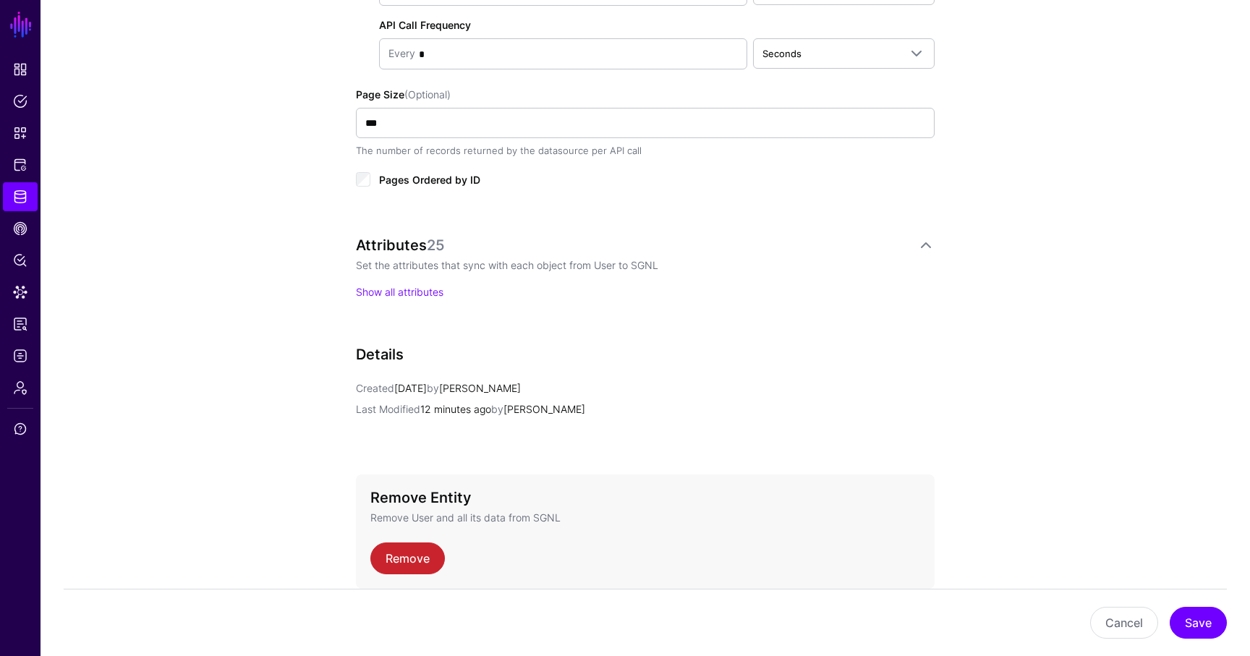
scroll to position [871, 0]
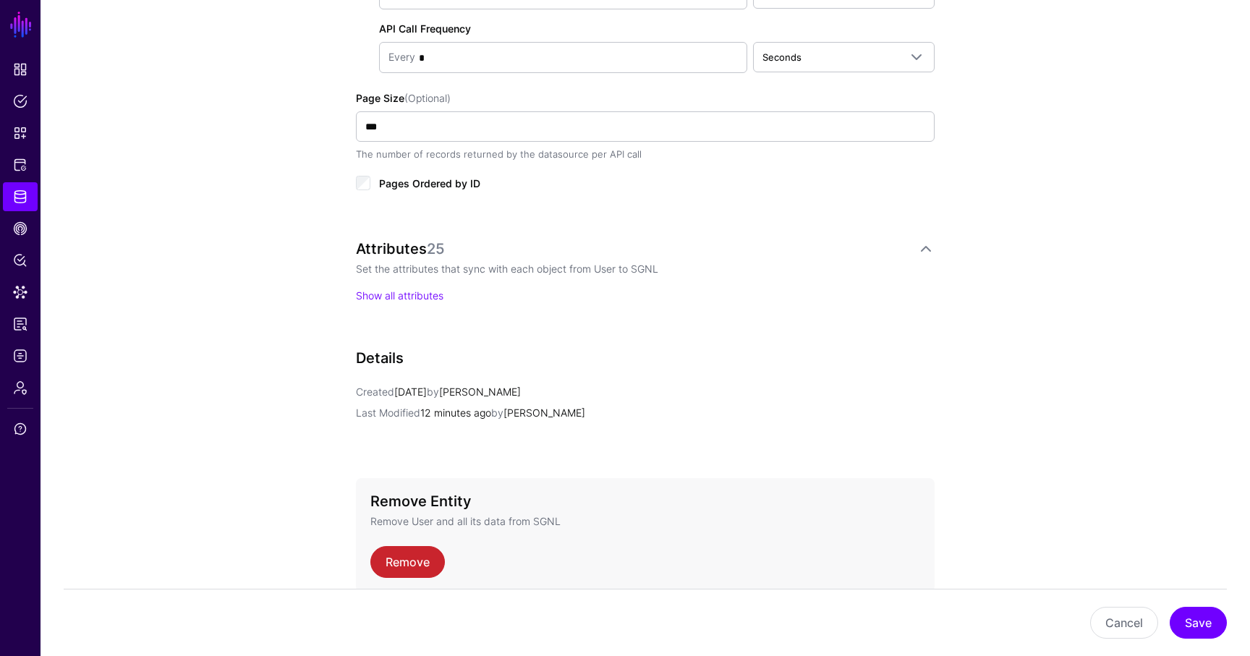
click at [377, 288] on p "Show all attributes" at bounding box center [645, 295] width 579 height 15
click at [377, 291] on link "Show all attributes" at bounding box center [400, 295] width 88 height 12
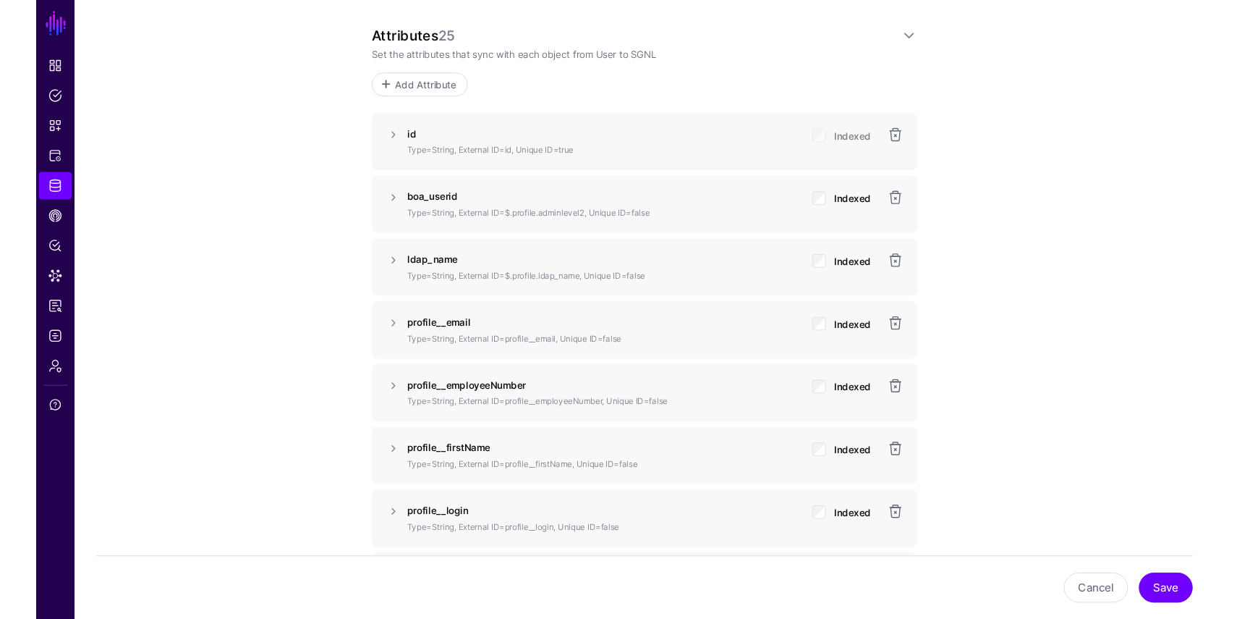
scroll to position [1122, 0]
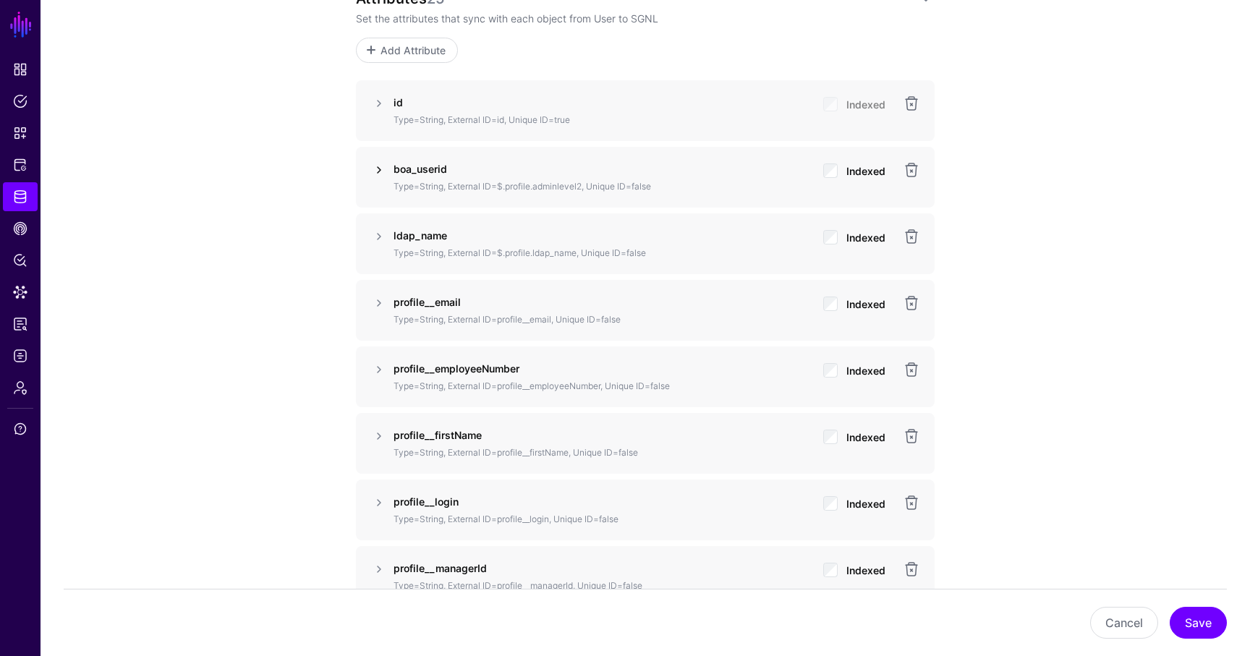
click at [380, 174] on link at bounding box center [378, 169] width 17 height 17
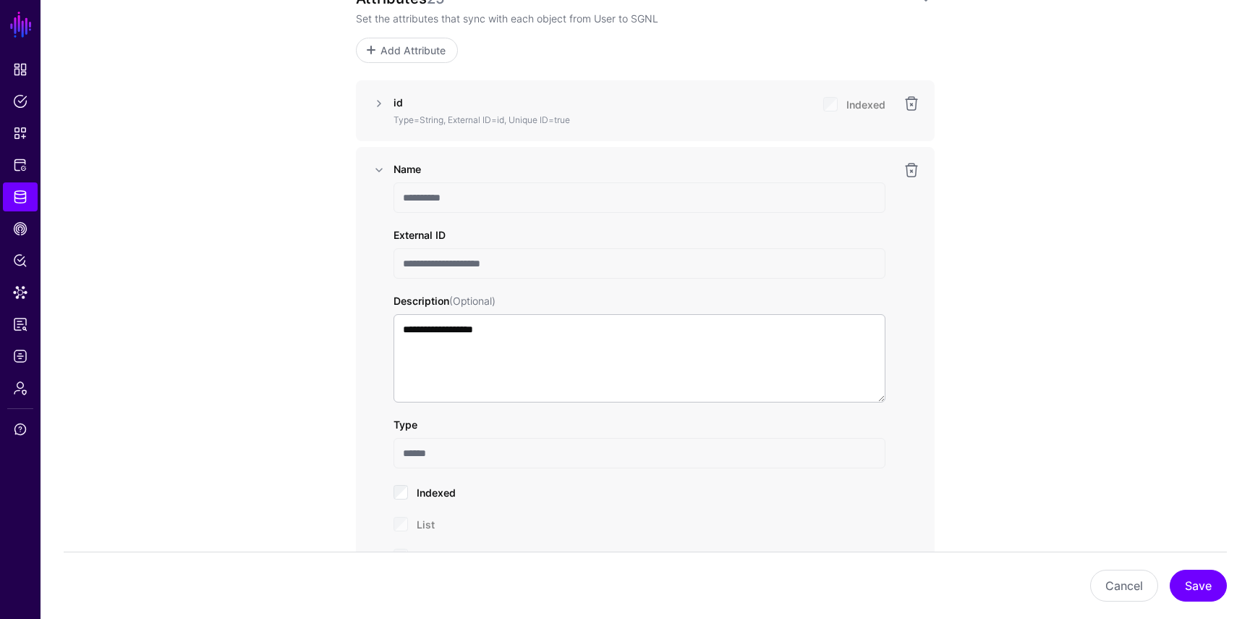
drag, startPoint x: 519, startPoint y: 268, endPoint x: 372, endPoint y: 258, distance: 147.2
click at [372, 258] on div "**********" at bounding box center [645, 393] width 550 height 464
click at [431, 257] on input "**********" at bounding box center [640, 263] width 492 height 30
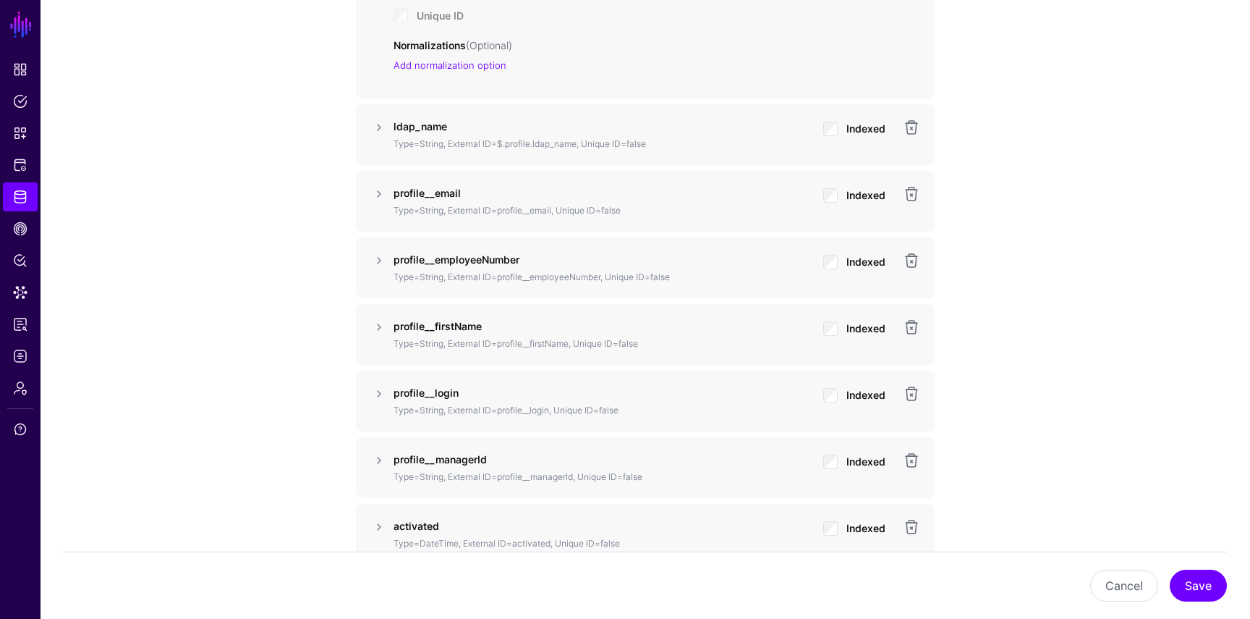
scroll to position [1663, 0]
click at [379, 124] on link at bounding box center [378, 126] width 17 height 17
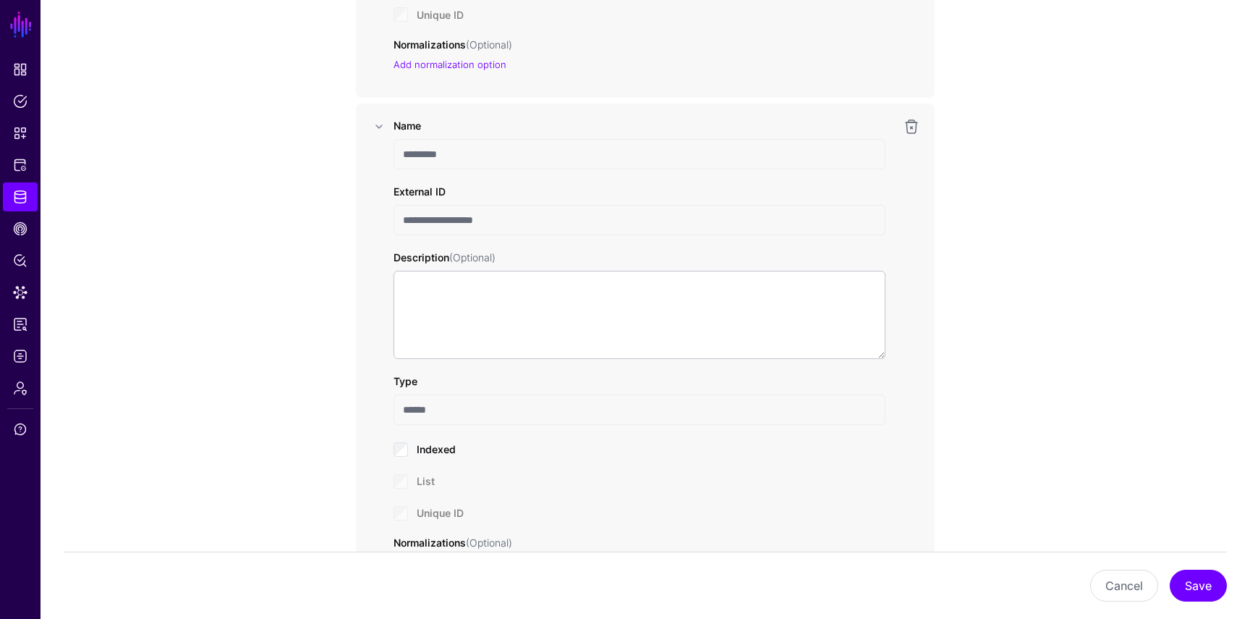
click at [496, 224] on input "**********" at bounding box center [640, 220] width 492 height 30
drag, startPoint x: 504, startPoint y: 224, endPoint x: 412, endPoint y: 216, distance: 92.2
click at [412, 216] on input "**********" at bounding box center [640, 220] width 492 height 30
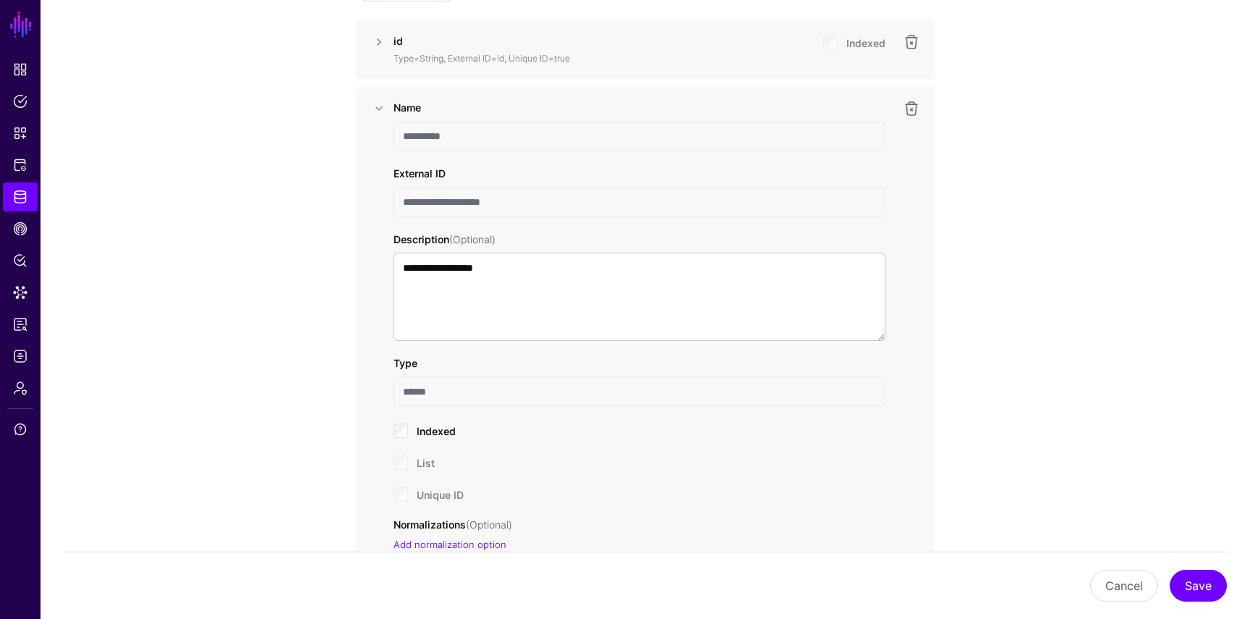
scroll to position [1182, 0]
click at [381, 108] on link at bounding box center [378, 109] width 17 height 17
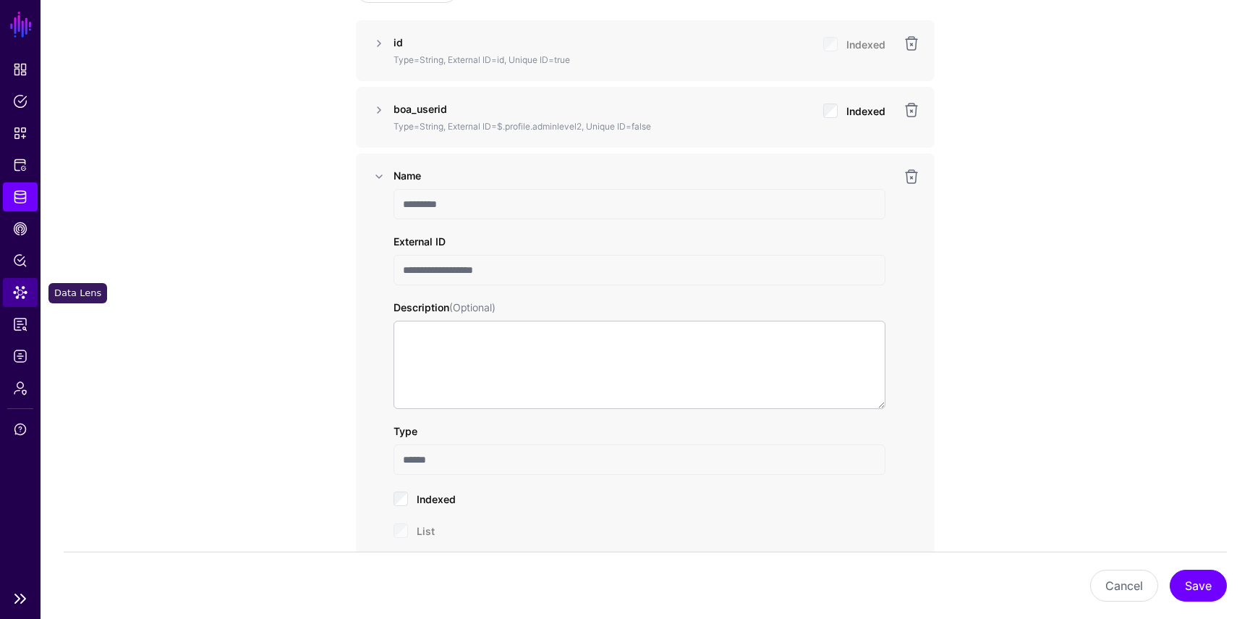
click at [27, 291] on span "Data Lens" at bounding box center [20, 292] width 14 height 14
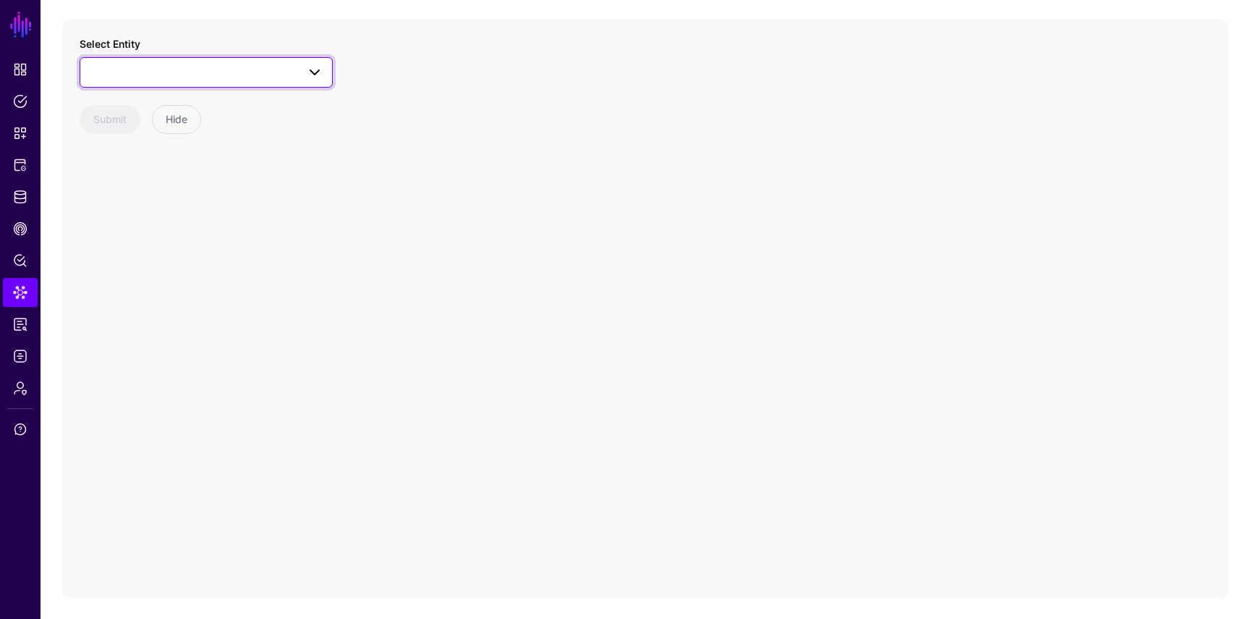
click at [245, 74] on span at bounding box center [206, 72] width 234 height 17
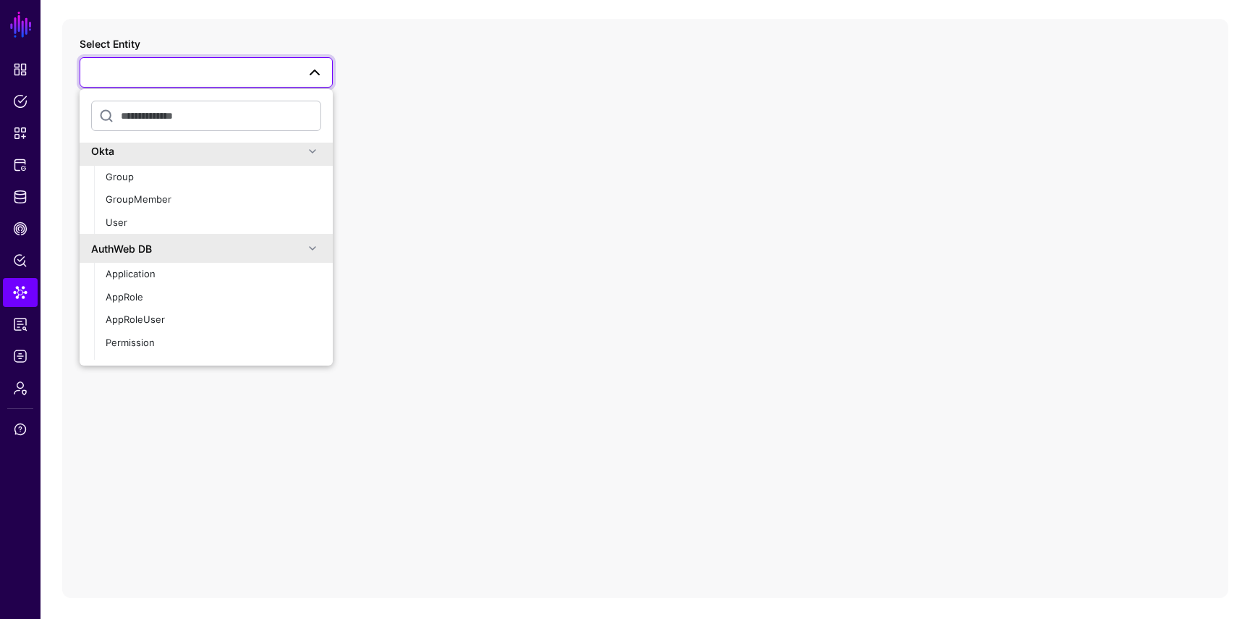
scroll to position [666, 0]
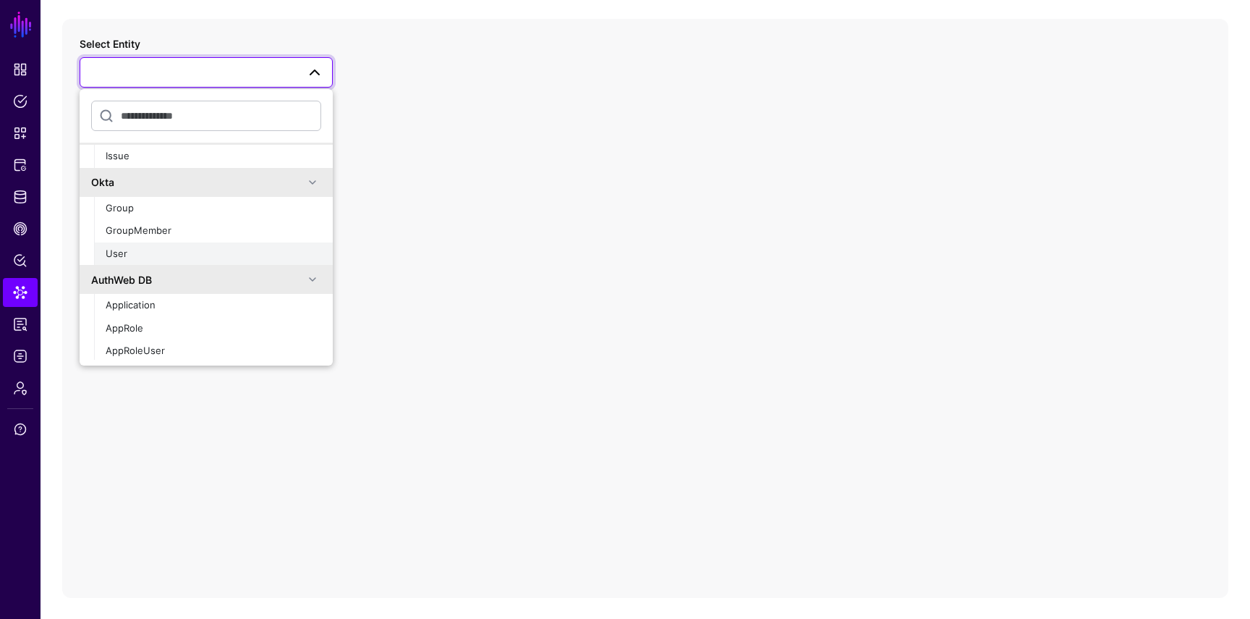
click at [190, 253] on div "User" at bounding box center [214, 254] width 216 height 14
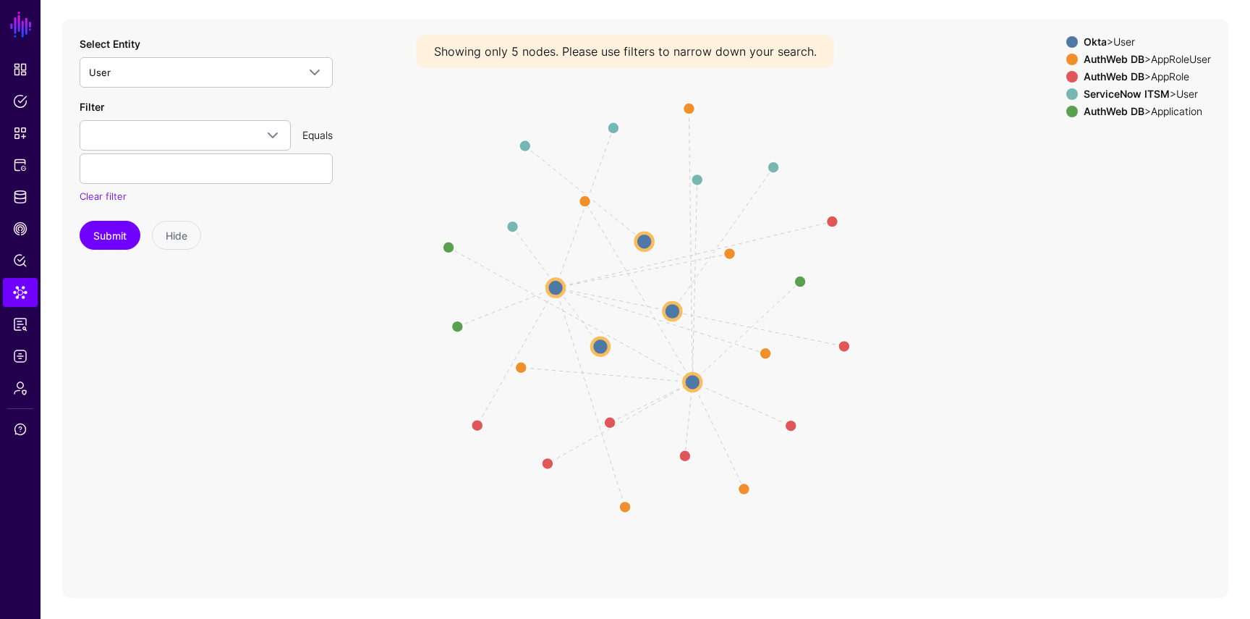
click at [559, 284] on circle at bounding box center [555, 287] width 17 height 17
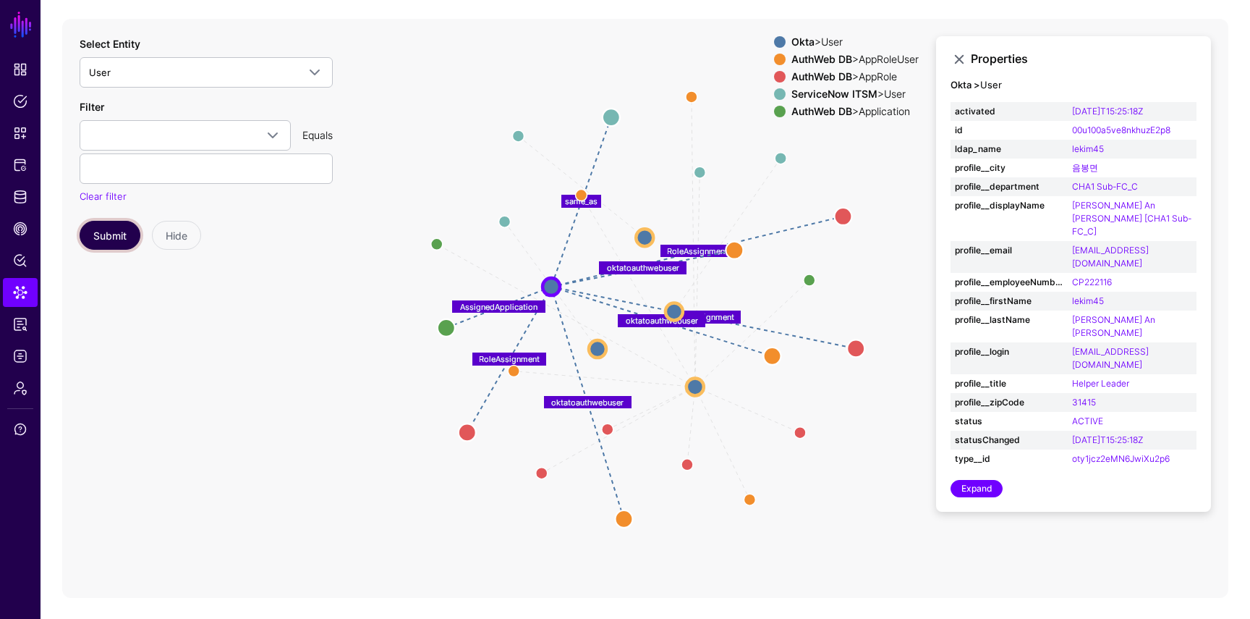
click at [98, 244] on button "Submit" at bounding box center [110, 235] width 61 height 29
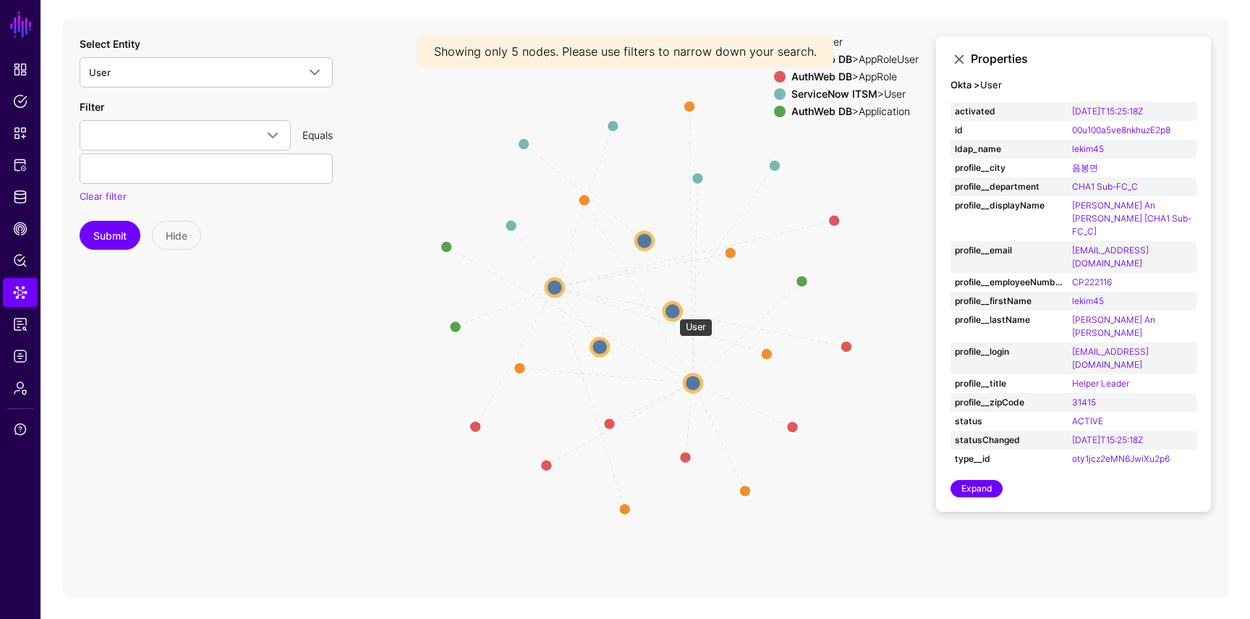
click at [672, 311] on circle at bounding box center [672, 310] width 17 height 17
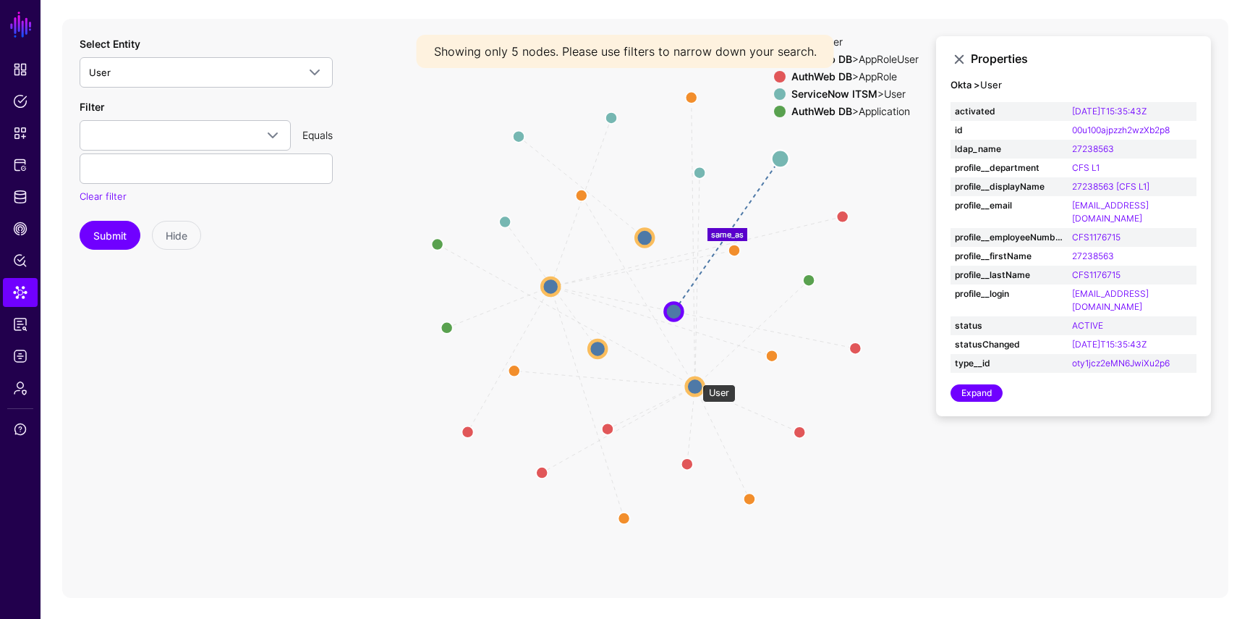
click at [695, 379] on circle at bounding box center [695, 386] width 17 height 17
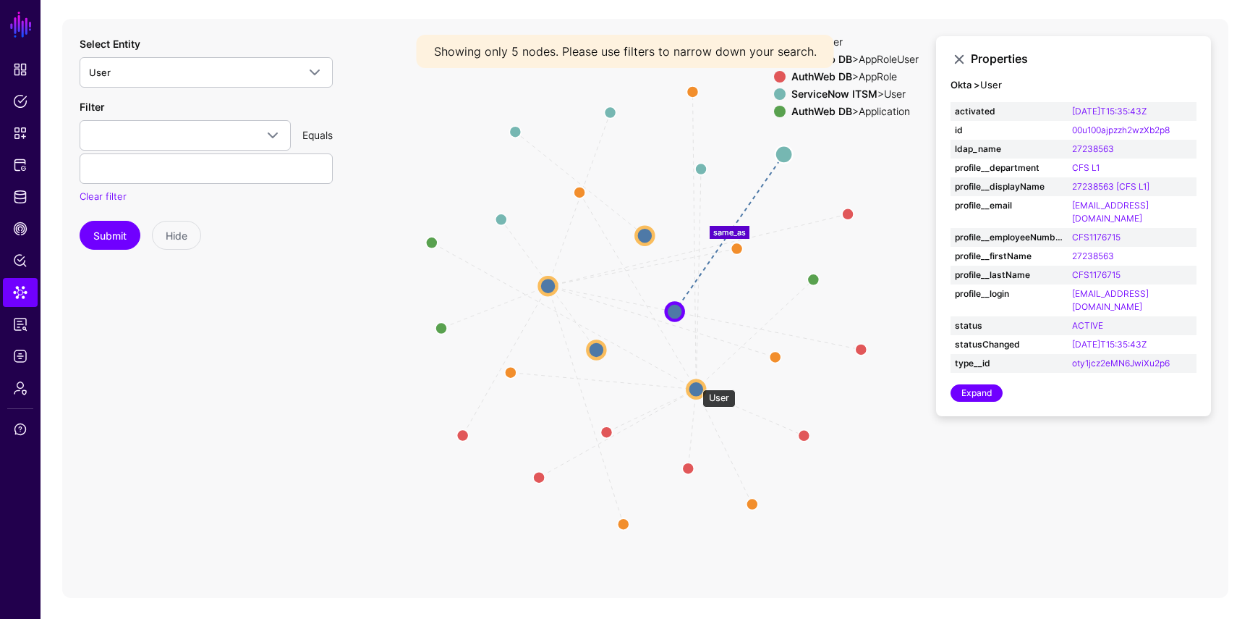
click at [695, 383] on circle at bounding box center [695, 388] width 17 height 17
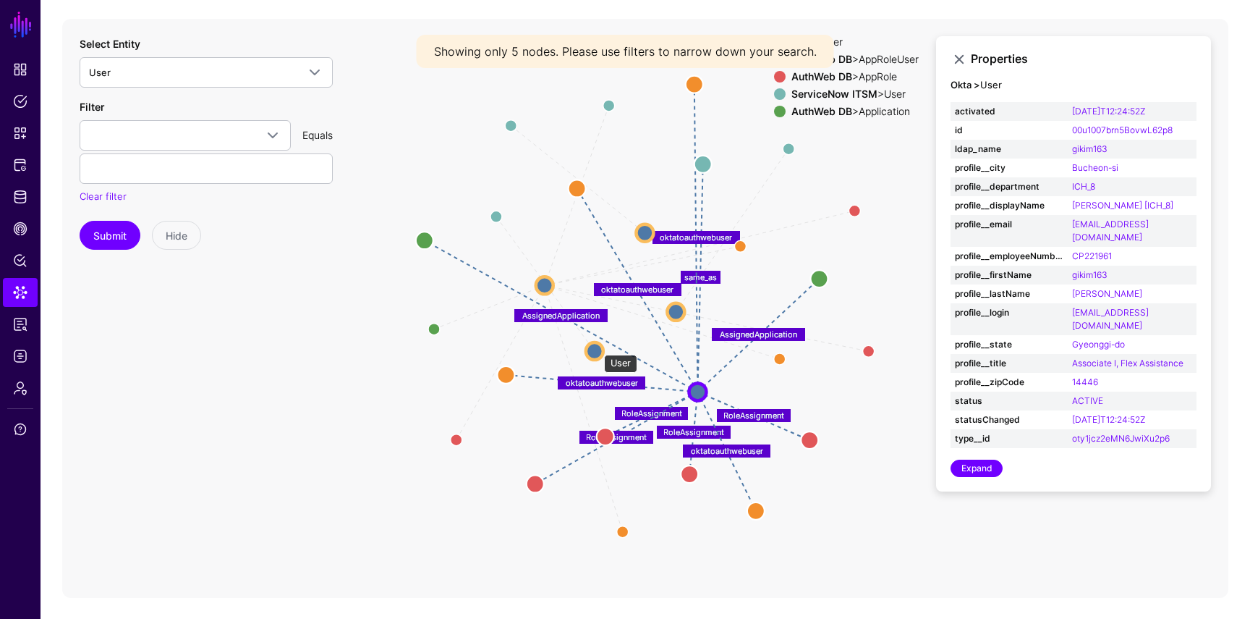
click at [596, 347] on circle at bounding box center [594, 350] width 17 height 17
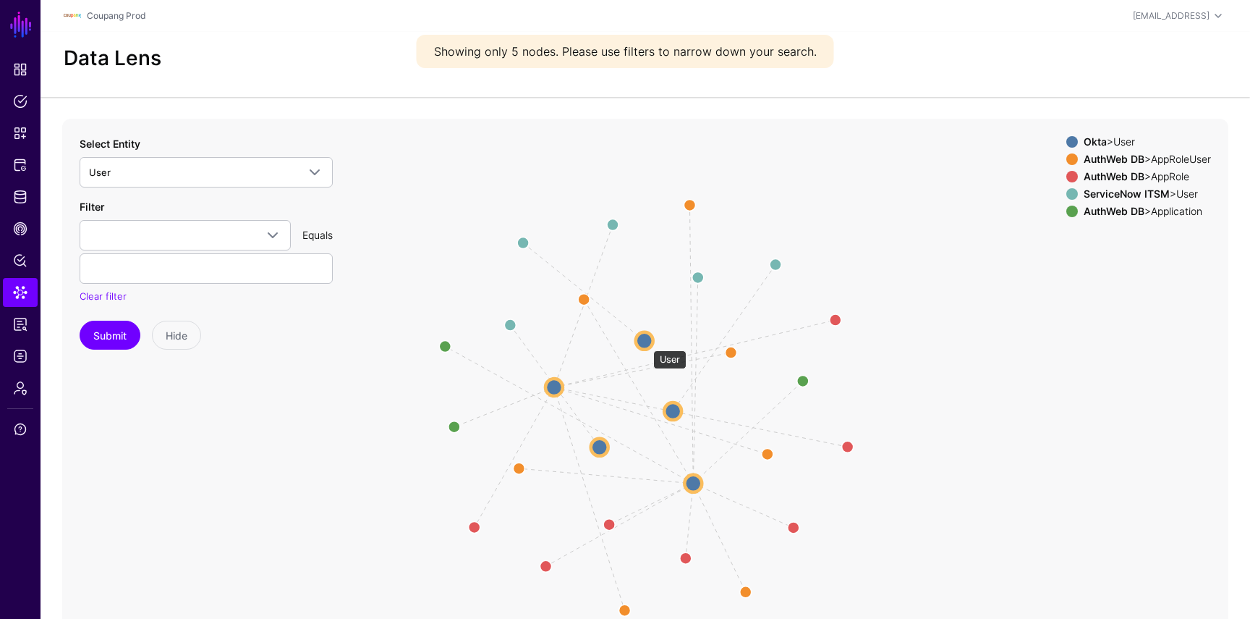
click at [646, 343] on circle at bounding box center [644, 339] width 17 height 17
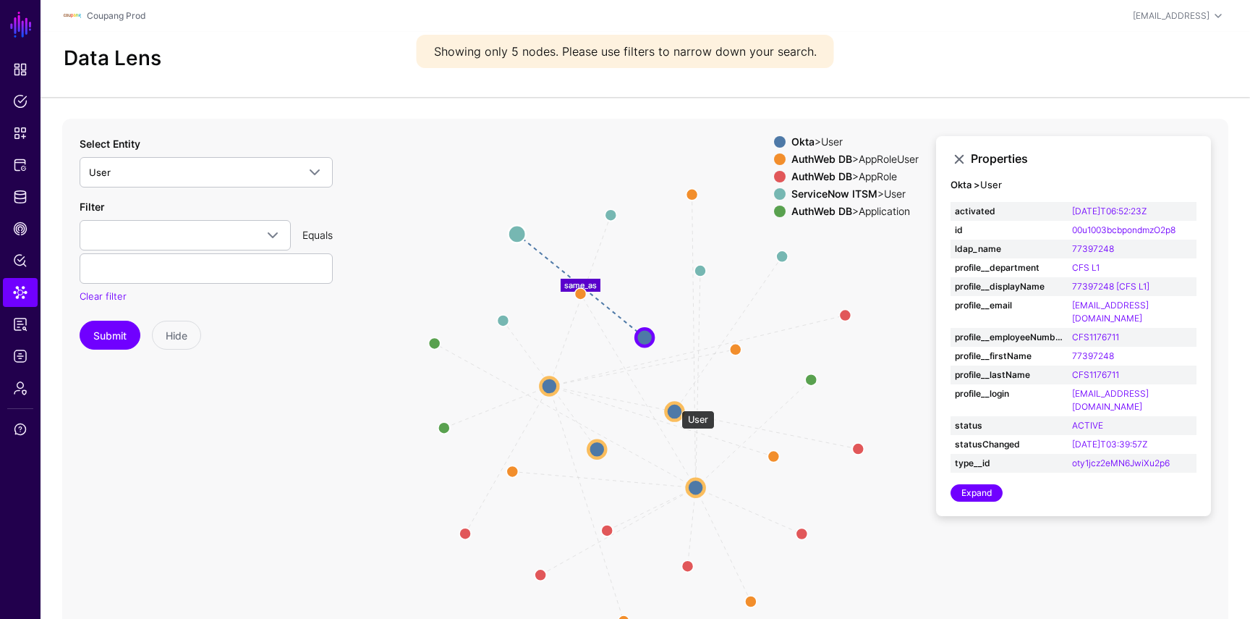
click at [674, 404] on circle at bounding box center [674, 410] width 17 height 17
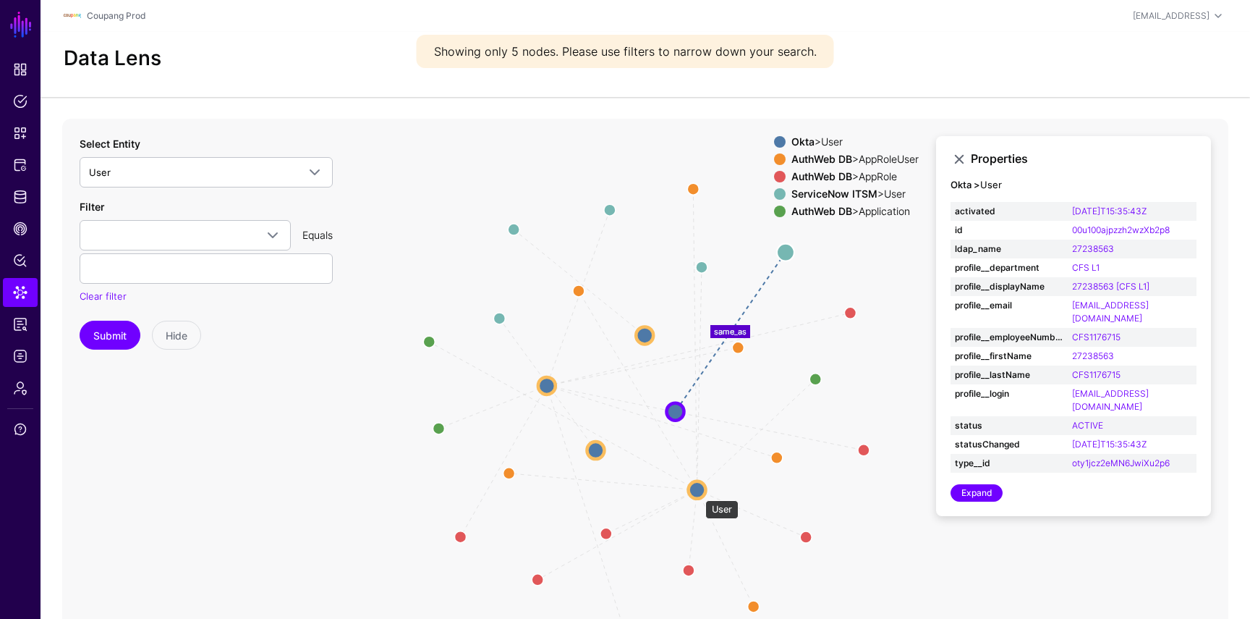
click at [698, 493] on circle at bounding box center [697, 488] width 17 height 17
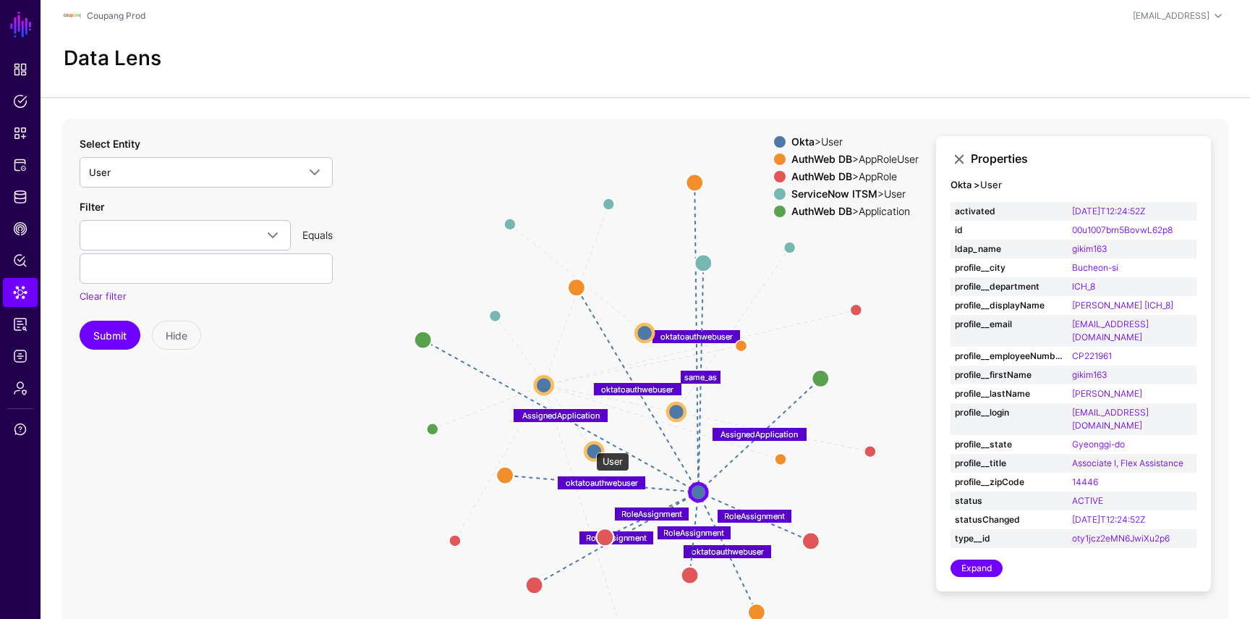
click at [590, 445] on circle at bounding box center [593, 450] width 17 height 17
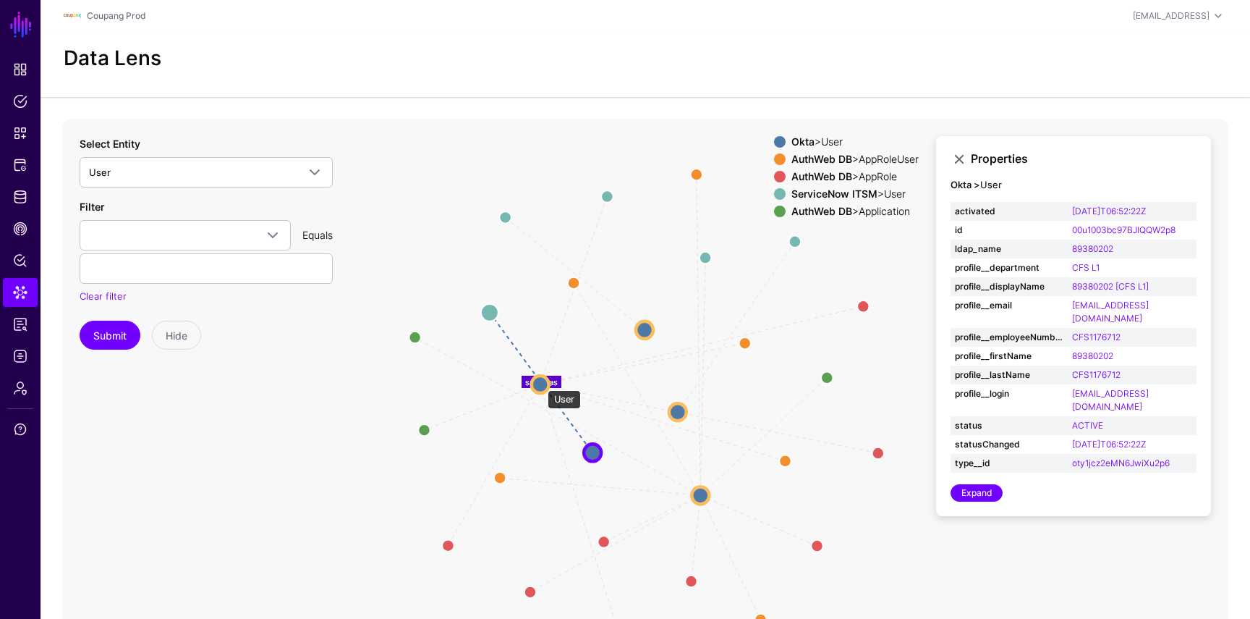
click at [540, 383] on circle at bounding box center [540, 384] width 17 height 17
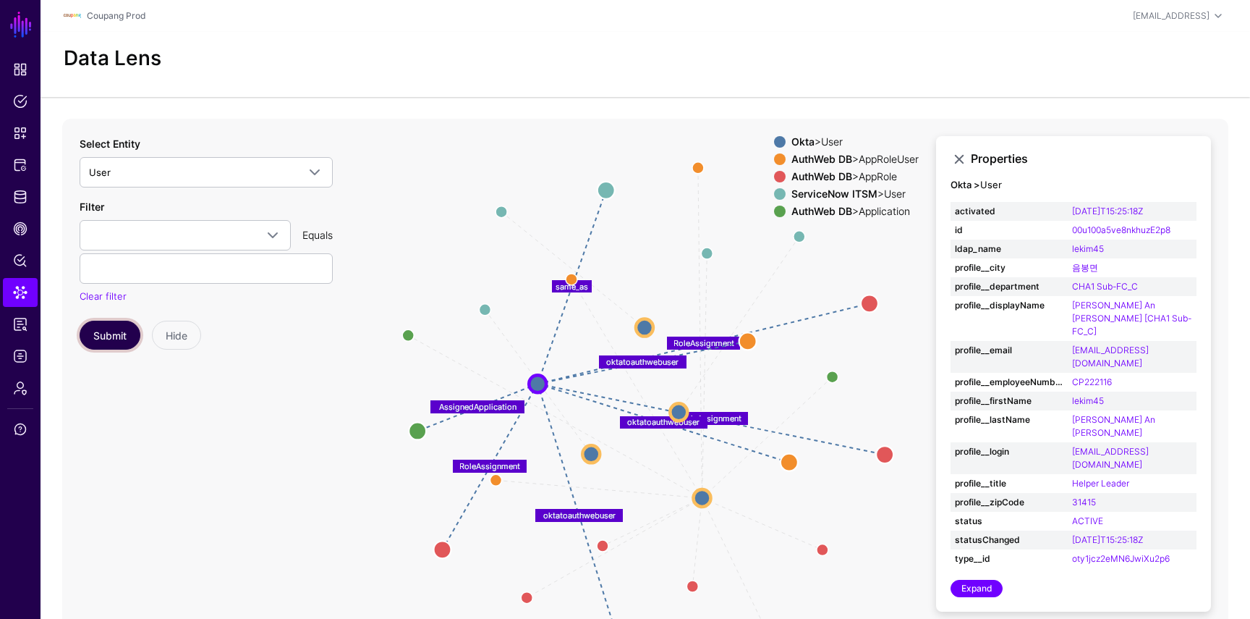
click at [121, 335] on button "Submit" at bounding box center [110, 335] width 61 height 29
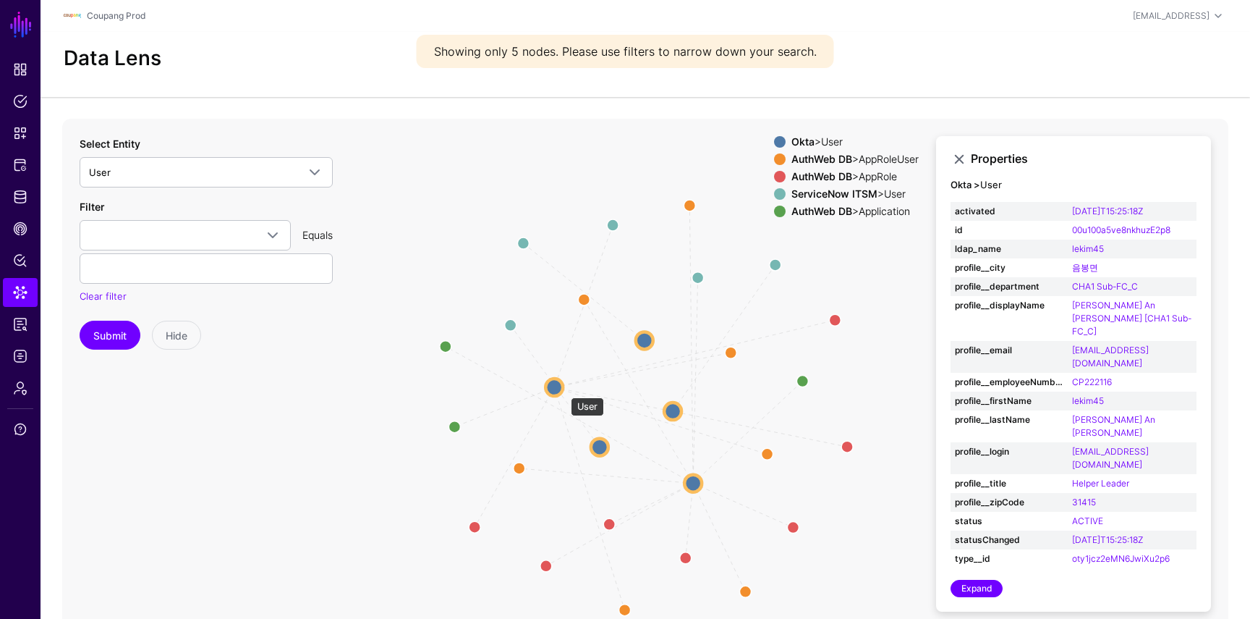
click at [558, 386] on circle at bounding box center [554, 386] width 17 height 17
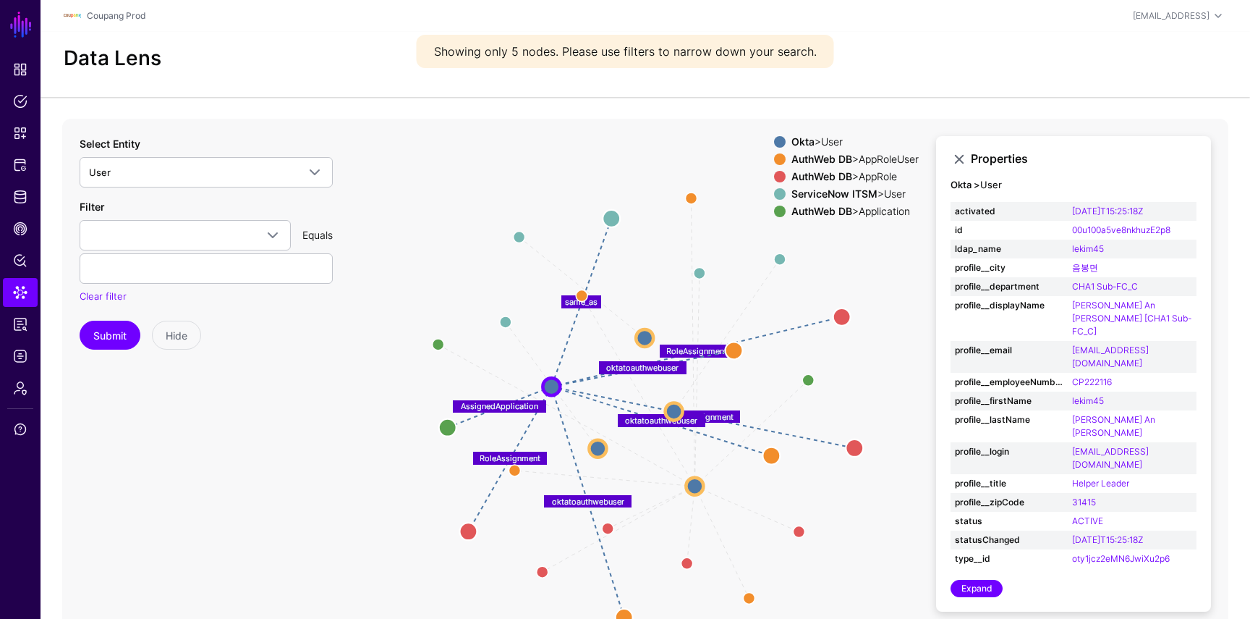
click at [648, 334] on circle at bounding box center [644, 336] width 17 height 17
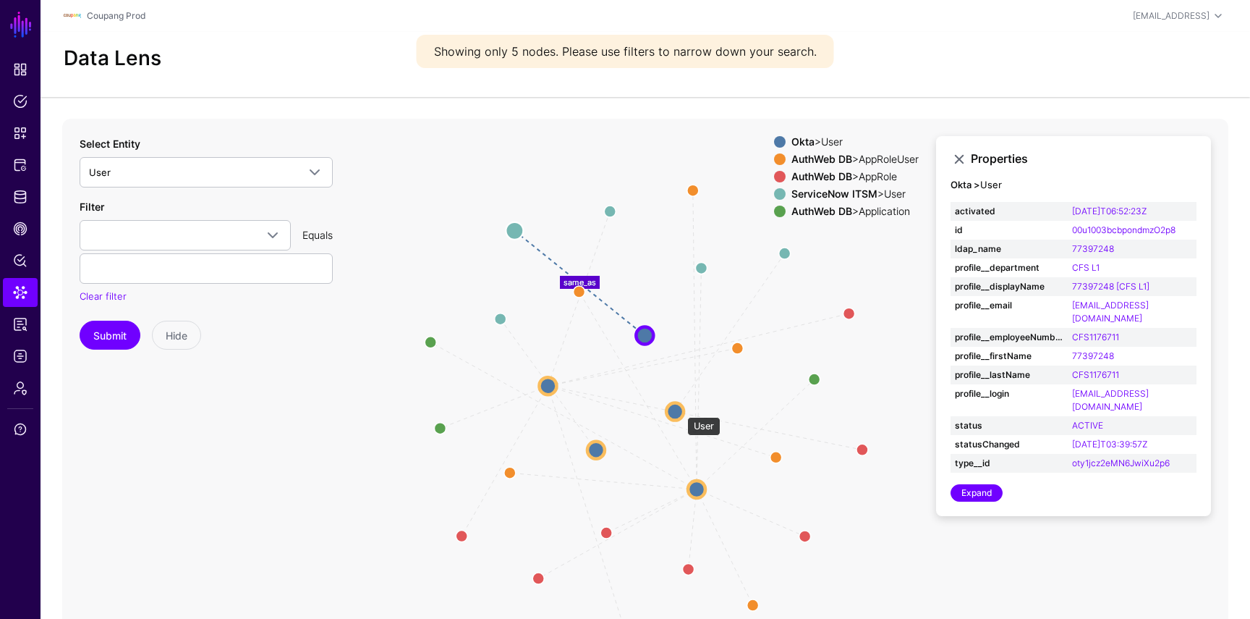
click at [680, 410] on circle at bounding box center [674, 410] width 17 height 17
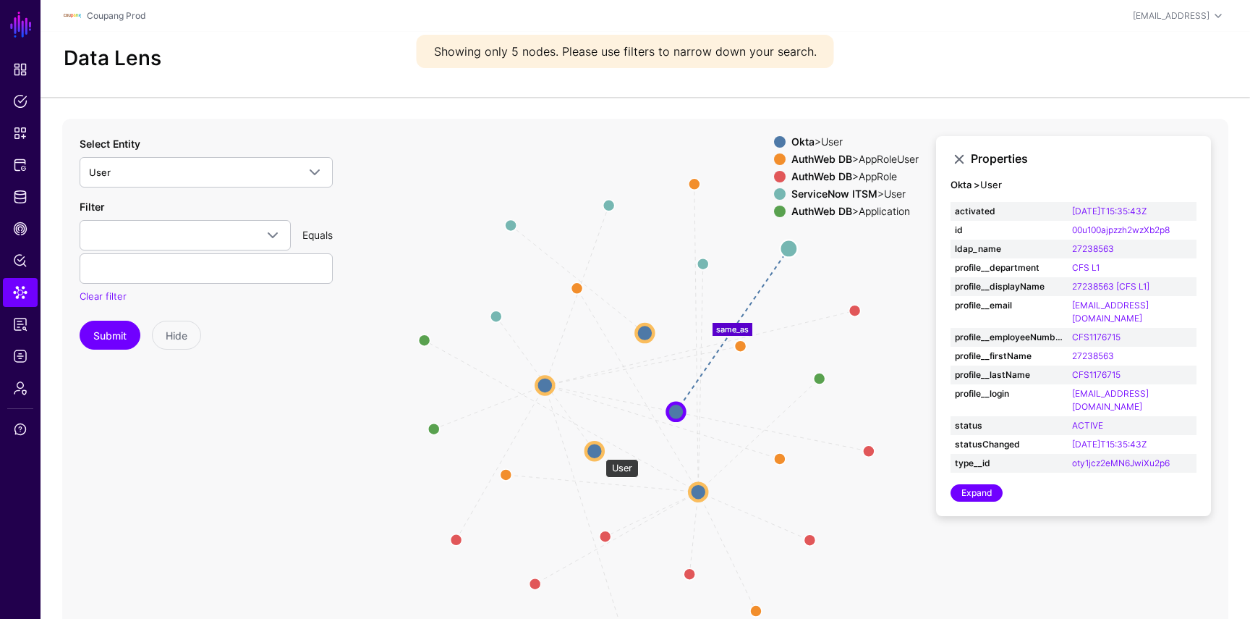
click at [598, 450] on circle at bounding box center [594, 450] width 17 height 17
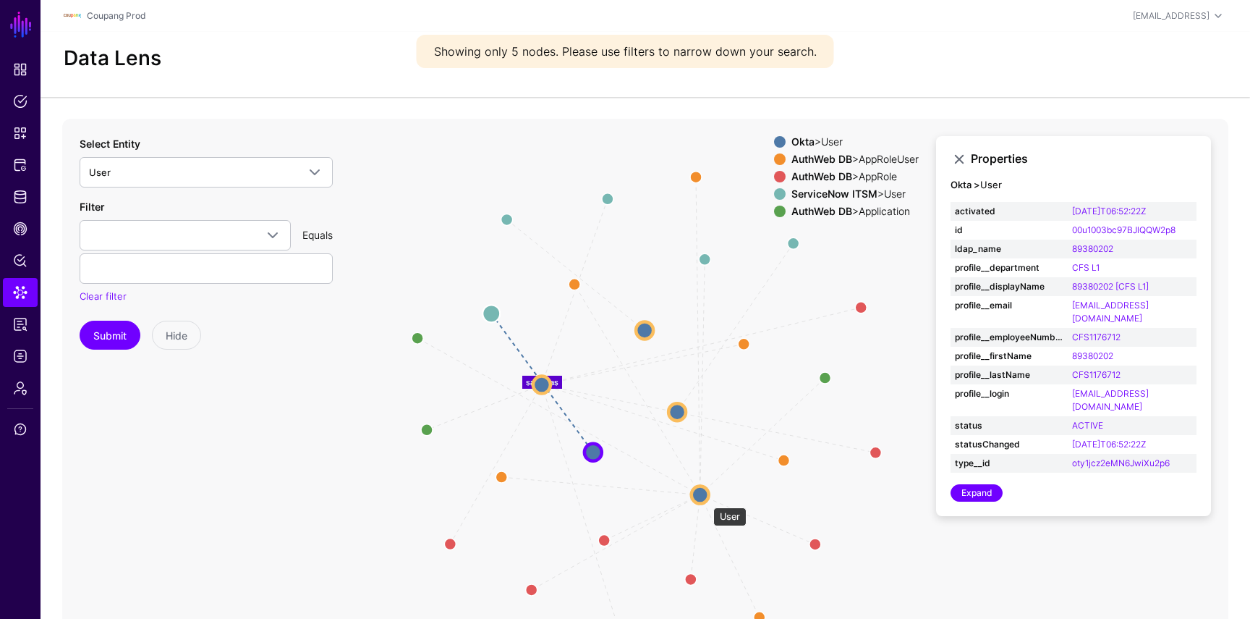
click at [703, 498] on circle at bounding box center [700, 494] width 17 height 17
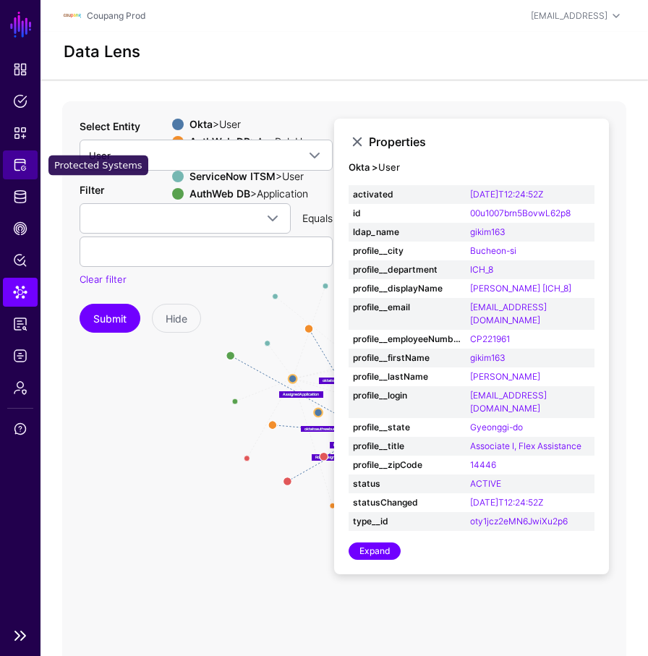
click at [25, 158] on span "Protected Systems" at bounding box center [20, 165] width 14 height 14
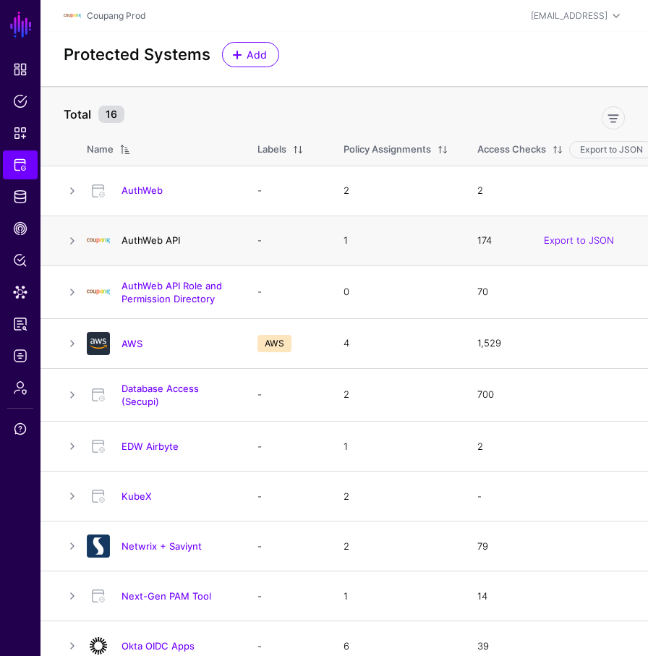
click at [177, 239] on link "AuthWeb API" at bounding box center [151, 240] width 59 height 12
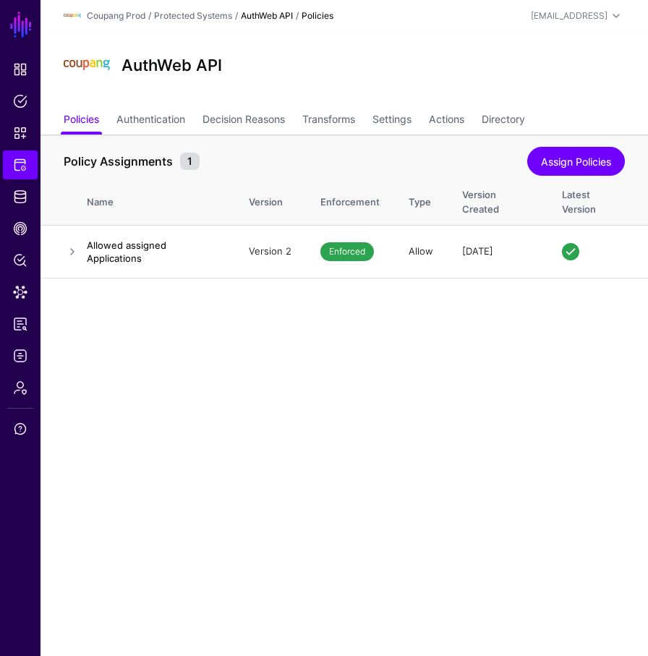
click at [648, 198] on th "Latest Version" at bounding box center [598, 200] width 101 height 52
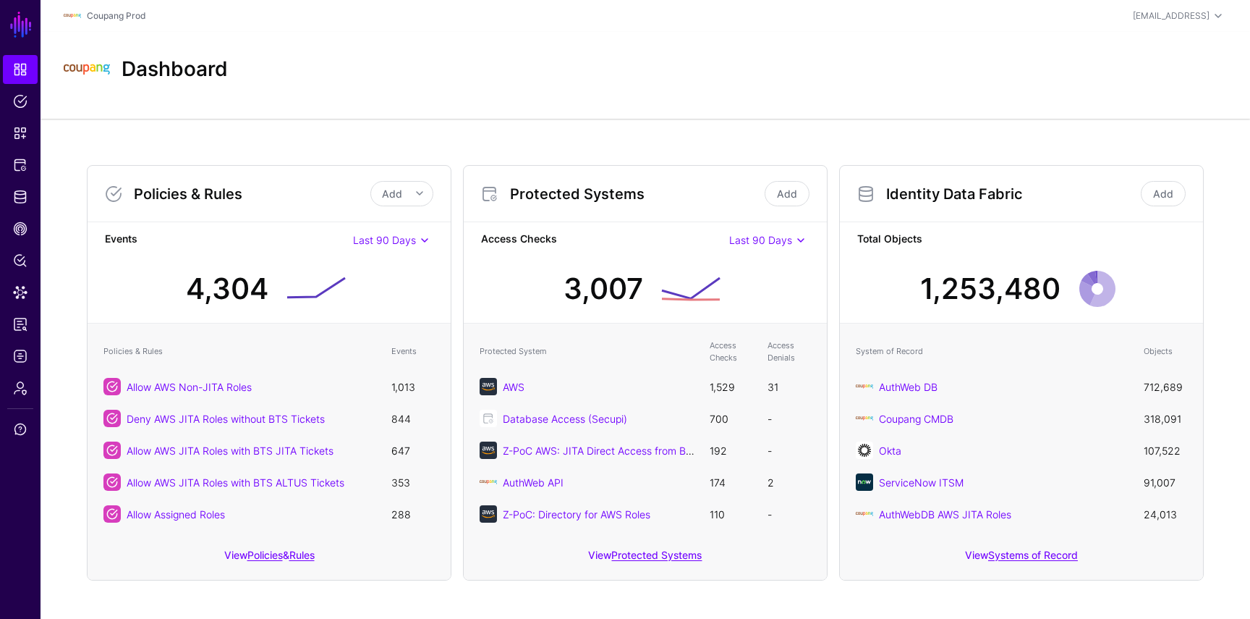
click at [658, 564] on div "View Protected Systems" at bounding box center [645, 558] width 363 height 41
click at [661, 558] on link "Protected Systems" at bounding box center [656, 554] width 90 height 12
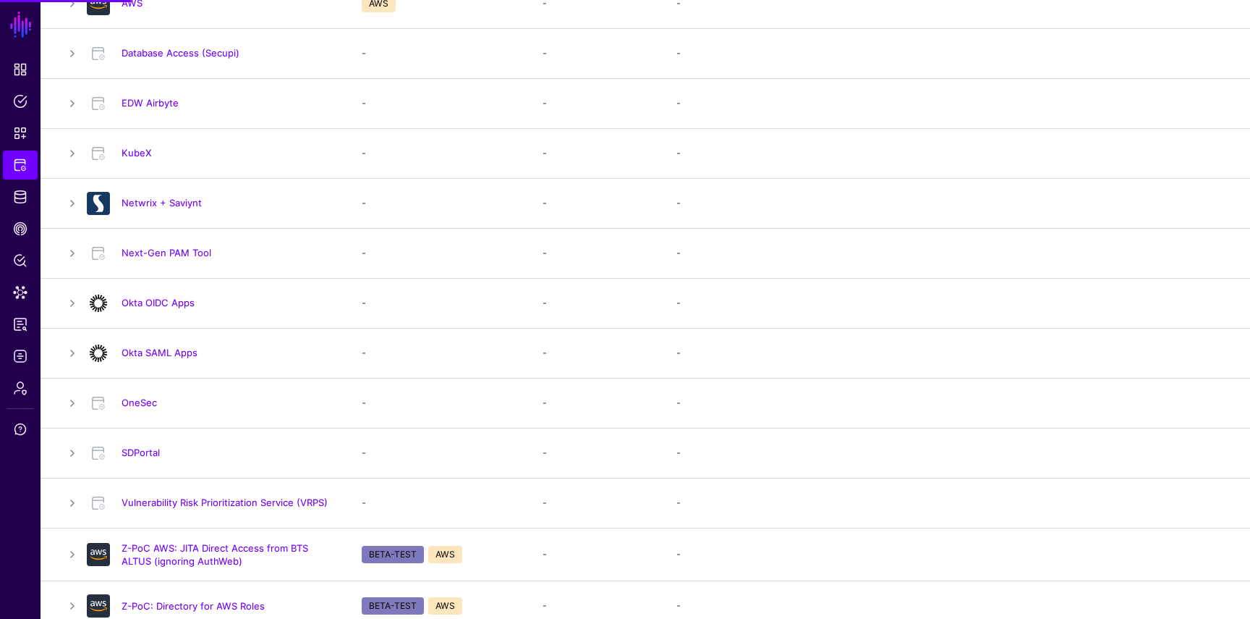
scroll to position [361, 0]
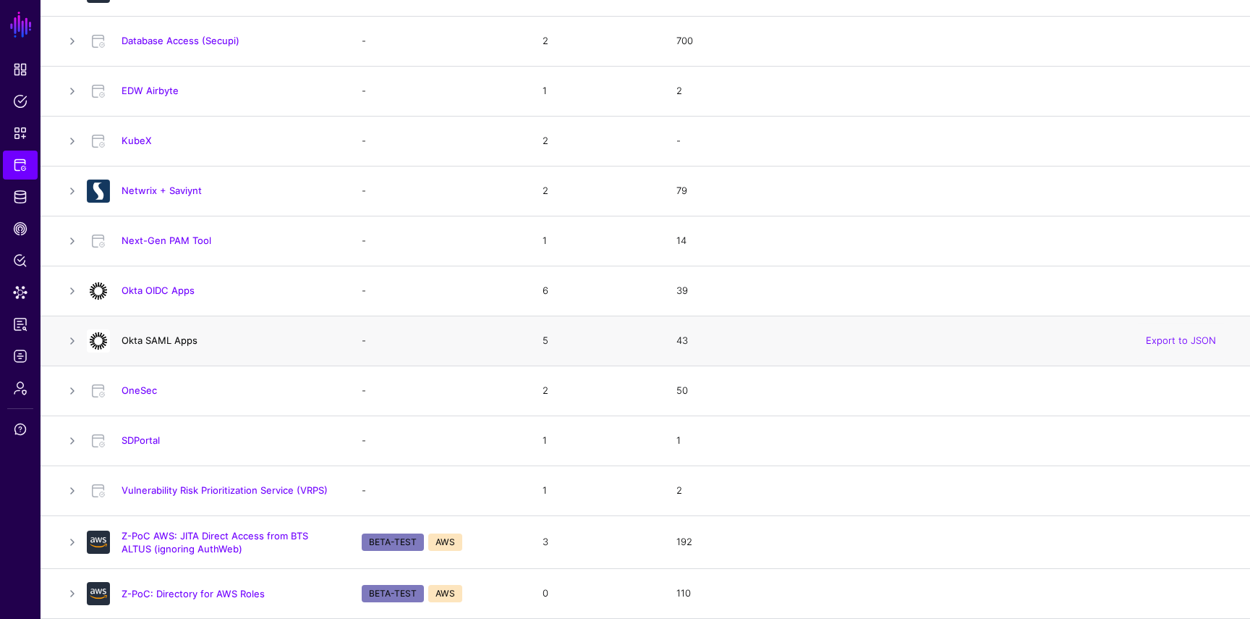
click at [159, 343] on link "Okta SAML Apps" at bounding box center [160, 340] width 76 height 12
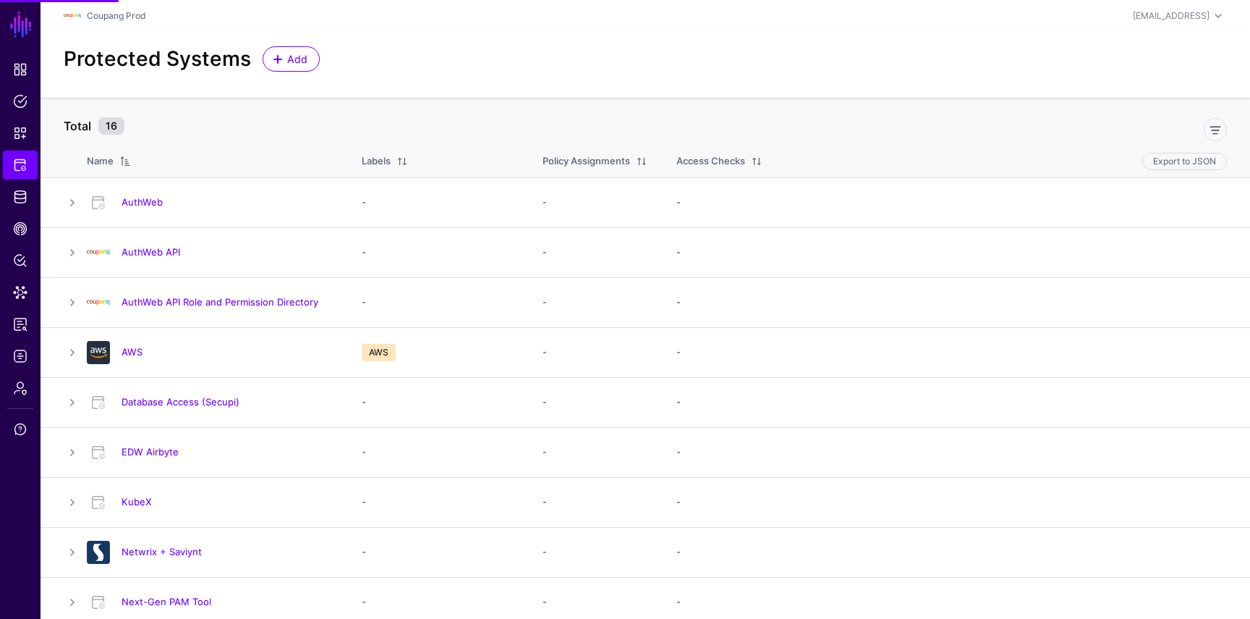
scroll to position [361, 0]
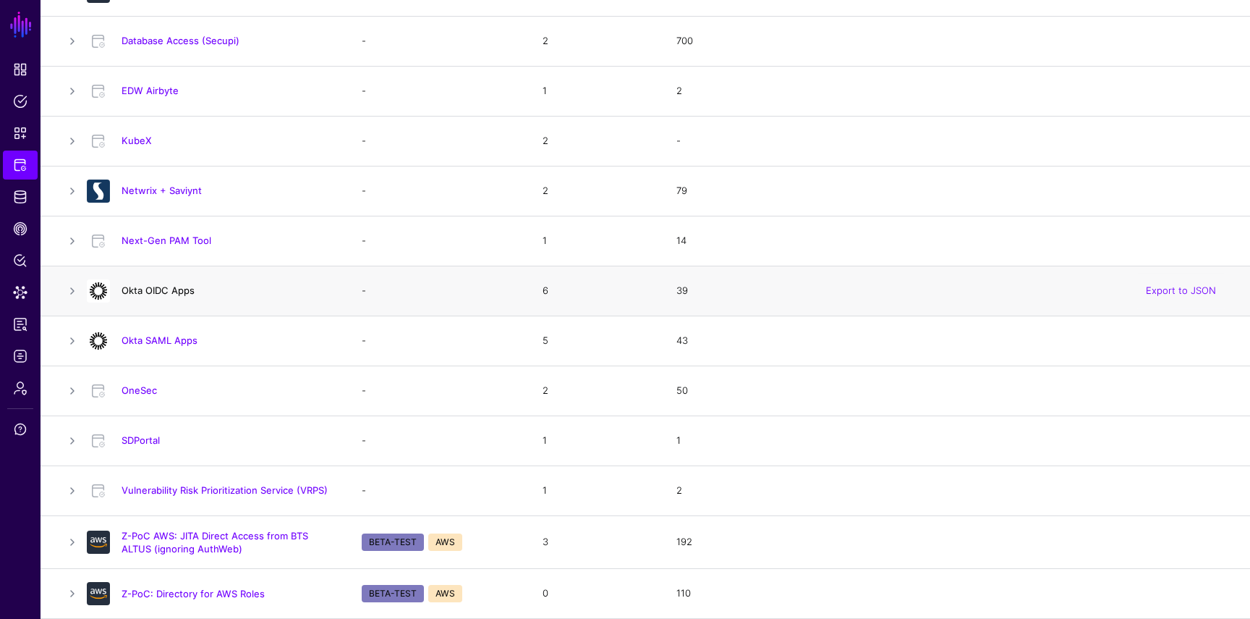
click at [152, 290] on link "Okta OIDC Apps" at bounding box center [158, 290] width 73 height 12
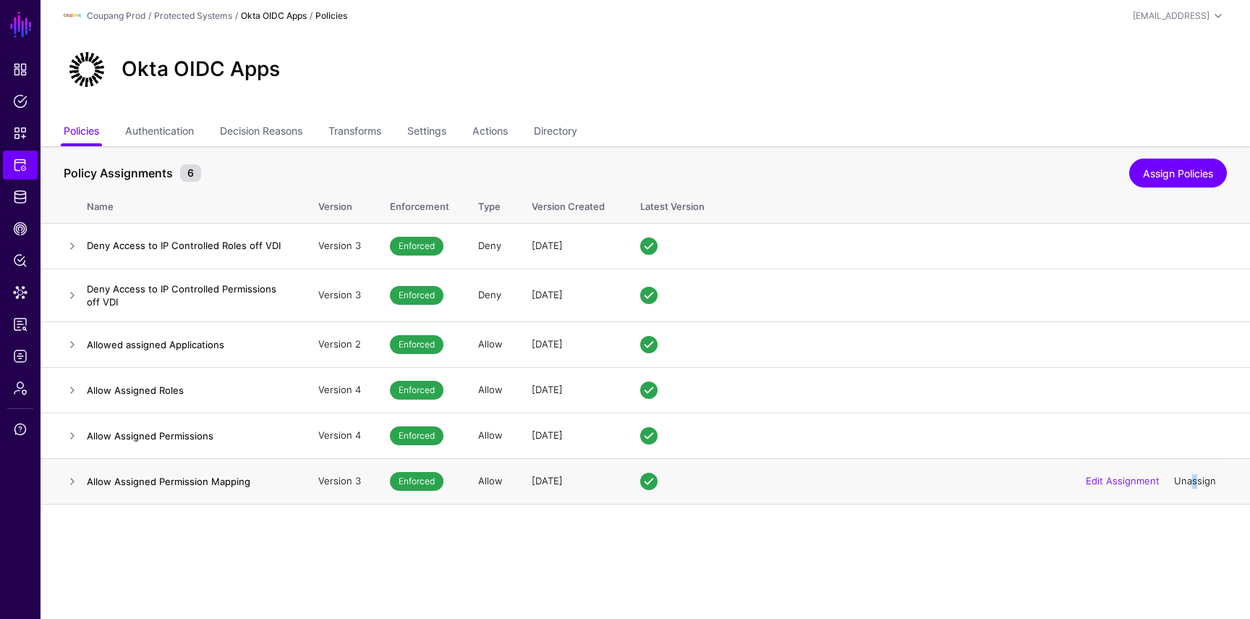
click at [1195, 483] on link "Unassign" at bounding box center [1195, 481] width 42 height 12
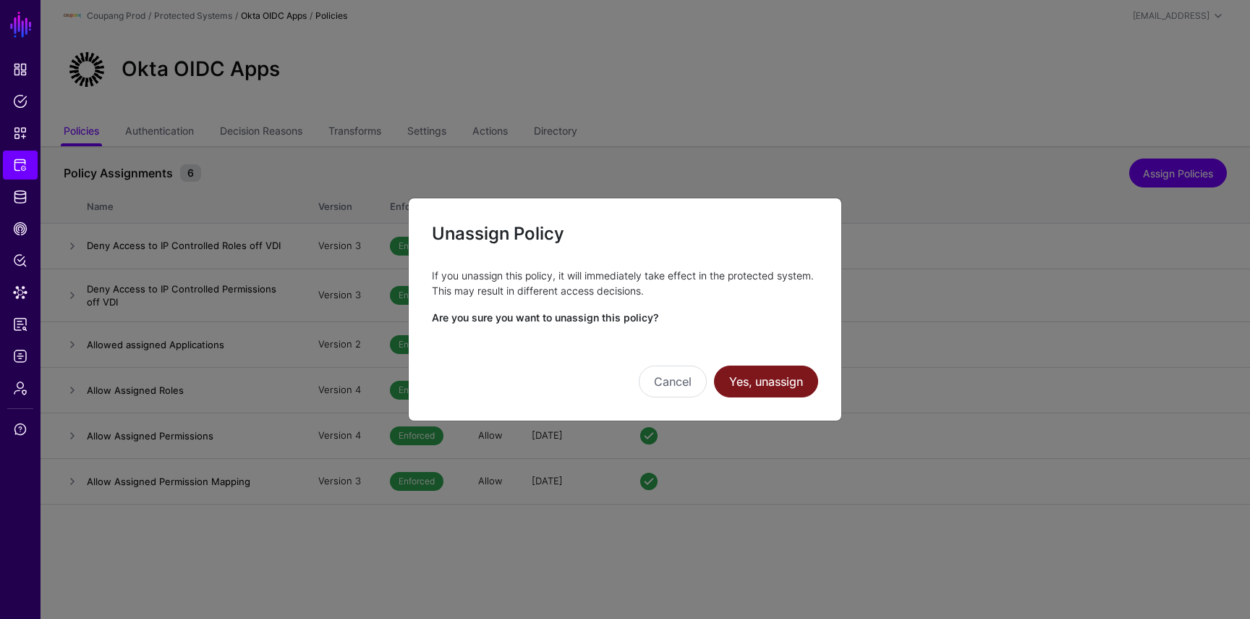
click at [755, 380] on button "Yes, unassign" at bounding box center [766, 381] width 104 height 32
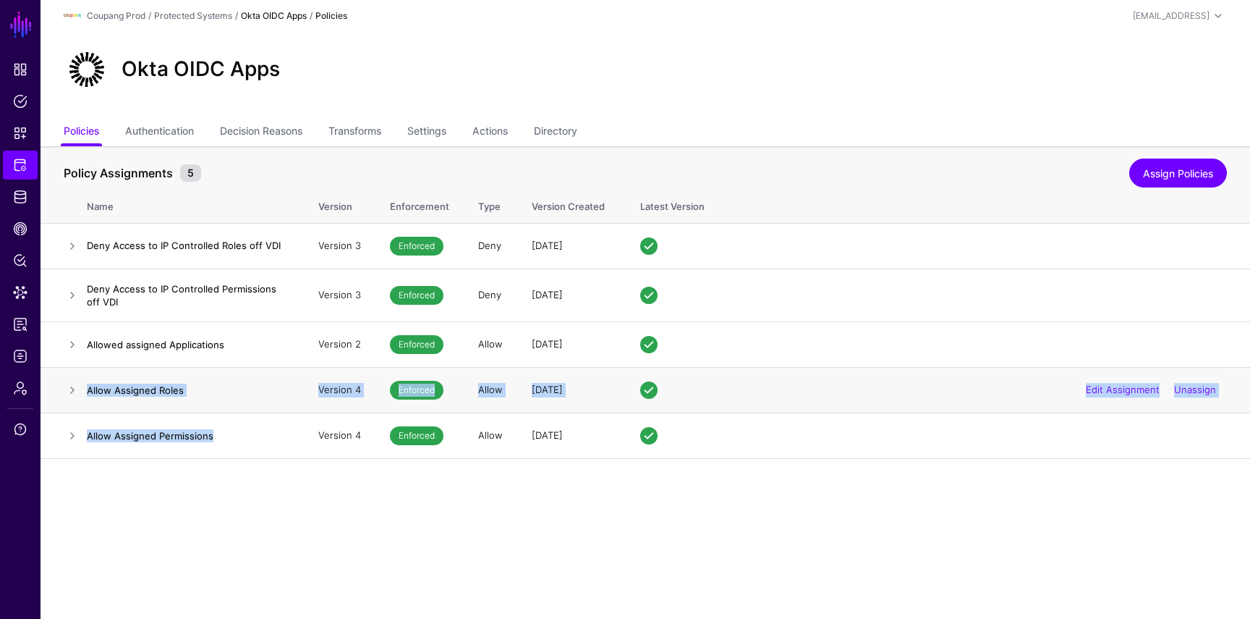
drag, startPoint x: 239, startPoint y: 449, endPoint x: 83, endPoint y: 386, distance: 168.8
click at [83, 386] on table "Policy Assignments 5 Assign Policies Name Version Enforcement Type Version Crea…" at bounding box center [646, 302] width 1210 height 313
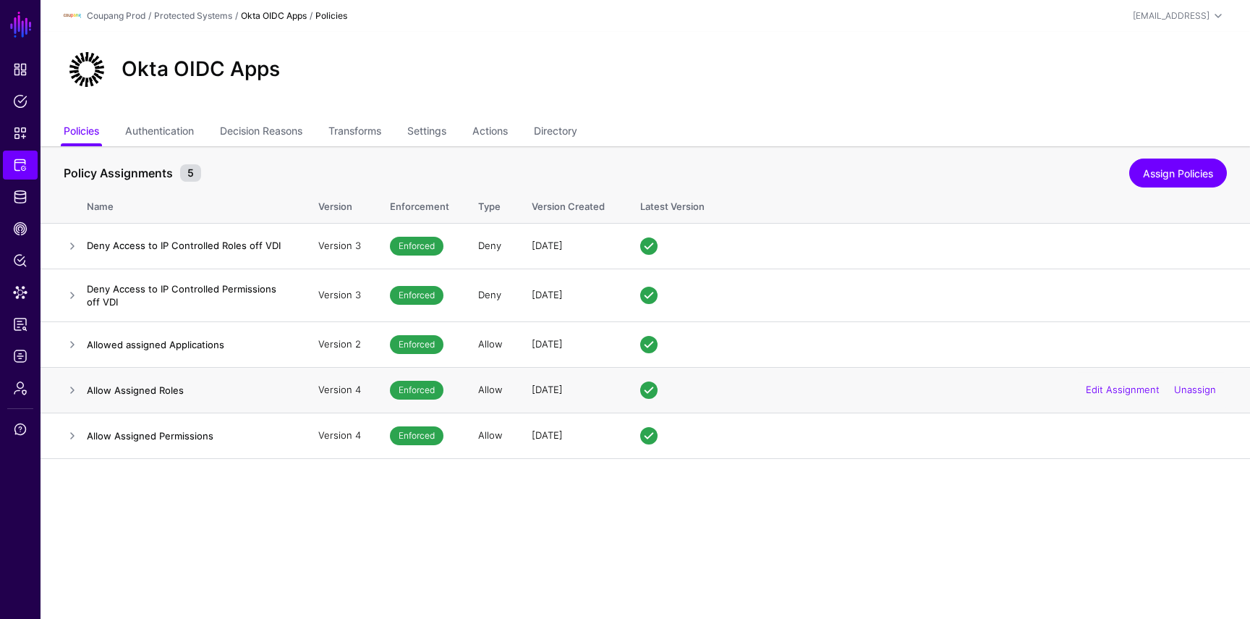
click at [238, 396] on h4 "Allow Assigned Roles" at bounding box center [188, 389] width 203 height 13
drag, startPoint x: 252, startPoint y: 397, endPoint x: 83, endPoint y: 391, distance: 168.7
click at [83, 391] on tr "Allow Assigned Roles Version 4 Enforced Allow 7 days ago Edit Assignment Unassi…" at bounding box center [646, 390] width 1210 height 46
click at [19, 108] on span "Policies" at bounding box center [20, 101] width 14 height 14
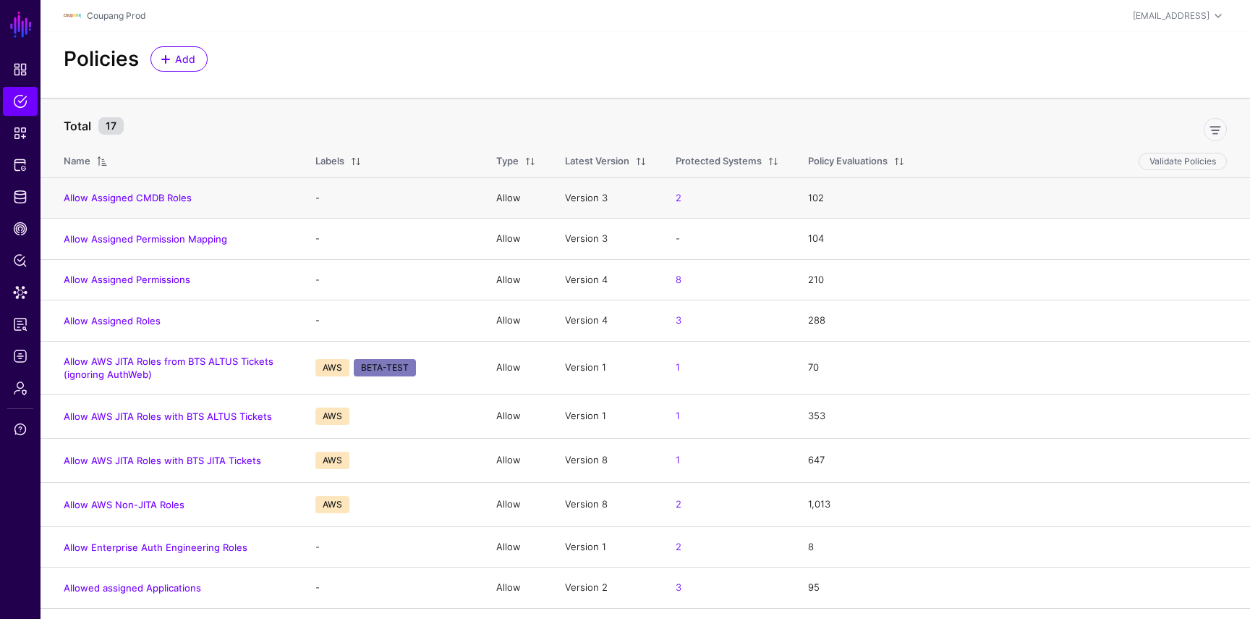
drag, startPoint x: 218, startPoint y: 187, endPoint x: 58, endPoint y: 194, distance: 160.1
click at [58, 194] on td "Allow Assigned CMDB Roles" at bounding box center [171, 197] width 260 height 41
drag, startPoint x: 241, startPoint y: 281, endPoint x: 60, endPoint y: 281, distance: 180.9
click at [60, 281] on td "Allow Assigned Permissions" at bounding box center [171, 279] width 260 height 41
click at [27, 76] on span "Dashboard" at bounding box center [20, 69] width 14 height 14
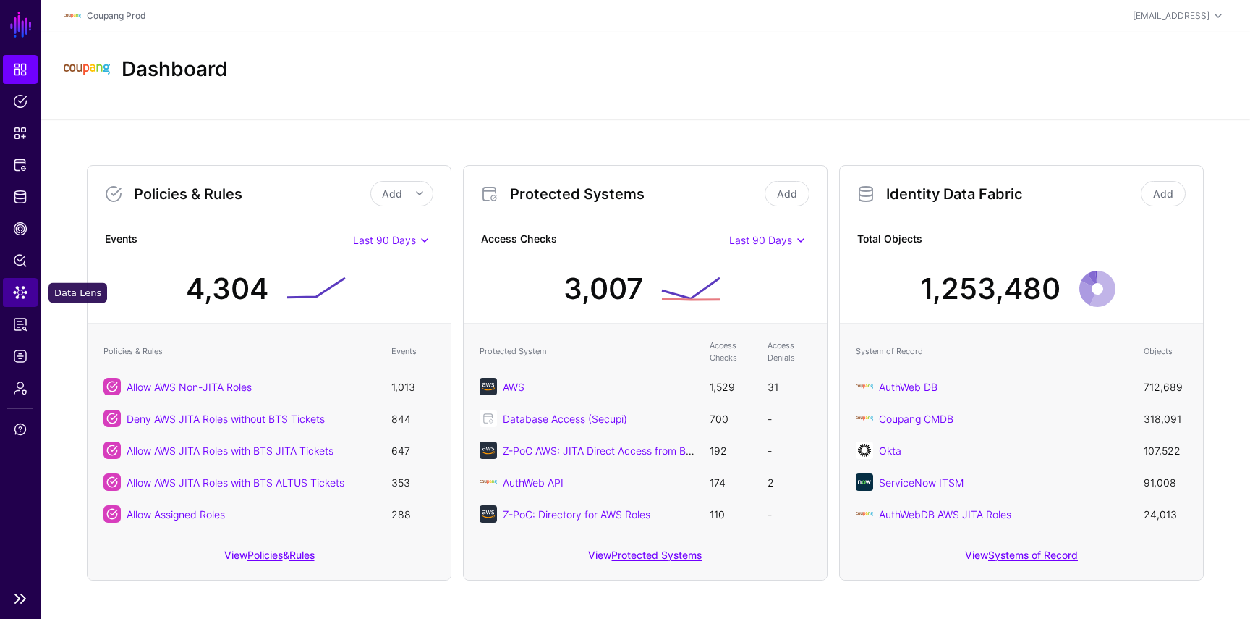
click at [29, 294] on link "Data Lens" at bounding box center [20, 292] width 35 height 29
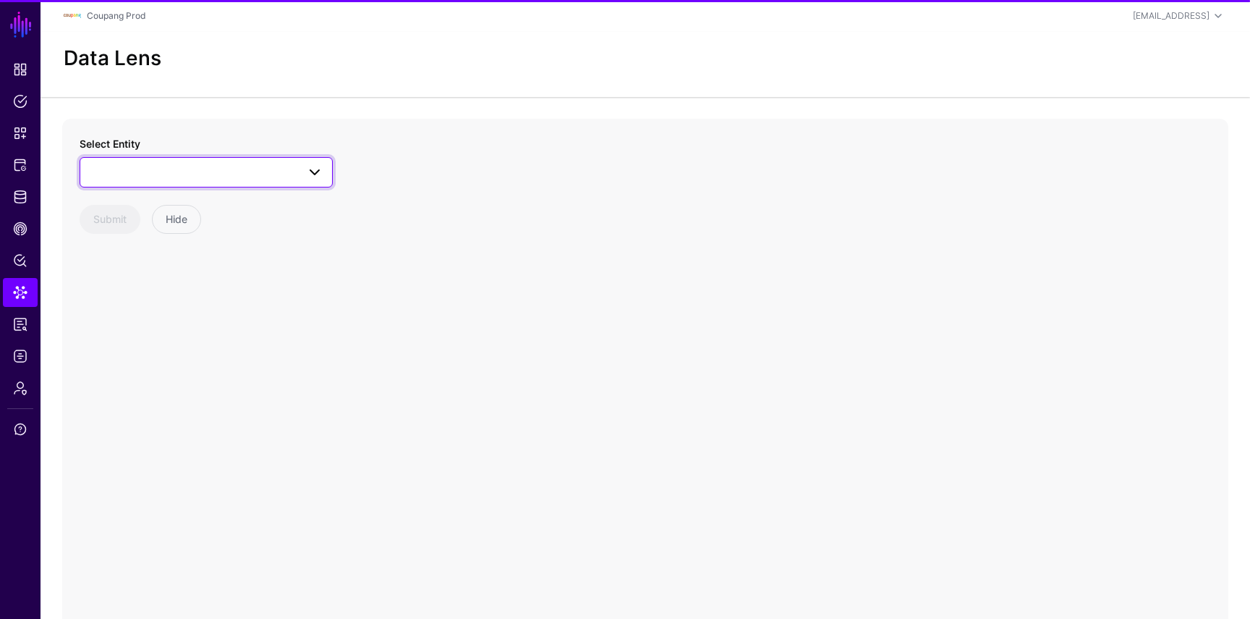
click at [212, 164] on span at bounding box center [206, 172] width 234 height 17
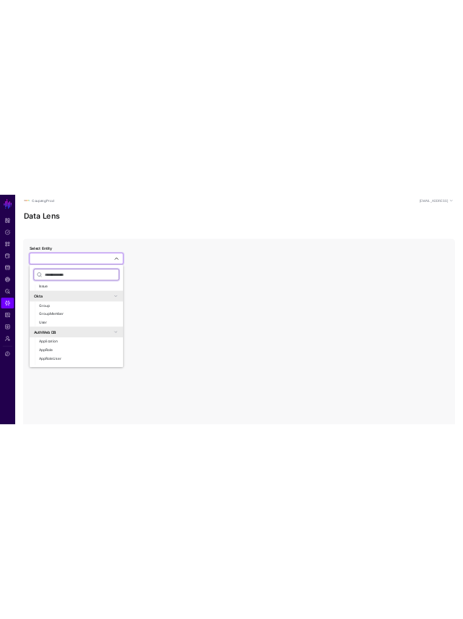
scroll to position [590, 0]
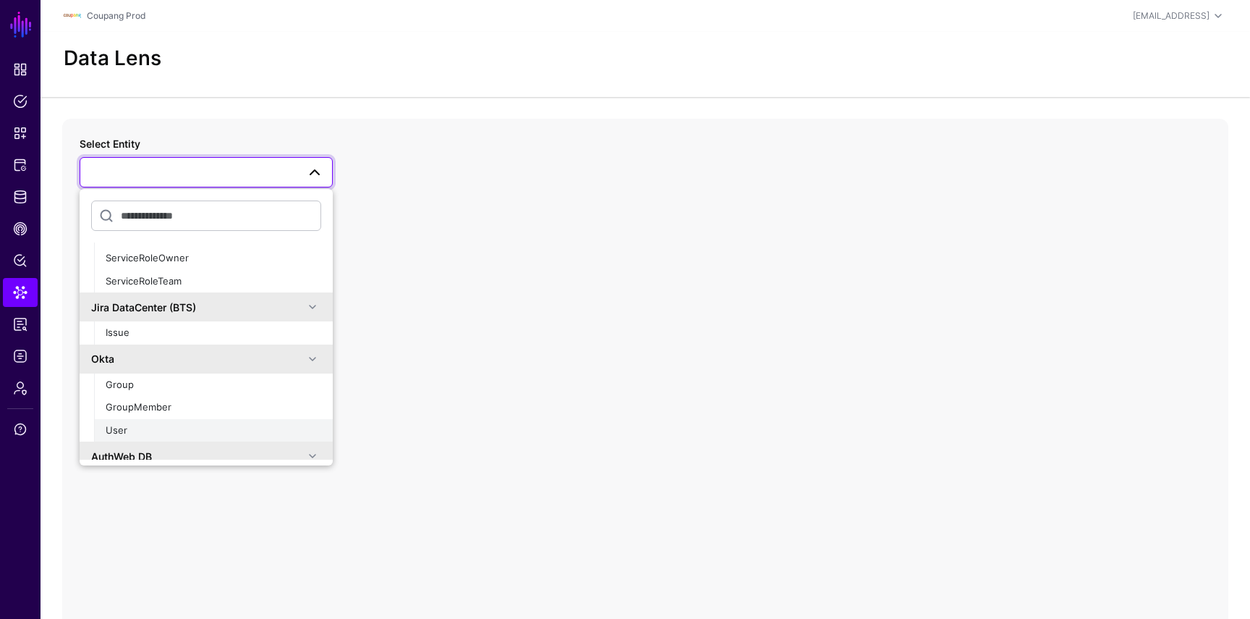
click at [177, 422] on button "User" at bounding box center [213, 430] width 239 height 23
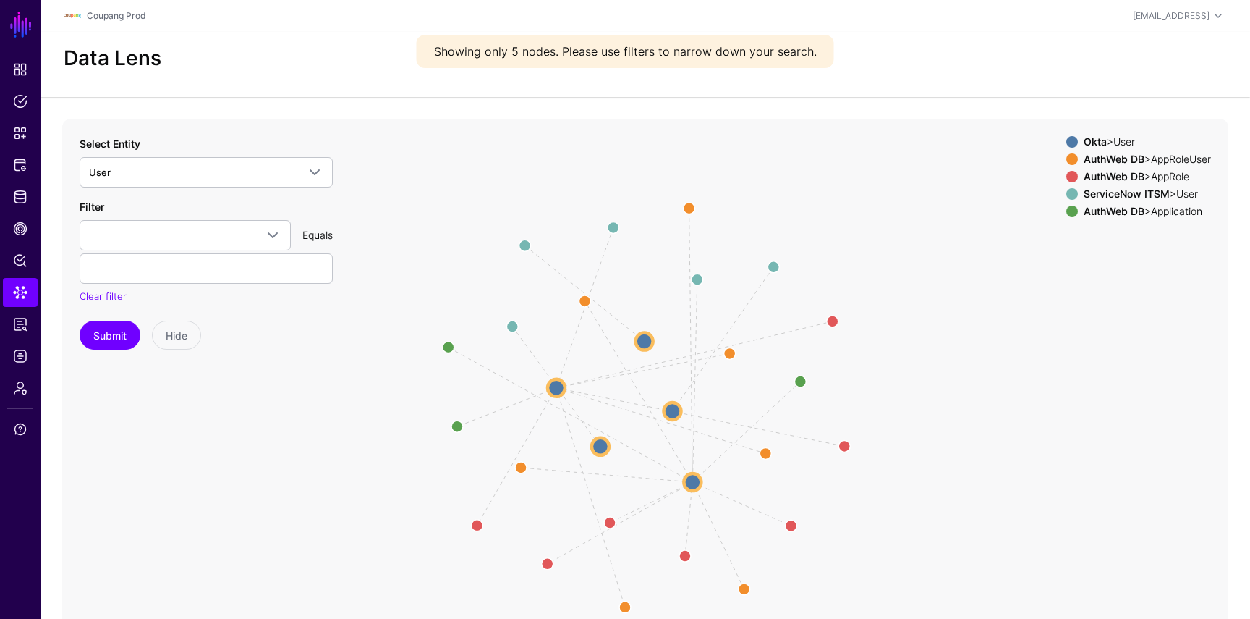
click at [559, 386] on circle at bounding box center [556, 386] width 17 height 17
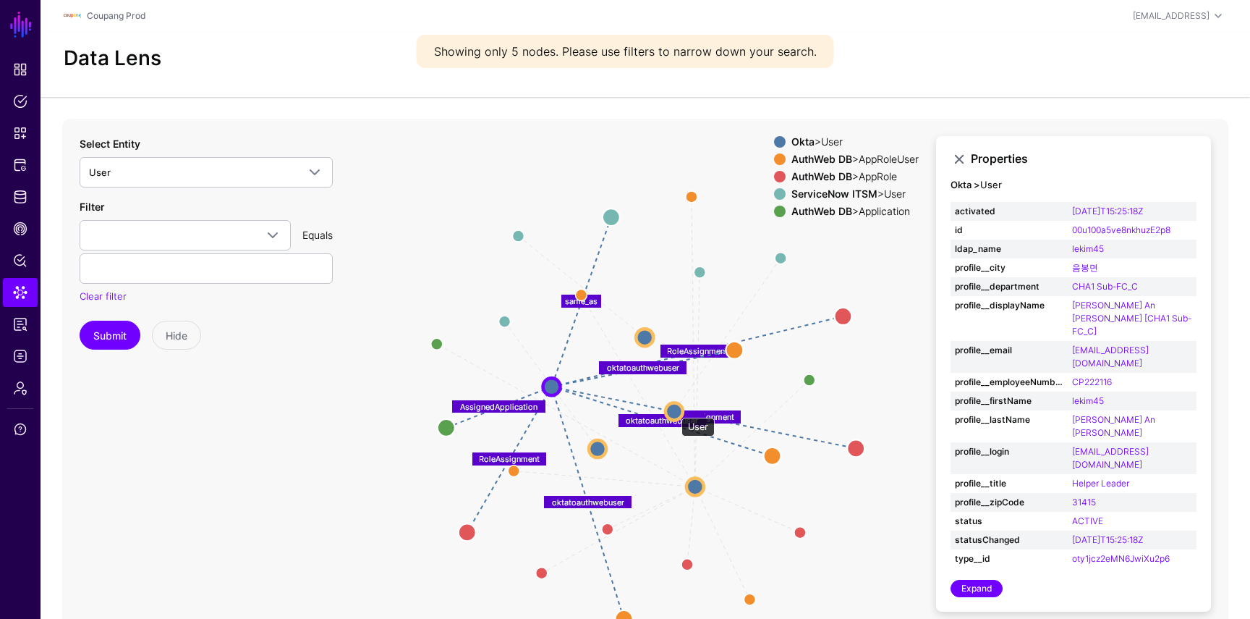
click at [675, 410] on circle at bounding box center [674, 410] width 17 height 17
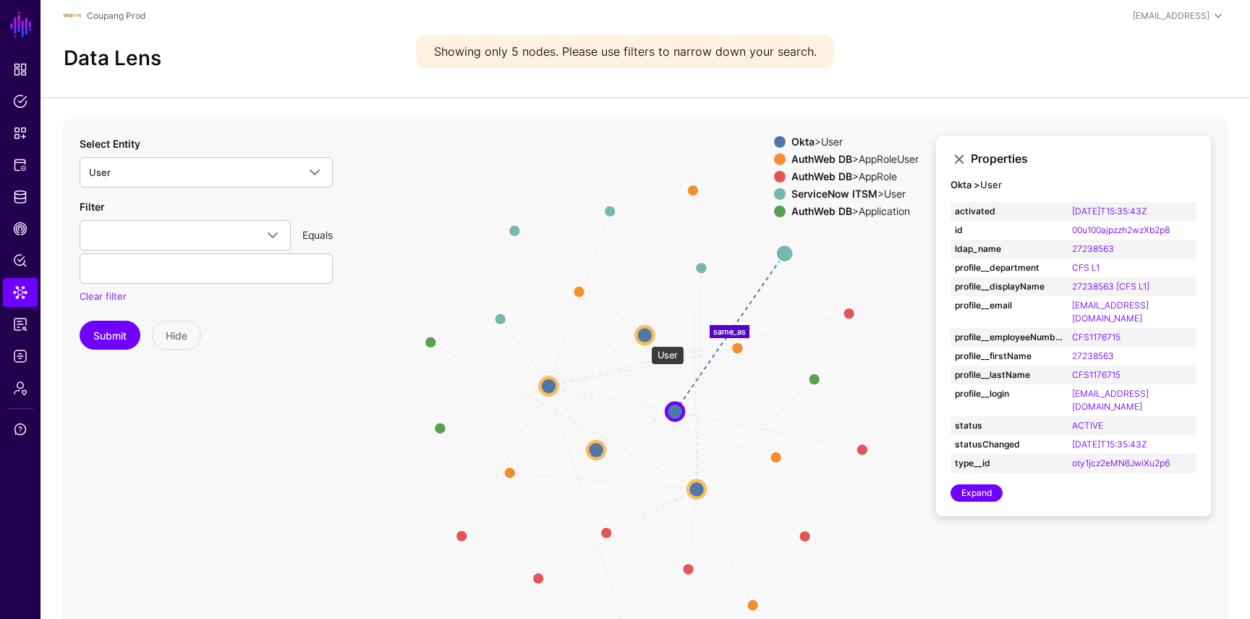
click at [644, 339] on circle at bounding box center [644, 334] width 17 height 17
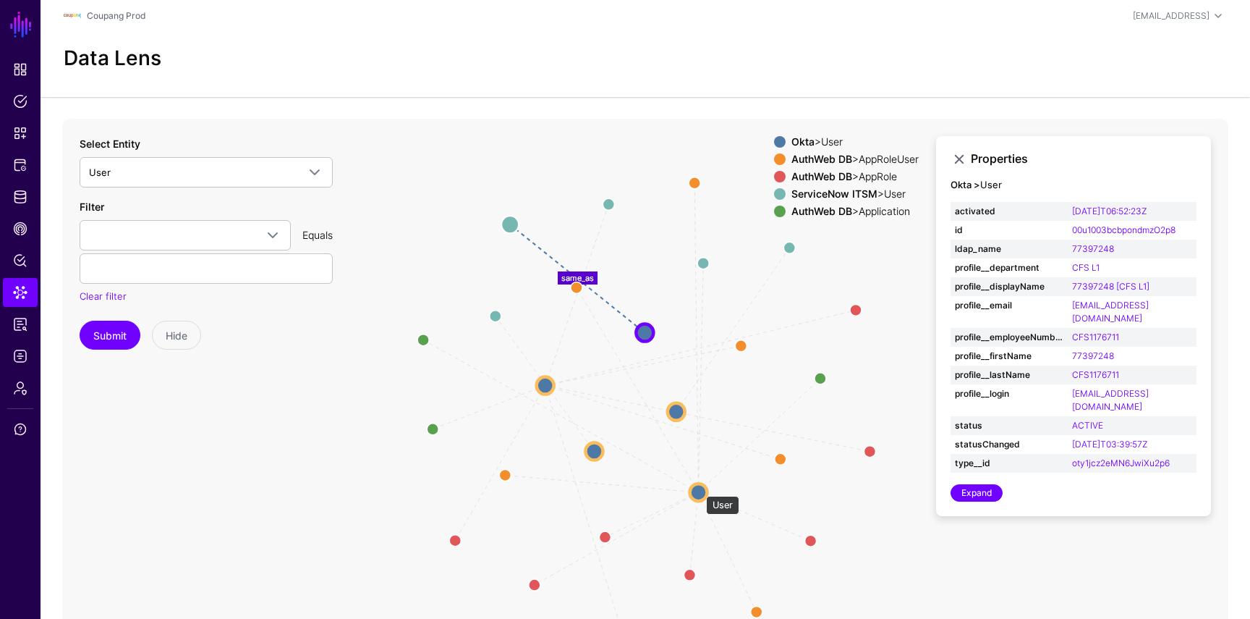
click at [699, 488] on circle at bounding box center [698, 491] width 17 height 17
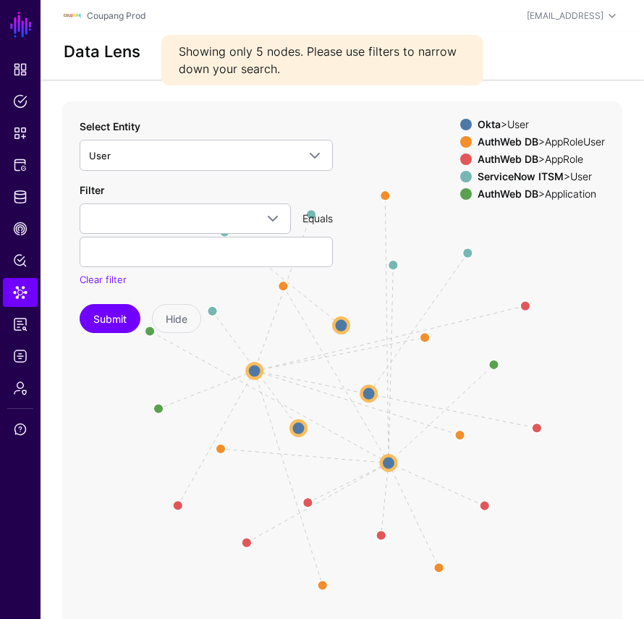
click at [375, 395] on circle at bounding box center [368, 393] width 14 height 14
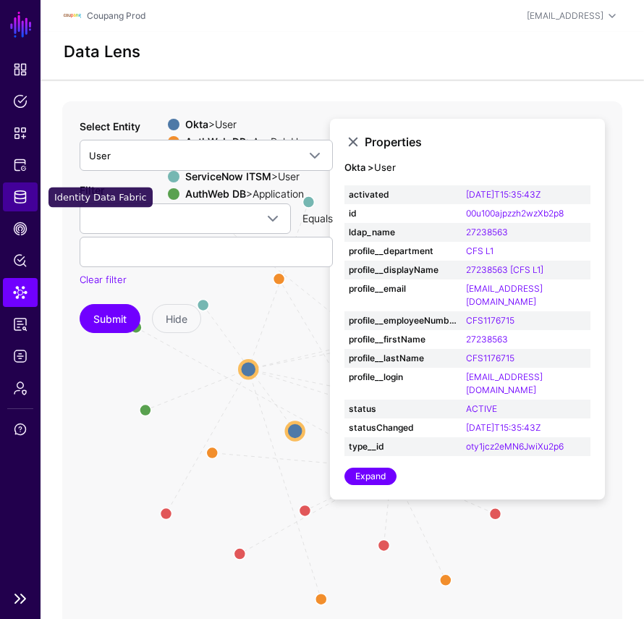
click at [27, 199] on link "Identity Data Fabric" at bounding box center [20, 196] width 35 height 29
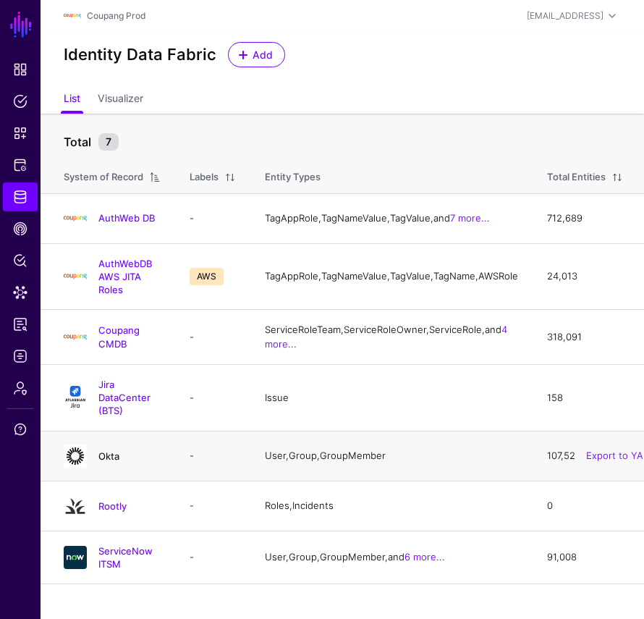
click at [113, 462] on link "Okta" at bounding box center [108, 456] width 21 height 12
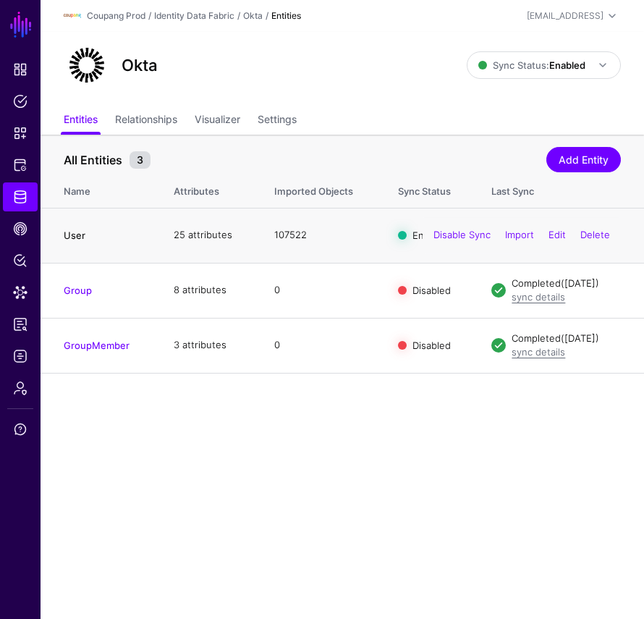
click at [70, 233] on link "User" at bounding box center [75, 235] width 22 height 12
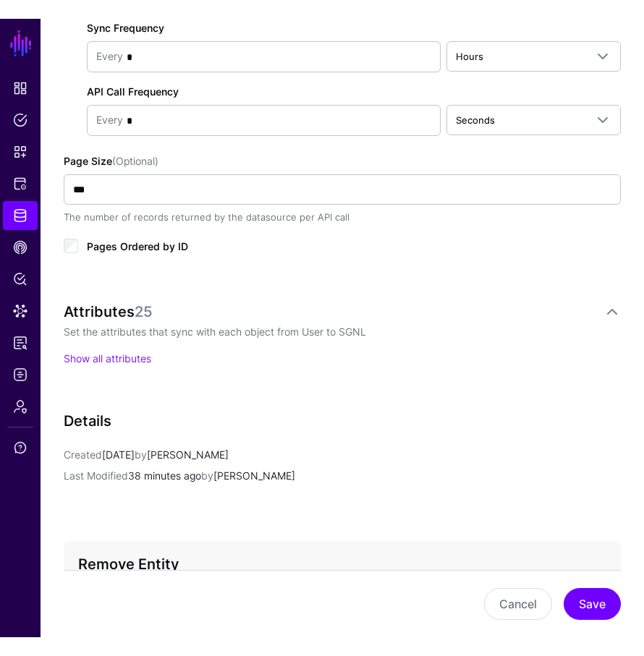
scroll to position [910, 0]
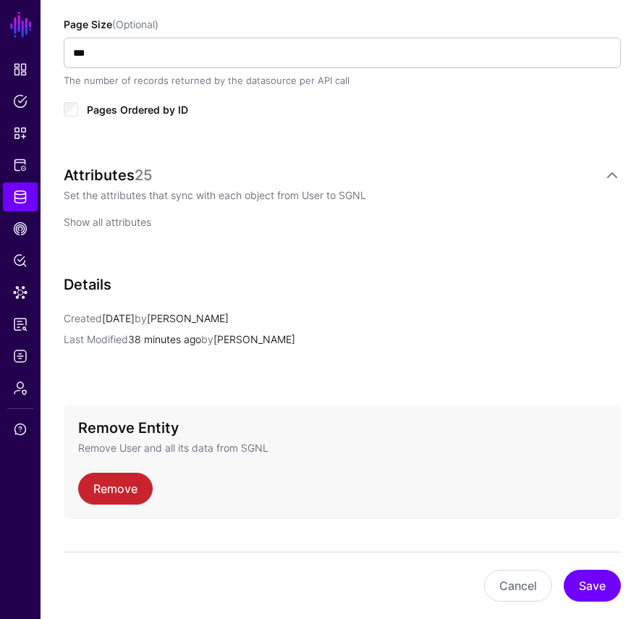
click at [127, 216] on link "Show all attributes" at bounding box center [108, 222] width 88 height 12
